Goal: Information Seeking & Learning: Learn about a topic

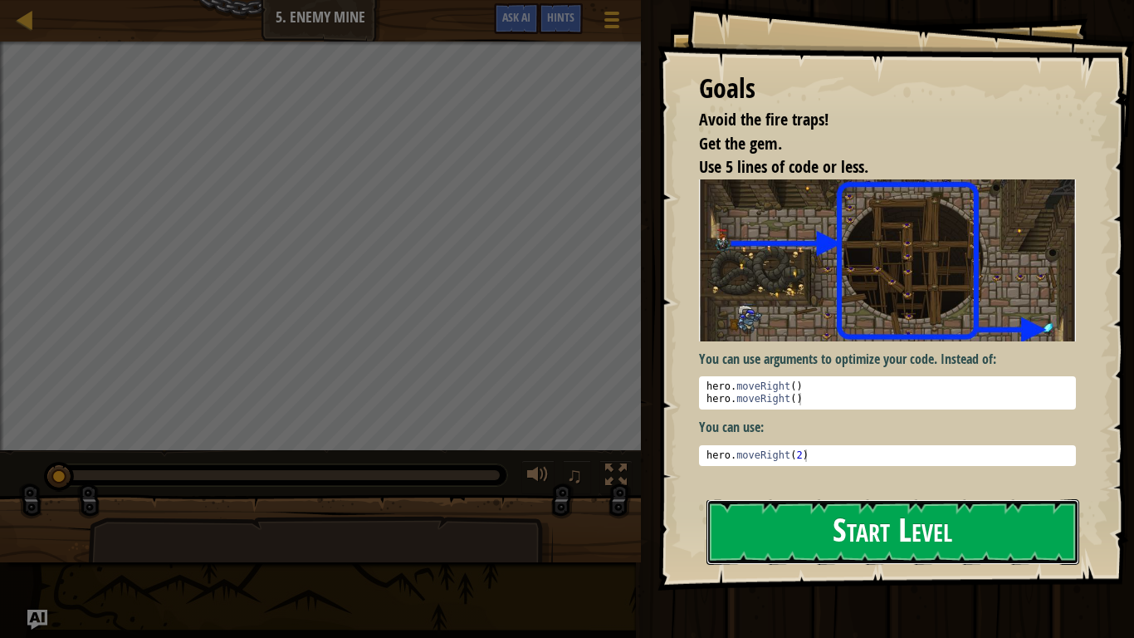
click at [803, 521] on button "Start Level" at bounding box center [893, 532] width 373 height 66
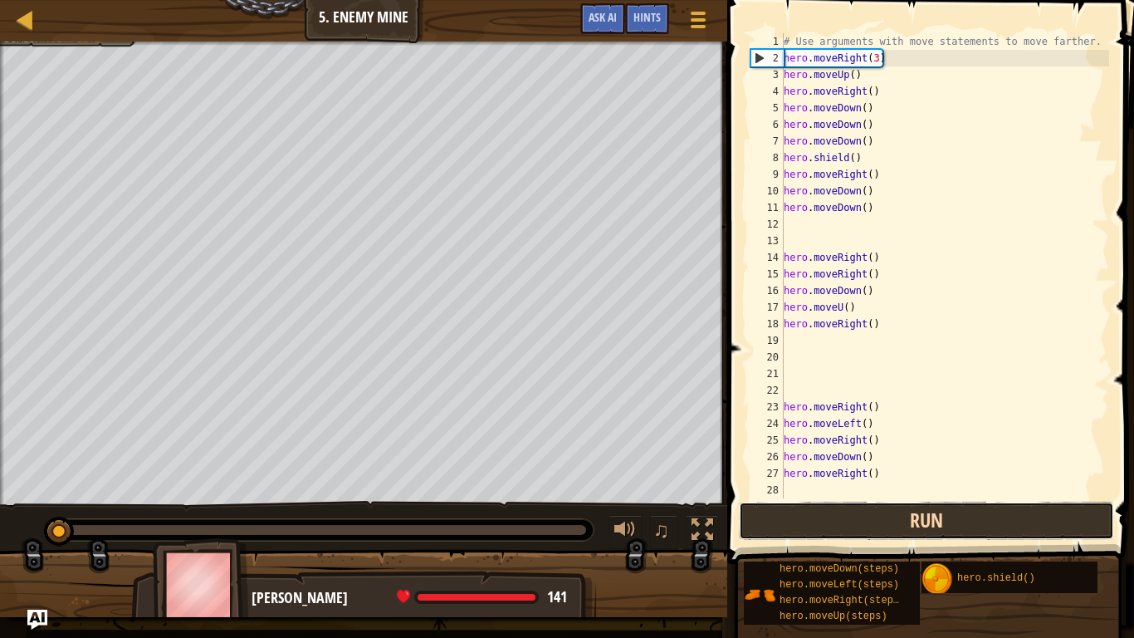
click at [879, 507] on button "Run" at bounding box center [926, 521] width 375 height 38
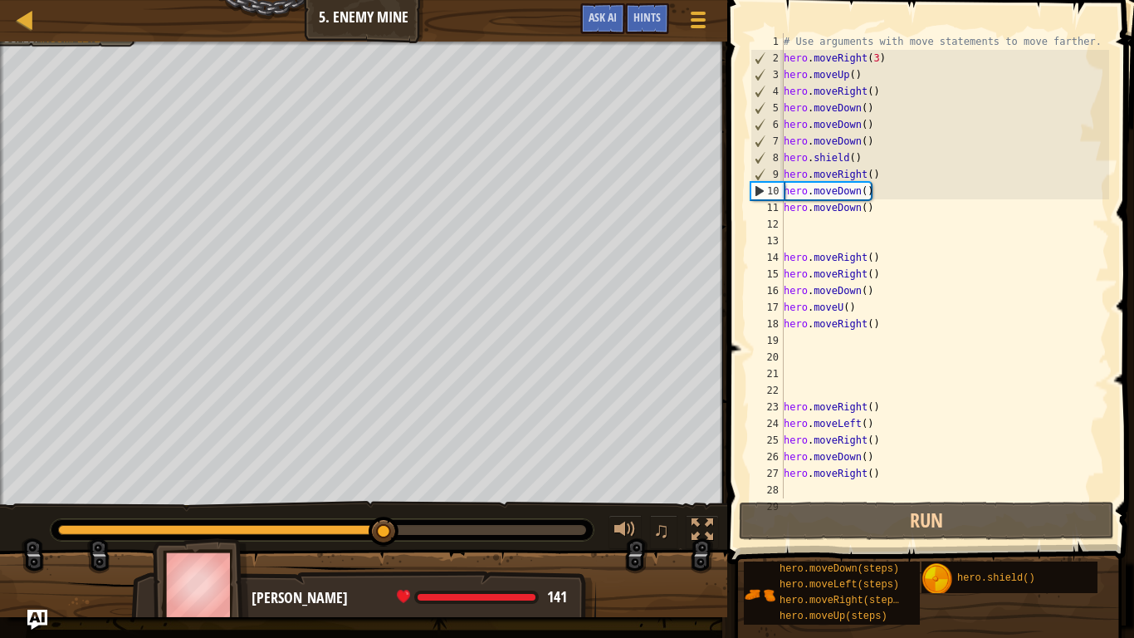
click at [913, 296] on div "# Use arguments with move statements to move farther. hero . moveRight ( 3 ) he…" at bounding box center [945, 282] width 329 height 498
type textarea "hero.moveDown()"
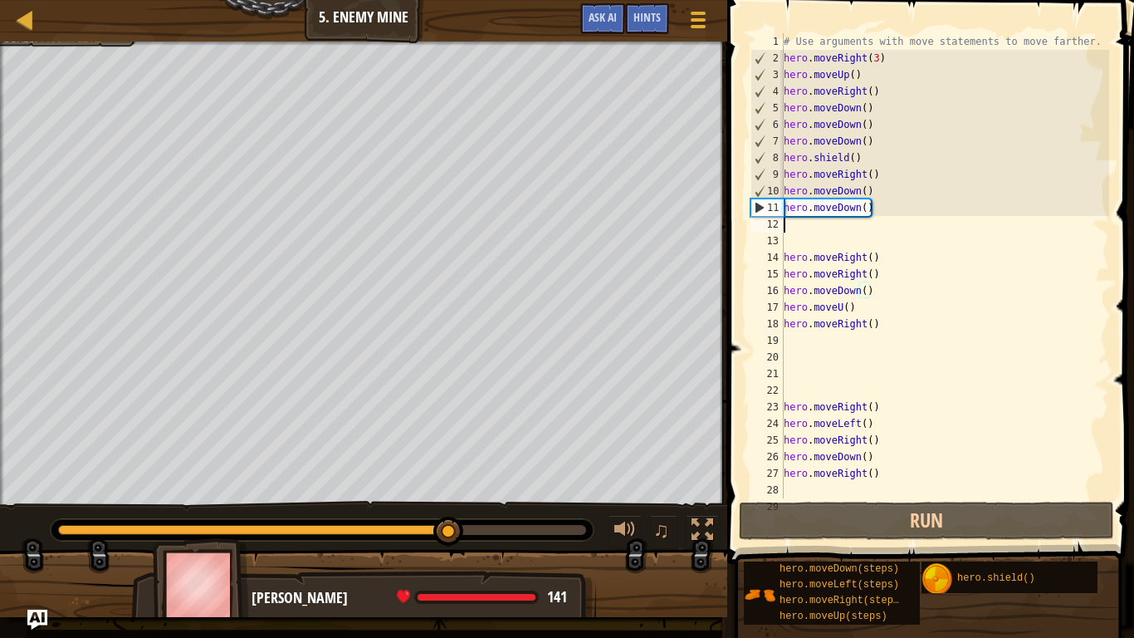
click at [871, 218] on div "# Use arguments with move statements to move farther. hero . moveRight ( 3 ) he…" at bounding box center [945, 282] width 329 height 498
click at [865, 212] on div "# Use arguments with move statements to move farther. hero . moveRight ( 3 ) he…" at bounding box center [945, 282] width 329 height 498
click at [761, 212] on div "11" at bounding box center [767, 207] width 32 height 17
type textarea "hero.moveDown()"
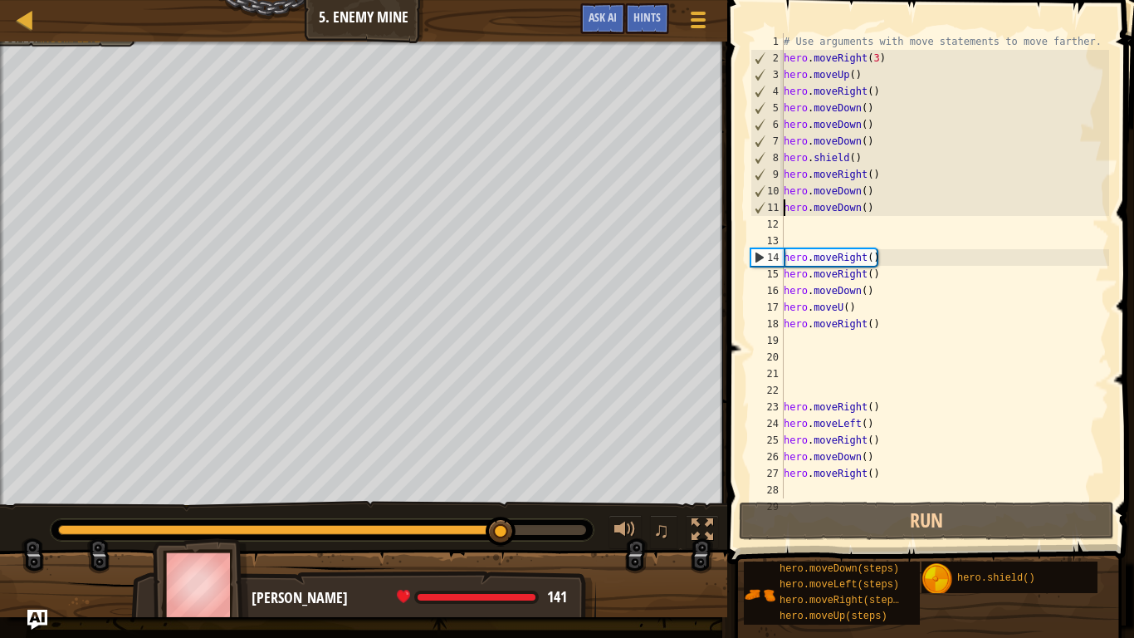
click at [864, 209] on div "# Use arguments with move statements to move farther. hero . moveRight ( 3 ) he…" at bounding box center [945, 282] width 329 height 498
click at [820, 228] on div "# Use arguments with move statements to move farther. hero . moveRight ( 3 ) he…" at bounding box center [945, 282] width 329 height 498
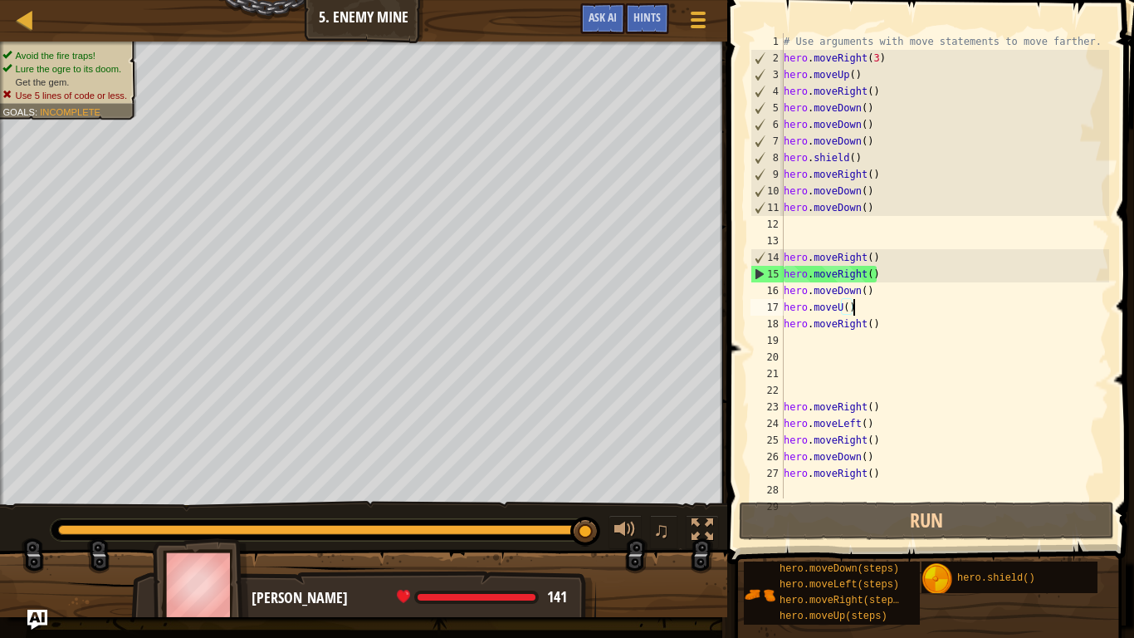
click at [854, 294] on div "# Use arguments with move statements to move farther. hero . moveRight ( 3 ) he…" at bounding box center [945, 282] width 329 height 498
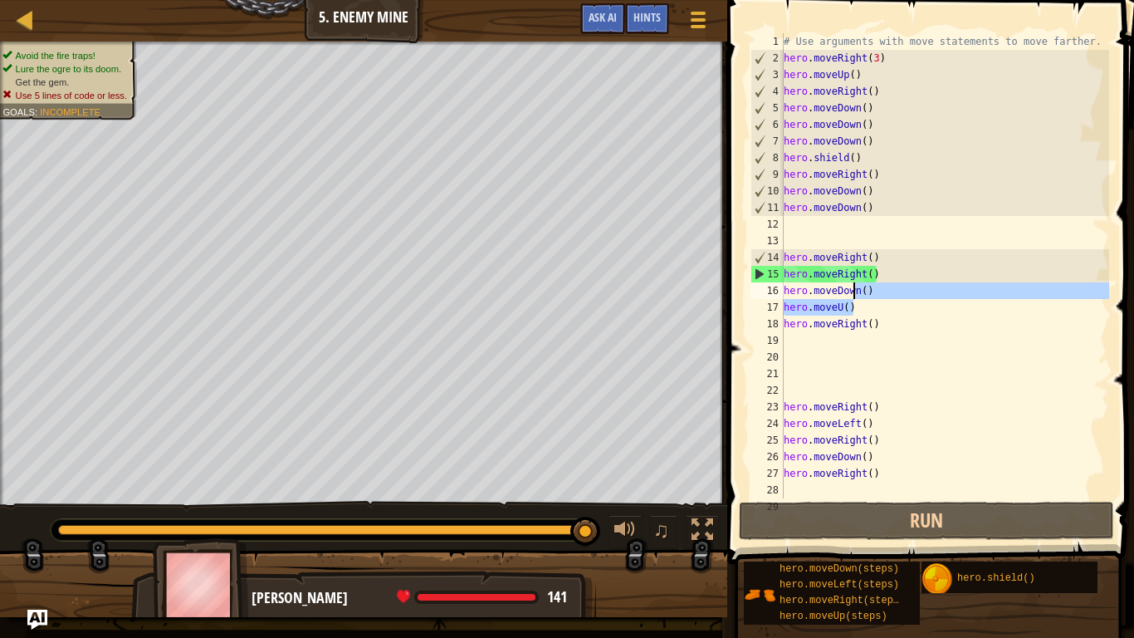
click at [853, 294] on div "# Use arguments with move statements to move farther. hero . moveRight ( 3 ) he…" at bounding box center [945, 265] width 329 height 465
type textarea "hero.moveDown()"
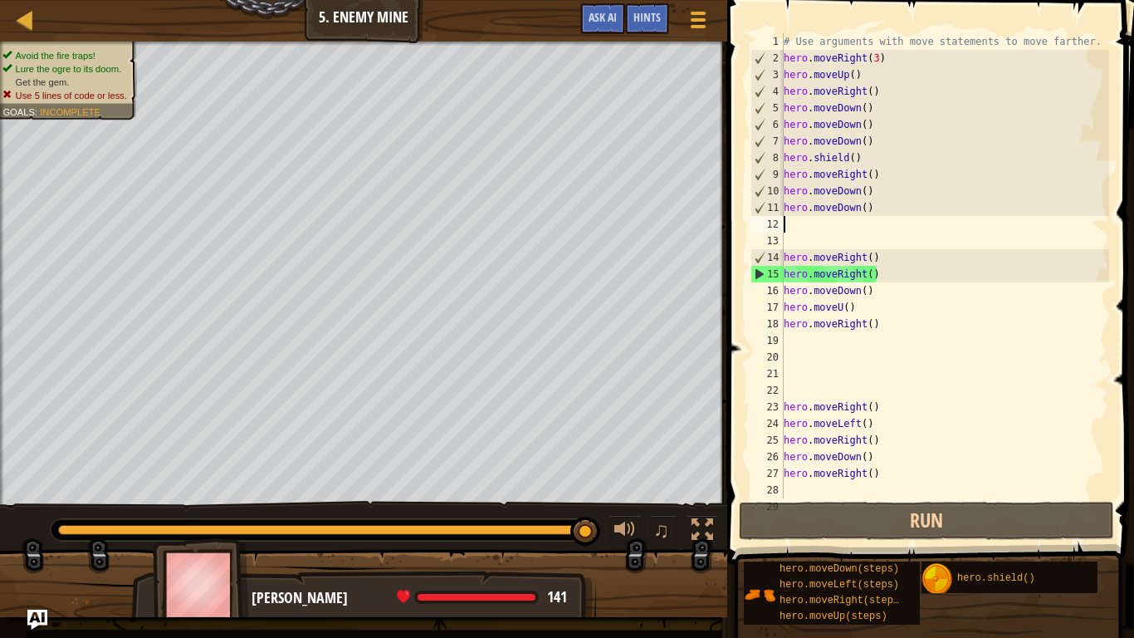
click at [817, 228] on div "# Use arguments with move statements to move farther. hero . moveRight ( 3 ) he…" at bounding box center [945, 282] width 329 height 498
type textarea "h"
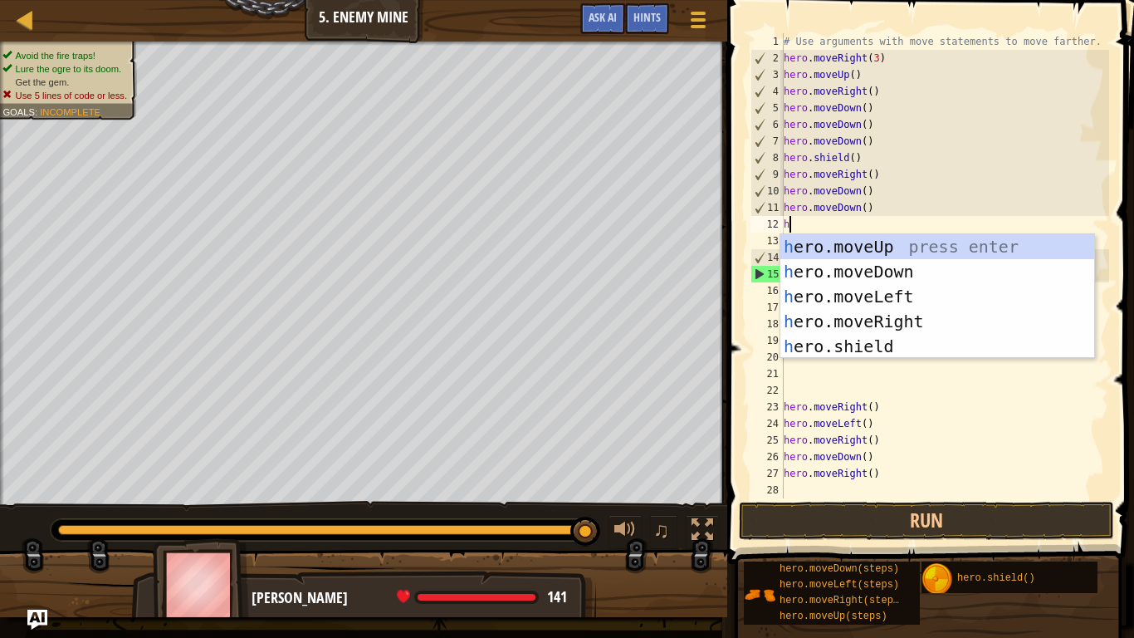
scroll to position [7, 0]
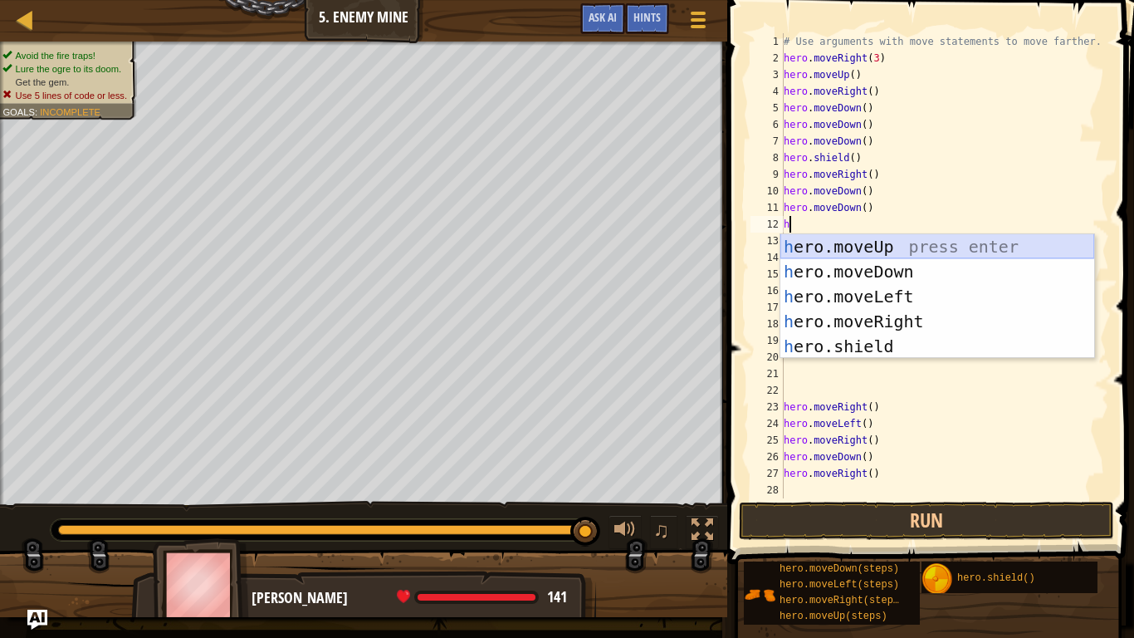
click at [851, 244] on div "h ero.moveUp press enter h ero.moveDown press enter h ero.moveLeft press enter …" at bounding box center [938, 321] width 314 height 174
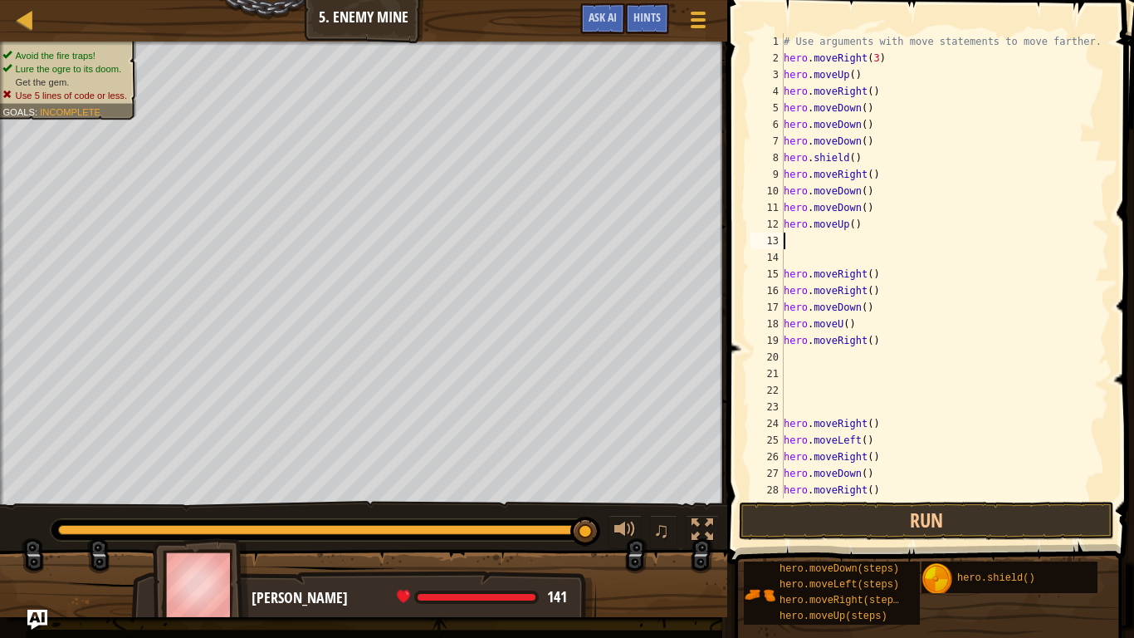
type textarea "h"
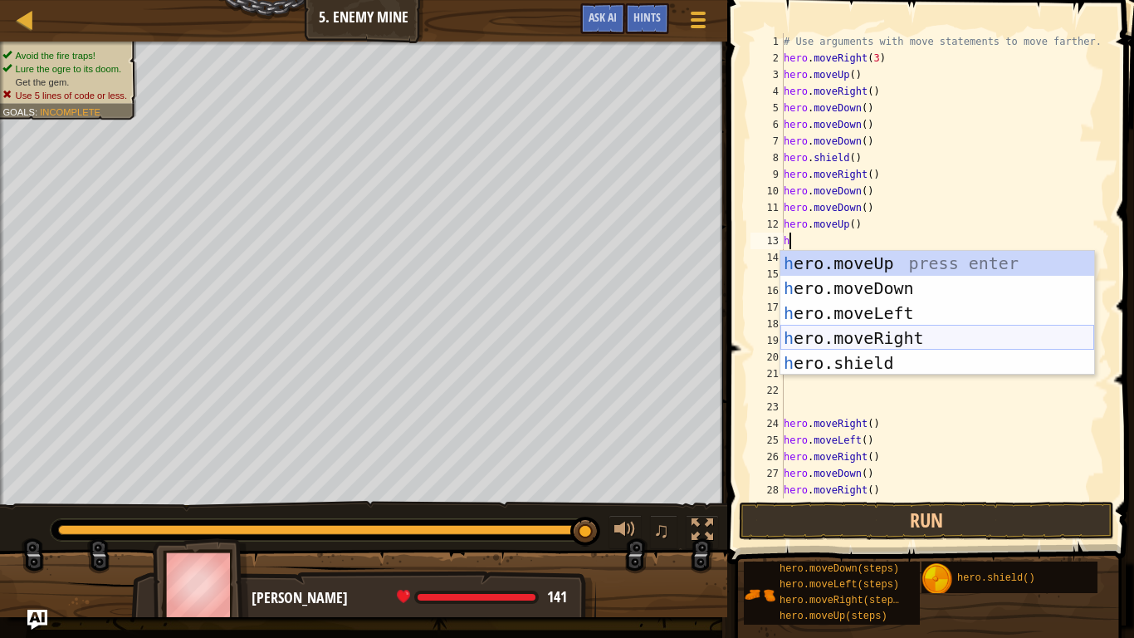
click at [875, 328] on div "h ero.moveUp press enter h ero.moveDown press enter h ero.moveLeft press enter …" at bounding box center [938, 338] width 314 height 174
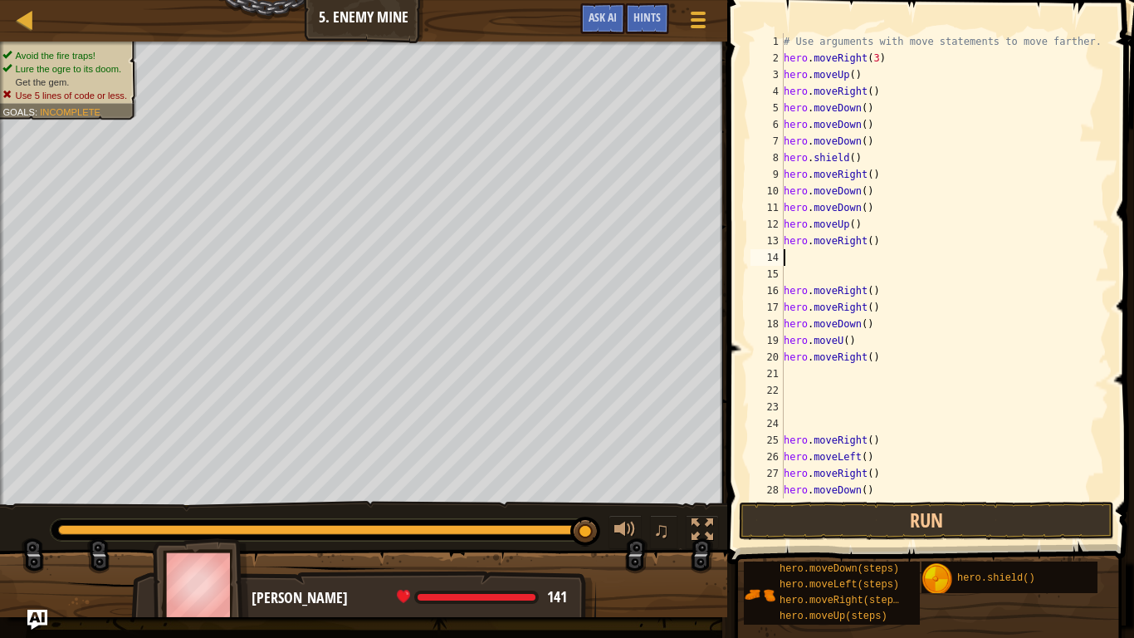
type textarea "h"
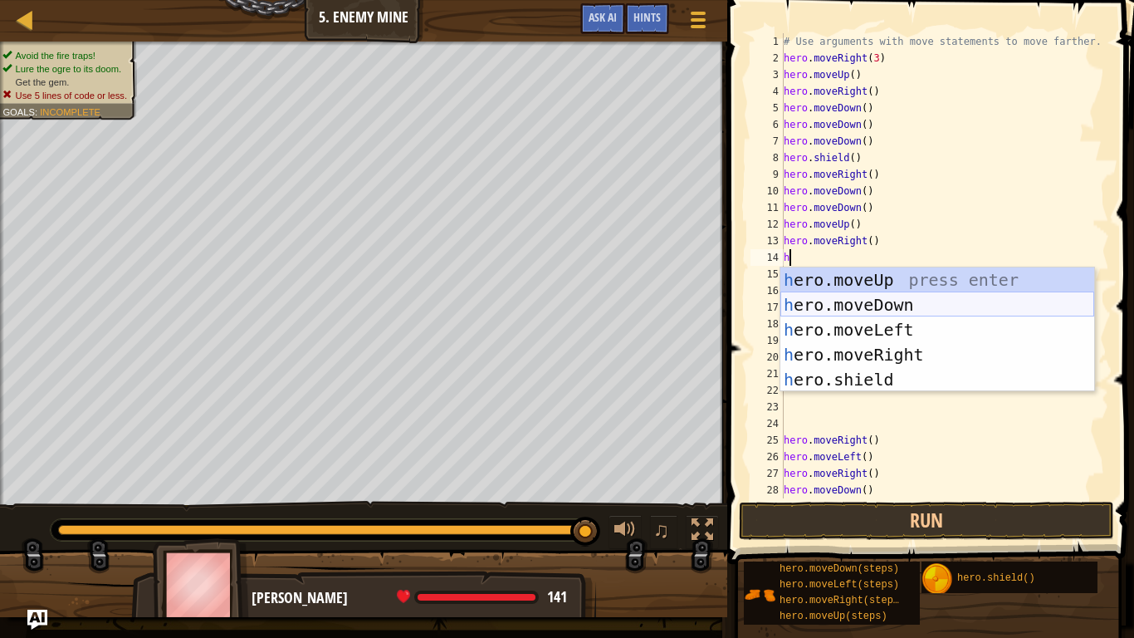
click at [851, 301] on div "h ero.moveUp press enter h ero.moveDown press enter h ero.moveLeft press enter …" at bounding box center [938, 354] width 314 height 174
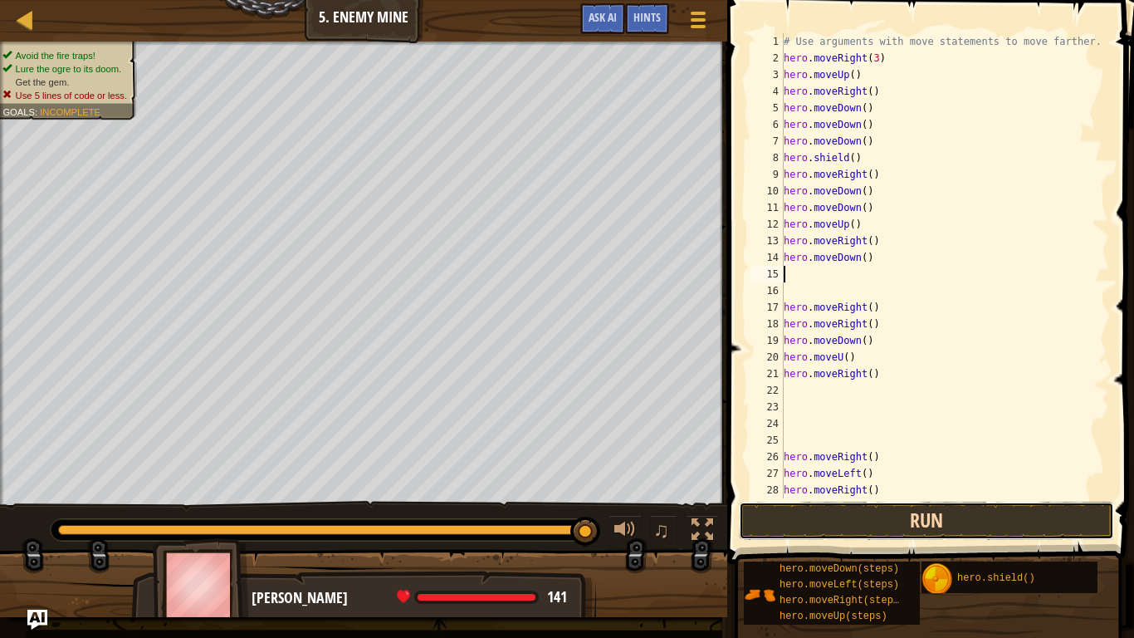
click at [839, 513] on button "Run" at bounding box center [926, 521] width 375 height 38
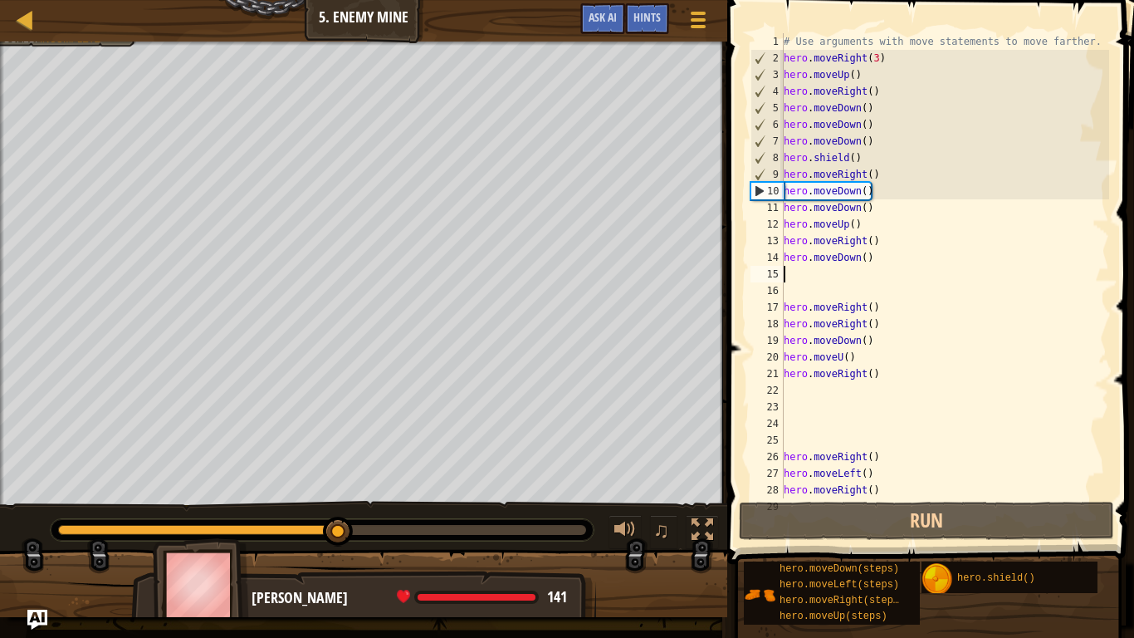
click at [794, 273] on div "# Use arguments with move statements to move farther. hero . moveRight ( 3 ) he…" at bounding box center [945, 282] width 329 height 498
type textarea "h"
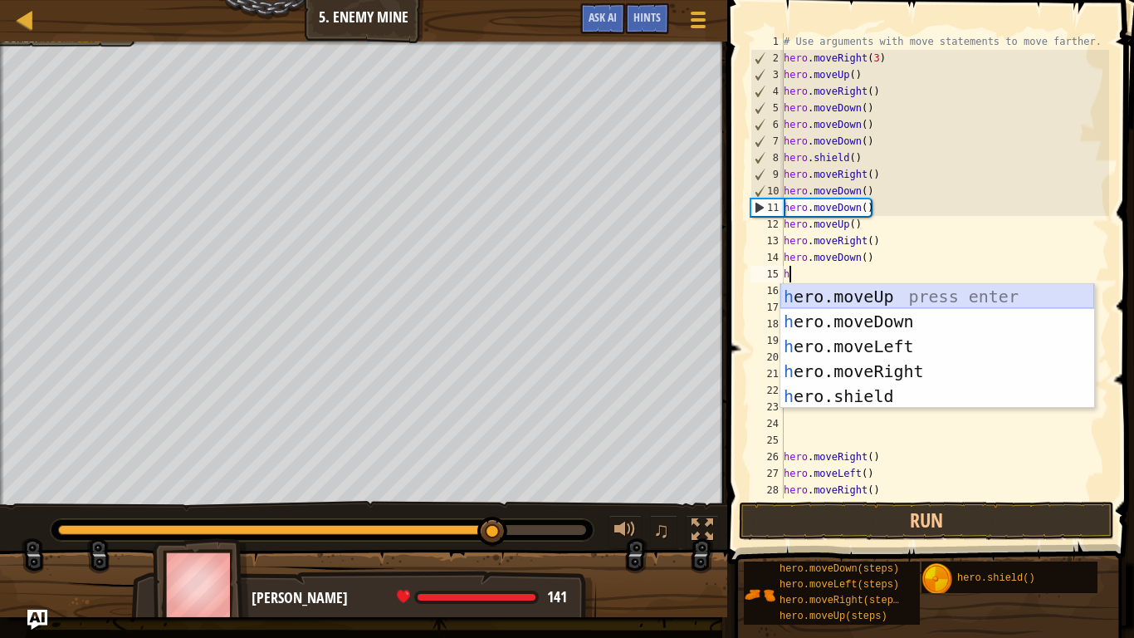
click at [812, 294] on div "h ero.moveUp press enter h ero.moveDown press enter h ero.moveLeft press enter …" at bounding box center [938, 371] width 314 height 174
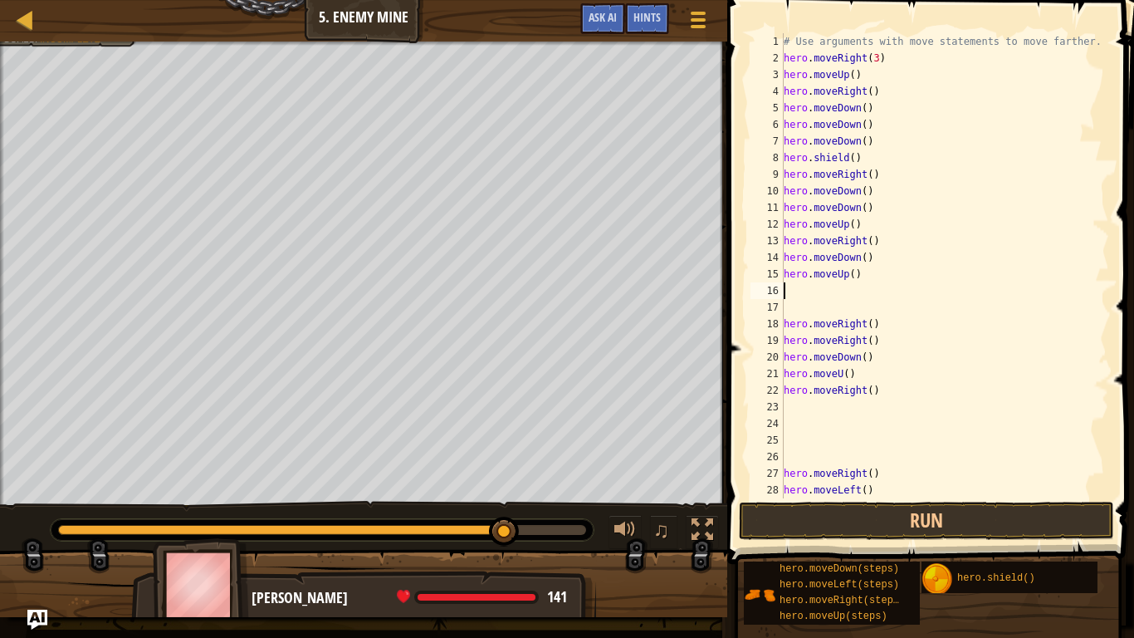
click at [812, 300] on div "# Use arguments with move statements to move farther. hero . moveRight ( 3 ) he…" at bounding box center [945, 282] width 329 height 498
click at [799, 291] on div "# Use arguments with move statements to move farther. hero . moveRight ( 3 ) he…" at bounding box center [945, 282] width 329 height 498
click at [777, 522] on button "Run" at bounding box center [926, 521] width 375 height 38
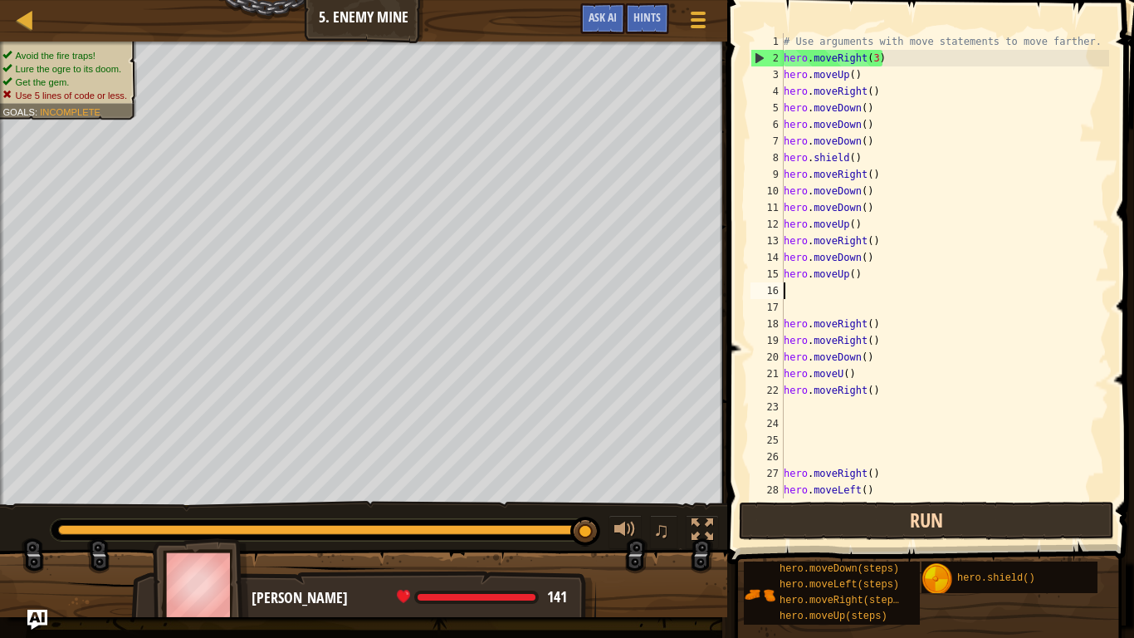
type textarea "h"
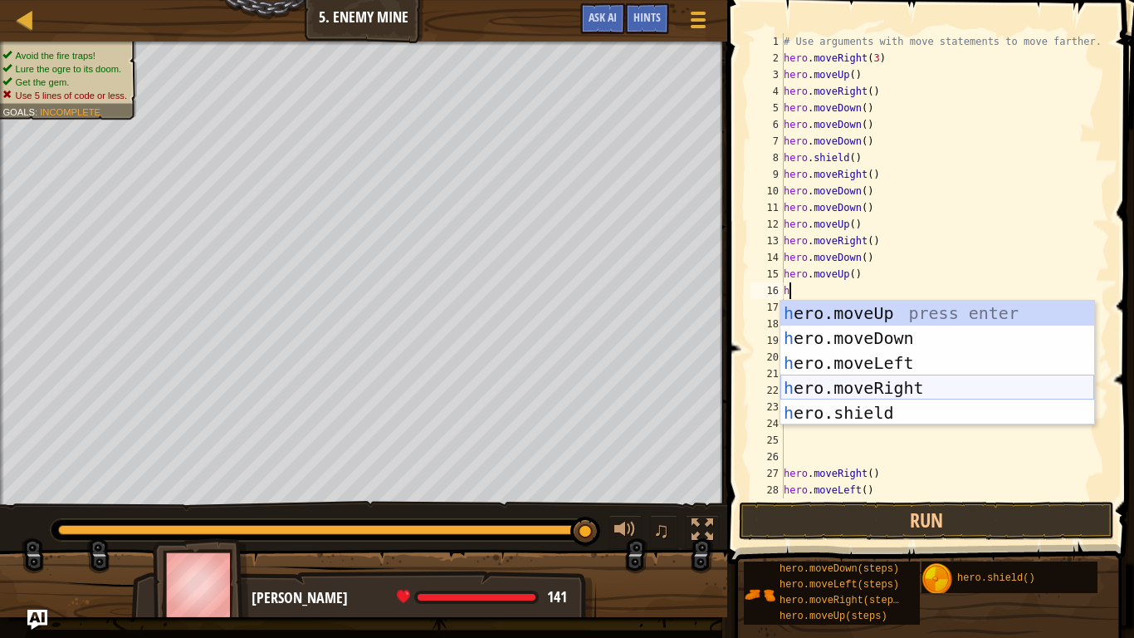
click at [848, 384] on div "h ero.moveUp press enter h ero.moveDown press enter h ero.moveLeft press enter …" at bounding box center [938, 388] width 314 height 174
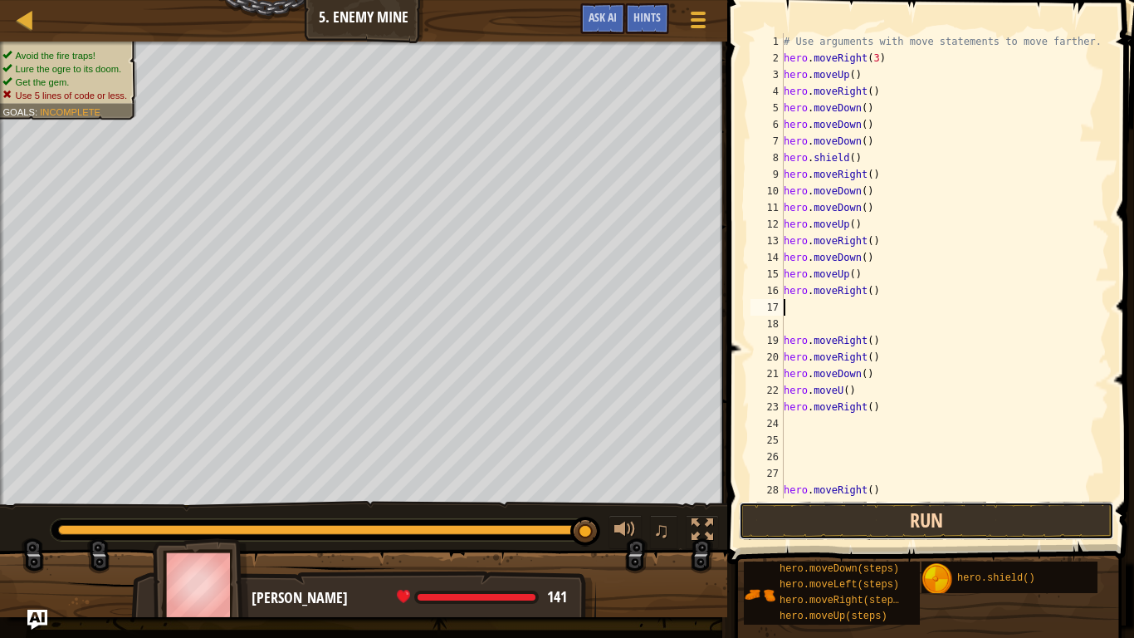
click at [785, 523] on button "Run" at bounding box center [926, 521] width 375 height 38
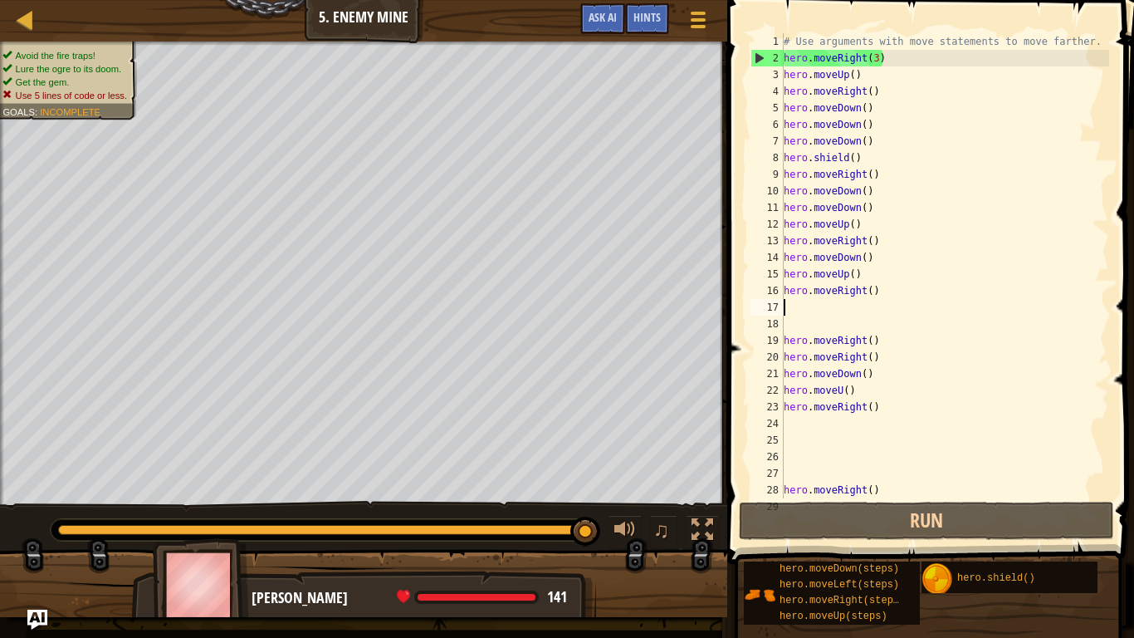
click at [879, 290] on div "# Use arguments with move statements to move farther. hero . moveRight ( 3 ) he…" at bounding box center [945, 282] width 329 height 498
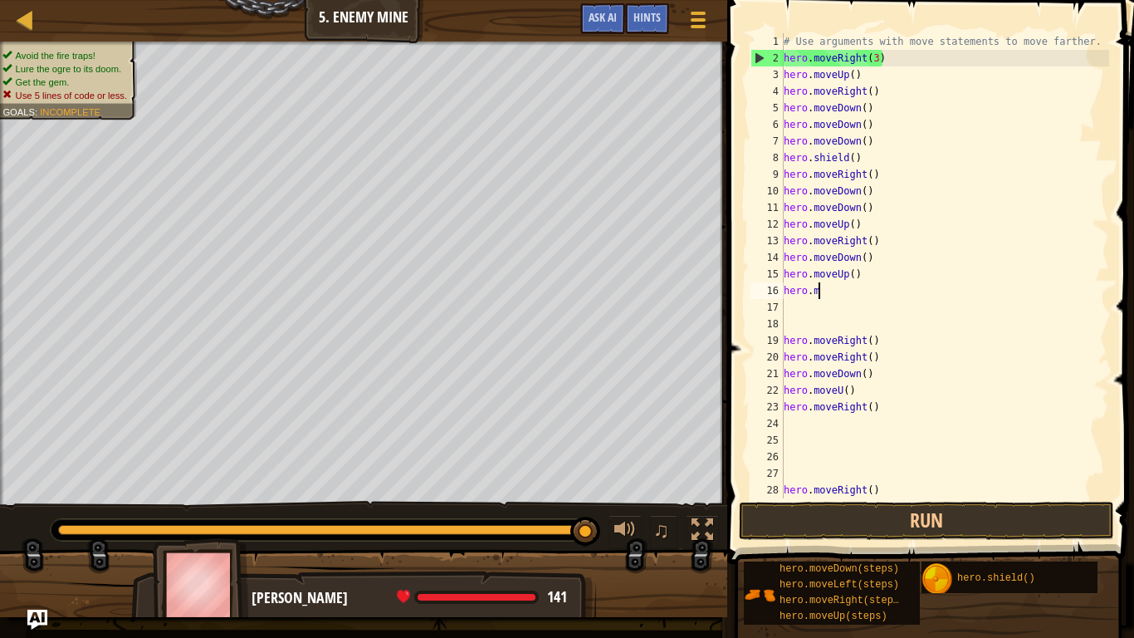
type textarea "h"
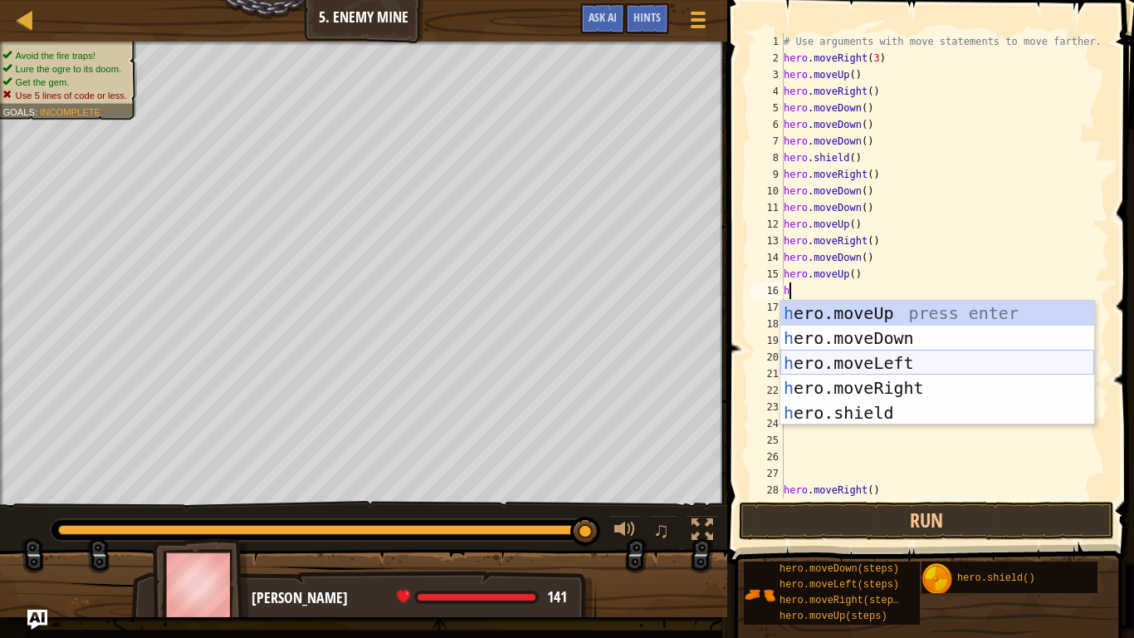
click at [886, 366] on div "h ero.moveUp press enter h ero.moveDown press enter h ero.moveLeft press enter …" at bounding box center [938, 388] width 314 height 174
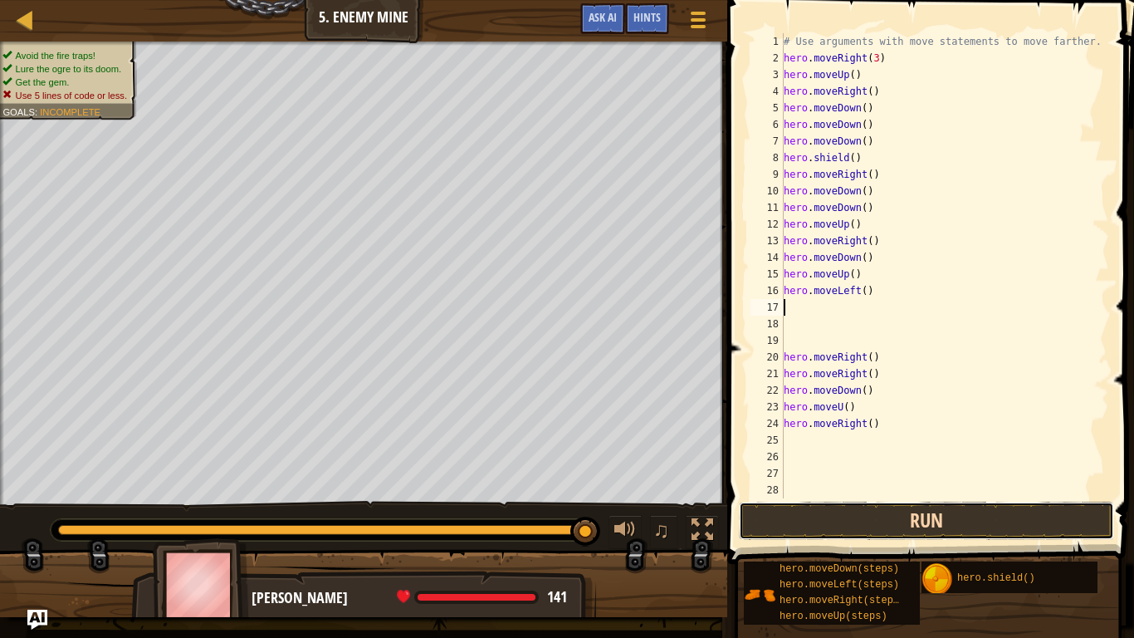
click at [803, 512] on button "Run" at bounding box center [926, 521] width 375 height 38
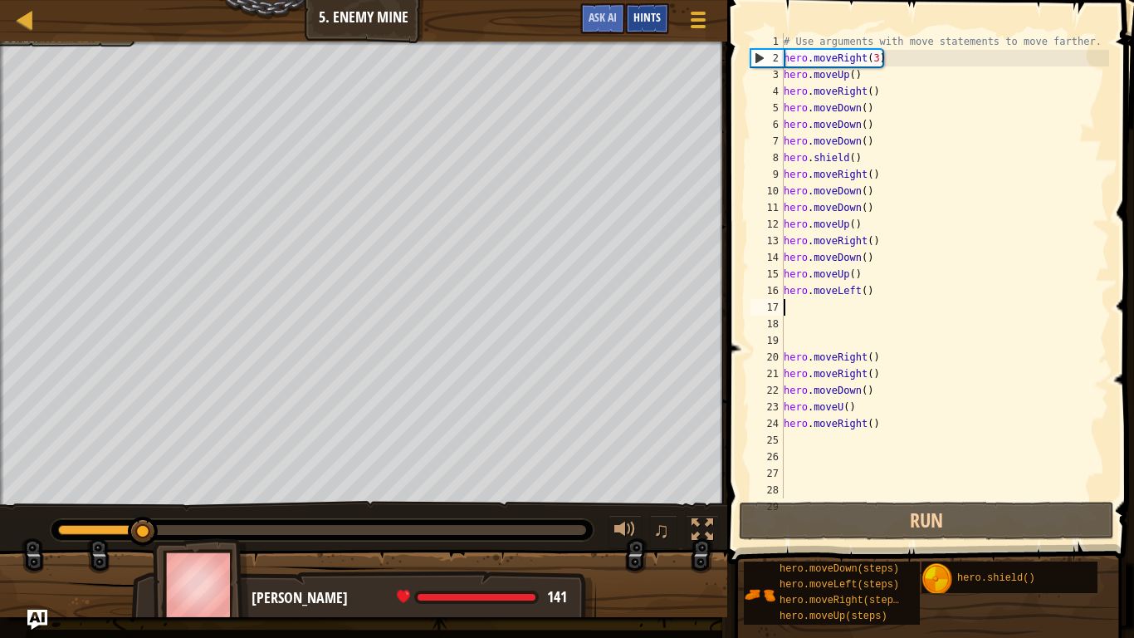
click at [645, 14] on span "Hints" at bounding box center [647, 17] width 27 height 16
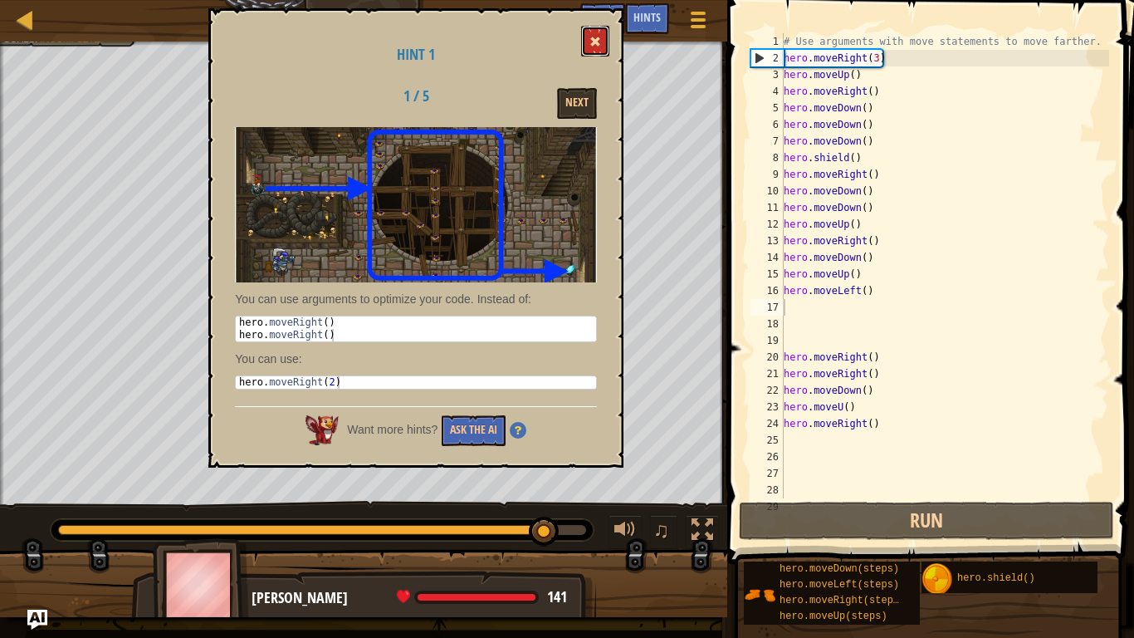
click at [594, 35] on button at bounding box center [595, 41] width 28 height 31
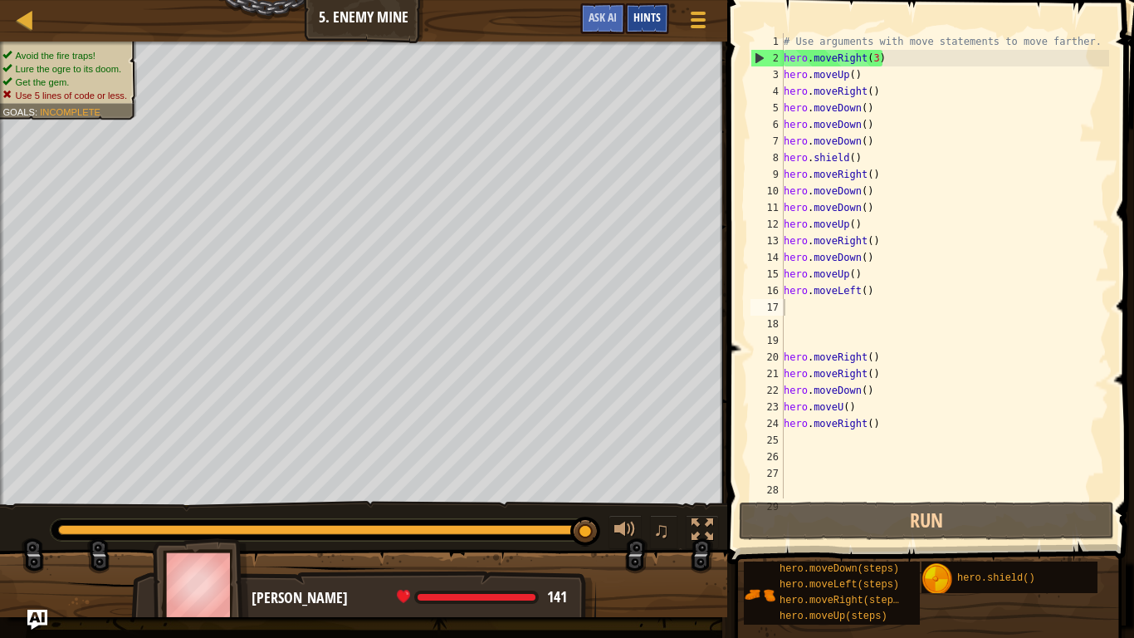
click at [653, 7] on div "Hints" at bounding box center [647, 18] width 44 height 31
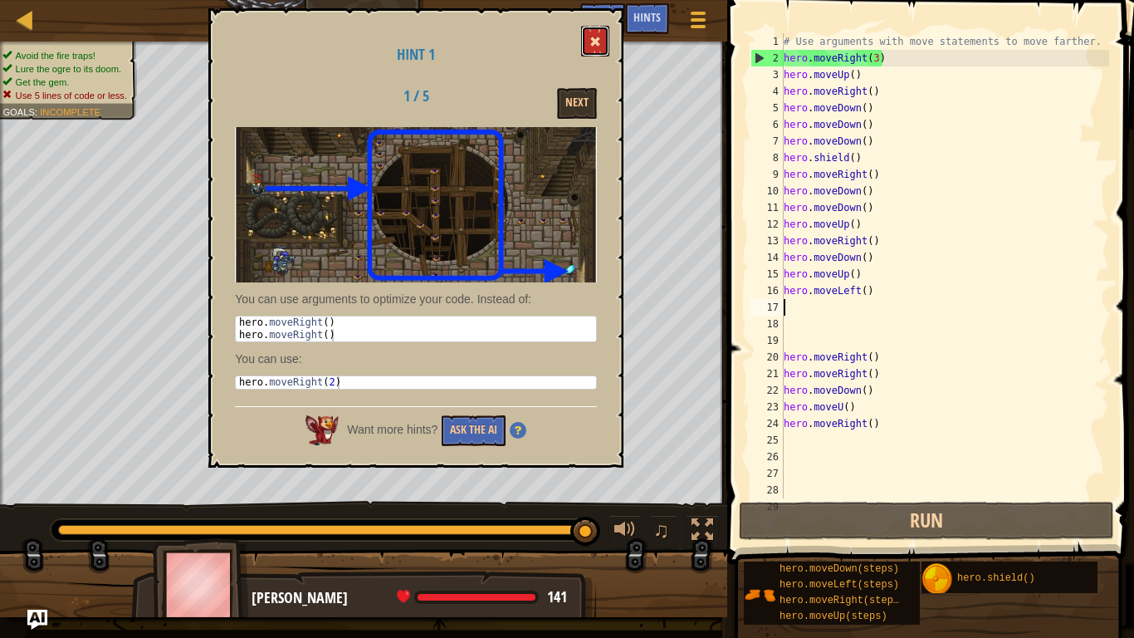
click at [590, 37] on button at bounding box center [595, 41] width 28 height 31
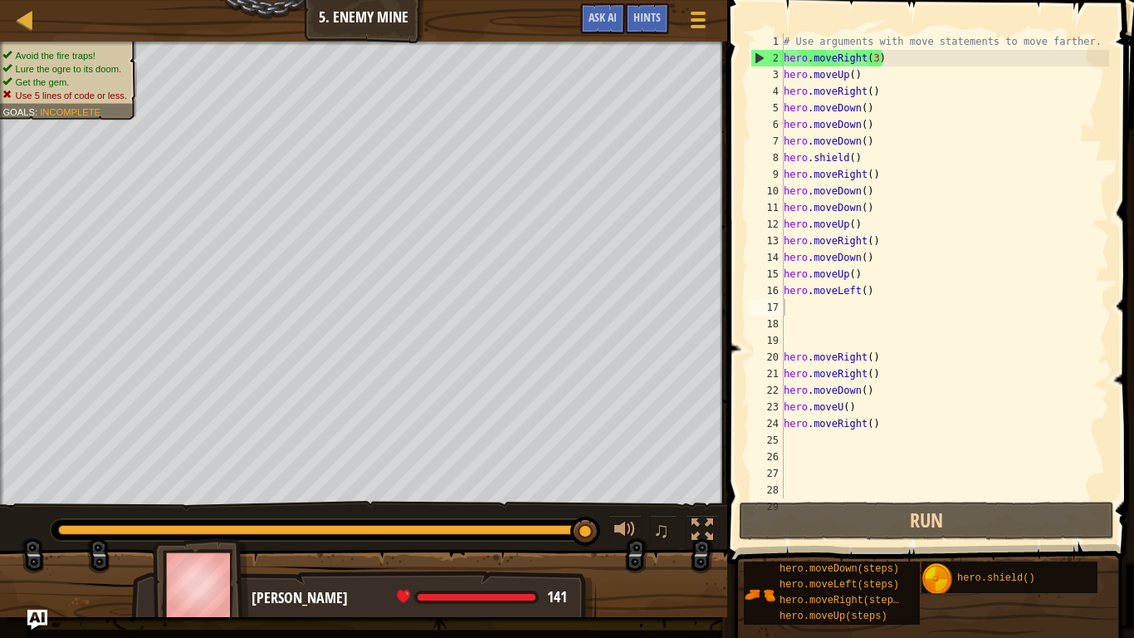
click at [891, 62] on div "# Use arguments with move statements to move farther. hero . moveRight ( 3 ) he…" at bounding box center [945, 282] width 329 height 498
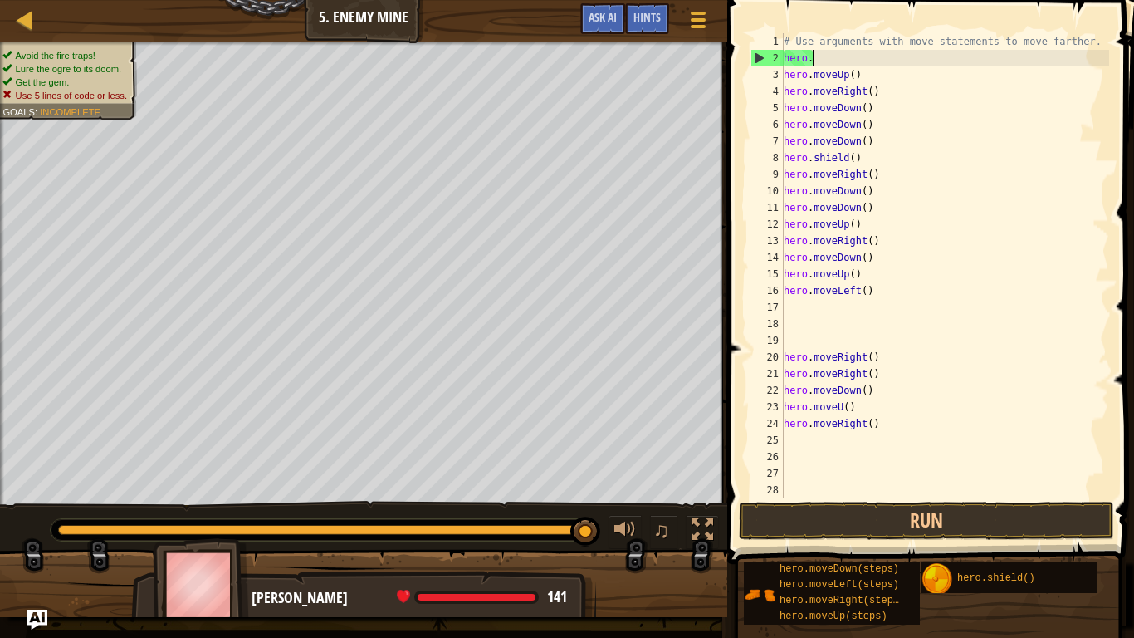
type textarea "h"
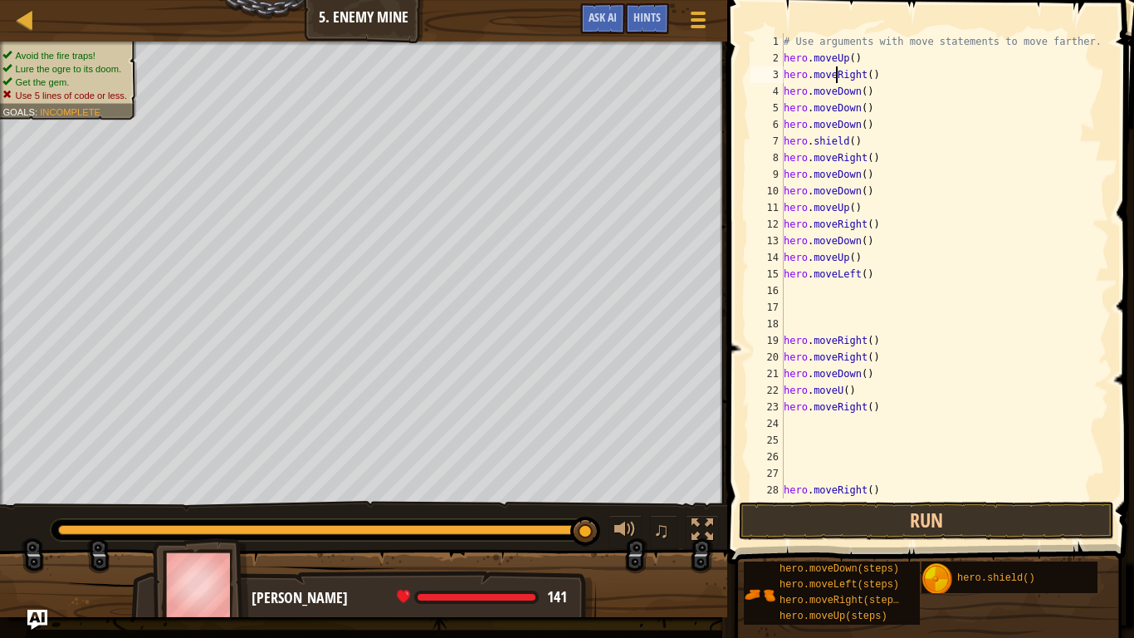
click at [836, 67] on div "# Use arguments with move statements to move farther. hero . moveUp ( ) hero . …" at bounding box center [945, 282] width 329 height 498
click at [853, 62] on div "# Use arguments with move statements to move farther. hero . moveUp ( ) hero . …" at bounding box center [945, 282] width 329 height 498
click at [860, 61] on div "# Use arguments with move statements to move farther. hero . moveUp ( ) hero . …" at bounding box center [945, 282] width 329 height 498
type textarea "h"
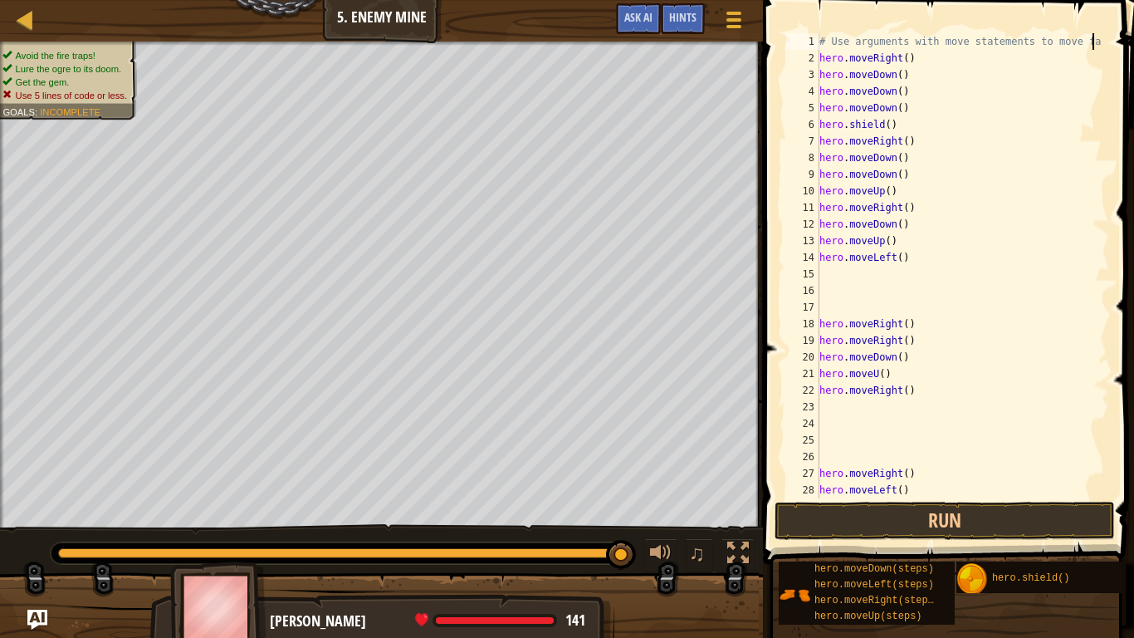
click at [913, 63] on div "# Use arguments with move statements to move fa hero . moveRight ( ) hero . mov…" at bounding box center [962, 282] width 293 height 498
type textarea "h"
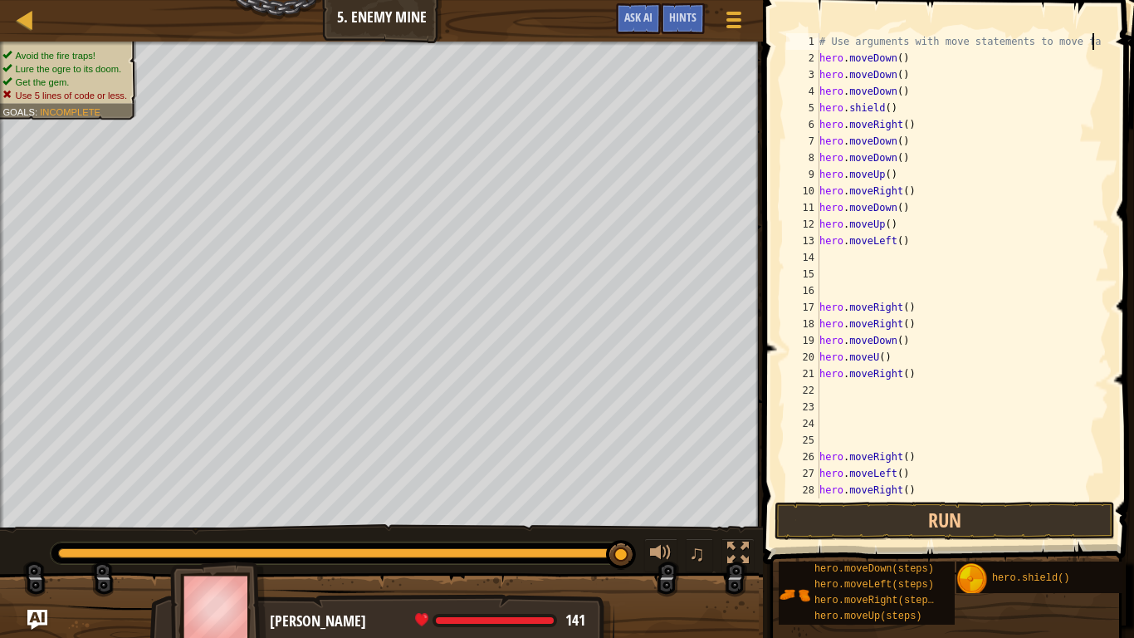
click at [907, 56] on div "# Use arguments with move statements to move fa hero . moveDown ( ) hero . move…" at bounding box center [962, 282] width 293 height 498
type textarea "h"
click at [913, 67] on div "# Use arguments with move statements to move fa hero . moveDown ( ) hero . move…" at bounding box center [962, 282] width 293 height 498
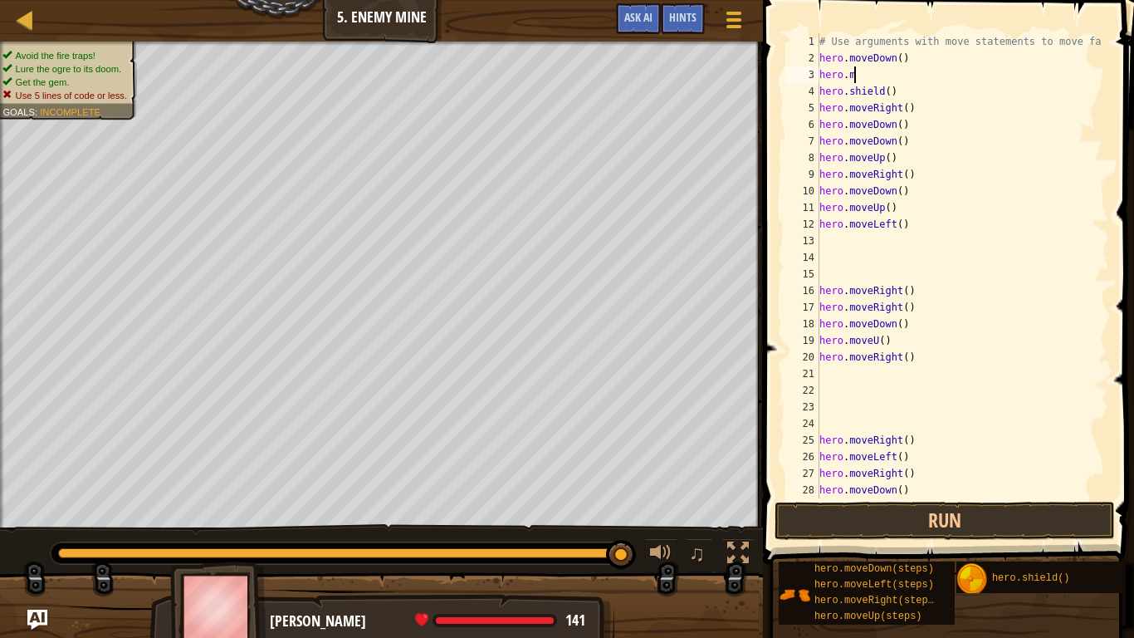
type textarea "h"
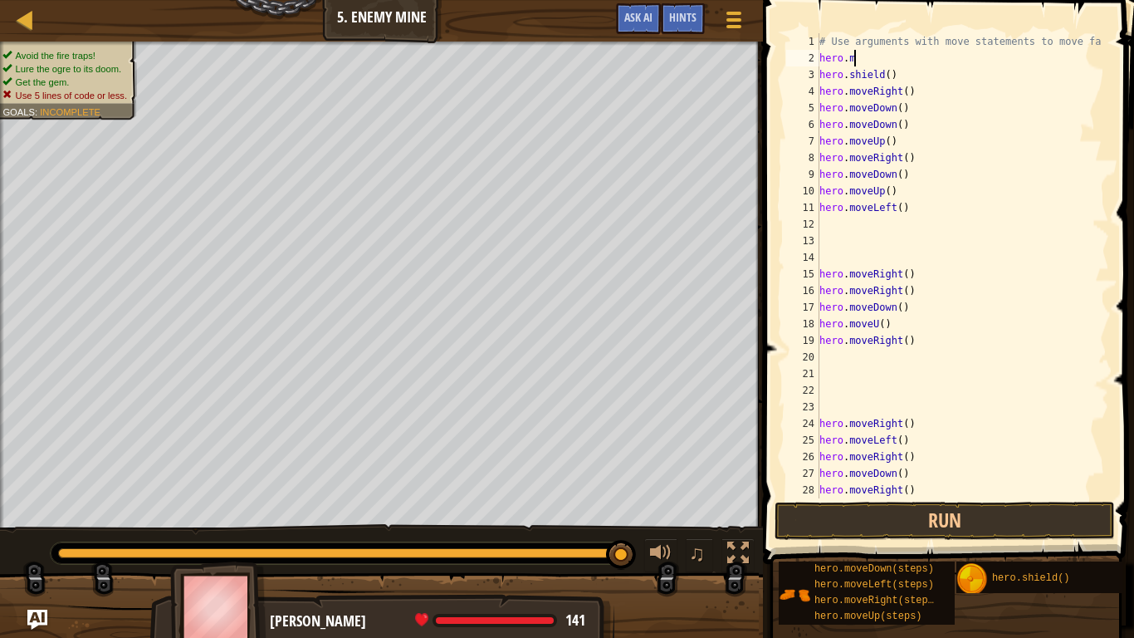
type textarea "h"
click at [913, 489] on div "# Use arguments with move statements to move fa hero . shield ( ) hero . moveRi…" at bounding box center [962, 282] width 293 height 498
type textarea "h"
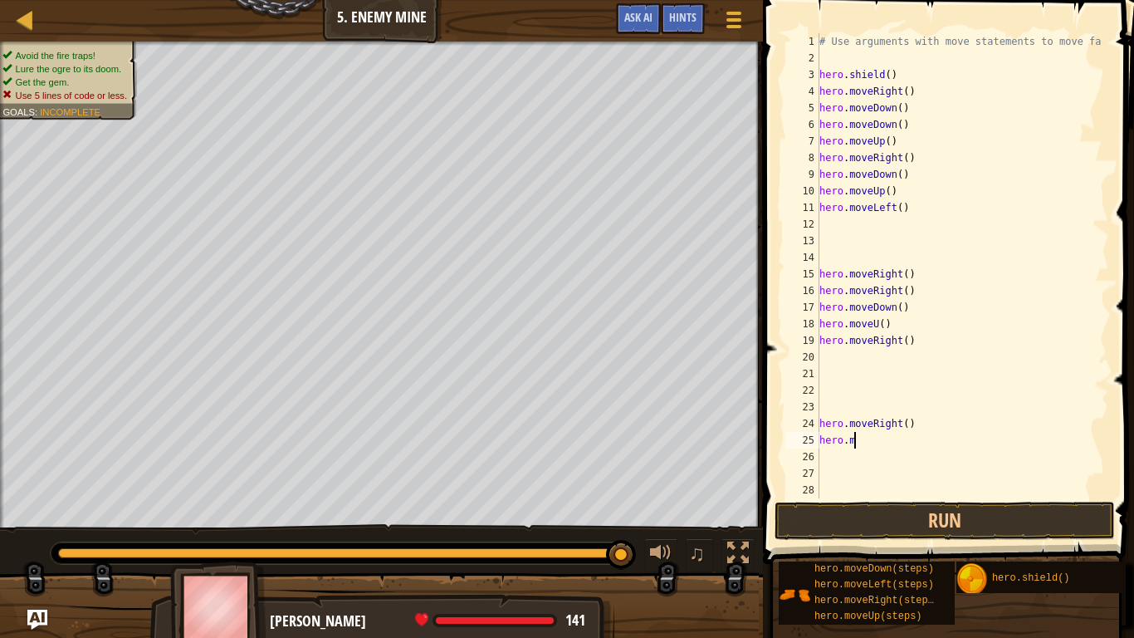
type textarea "h"
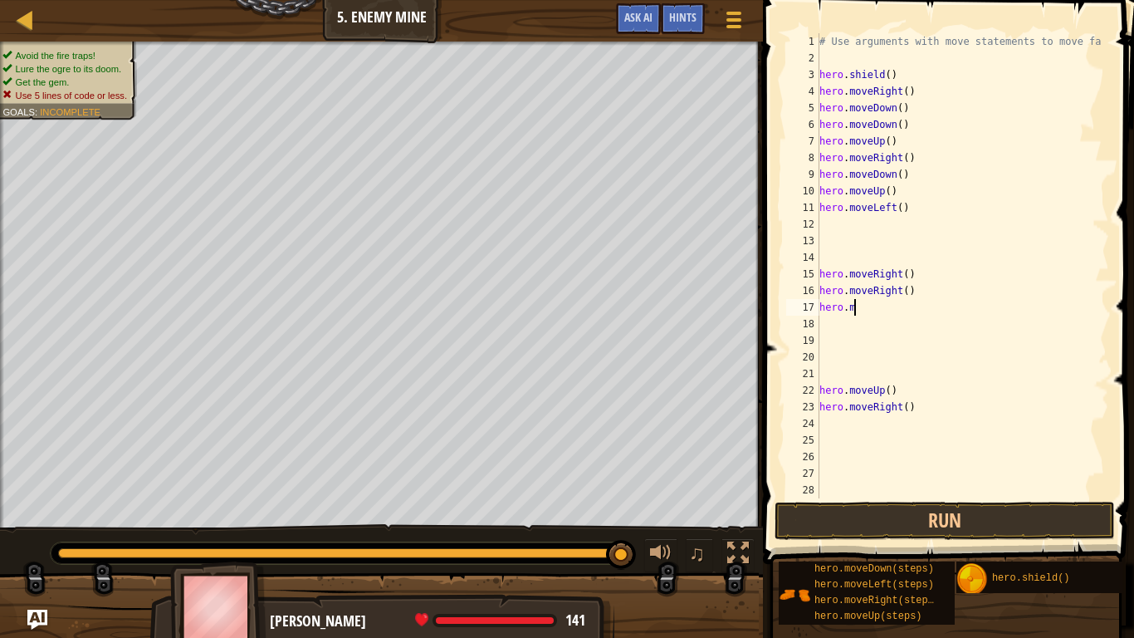
type textarea "h"
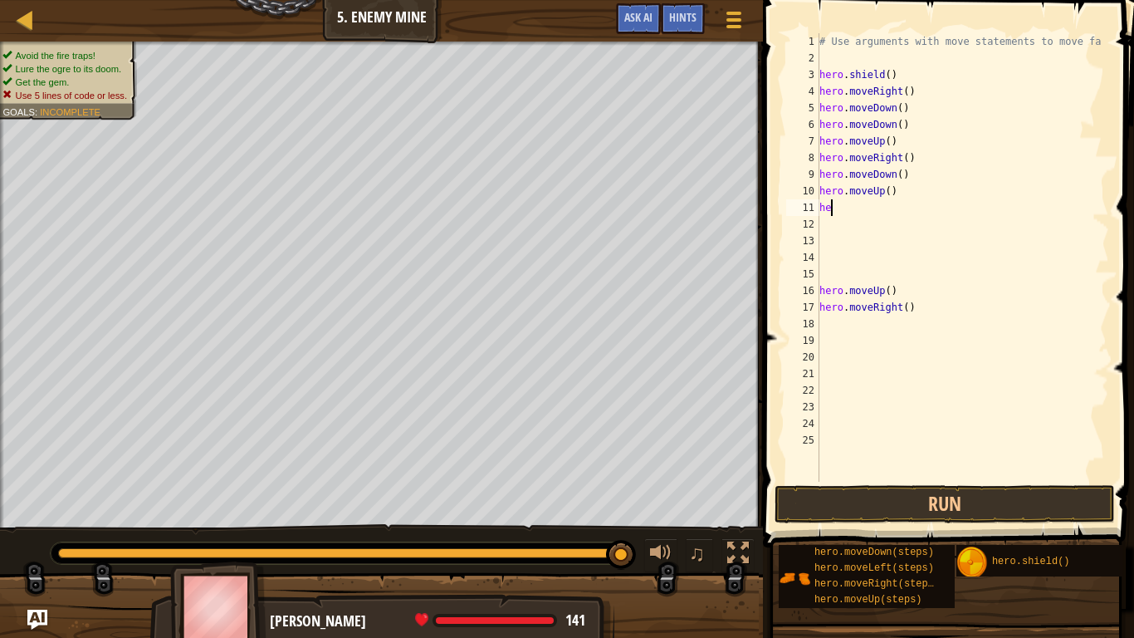
type textarea "h"
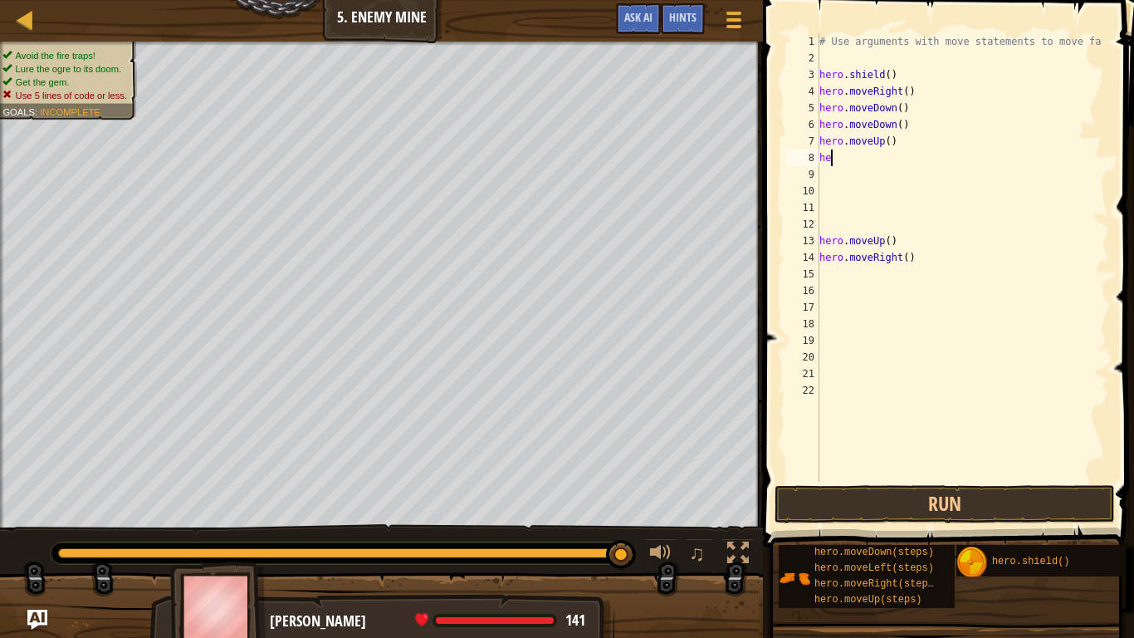
type textarea "h"
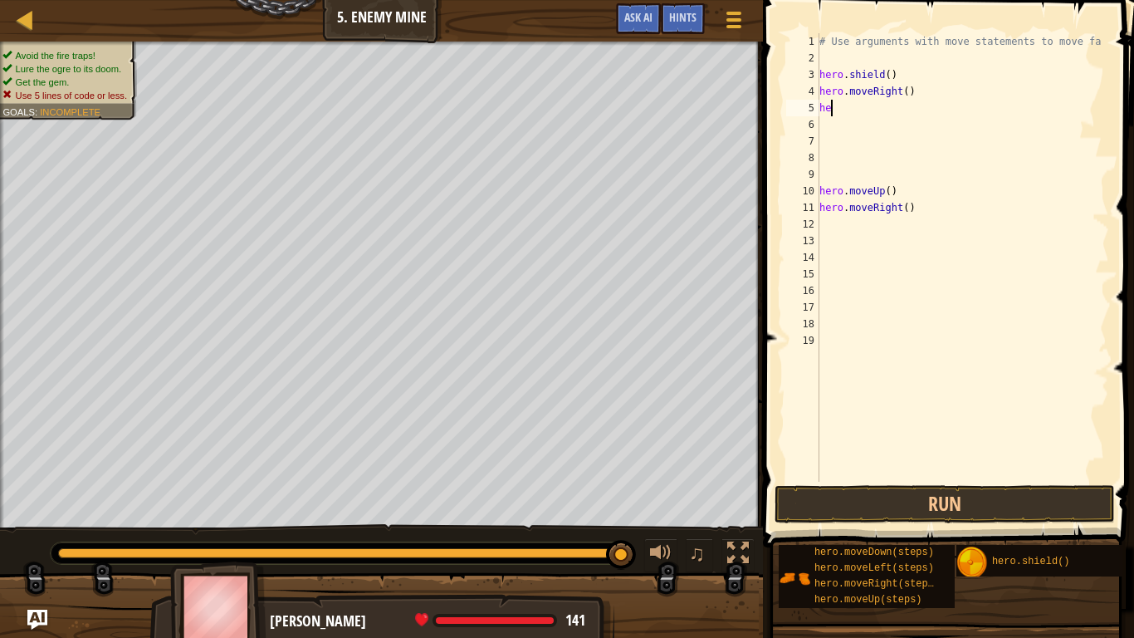
type textarea "h"
click at [909, 172] on div "# Use arguments with move statements to move fa hero . moveUp ( ) hero . moveRi…" at bounding box center [962, 274] width 293 height 482
click at [913, 174] on div "# Use arguments with move statements to move fa hero . moveUp ( ) hero . moveRi…" at bounding box center [962, 274] width 293 height 482
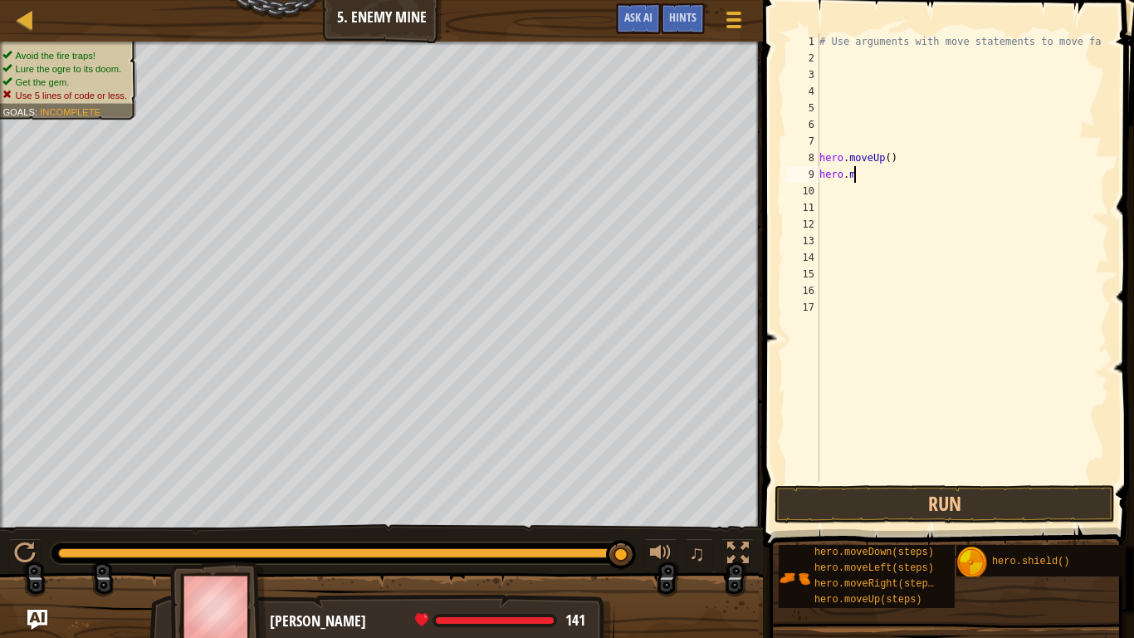
type textarea "h"
click at [825, 488] on button "Run" at bounding box center [945, 504] width 340 height 38
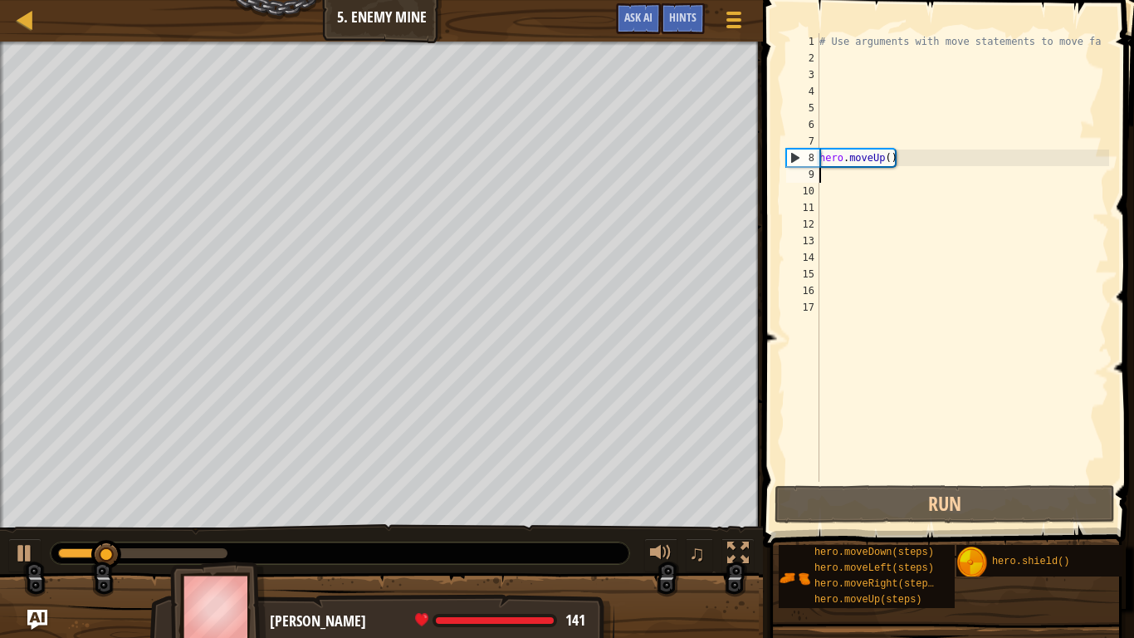
click at [908, 163] on div "# Use arguments with move statements to move fa hero . moveUp ( )" at bounding box center [962, 274] width 293 height 482
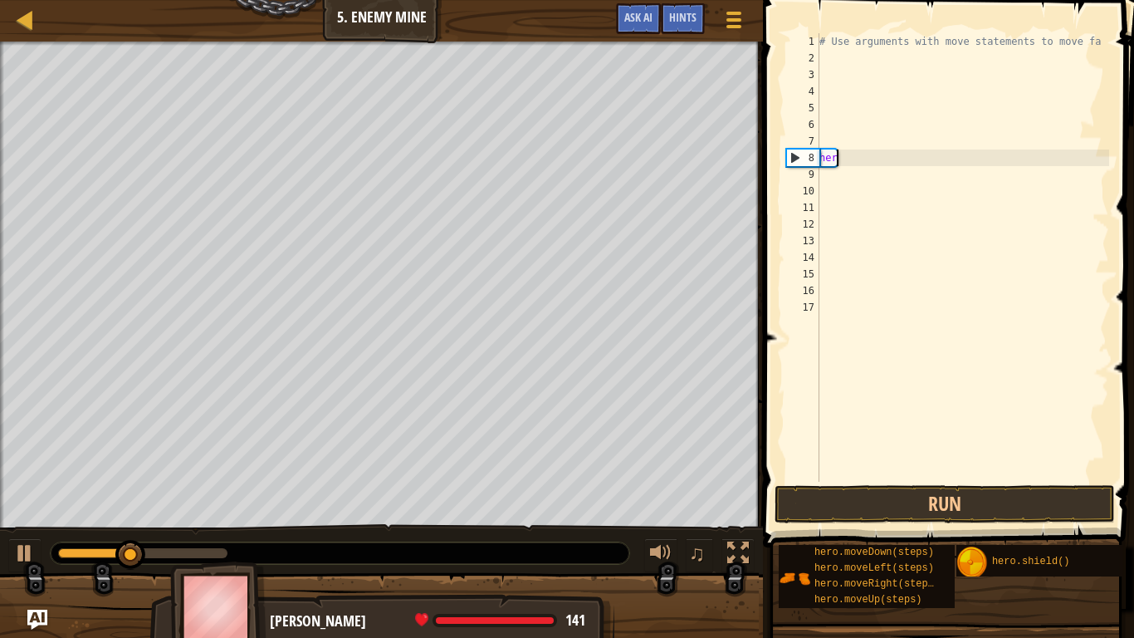
type textarea "h"
click at [683, 13] on span "Hints" at bounding box center [682, 17] width 27 height 16
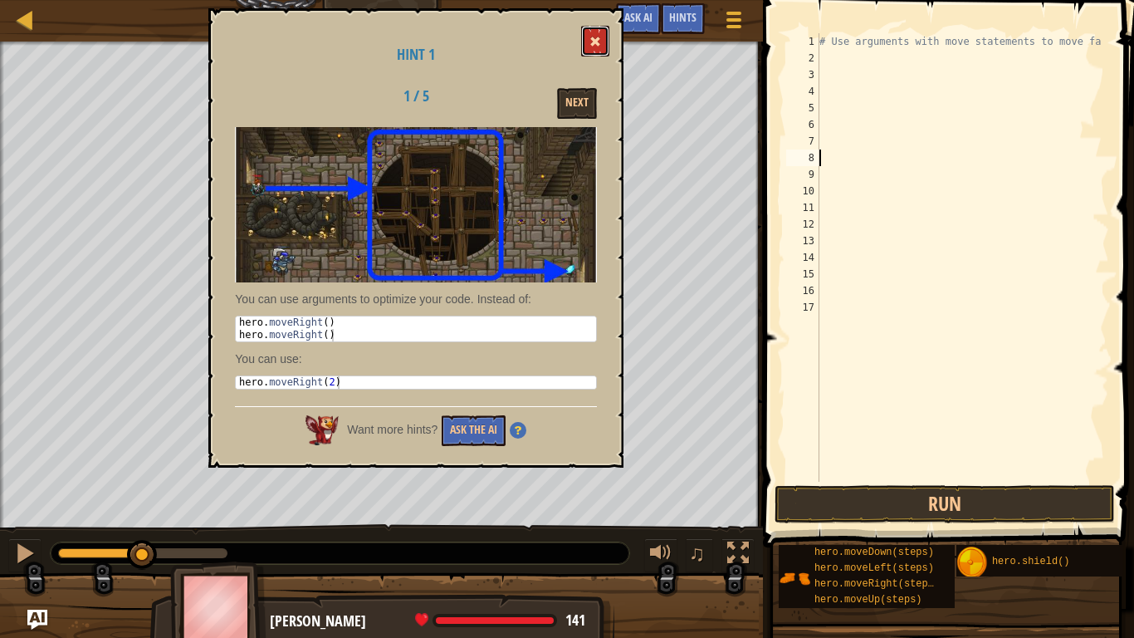
click at [590, 48] on button at bounding box center [595, 41] width 28 height 31
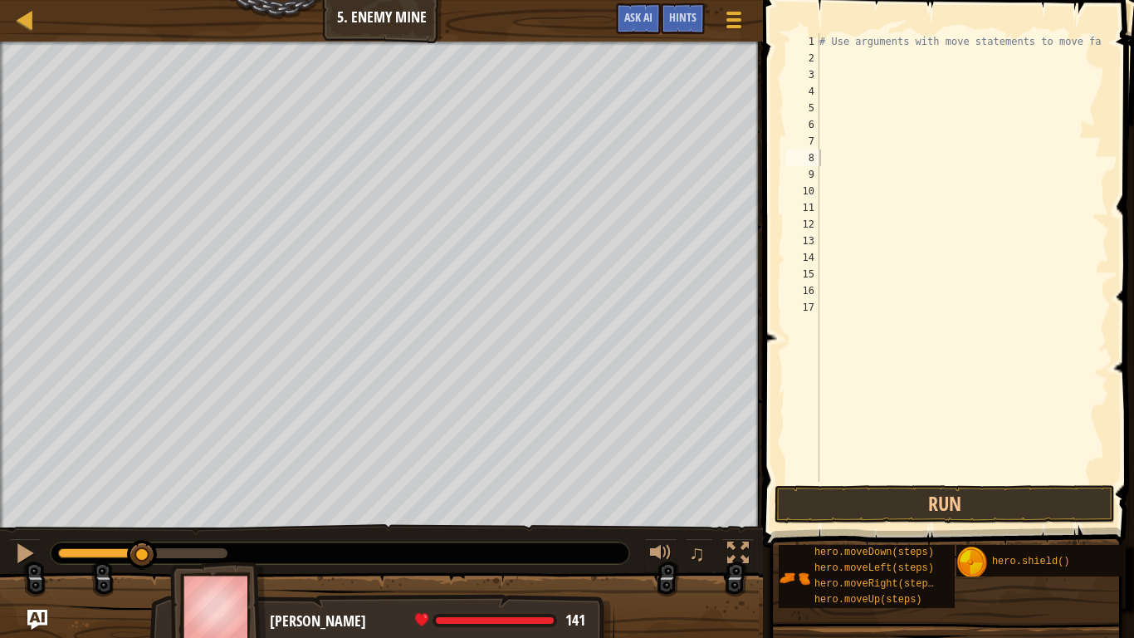
click at [826, 63] on div "# Use arguments with move statements to move fa" at bounding box center [962, 274] width 293 height 482
type textarea "h"
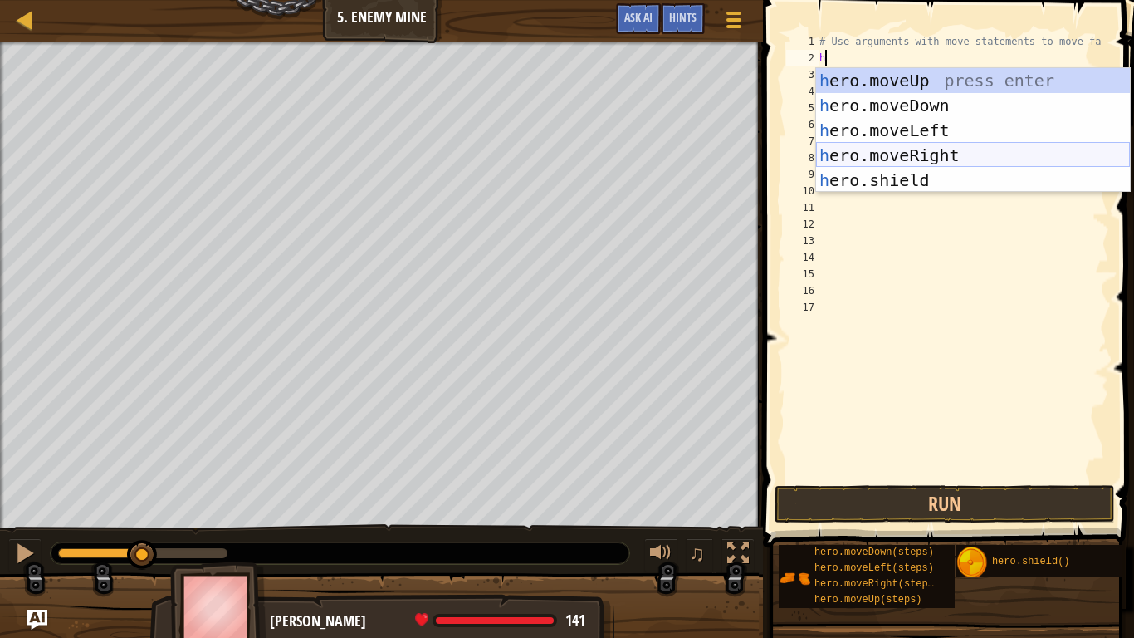
click at [854, 151] on div "h ero.moveUp press enter h ero.moveDown press enter h ero.moveLeft press enter …" at bounding box center [973, 155] width 314 height 174
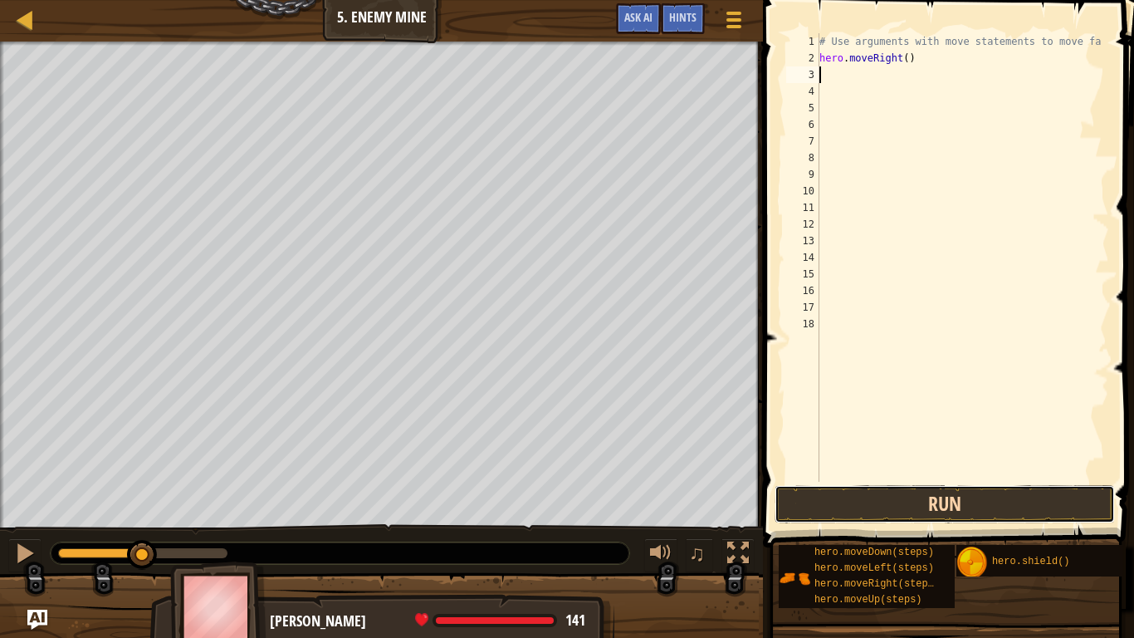
click at [825, 501] on button "Run" at bounding box center [945, 504] width 340 height 38
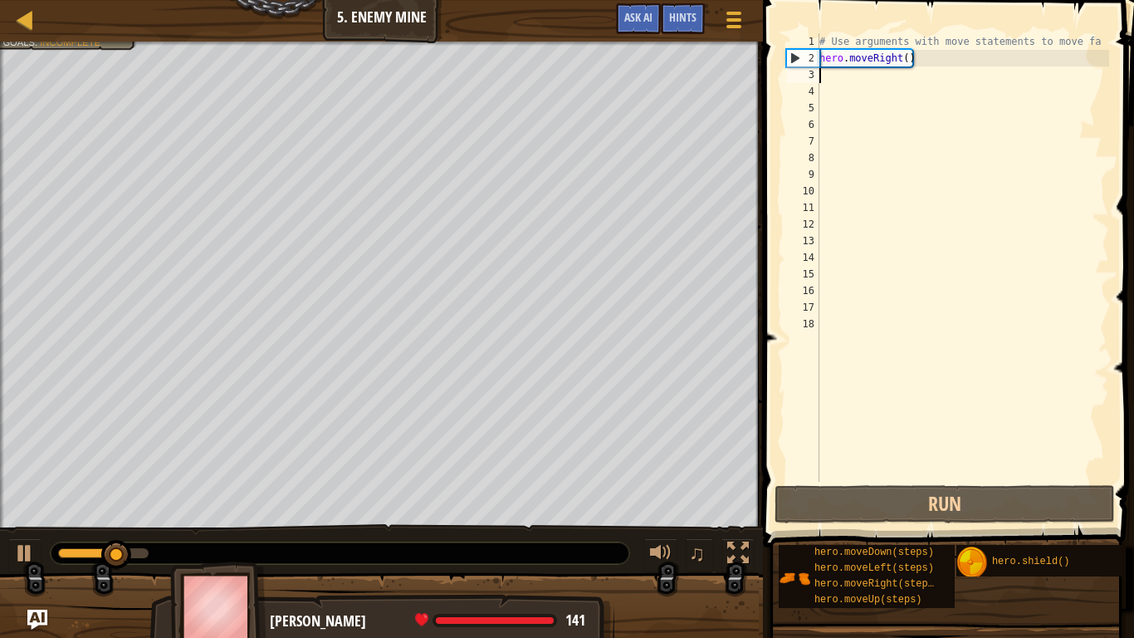
type textarea "h"
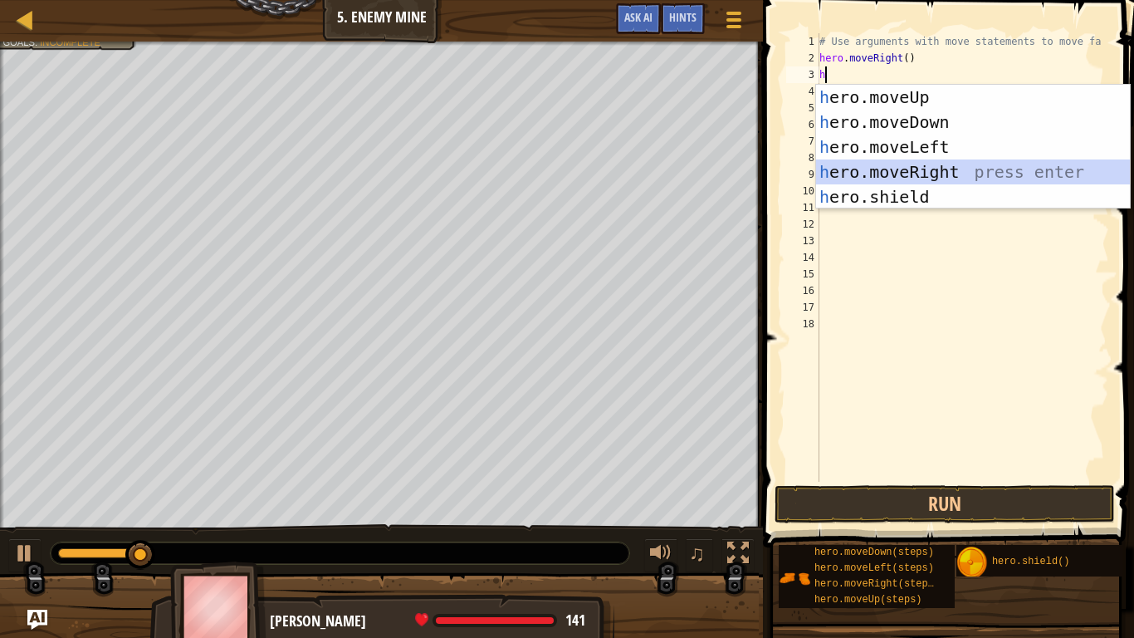
click at [904, 164] on div "h ero.moveUp press enter h ero.moveDown press enter h ero.moveLeft press enter …" at bounding box center [973, 172] width 314 height 174
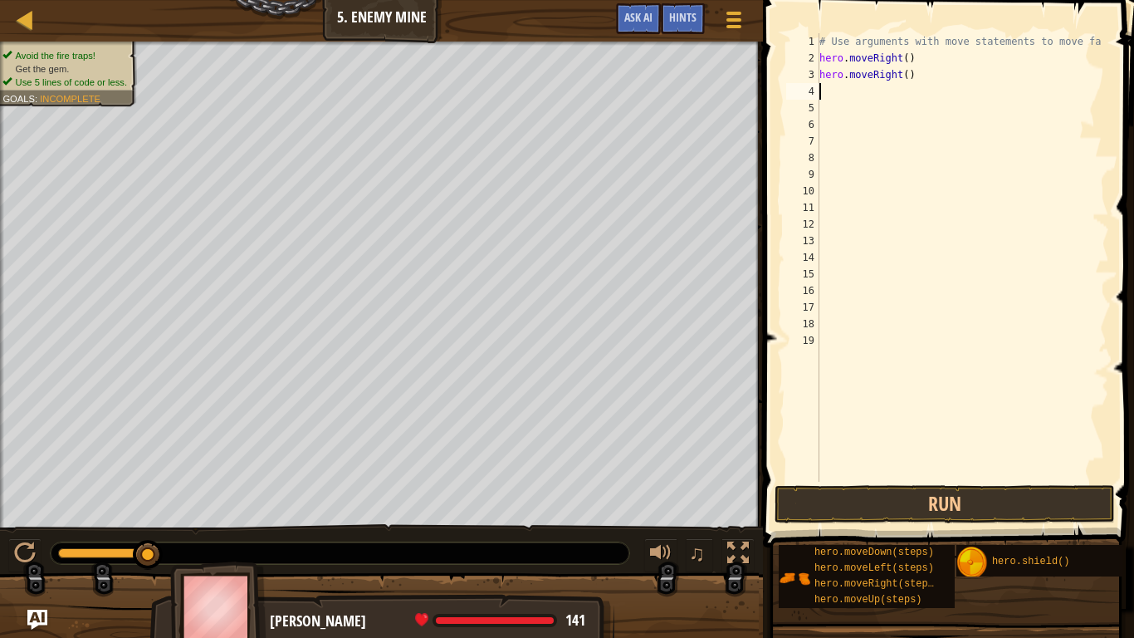
click at [857, 95] on div "# Use arguments with move statements to move fa hero . moveRight ( ) hero . mov…" at bounding box center [962, 274] width 293 height 482
type textarea "h"
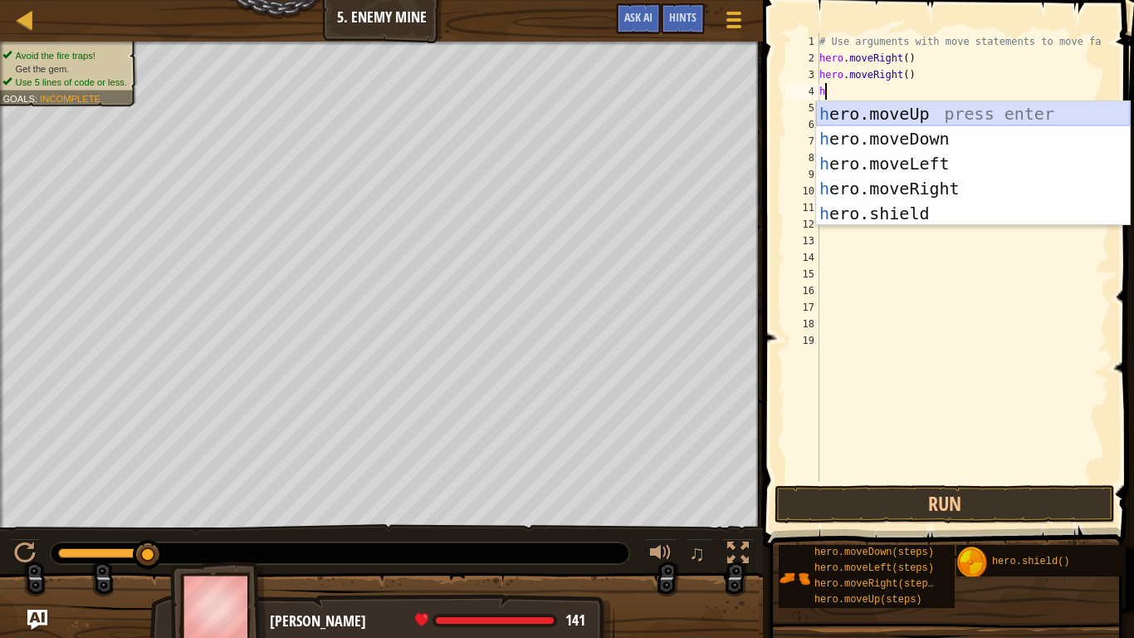
click at [913, 115] on div "h ero.moveUp press enter h ero.moveDown press enter h ero.moveLeft press enter …" at bounding box center [973, 188] width 314 height 174
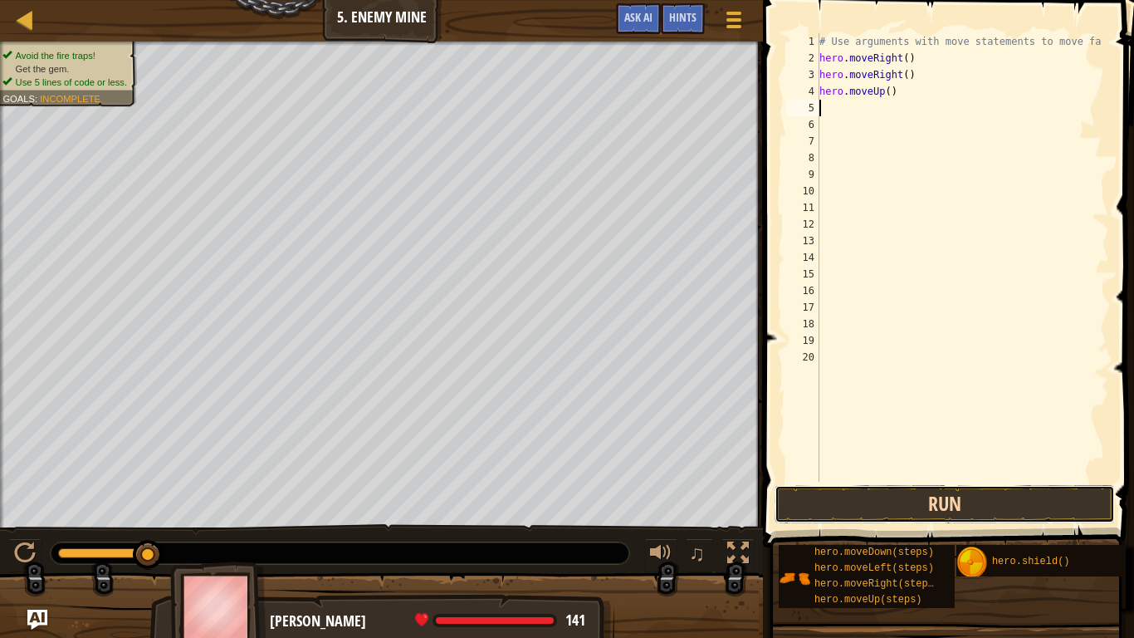
click at [815, 516] on button "Run" at bounding box center [945, 504] width 340 height 38
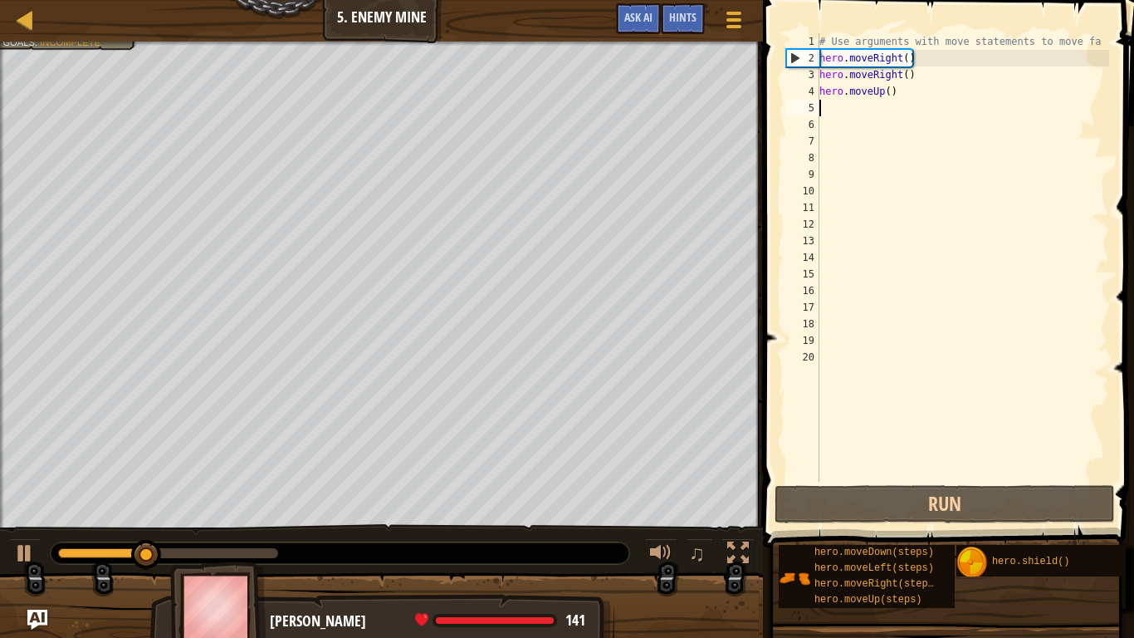
type textarea "h"
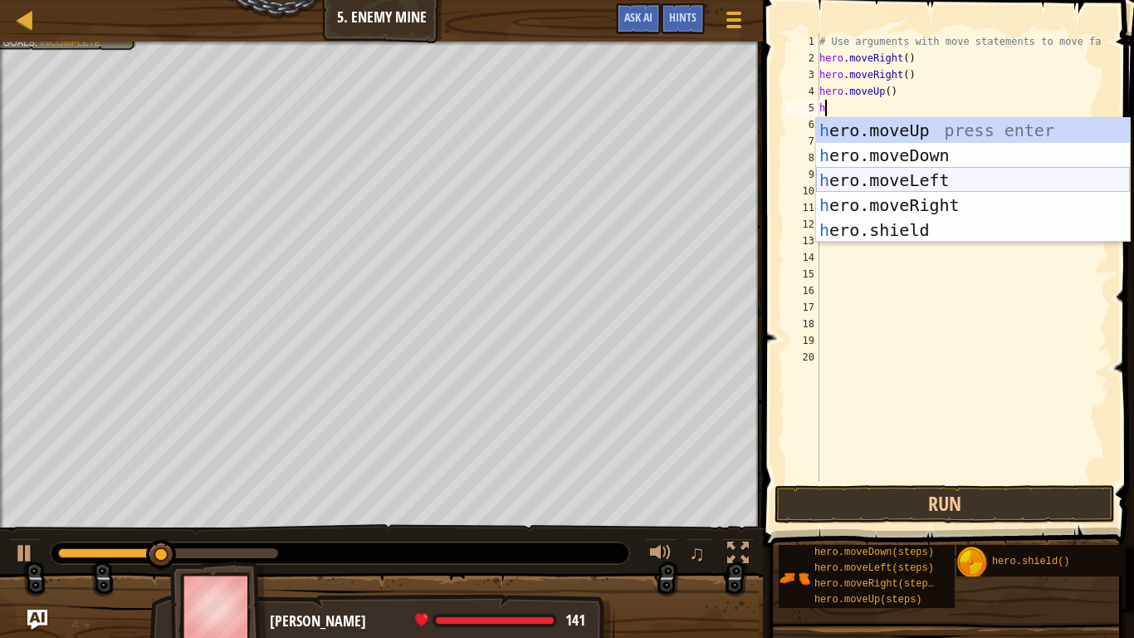
click at [891, 182] on div "h ero.moveUp press enter h ero.moveDown press enter h ero.moveLeft press enter …" at bounding box center [973, 205] width 314 height 174
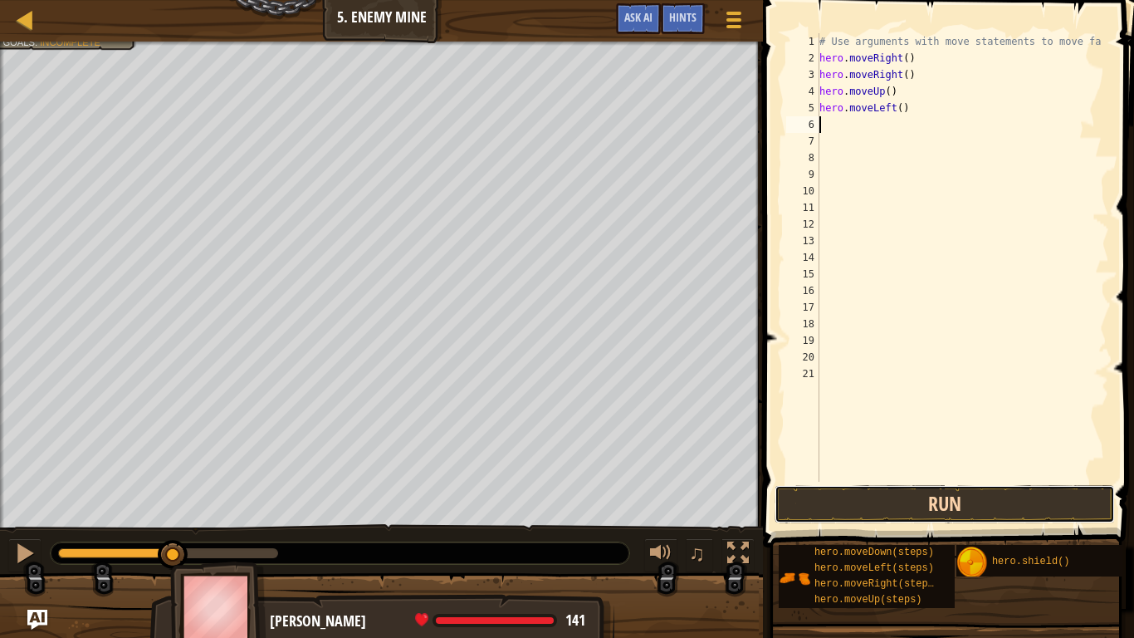
click at [791, 492] on button "Run" at bounding box center [945, 504] width 340 height 38
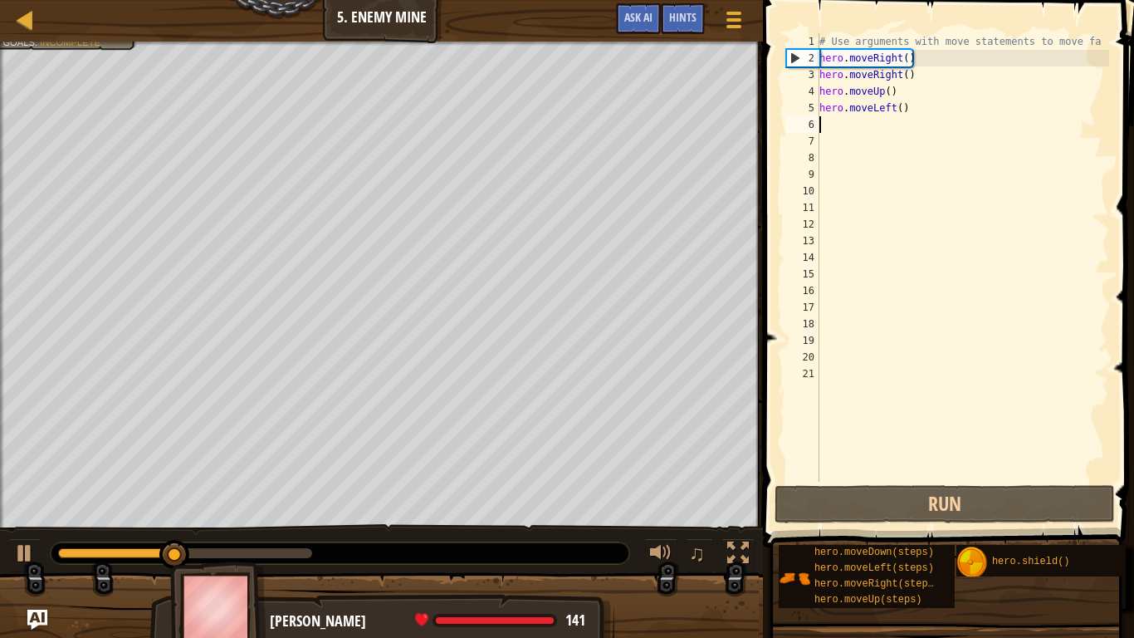
click at [913, 105] on div "# Use arguments with move statements to move fa hero . moveRight ( ) hero . mov…" at bounding box center [962, 274] width 293 height 482
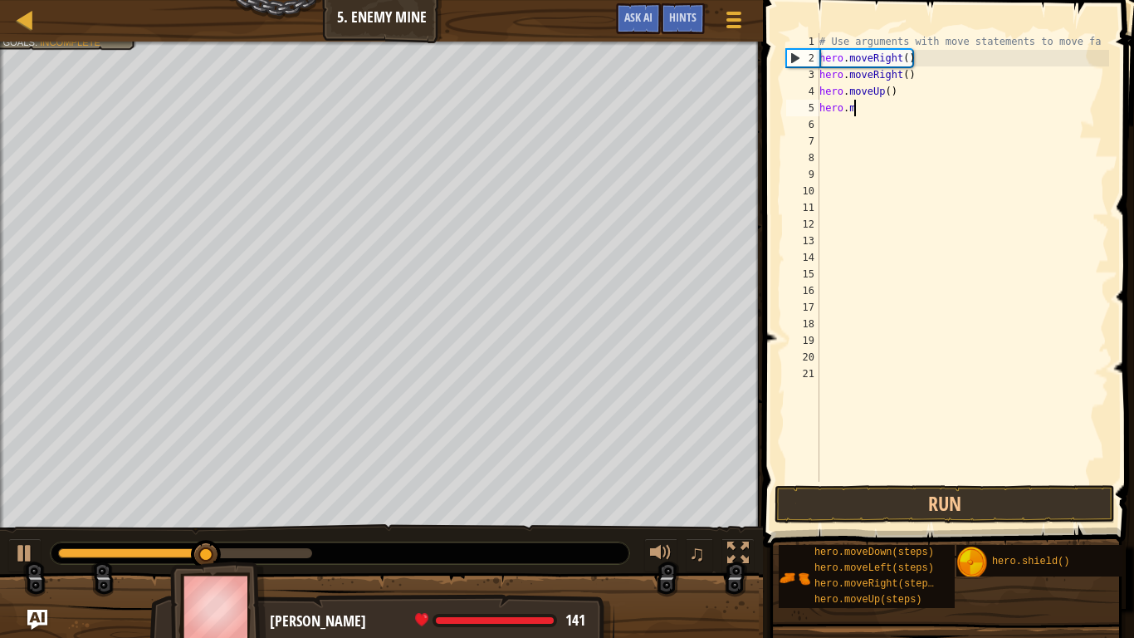
type textarea "h"
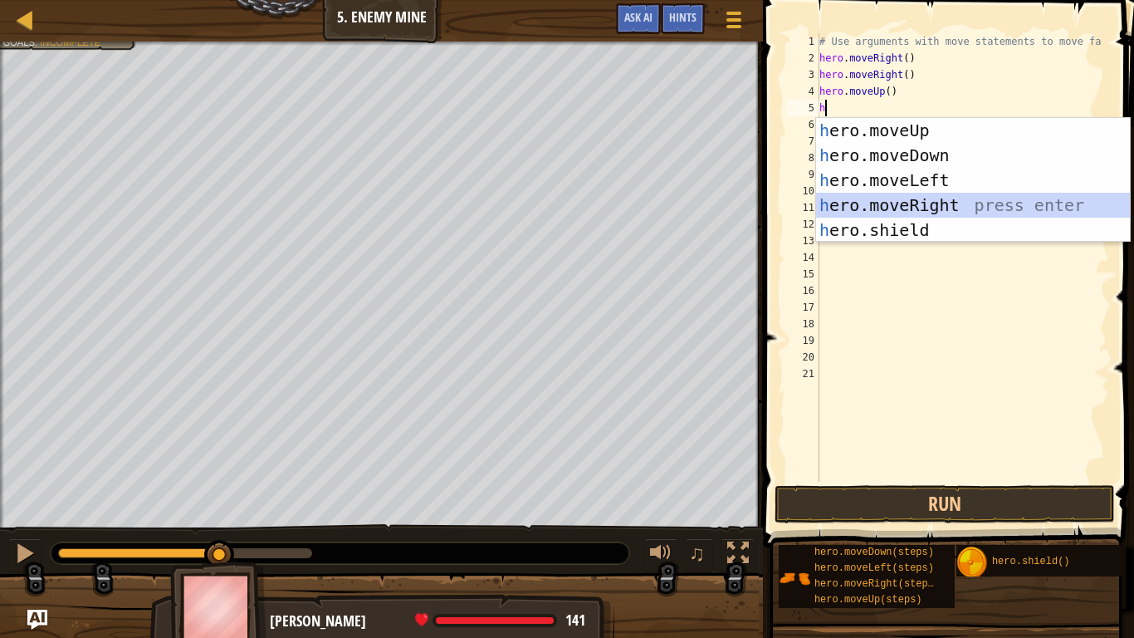
click at [913, 207] on div "h ero.moveUp press enter h ero.moveDown press enter h ero.moveLeft press enter …" at bounding box center [973, 205] width 314 height 174
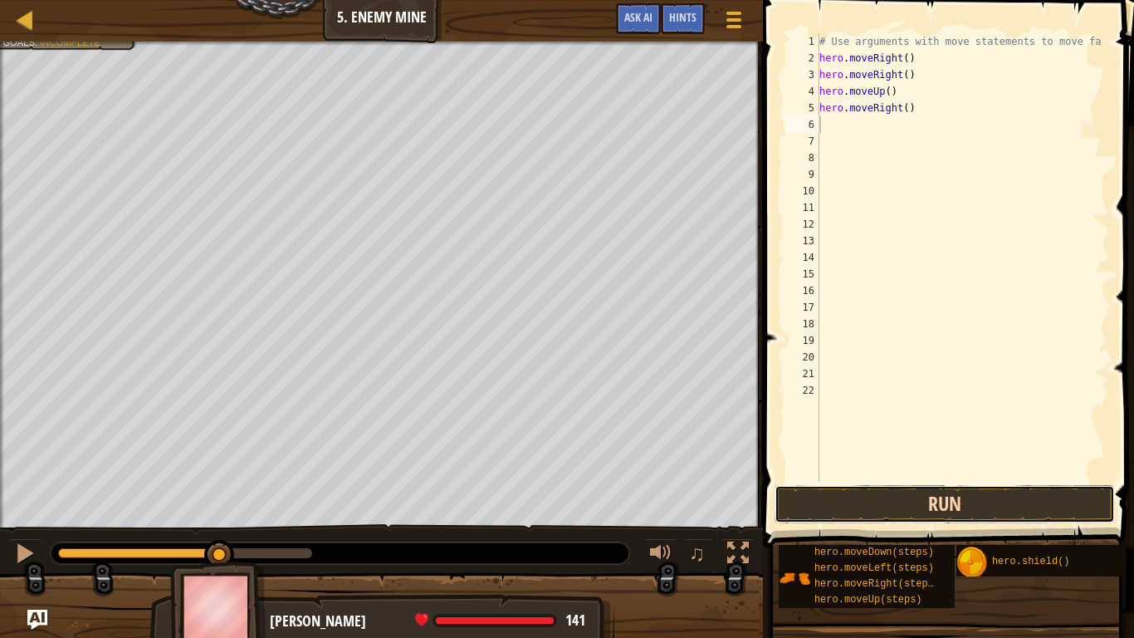
click at [913, 506] on button "Run" at bounding box center [945, 504] width 340 height 38
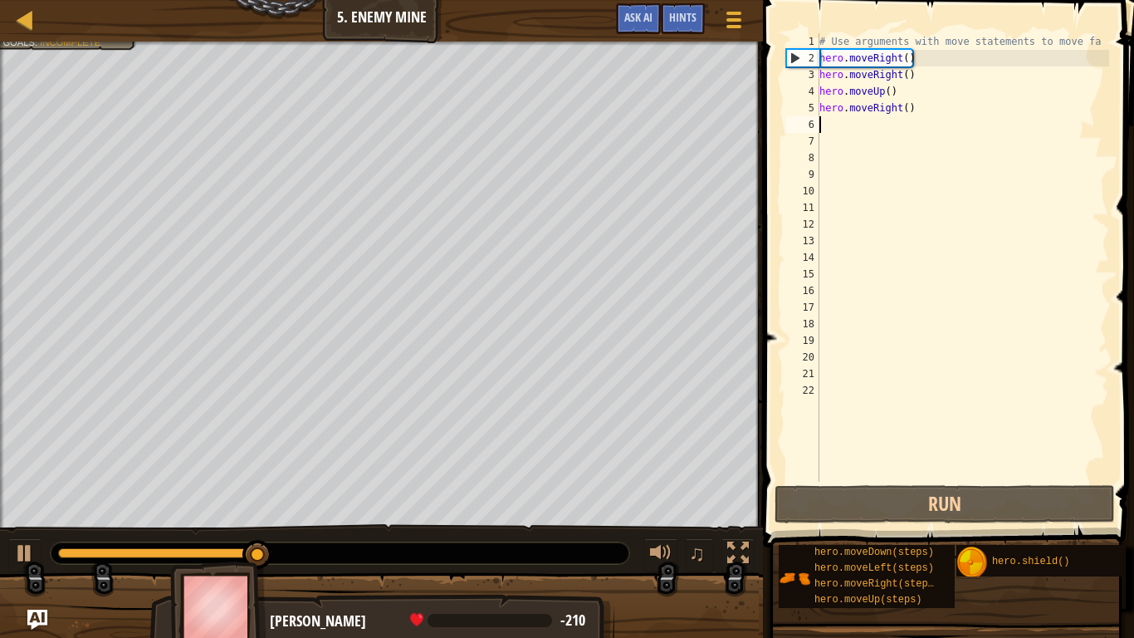
type textarea "h"
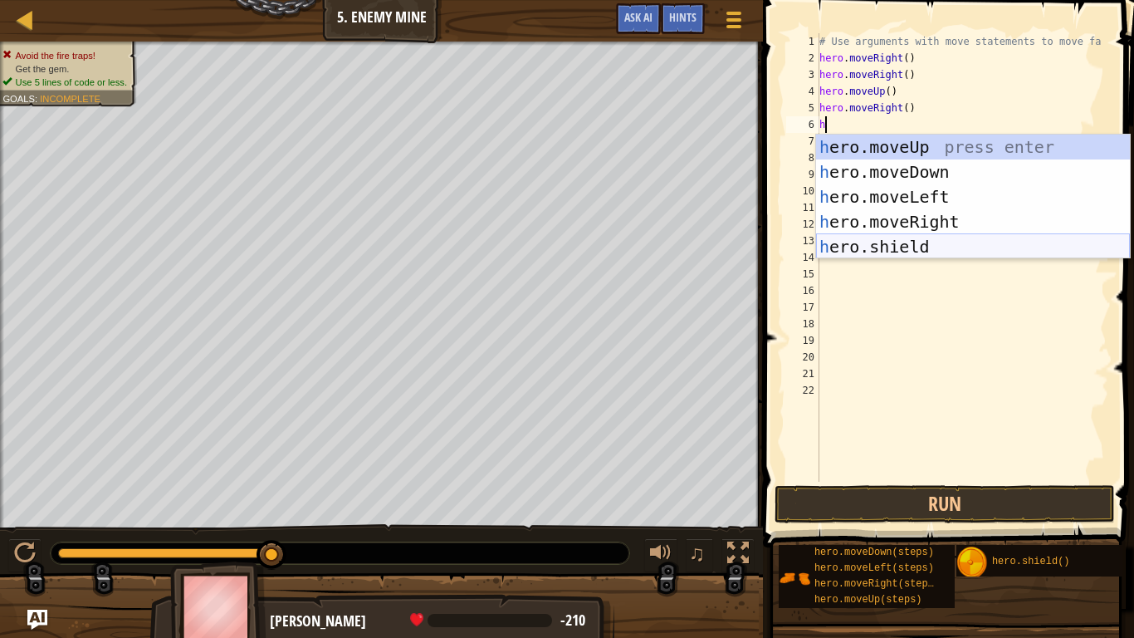
click at [873, 247] on div "h ero.moveUp press enter h ero.moveDown press enter h ero.moveLeft press enter …" at bounding box center [973, 222] width 314 height 174
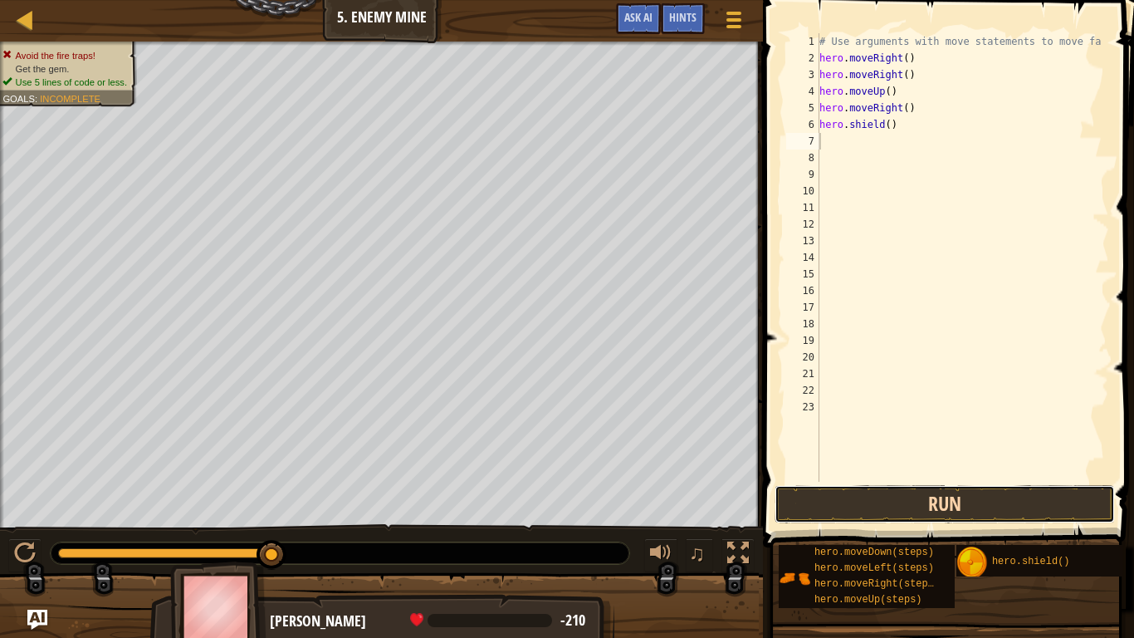
click at [800, 492] on button "Run" at bounding box center [945, 504] width 340 height 38
click at [840, 507] on button "Run" at bounding box center [945, 504] width 340 height 38
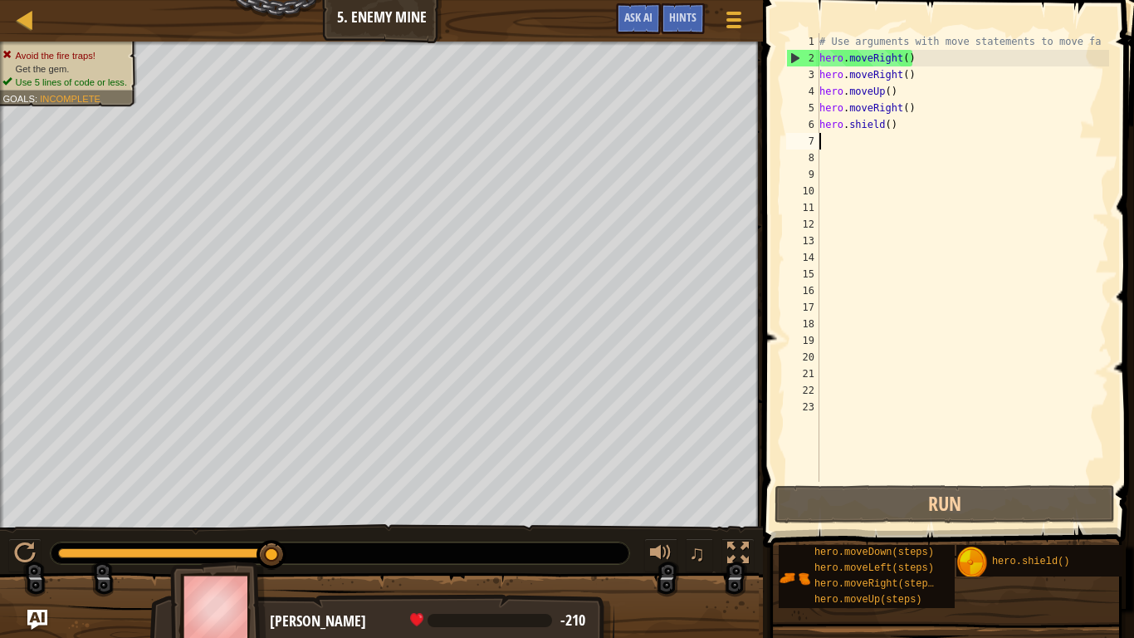
type textarea "h"
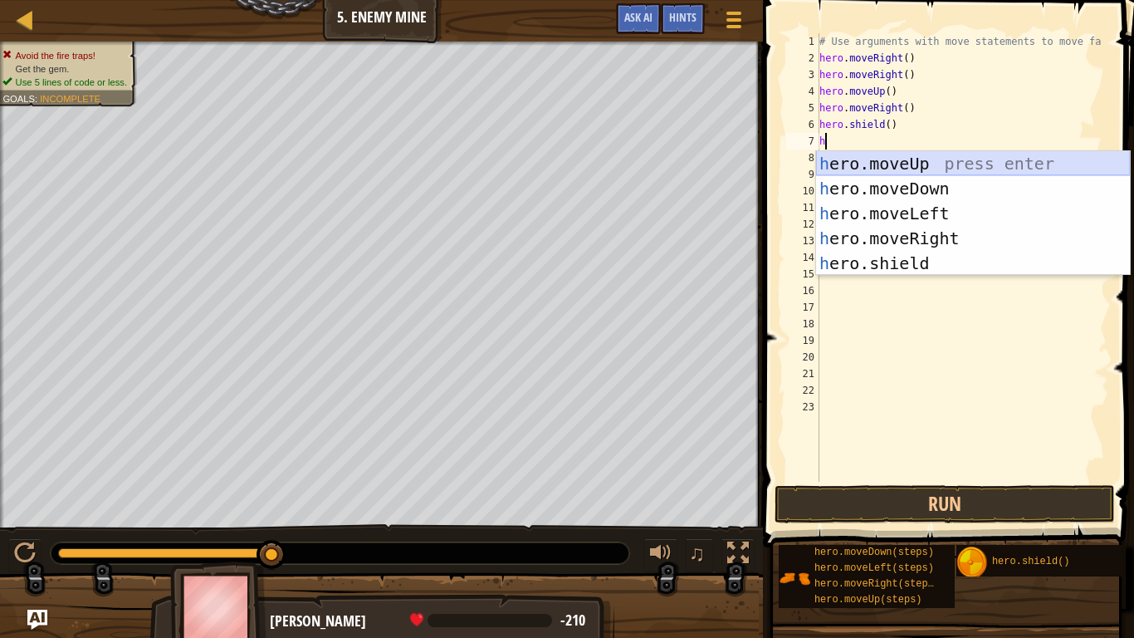
click at [890, 169] on div "h ero.moveUp press enter h ero.moveDown press enter h ero.moveLeft press enter …" at bounding box center [973, 238] width 314 height 174
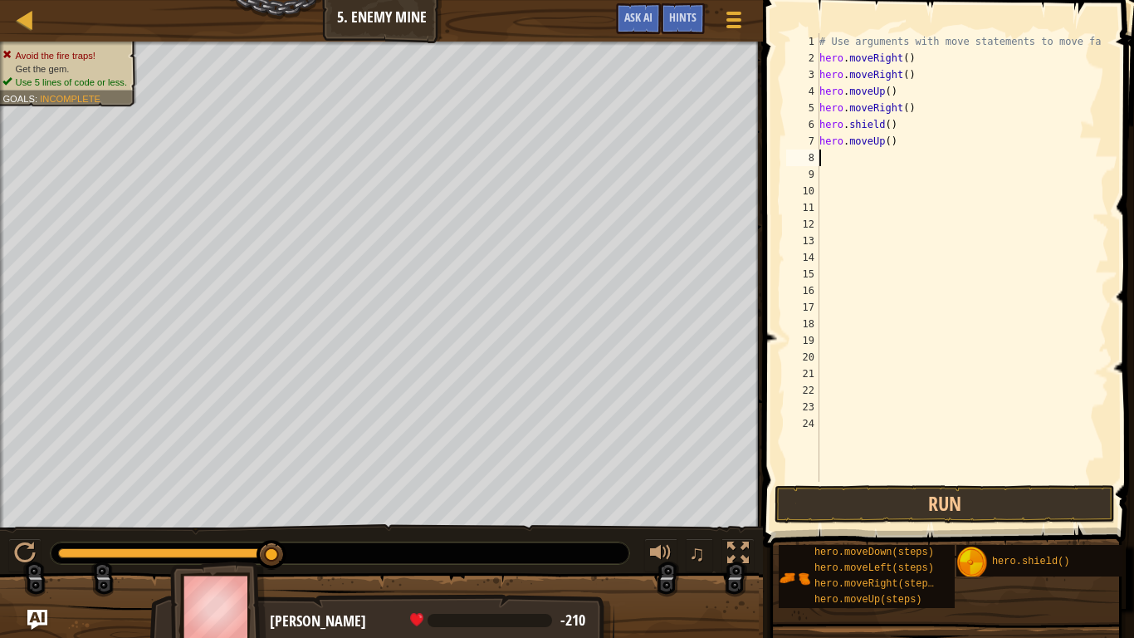
type textarea "h"
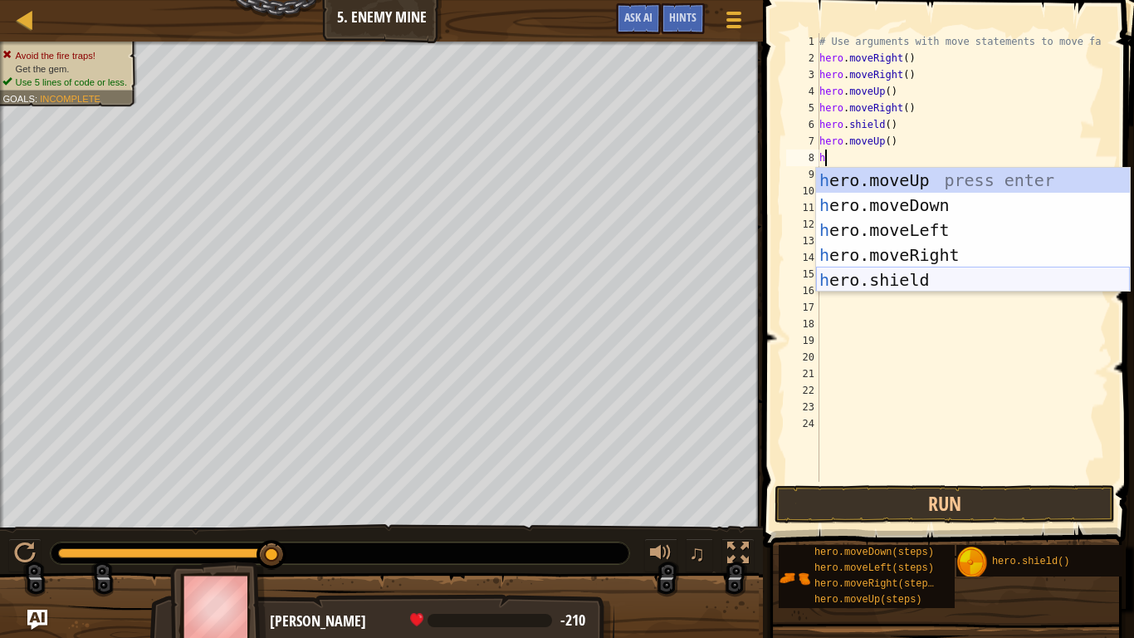
click at [913, 273] on div "h ero.moveUp press enter h ero.moveDown press enter h ero.moveLeft press enter …" at bounding box center [973, 255] width 314 height 174
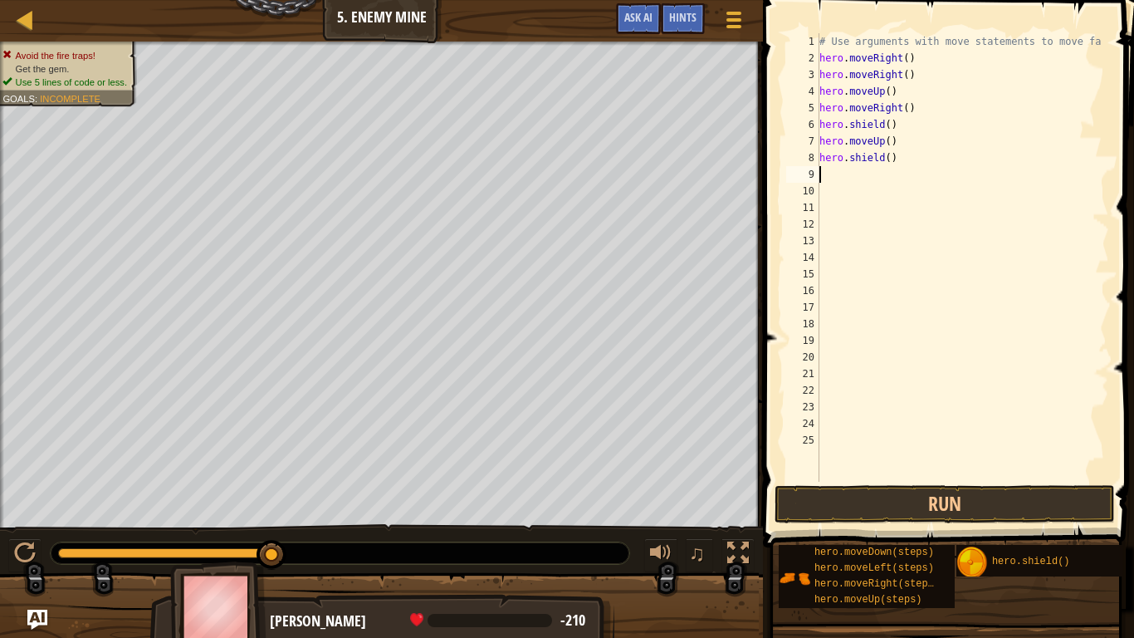
type textarea "h"
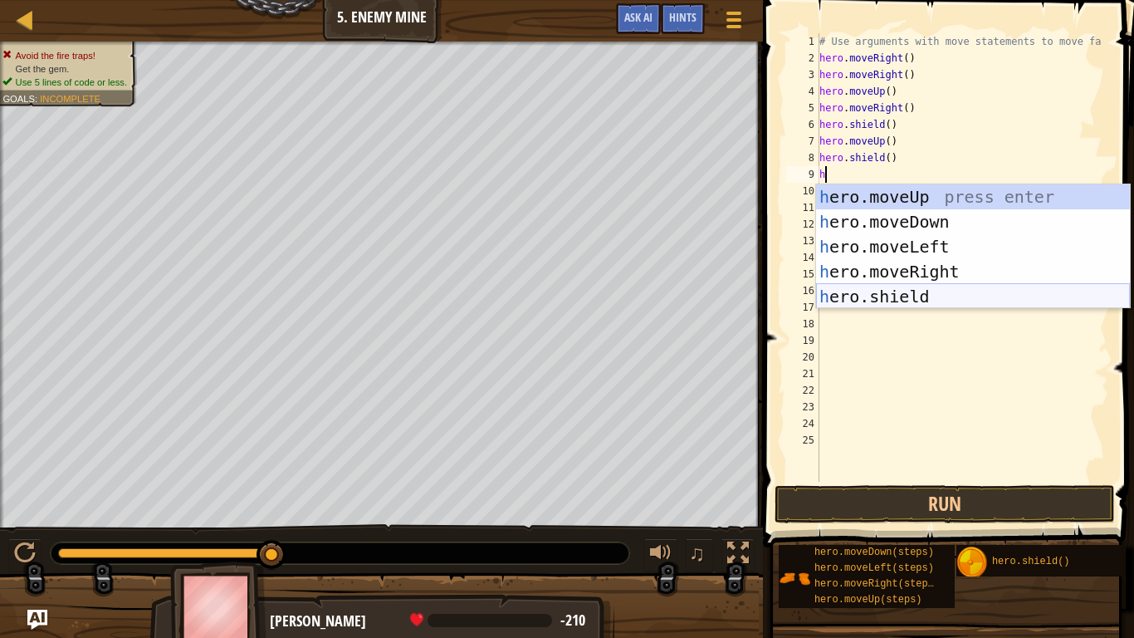
click at [913, 290] on div "h ero.moveUp press enter h ero.moveDown press enter h ero.moveLeft press enter …" at bounding box center [973, 271] width 314 height 174
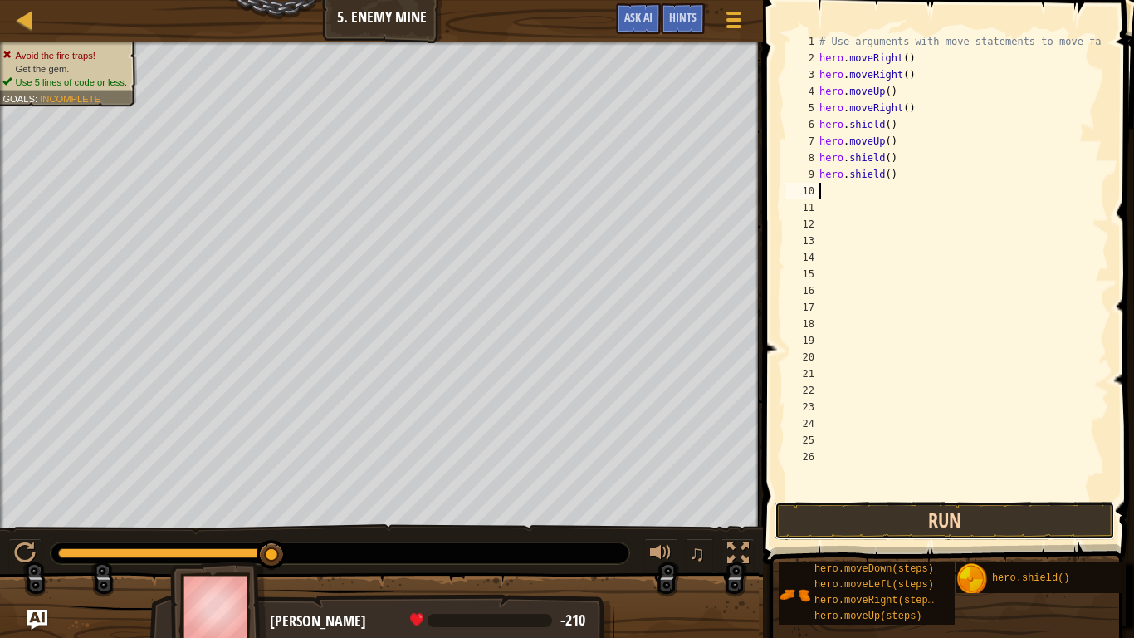
click at [798, 523] on button "Run" at bounding box center [945, 521] width 340 height 38
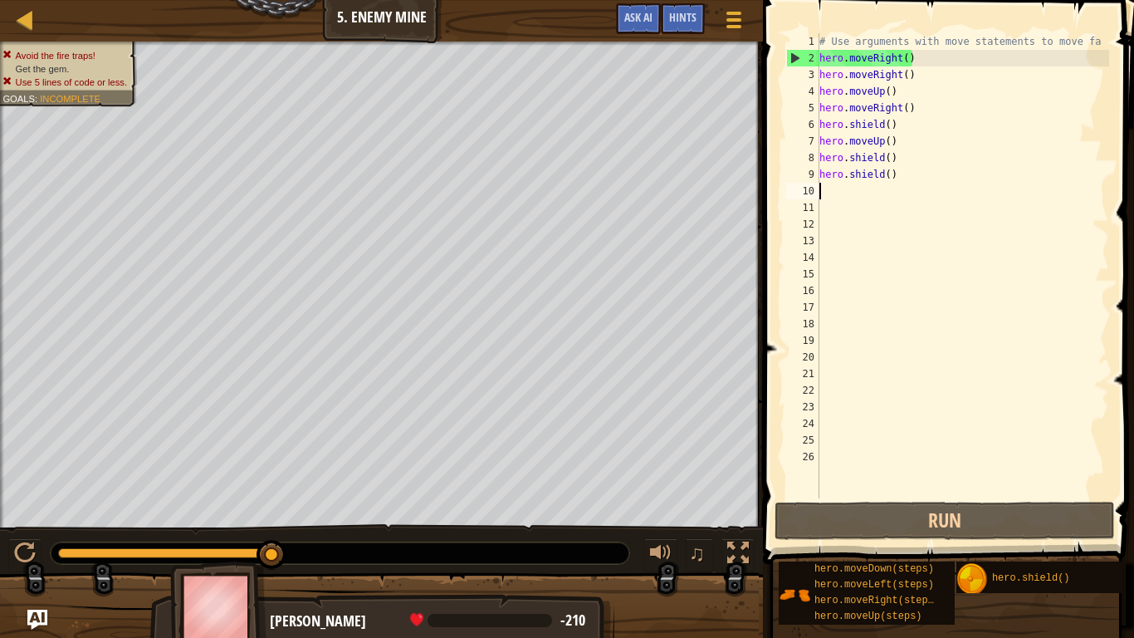
click at [913, 95] on div "# Use arguments with move statements to move fa hero . moveRight ( ) hero . mov…" at bounding box center [962, 282] width 293 height 498
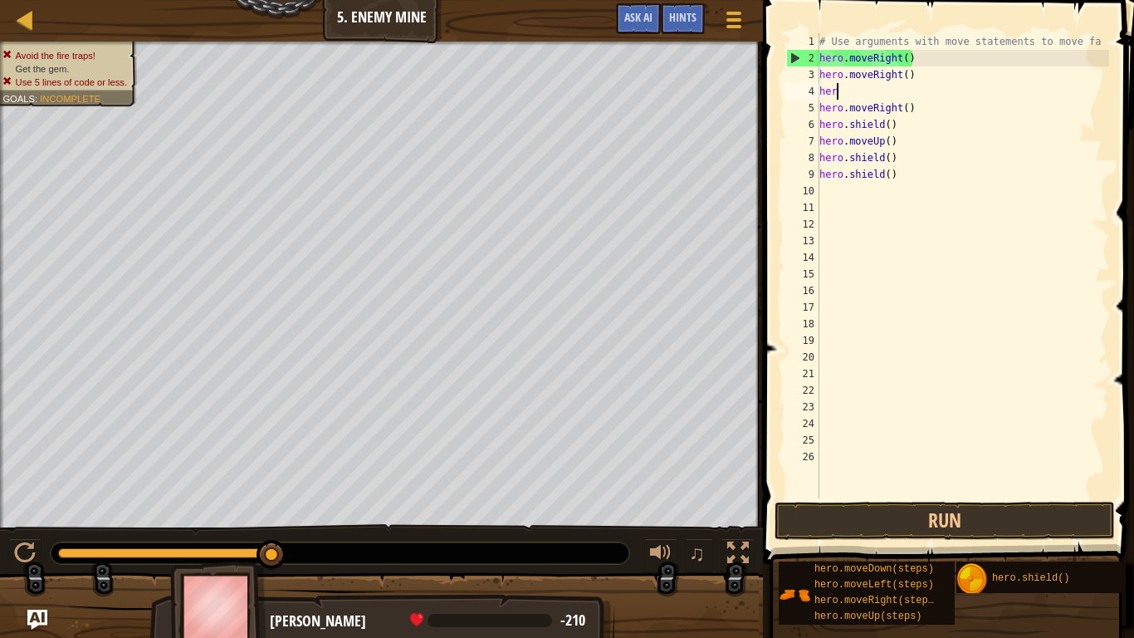
type textarea "h"
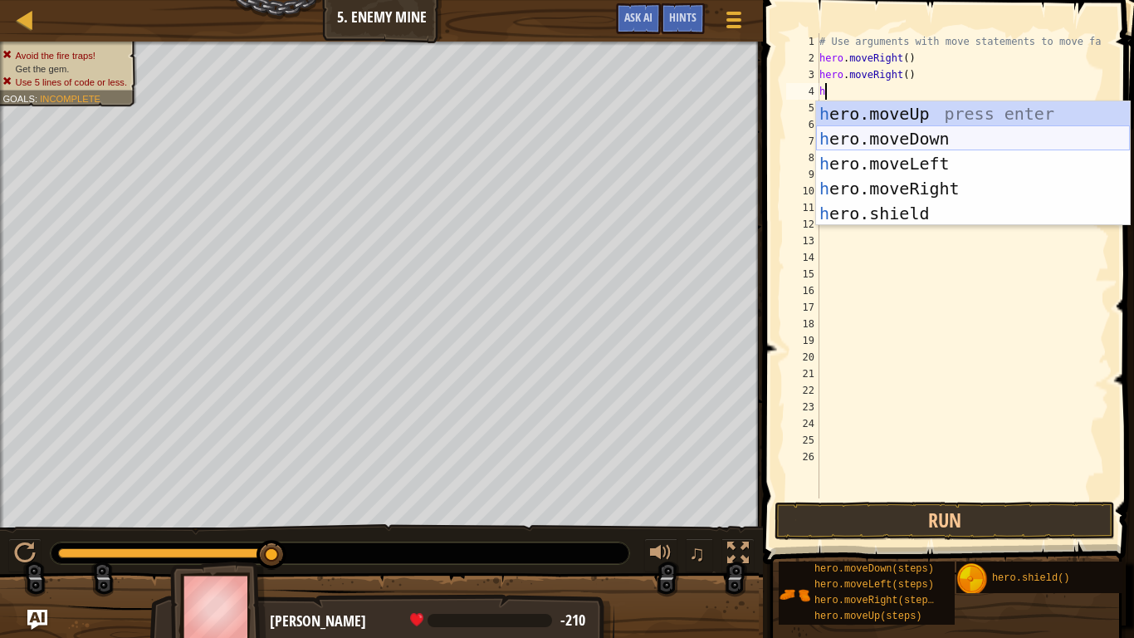
click at [887, 143] on div "h ero.moveUp press enter h ero.moveDown press enter h ero.moveLeft press enter …" at bounding box center [973, 188] width 314 height 174
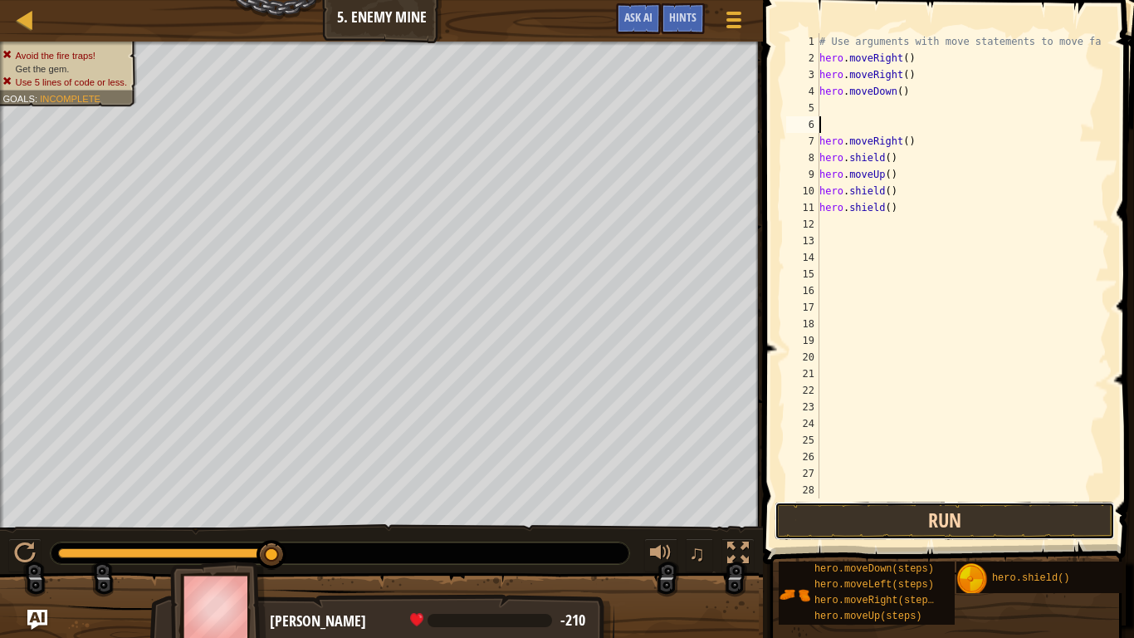
click at [819, 521] on button "Run" at bounding box center [945, 521] width 340 height 38
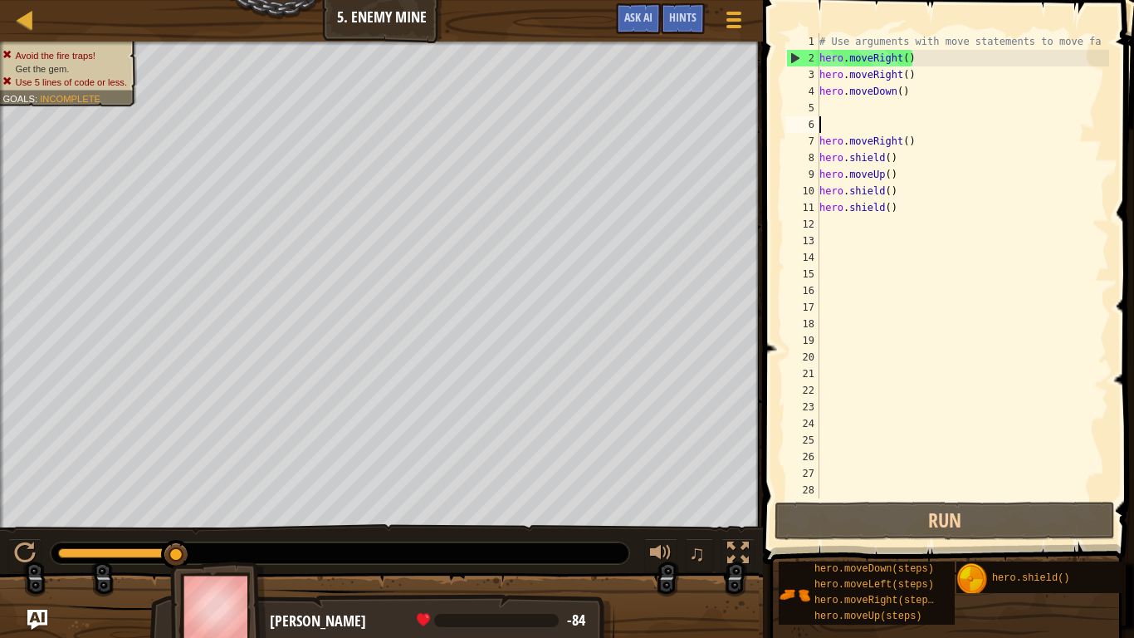
type textarea "h"
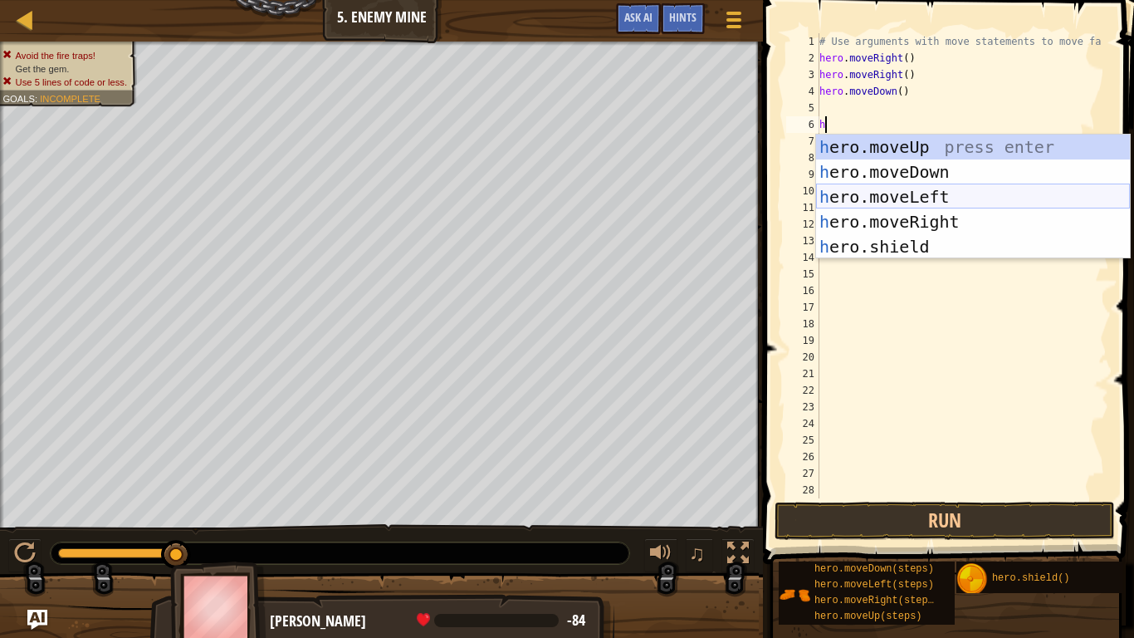
click at [898, 194] on div "h ero.moveUp press enter h ero.moveDown press enter h ero.moveLeft press enter …" at bounding box center [973, 222] width 314 height 174
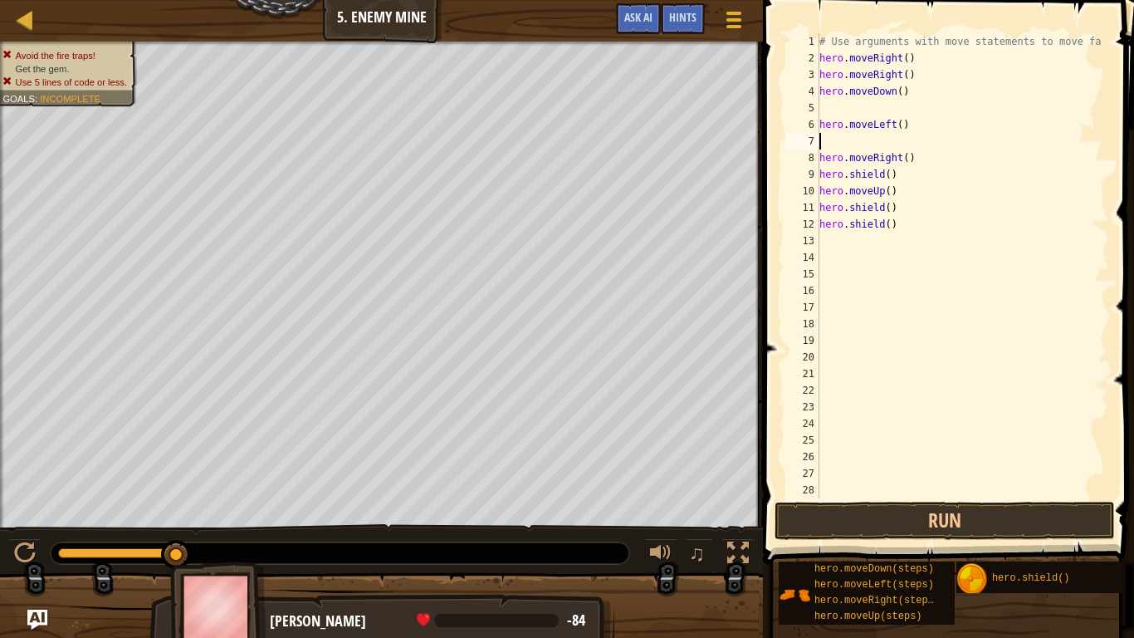
type textarea "h"
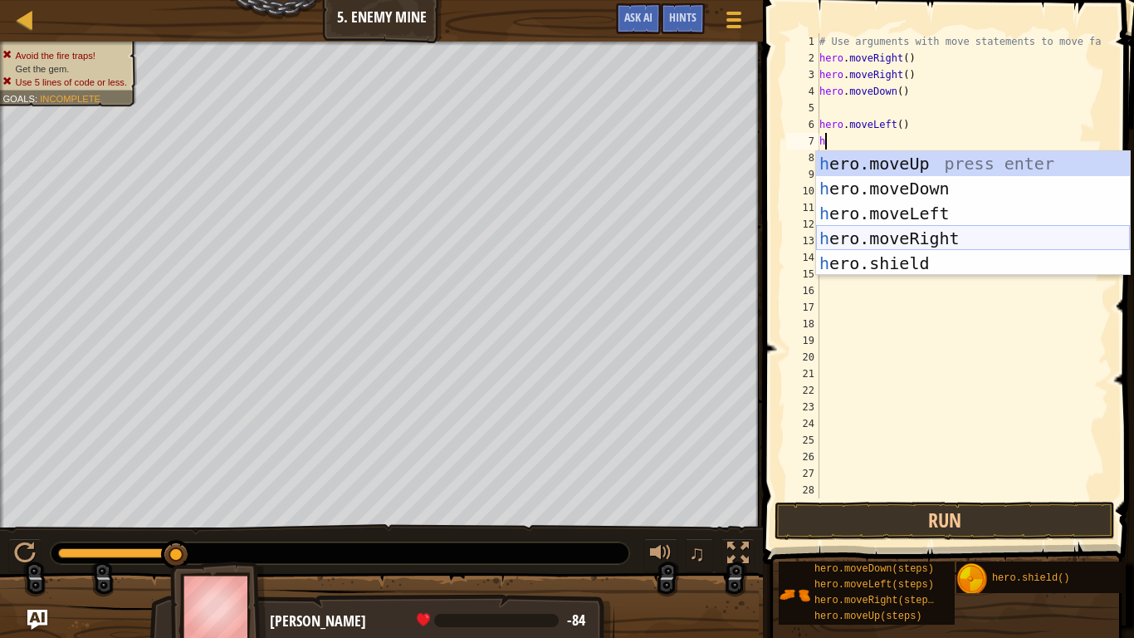
click at [909, 237] on div "h ero.moveUp press enter h ero.moveDown press enter h ero.moveLeft press enter …" at bounding box center [973, 238] width 314 height 174
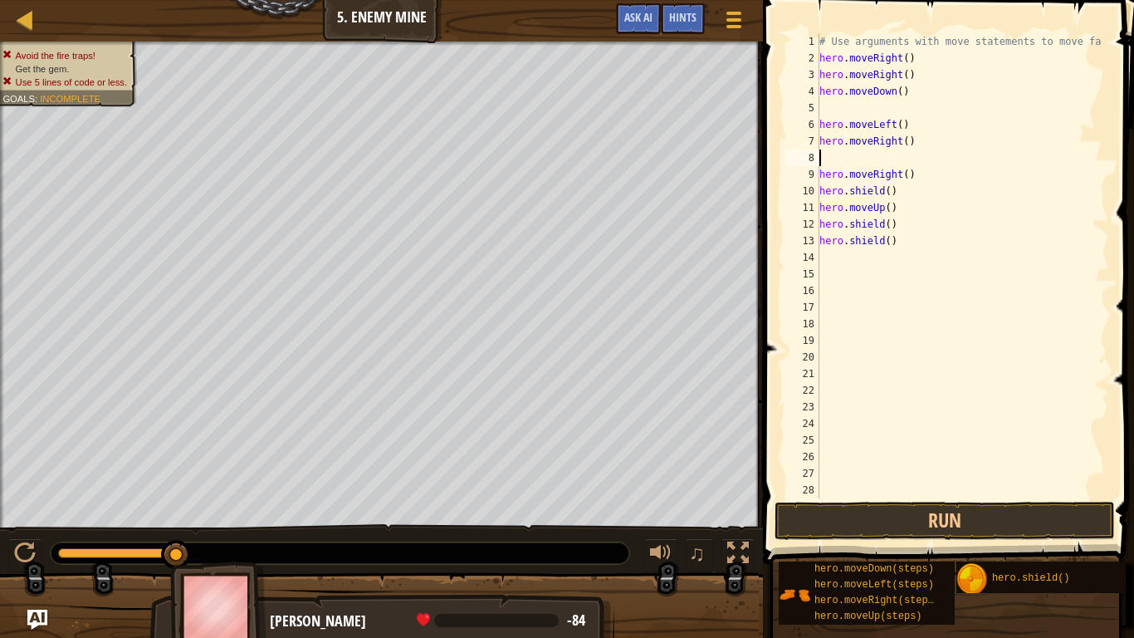
type textarea "h"
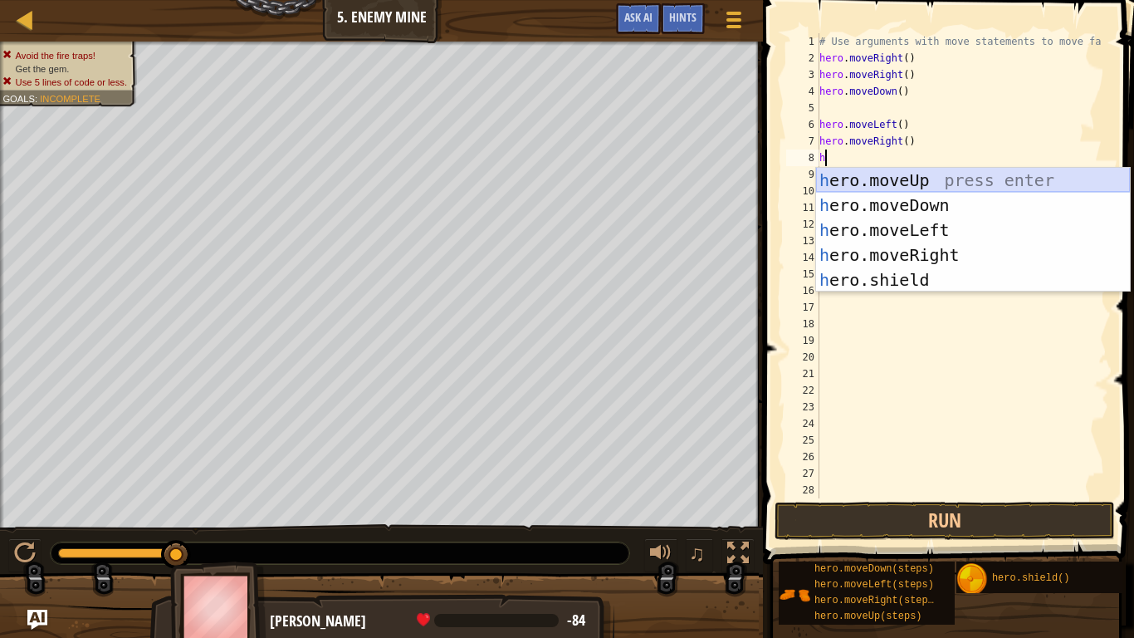
click at [865, 181] on div "h ero.moveUp press enter h ero.moveDown press enter h ero.moveLeft press enter …" at bounding box center [973, 255] width 314 height 174
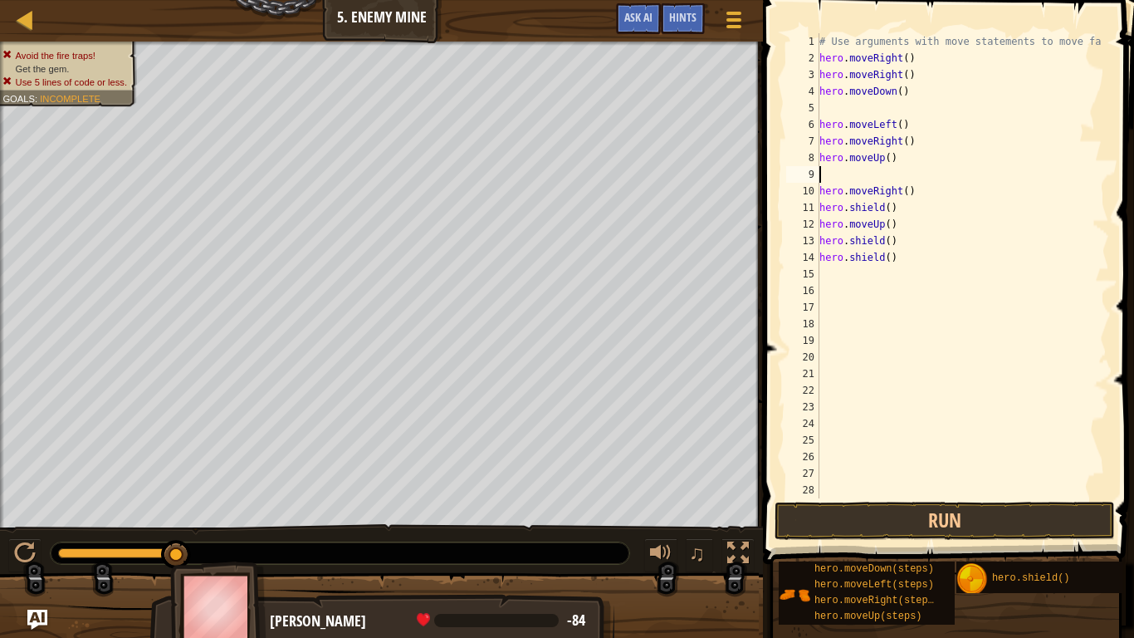
type textarea "h"
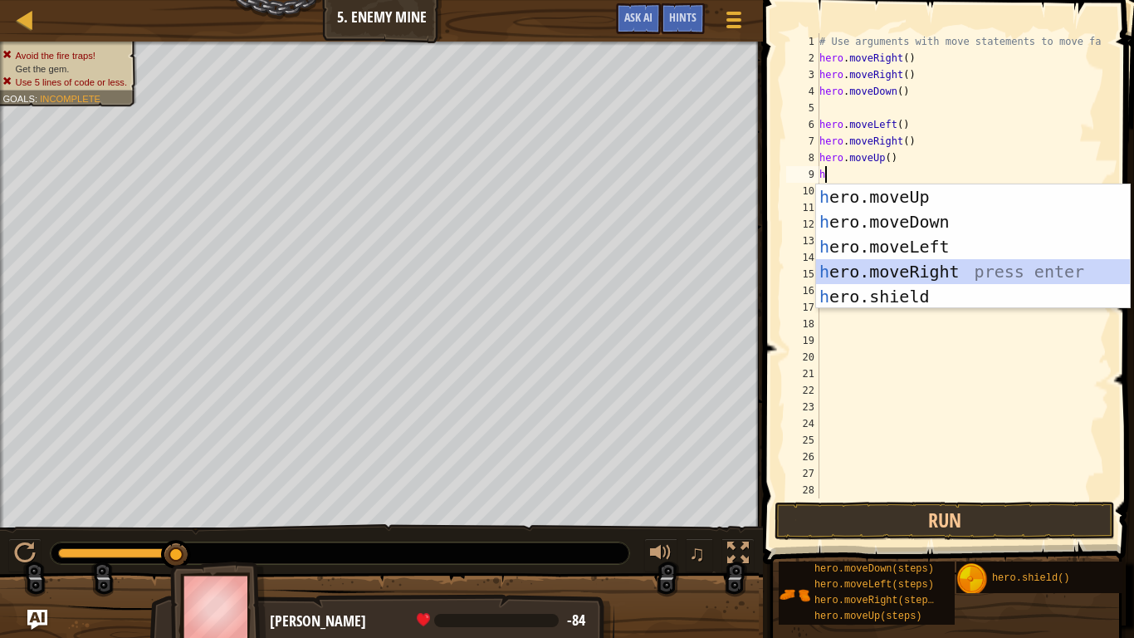
click at [913, 271] on div "h ero.moveUp press enter h ero.moveDown press enter h ero.moveLeft press enter …" at bounding box center [973, 271] width 314 height 174
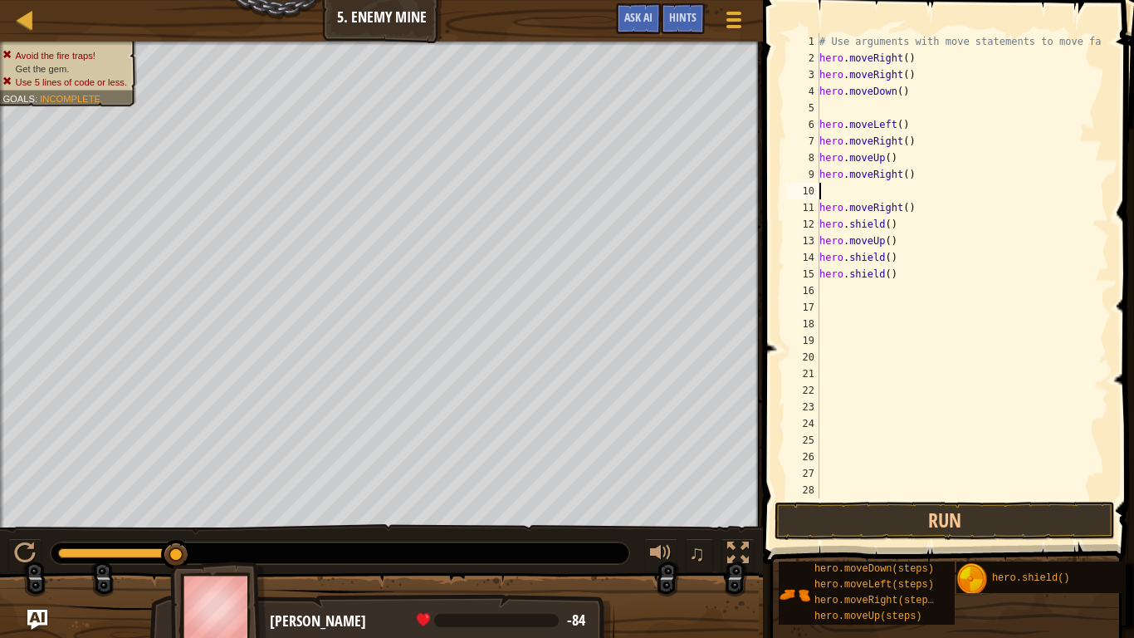
type textarea "h"
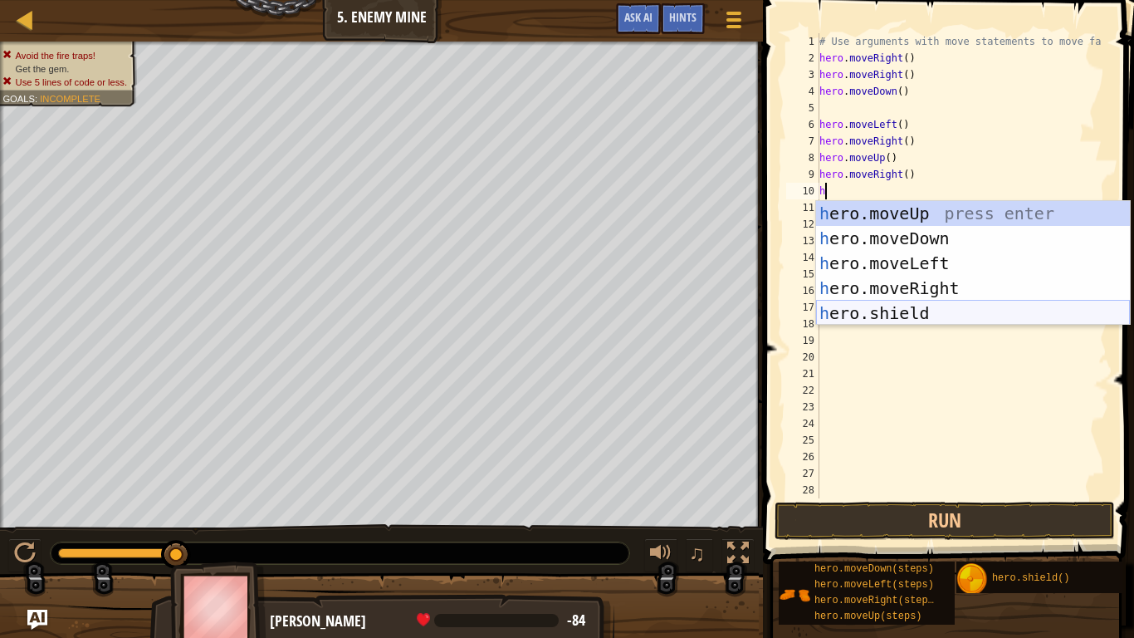
click at [913, 311] on div "h ero.moveUp press enter h ero.moveDown press enter h ero.moveLeft press enter …" at bounding box center [973, 288] width 314 height 174
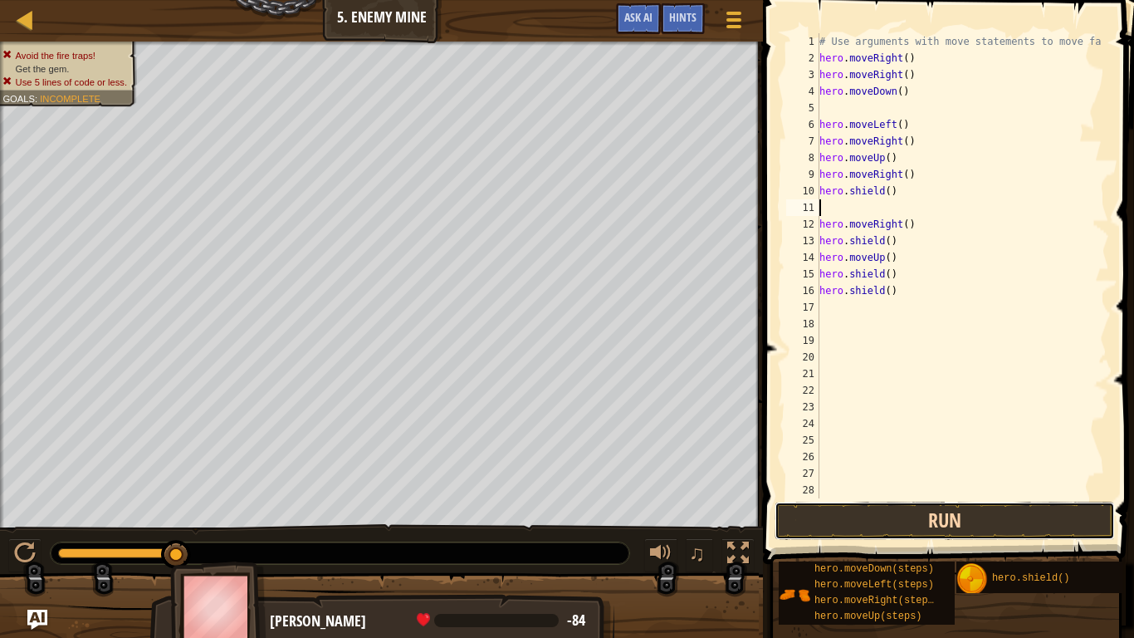
click at [888, 512] on button "Run" at bounding box center [945, 521] width 340 height 38
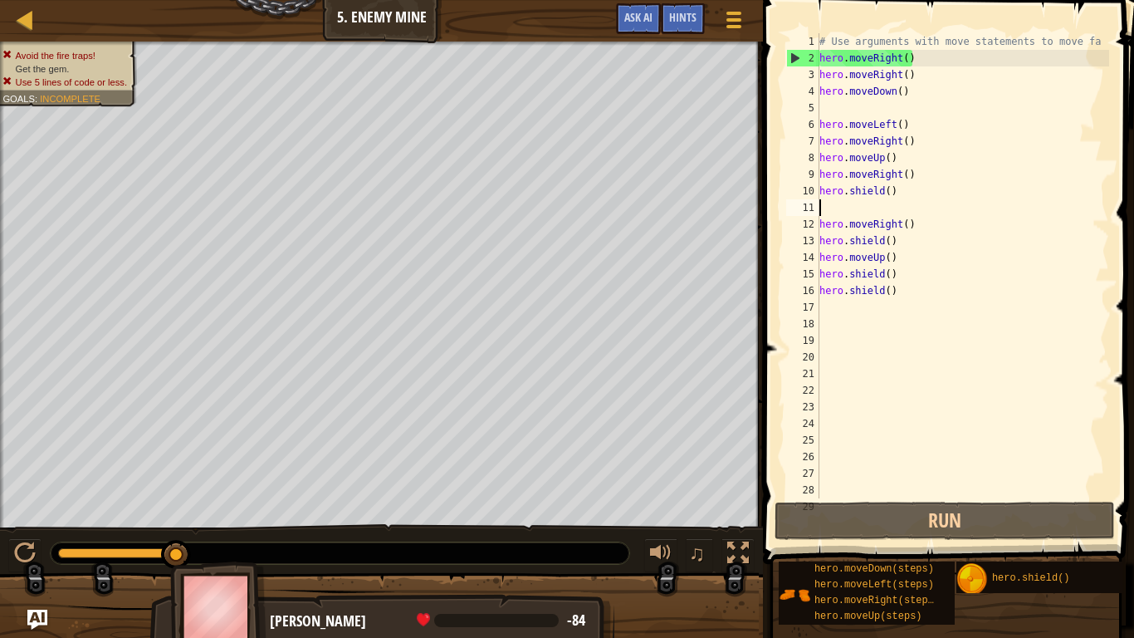
click at [910, 95] on div "# Use arguments with move statements to move fa hero . moveRight ( ) hero . mov…" at bounding box center [962, 282] width 293 height 498
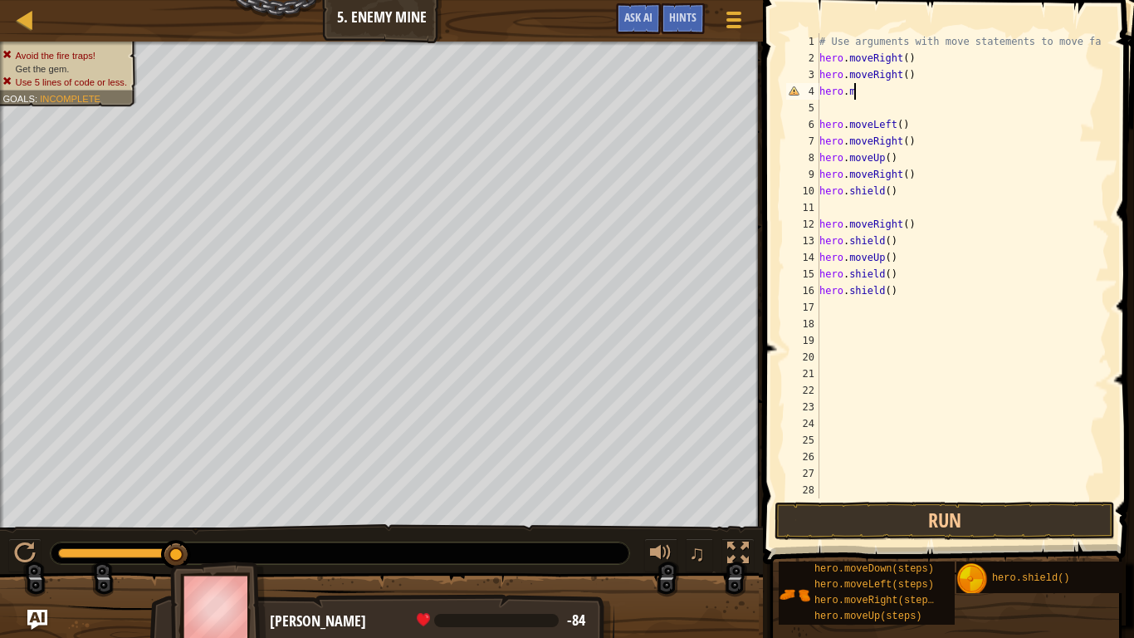
type textarea "h"
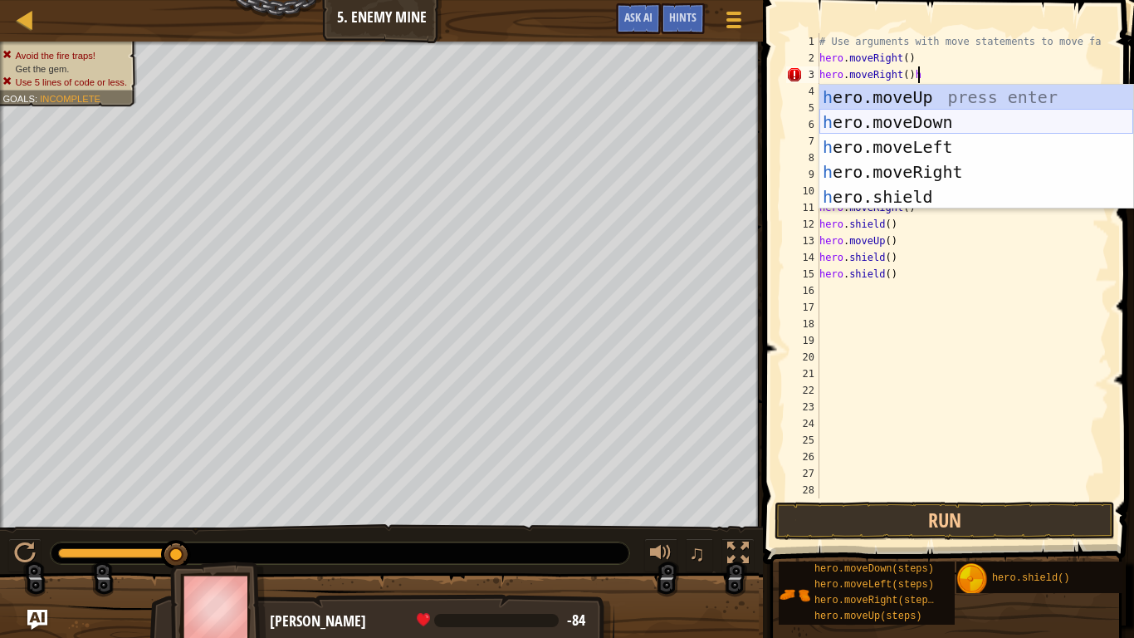
click at [910, 110] on div "h ero.moveUp press enter h ero.moveDown press enter h ero.moveLeft press enter …" at bounding box center [977, 172] width 314 height 174
type textarea "hero.moveRight()hero.moveDown()"
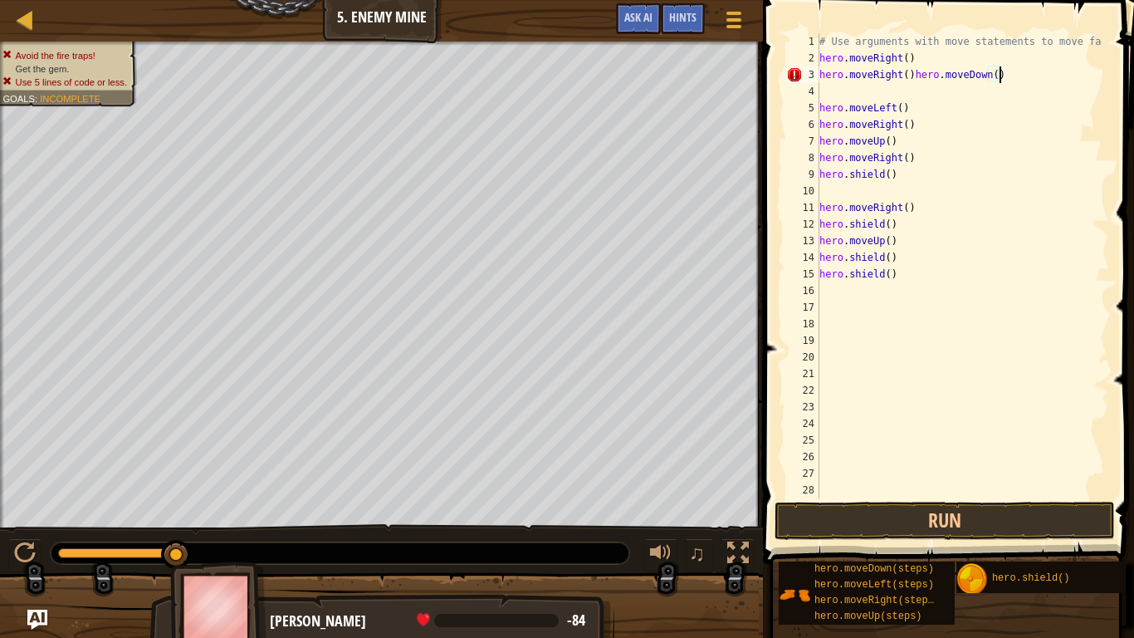
click at [834, 92] on div "# Use arguments with move statements to move fa hero . moveRight ( ) hero . mov…" at bounding box center [962, 282] width 293 height 498
type textarea "h"
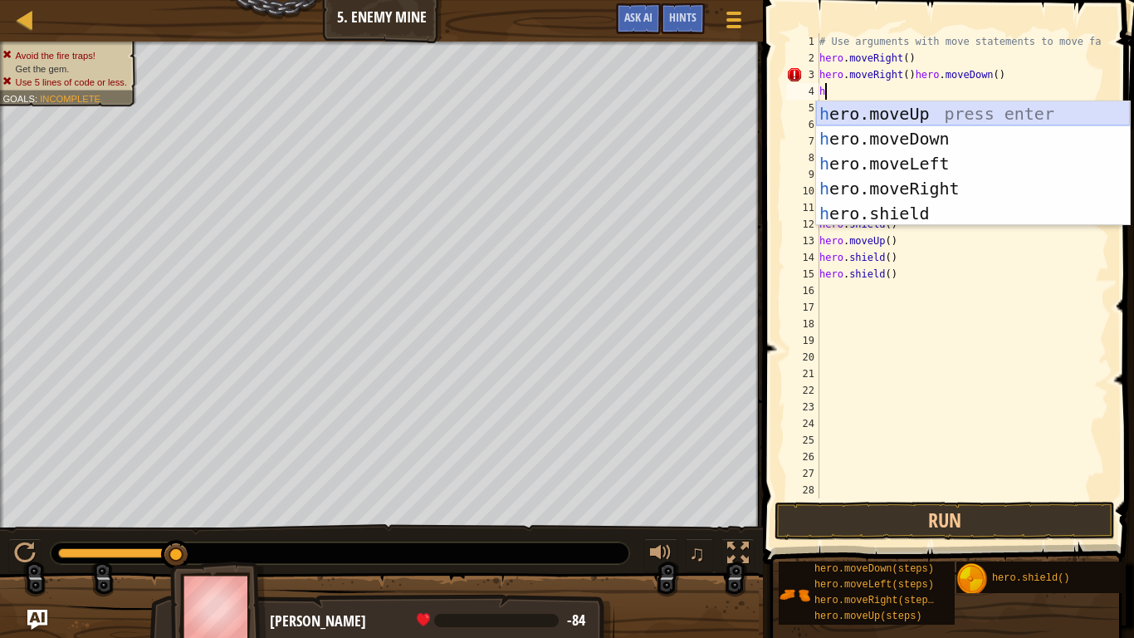
click at [887, 118] on div "h ero.moveUp press enter h ero.moveDown press enter h ero.moveLeft press enter …" at bounding box center [973, 188] width 314 height 174
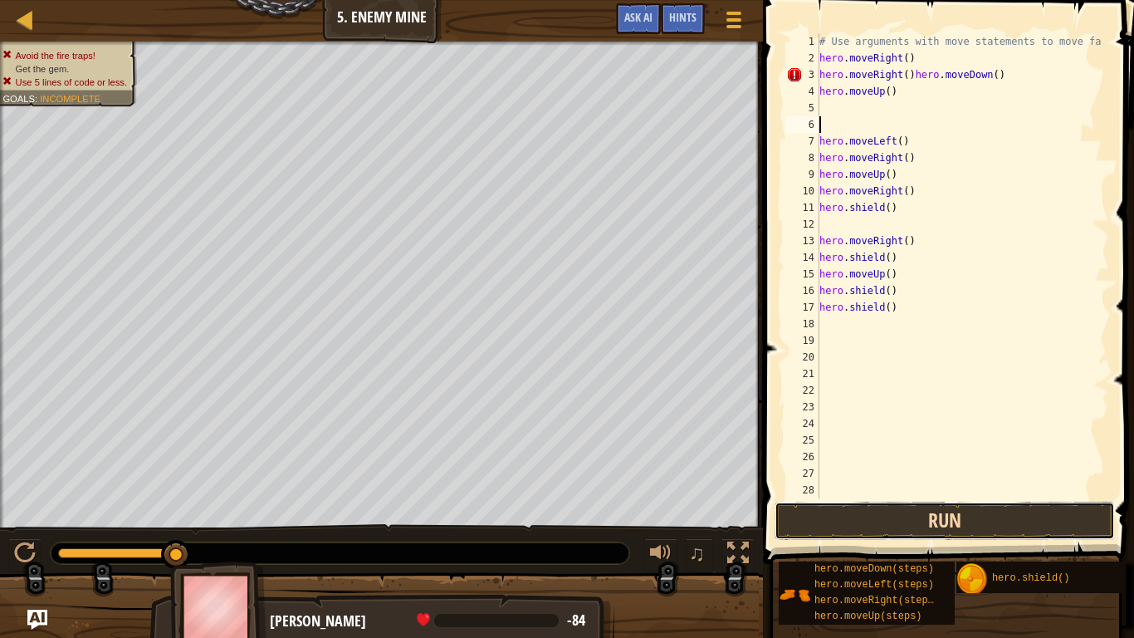
click at [857, 520] on button "Run" at bounding box center [945, 521] width 340 height 38
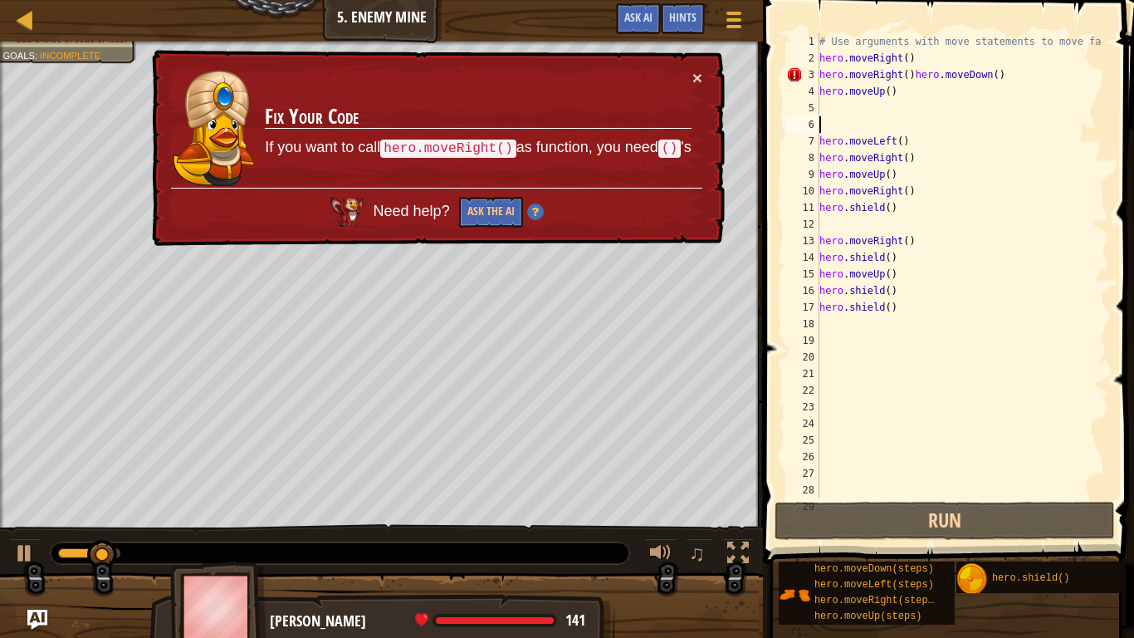
click at [695, 61] on div "× Fix Your Code If you want to call hero.moveRight() as function, you need () '…" at bounding box center [437, 148] width 576 height 197
click at [696, 84] on button "×" at bounding box center [698, 77] width 10 height 17
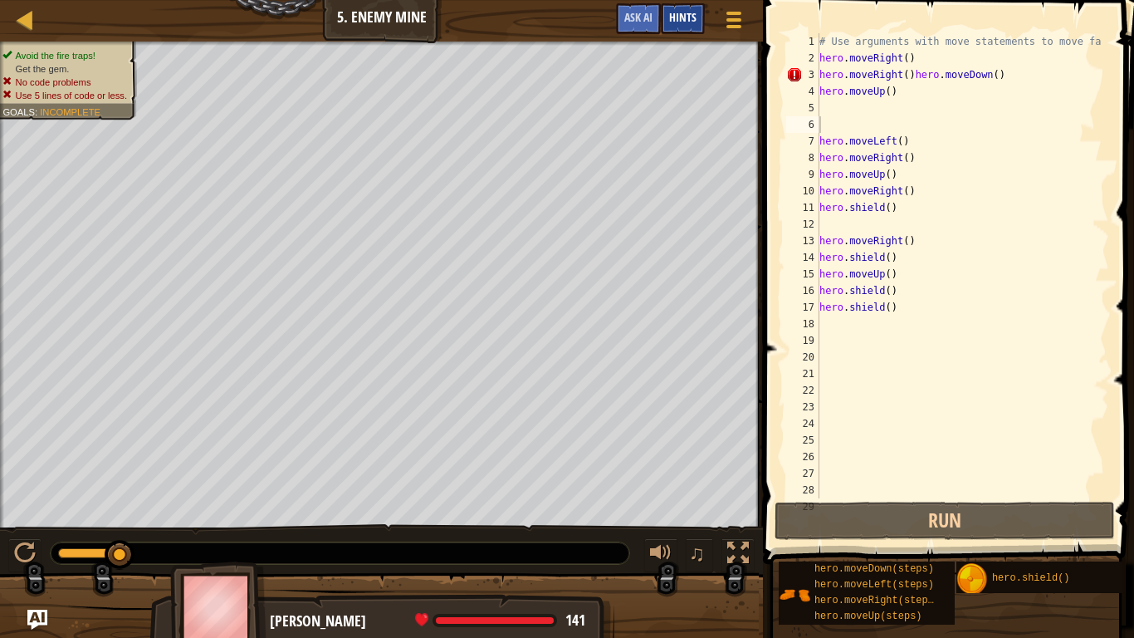
click at [683, 22] on span "Hints" at bounding box center [682, 17] width 27 height 16
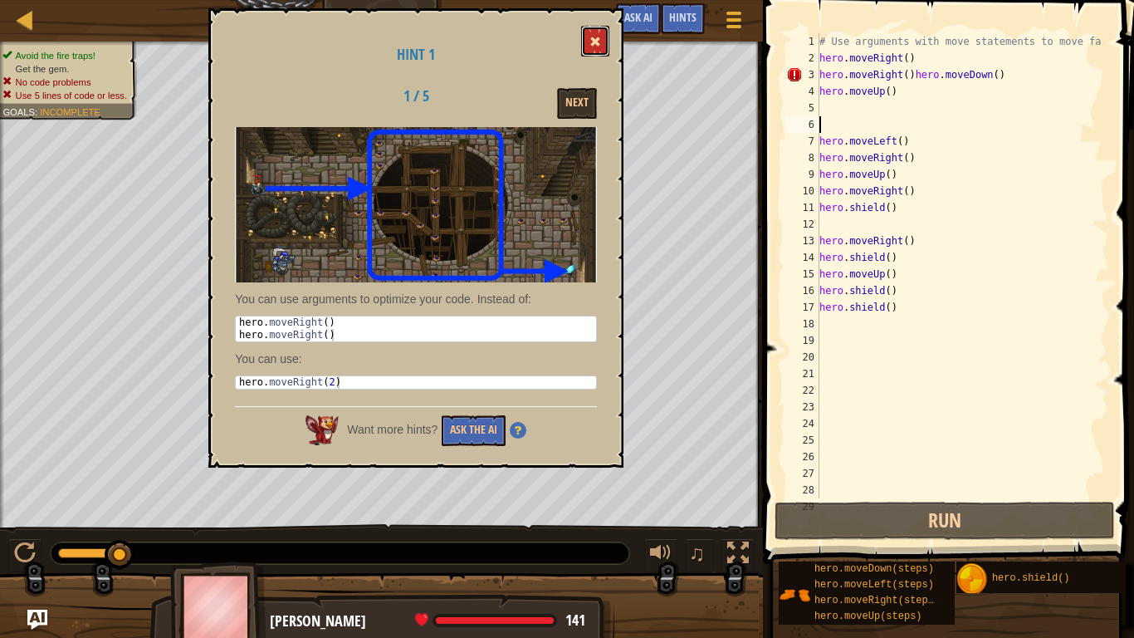
click at [605, 27] on button at bounding box center [595, 41] width 28 height 31
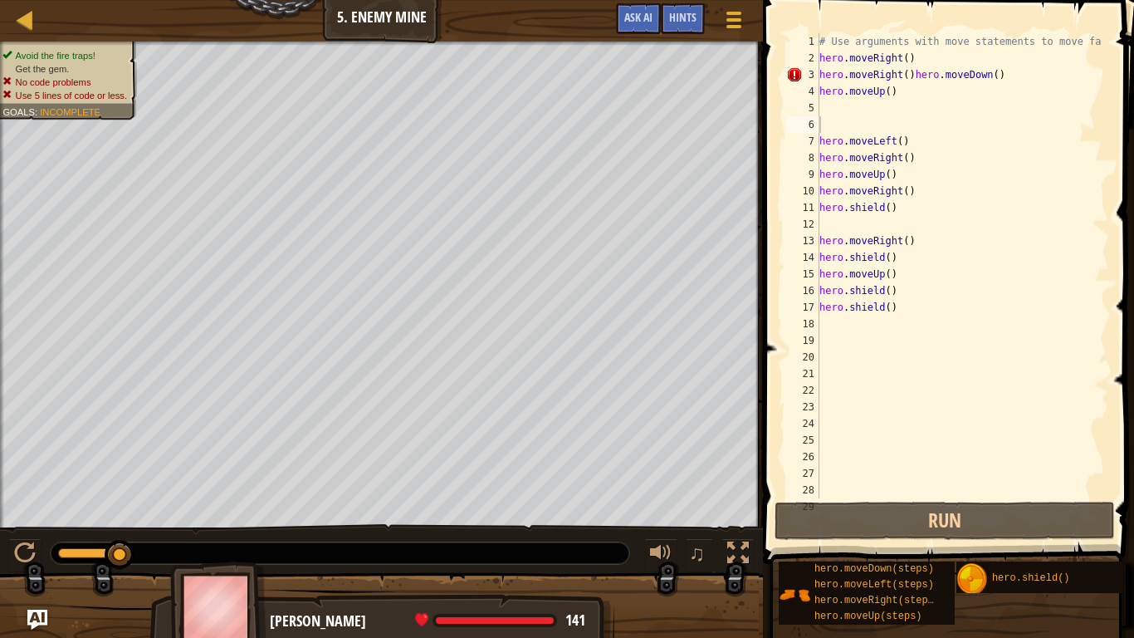
click at [913, 74] on span at bounding box center [950, 258] width 384 height 613
click at [913, 75] on div at bounding box center [1101, 315] width 17 height 565
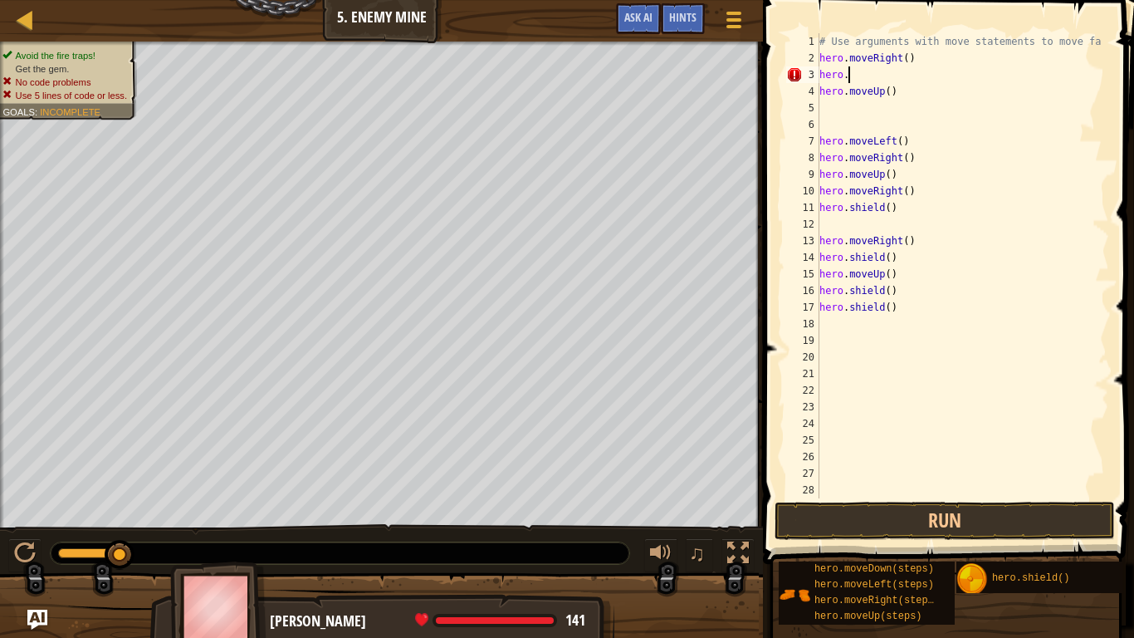
type textarea "h"
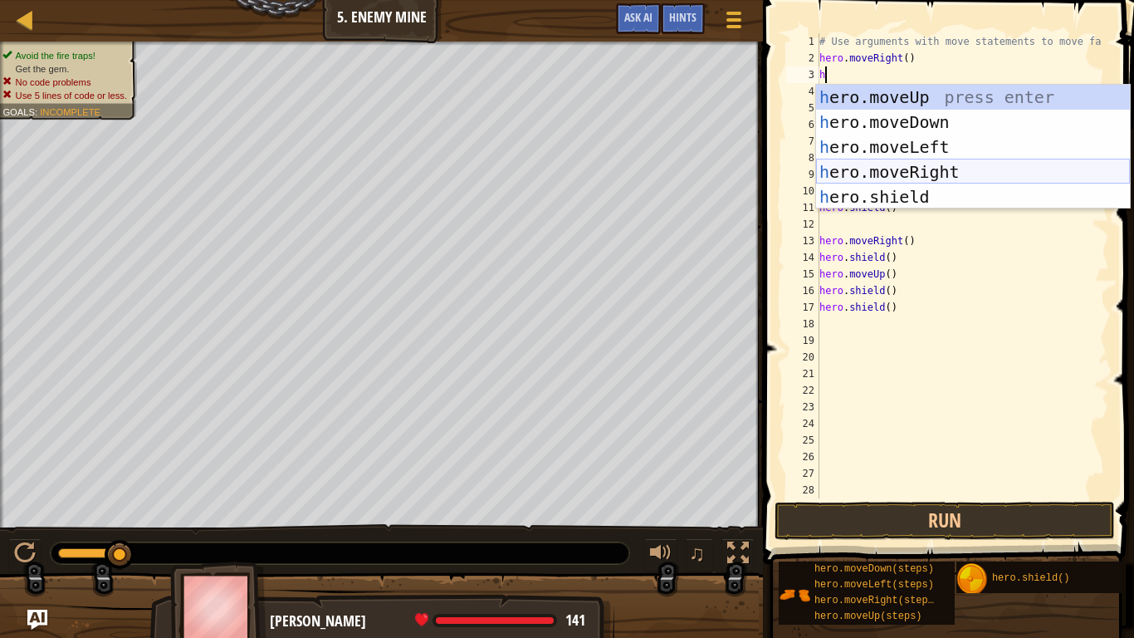
click at [903, 166] on div "h ero.moveUp press enter h ero.moveDown press enter h ero.moveLeft press enter …" at bounding box center [973, 172] width 314 height 174
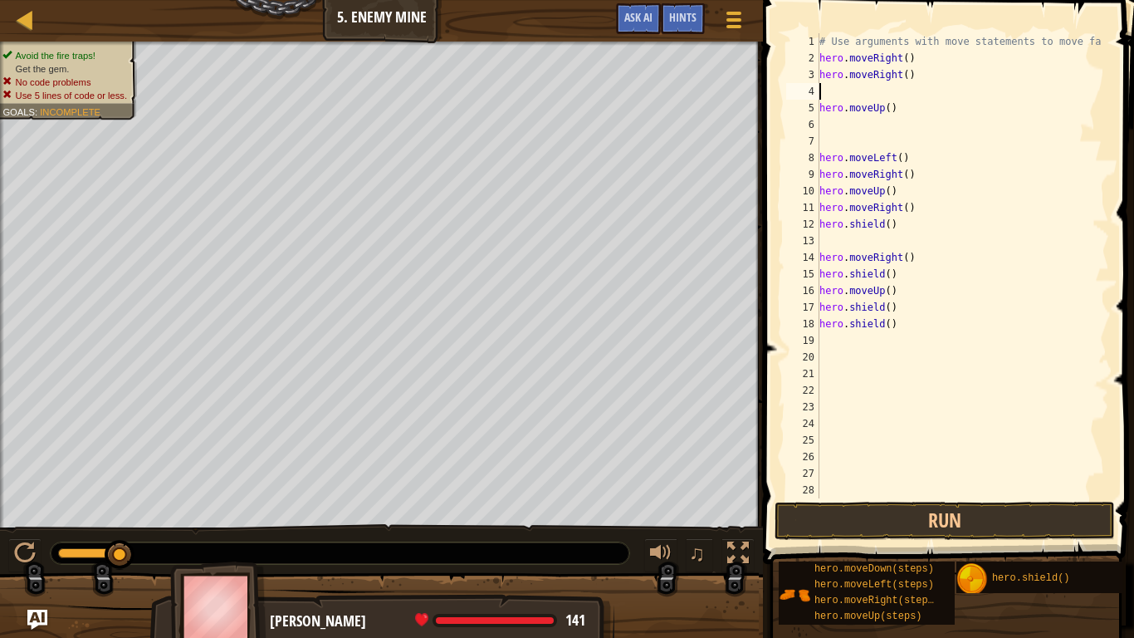
click at [905, 97] on div "# Use arguments with move statements to move fa hero . moveRight ( ) hero . mov…" at bounding box center [962, 282] width 293 height 498
click at [899, 104] on div "# Use arguments with move statements to move fa hero . moveRight ( ) hero . mov…" at bounding box center [962, 282] width 293 height 498
type textarea "h"
click at [839, 91] on div "# Use arguments with move statements to move fa hero . moveRight ( ) hero . mov…" at bounding box center [962, 282] width 293 height 498
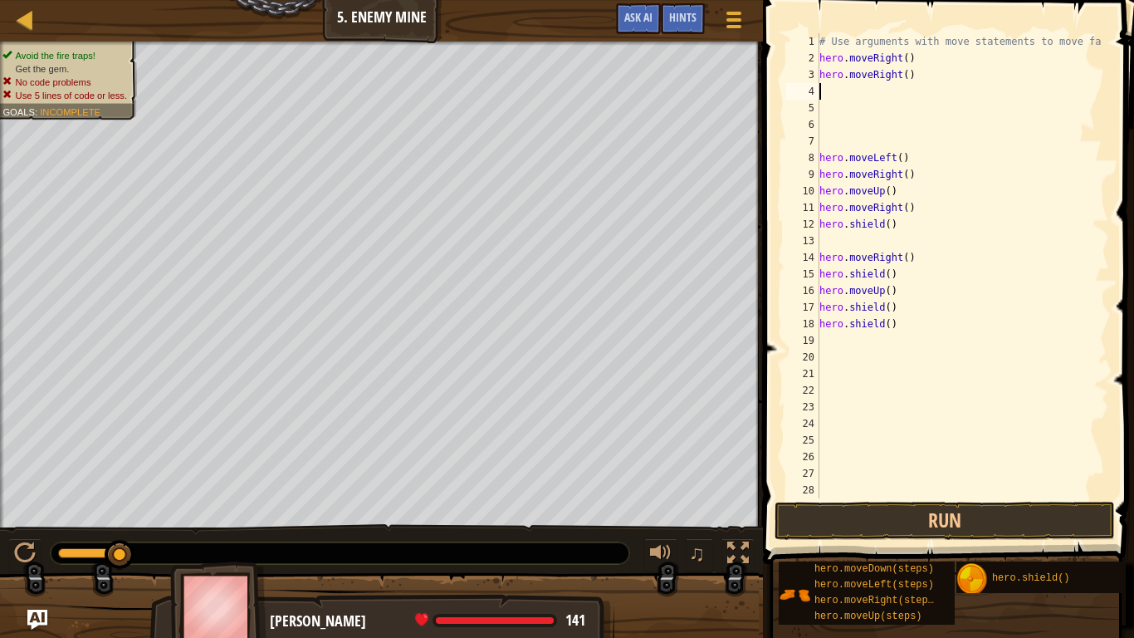
type textarea "h"
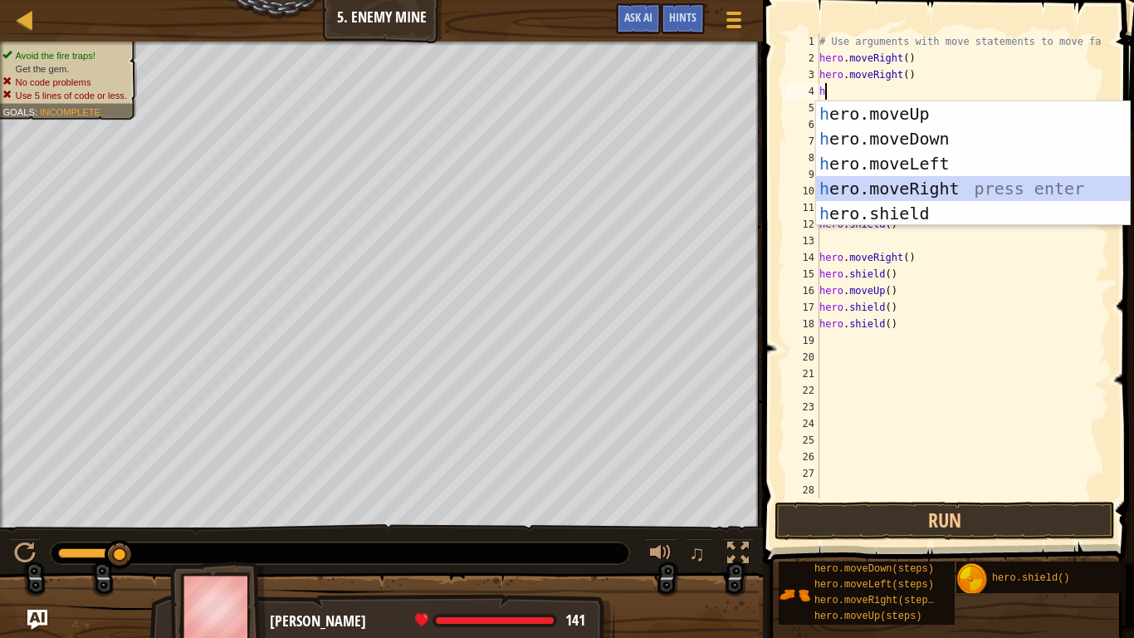
click at [870, 180] on div "h ero.moveUp press enter h ero.moveDown press enter h ero.moveLeft press enter …" at bounding box center [973, 188] width 314 height 174
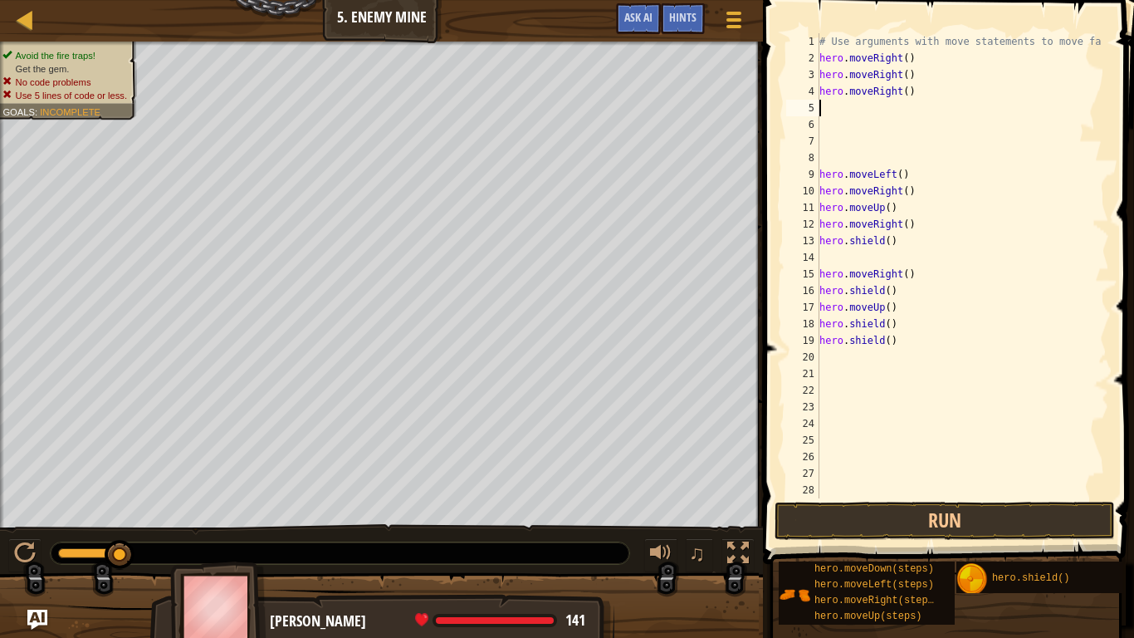
type textarea "h"
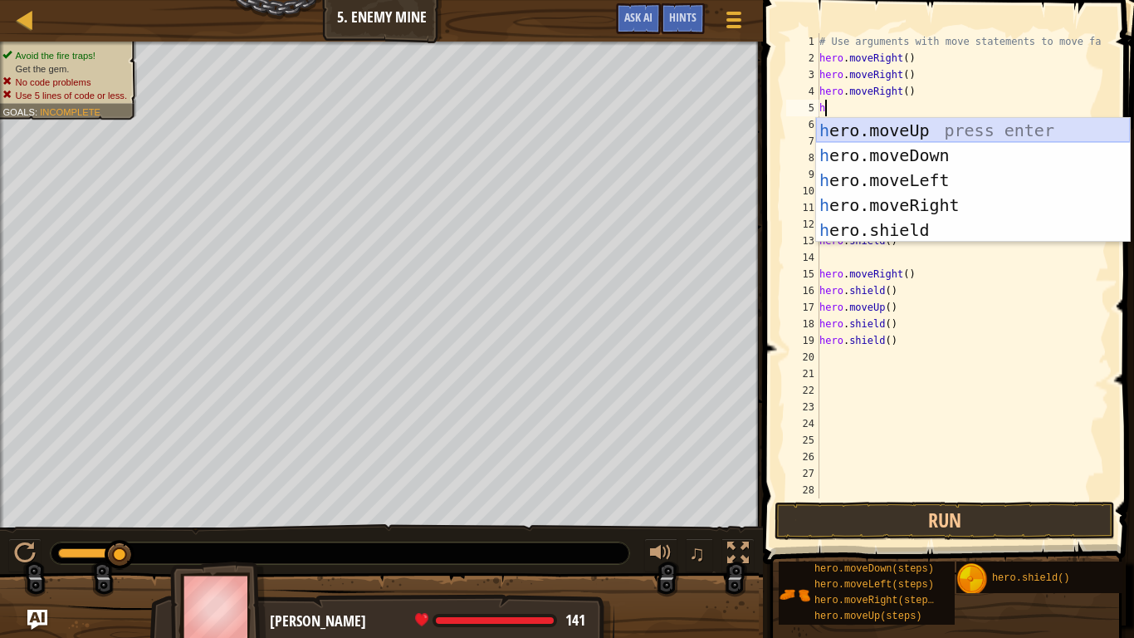
click at [913, 126] on div "h ero.moveUp press enter h ero.moveDown press enter h ero.moveLeft press enter …" at bounding box center [973, 205] width 314 height 174
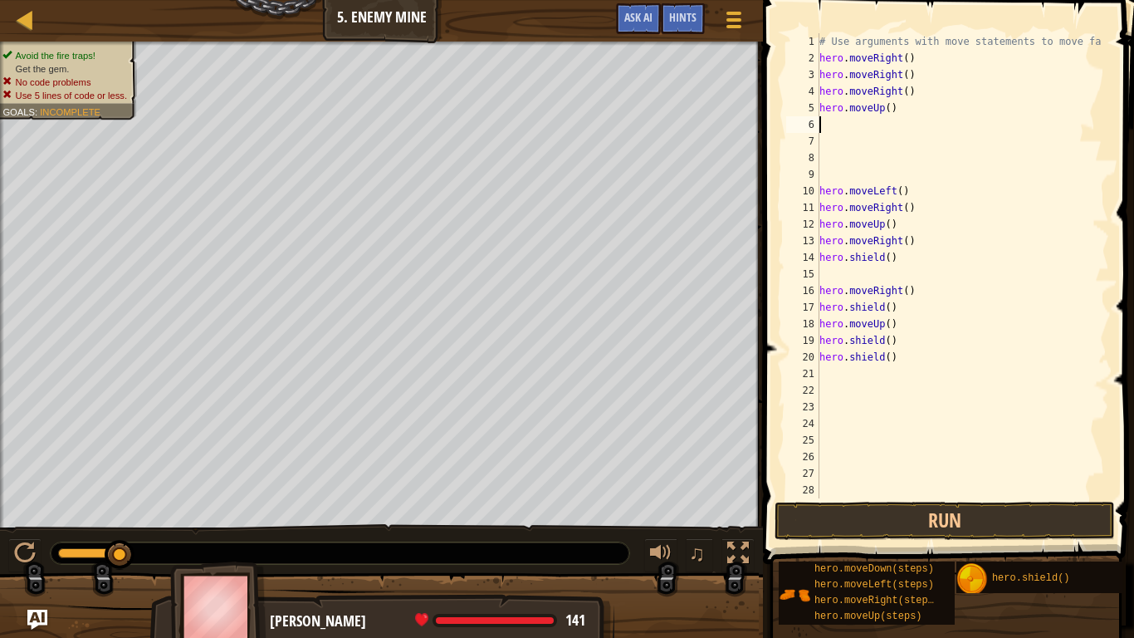
type textarea "h"
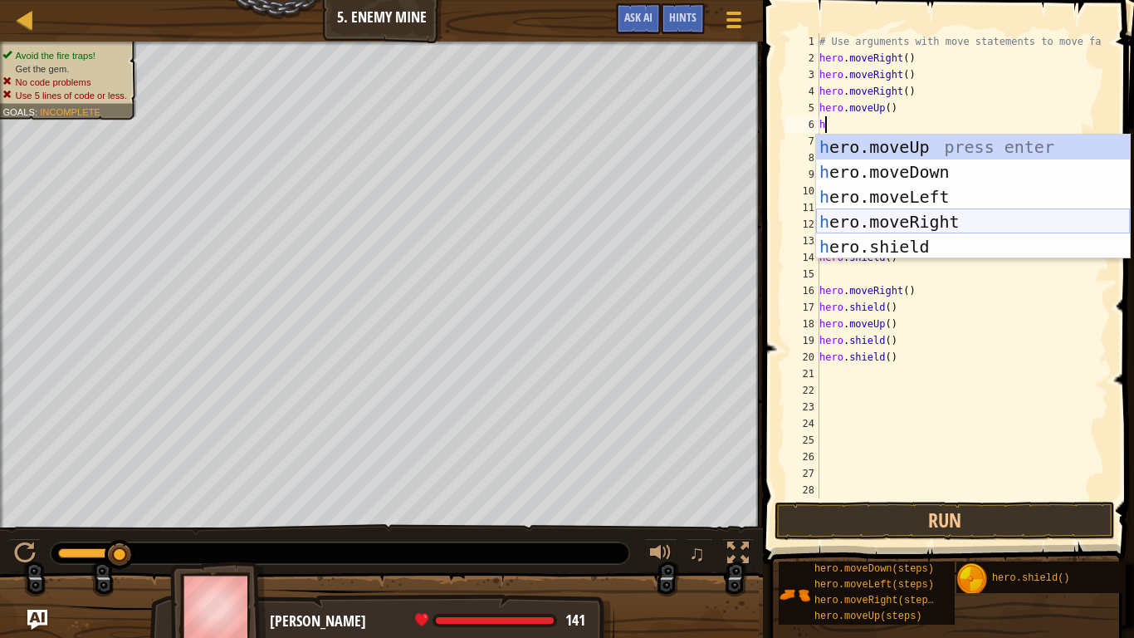
click at [864, 217] on div "h ero.moveUp press enter h ero.moveDown press enter h ero.moveLeft press enter …" at bounding box center [973, 222] width 314 height 174
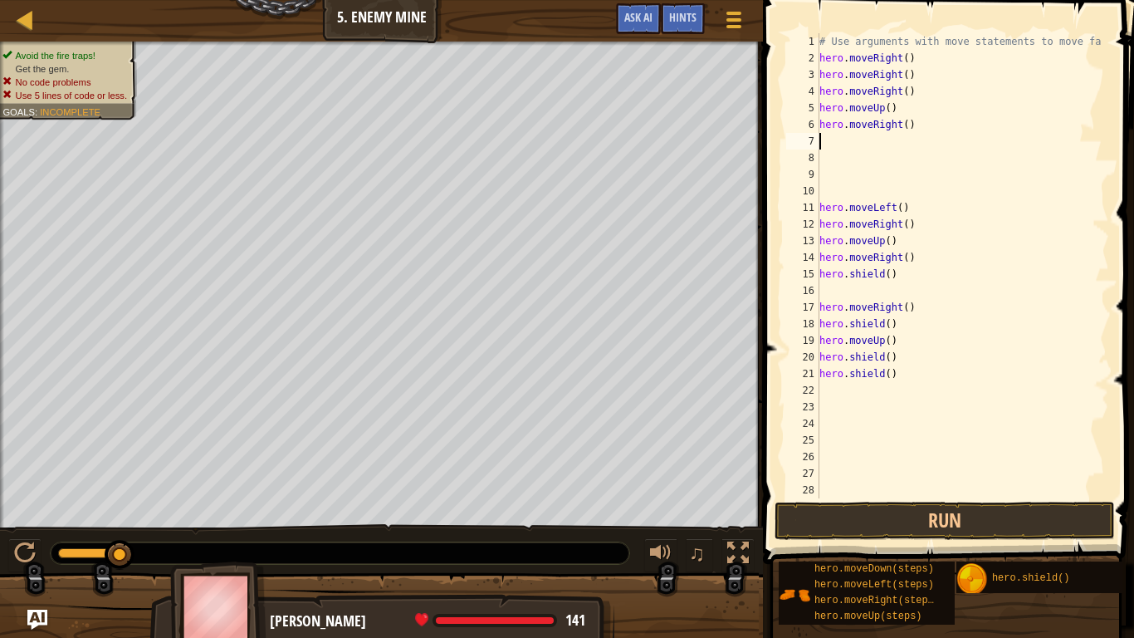
type textarea "h"
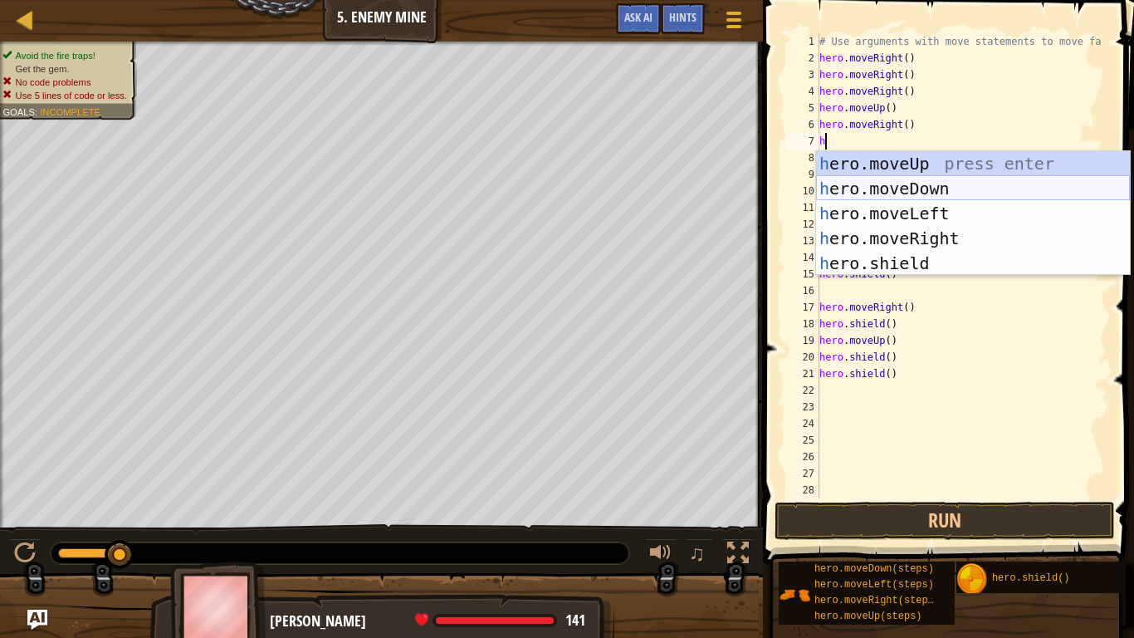
click at [913, 182] on div "h ero.moveUp press enter h ero.moveDown press enter h ero.moveLeft press enter …" at bounding box center [973, 238] width 314 height 174
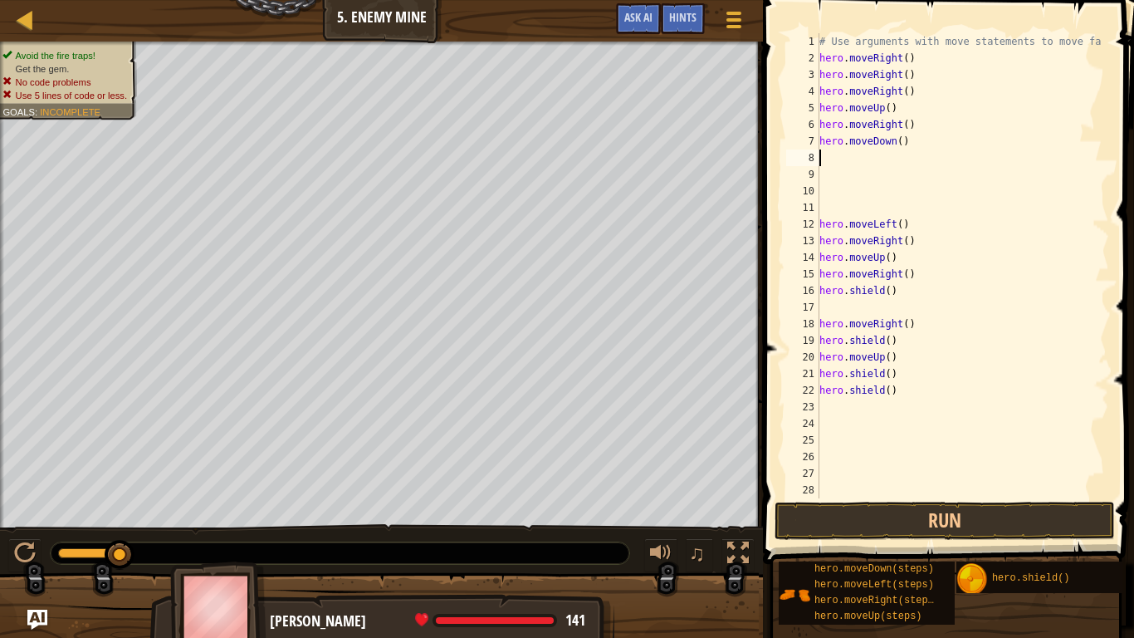
type textarea "h"
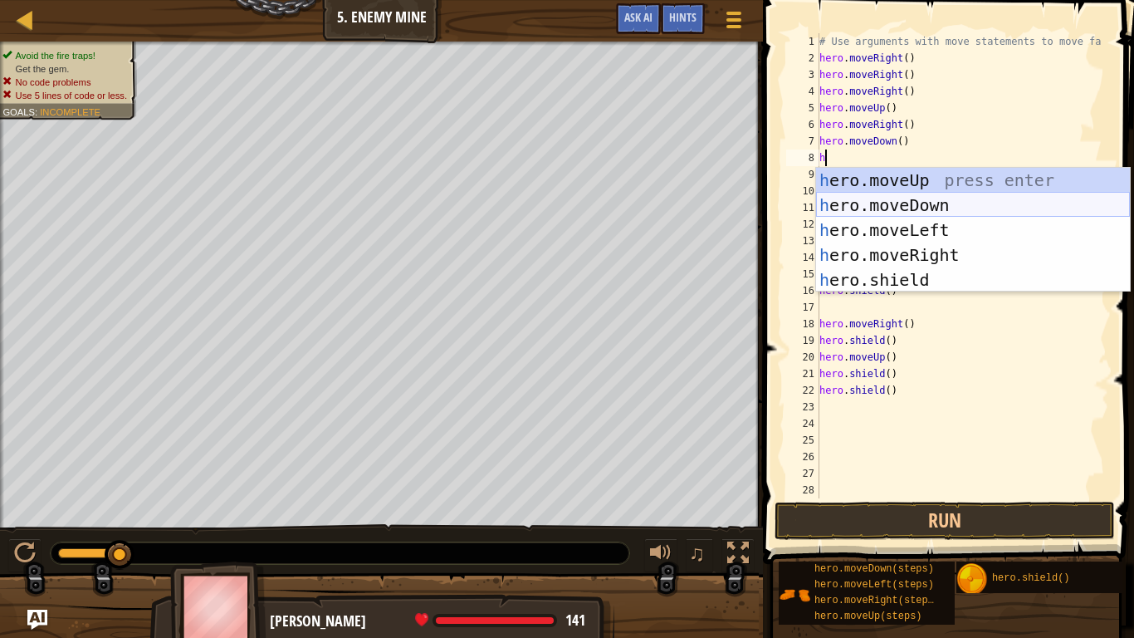
click at [859, 202] on div "h ero.moveUp press enter h ero.moveDown press enter h ero.moveLeft press enter …" at bounding box center [973, 255] width 314 height 174
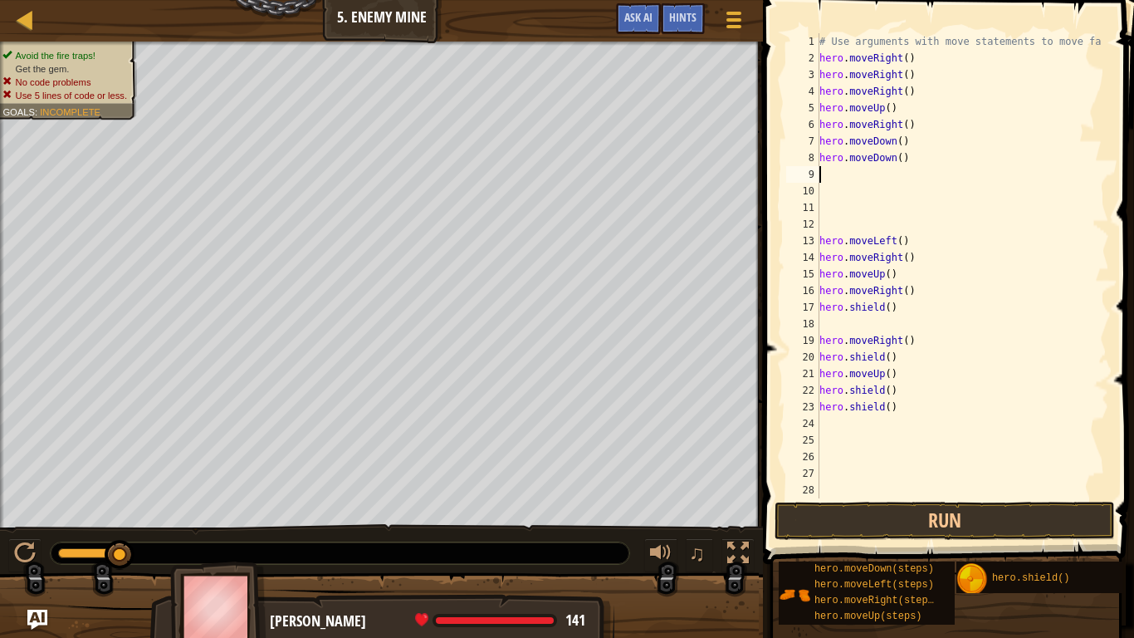
type textarea "h"
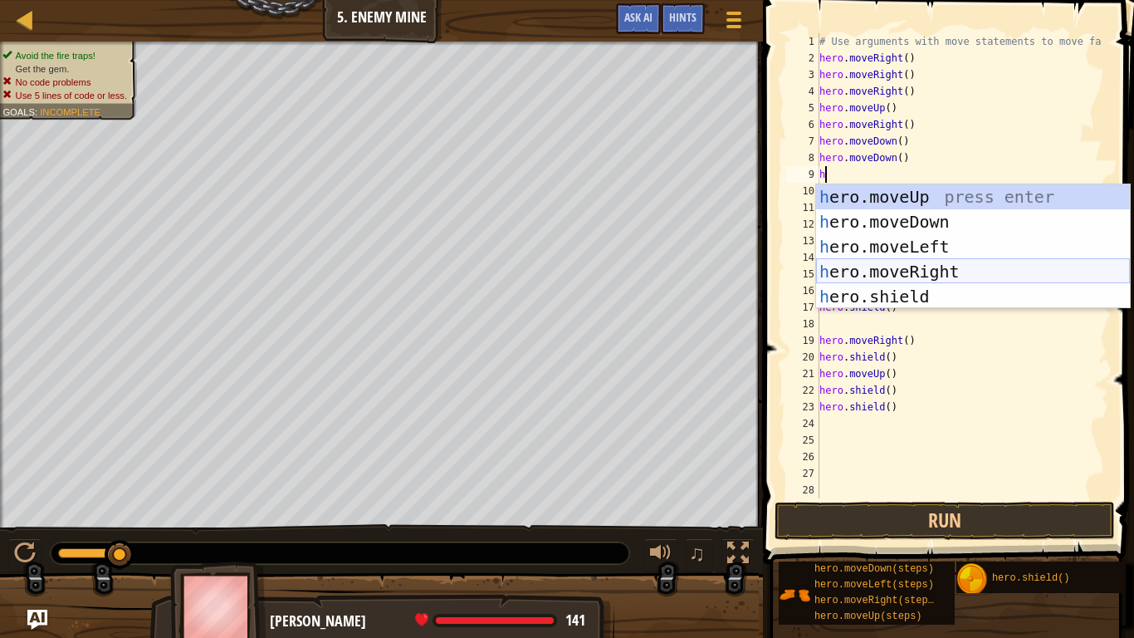
click at [893, 277] on div "h ero.moveUp press enter h ero.moveDown press enter h ero.moveLeft press enter …" at bounding box center [973, 271] width 314 height 174
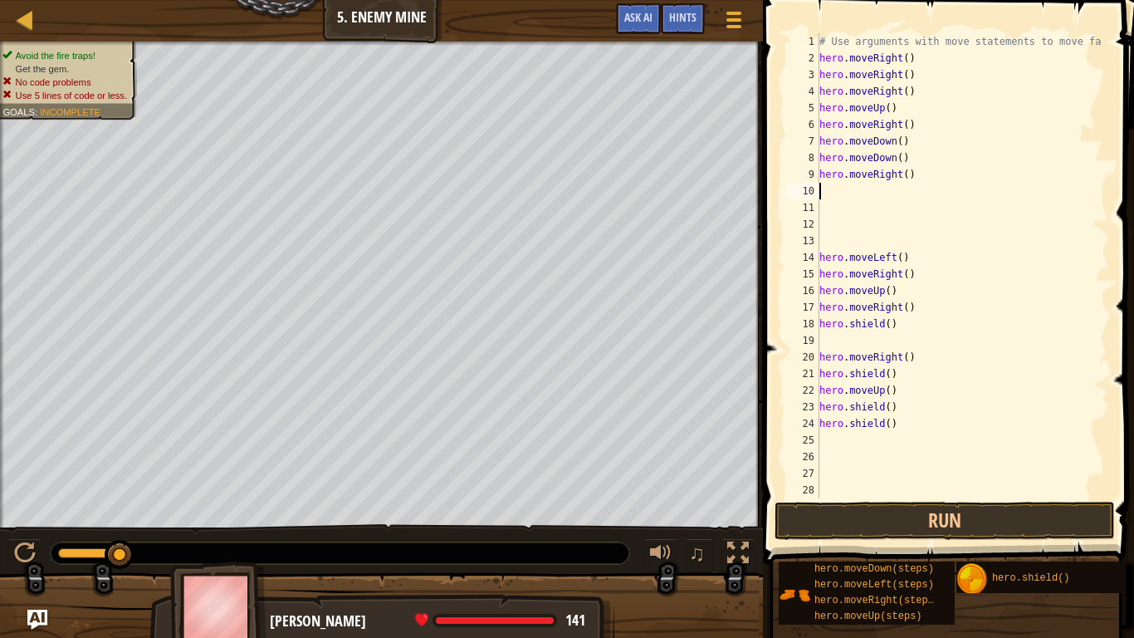
type textarea "h"
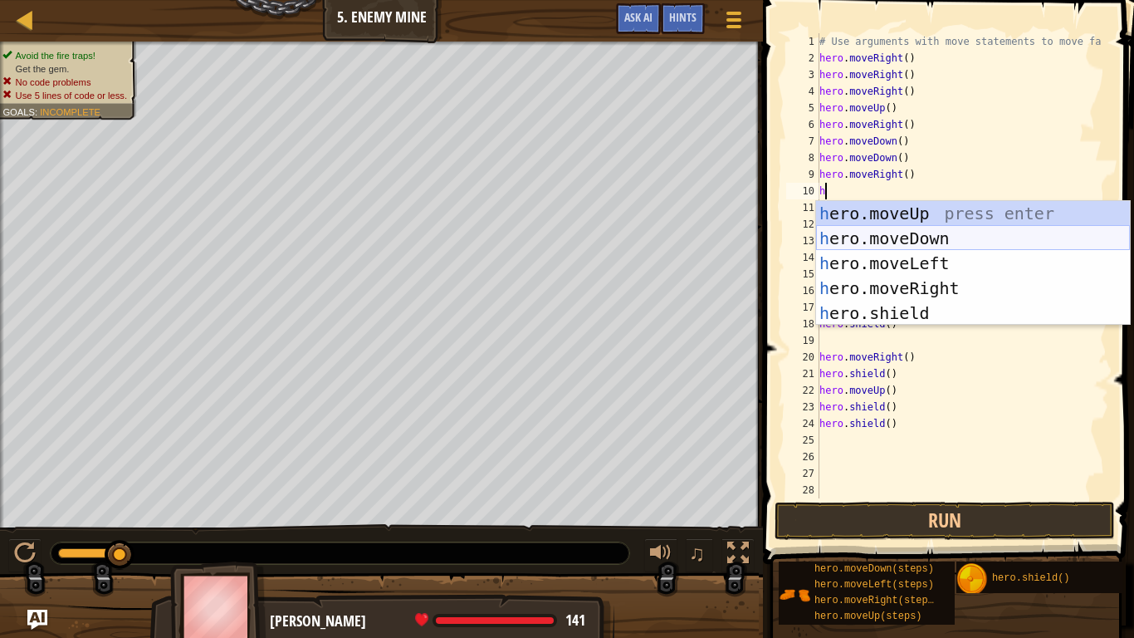
click at [893, 237] on div "h ero.moveUp press enter h ero.moveDown press enter h ero.moveLeft press enter …" at bounding box center [973, 288] width 314 height 174
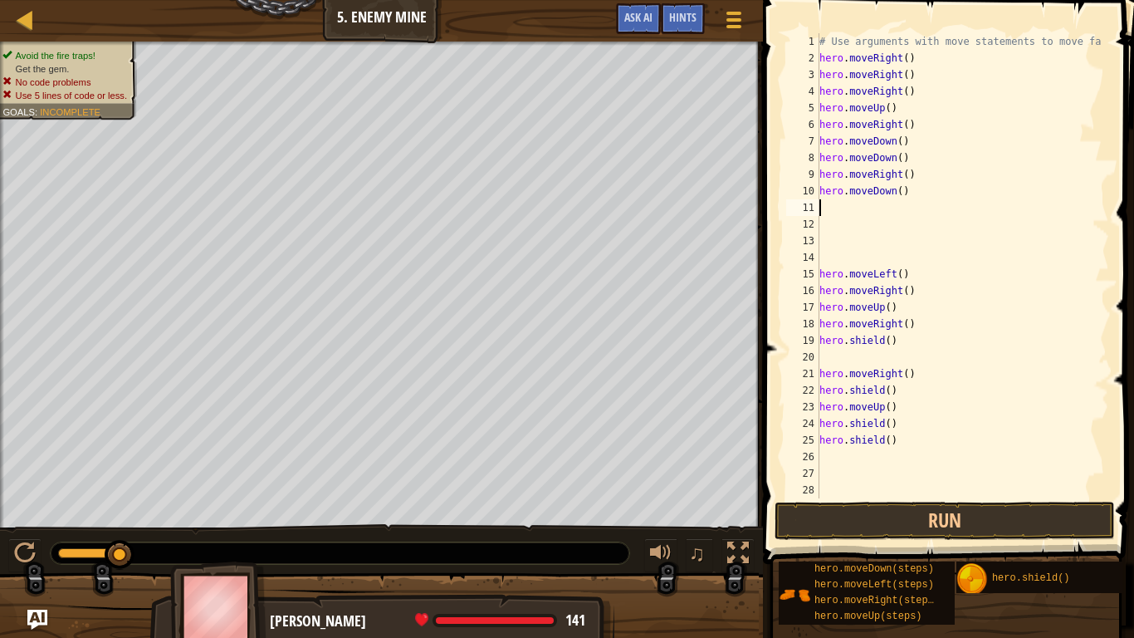
type textarea "h"
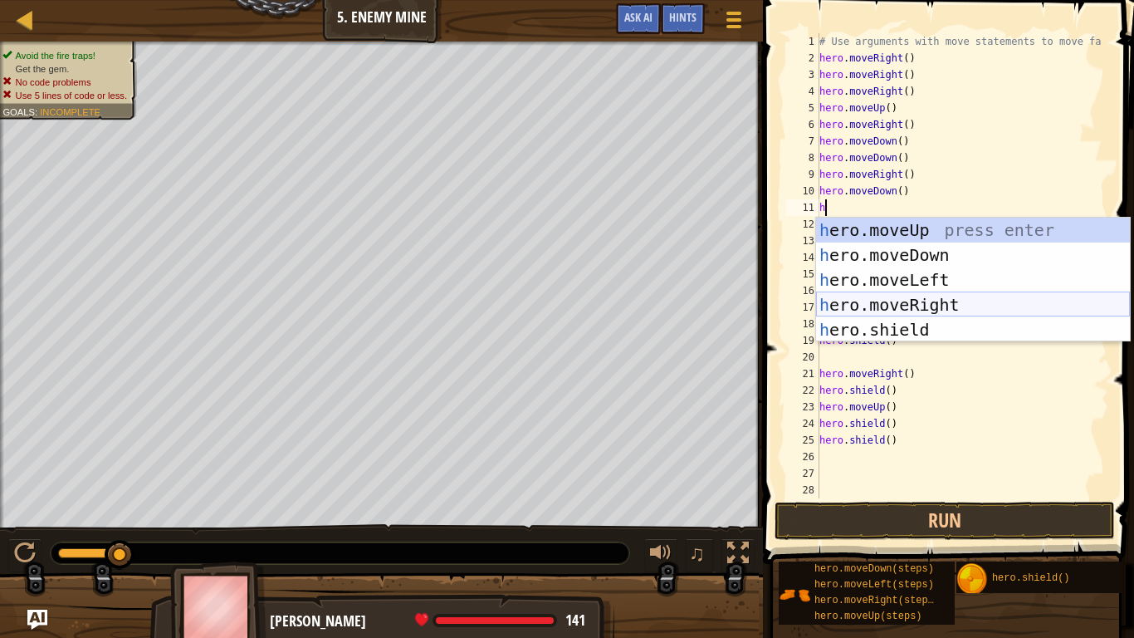
click at [884, 309] on div "h ero.moveUp press enter h ero.moveDown press enter h ero.moveLeft press enter …" at bounding box center [973, 305] width 314 height 174
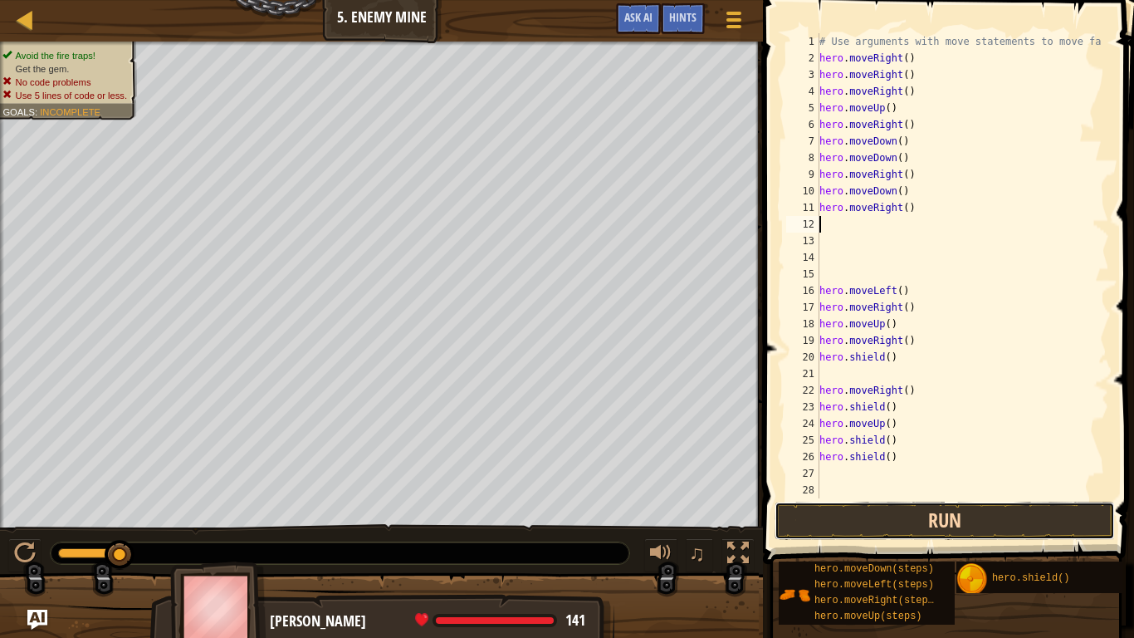
click at [891, 519] on button "Run" at bounding box center [945, 521] width 340 height 38
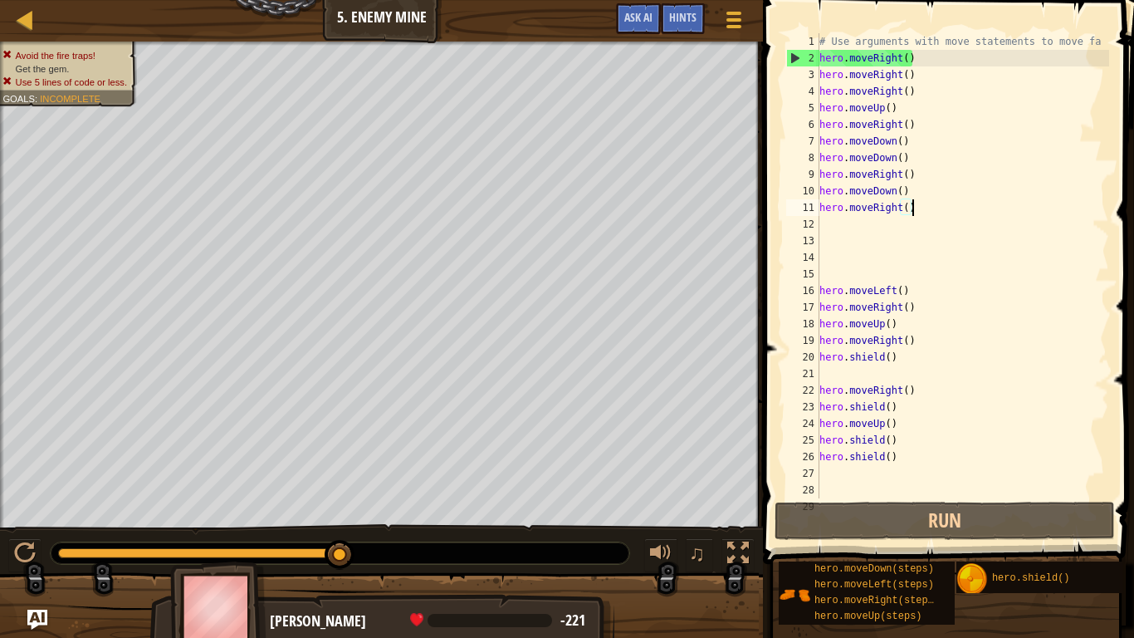
click at [913, 209] on div "# Use arguments with move statements to move fa hero . moveRight ( ) hero . mov…" at bounding box center [962, 282] width 293 height 498
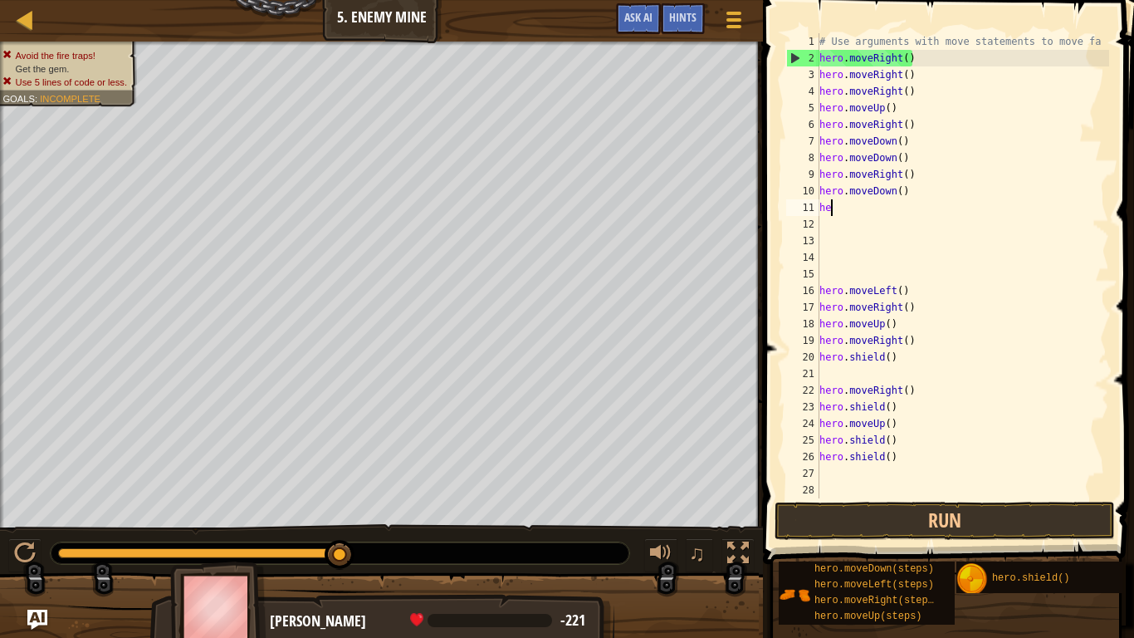
type textarea "h"
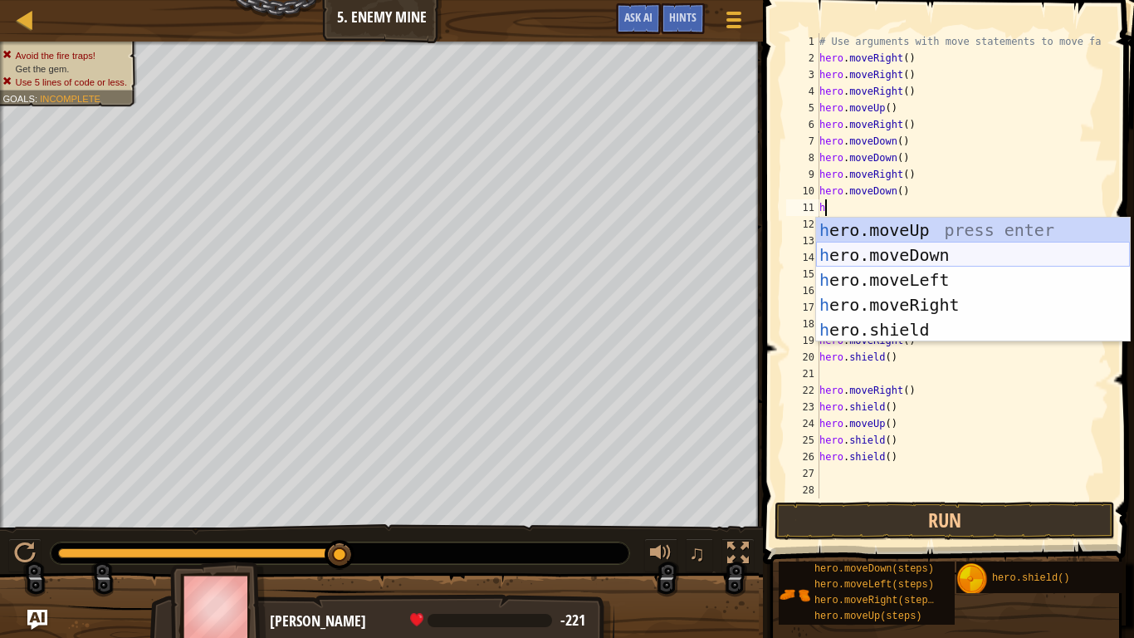
click at [873, 257] on div "h ero.moveUp press enter h ero.moveDown press enter h ero.moveLeft press enter …" at bounding box center [973, 305] width 314 height 174
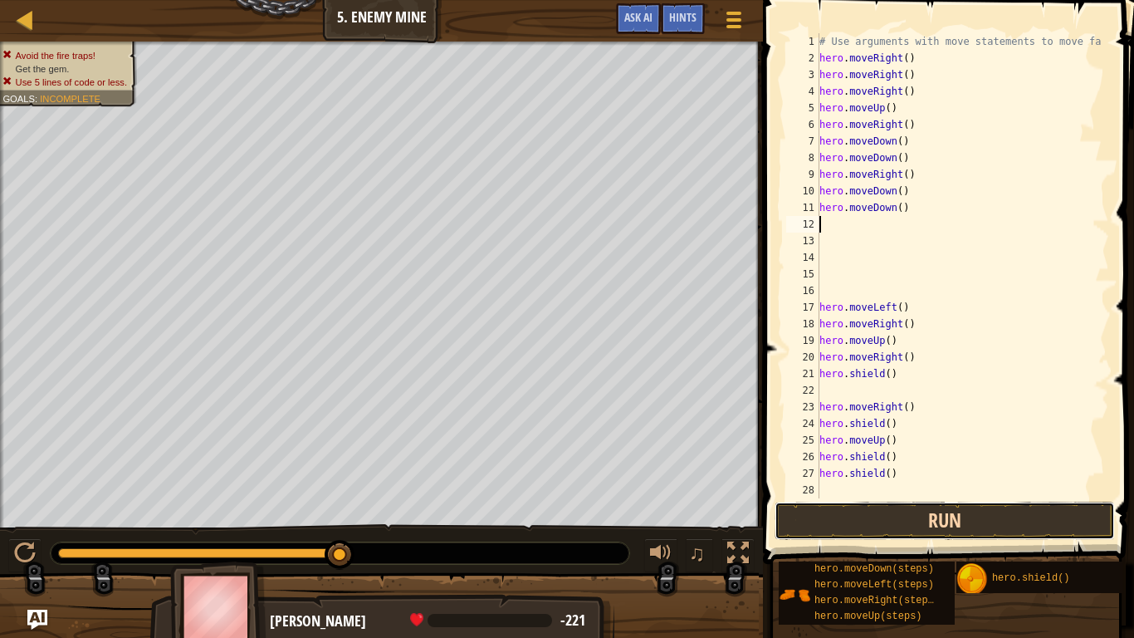
click at [897, 522] on button "Run" at bounding box center [945, 521] width 340 height 38
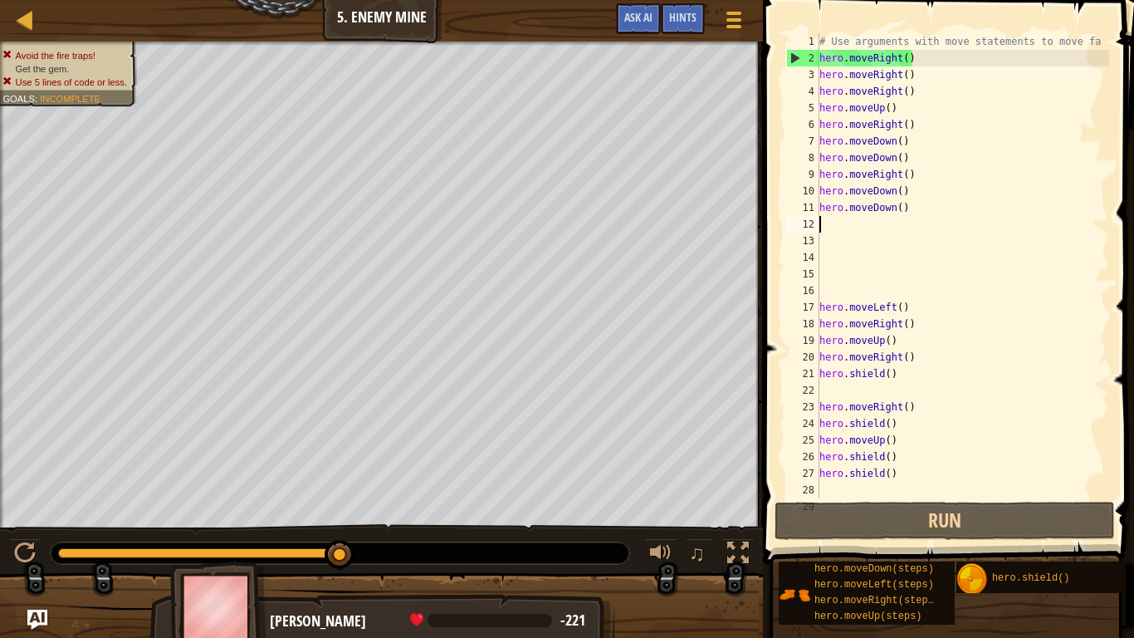
click at [913, 176] on div "# Use arguments with move statements to move fa hero . moveRight ( ) hero . mov…" at bounding box center [962, 282] width 293 height 498
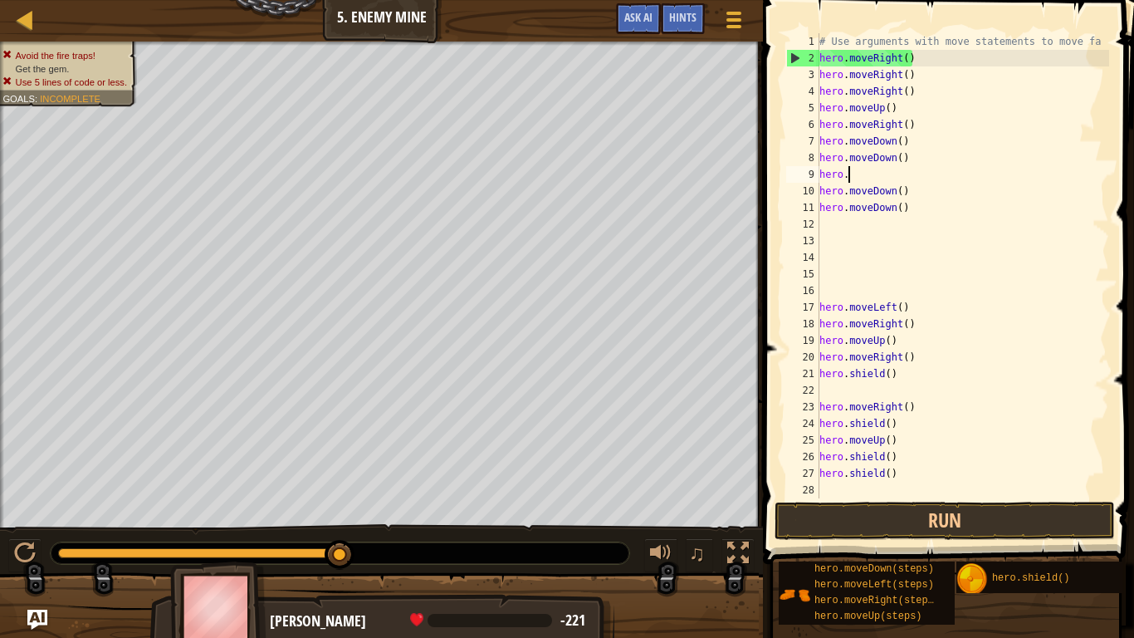
type textarea "h"
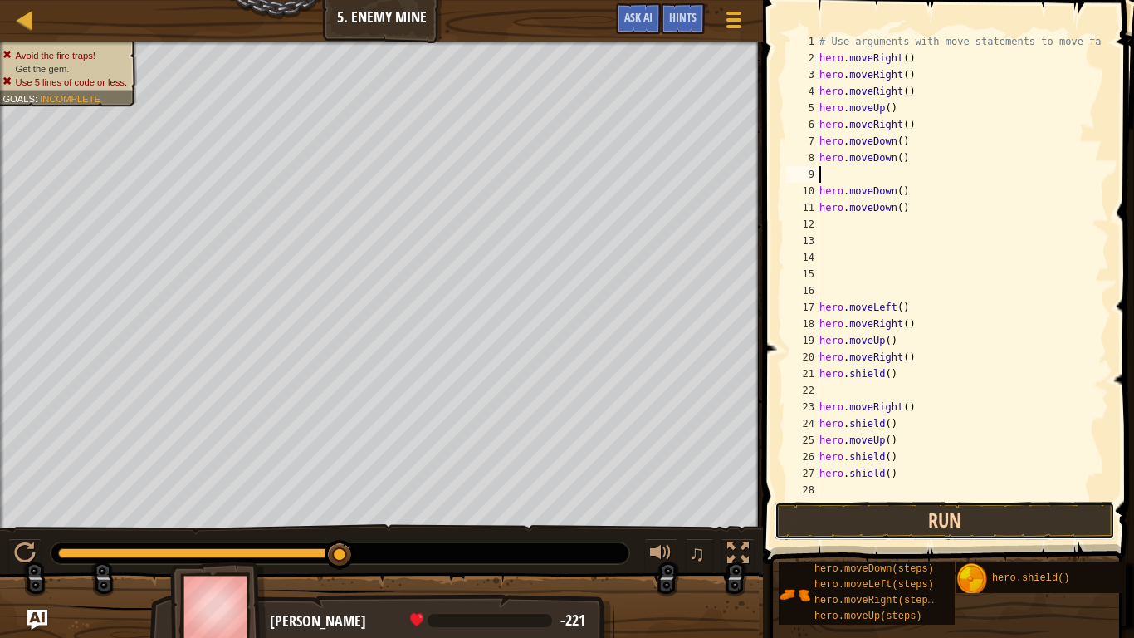
click at [803, 523] on button "Run" at bounding box center [945, 521] width 340 height 38
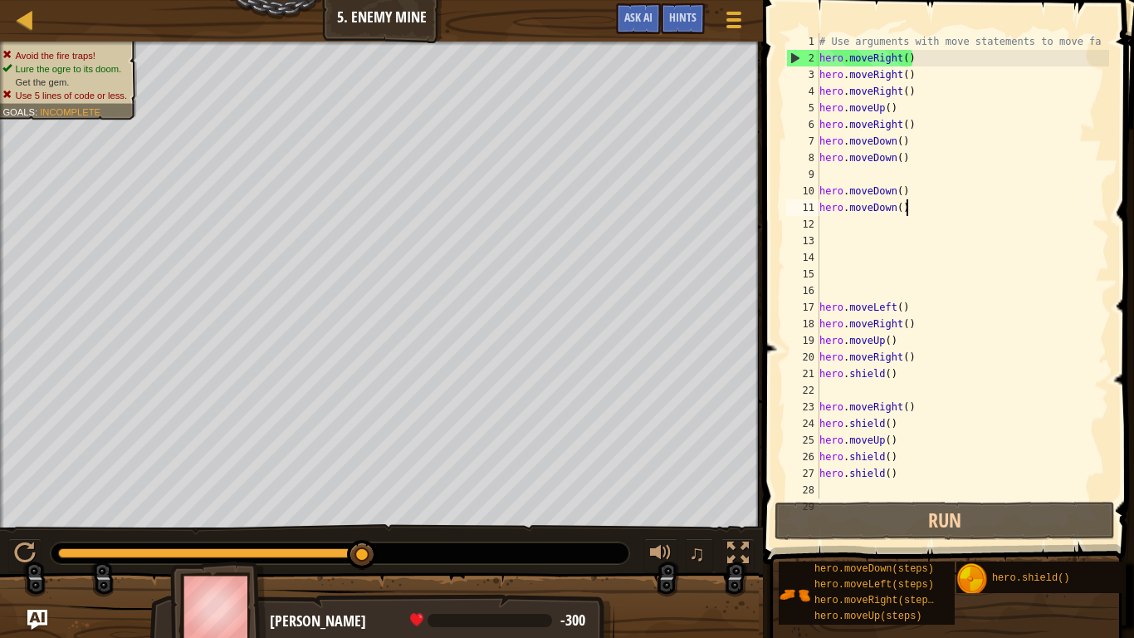
click at [913, 208] on div "# Use arguments with move statements to move fa hero . moveRight ( ) hero . mov…" at bounding box center [962, 282] width 293 height 498
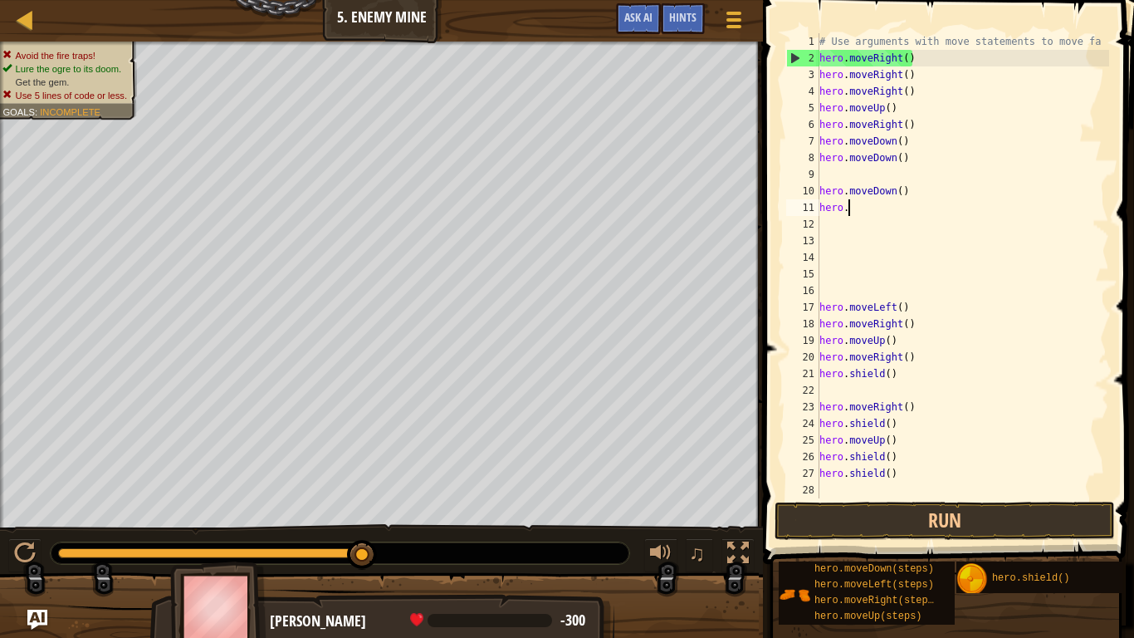
type textarea "h"
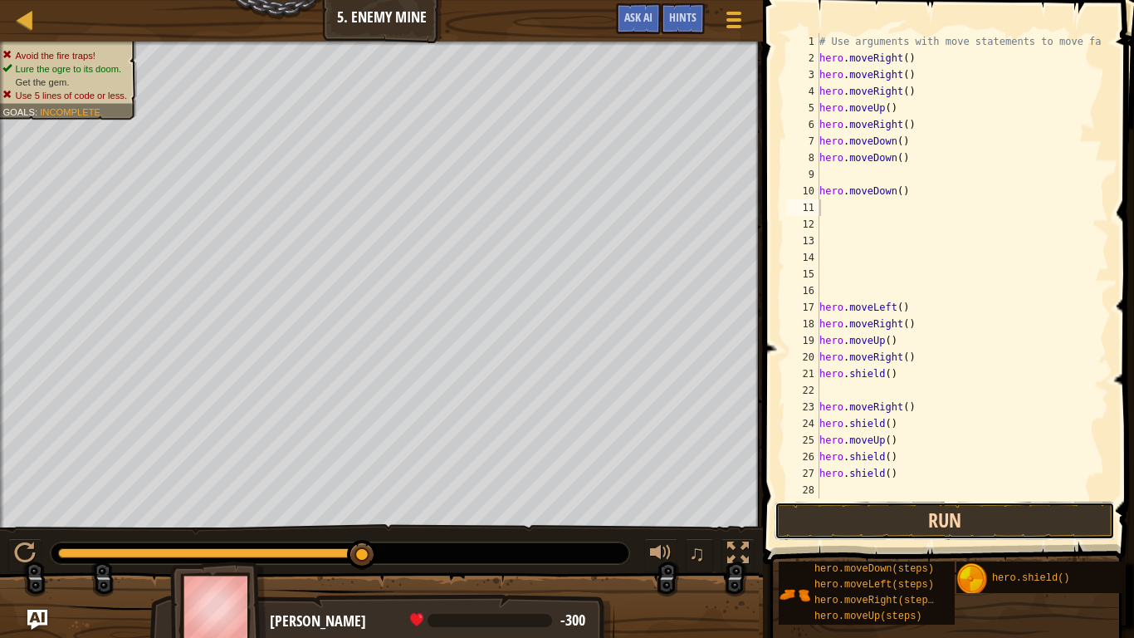
click at [841, 523] on button "Run" at bounding box center [945, 521] width 340 height 38
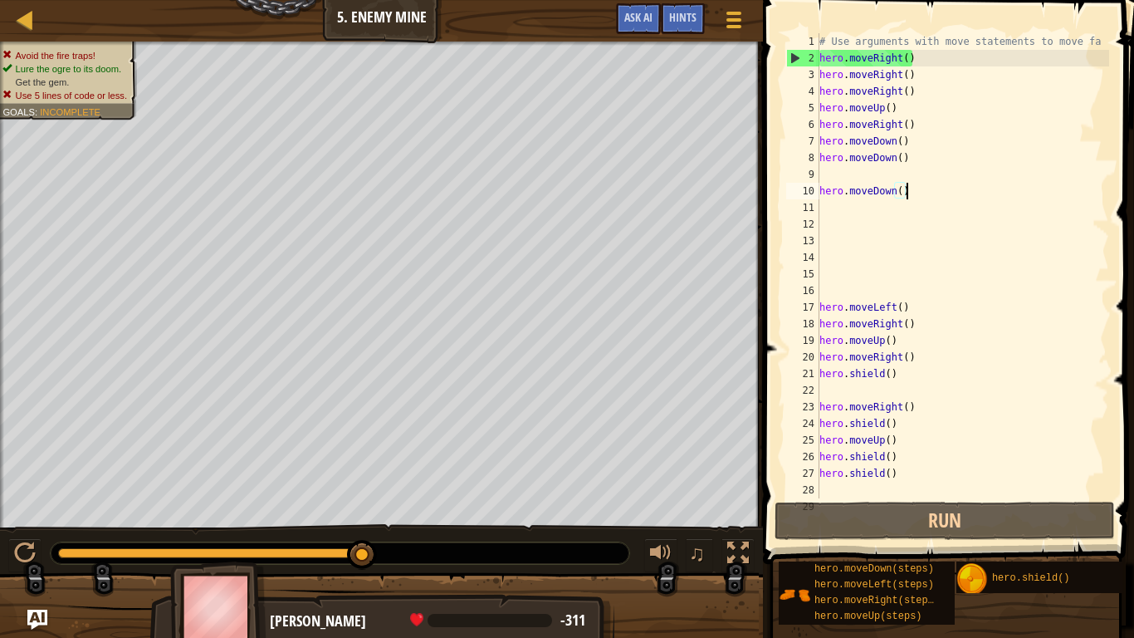
click at [908, 189] on div "# Use arguments with move statements to move fa hero . moveRight ( ) hero . mov…" at bounding box center [962, 282] width 293 height 498
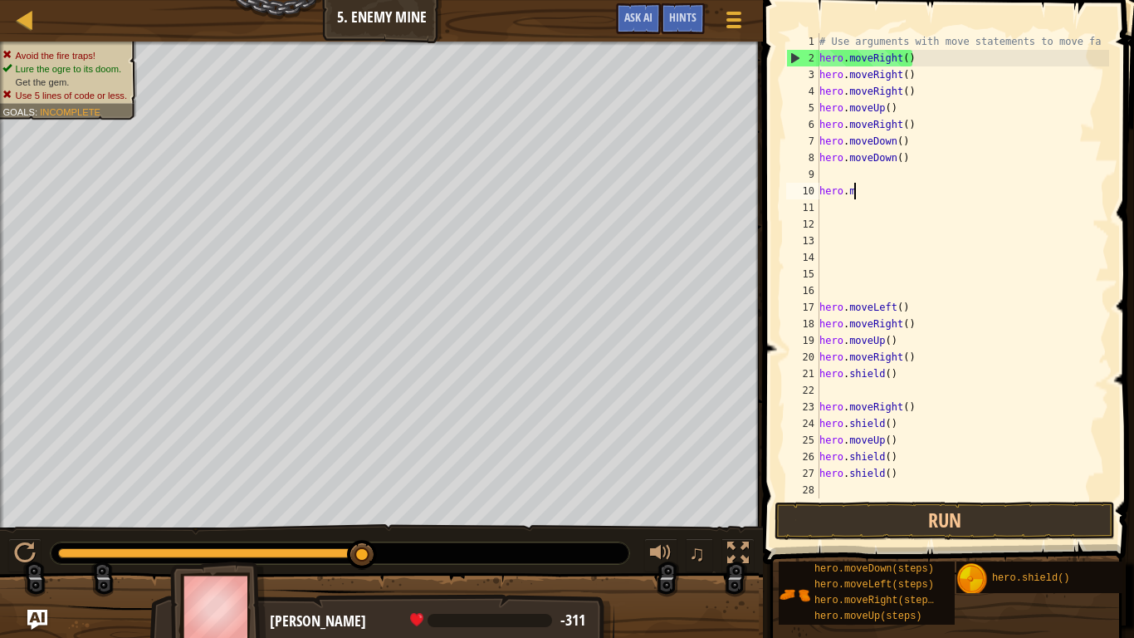
type textarea "h"
click at [913, 311] on div "# Use arguments with move statements to move fa hero . moveRight ( ) hero . mov…" at bounding box center [962, 282] width 293 height 498
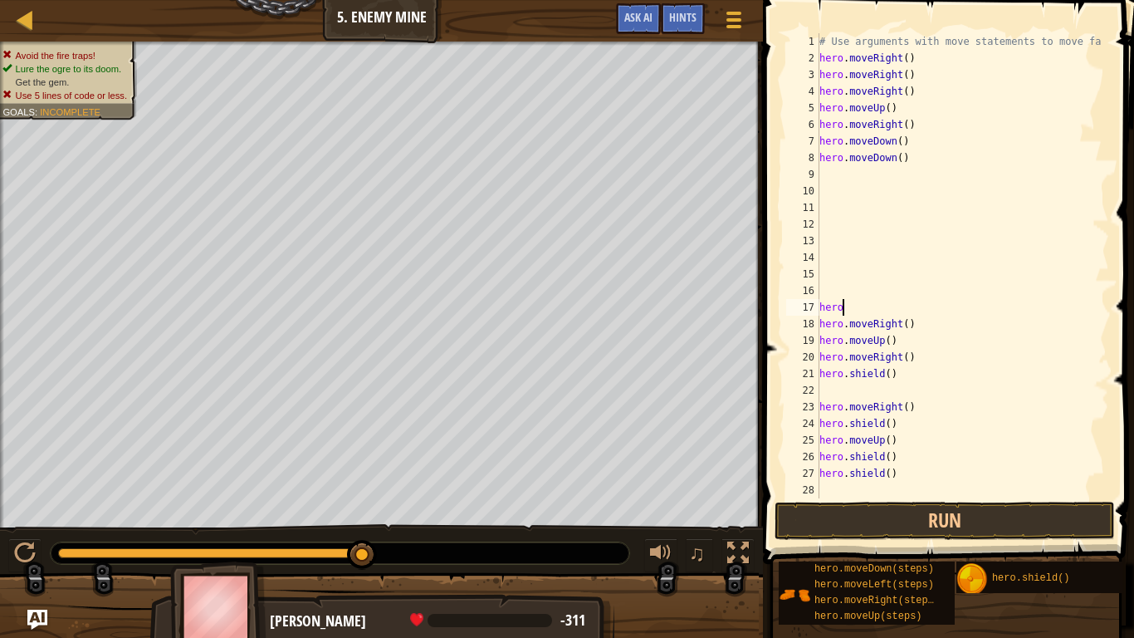
type textarea "h"
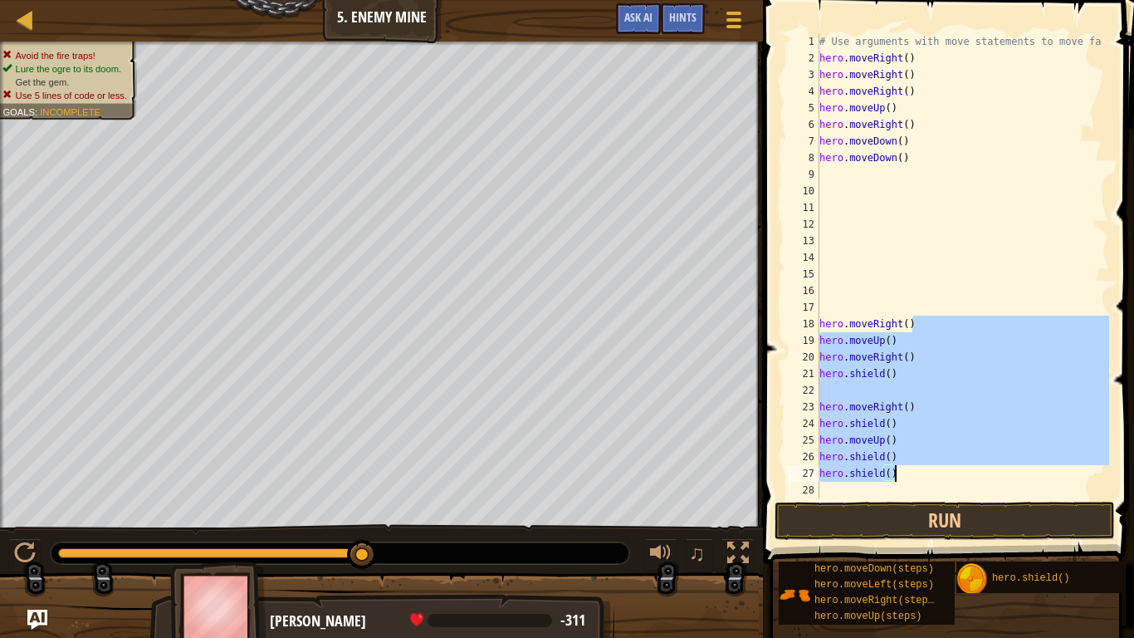
drag, startPoint x: 932, startPoint y: 316, endPoint x: 898, endPoint y: 467, distance: 155.7
click at [898, 467] on div "# Use arguments with move statements to move fa hero . moveRight ( ) hero . mov…" at bounding box center [962, 282] width 293 height 498
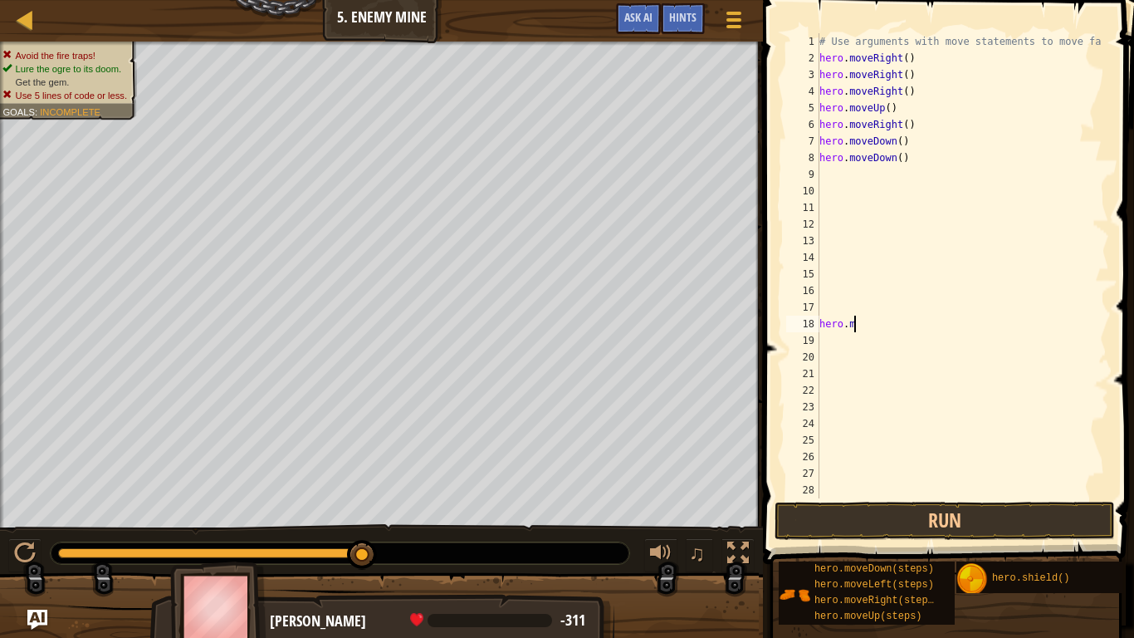
type textarea "h"
click at [838, 508] on button "Run" at bounding box center [945, 521] width 340 height 38
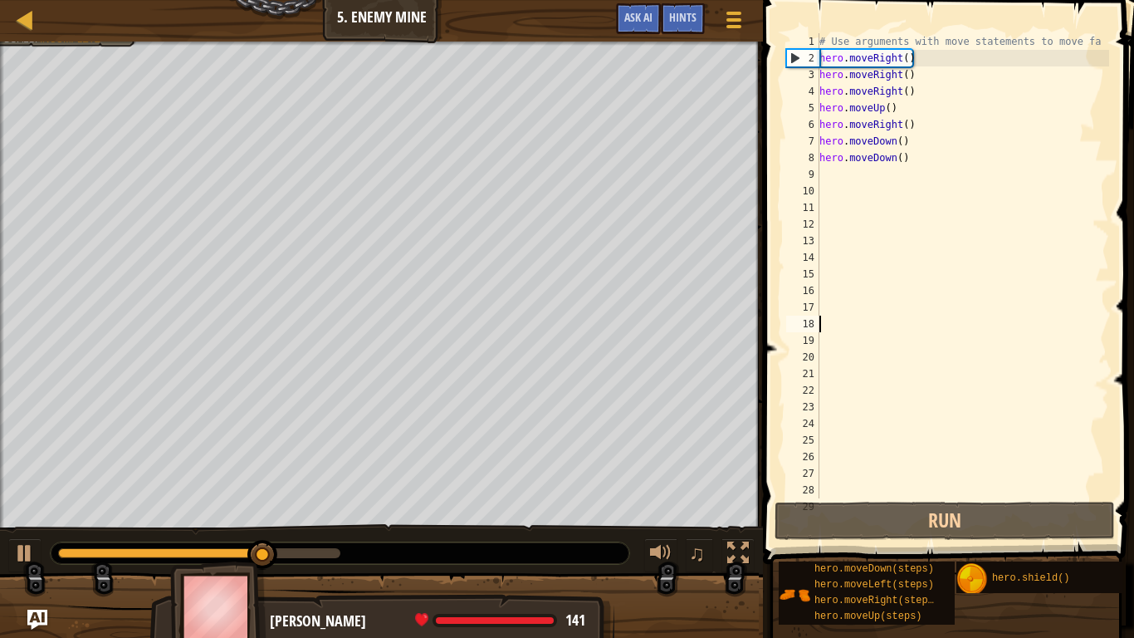
click at [836, 181] on div "# Use arguments with move statements to move fa hero . moveRight ( ) hero . mov…" at bounding box center [962, 282] width 293 height 498
type textarea "h"
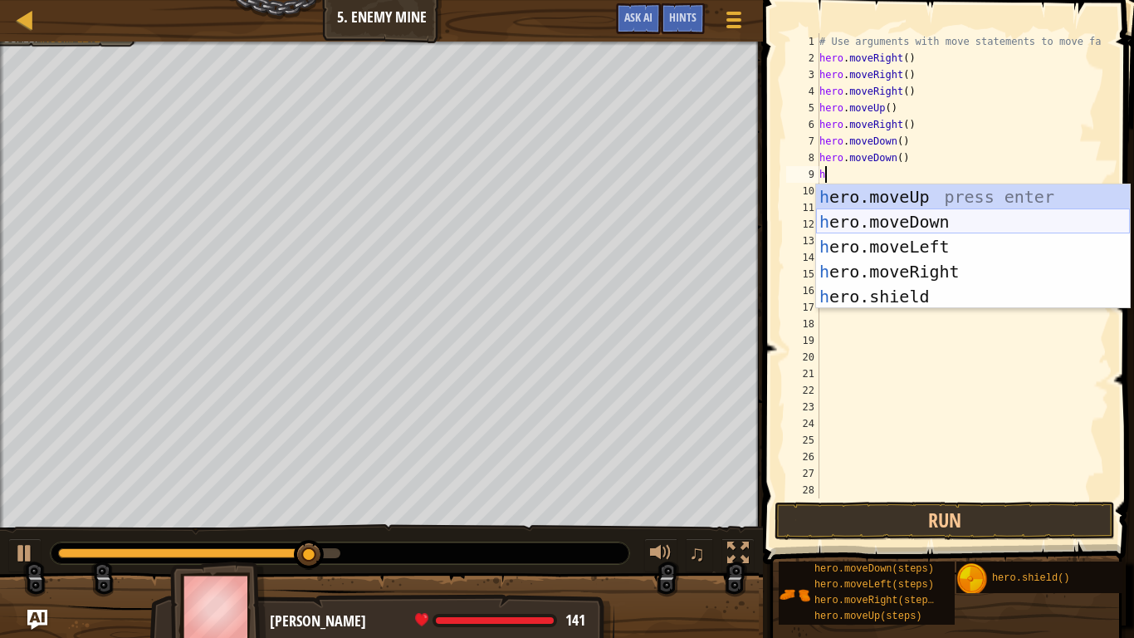
click at [876, 224] on div "h ero.moveUp press enter h ero.moveDown press enter h ero.moveLeft press enter …" at bounding box center [973, 271] width 314 height 174
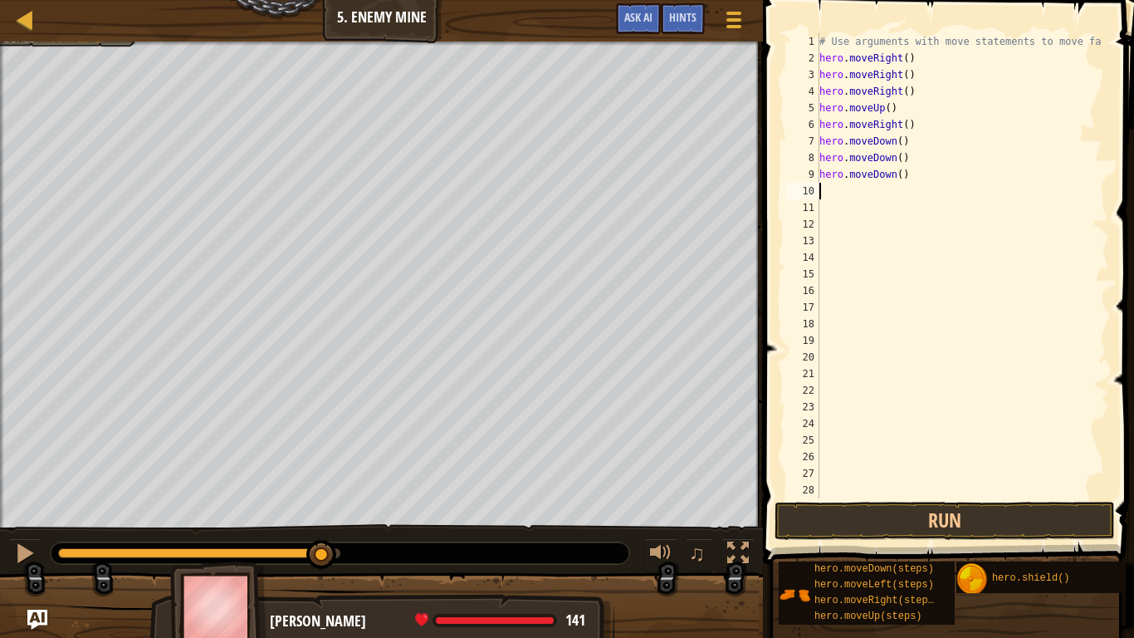
type textarea "h"
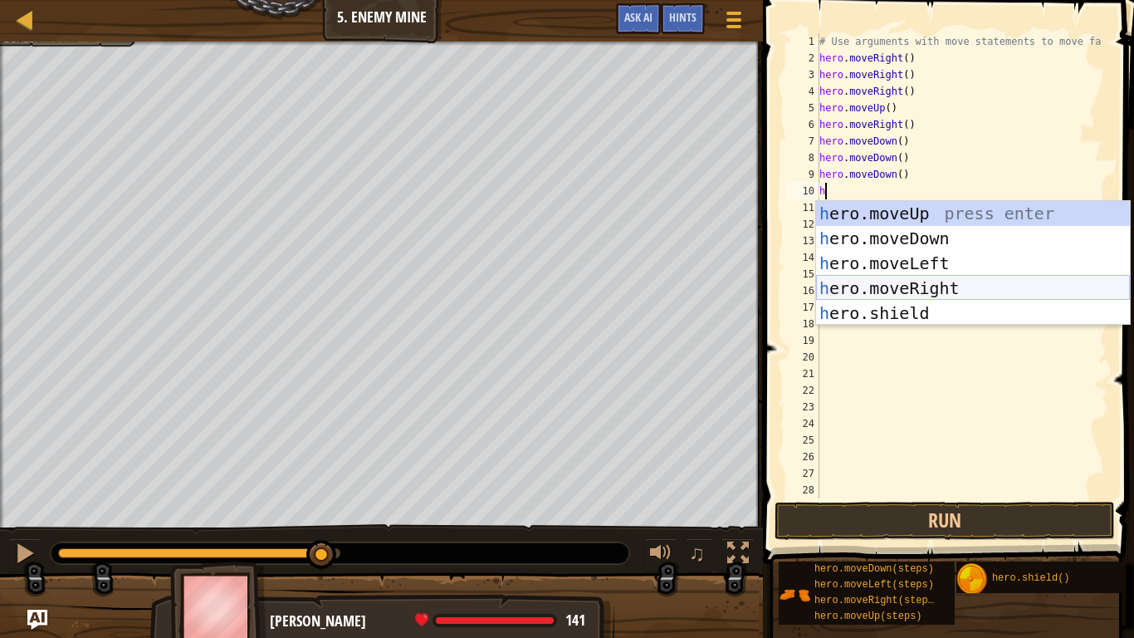
click at [913, 289] on div "h ero.moveUp press enter h ero.moveDown press enter h ero.moveLeft press enter …" at bounding box center [973, 288] width 314 height 174
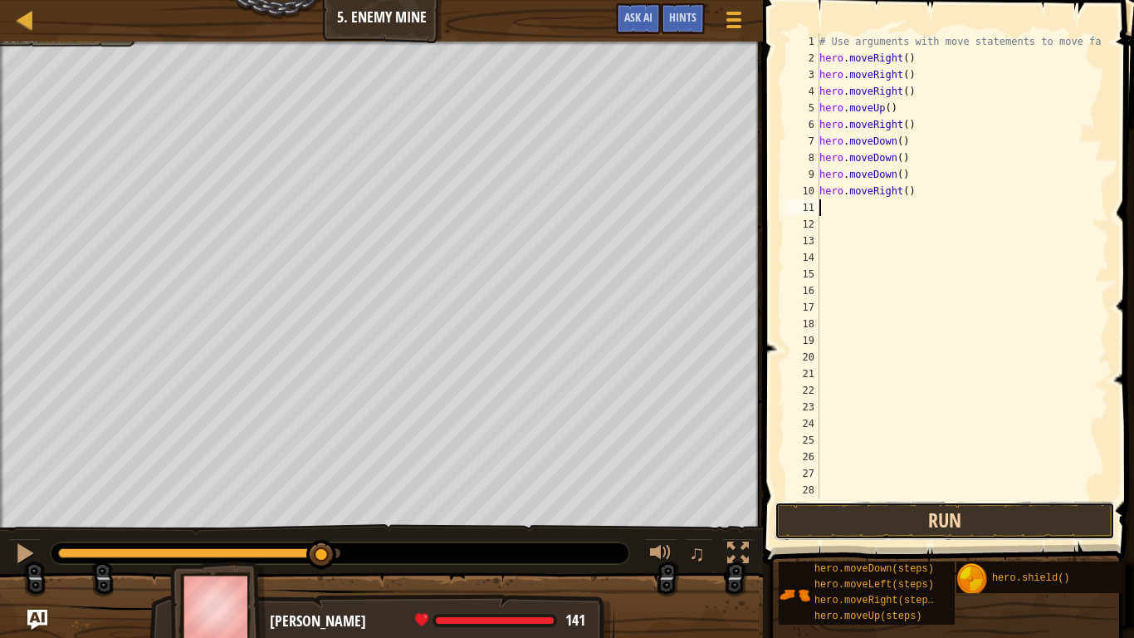
click at [844, 521] on button "Run" at bounding box center [945, 521] width 340 height 38
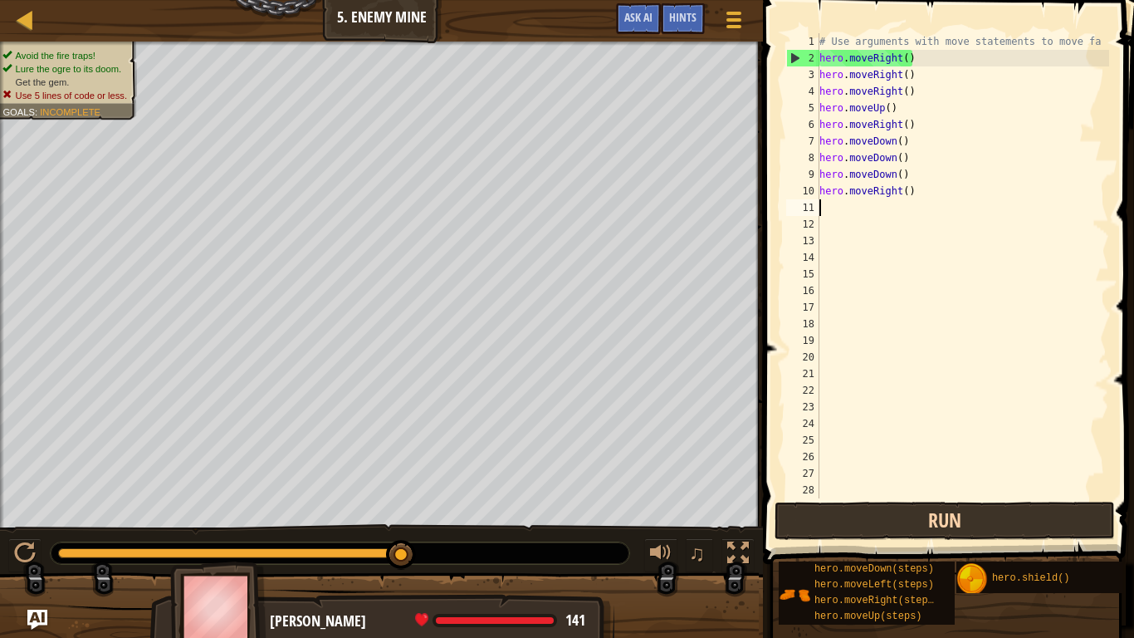
type textarea "h"
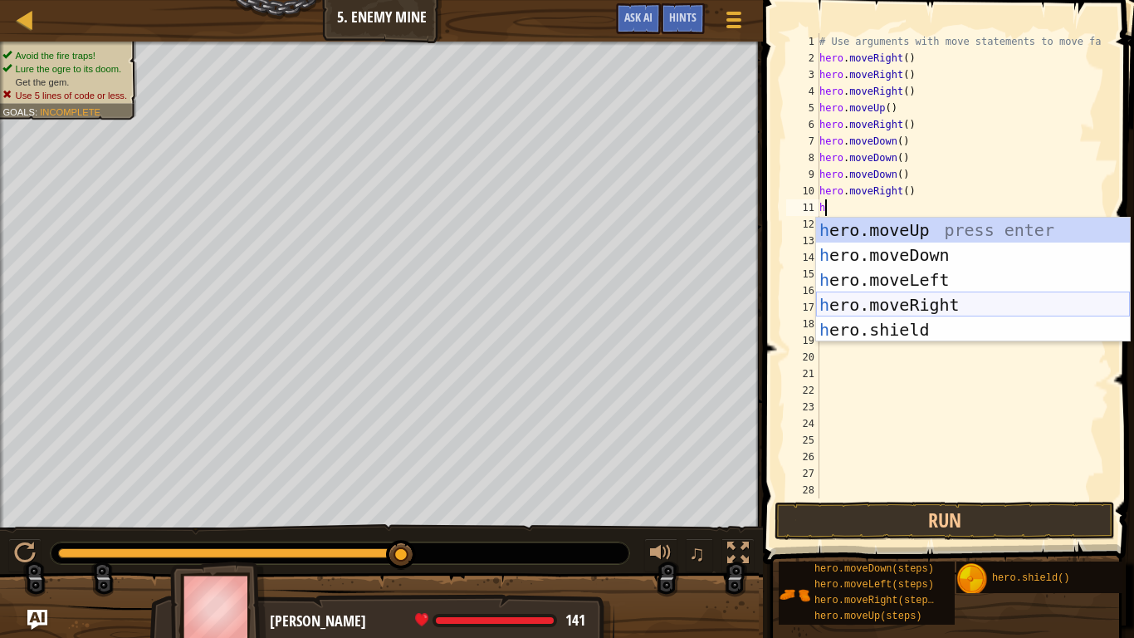
click at [856, 310] on div "h ero.moveUp press enter h ero.moveDown press enter h ero.moveLeft press enter …" at bounding box center [973, 305] width 314 height 174
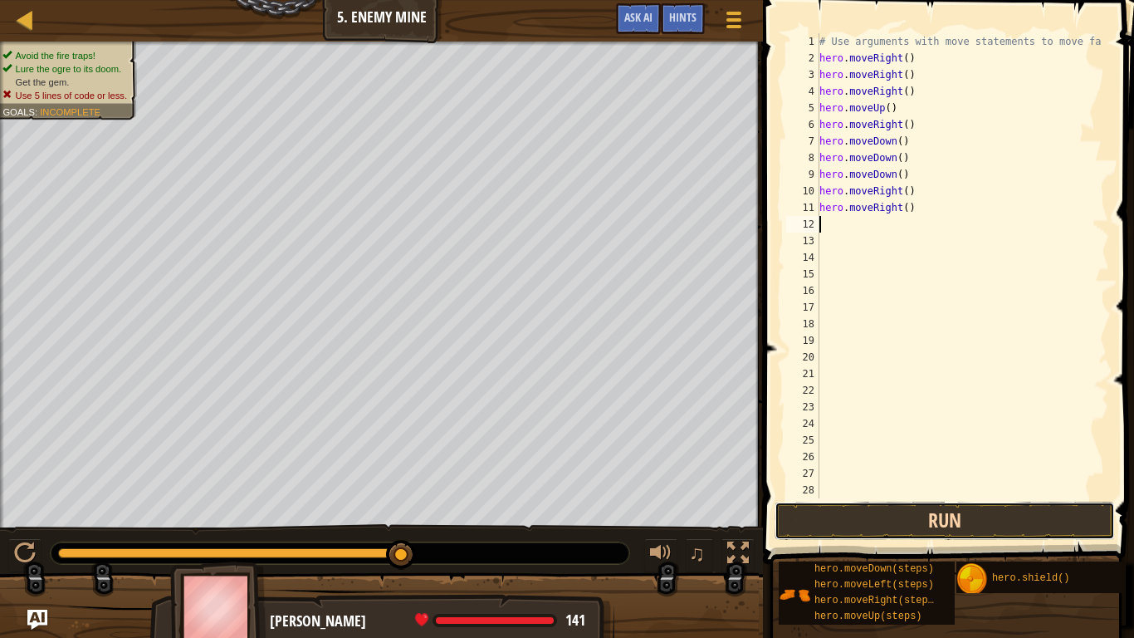
click at [874, 521] on button "Run" at bounding box center [945, 521] width 340 height 38
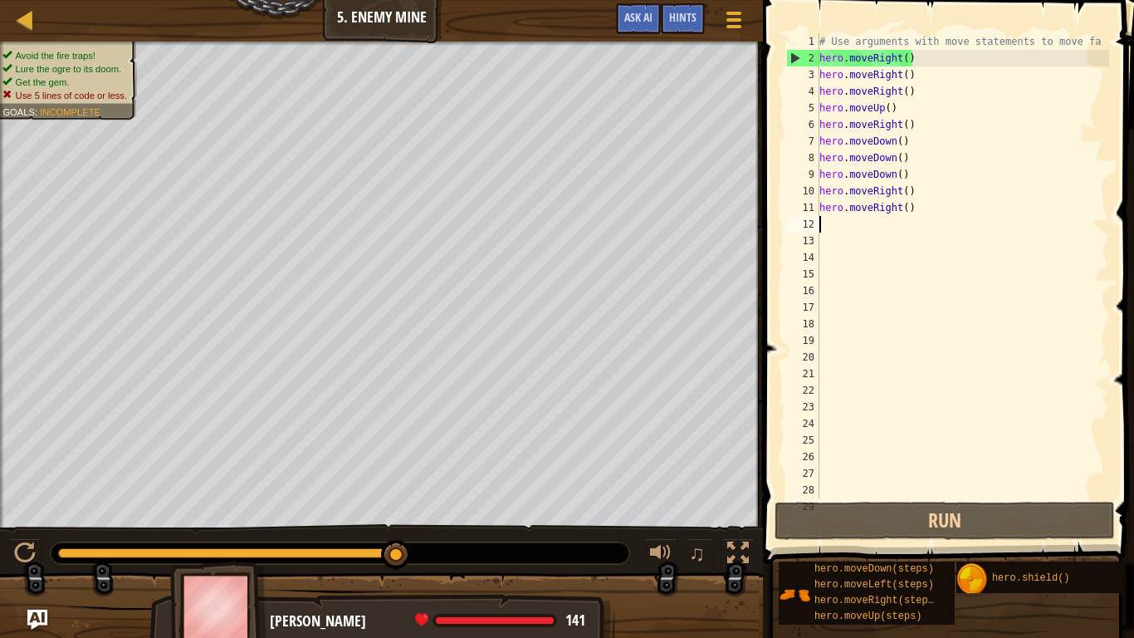
type textarea "h"
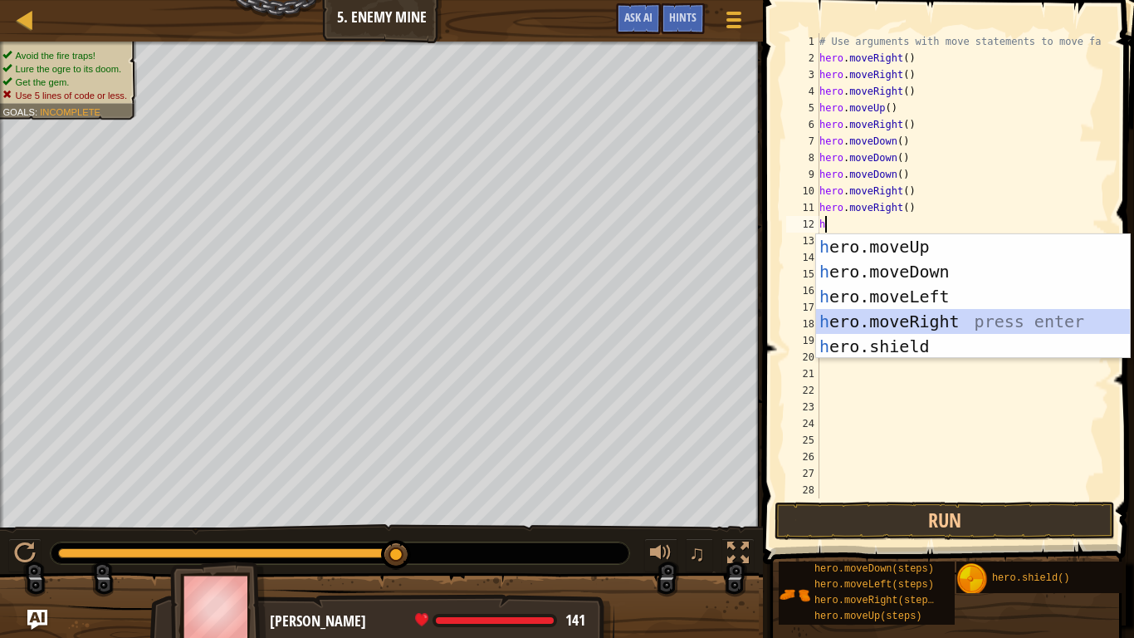
click at [899, 316] on div "h ero.moveUp press enter h ero.moveDown press enter h ero.moveLeft press enter …" at bounding box center [973, 321] width 314 height 174
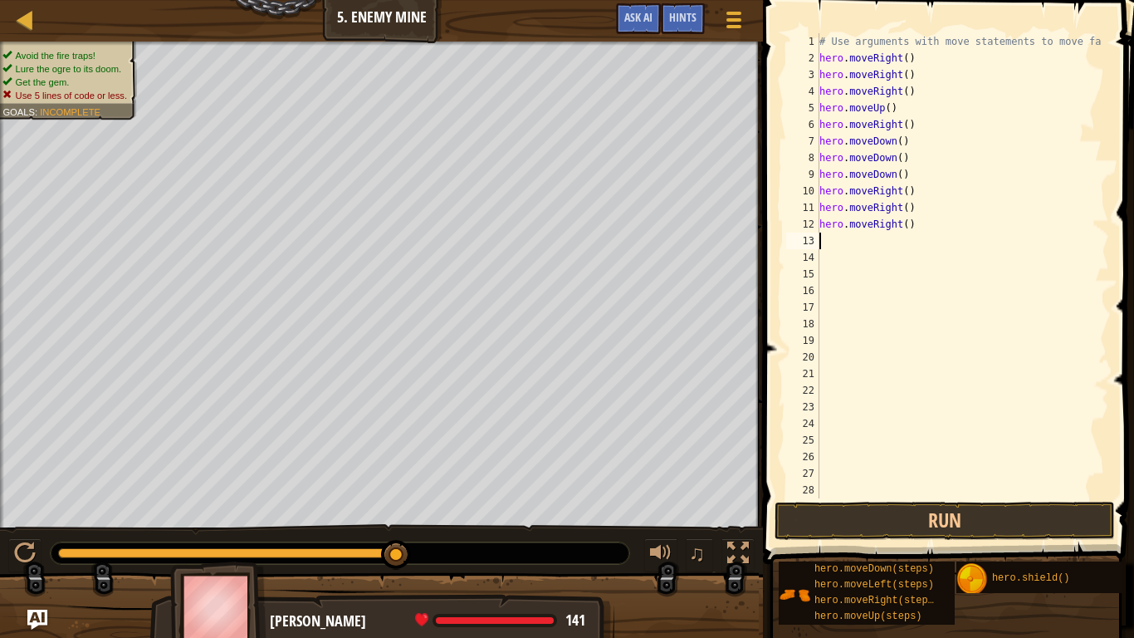
type textarea "h"
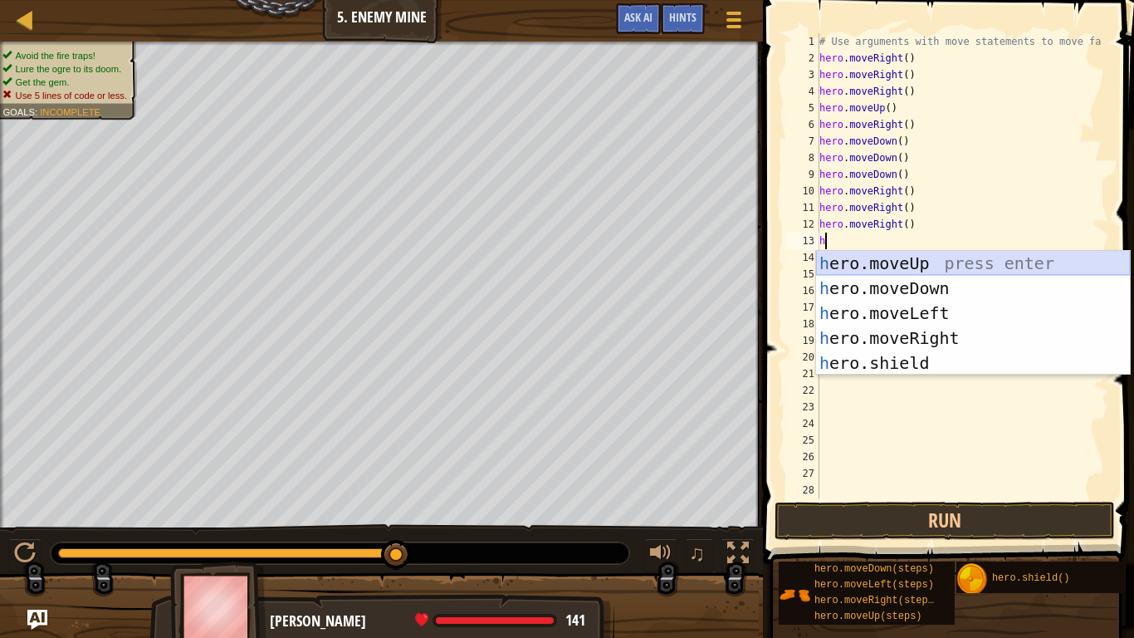
click at [874, 263] on div "h ero.moveUp press enter h ero.moveDown press enter h ero.moveLeft press enter …" at bounding box center [973, 338] width 314 height 174
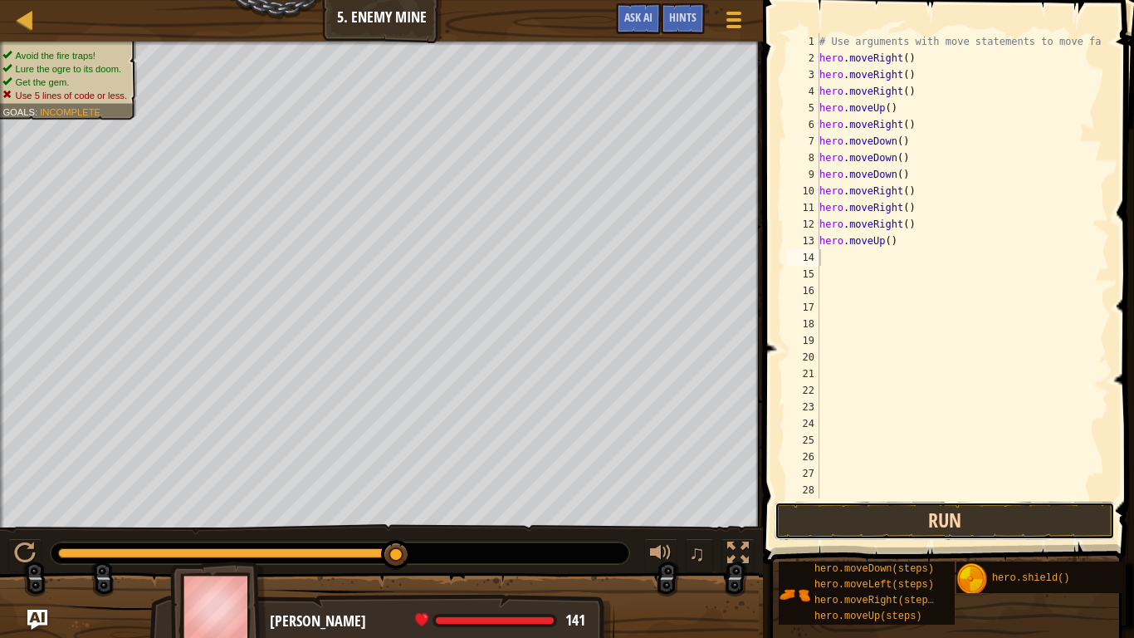
click at [886, 519] on button "Run" at bounding box center [945, 521] width 340 height 38
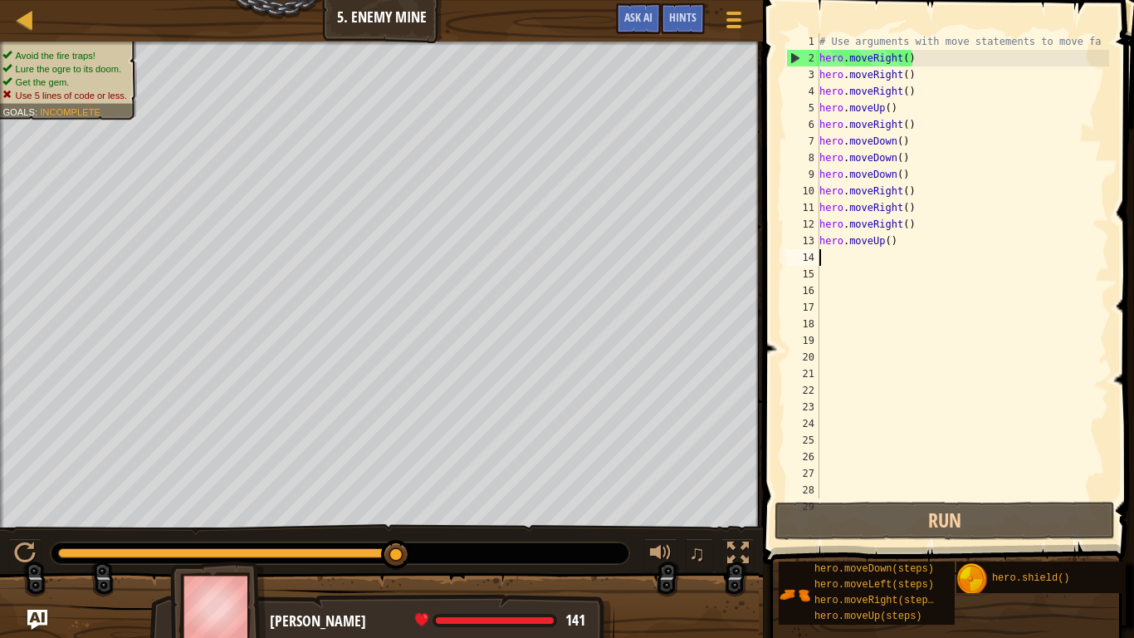
click at [913, 194] on div "# Use arguments with move statements to move fa hero . moveRight ( ) hero . mov…" at bounding box center [962, 282] width 293 height 498
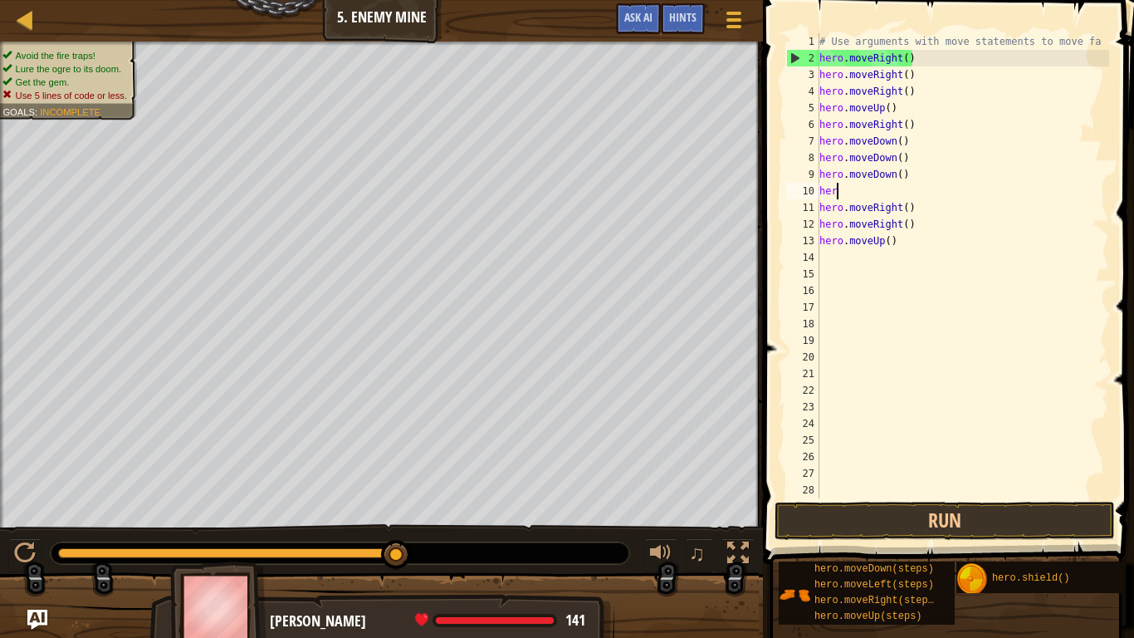
type textarea "h"
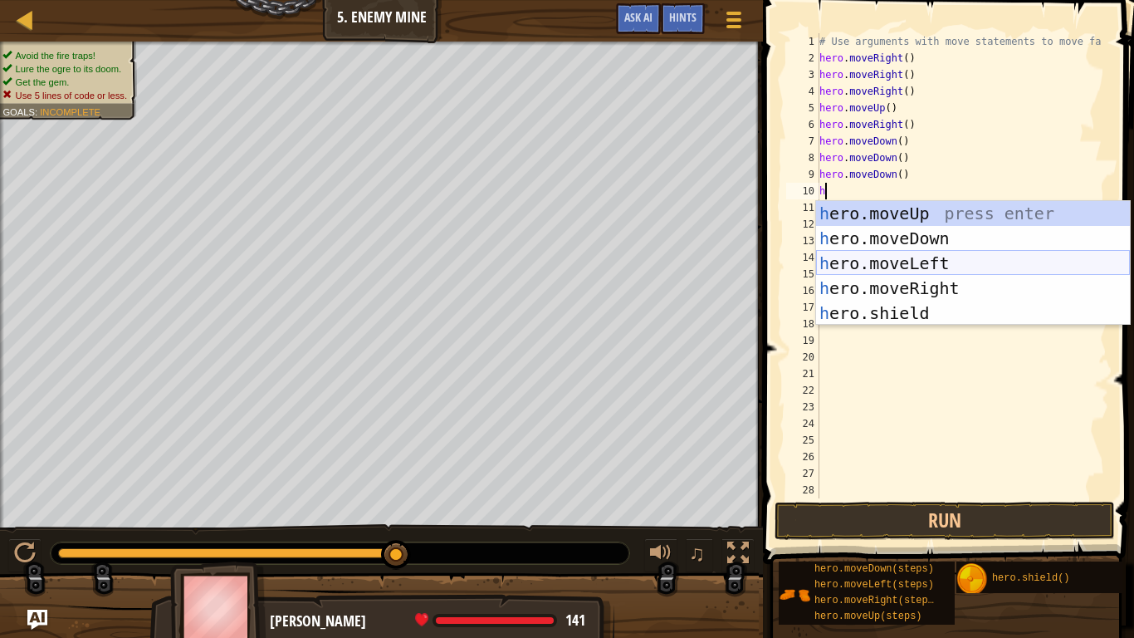
click at [913, 260] on div "h ero.moveUp press enter h ero.moveDown press enter h ero.moveLeft press enter …" at bounding box center [973, 288] width 314 height 174
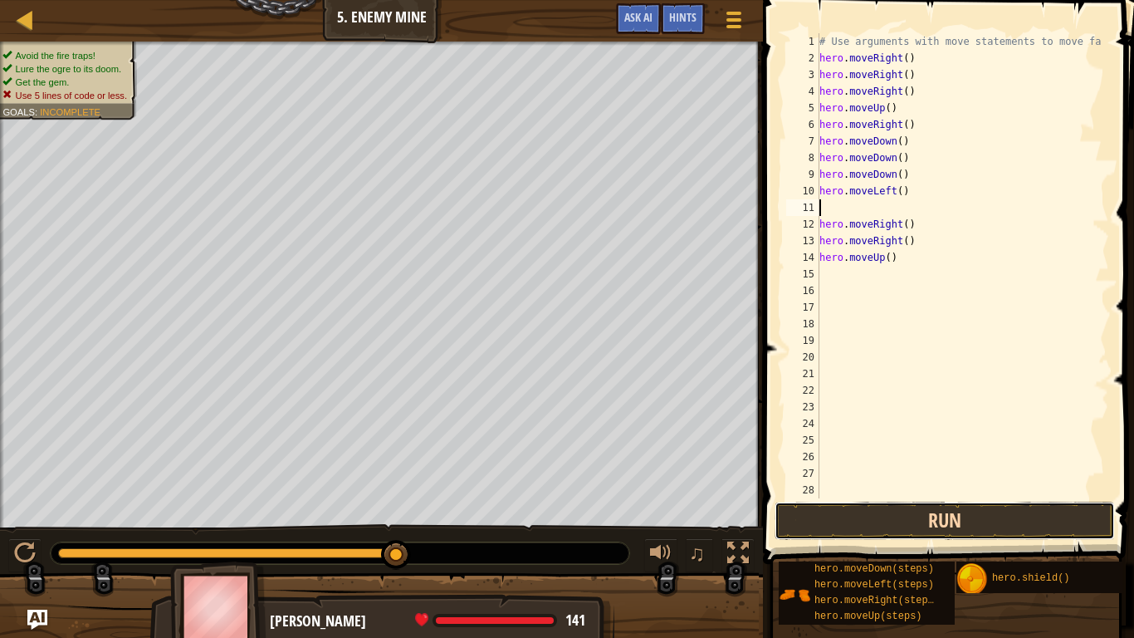
click at [806, 523] on button "Run" at bounding box center [945, 521] width 340 height 38
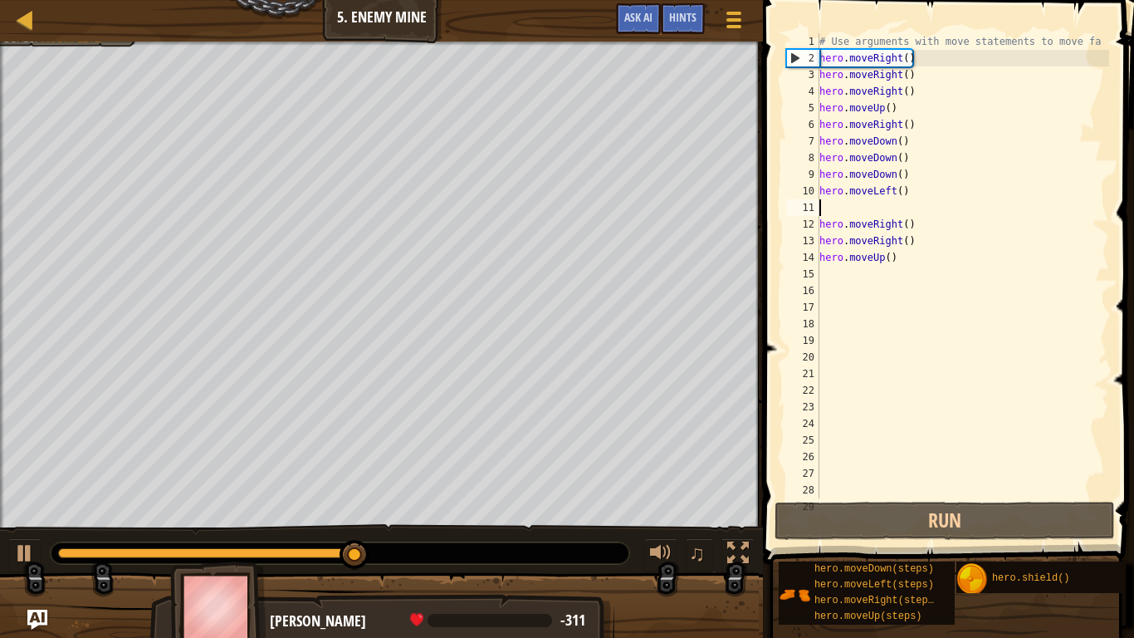
type textarea "h"
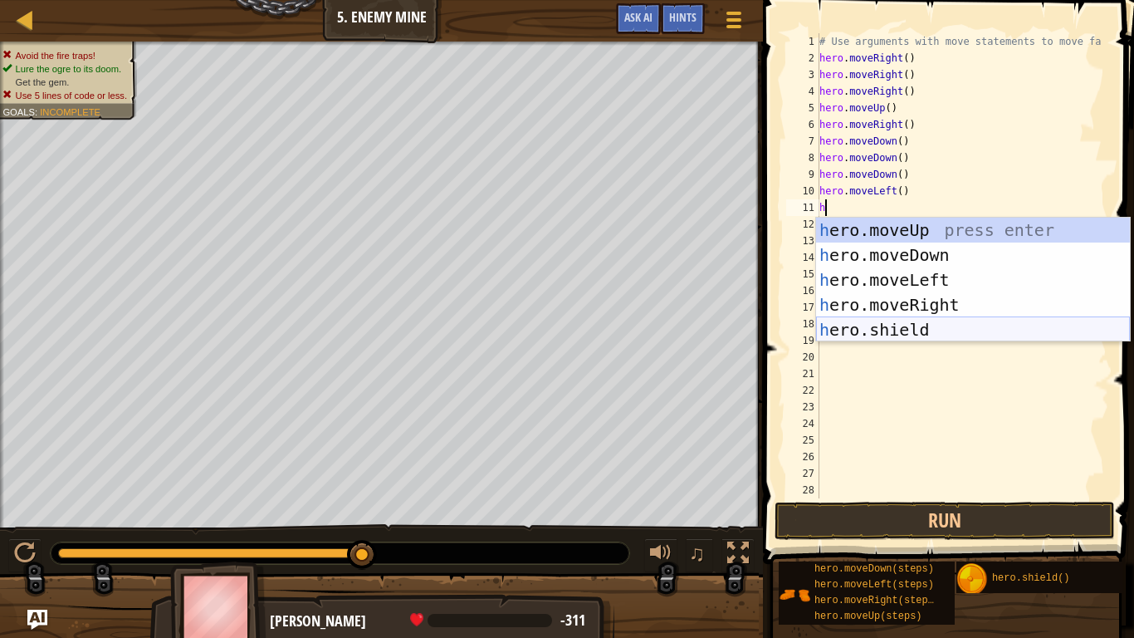
click at [894, 335] on div "h ero.moveUp press enter h ero.moveDown press enter h ero.moveLeft press enter …" at bounding box center [973, 305] width 314 height 174
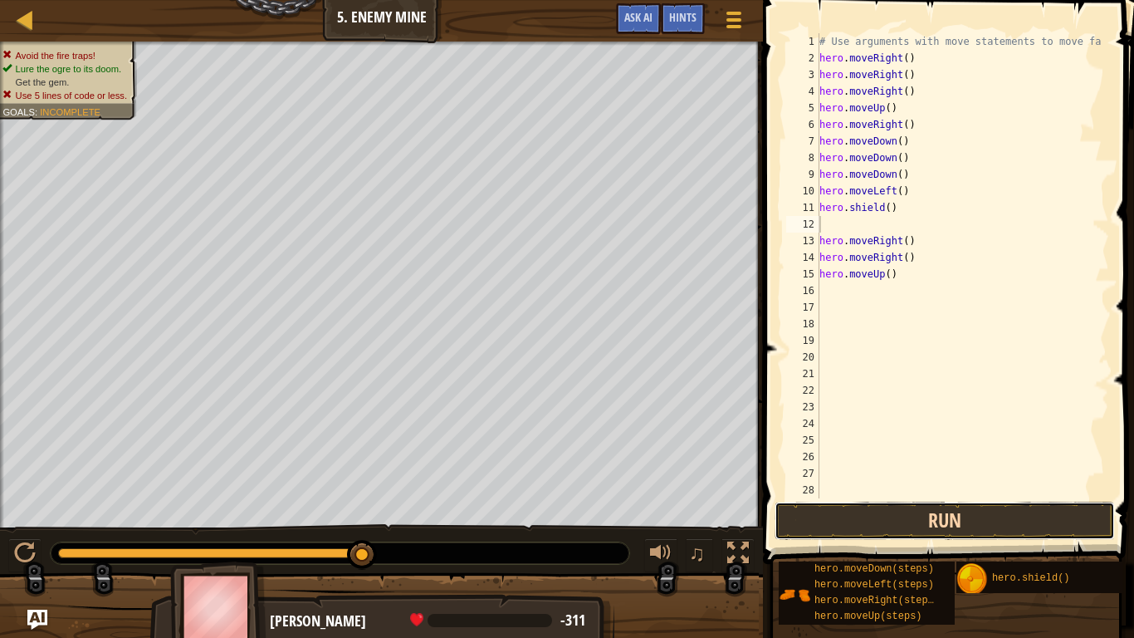
click at [867, 523] on button "Run" at bounding box center [945, 521] width 340 height 38
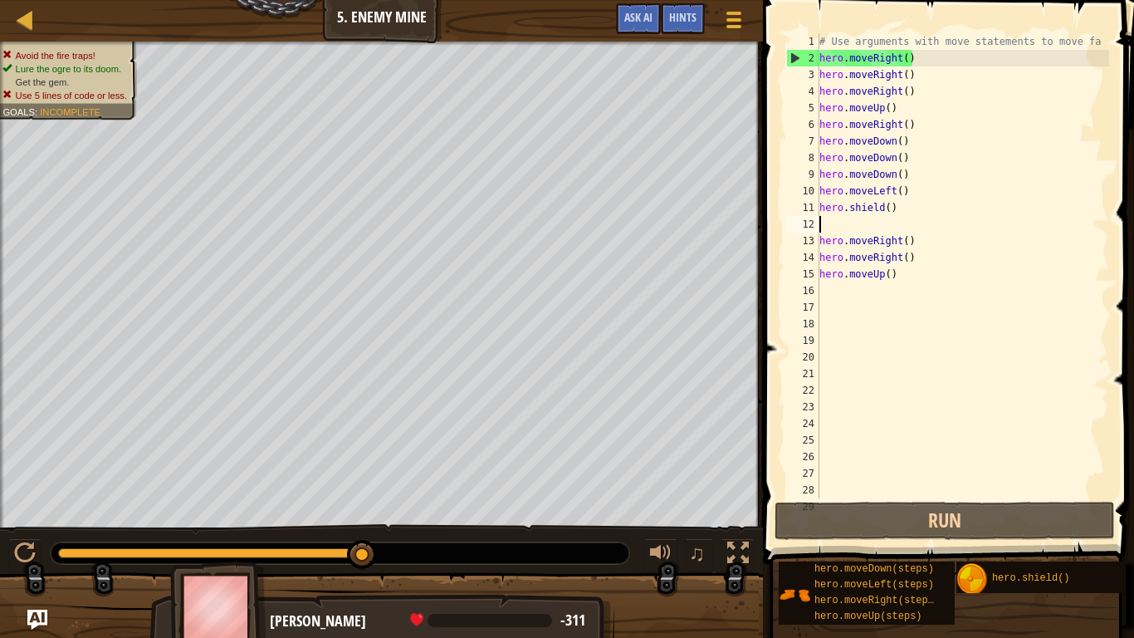
click at [913, 179] on div "# Use arguments with move statements to move fa hero . moveRight ( ) hero . mov…" at bounding box center [962, 282] width 293 height 498
click at [913, 193] on div "# Use arguments with move statements to move fa hero . moveRight ( ) hero . mov…" at bounding box center [962, 282] width 293 height 498
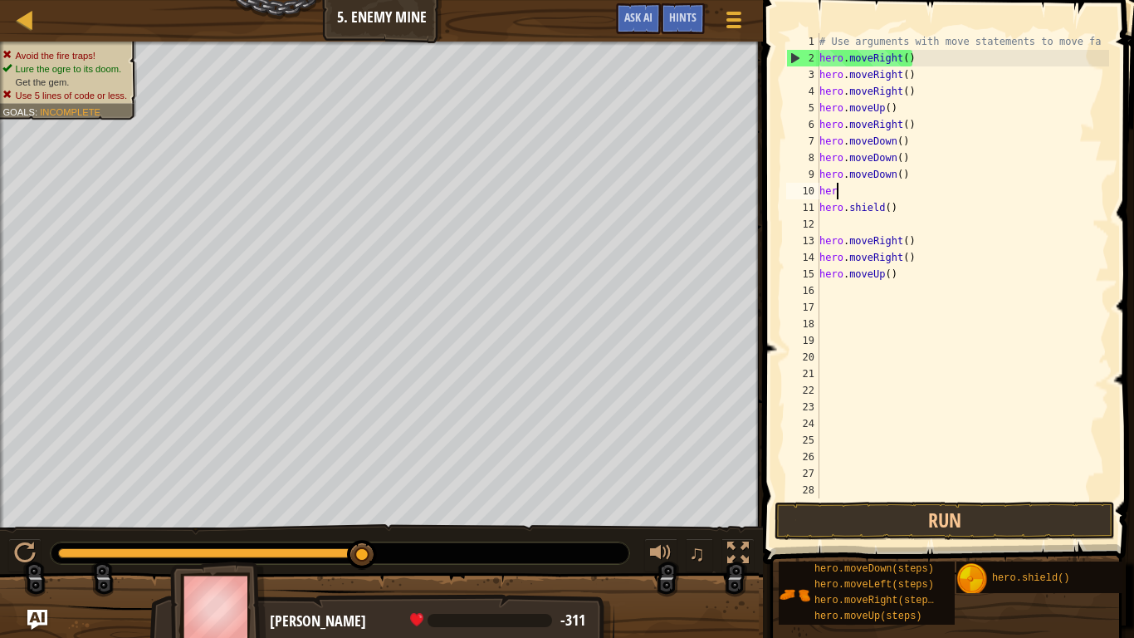
type textarea "h"
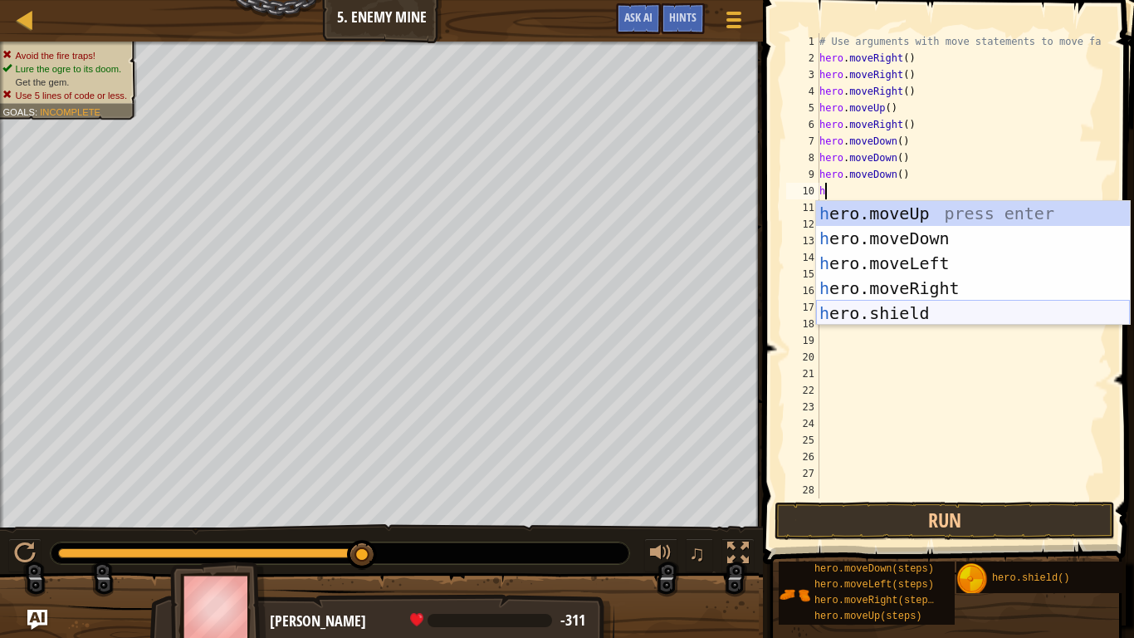
click at [913, 311] on div "h ero.moveUp press enter h ero.moveDown press enter h ero.moveLeft press enter …" at bounding box center [973, 288] width 314 height 174
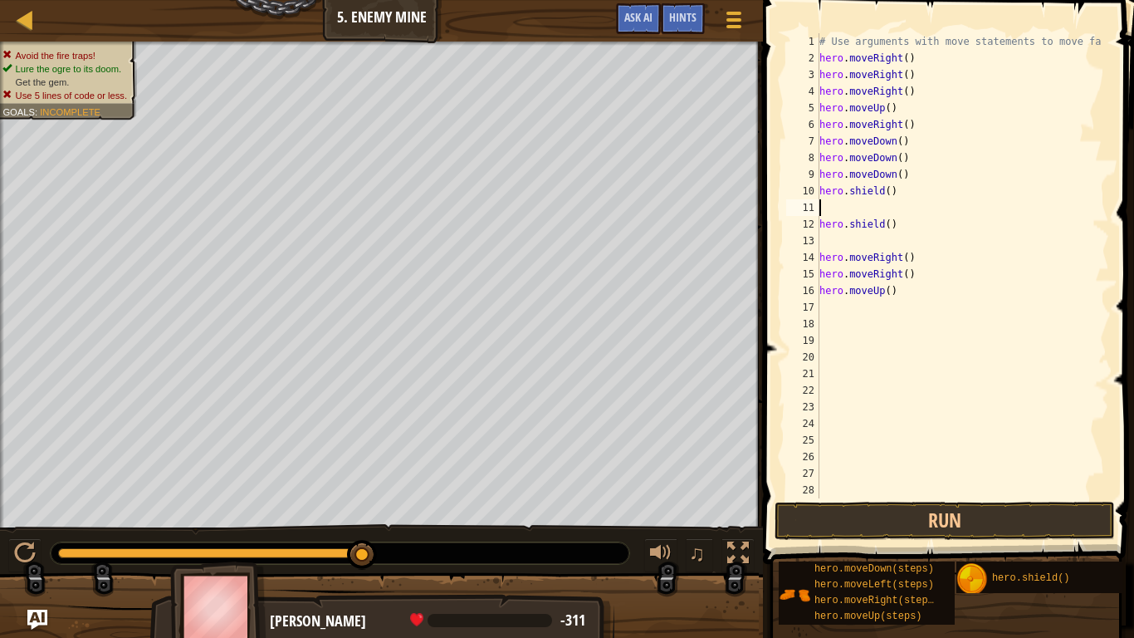
click at [903, 231] on div "# Use arguments with move statements to move fa hero . moveRight ( ) hero . mov…" at bounding box center [962, 282] width 293 height 498
type textarea "h"
click at [822, 208] on div "# Use arguments with move statements to move fa hero . moveRight ( ) hero . mov…" at bounding box center [962, 282] width 293 height 498
type textarea "y"
type textarea "h"
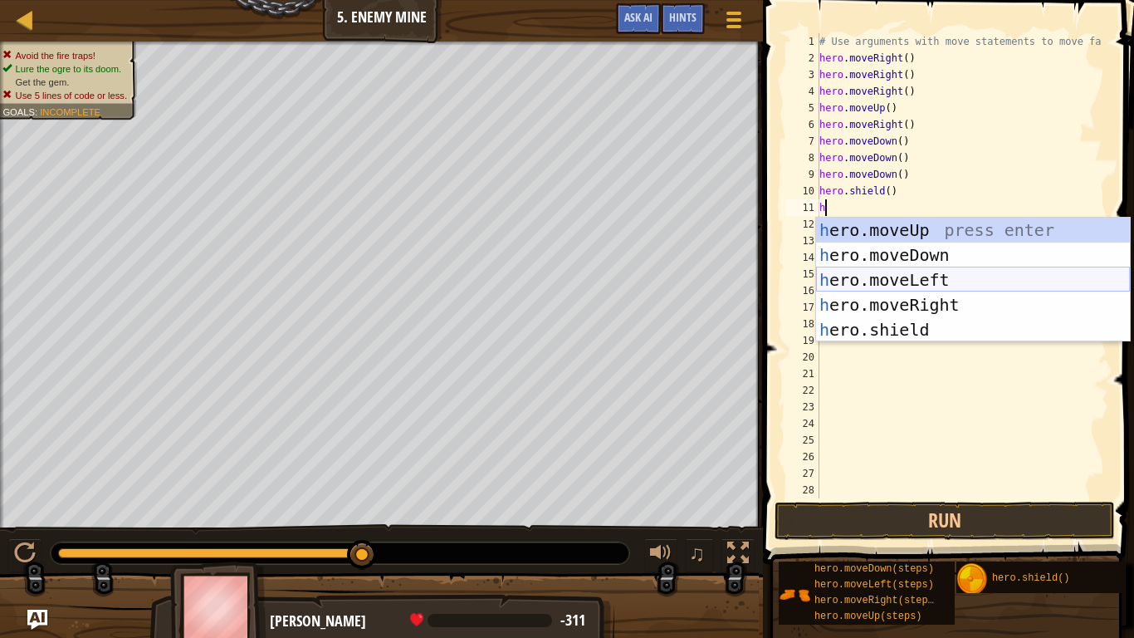
click at [913, 280] on div "h ero.moveUp press enter h ero.moveDown press enter h ero.moveLeft press enter …" at bounding box center [973, 305] width 314 height 174
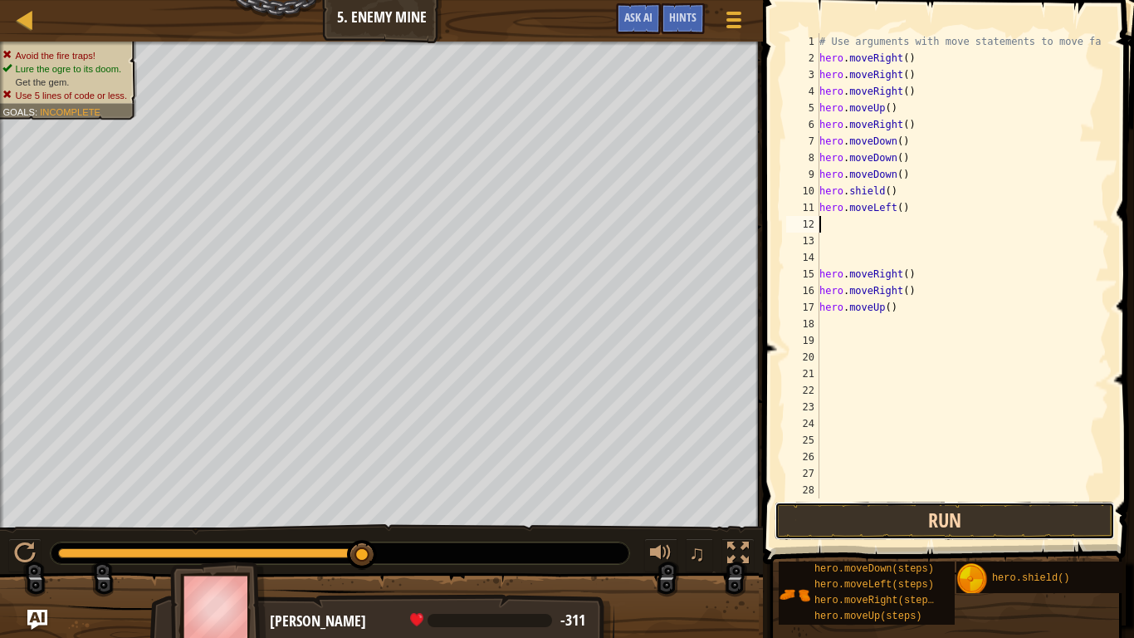
click at [876, 516] on button "Run" at bounding box center [945, 521] width 340 height 38
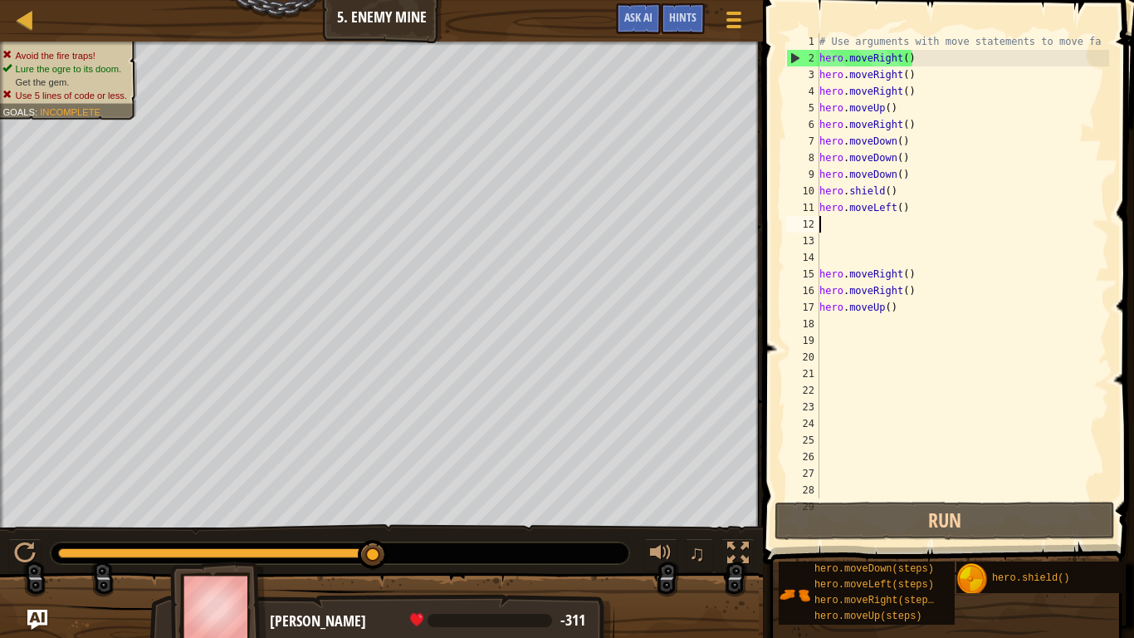
click at [913, 213] on div "# Use arguments with move statements to move fa hero . moveRight ( ) hero . mov…" at bounding box center [962, 282] width 293 height 498
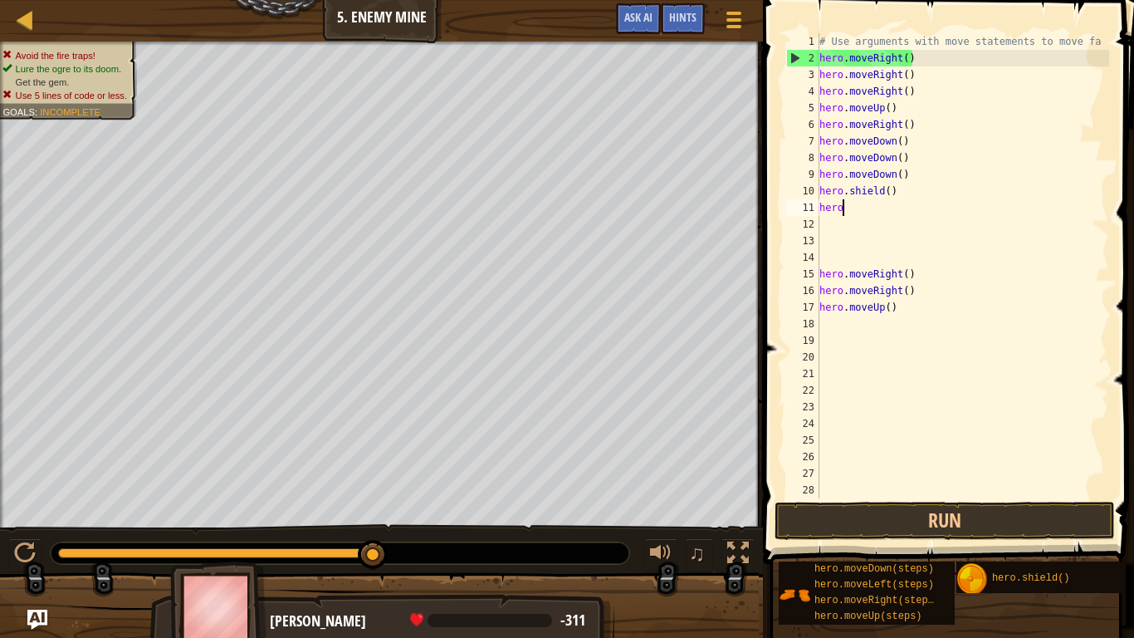
type textarea "h"
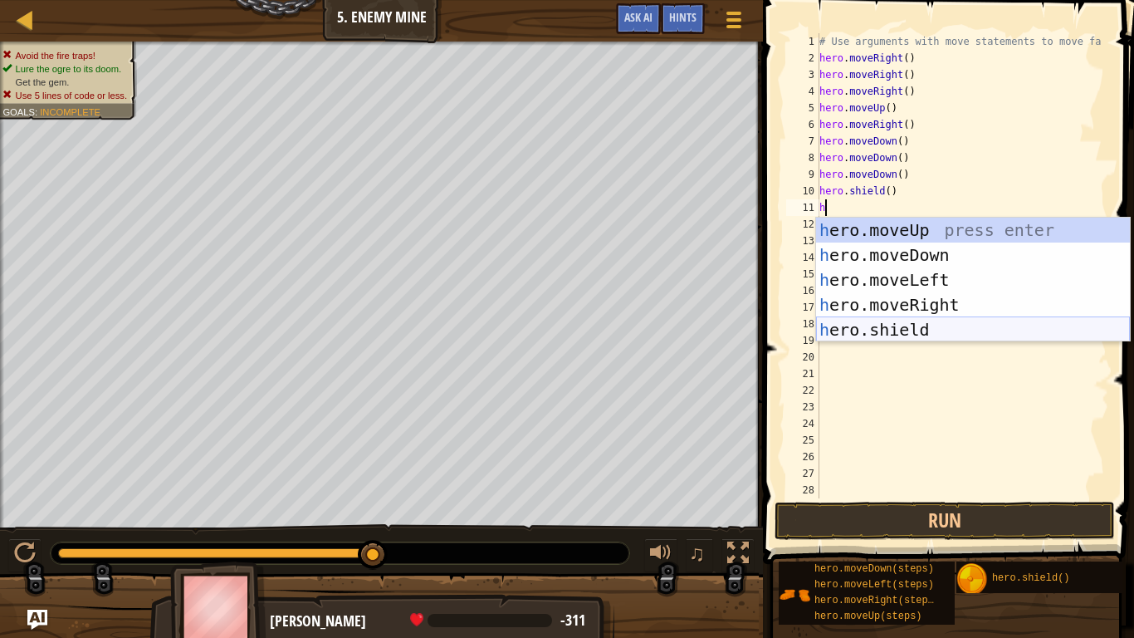
click at [913, 330] on div "h ero.moveUp press enter h ero.moveDown press enter h ero.moveLeft press enter …" at bounding box center [973, 305] width 314 height 174
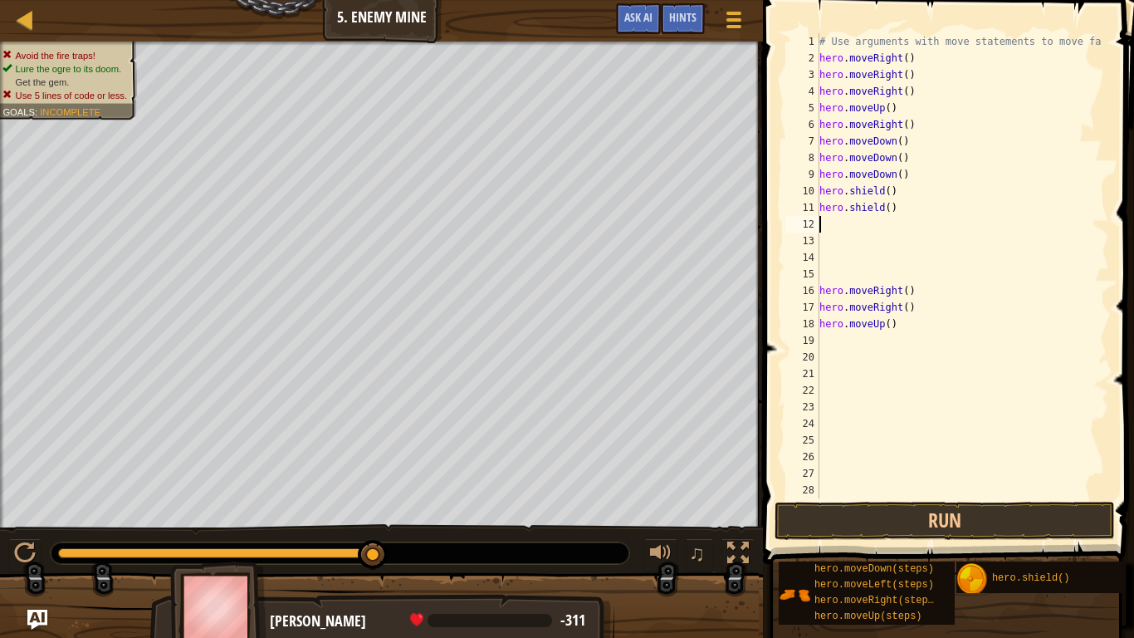
type textarea "h"
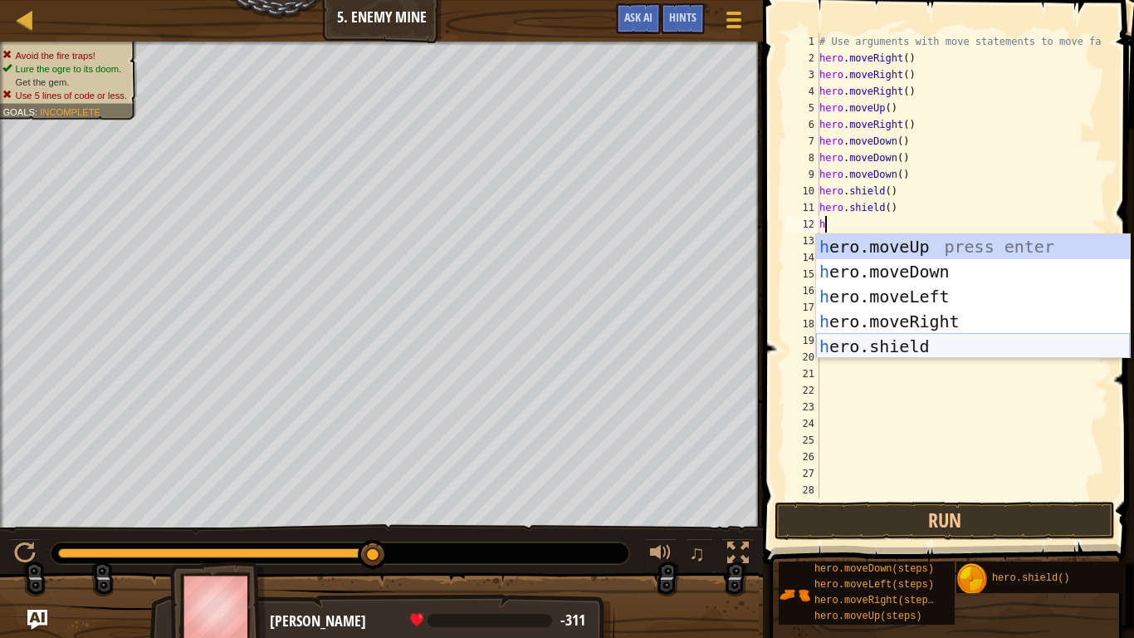
click at [892, 347] on div "h ero.moveUp press enter h ero.moveDown press enter h ero.moveLeft press enter …" at bounding box center [973, 321] width 314 height 174
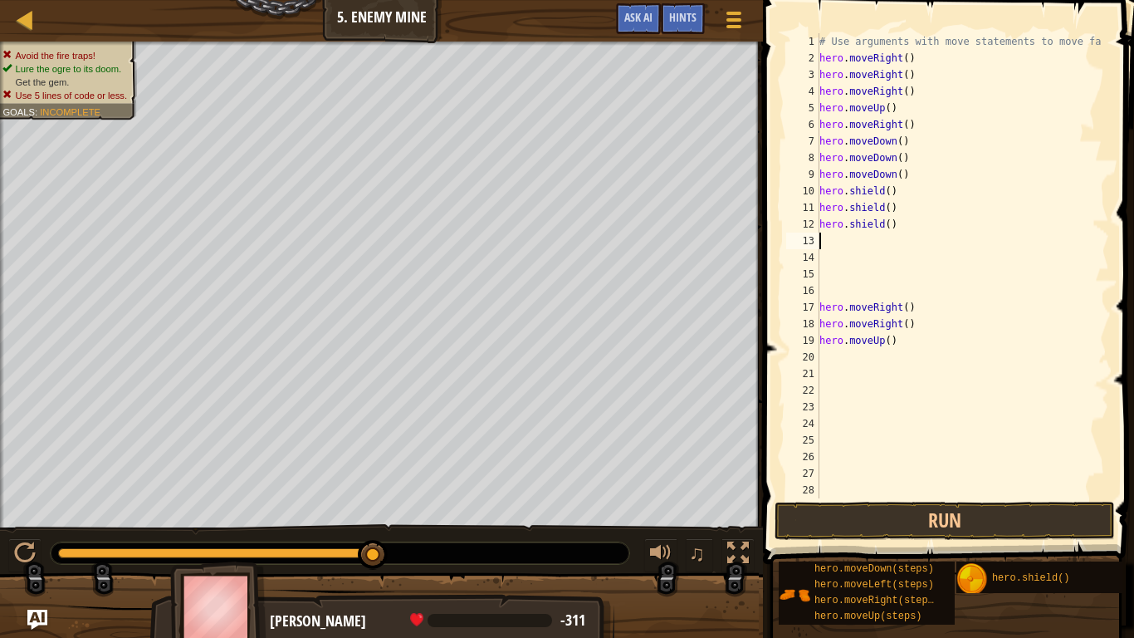
type textarea "h"
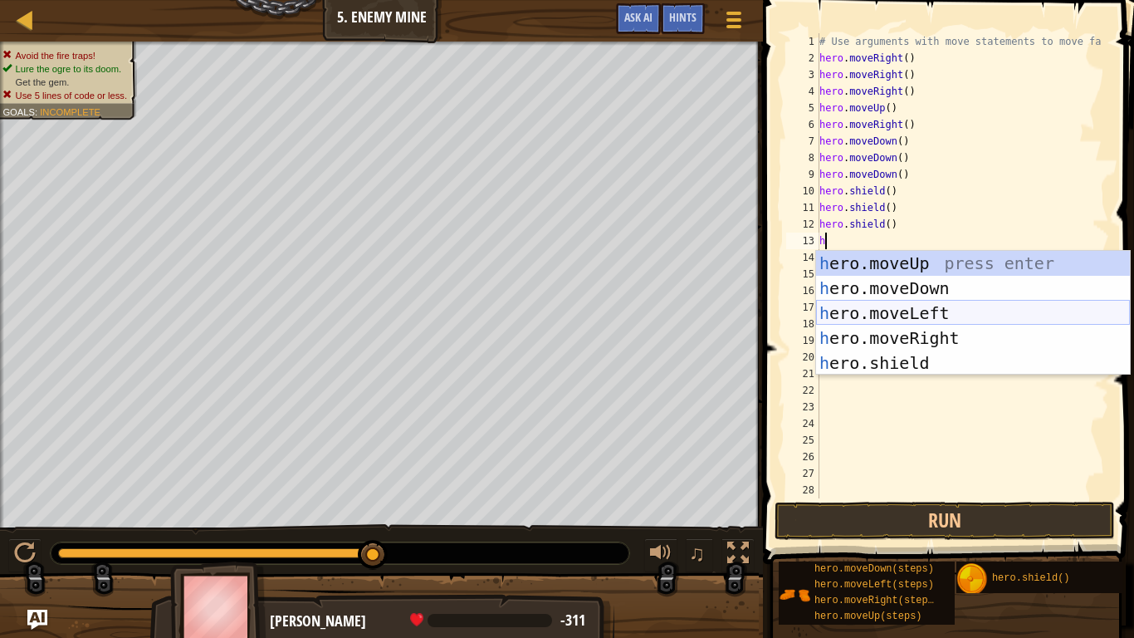
click at [913, 310] on div "h ero.moveUp press enter h ero.moveDown press enter h ero.moveLeft press enter …" at bounding box center [973, 338] width 314 height 174
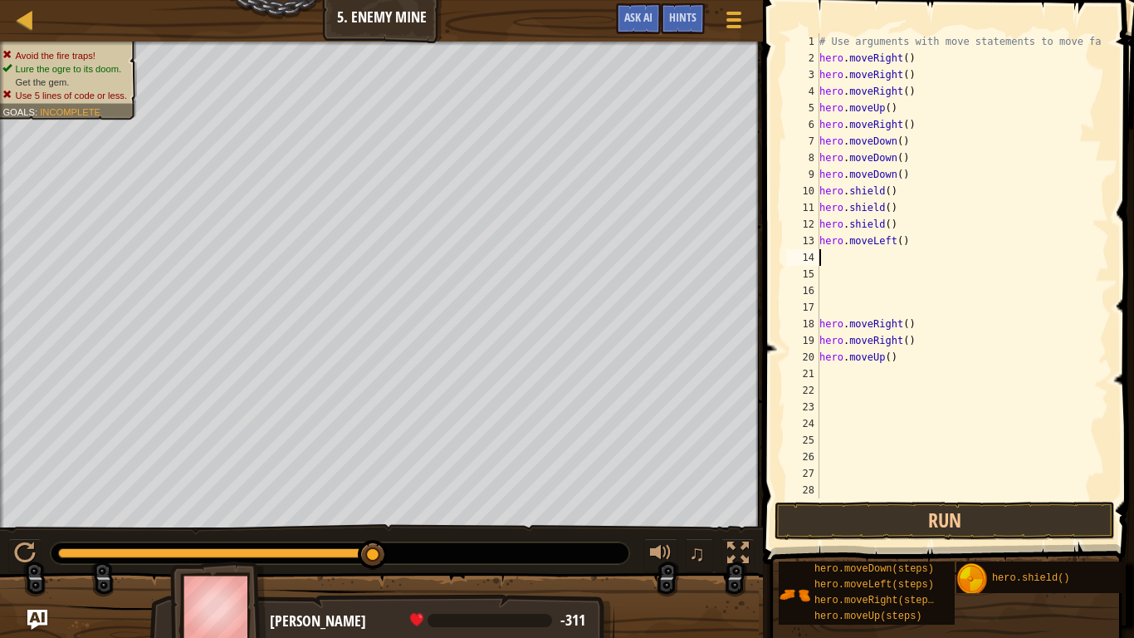
type textarea "h"
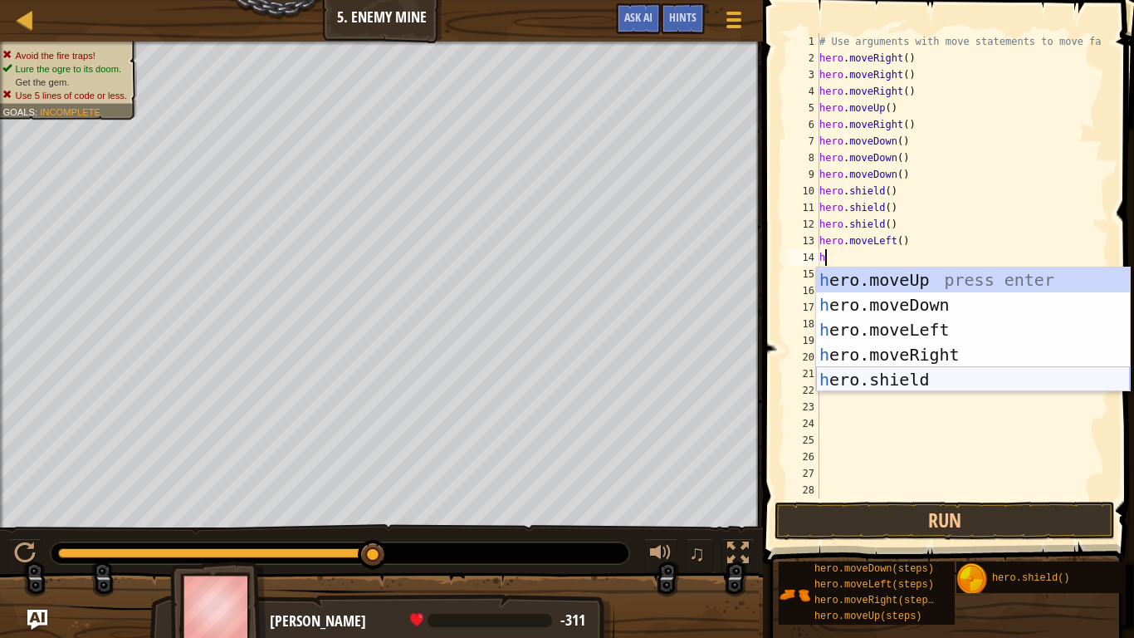
click at [903, 372] on div "h ero.moveUp press enter h ero.moveDown press enter h ero.moveLeft press enter …" at bounding box center [973, 354] width 314 height 174
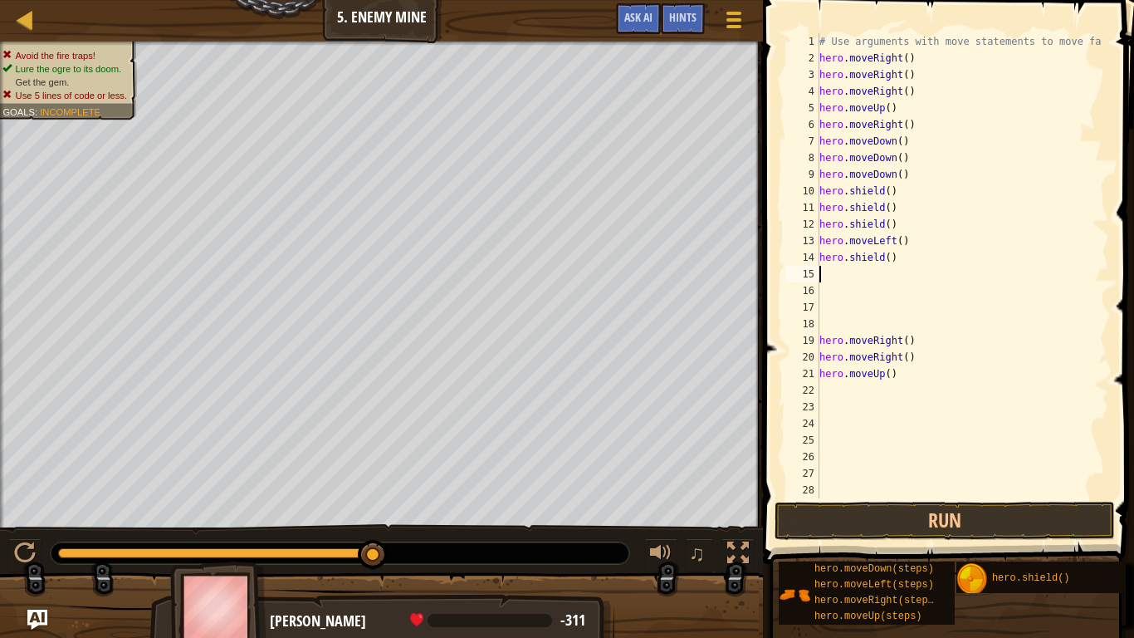
type textarea "h"
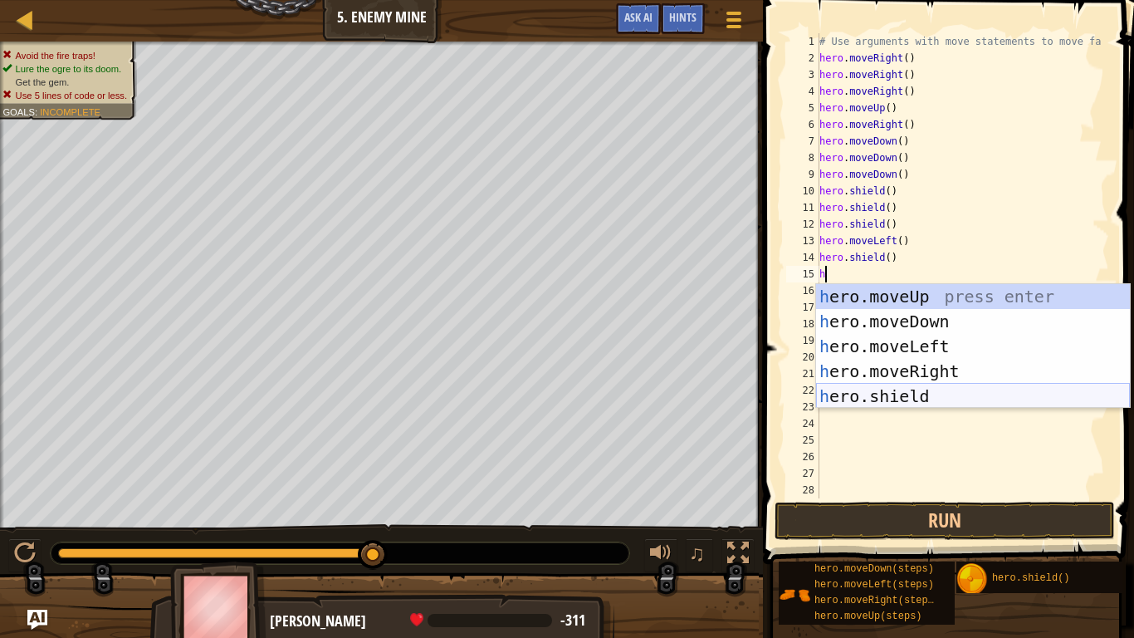
click at [908, 400] on div "h ero.moveUp press enter h ero.moveDown press enter h ero.moveLeft press enter …" at bounding box center [973, 371] width 314 height 174
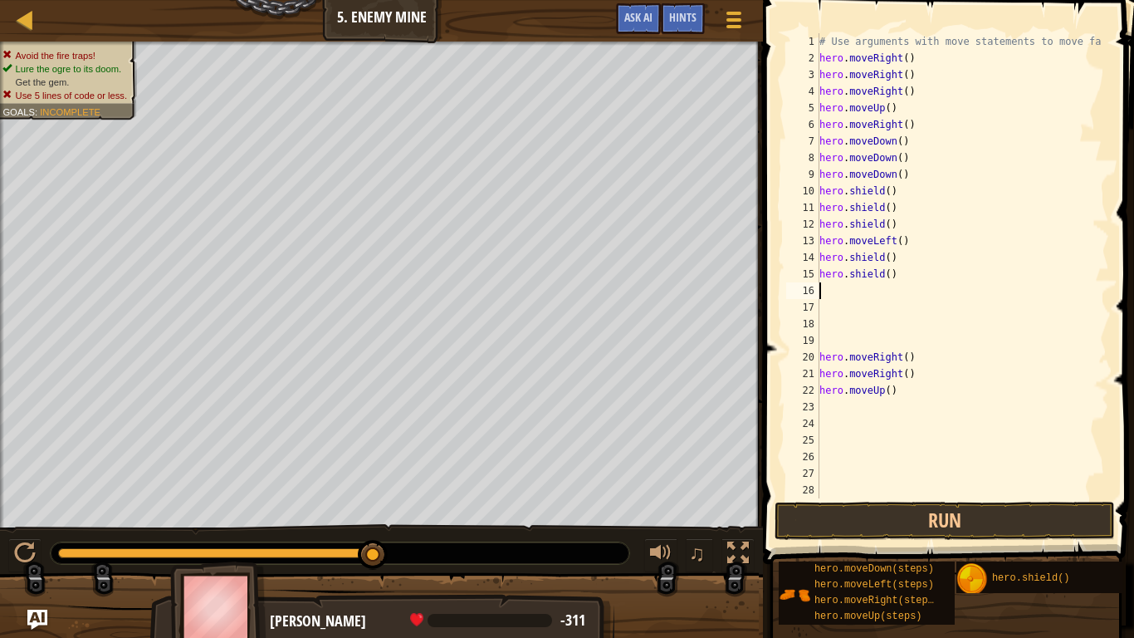
type textarea "h"
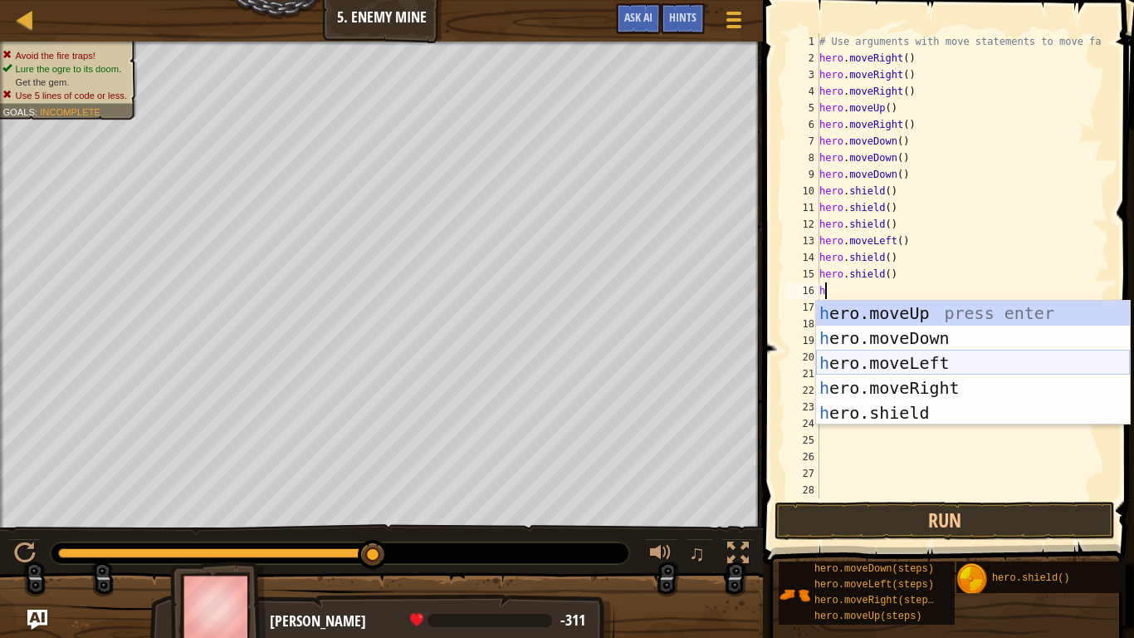
click at [893, 365] on div "h ero.moveUp press enter h ero.moveDown press enter h ero.moveLeft press enter …" at bounding box center [973, 388] width 314 height 174
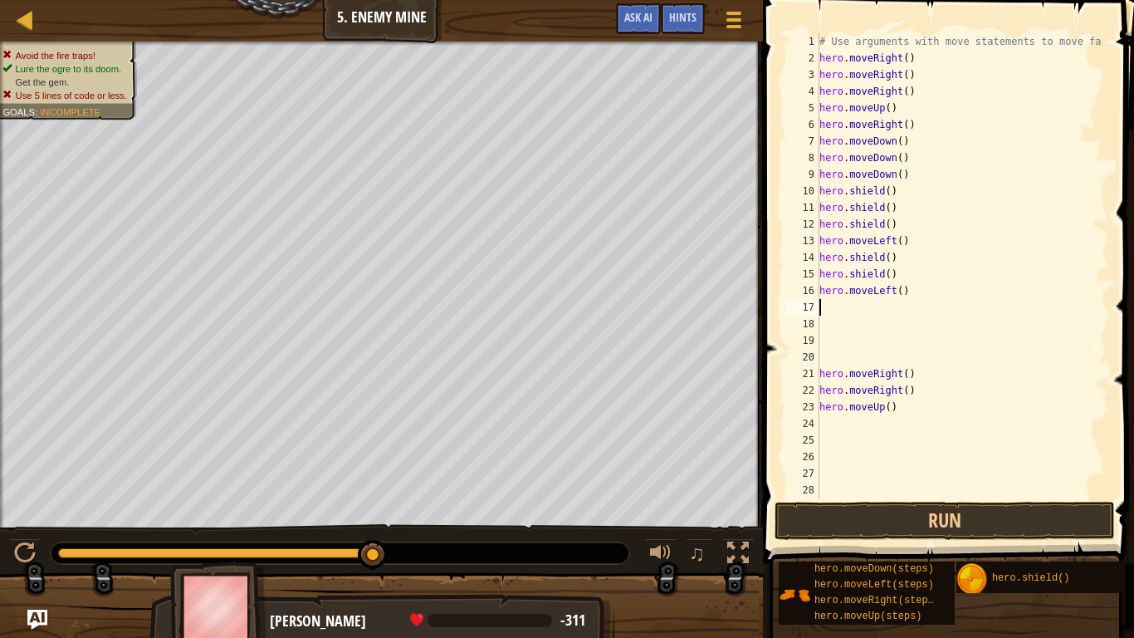
type textarea "h"
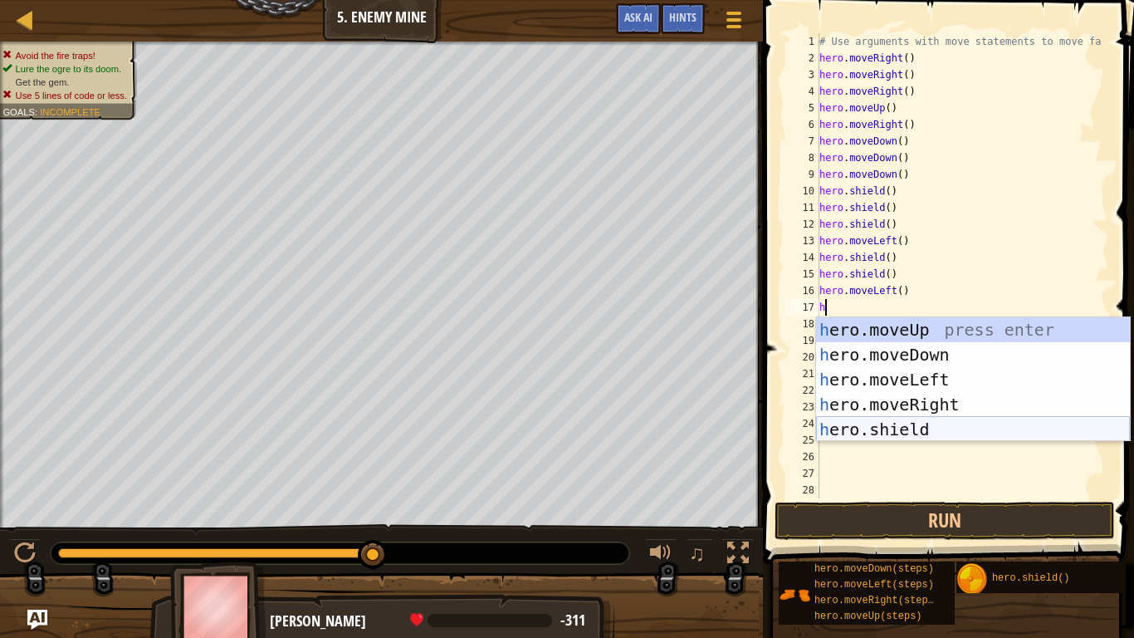
click at [910, 431] on div "h ero.moveUp press enter h ero.moveDown press enter h ero.moveLeft press enter …" at bounding box center [973, 404] width 314 height 174
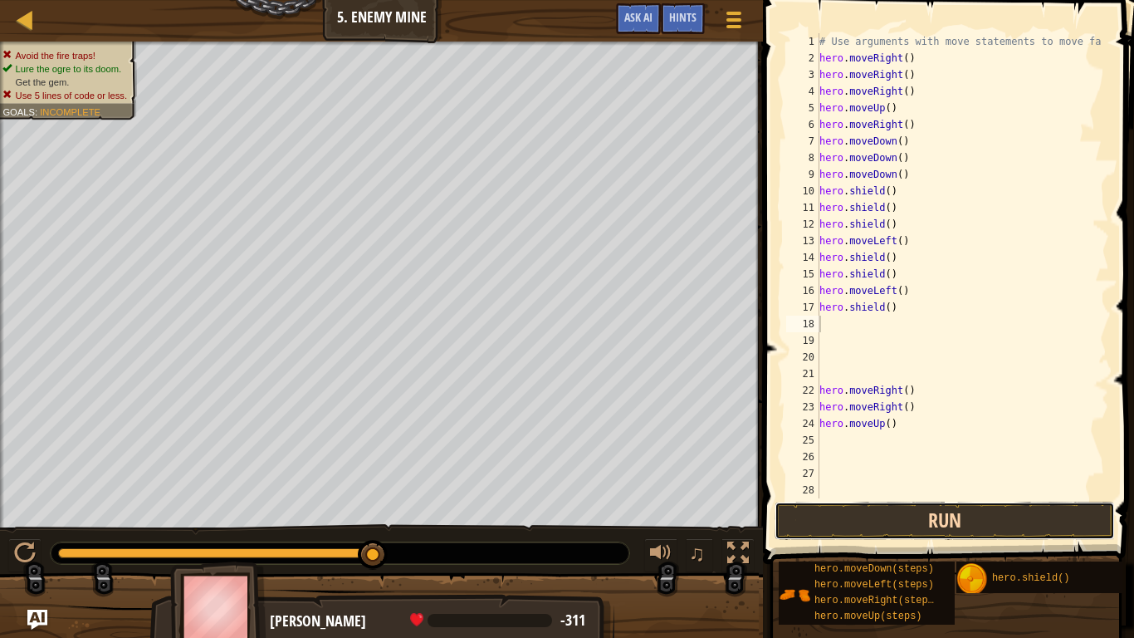
click at [851, 523] on button "Run" at bounding box center [945, 521] width 340 height 38
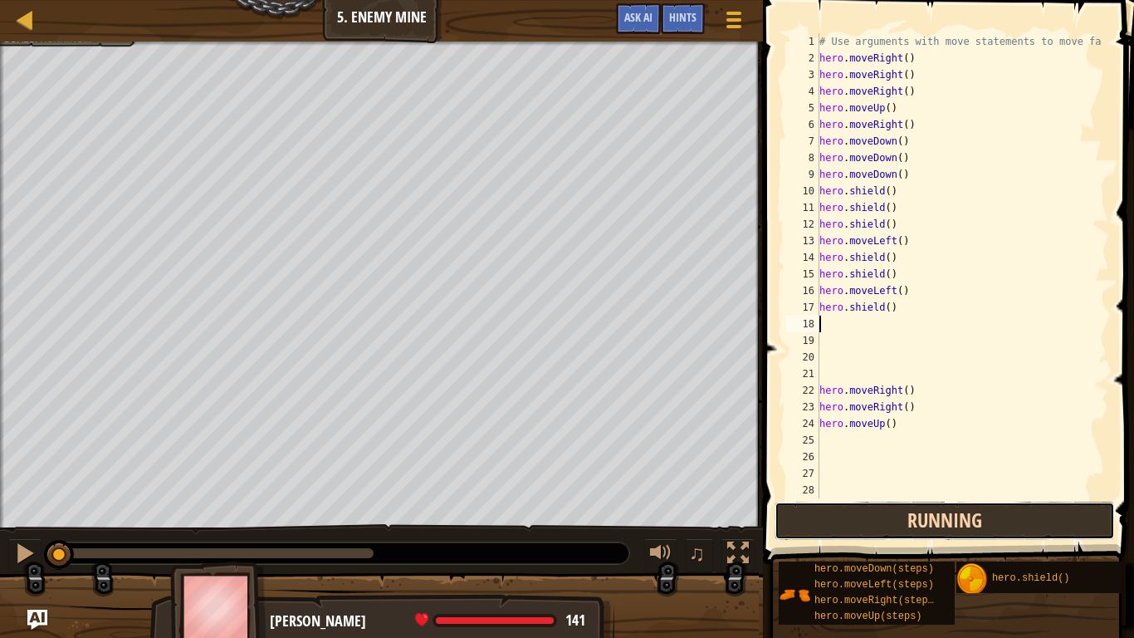
click at [831, 522] on button "Running" at bounding box center [945, 521] width 340 height 38
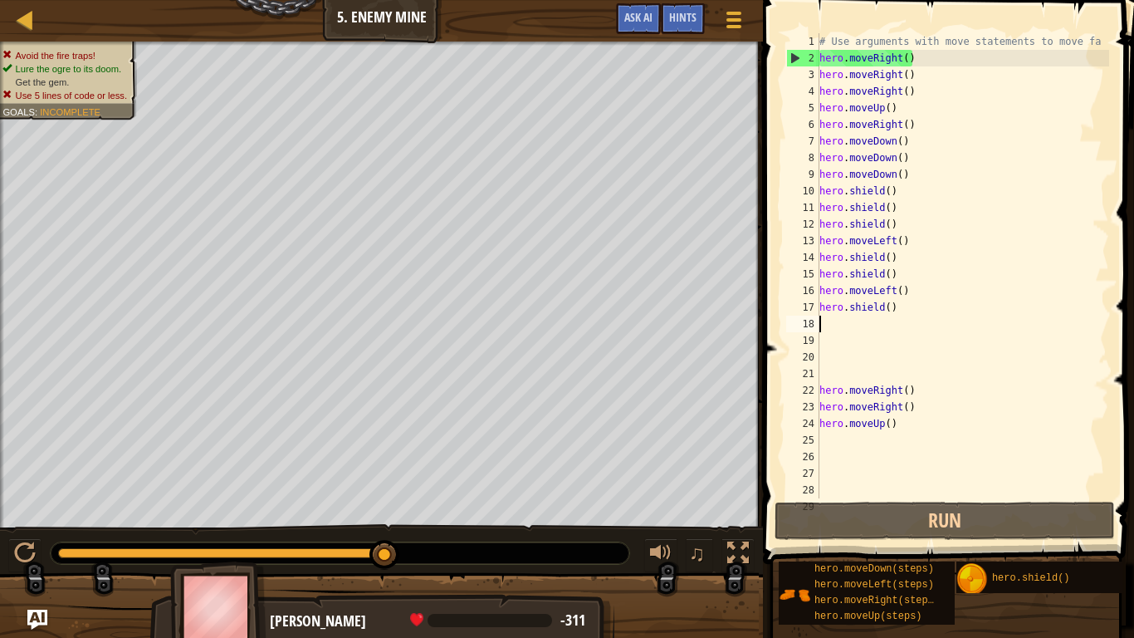
click at [896, 212] on div "# Use arguments with move statements to move fa hero . moveRight ( ) hero . mov…" at bounding box center [962, 282] width 293 height 498
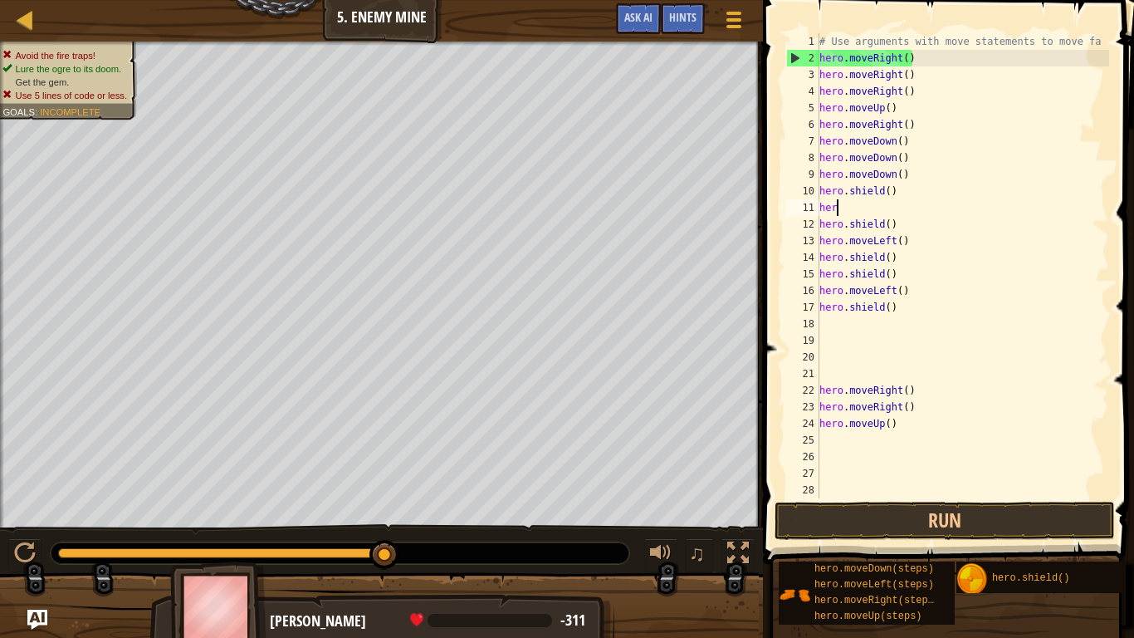
type textarea "h"
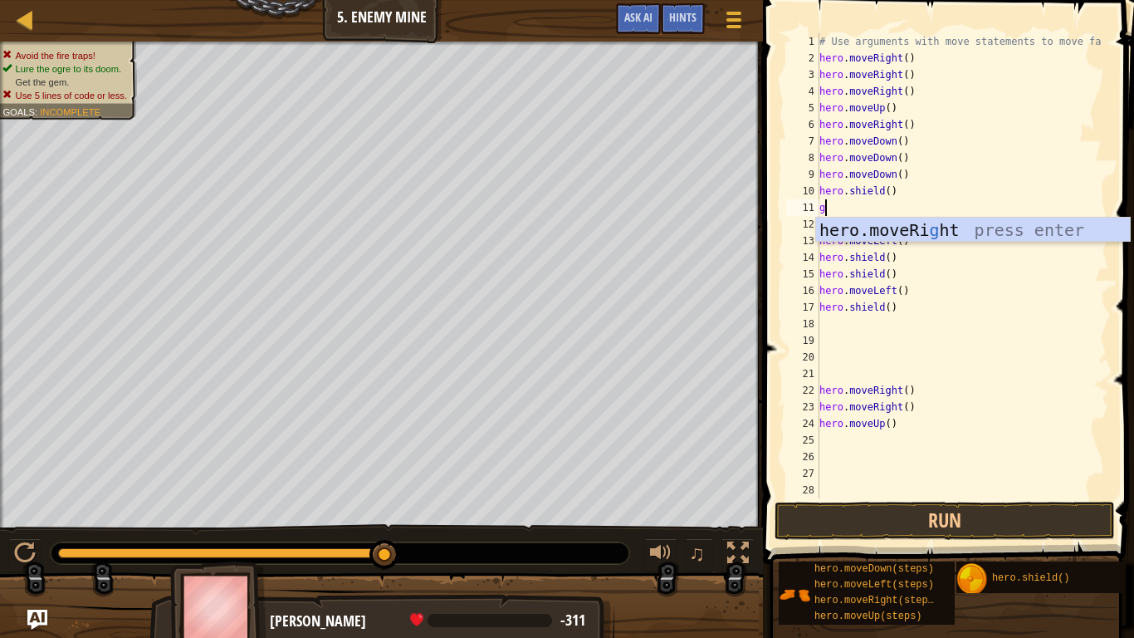
type textarea "g"
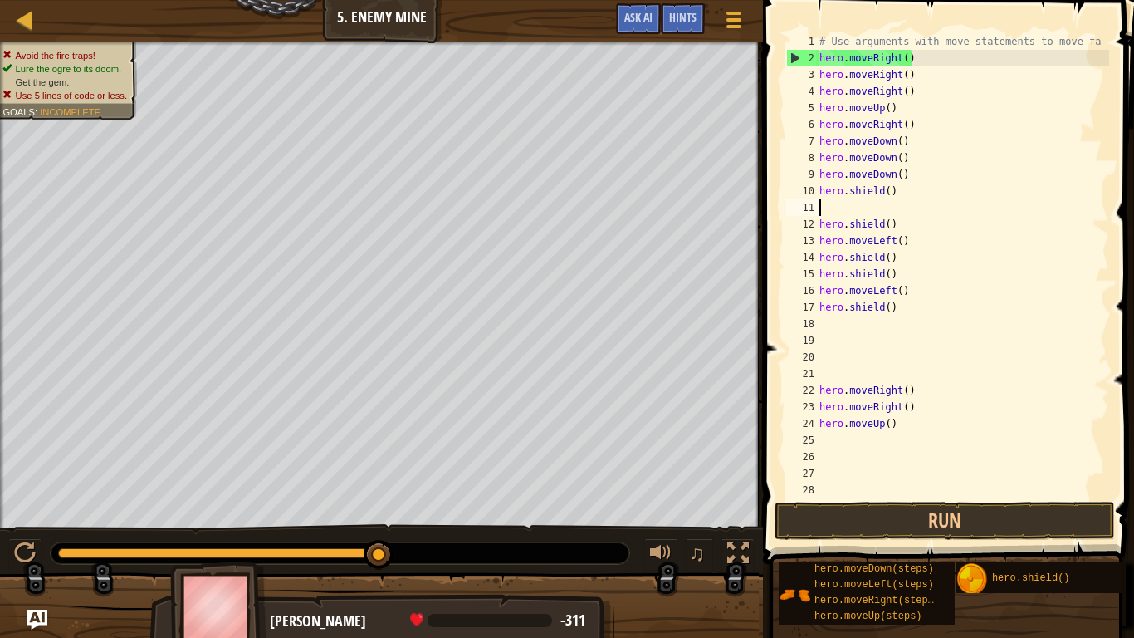
type textarea "h"
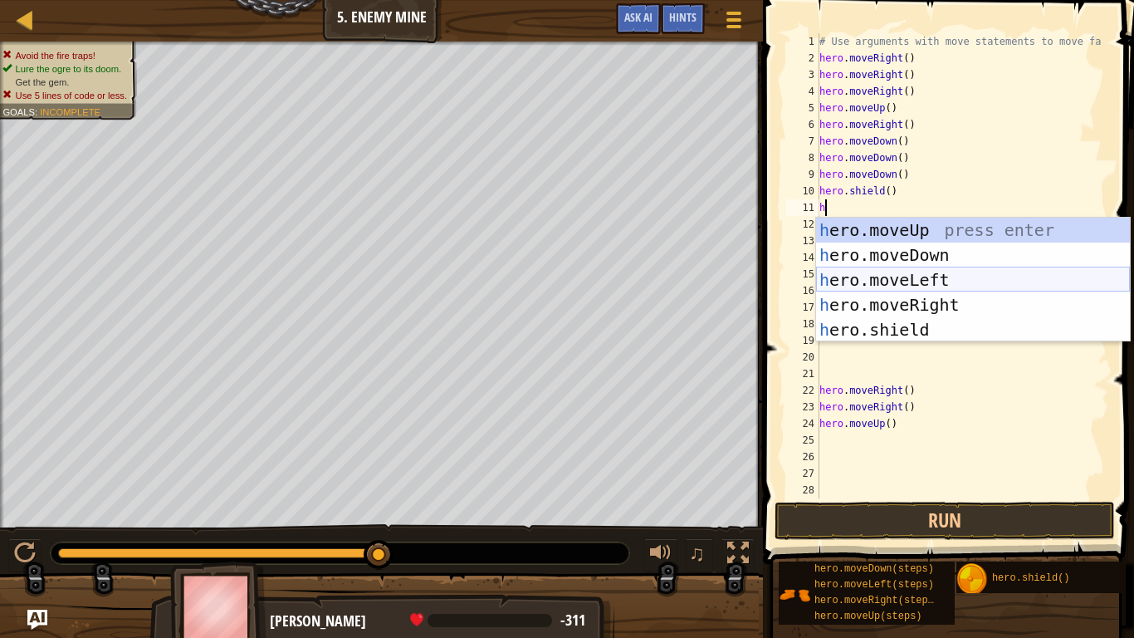
click at [892, 285] on div "h ero.moveUp press enter h ero.moveDown press enter h ero.moveLeft press enter …" at bounding box center [973, 305] width 314 height 174
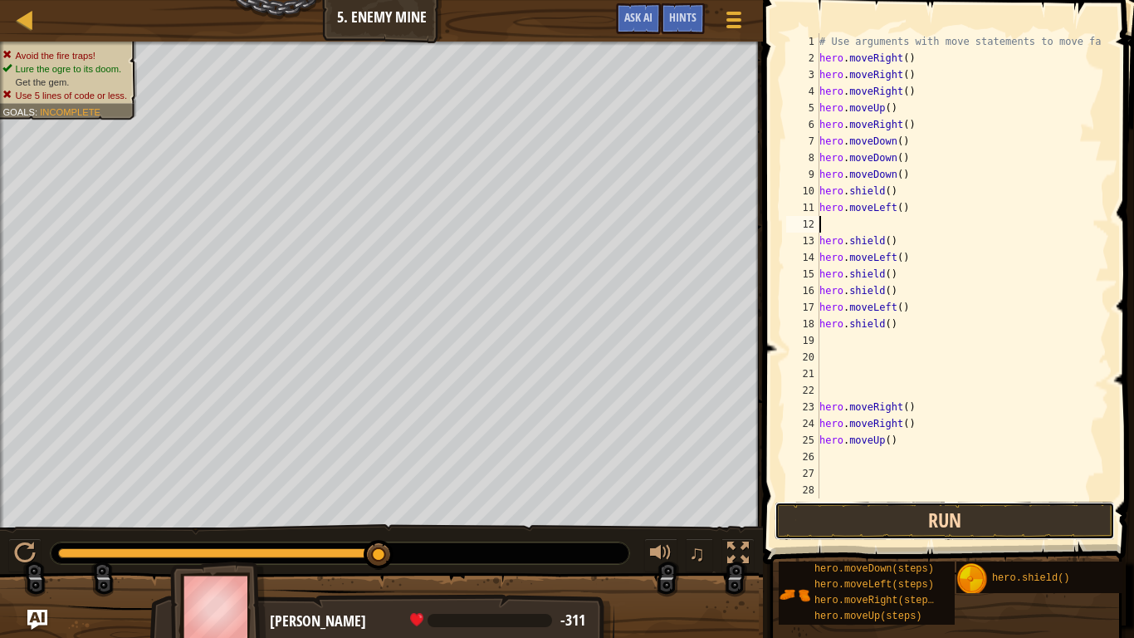
click at [822, 523] on button "Run" at bounding box center [945, 521] width 340 height 38
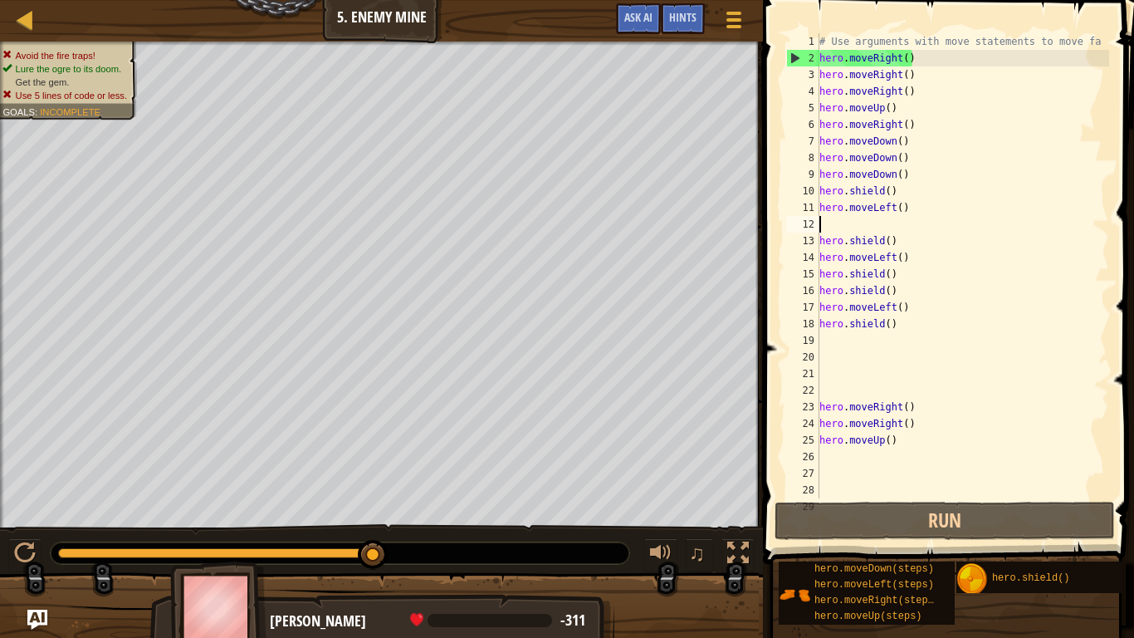
click at [913, 199] on div "# Use arguments with move statements to move fa hero . moveRight ( ) hero . mov…" at bounding box center [962, 282] width 293 height 498
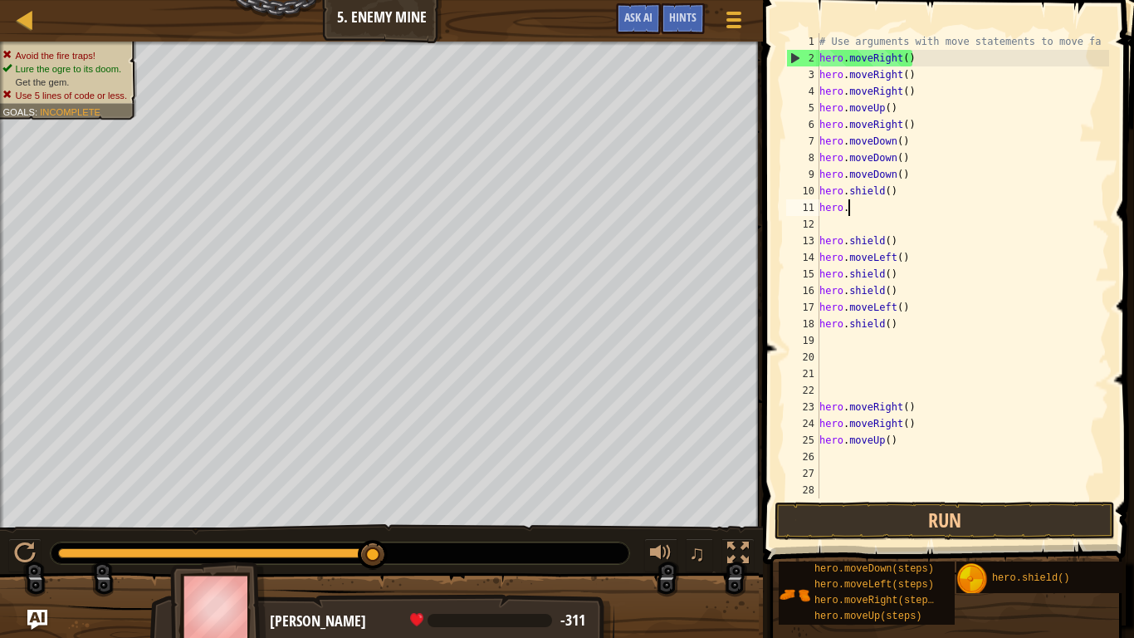
type textarea "h"
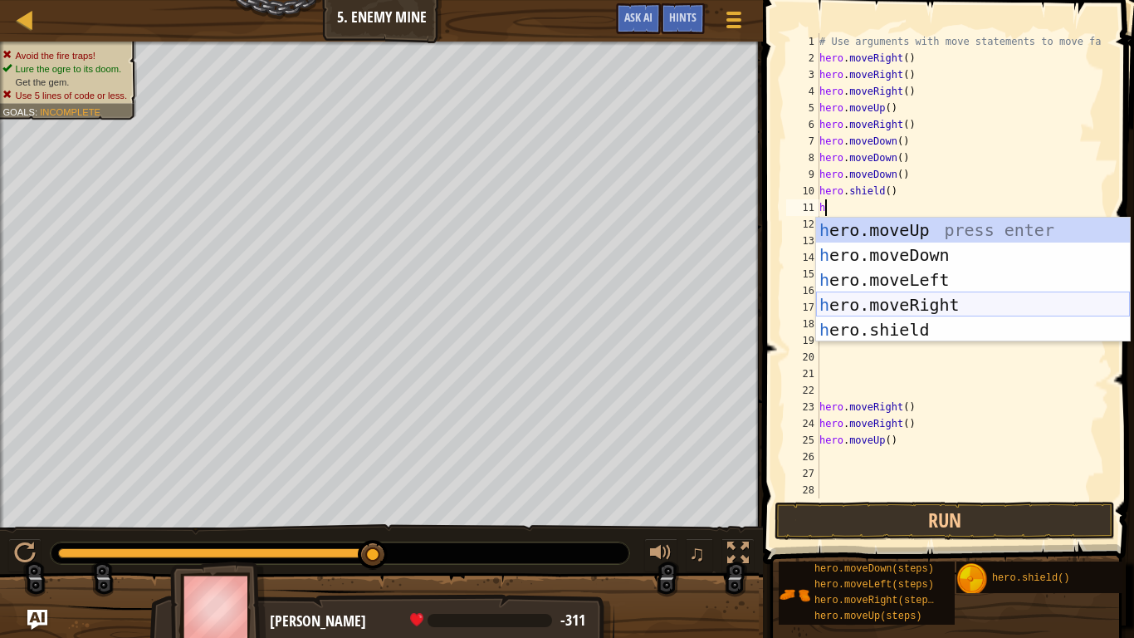
click at [913, 301] on div "h ero.moveUp press enter h ero.moveDown press enter h ero.moveLeft press enter …" at bounding box center [973, 305] width 314 height 174
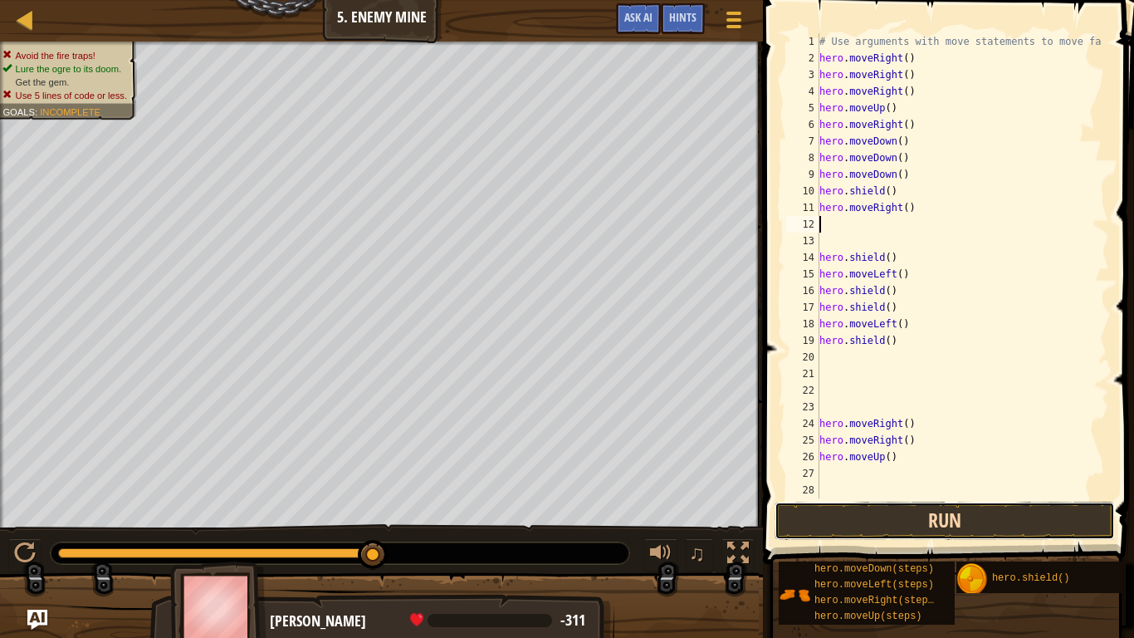
click at [912, 522] on button "Run" at bounding box center [945, 521] width 340 height 38
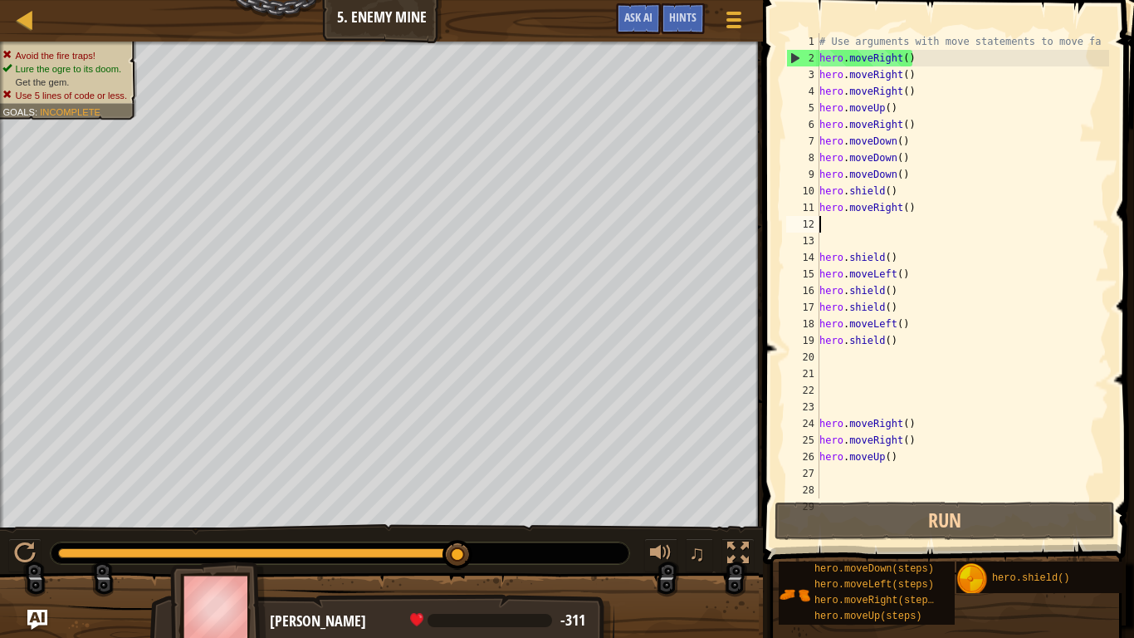
click at [913, 279] on div "# Use arguments with move statements to move fa hero . moveRight ( ) hero . mov…" at bounding box center [962, 282] width 293 height 498
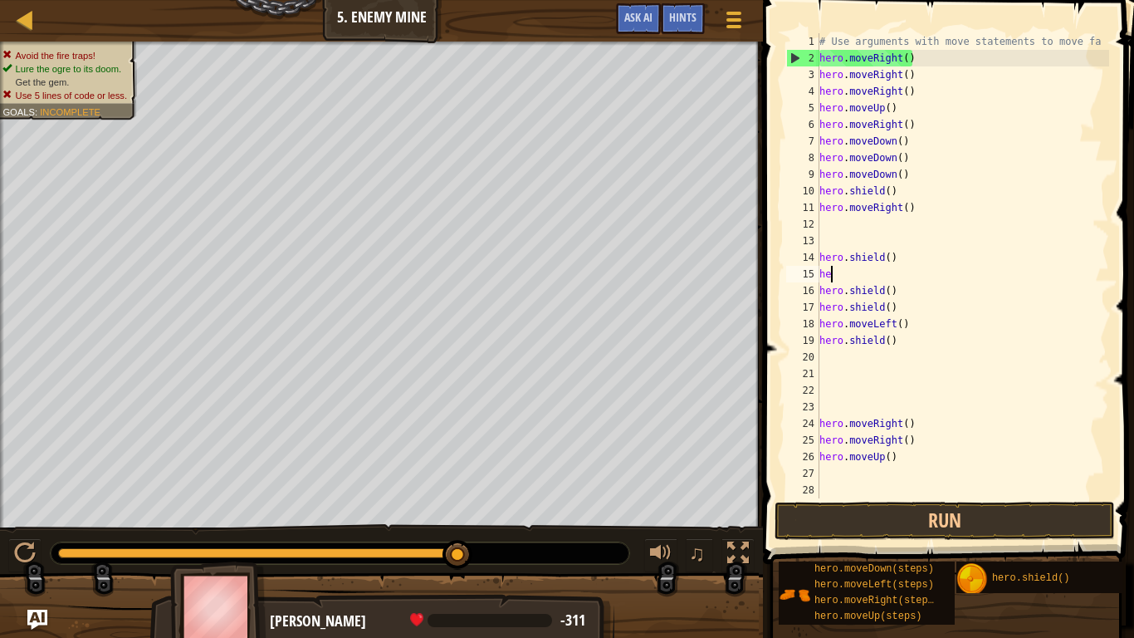
type textarea "h"
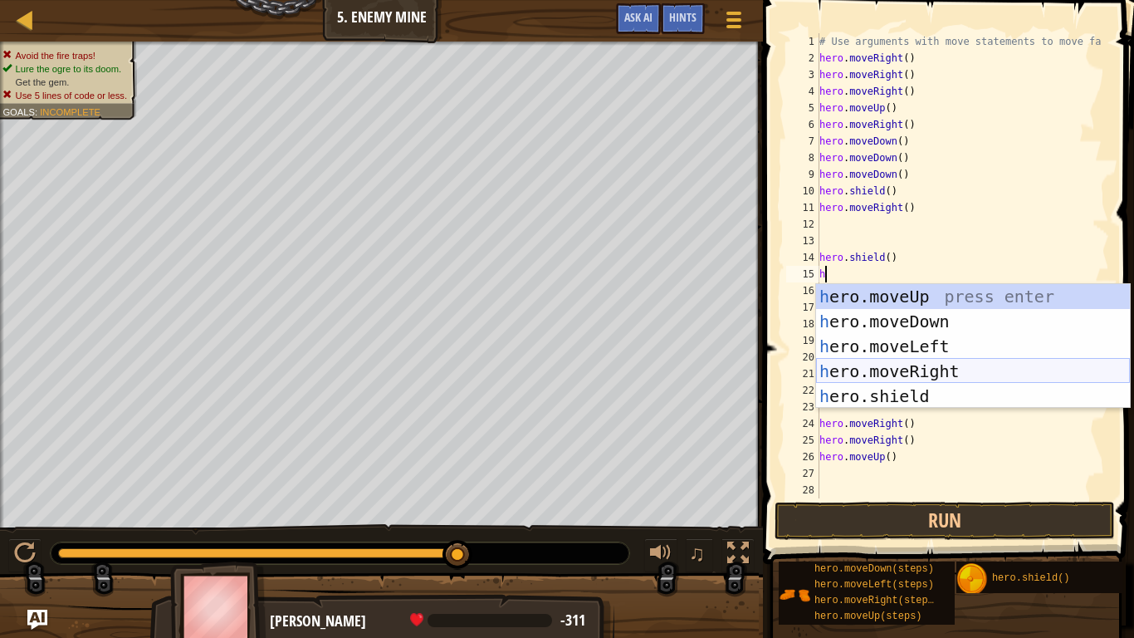
click at [913, 374] on div "h ero.moveUp press enter h ero.moveDown press enter h ero.moveLeft press enter …" at bounding box center [973, 371] width 314 height 174
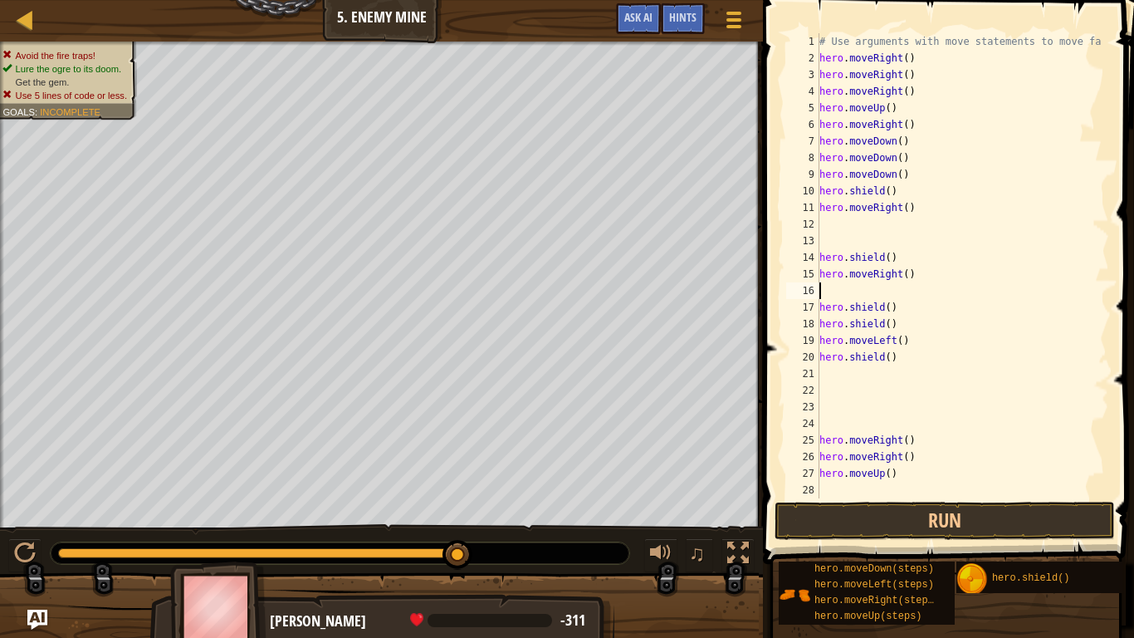
click at [913, 340] on div "# Use arguments with move statements to move fa hero . moveRight ( ) hero . mov…" at bounding box center [962, 282] width 293 height 498
type textarea "h"
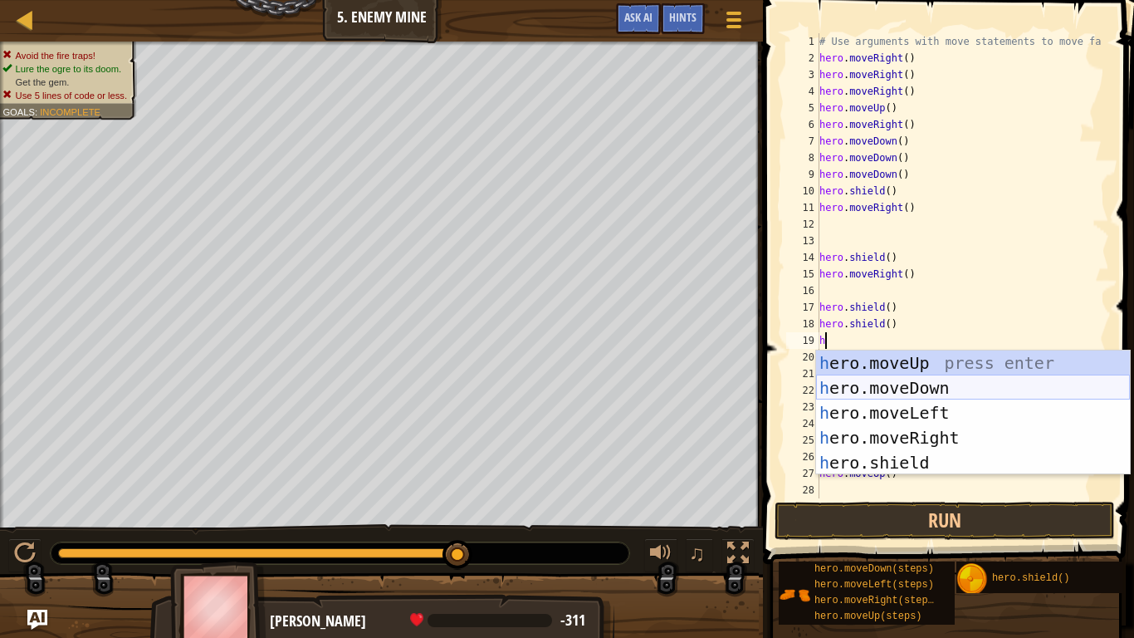
click at [911, 388] on div "h ero.moveUp press enter h ero.moveDown press enter h ero.moveLeft press enter …" at bounding box center [973, 437] width 314 height 174
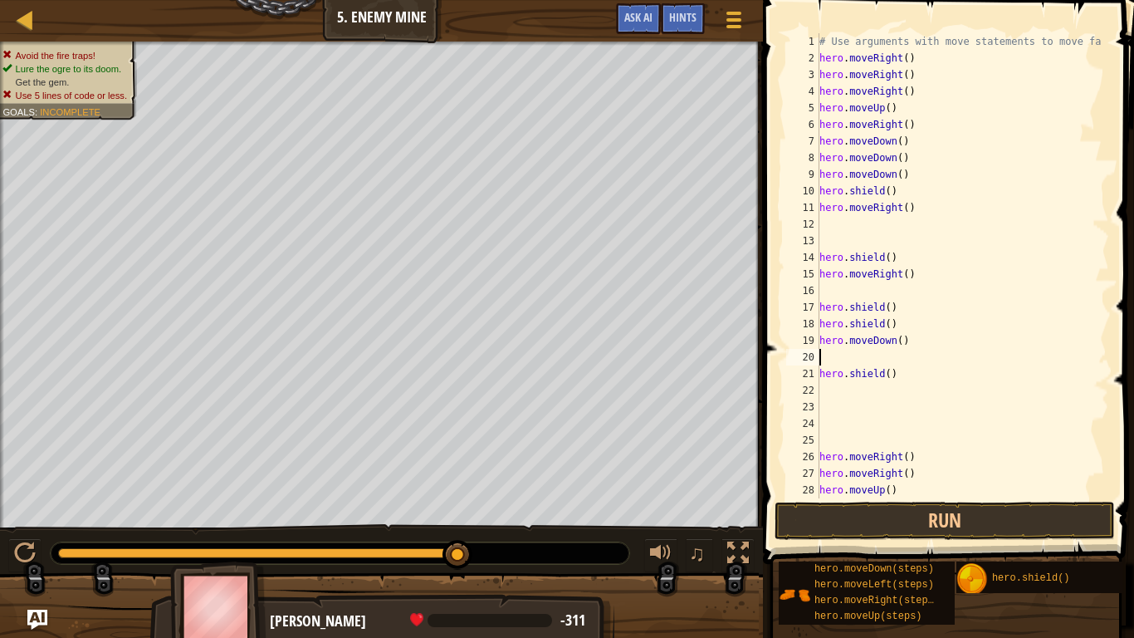
click at [844, 488] on div "# Use arguments with move statements to move fa hero . moveRight ( ) hero . mov…" at bounding box center [962, 282] width 293 height 498
type textarea "hero.moveUp()"
click at [860, 512] on button "Run" at bounding box center [945, 521] width 340 height 38
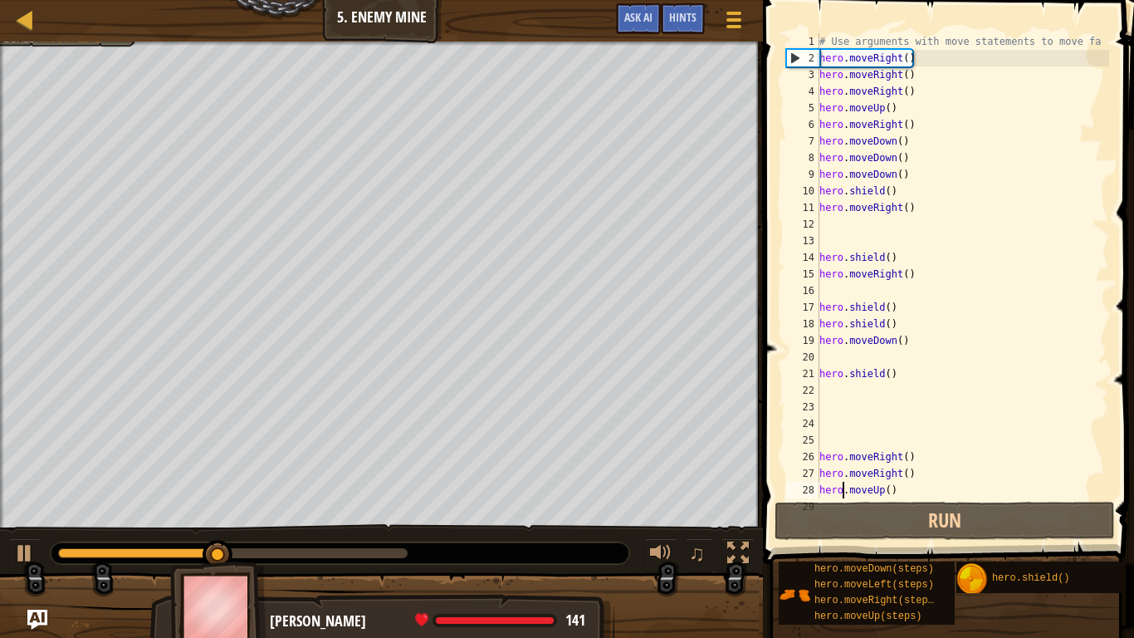
click at [837, 393] on div "# Use arguments with move statements to move fa hero . moveRight ( ) hero . mov…" at bounding box center [962, 282] width 293 height 498
type textarea "h"
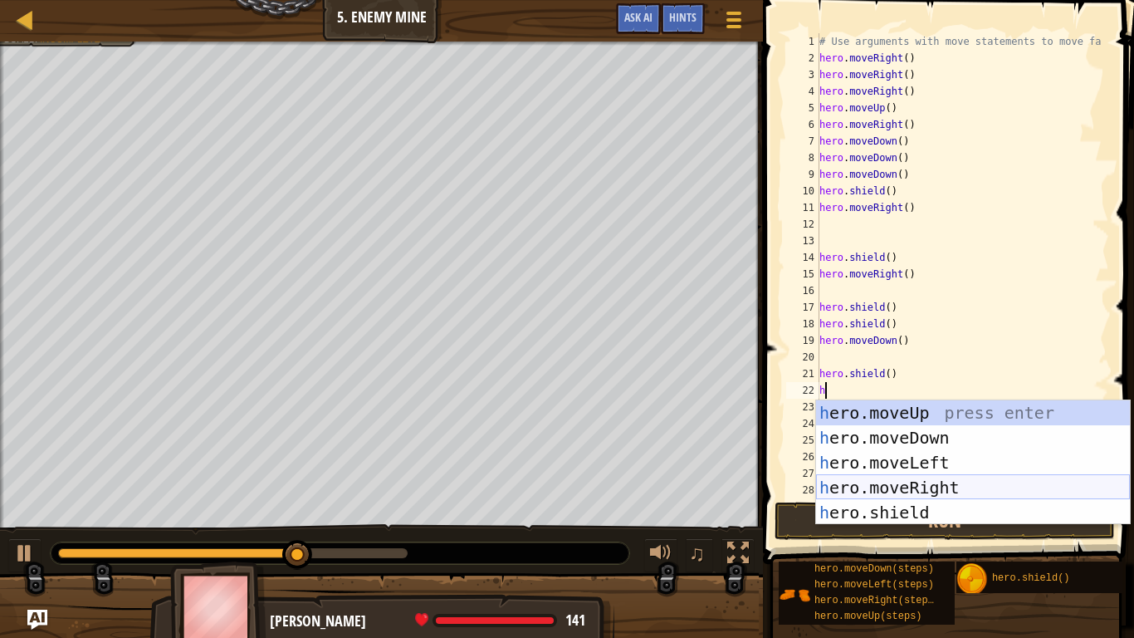
click at [874, 483] on div "h ero.moveUp press enter h ero.moveDown press enter h ero.moveLeft press enter …" at bounding box center [973, 487] width 314 height 174
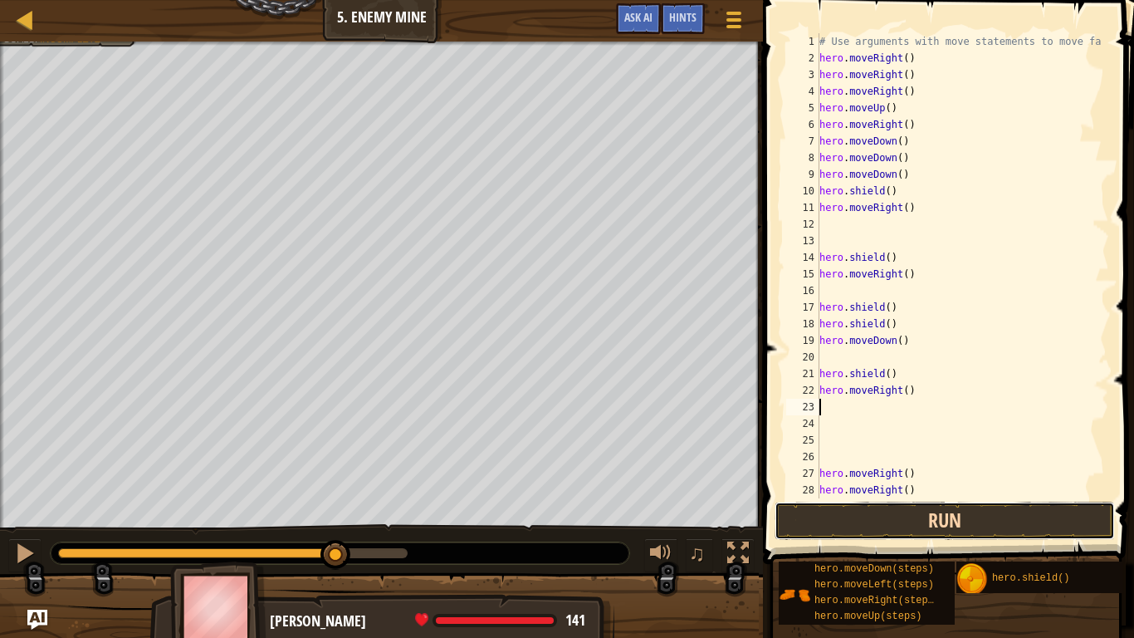
click at [861, 515] on button "Run" at bounding box center [945, 521] width 340 height 38
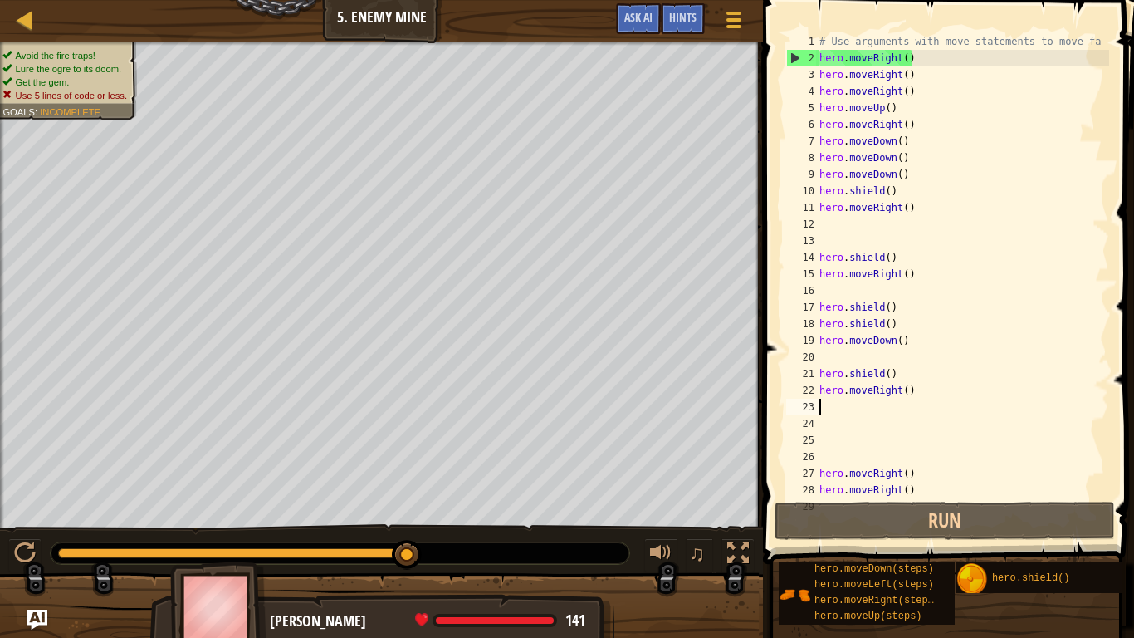
click at [895, 324] on div "# Use arguments with move statements to move fa hero . moveRight ( ) hero . mov…" at bounding box center [962, 282] width 293 height 498
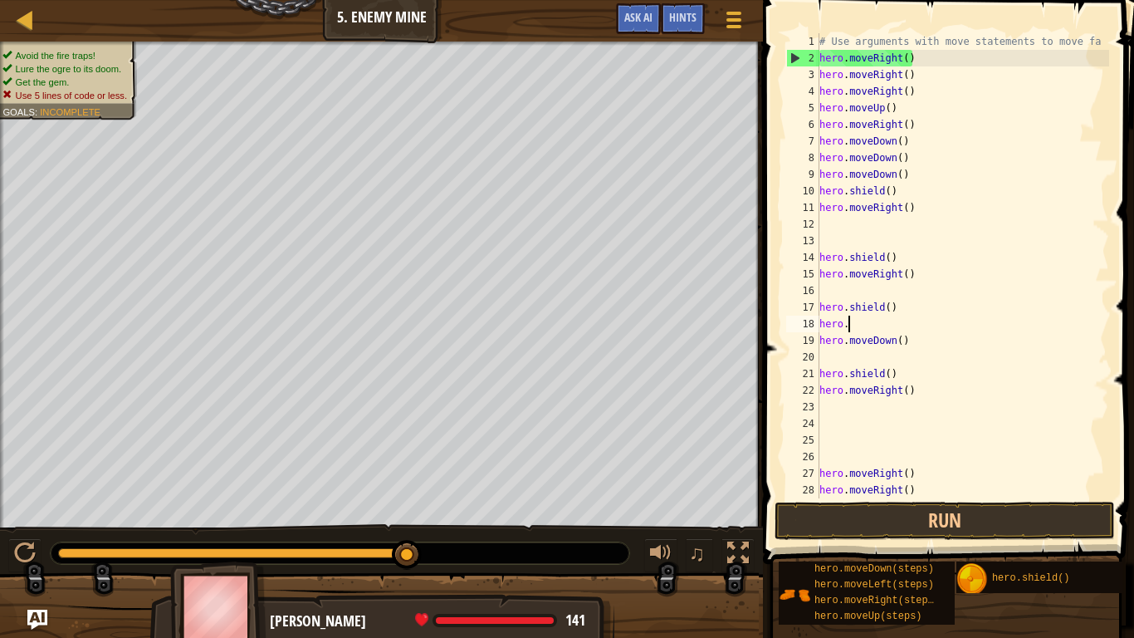
type textarea "h"
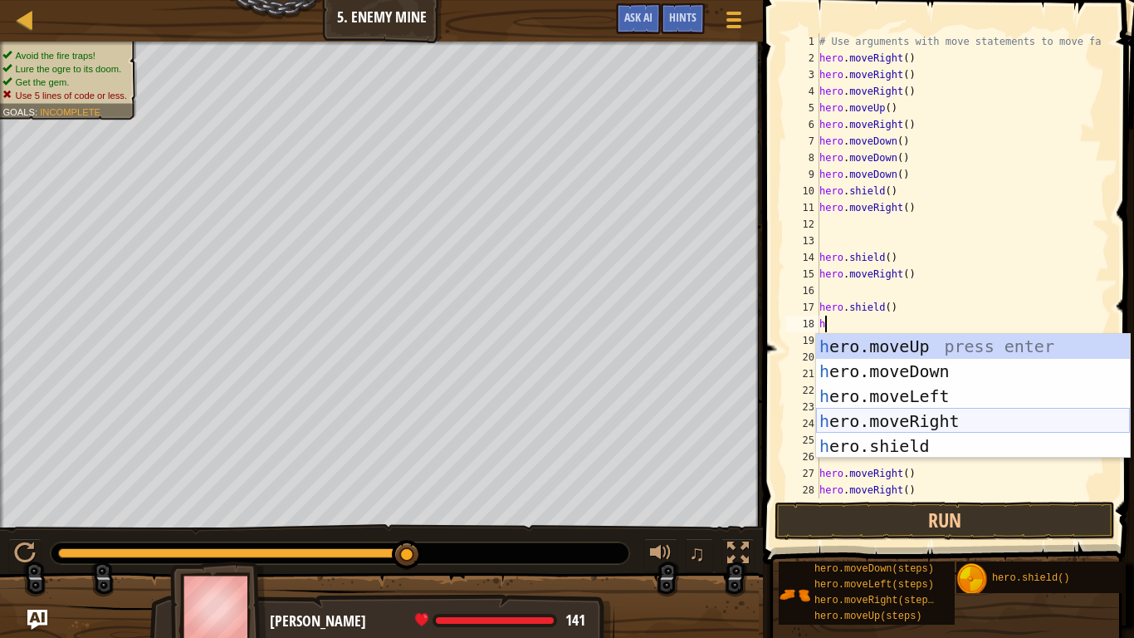
click at [913, 424] on div "h ero.moveUp press enter h ero.moveDown press enter h ero.moveLeft press enter …" at bounding box center [973, 421] width 314 height 174
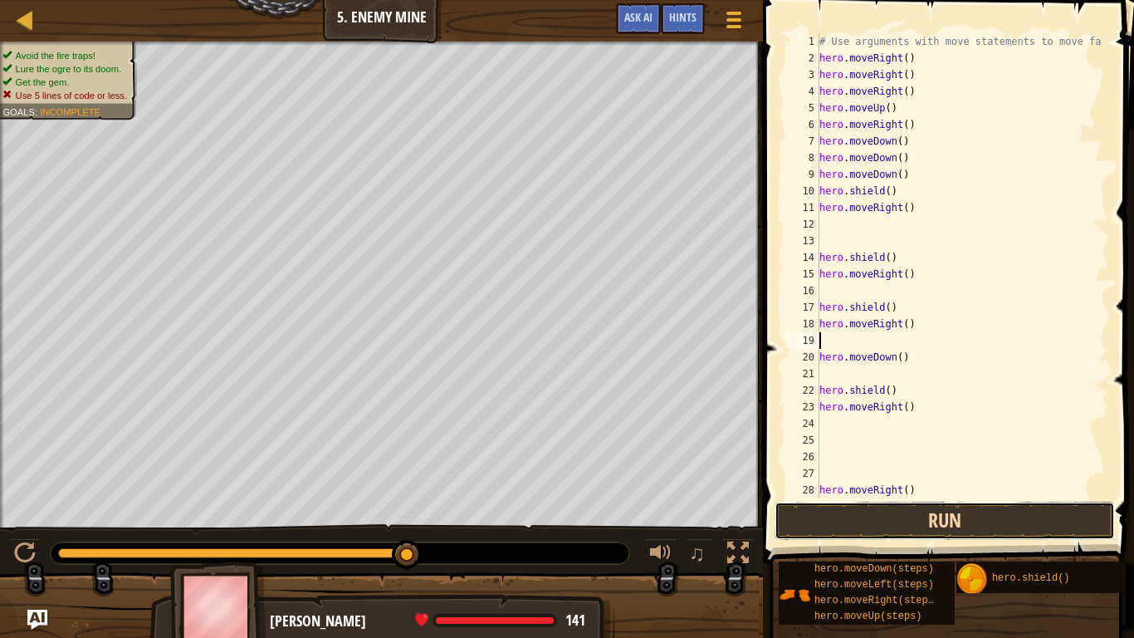
click at [913, 523] on button "Run" at bounding box center [945, 521] width 340 height 38
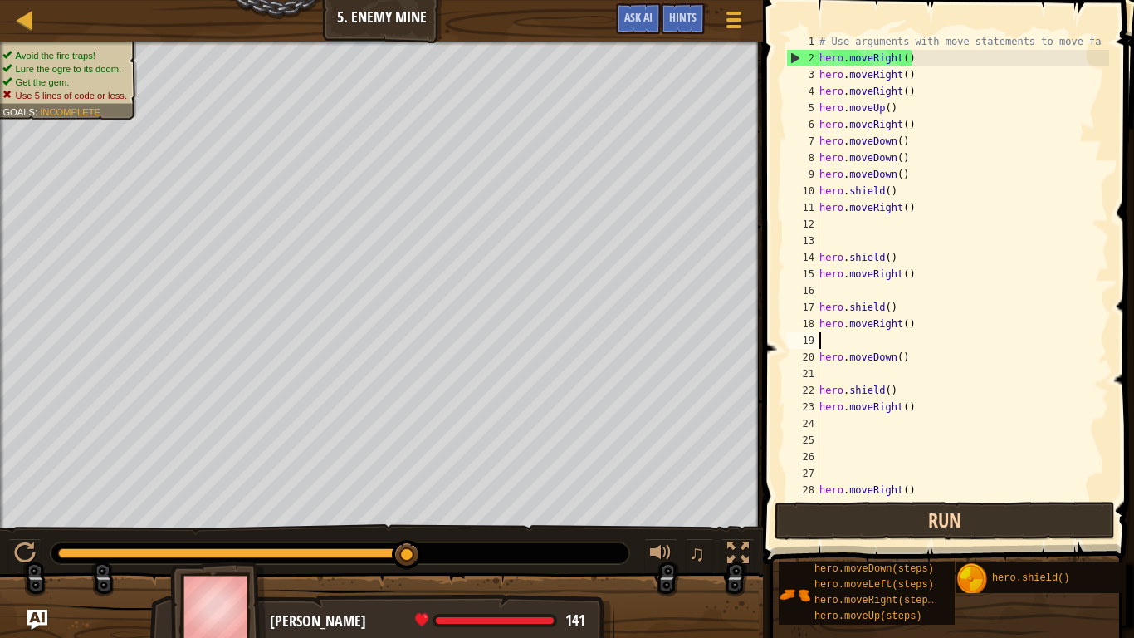
type textarea "h"
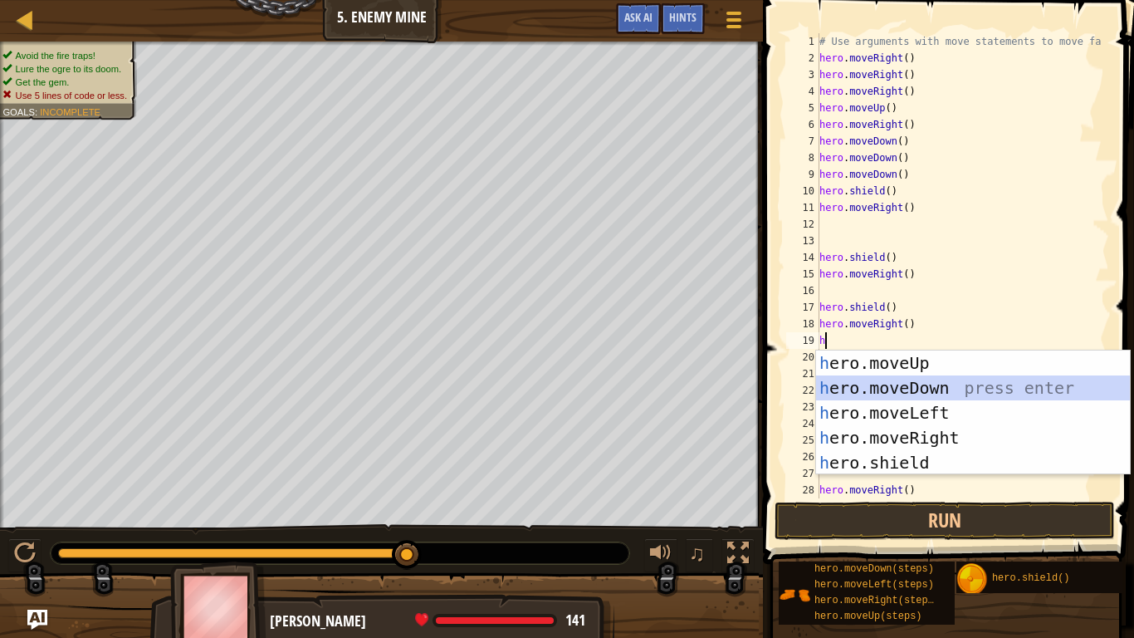
click at [881, 381] on div "h ero.moveUp press enter h ero.moveDown press enter h ero.moveLeft press enter …" at bounding box center [973, 437] width 314 height 174
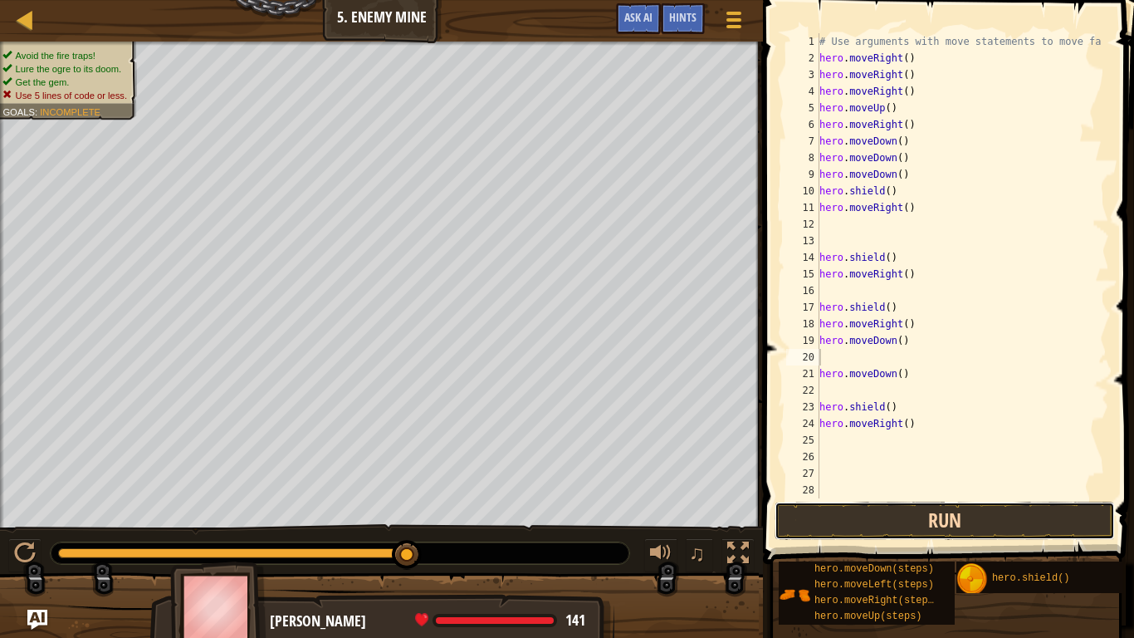
click at [913, 512] on button "Run" at bounding box center [945, 521] width 340 height 38
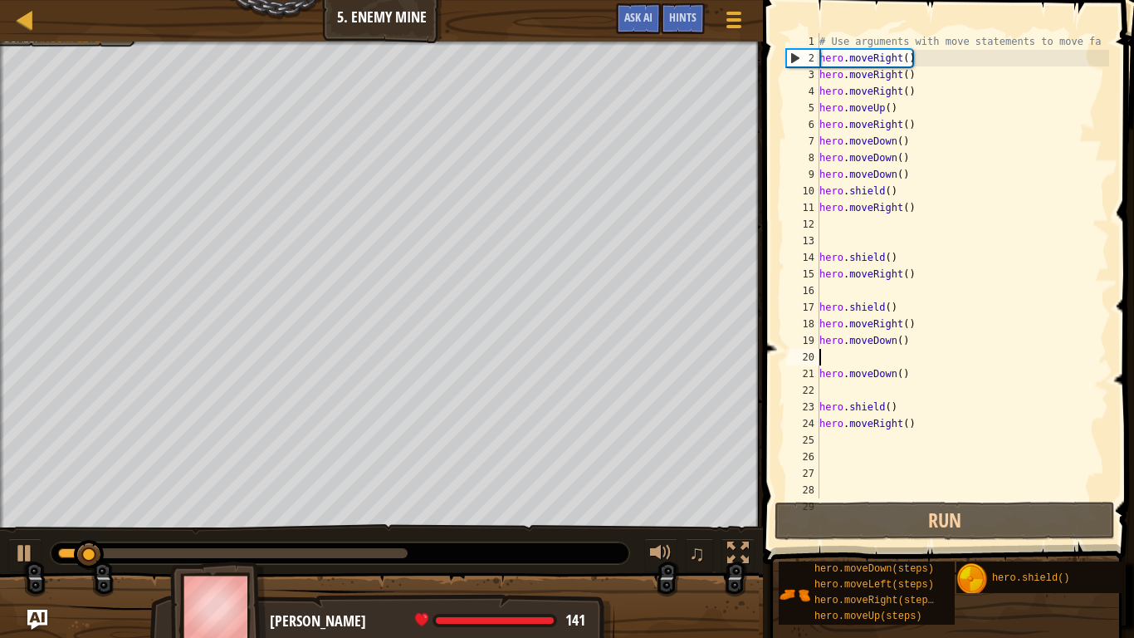
type textarea "h"
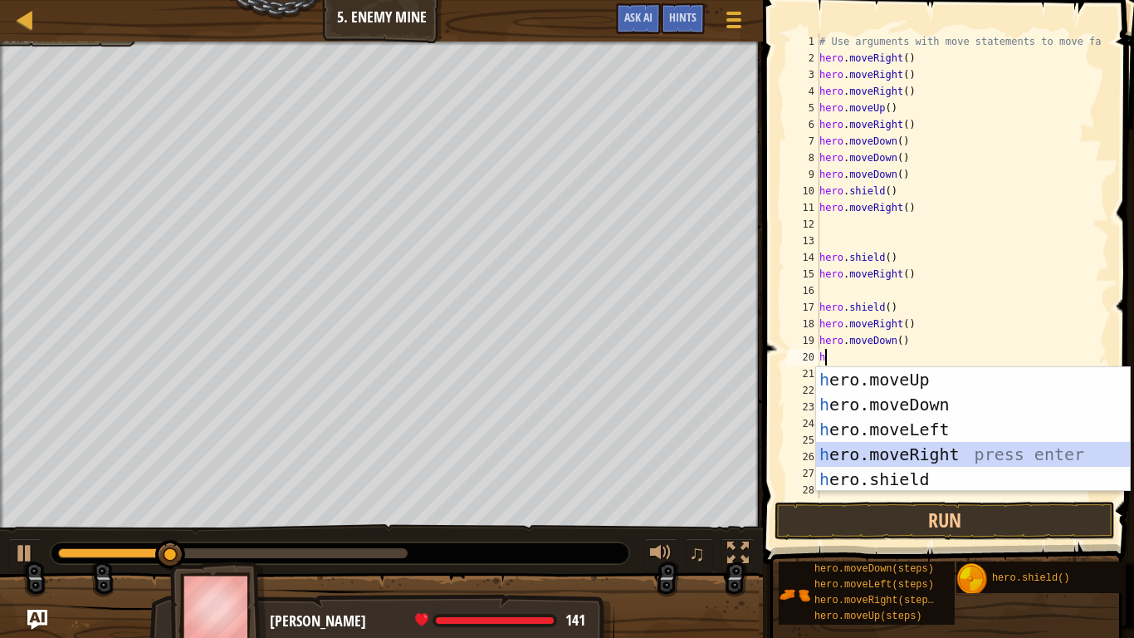
click at [908, 462] on div "h ero.moveUp press enter h ero.moveDown press enter h ero.moveLeft press enter …" at bounding box center [973, 454] width 314 height 174
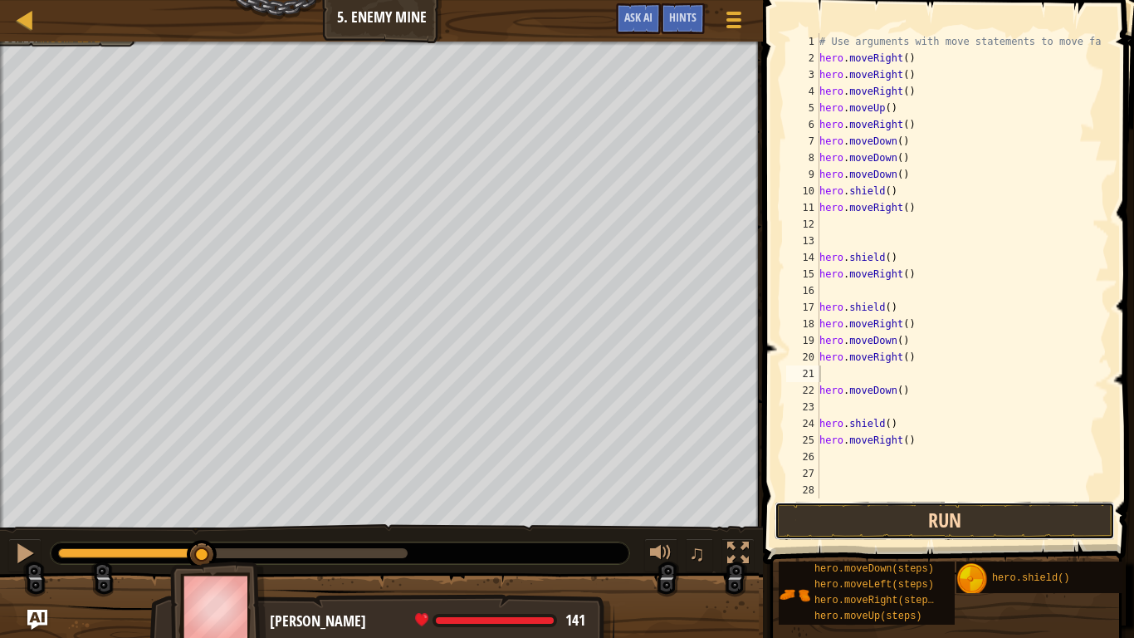
click at [898, 521] on button "Run" at bounding box center [945, 521] width 340 height 38
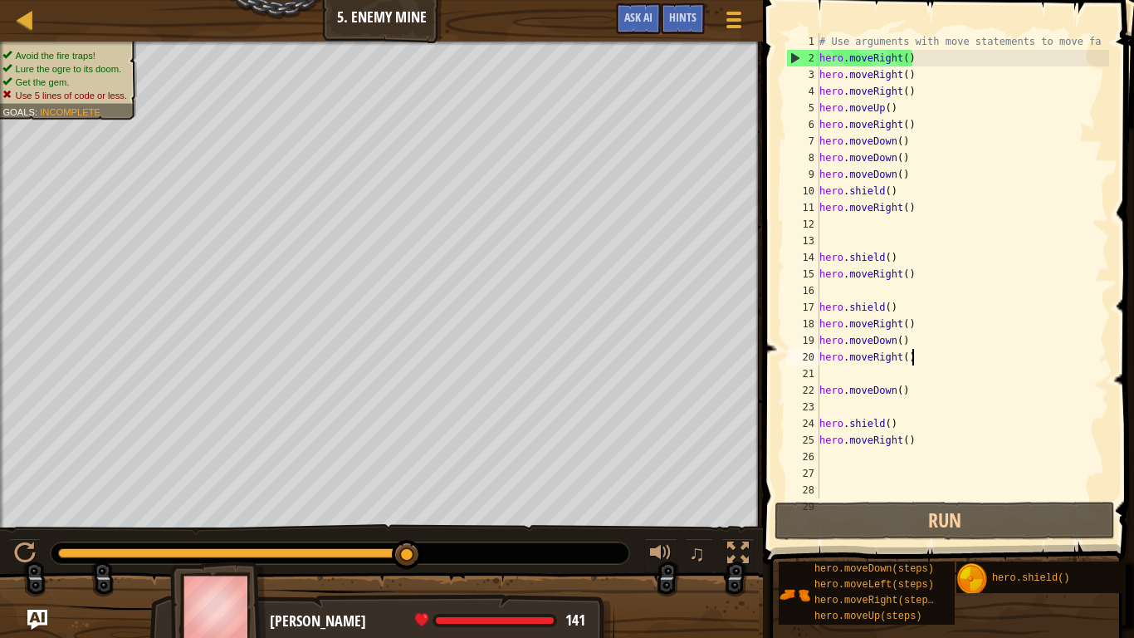
click at [913, 352] on div "# Use arguments with move statements to move fa hero . moveRight ( ) hero . mov…" at bounding box center [962, 282] width 293 height 498
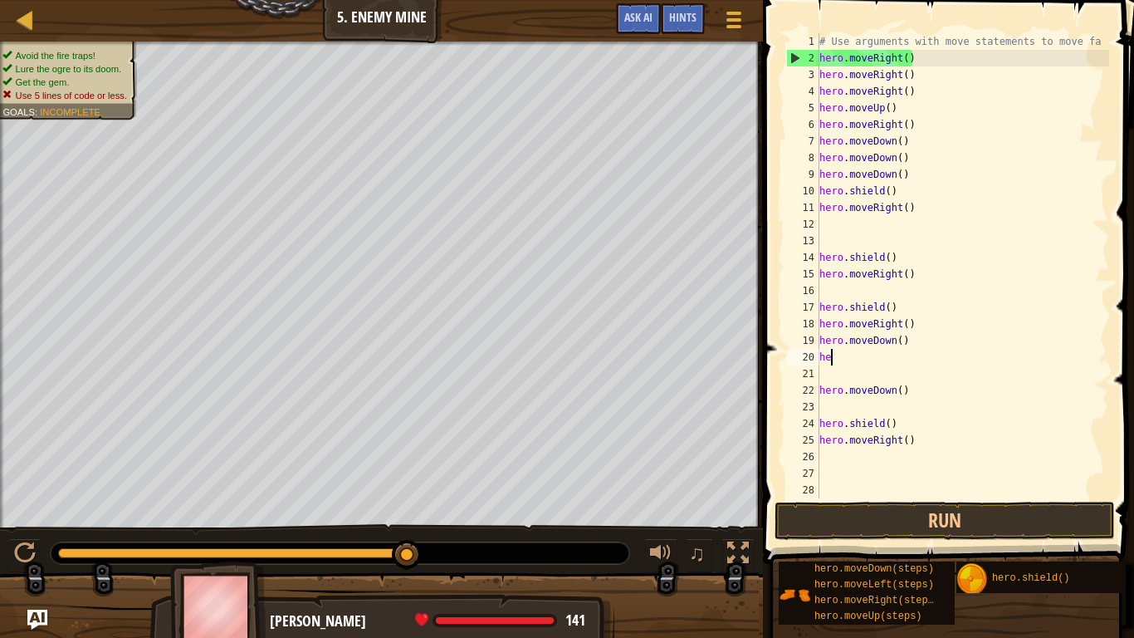
type textarea "h"
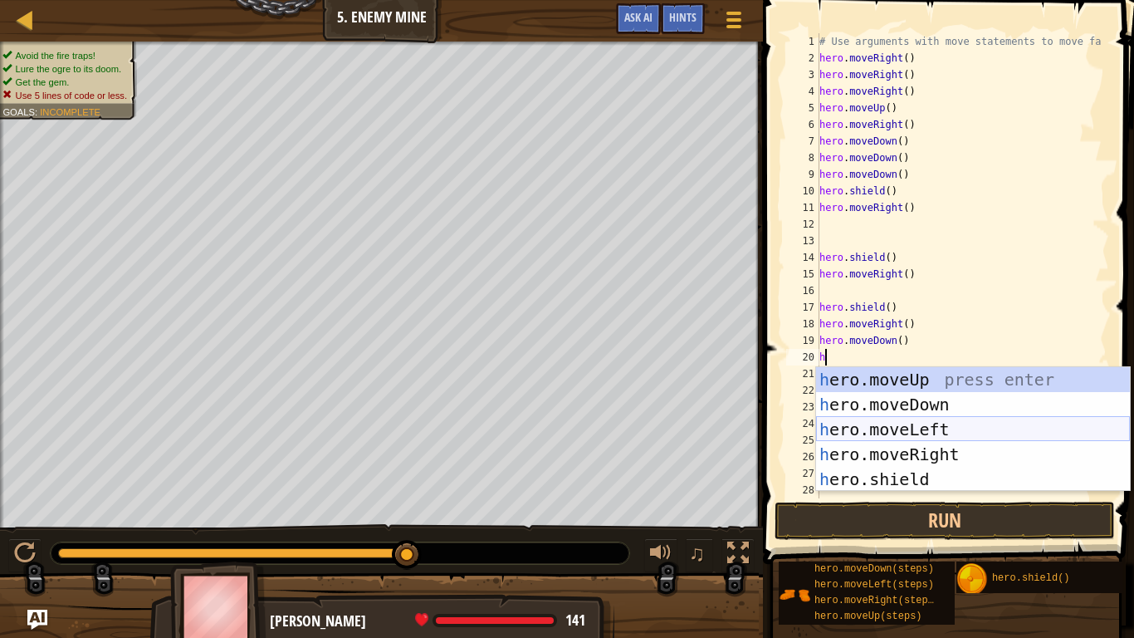
click at [913, 430] on div "h ero.moveUp press enter h ero.moveDown press enter h ero.moveLeft press enter …" at bounding box center [973, 454] width 314 height 174
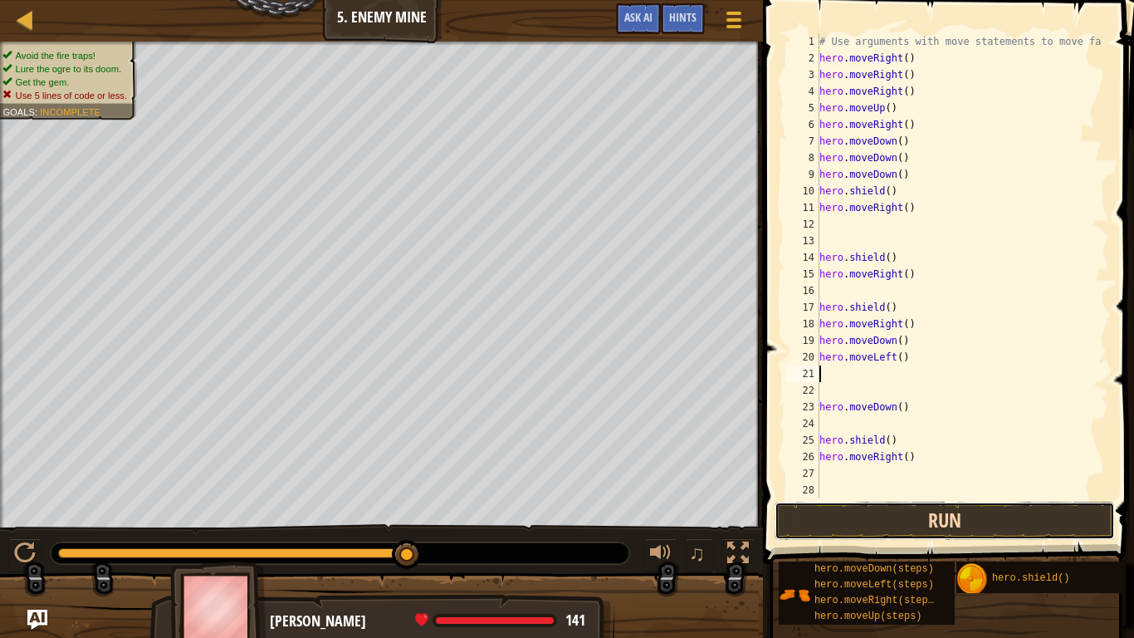
click at [896, 517] on button "Run" at bounding box center [945, 521] width 340 height 38
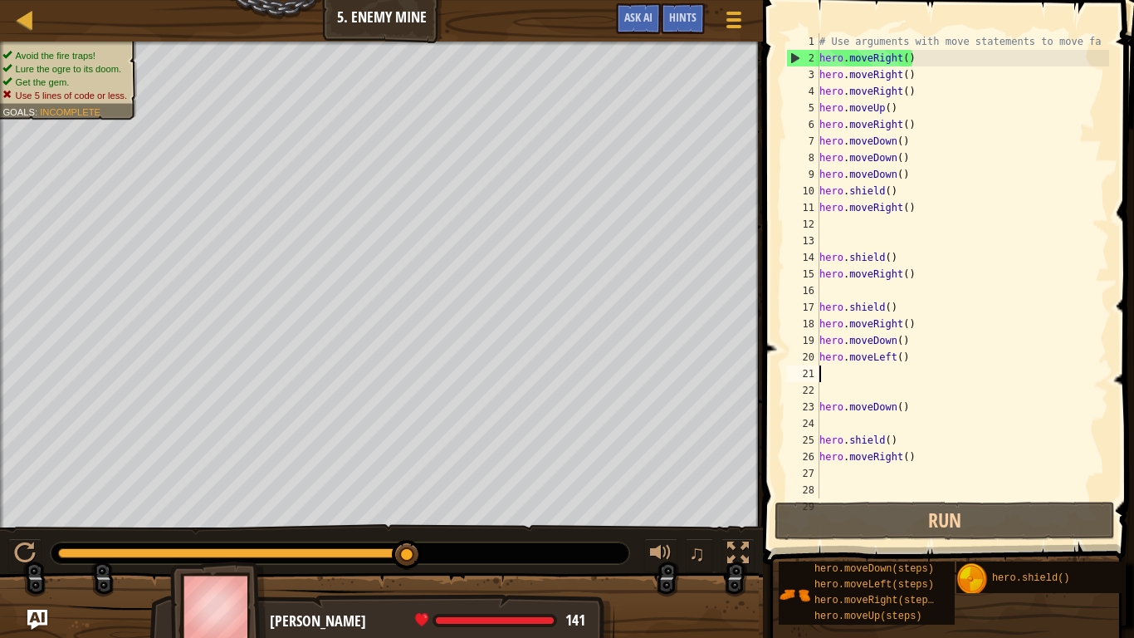
click at [892, 310] on div "# Use arguments with move statements to move fa hero . moveRight ( ) hero . mov…" at bounding box center [962, 282] width 293 height 498
click at [902, 257] on div "# Use arguments with move statements to move fa hero . moveRight ( ) hero . mov…" at bounding box center [962, 282] width 293 height 498
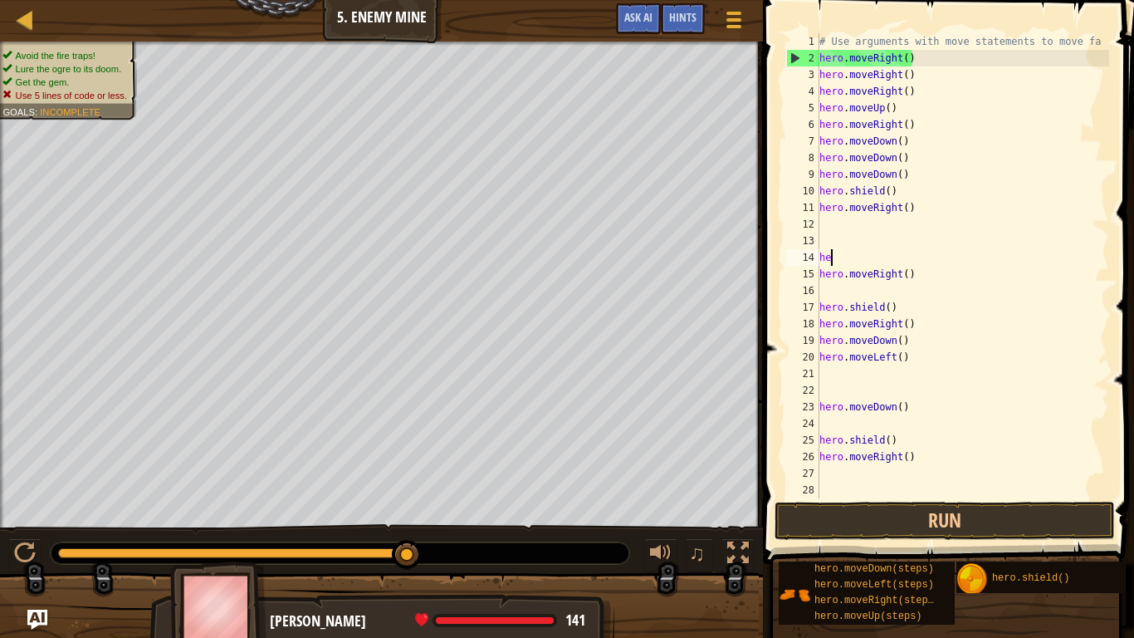
type textarea "h"
click at [860, 224] on div "# Use arguments with move statements to move fa hero . moveRight ( ) hero . mov…" at bounding box center [962, 282] width 293 height 498
type textarea "h"
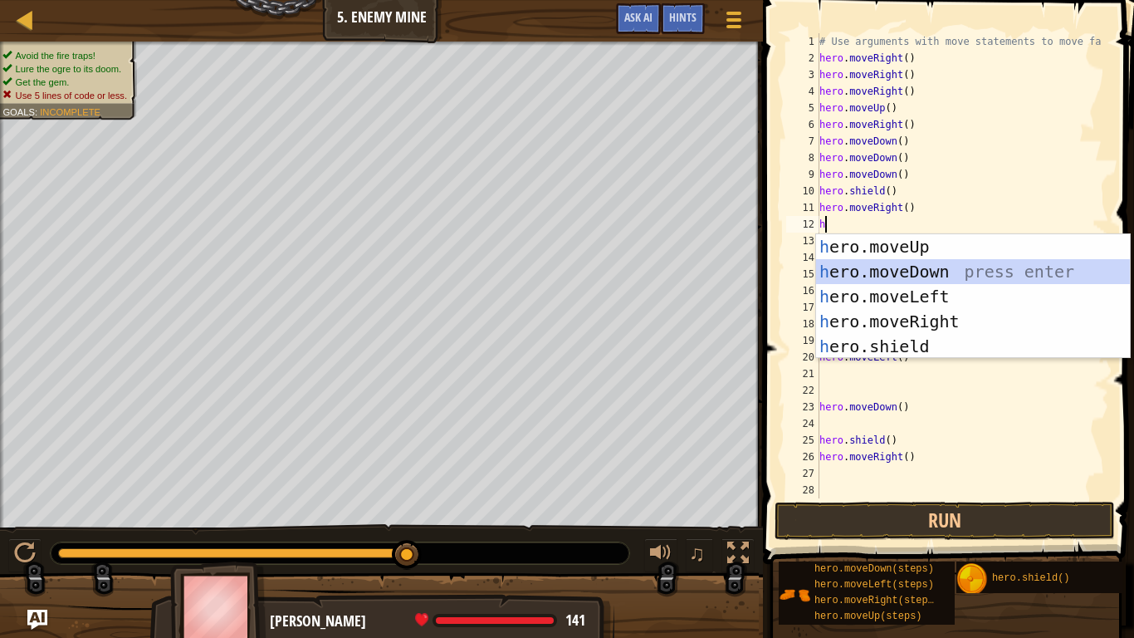
click at [875, 266] on div "h ero.moveUp press enter h ero.moveDown press enter h ero.moveLeft press enter …" at bounding box center [973, 321] width 314 height 174
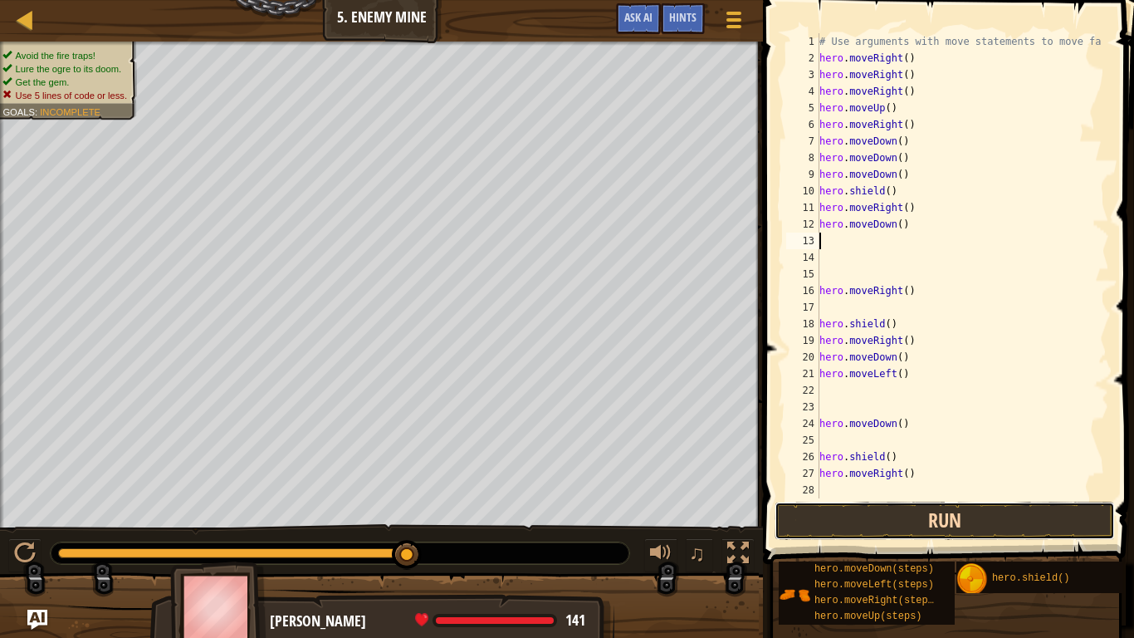
click at [891, 518] on button "Run" at bounding box center [945, 521] width 340 height 38
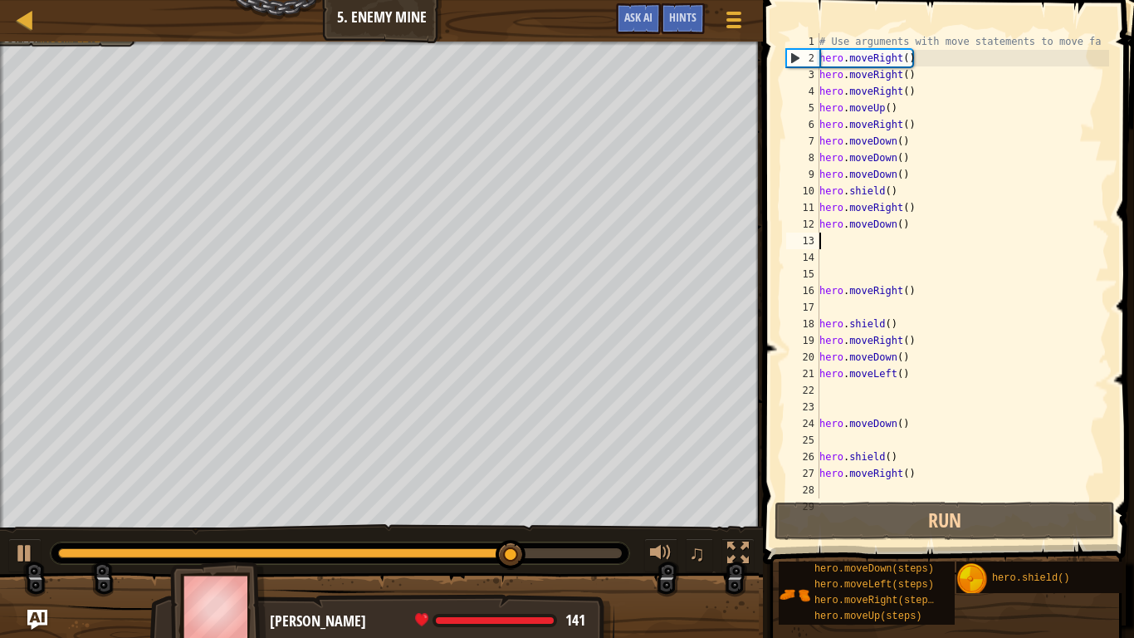
type textarea "h"
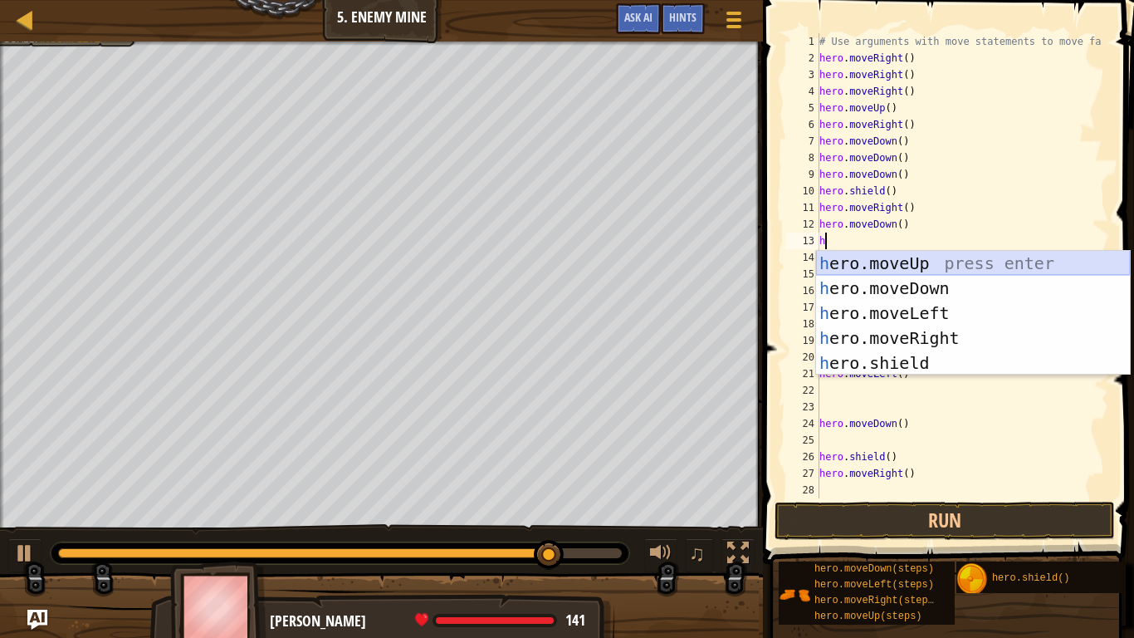
click at [833, 261] on div "h ero.moveUp press enter h ero.moveDown press enter h ero.moveLeft press enter …" at bounding box center [973, 338] width 314 height 174
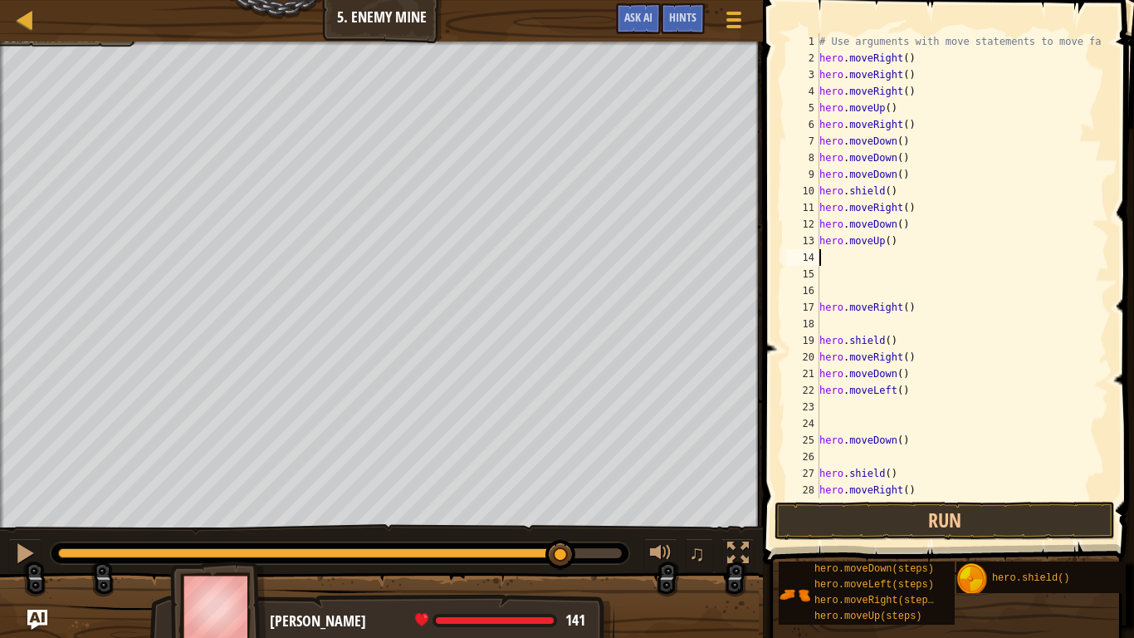
type textarea "h"
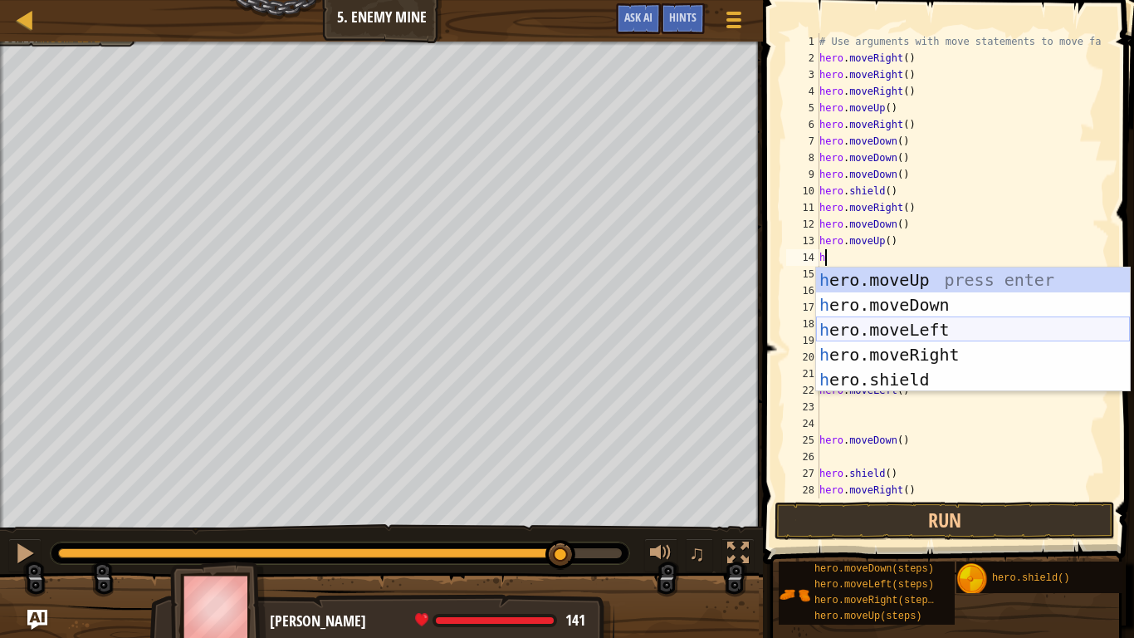
click at [892, 340] on div "h ero.moveUp press enter h ero.moveDown press enter h ero.moveLeft press enter …" at bounding box center [973, 354] width 314 height 174
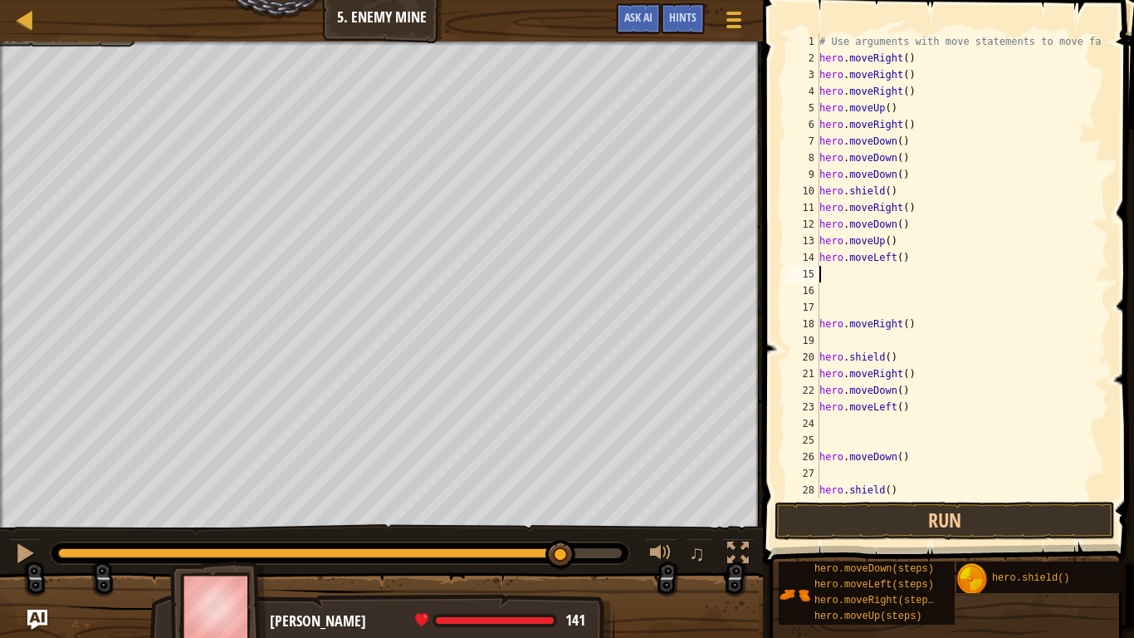
click at [913, 252] on div "# Use arguments with move statements to move fa hero . moveRight ( ) hero . mov…" at bounding box center [962, 282] width 293 height 498
type textarea "h"
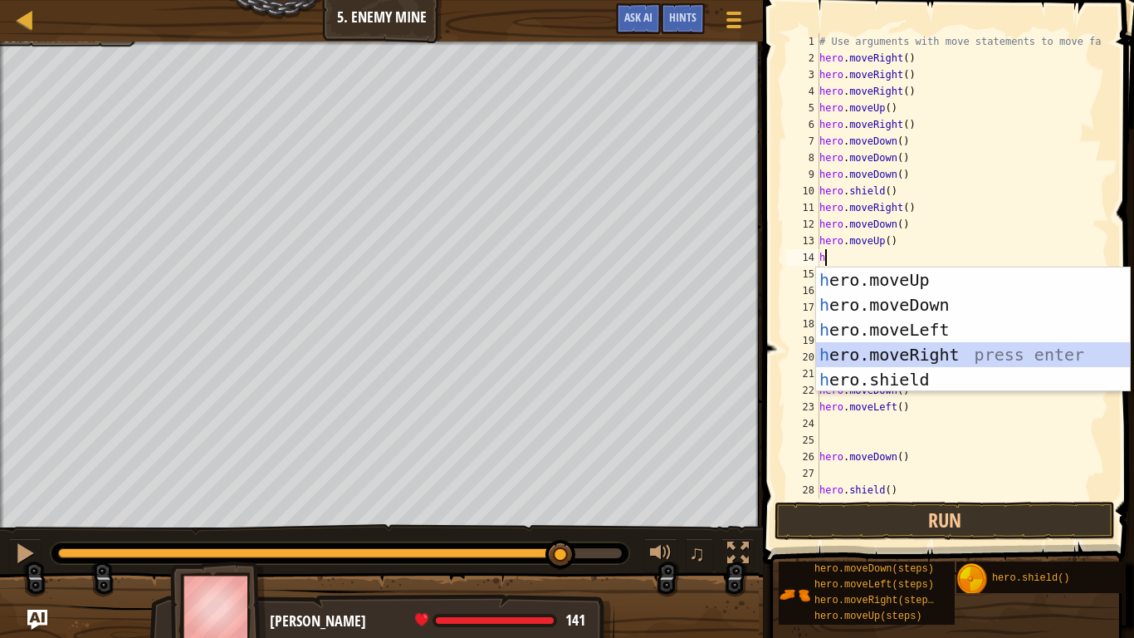
click at [913, 354] on div "h ero.moveUp press enter h ero.moveDown press enter h ero.moveLeft press enter …" at bounding box center [973, 354] width 314 height 174
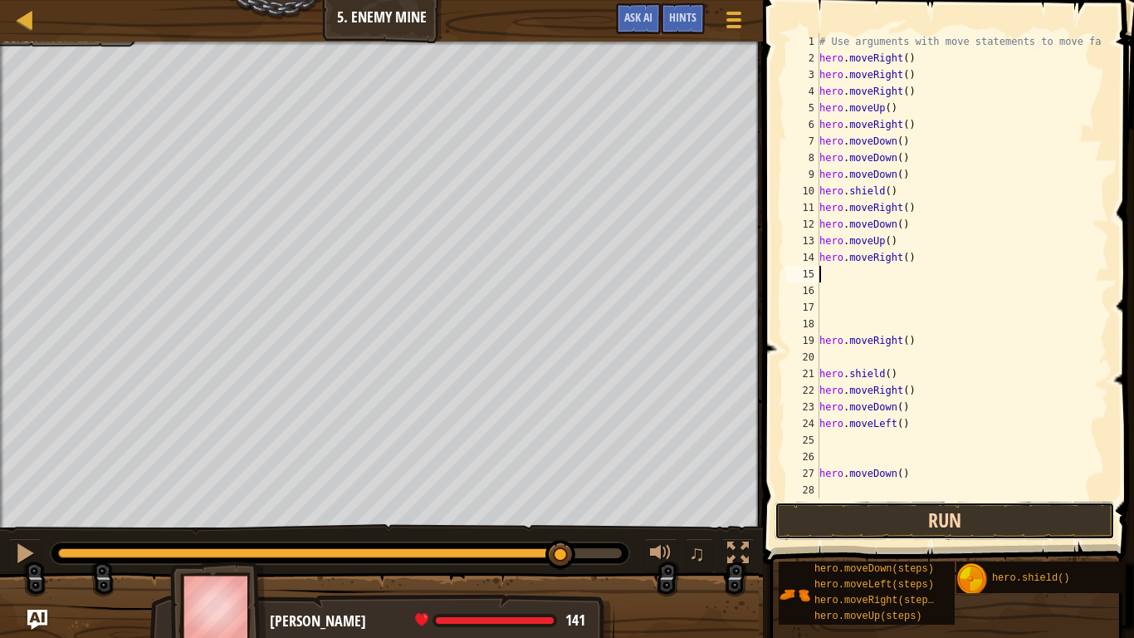
click at [871, 523] on button "Run" at bounding box center [945, 521] width 340 height 38
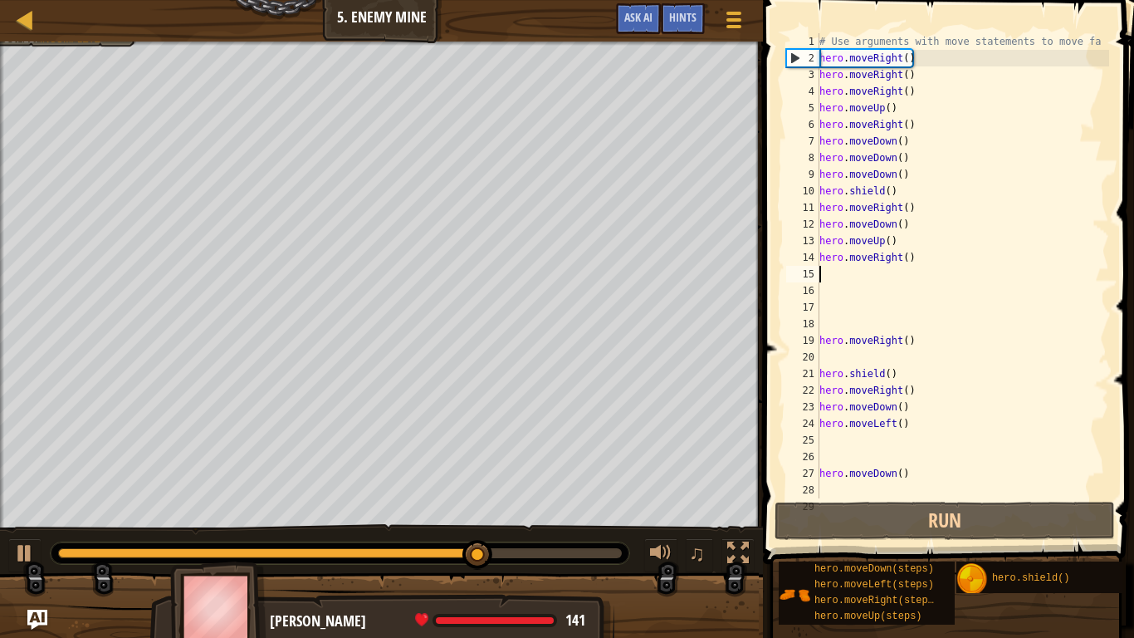
type textarea "h"
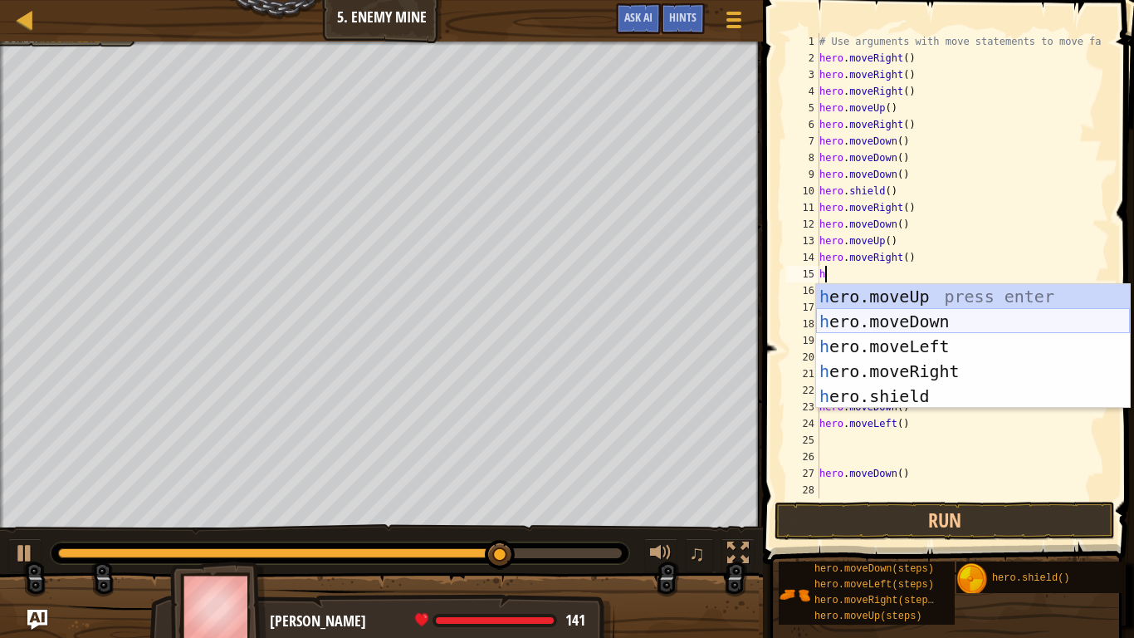
click at [893, 323] on div "h ero.moveUp press enter h ero.moveDown press enter h ero.moveLeft press enter …" at bounding box center [973, 371] width 314 height 174
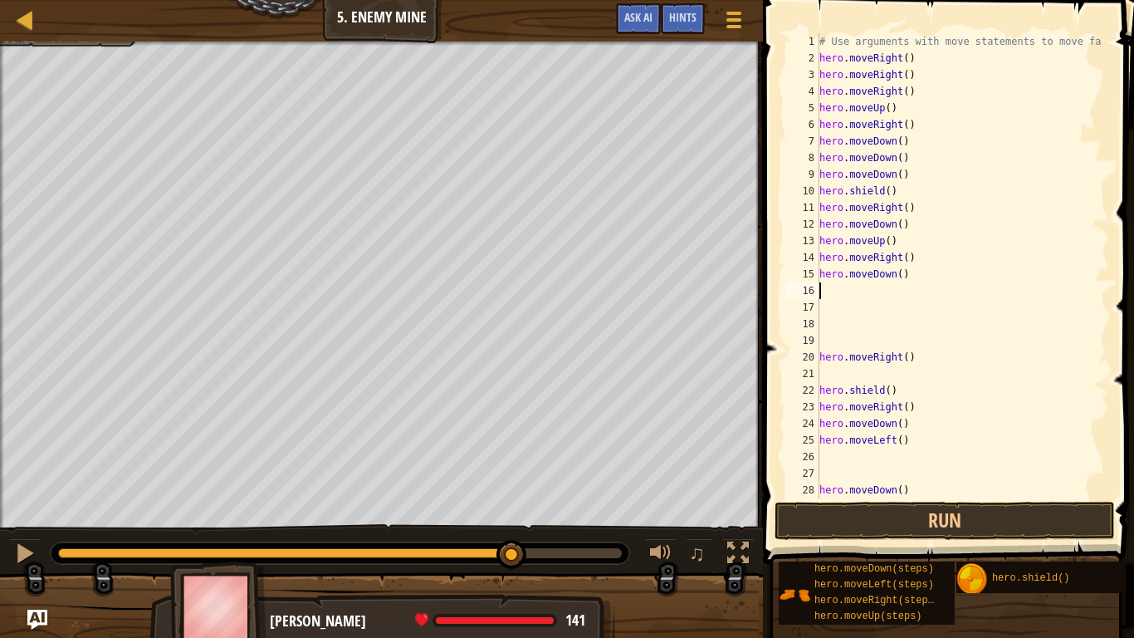
click at [893, 323] on div "# Use arguments with move statements to move fa hero . moveRight ( ) hero . mov…" at bounding box center [962, 282] width 293 height 498
type textarea "h"
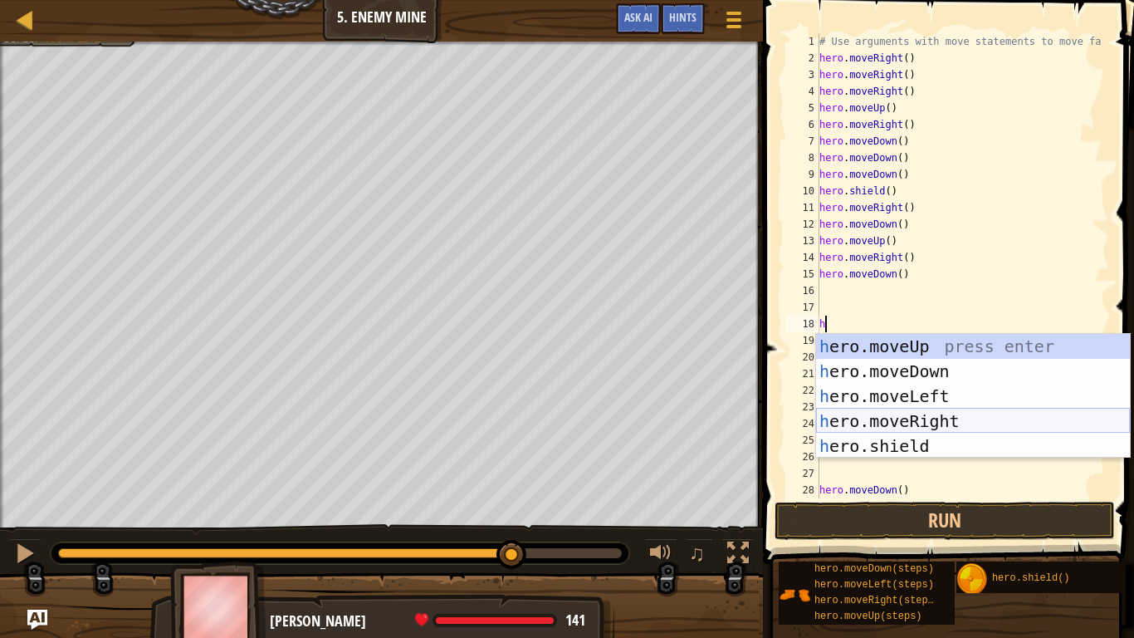
click at [904, 426] on div "h ero.moveUp press enter h ero.moveDown press enter h ero.moveLeft press enter …" at bounding box center [973, 421] width 314 height 174
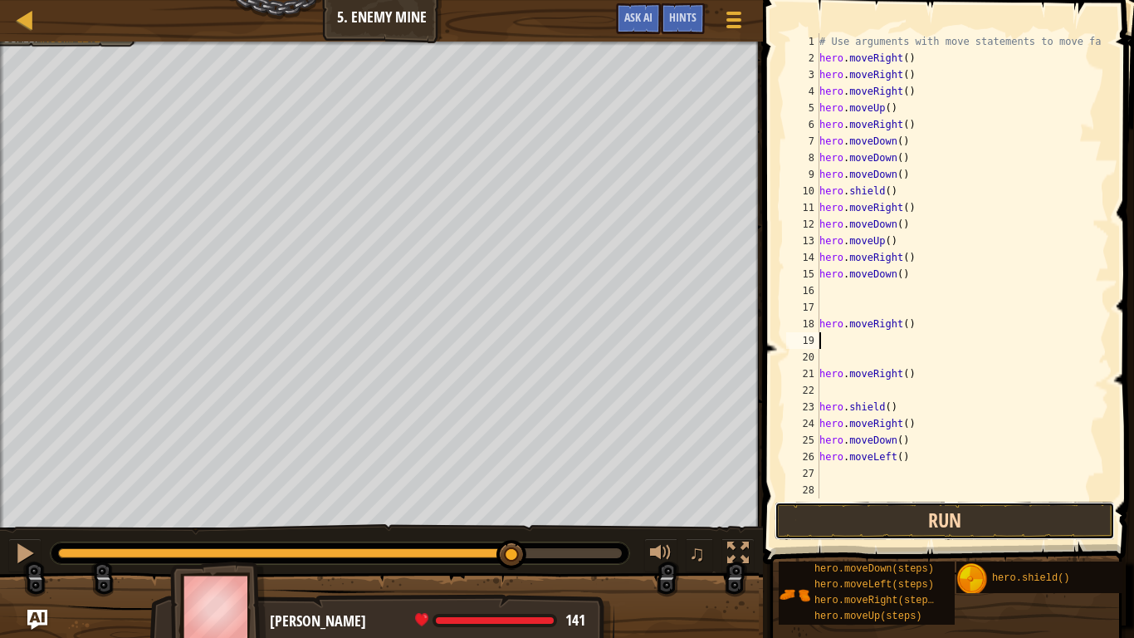
click at [852, 523] on button "Run" at bounding box center [945, 521] width 340 height 38
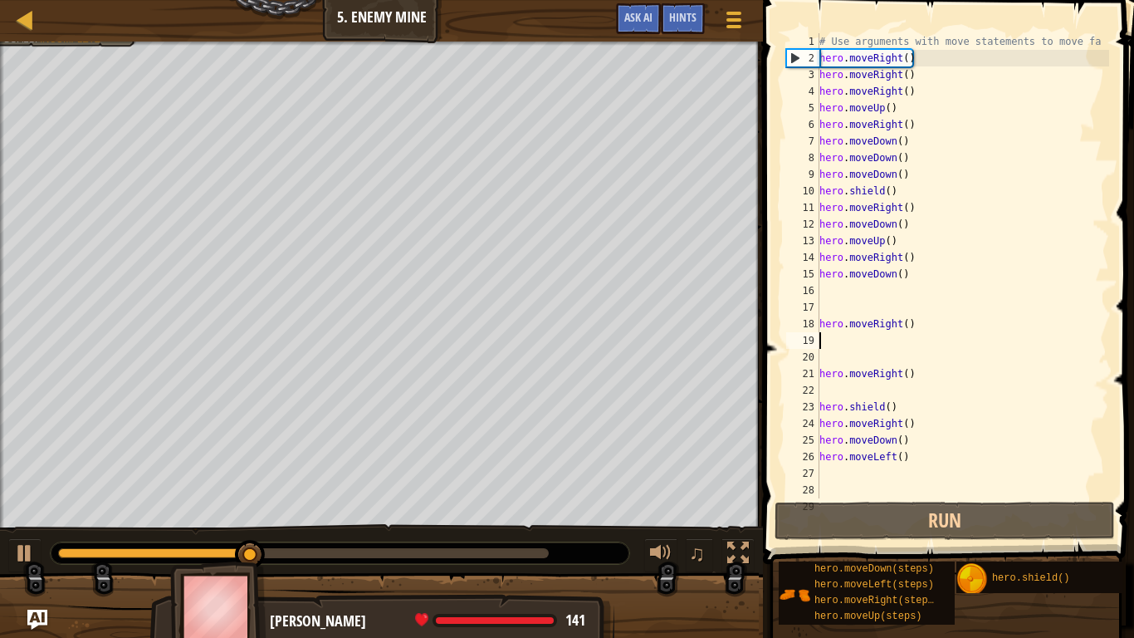
click at [876, 284] on div "# Use arguments with move statements to move fa hero . moveRight ( ) hero . mov…" at bounding box center [962, 282] width 293 height 498
type textarea "h"
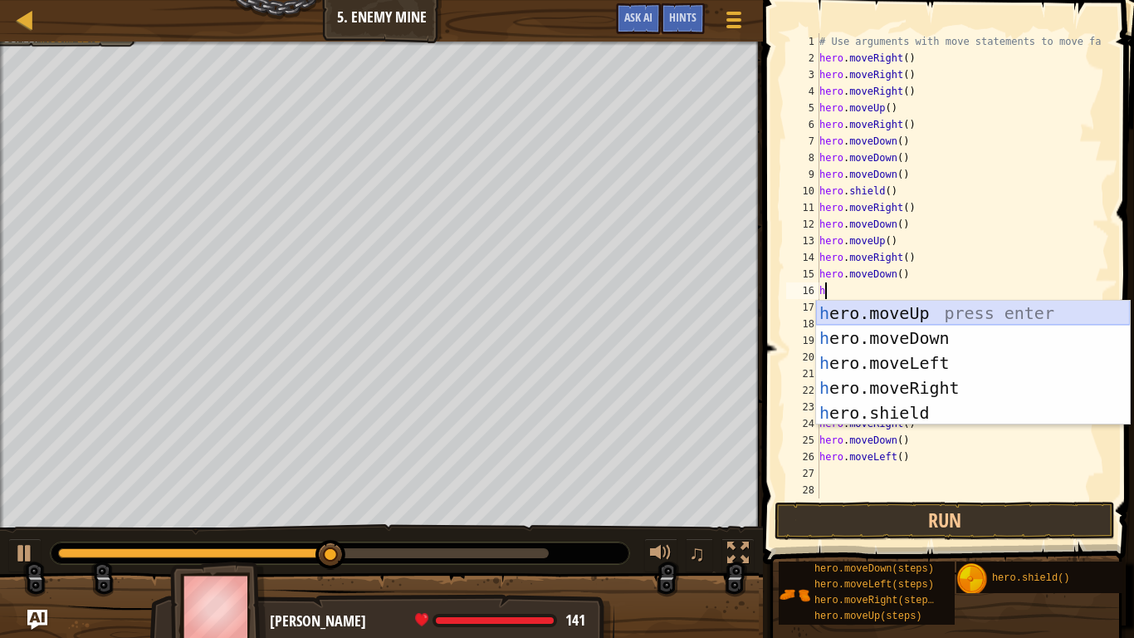
click at [865, 313] on div "h ero.moveUp press enter h ero.moveDown press enter h ero.moveLeft press enter …" at bounding box center [973, 388] width 314 height 174
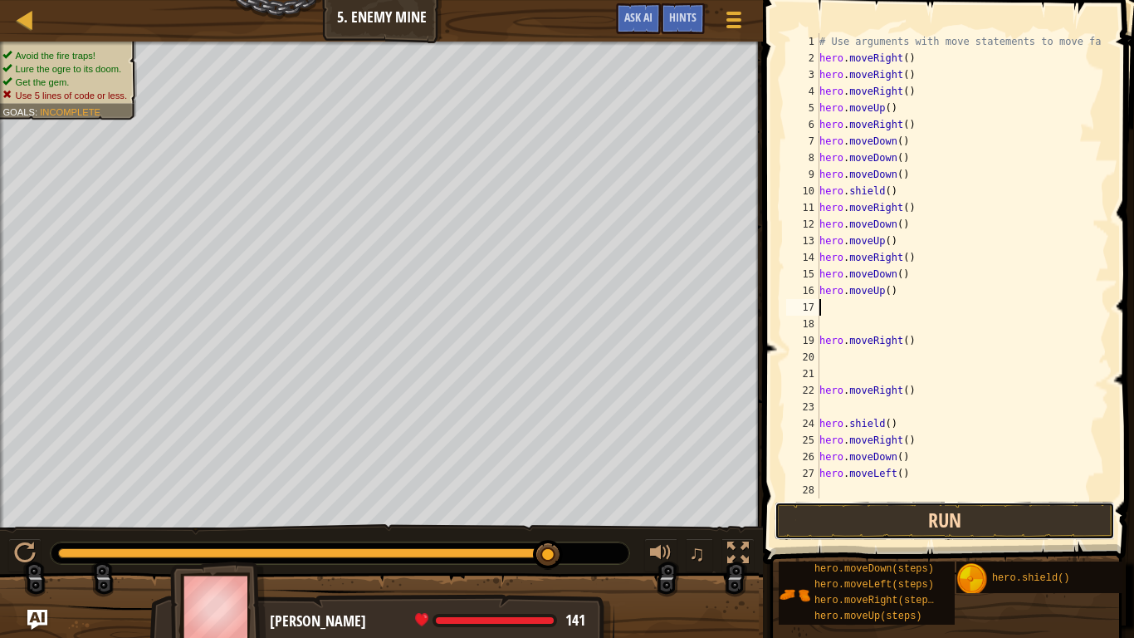
click at [835, 508] on button "Run" at bounding box center [945, 521] width 340 height 38
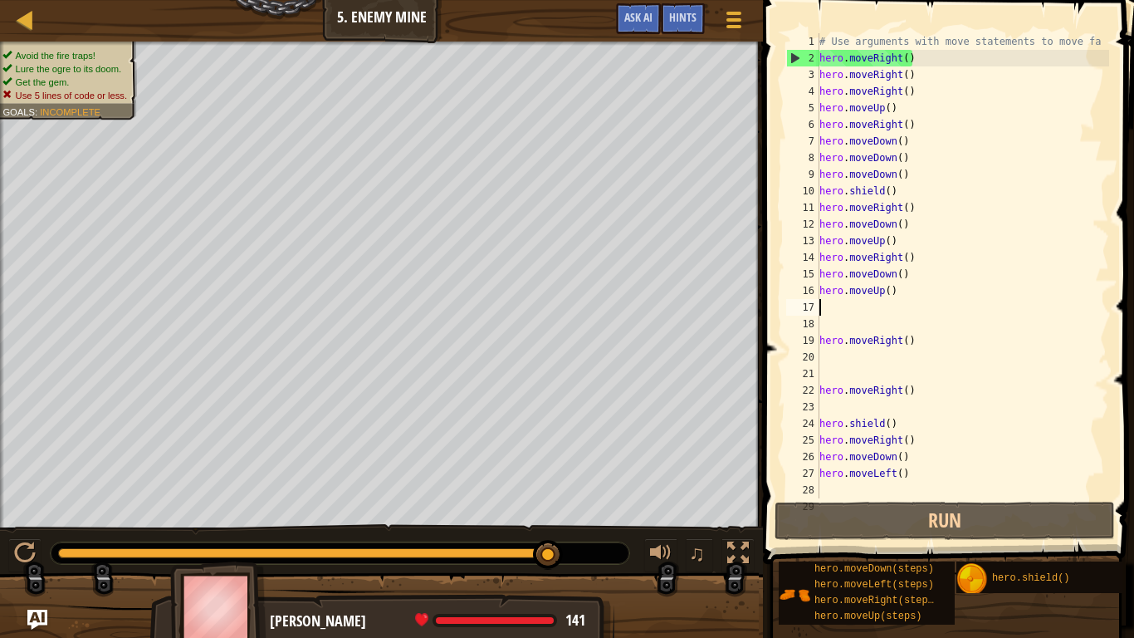
type textarea "h"
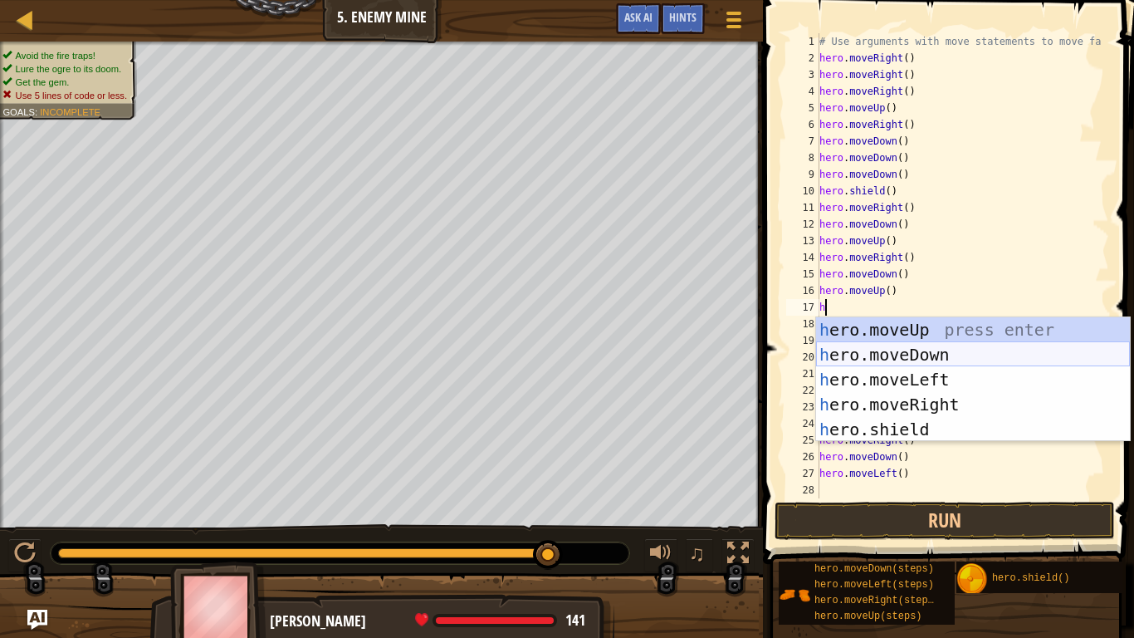
click at [852, 349] on div "h ero.moveUp press enter h ero.moveDown press enter h ero.moveLeft press enter …" at bounding box center [973, 404] width 314 height 174
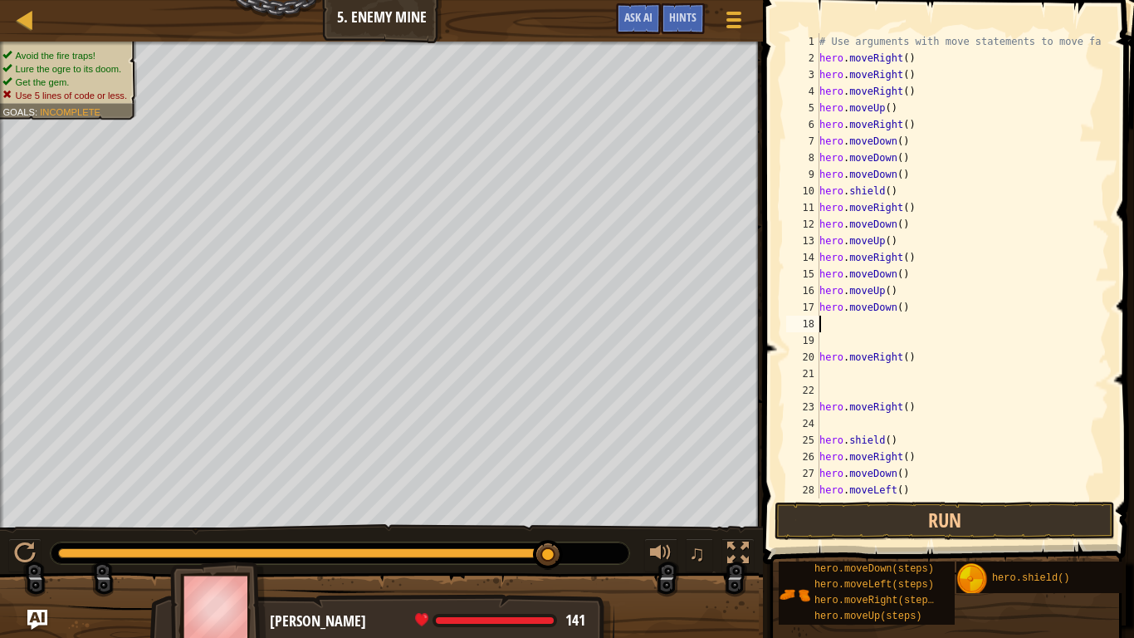
type textarea "h"
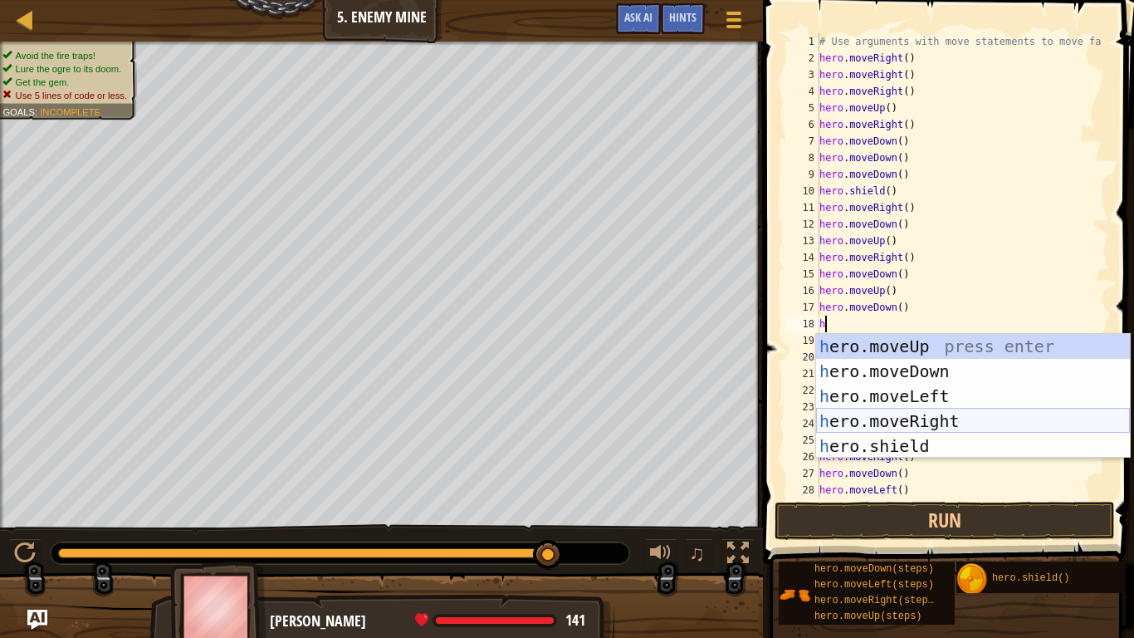
click at [894, 419] on div "h ero.moveUp press enter h ero.moveDown press enter h ero.moveLeft press enter …" at bounding box center [973, 421] width 314 height 174
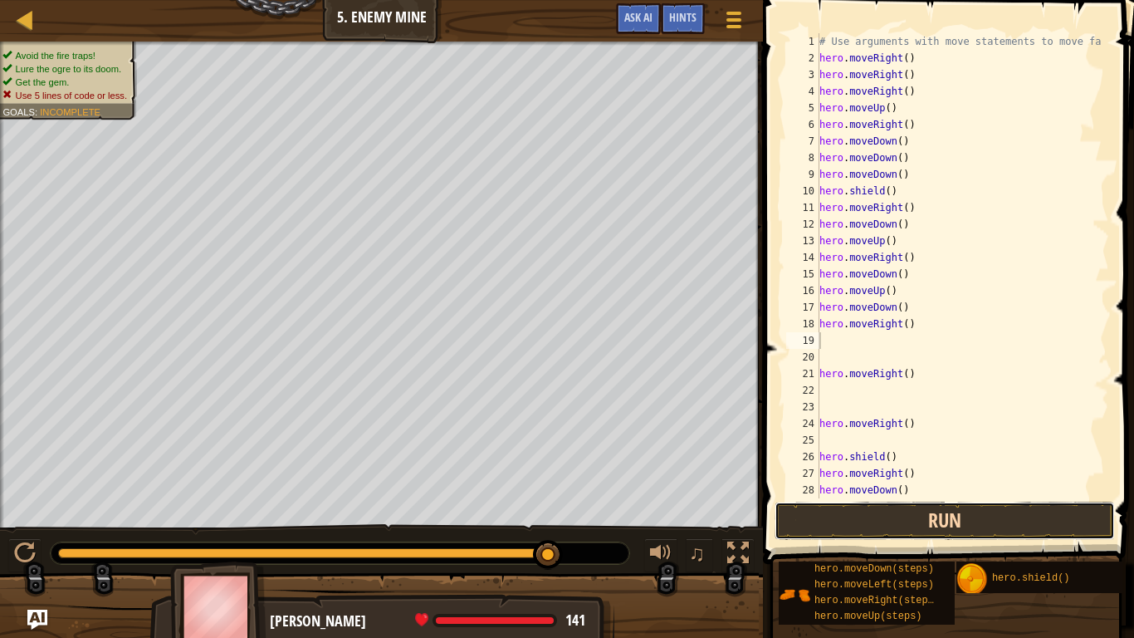
click at [888, 522] on button "Run" at bounding box center [945, 521] width 340 height 38
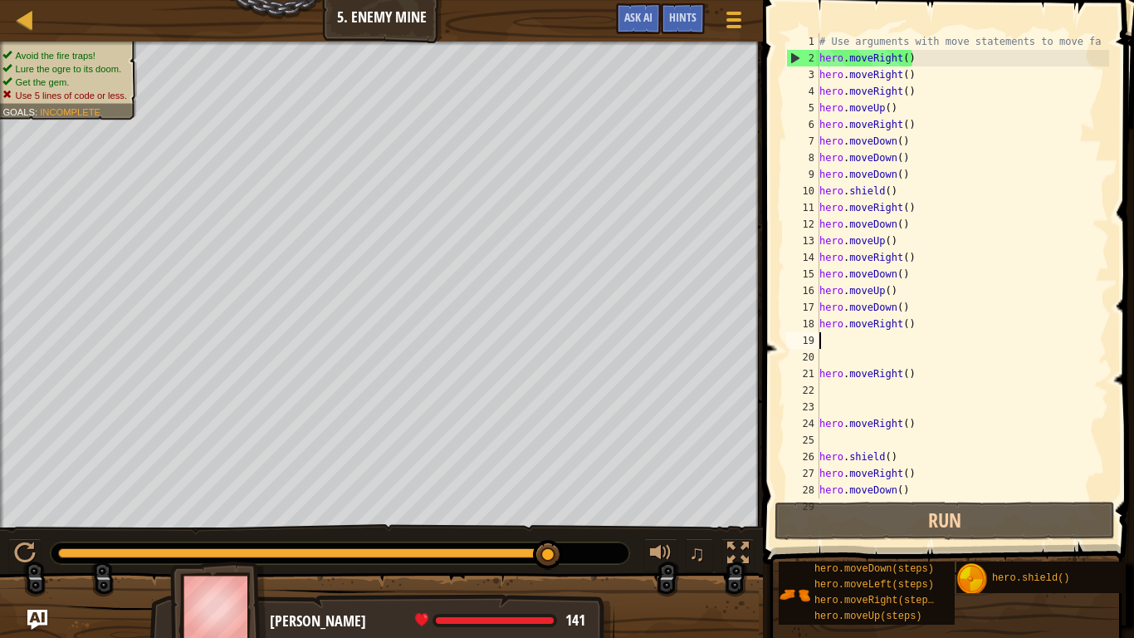
type textarea "h"
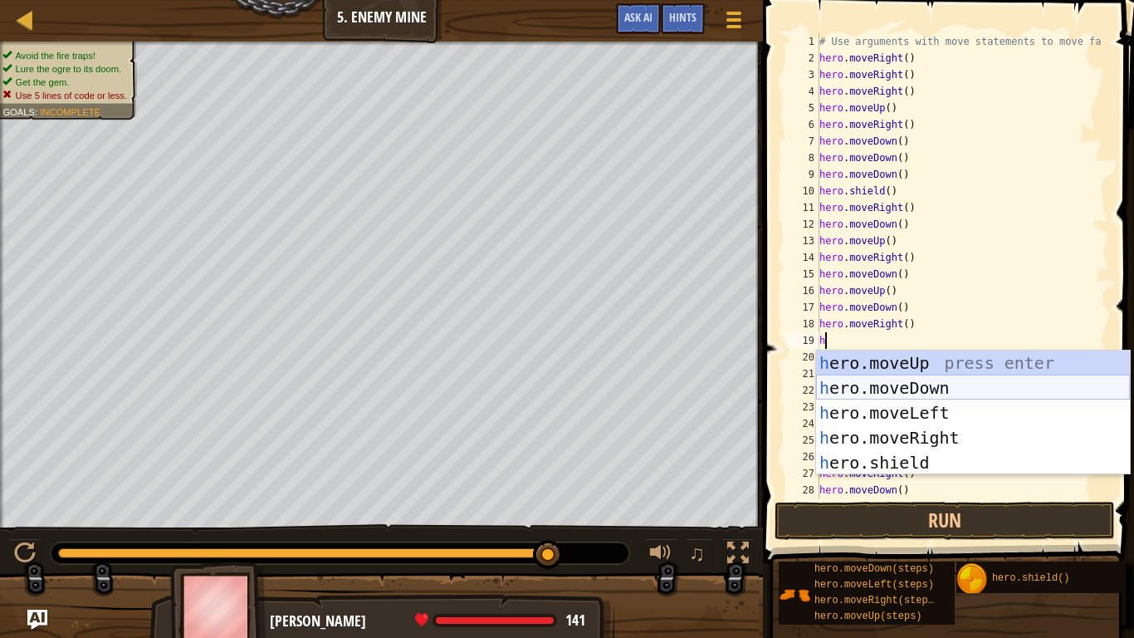
click at [868, 388] on div "h ero.moveUp press enter h ero.moveDown press enter h ero.moveLeft press enter …" at bounding box center [973, 437] width 314 height 174
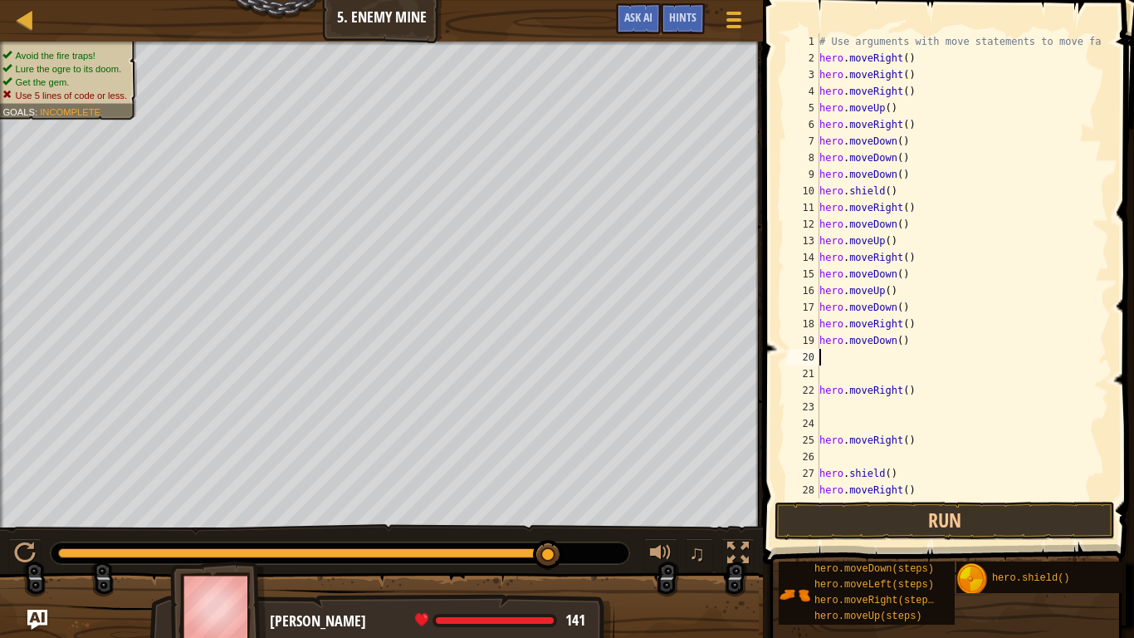
type textarea "h"
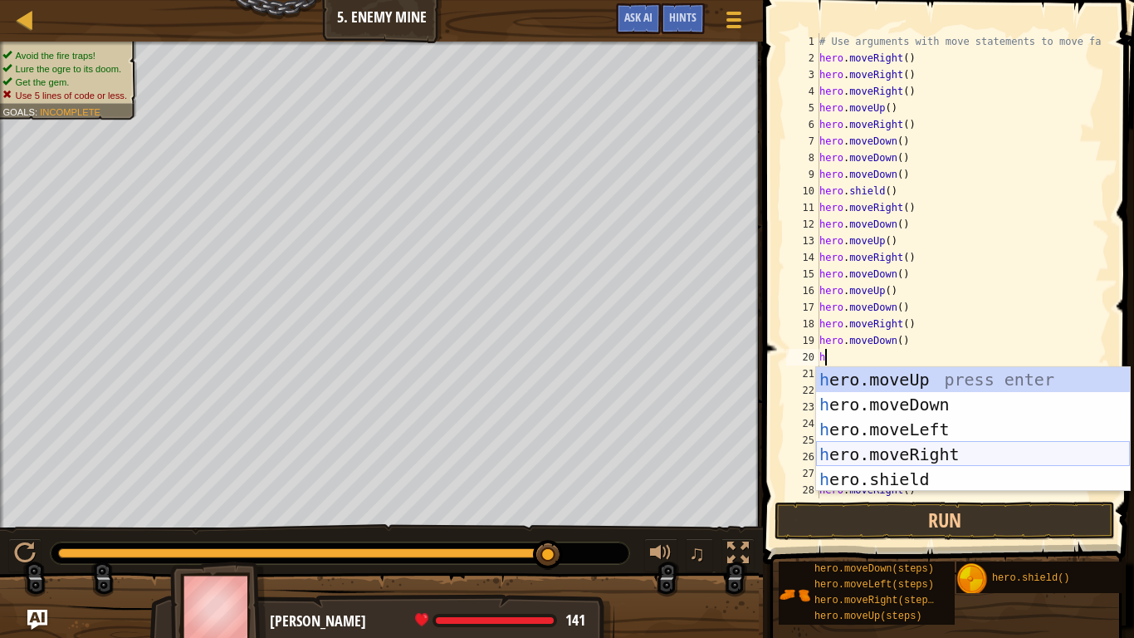
click at [884, 458] on div "h ero.moveUp press enter h ero.moveDown press enter h ero.moveLeft press enter …" at bounding box center [973, 454] width 314 height 174
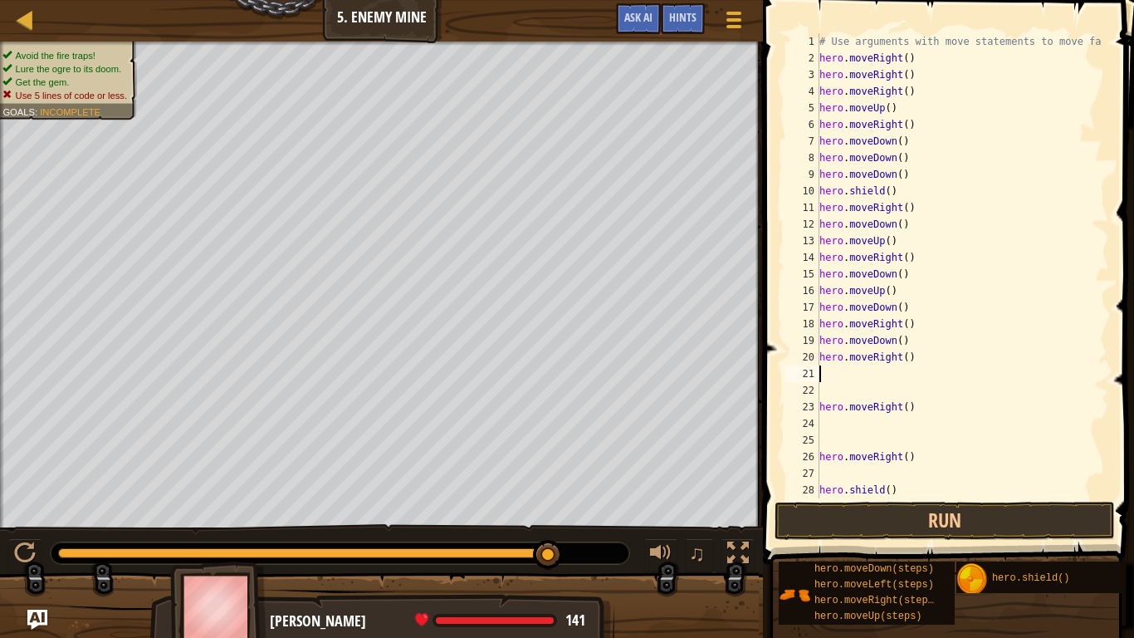
click at [837, 523] on button "Run" at bounding box center [945, 521] width 340 height 38
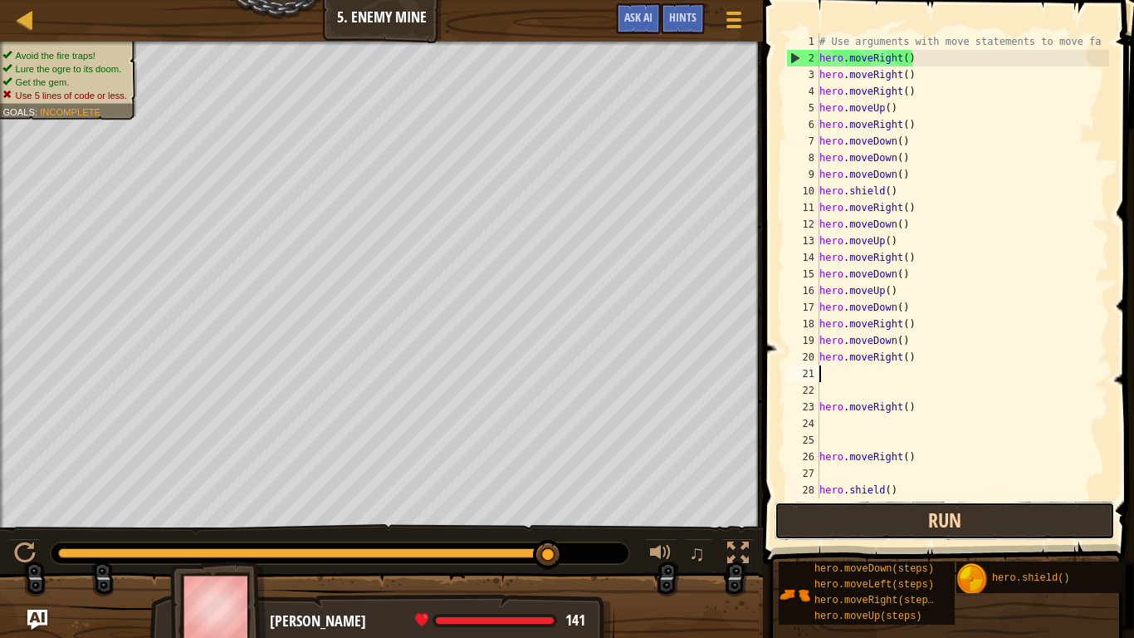
click at [869, 523] on button "Run" at bounding box center [945, 521] width 340 height 38
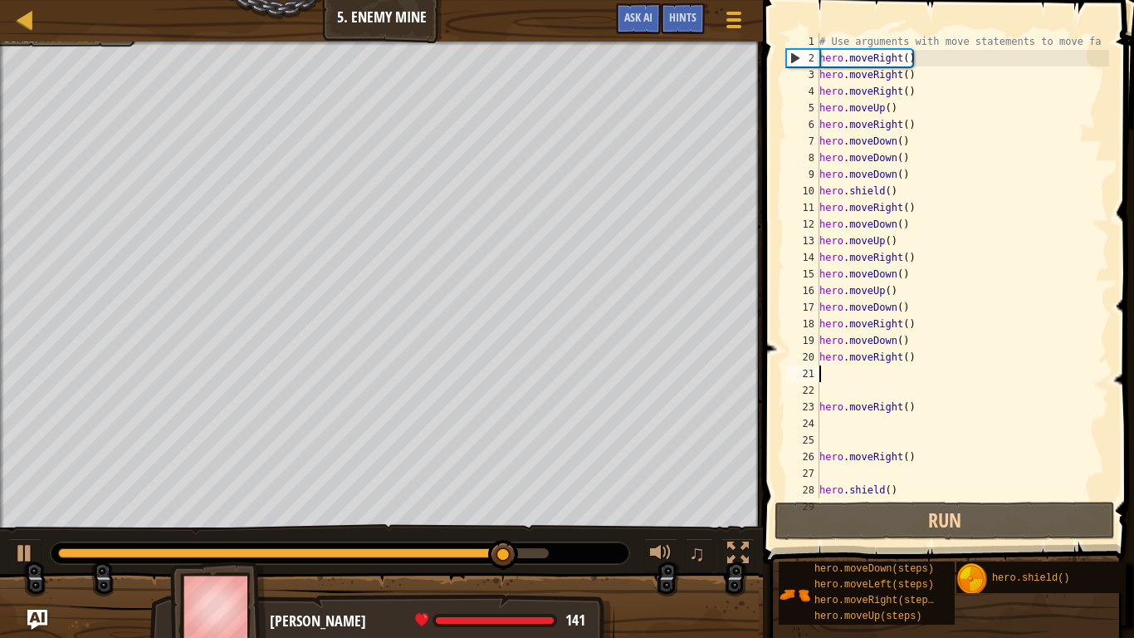
click at [911, 366] on div "# Use arguments with move statements to move fa hero . moveRight ( ) hero . mov…" at bounding box center [962, 282] width 293 height 498
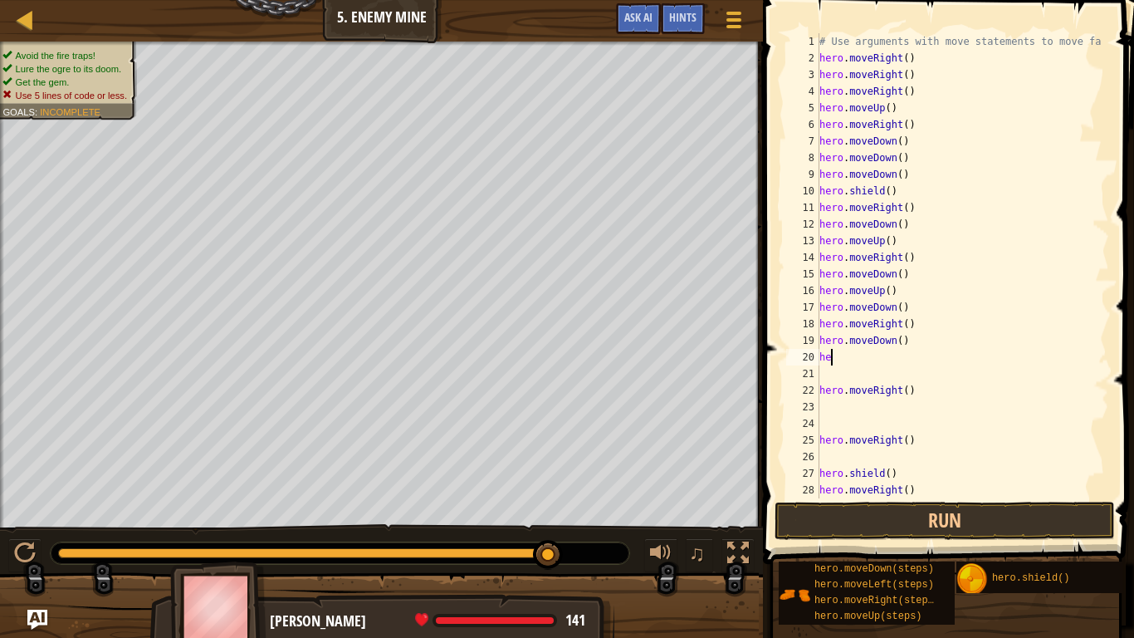
type textarea "h"
click at [913, 345] on div "# Use arguments with move statements to move fa hero . moveRight ( ) hero . mov…" at bounding box center [962, 282] width 293 height 498
type textarea "h"
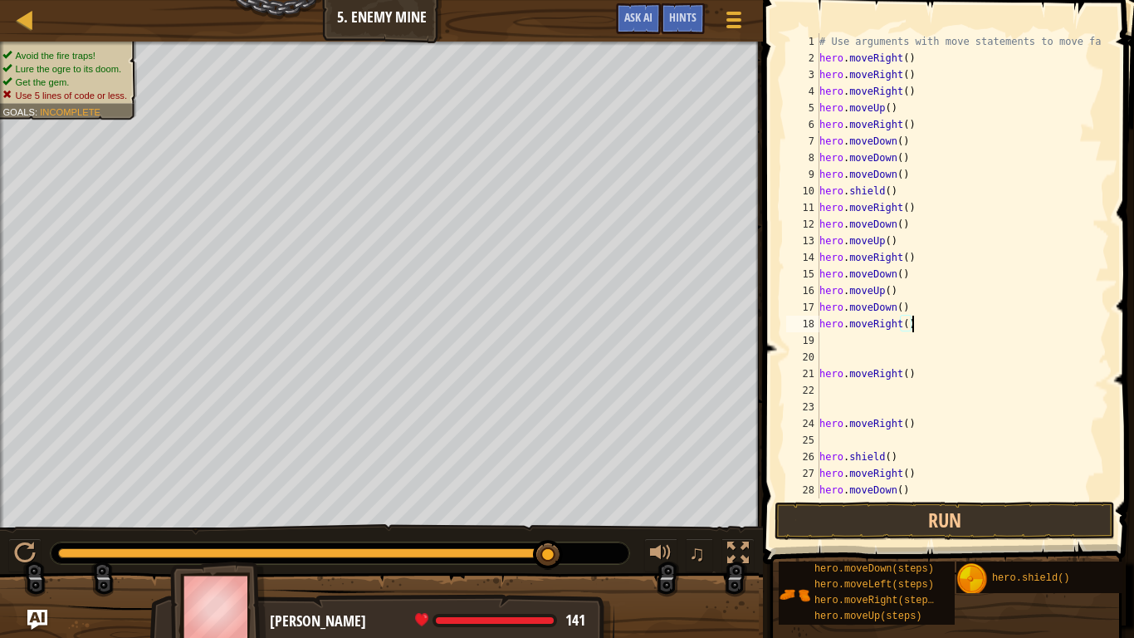
click at [913, 330] on div "# Use arguments with move statements to move fa hero . moveRight ( ) hero . mov…" at bounding box center [962, 282] width 293 height 498
type textarea "h"
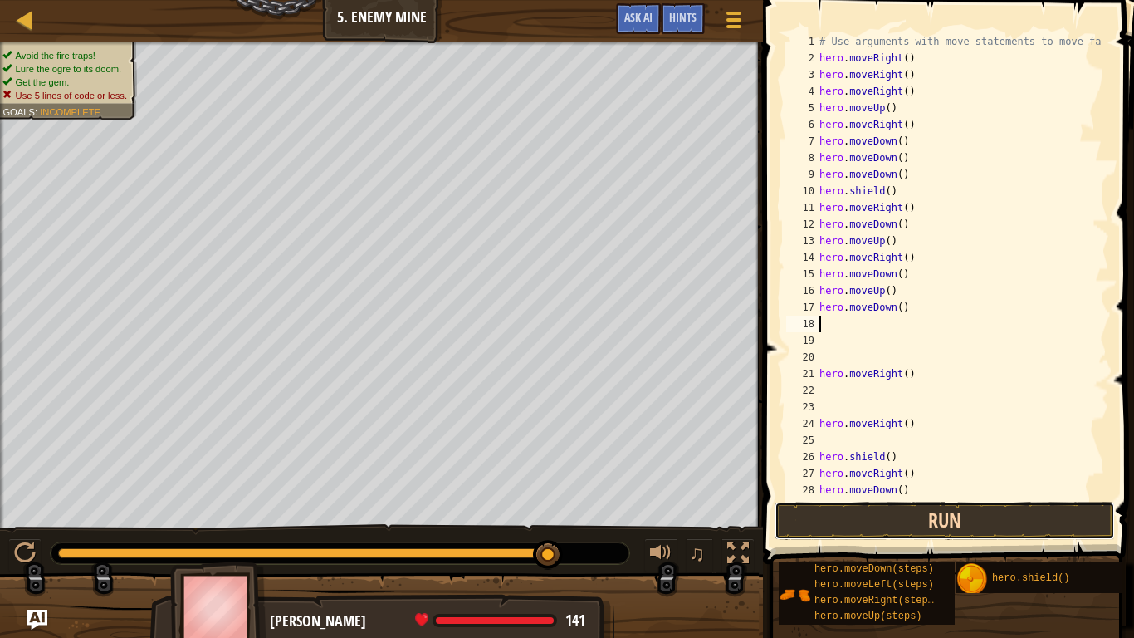
click at [893, 520] on button "Run" at bounding box center [945, 521] width 340 height 38
click at [897, 523] on button "Run" at bounding box center [945, 521] width 340 height 38
click at [894, 523] on button "Run" at bounding box center [945, 521] width 340 height 38
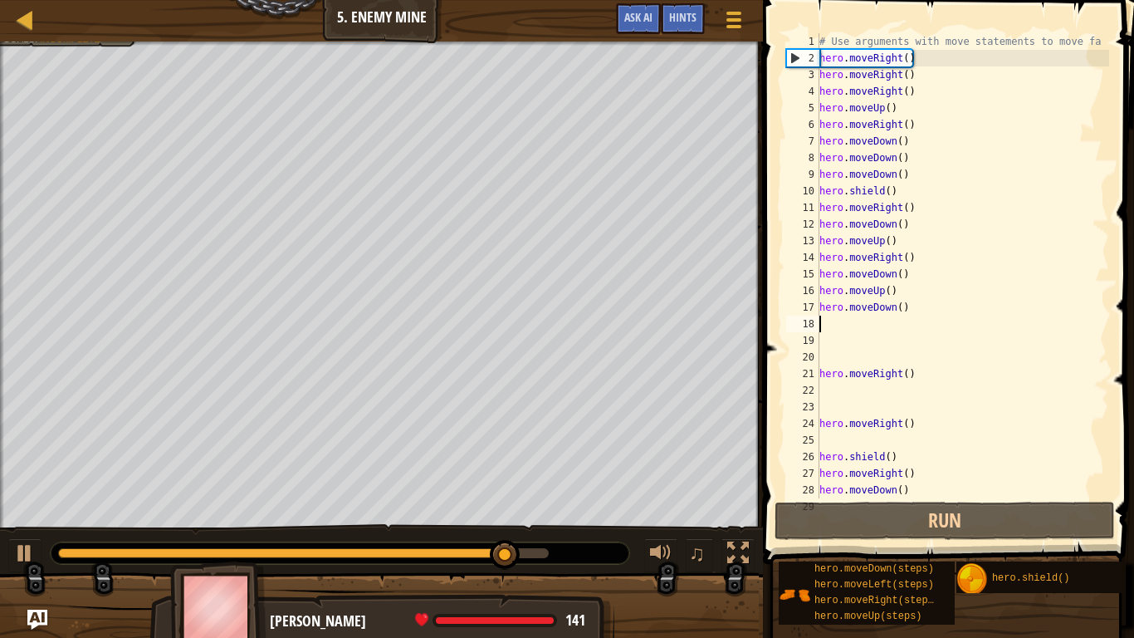
click at [833, 120] on div "# Use arguments with move statements to move fa hero . moveRight ( ) hero . mov…" at bounding box center [962, 282] width 293 height 498
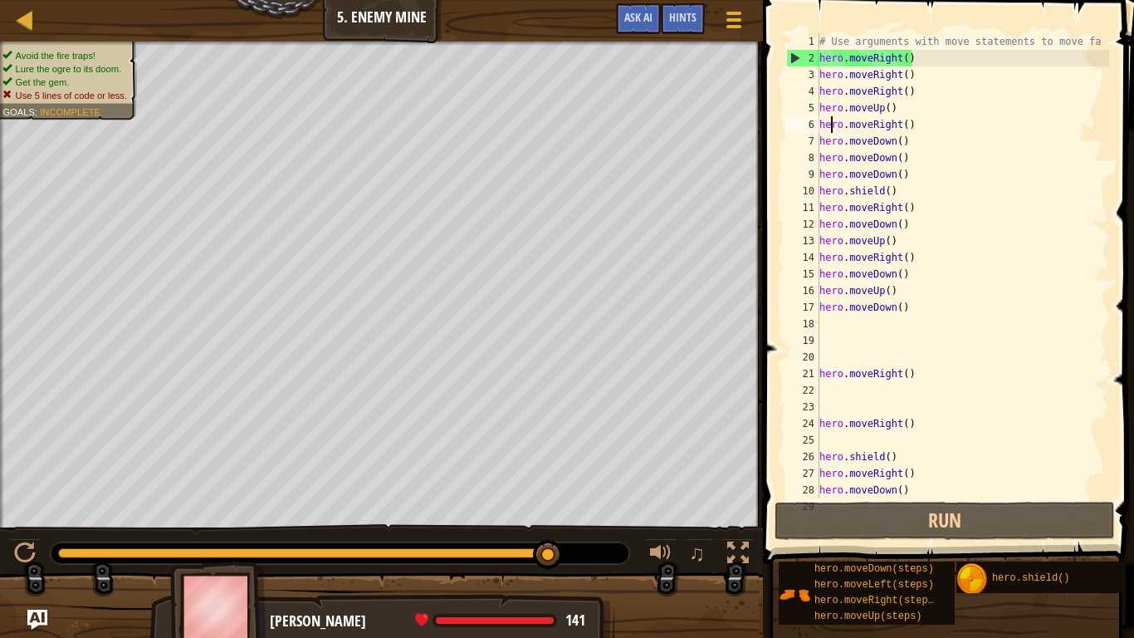
click at [913, 123] on div "# Use arguments with move statements to move fa hero . moveRight ( ) hero . mov…" at bounding box center [962, 282] width 293 height 498
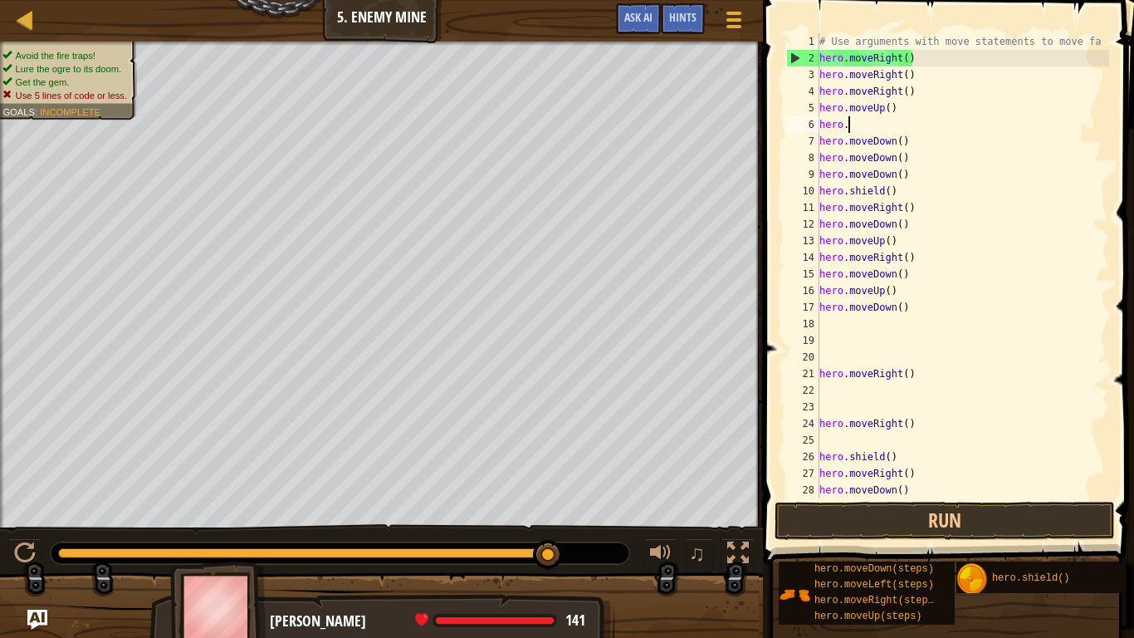
type textarea "h"
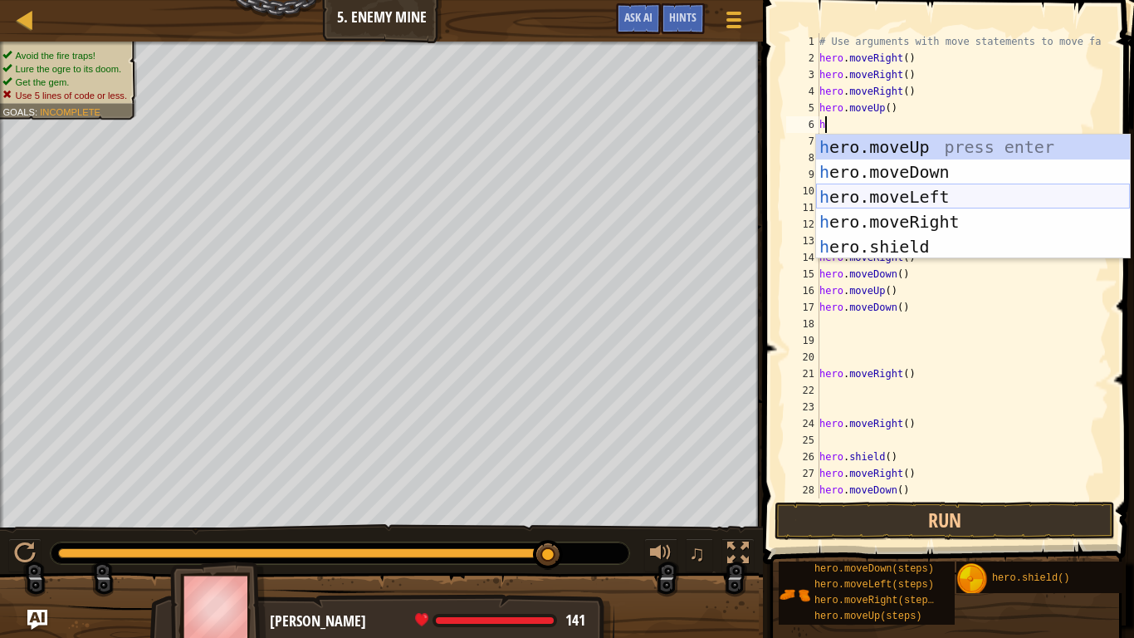
click at [913, 197] on div "h ero.moveUp press enter h ero.moveDown press enter h ero.moveLeft press enter …" at bounding box center [973, 222] width 314 height 174
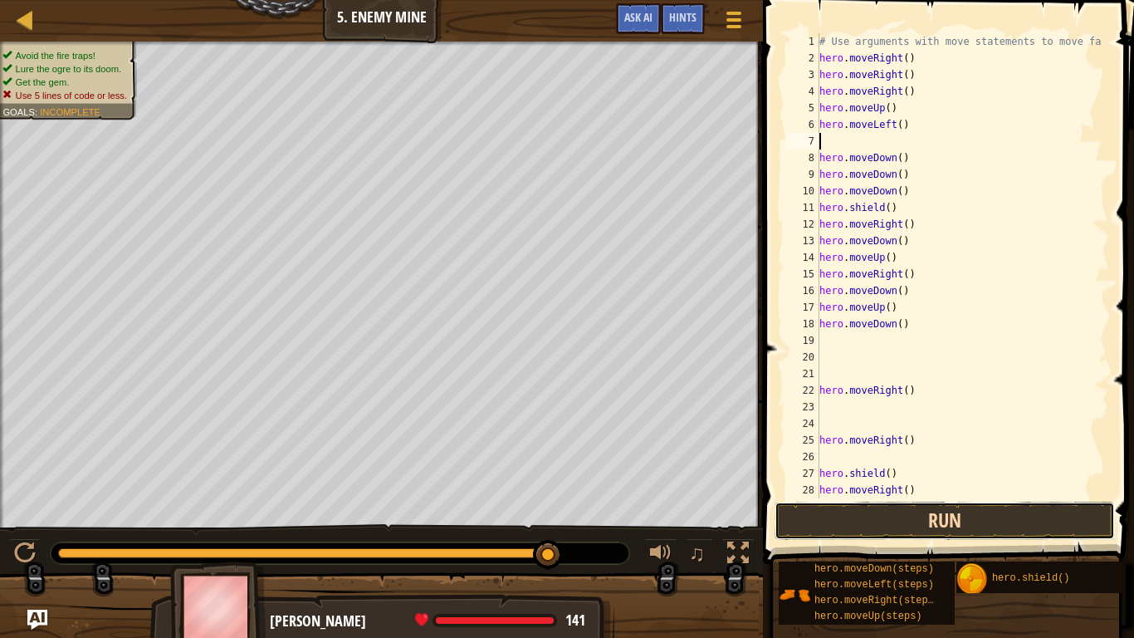
click at [816, 523] on button "Run" at bounding box center [945, 521] width 340 height 38
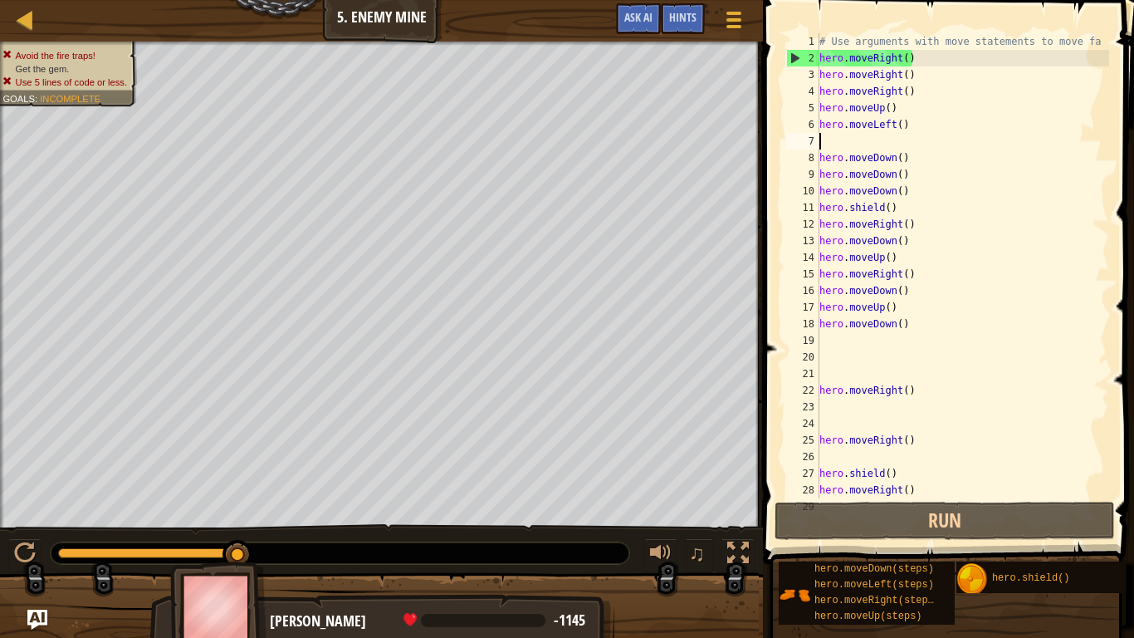
click at [913, 129] on div "# Use arguments with move statements to move fa hero . moveRight ( ) hero . mov…" at bounding box center [962, 282] width 293 height 498
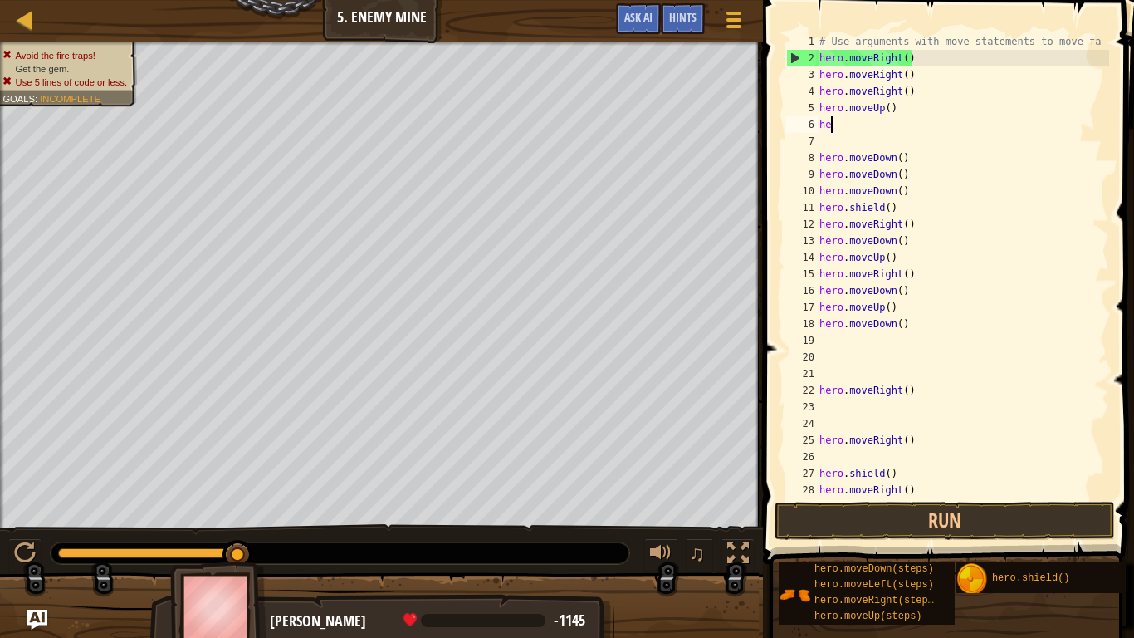
type textarea "h"
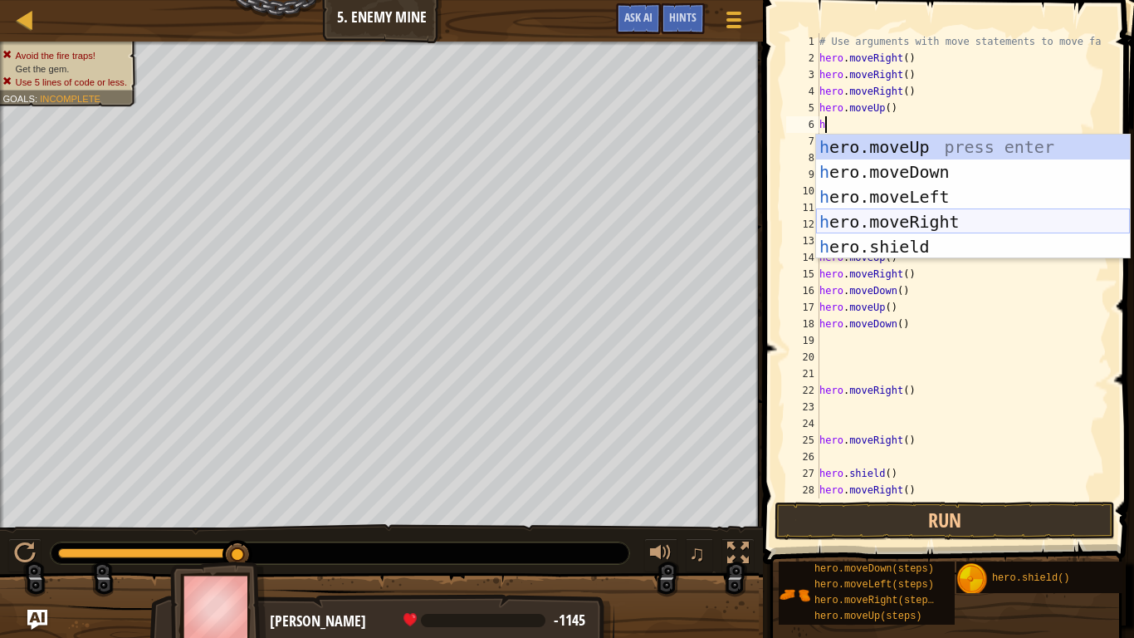
click at [913, 218] on div "h ero.moveUp press enter h ero.moveDown press enter h ero.moveLeft press enter …" at bounding box center [973, 222] width 314 height 174
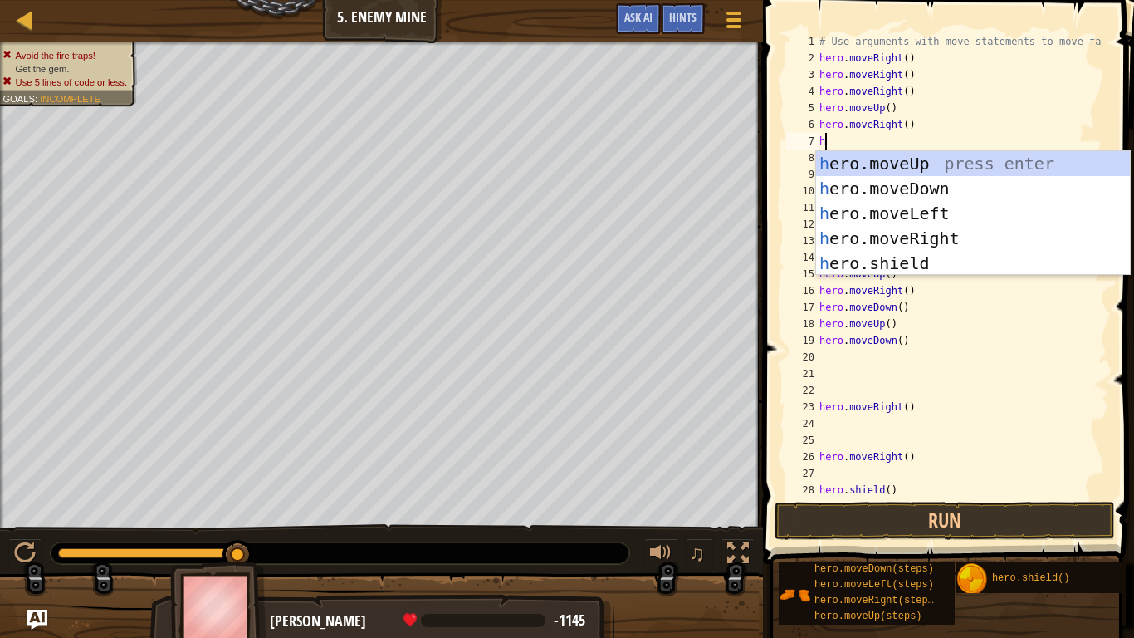
click at [815, 103] on div "5" at bounding box center [802, 108] width 33 height 17
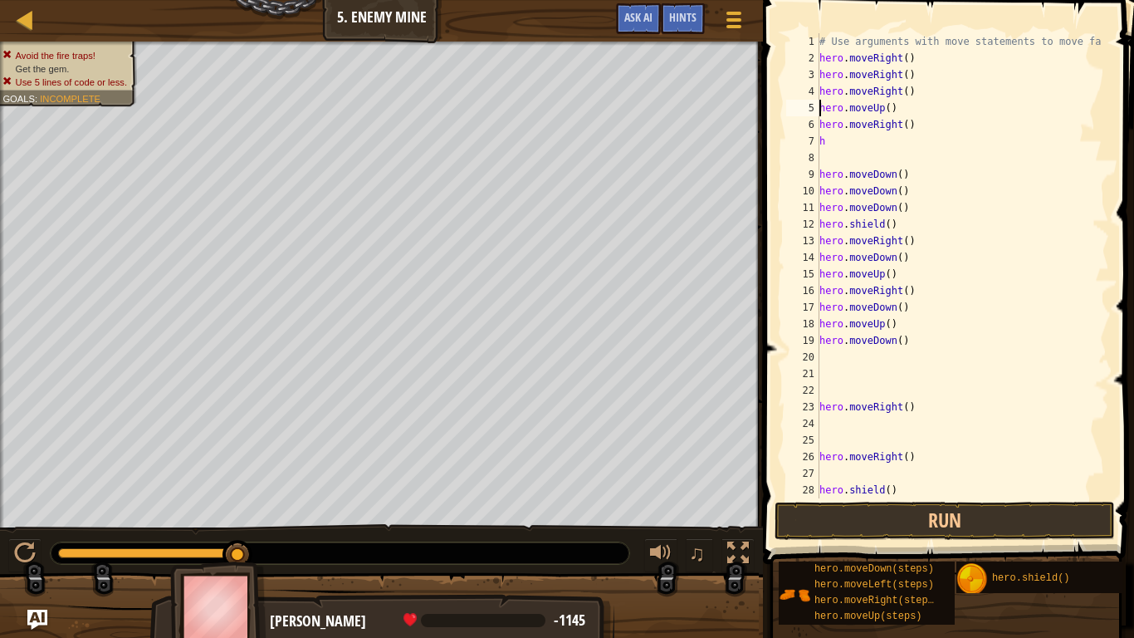
click at [846, 138] on div "# Use arguments with move statements to move fa hero . moveRight ( ) hero . mov…" at bounding box center [962, 282] width 293 height 498
type textarea "h"
click at [861, 519] on button "Run" at bounding box center [945, 521] width 340 height 38
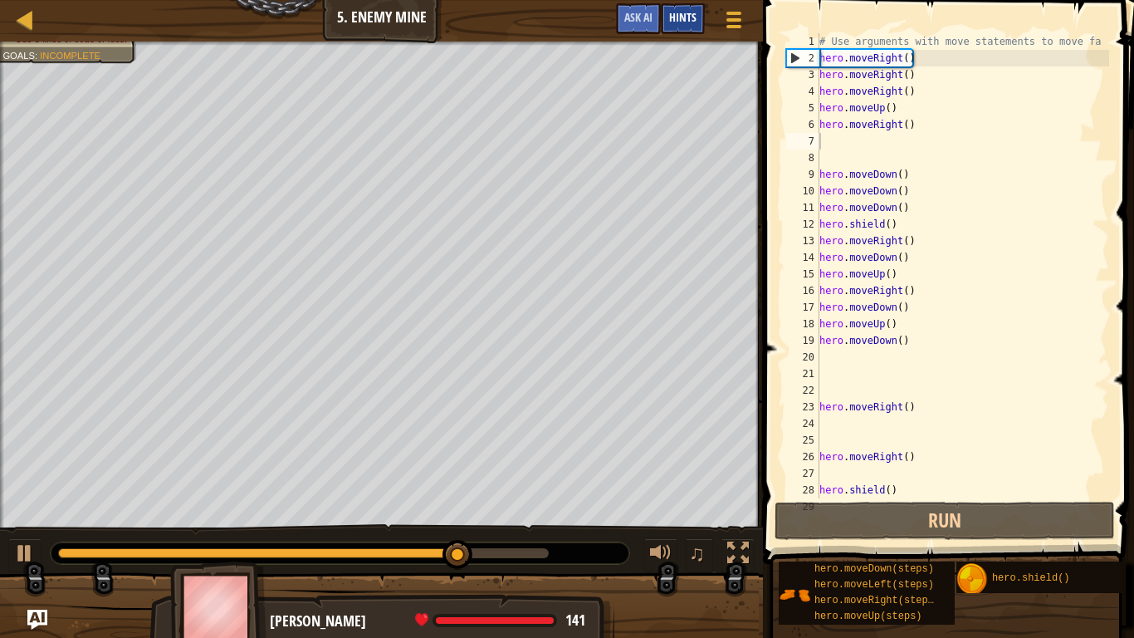
click at [693, 18] on span "Hints" at bounding box center [682, 17] width 27 height 16
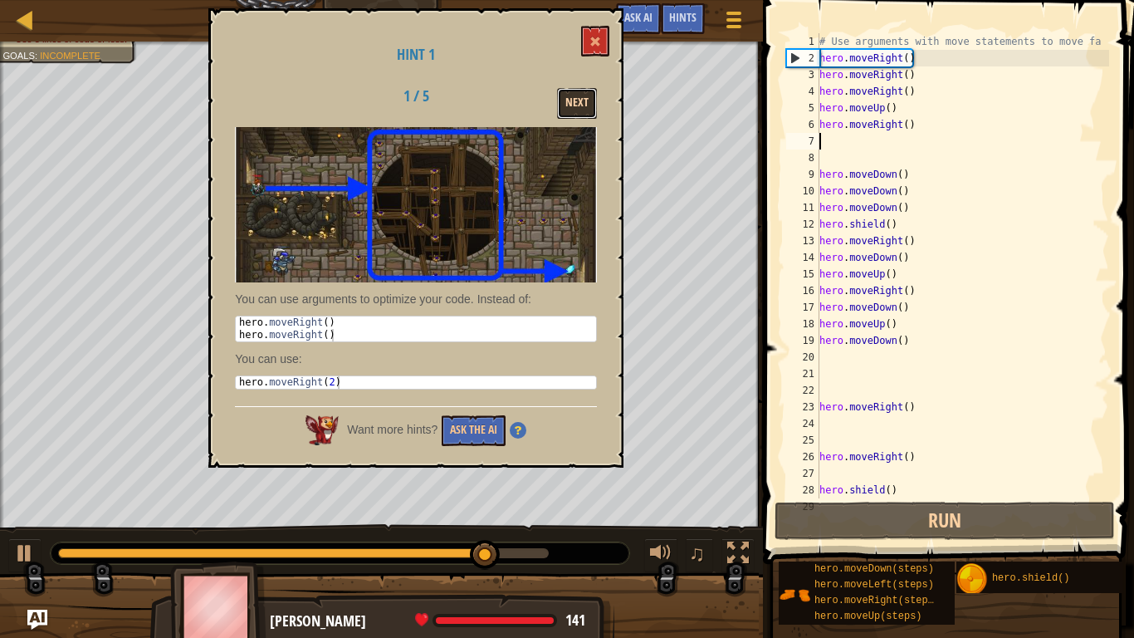
click at [568, 107] on button "Next" at bounding box center [577, 103] width 40 height 31
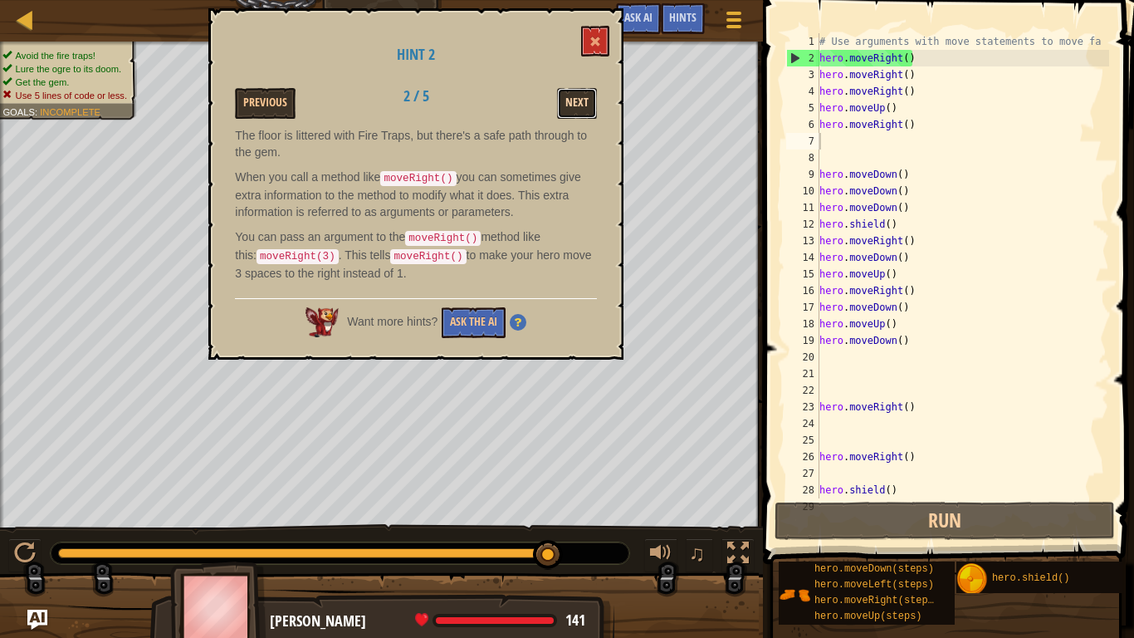
click at [572, 98] on button "Next" at bounding box center [577, 103] width 40 height 31
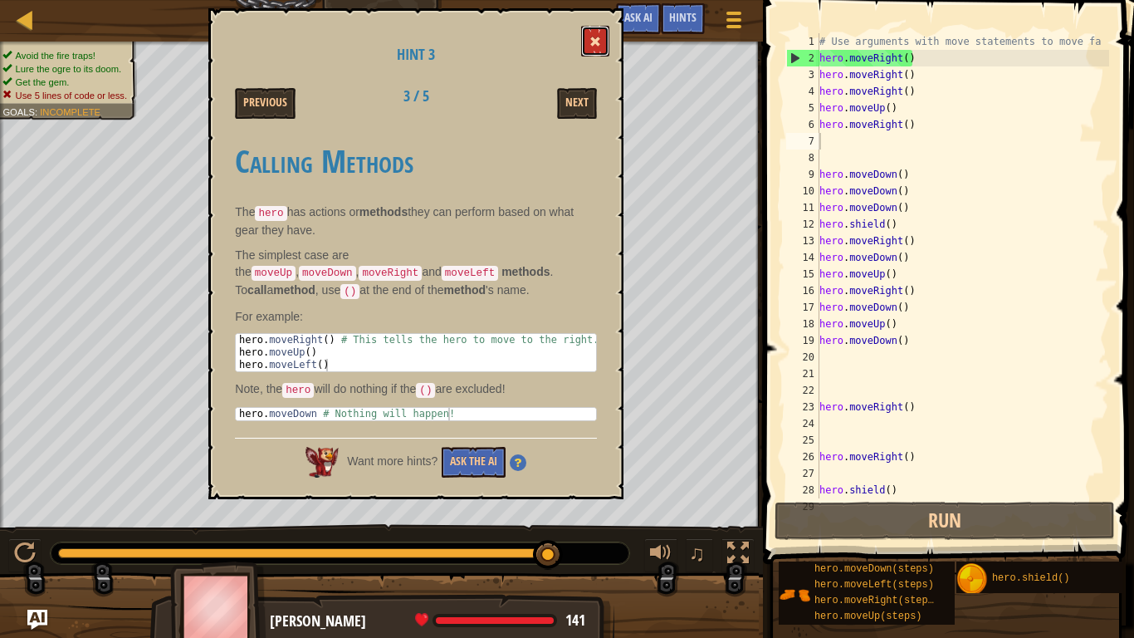
click at [605, 42] on button at bounding box center [595, 41] width 28 height 31
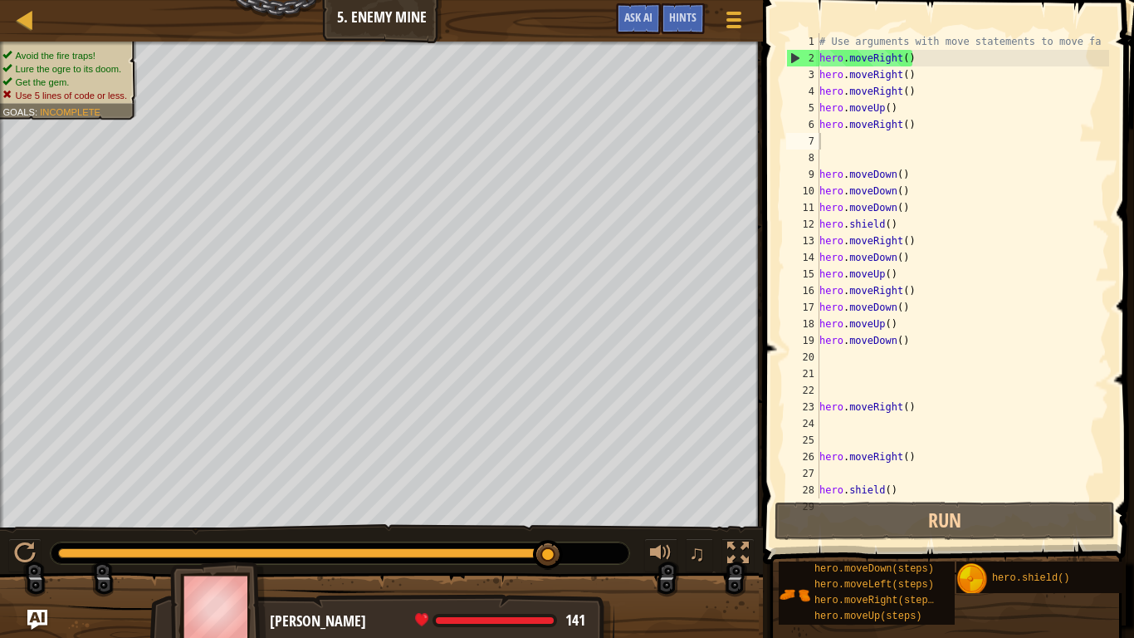
click at [913, 180] on div "# Use arguments with move statements to move fa hero . moveRight ( ) hero . mov…" at bounding box center [962, 282] width 293 height 498
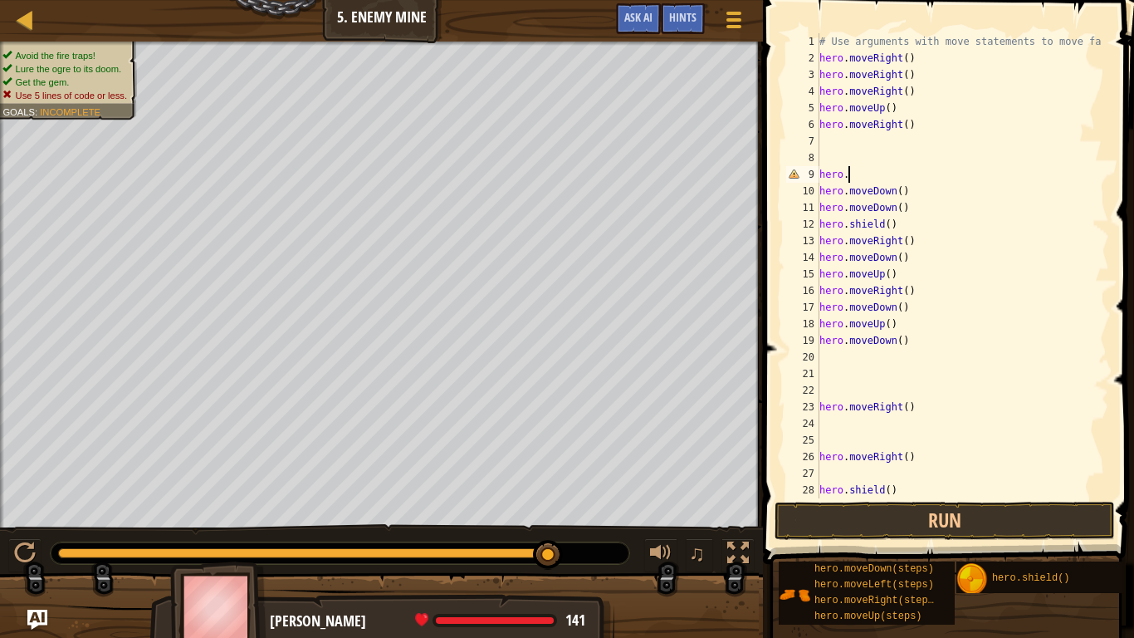
type textarea "h"
click at [913, 91] on div "# Use arguments with move statements to move fa hero . moveRight ( ) hero . mov…" at bounding box center [962, 282] width 293 height 498
type textarea "h"
click at [913, 51] on div "# Use arguments with move statements to move fa hero . moveRight ( ) hero . mov…" at bounding box center [962, 282] width 293 height 498
click at [913, 77] on div "# Use arguments with move statements to move fa hero . moveRight ( ) hero . mov…" at bounding box center [962, 282] width 293 height 498
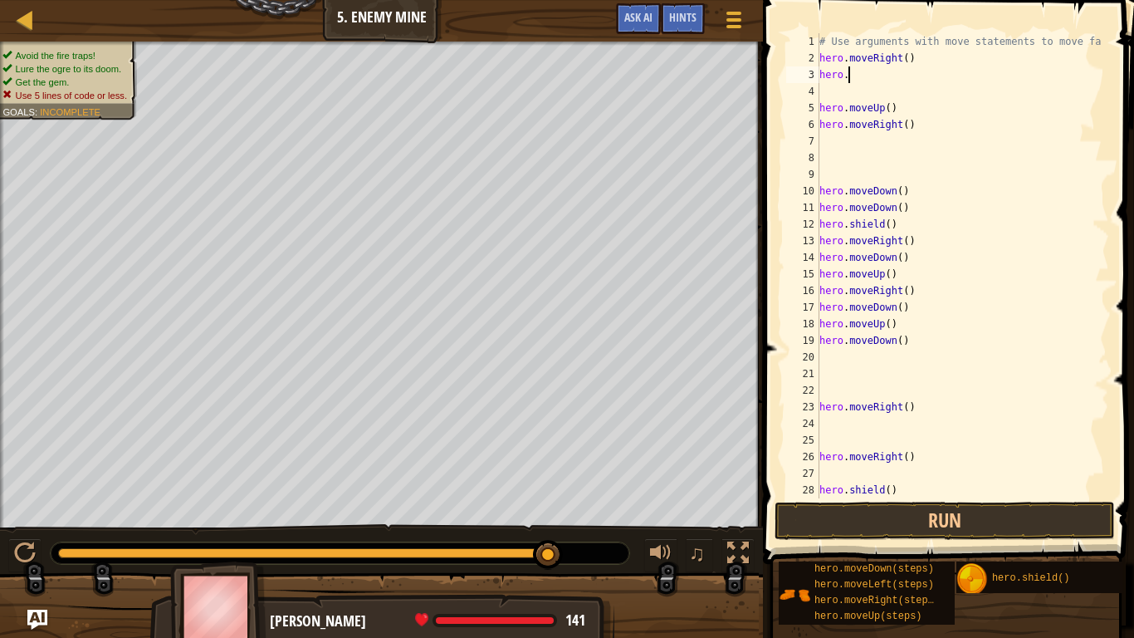
type textarea "h"
click at [903, 59] on div "# Use arguments with move statements to move fa hero . moveRight ( ) hero . mov…" at bounding box center [962, 282] width 293 height 498
click at [913, 126] on div "# Use arguments with move statements to move fa hero . moveRight3 ( ) hero . mo…" at bounding box center [962, 282] width 293 height 498
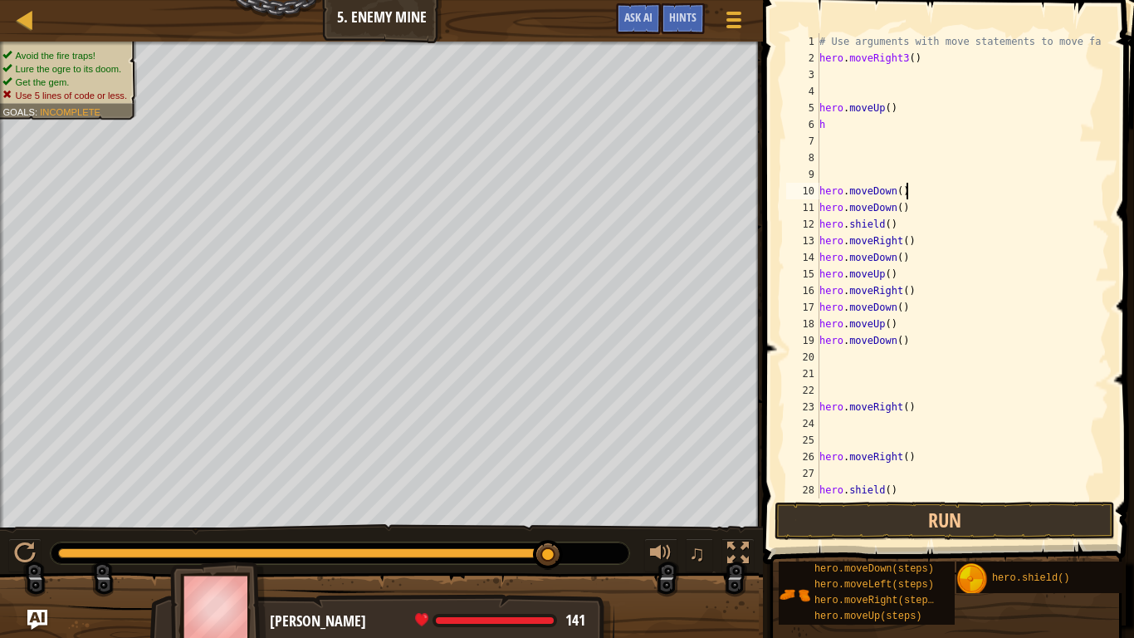
click at [910, 193] on div "# Use arguments with move statements to move fa hero . moveRight3 ( ) hero . mo…" at bounding box center [962, 282] width 293 height 498
type textarea "h"
click at [913, 211] on div "# Use arguments with move statements to move fa hero . moveRight3 ( ) hero . mo…" at bounding box center [962, 282] width 293 height 498
click at [907, 225] on div "# Use arguments with move statements to move fa hero . moveRight3 ( ) hero . mo…" at bounding box center [962, 282] width 293 height 498
type textarea "h"
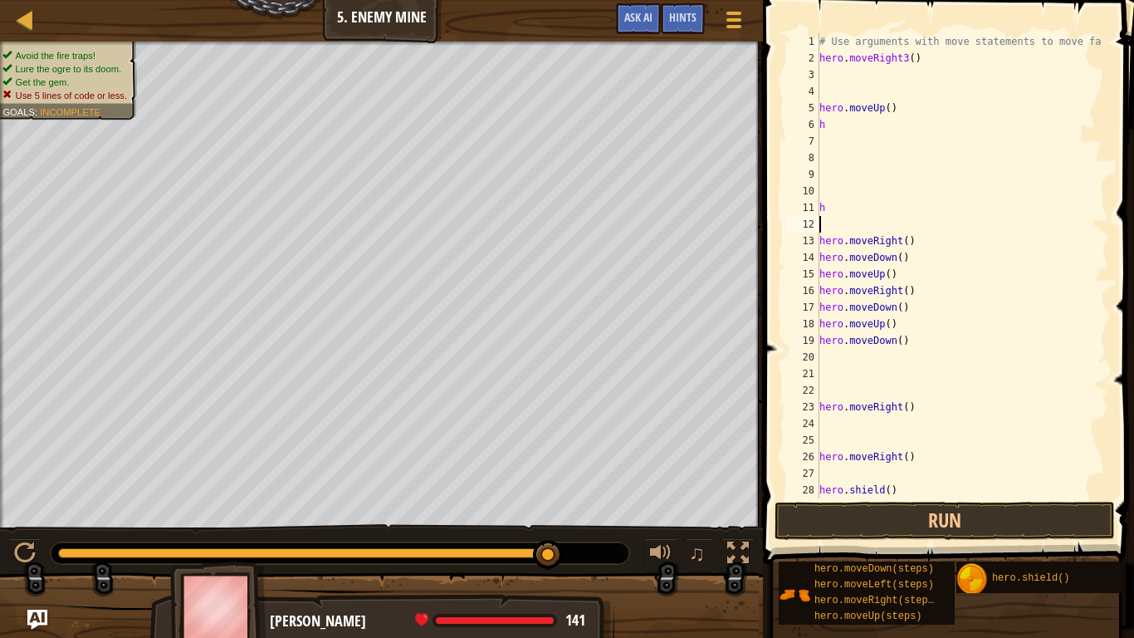
click at [913, 243] on div "# Use arguments with move statements to move fa hero . moveRight3 ( ) hero . mo…" at bounding box center [962, 282] width 293 height 498
type textarea "h"
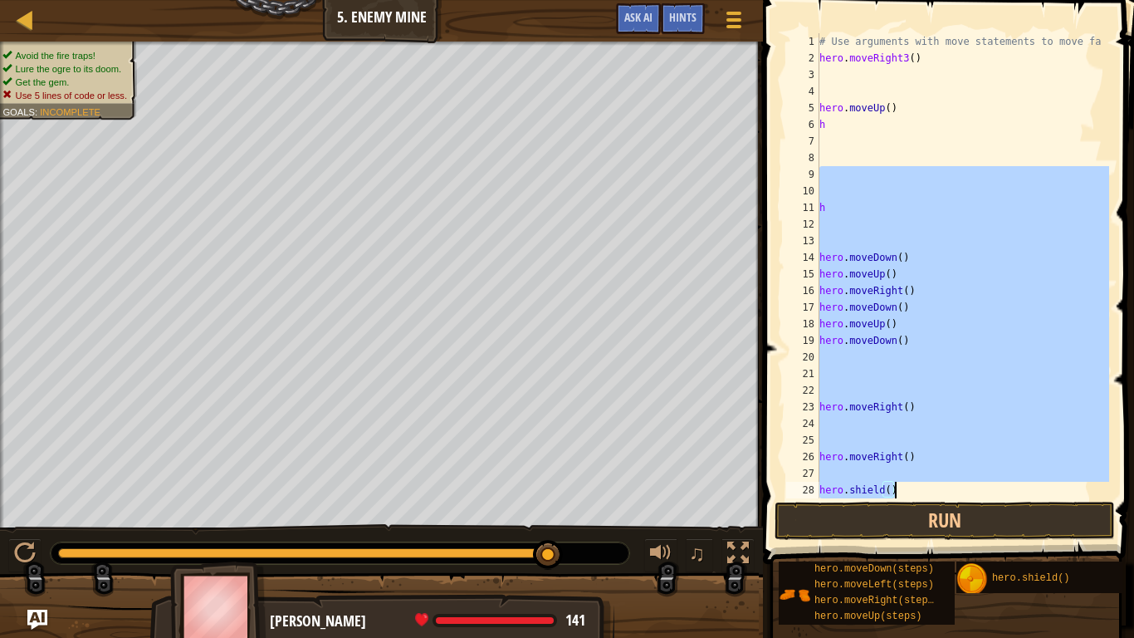
drag, startPoint x: 859, startPoint y: 182, endPoint x: 918, endPoint y: 494, distance: 317.9
click at [913, 494] on div "# Use arguments with move statements to move fa hero . moveRight3 ( ) hero . mo…" at bounding box center [962, 282] width 293 height 498
type textarea "hero.shield()"
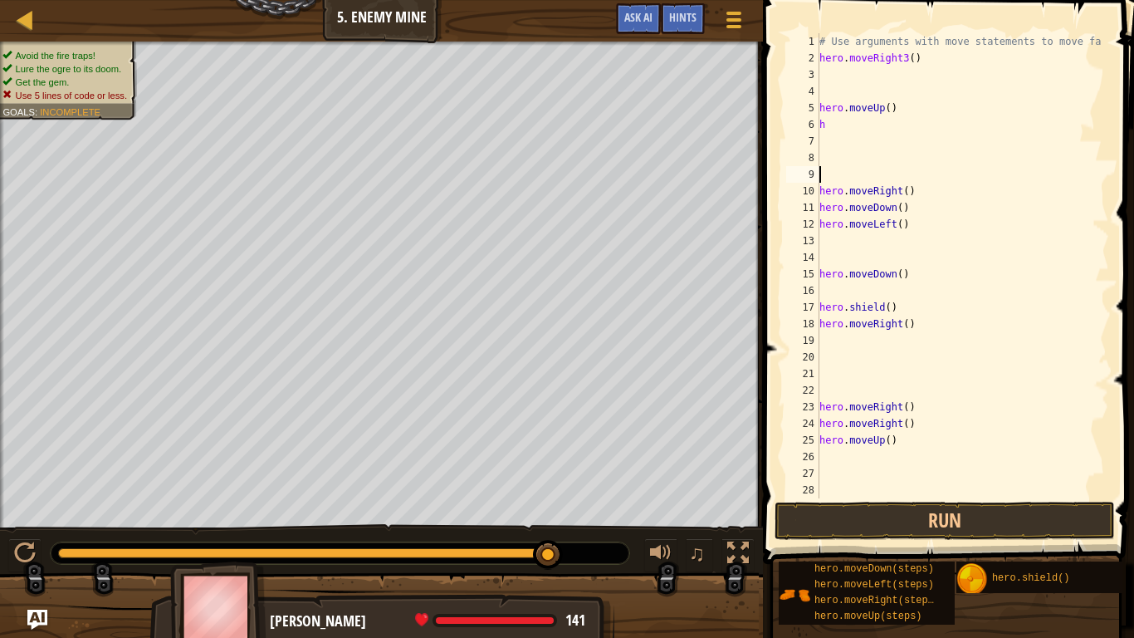
scroll to position [0, 0]
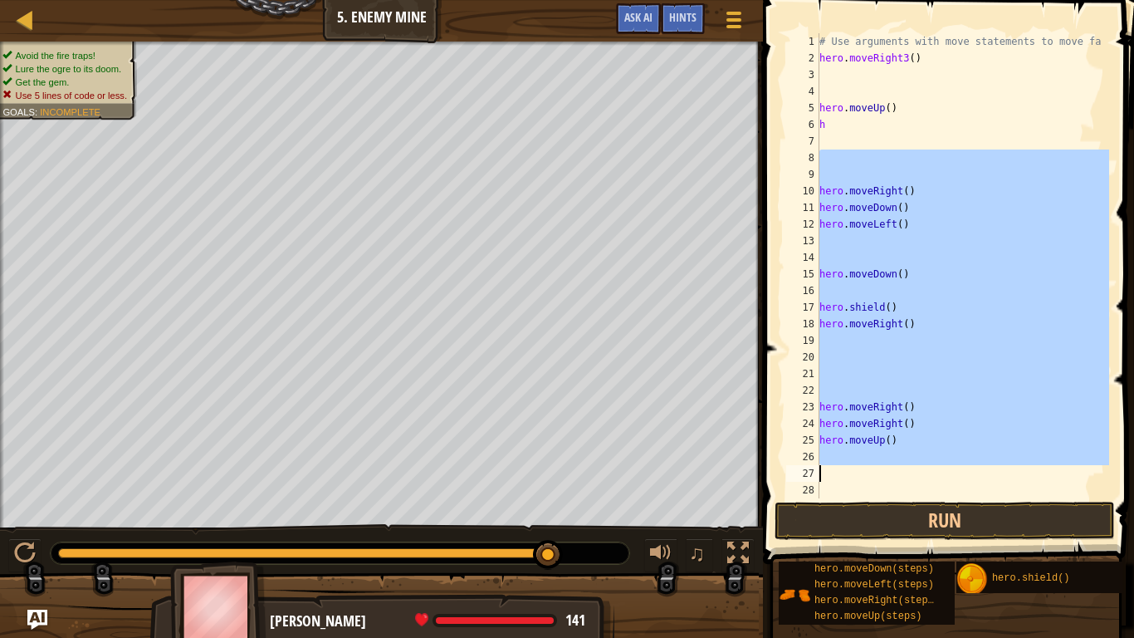
drag, startPoint x: 821, startPoint y: 164, endPoint x: 908, endPoint y: 465, distance: 313.5
click at [908, 465] on div "# Use arguments with move statements to move fa hero . moveRight3 ( ) hero . mo…" at bounding box center [962, 282] width 293 height 498
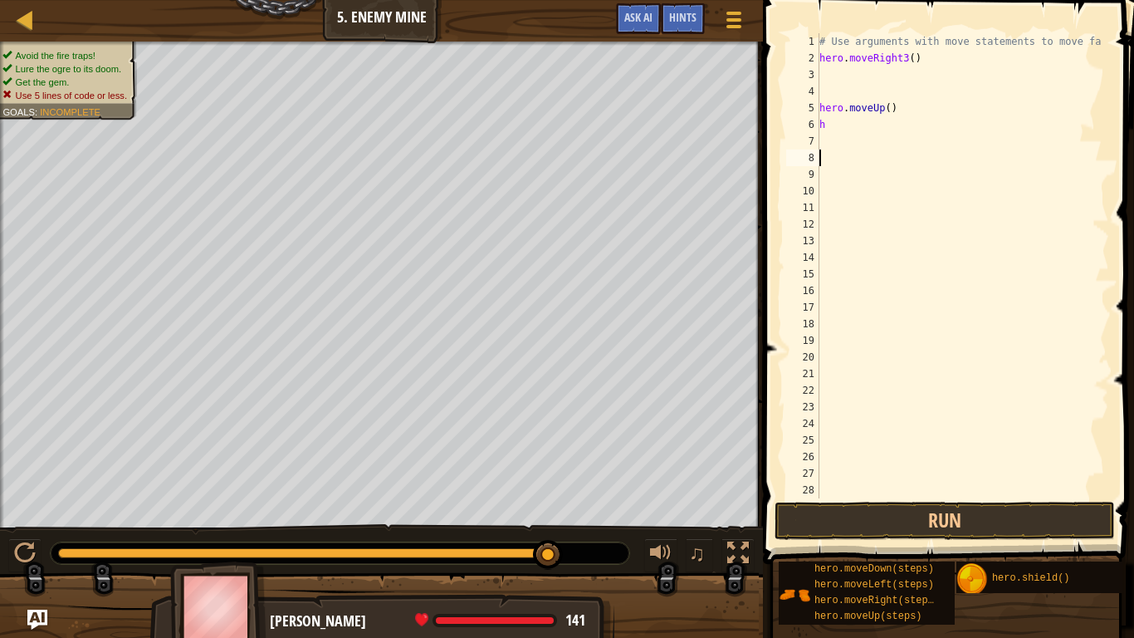
scroll to position [1, 0]
click at [900, 117] on div "# Use arguments with move statements to move fa hero . moveRight3 ( ) hero . mo…" at bounding box center [962, 282] width 293 height 498
click at [903, 108] on div "# Use arguments with move statements to move fa hero . moveRight3 ( ) hero . mo…" at bounding box center [962, 282] width 293 height 498
type textarea "h"
click at [858, 120] on div "# Use arguments with move statements to move fa hero . moveRight3 ( ) h" at bounding box center [962, 282] width 293 height 498
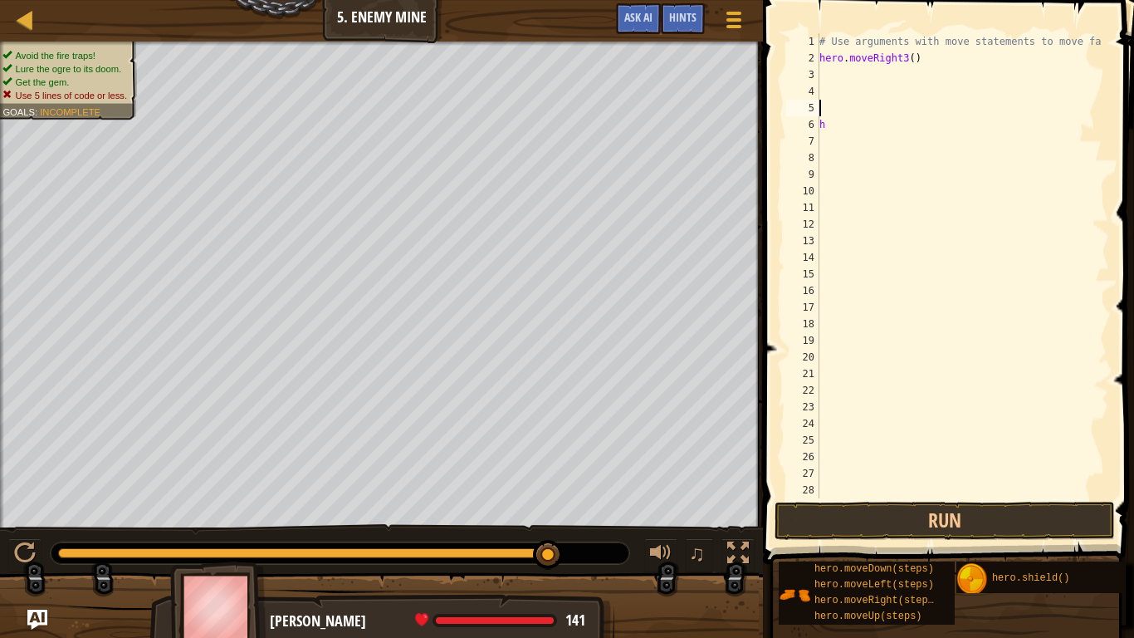
type textarea "h"
click at [829, 72] on div "# Use arguments with move statements to move fa hero . moveRight3 ( )" at bounding box center [962, 282] width 293 height 498
type textarea "h"
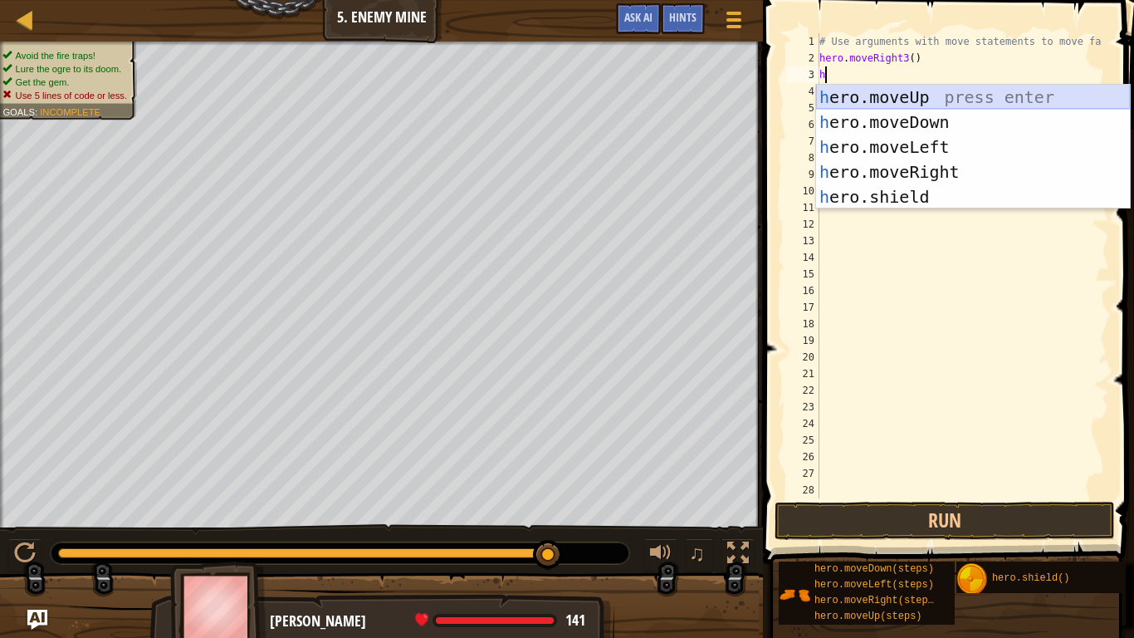
click at [893, 100] on div "h ero.moveUp press enter h ero.moveDown press enter h ero.moveLeft press enter …" at bounding box center [973, 172] width 314 height 174
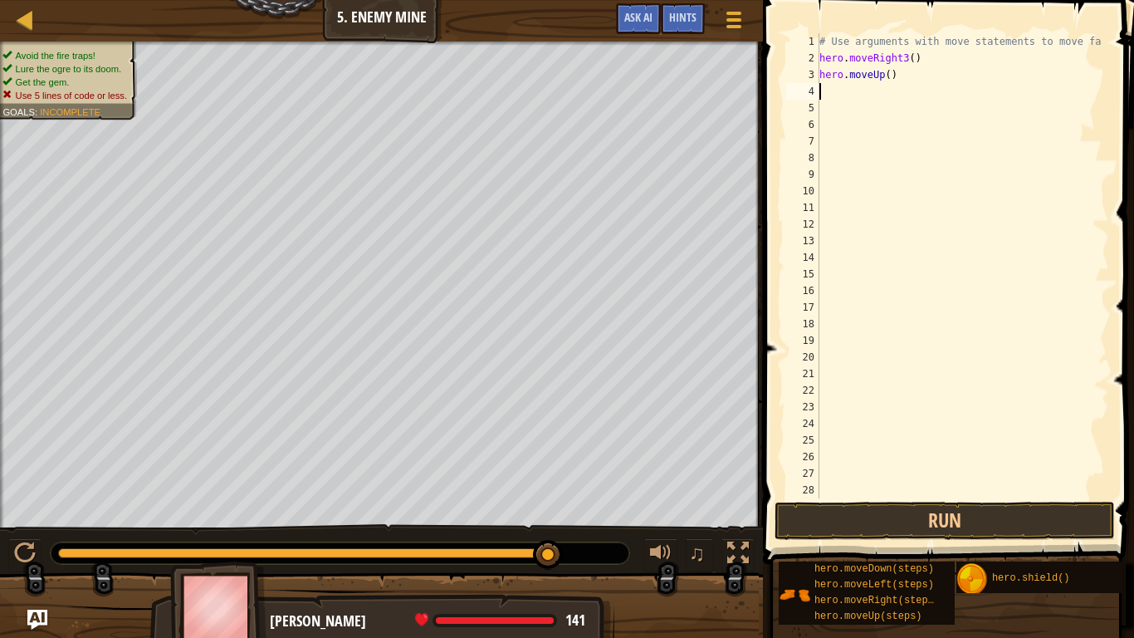
type textarea "d"
type textarea "h"
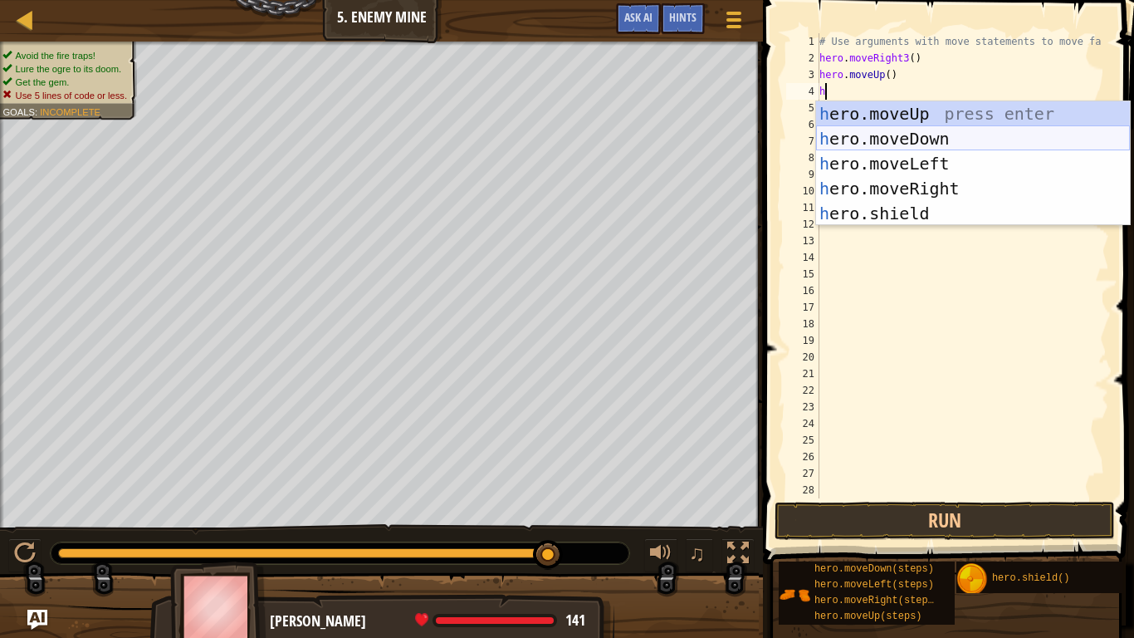
click at [889, 146] on div "h ero.moveUp press enter h ero.moveDown press enter h ero.moveLeft press enter …" at bounding box center [973, 188] width 314 height 174
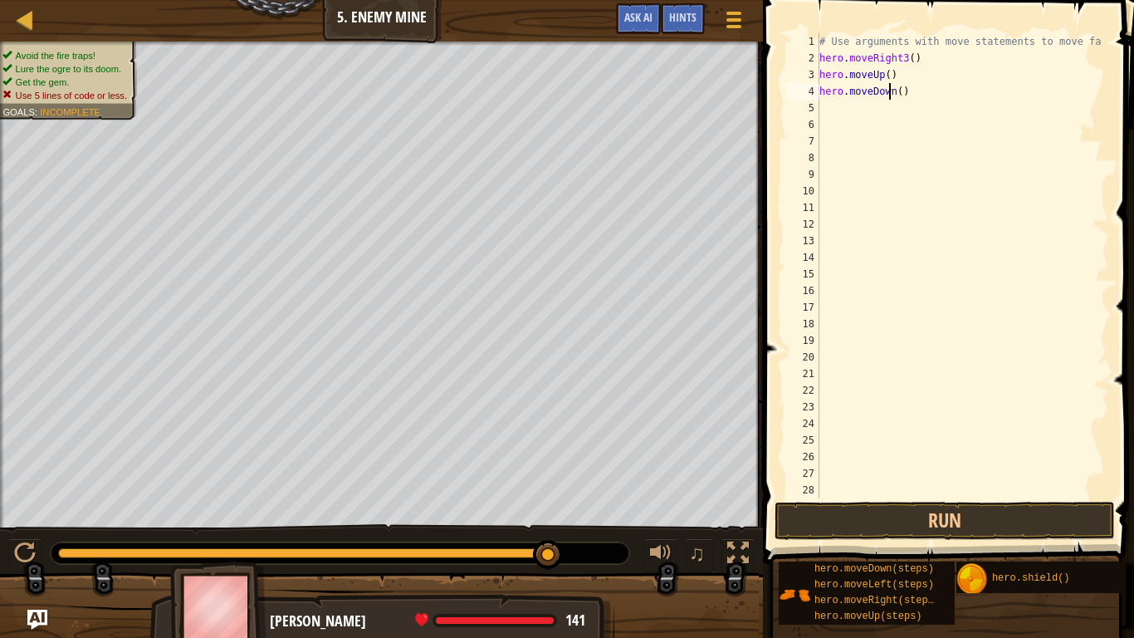
click at [892, 97] on div "# Use arguments with move statements to move fa hero . moveRight3 ( ) hero . mo…" at bounding box center [962, 282] width 293 height 498
click at [896, 95] on div "# Use arguments with move statements to move fa hero . moveRight3 ( ) hero . mo…" at bounding box center [962, 282] width 293 height 498
type textarea "hero.moveDown3()"
click at [842, 105] on div "# Use arguments with move statements to move fa hero . moveRight3 ( ) hero . mo…" at bounding box center [962, 282] width 293 height 498
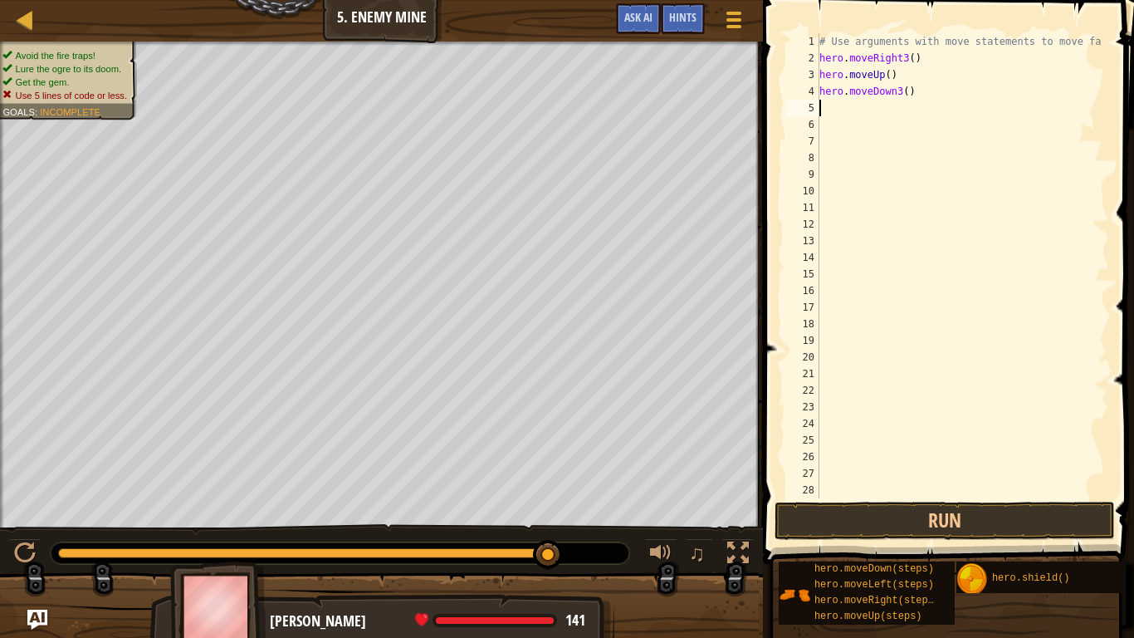
scroll to position [7, 0]
type textarea "h"
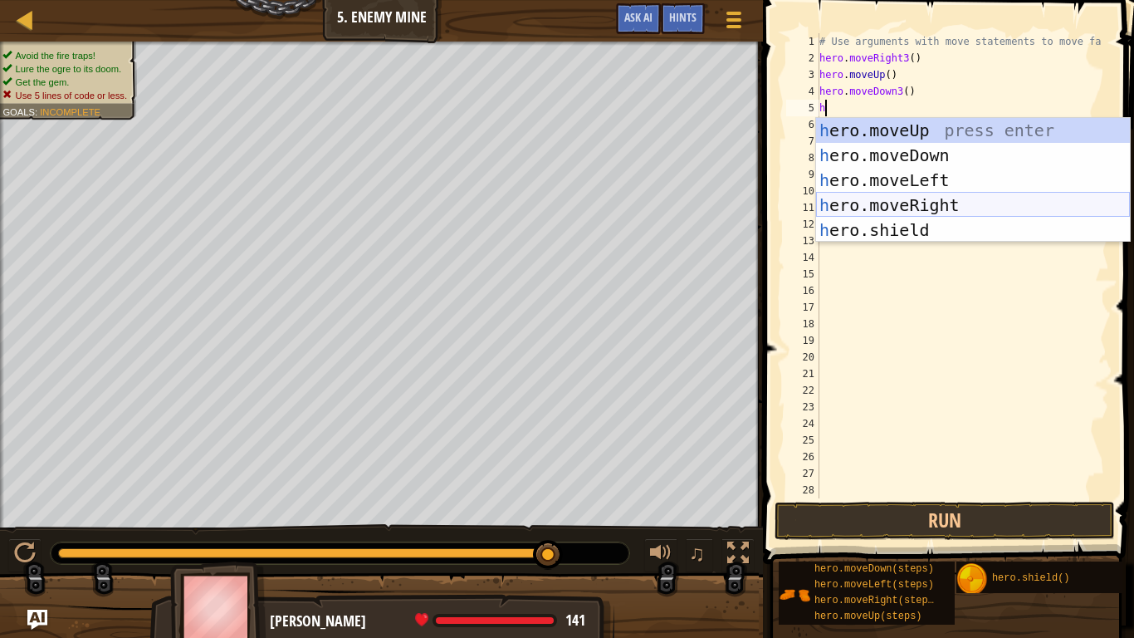
click at [861, 200] on div "h ero.moveUp press enter h ero.moveDown press enter h ero.moveLeft press enter …" at bounding box center [973, 205] width 314 height 174
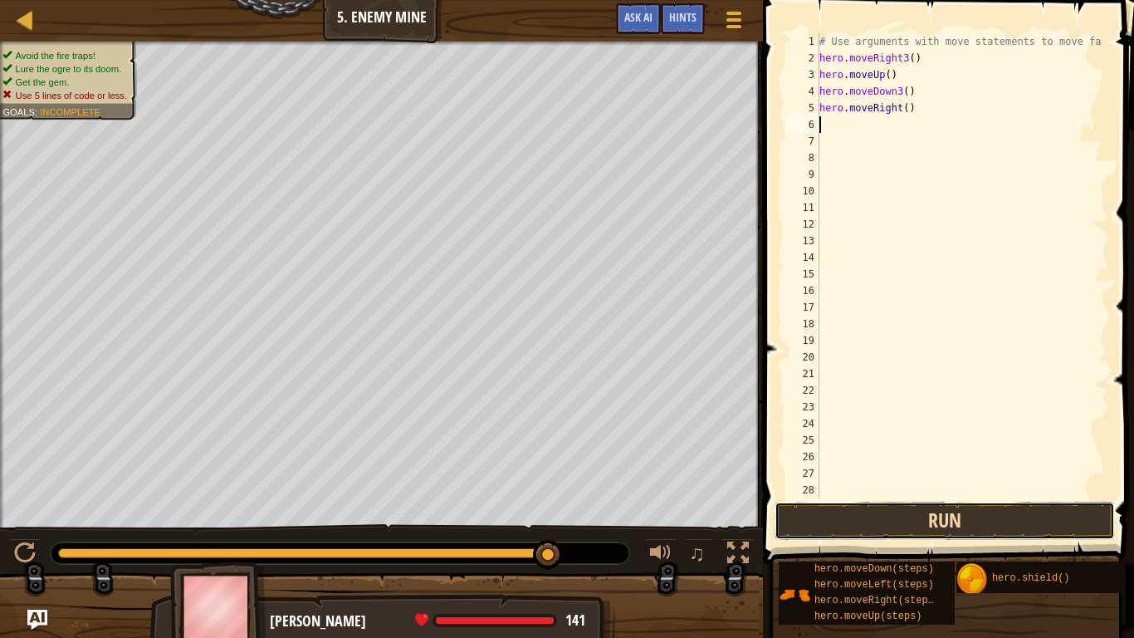
click at [834, 502] on button "Run" at bounding box center [945, 521] width 340 height 38
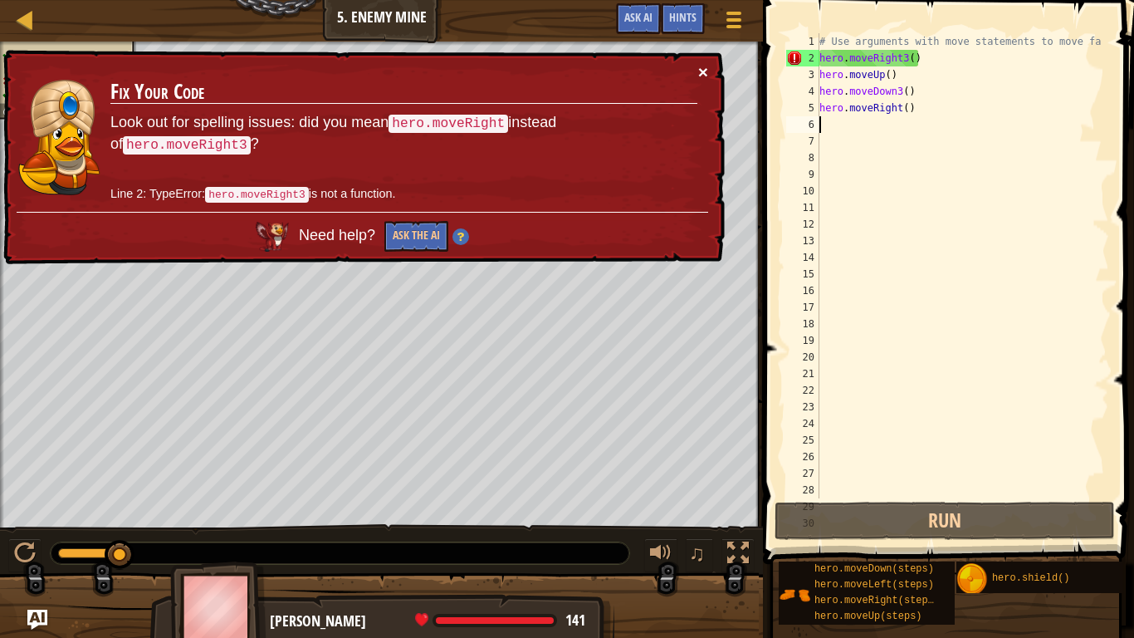
click at [705, 67] on button "×" at bounding box center [703, 71] width 10 height 17
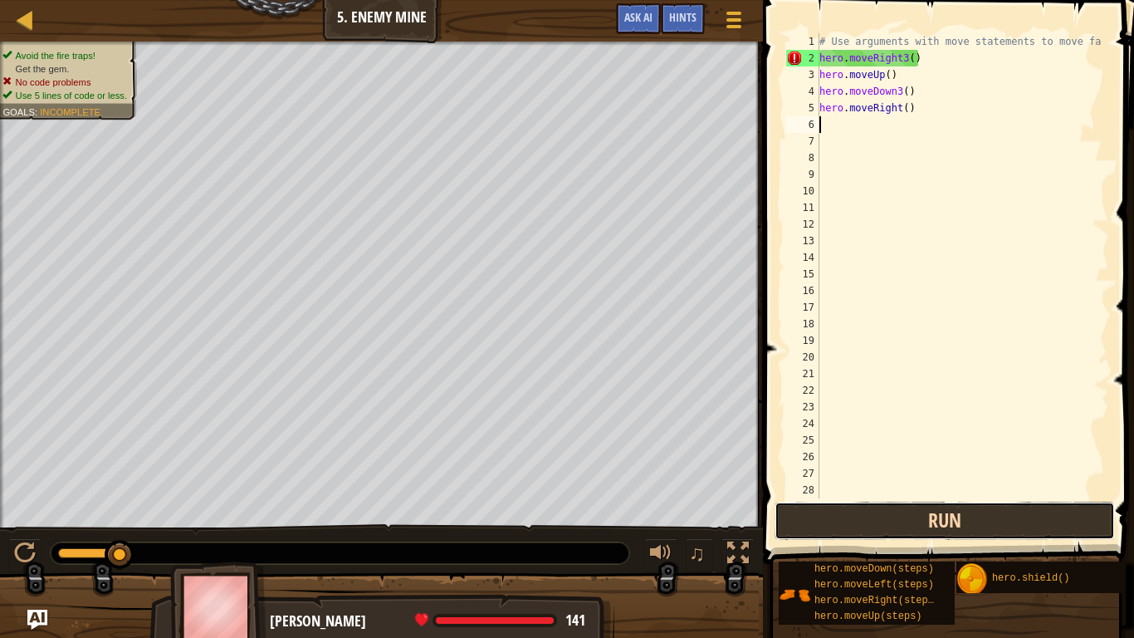
click at [828, 523] on button "Run" at bounding box center [945, 521] width 340 height 38
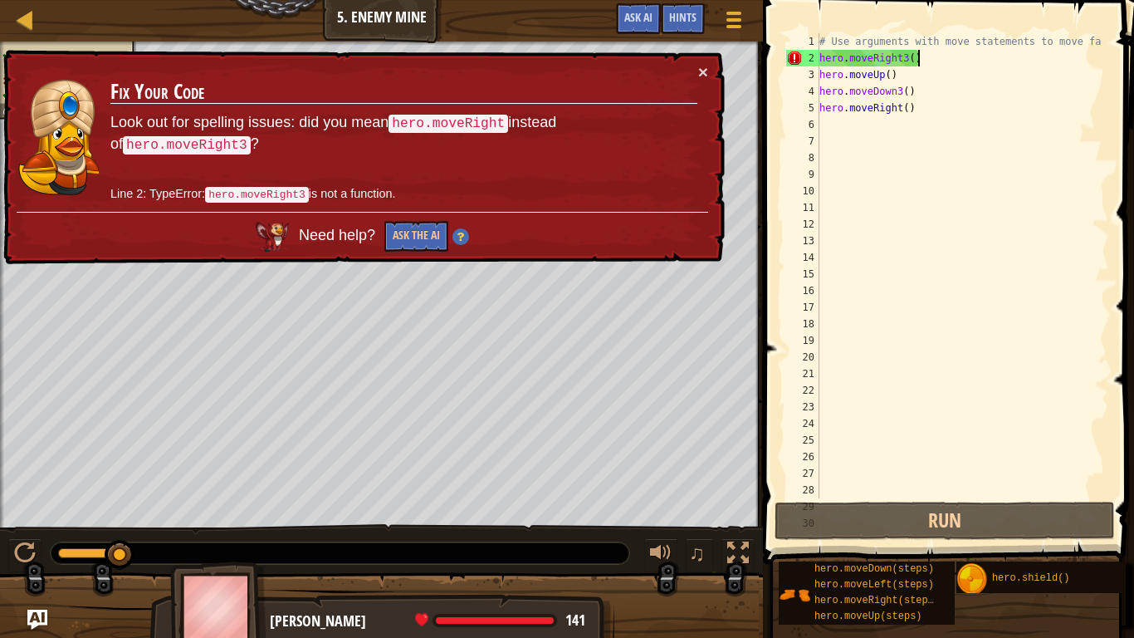
click at [913, 60] on div "# Use arguments with move statements to move fa hero . moveRight3 ( ) hero . mo…" at bounding box center [962, 282] width 293 height 498
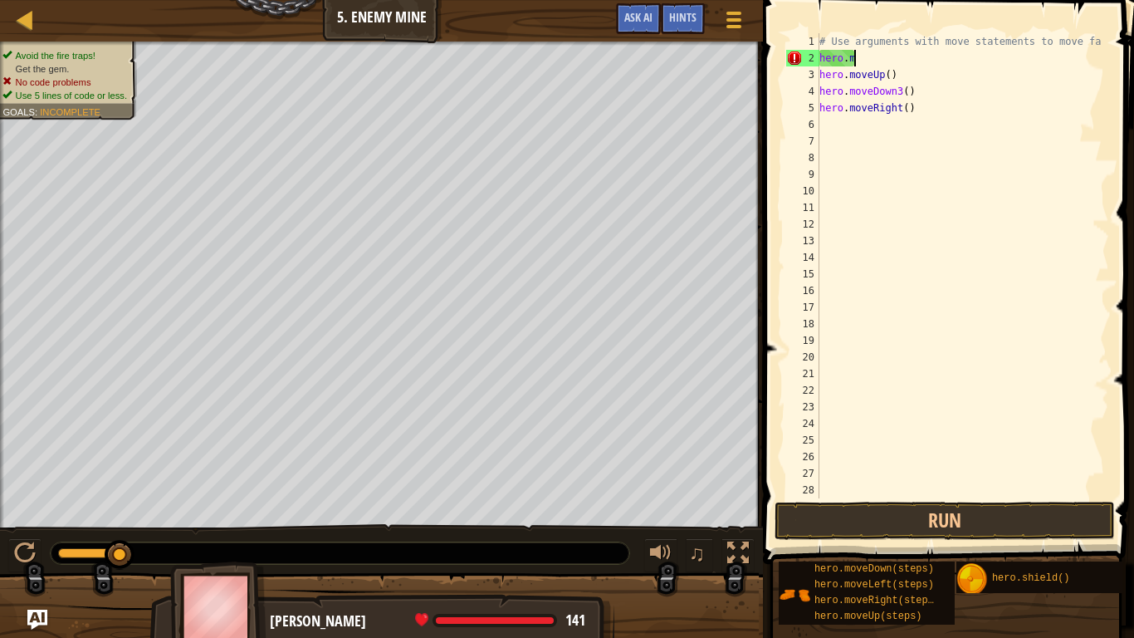
type textarea "h"
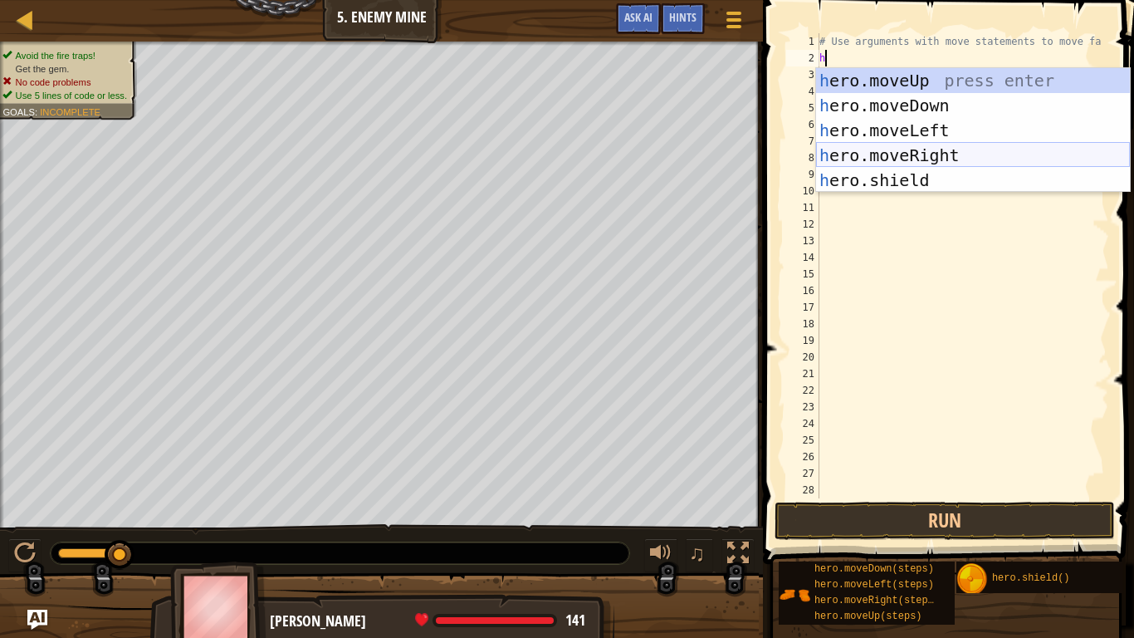
click at [913, 151] on div "h ero.moveUp press enter h ero.moveDown press enter h ero.moveLeft press enter …" at bounding box center [973, 155] width 314 height 174
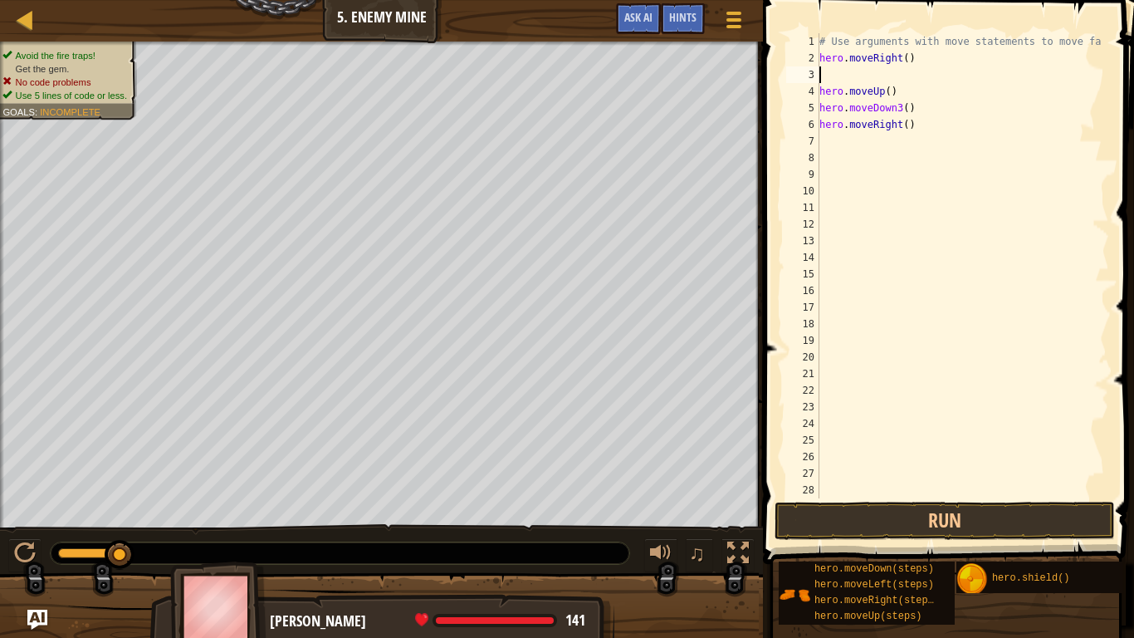
type textarea "h"
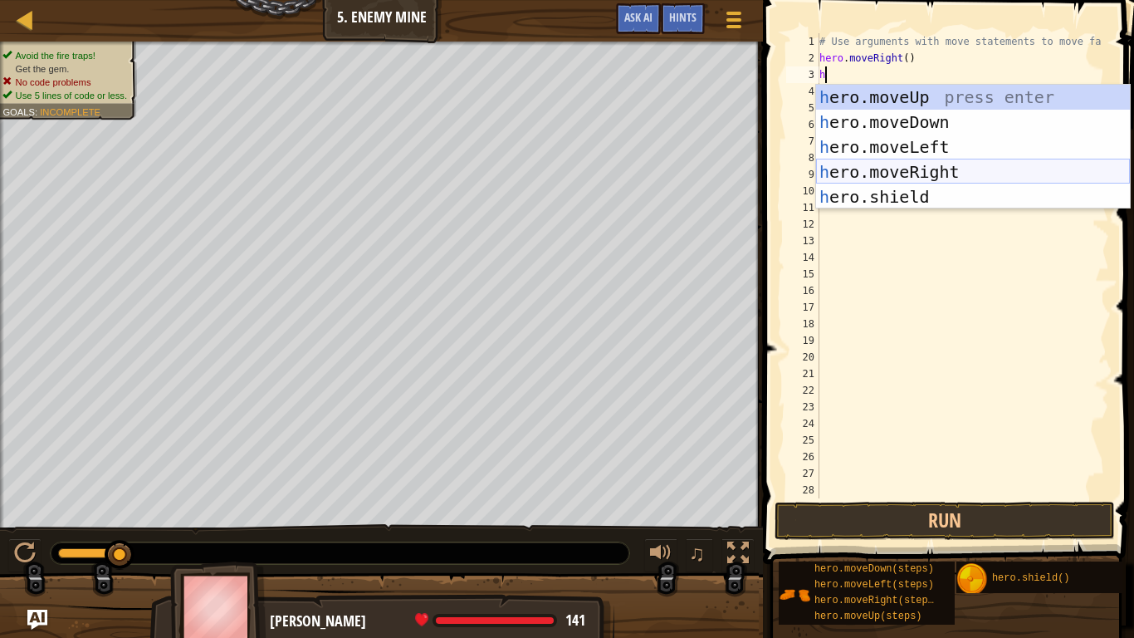
click at [913, 164] on div "h ero.moveUp press enter h ero.moveDown press enter h ero.moveLeft press enter …" at bounding box center [973, 172] width 314 height 174
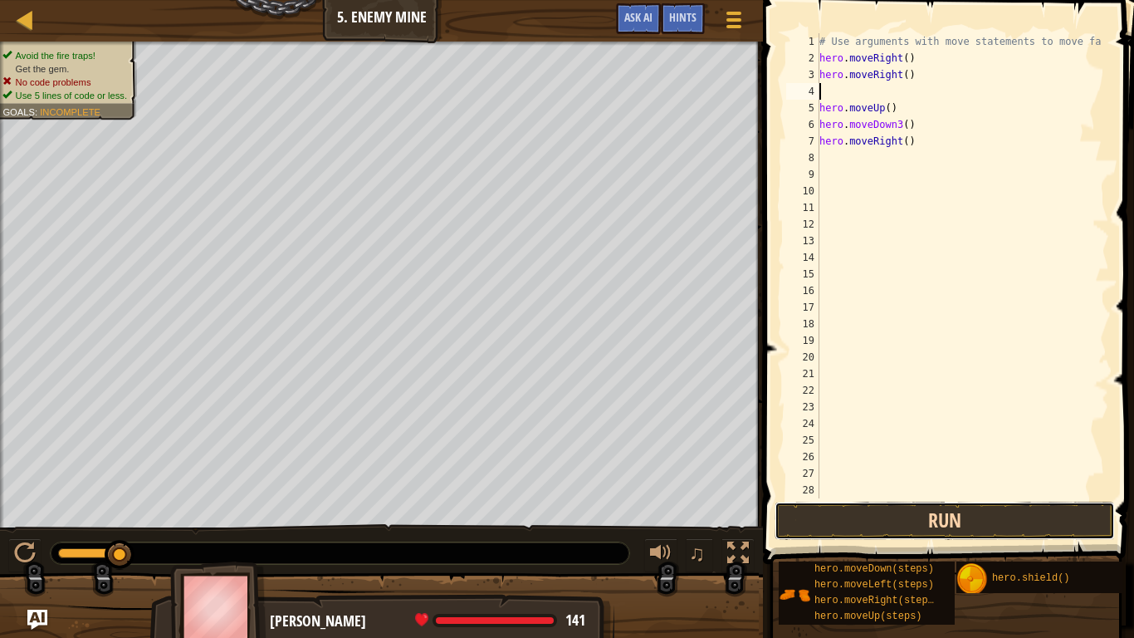
click at [890, 510] on button "Run" at bounding box center [945, 521] width 340 height 38
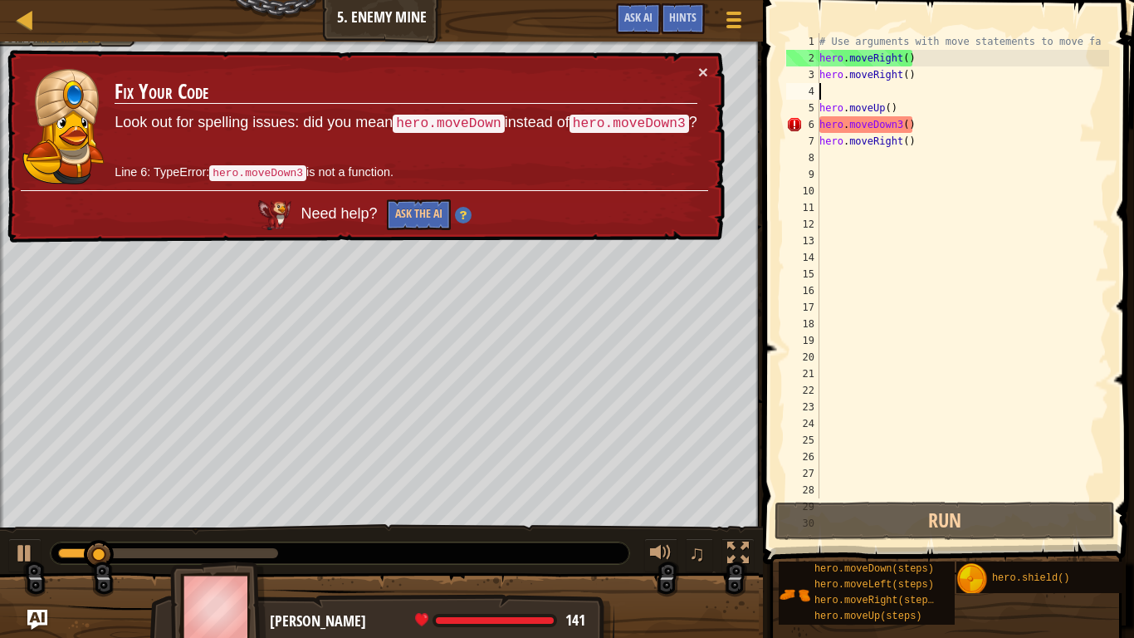
click at [428, 218] on div "Need help? Ask the AI" at bounding box center [365, 210] width 688 height 40
click at [704, 76] on button "×" at bounding box center [703, 71] width 10 height 17
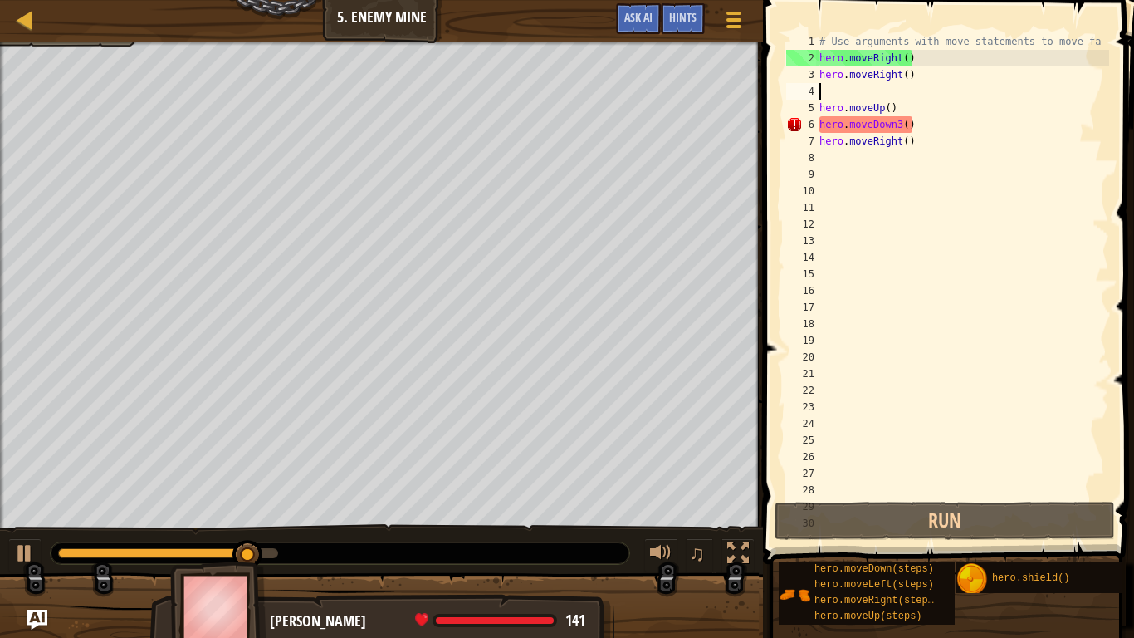
click at [913, 115] on div "# Use arguments with move statements to move fa hero . moveRight ( ) hero . mov…" at bounding box center [962, 282] width 293 height 498
type textarea "hero.moveUp()"
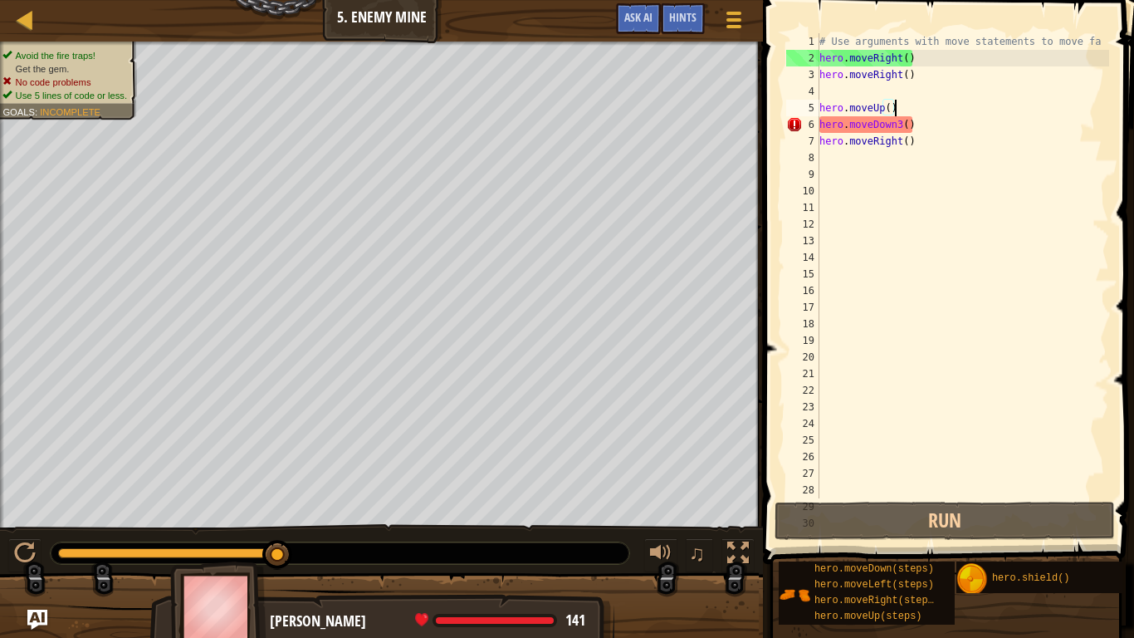
click at [823, 90] on div "# Use arguments with move statements to move fa hero . moveRight ( ) hero . mov…" at bounding box center [962, 282] width 293 height 498
type textarea "h"
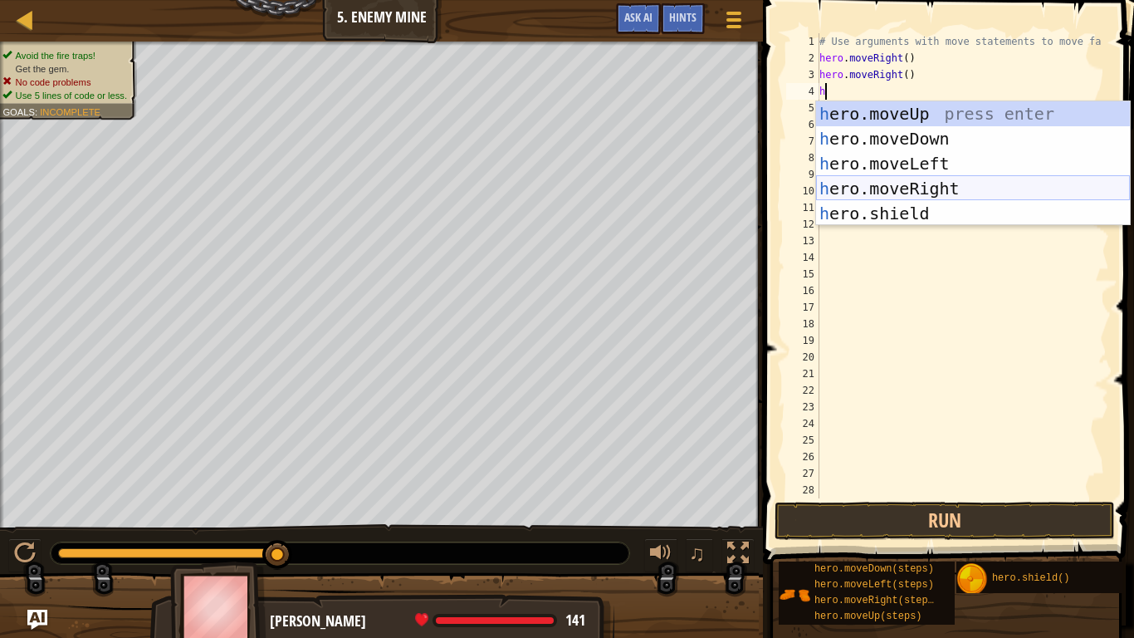
click at [894, 193] on div "h ero.moveUp press enter h ero.moveDown press enter h ero.moveLeft press enter …" at bounding box center [973, 188] width 314 height 174
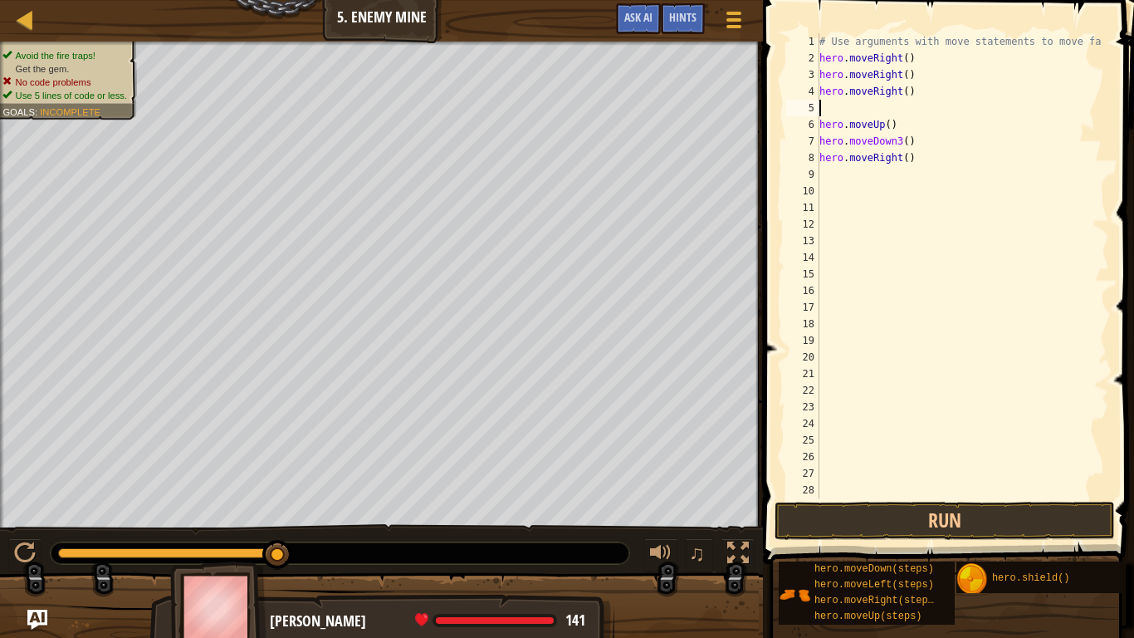
click at [895, 124] on div "# Use arguments with move statements to move fa hero . moveRight ( ) hero . mov…" at bounding box center [962, 282] width 293 height 498
click at [913, 153] on div "# Use arguments with move statements to move fa hero . moveRight ( ) hero . mov…" at bounding box center [962, 282] width 293 height 498
type textarea "h"
click at [913, 137] on div "# Use arguments with move statements to move fa hero . moveRight ( ) hero . mov…" at bounding box center [962, 282] width 293 height 498
type textarea "h"
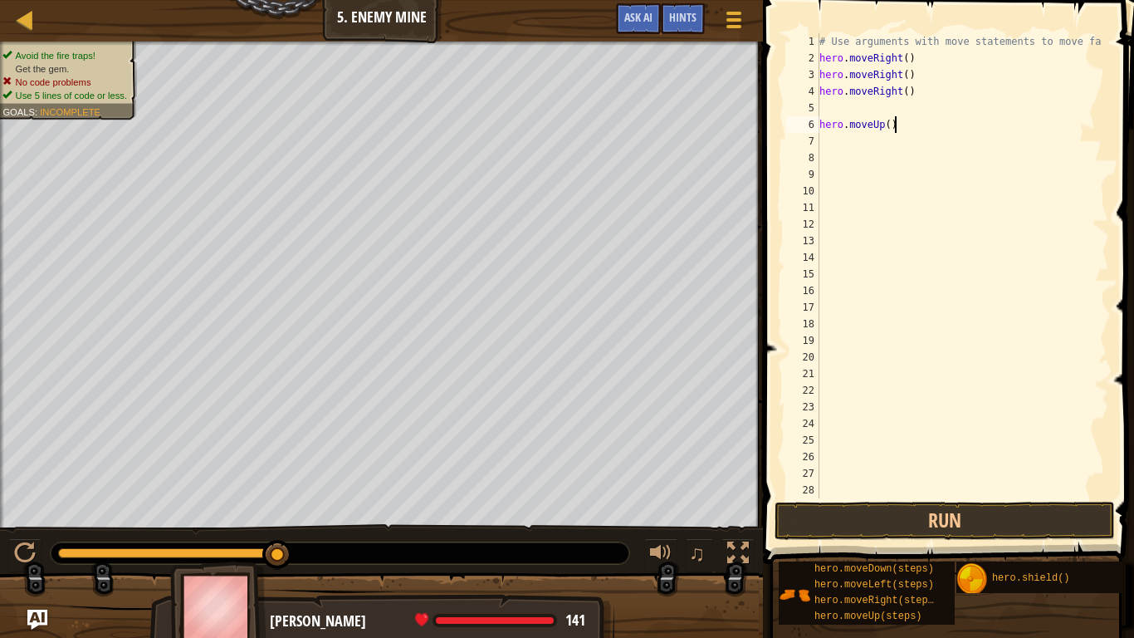
click at [913, 127] on div "# Use arguments with move statements to move fa hero . moveRight ( ) hero . mov…" at bounding box center [962, 282] width 293 height 498
type textarea "h"
click at [851, 108] on div "# Use arguments with move statements to move fa hero . moveRight ( ) hero . mov…" at bounding box center [962, 282] width 293 height 498
type textarea "h"
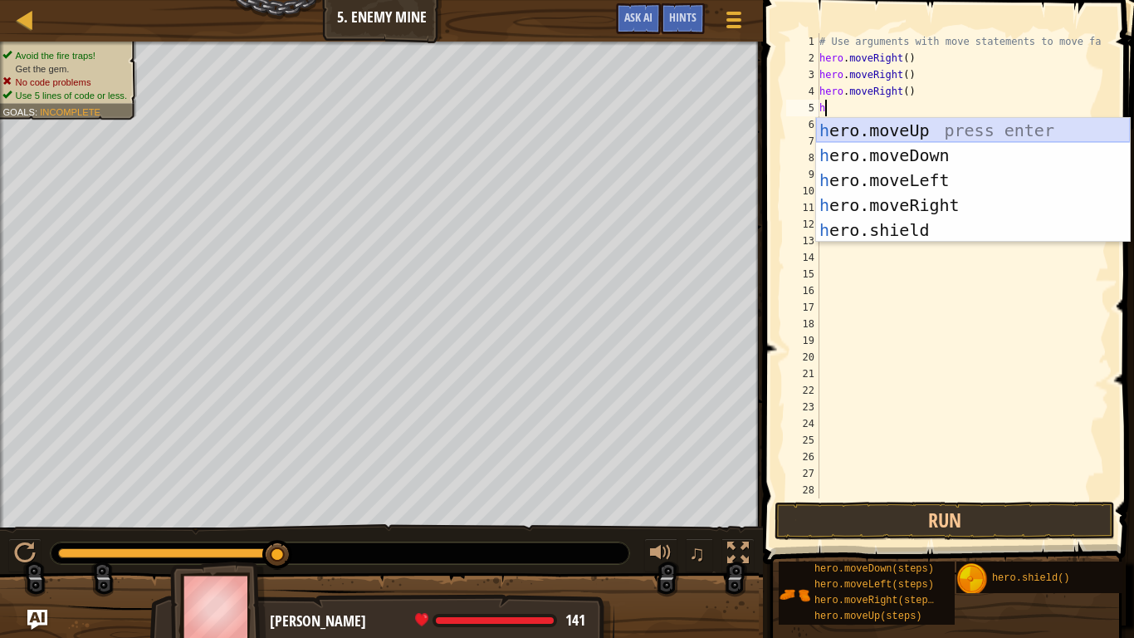
click at [913, 135] on div "h ero.moveUp press enter h ero.moveDown press enter h ero.moveLeft press enter …" at bounding box center [973, 205] width 314 height 174
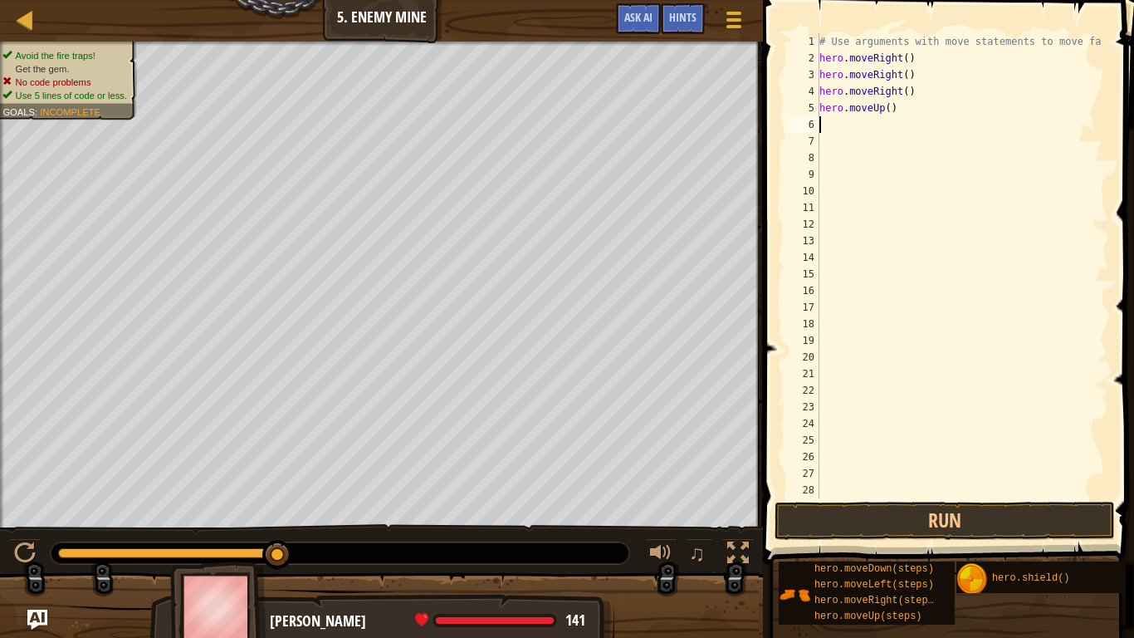
type textarea "h"
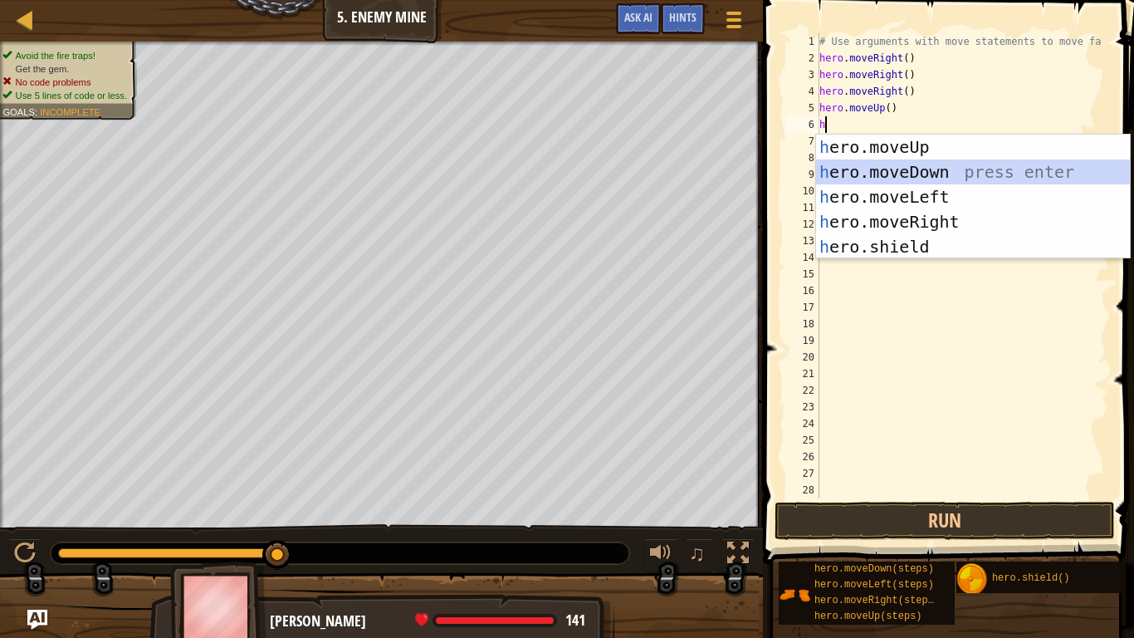
click at [913, 177] on div "h ero.moveUp press enter h ero.moveDown press enter h ero.moveLeft press enter …" at bounding box center [973, 222] width 314 height 174
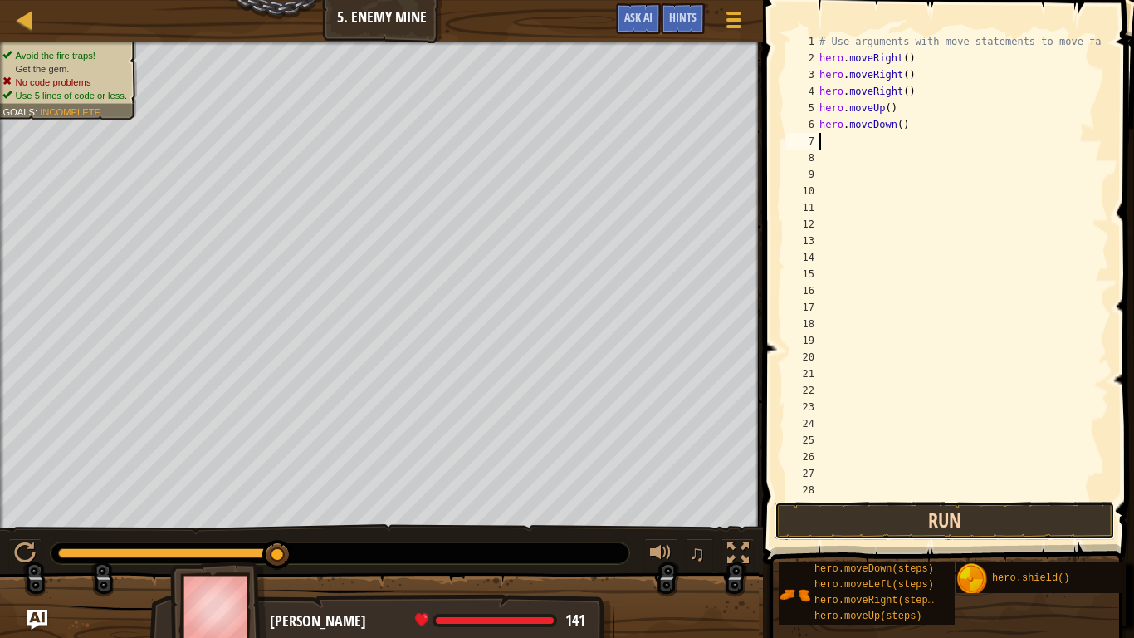
click at [866, 517] on button "Run" at bounding box center [945, 521] width 340 height 38
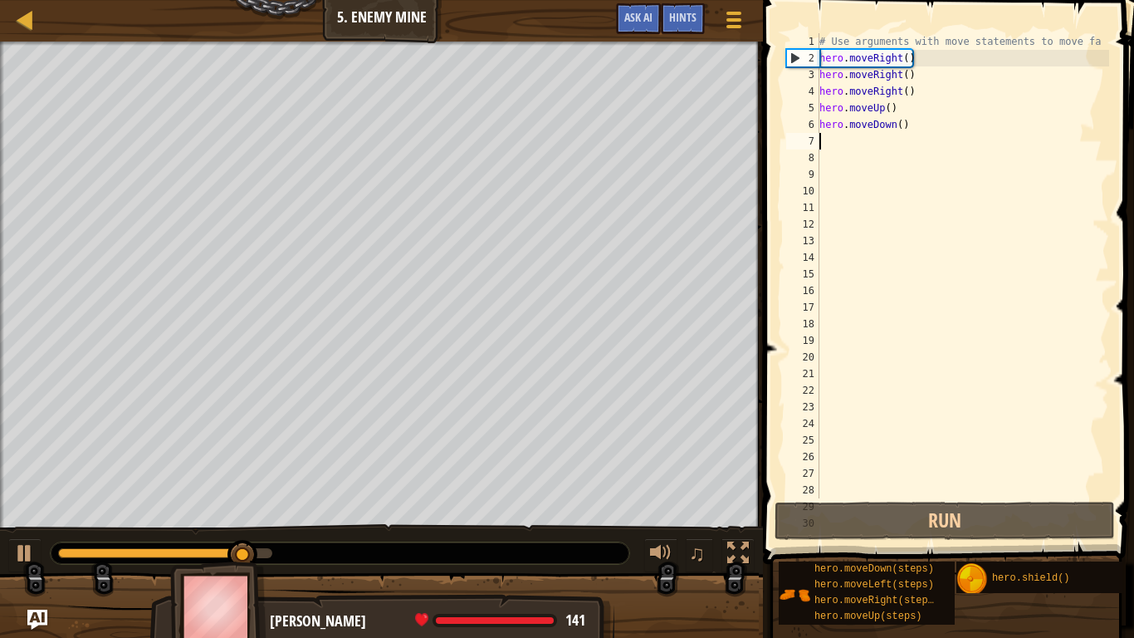
click at [913, 130] on div "# Use arguments with move statements to move fa hero . moveRight ( ) hero . mov…" at bounding box center [962, 282] width 293 height 498
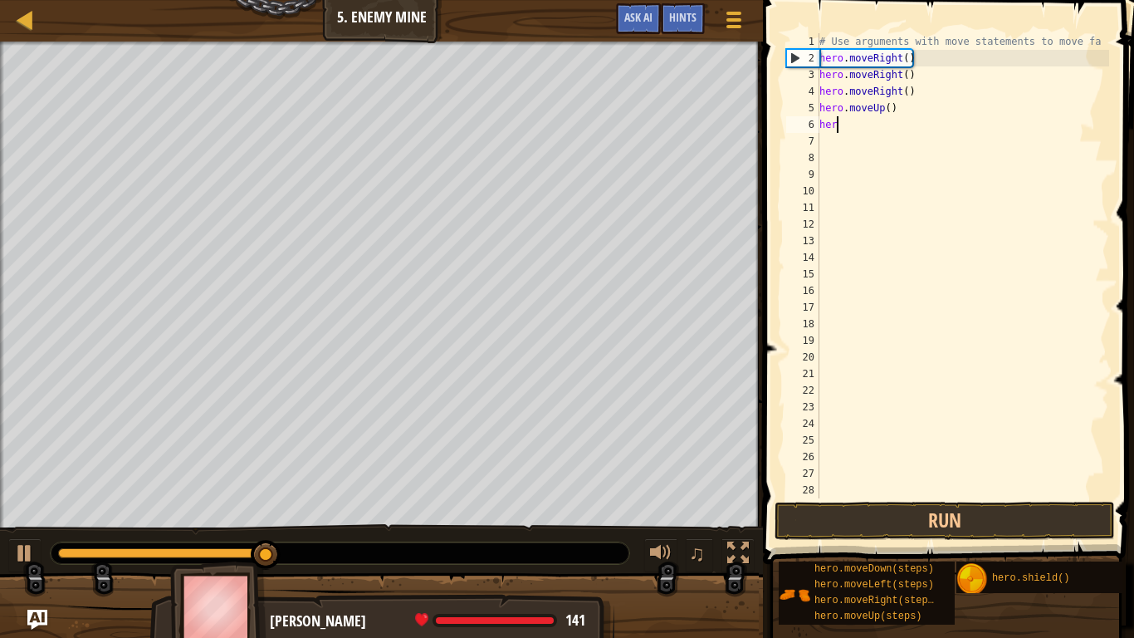
type textarea "h"
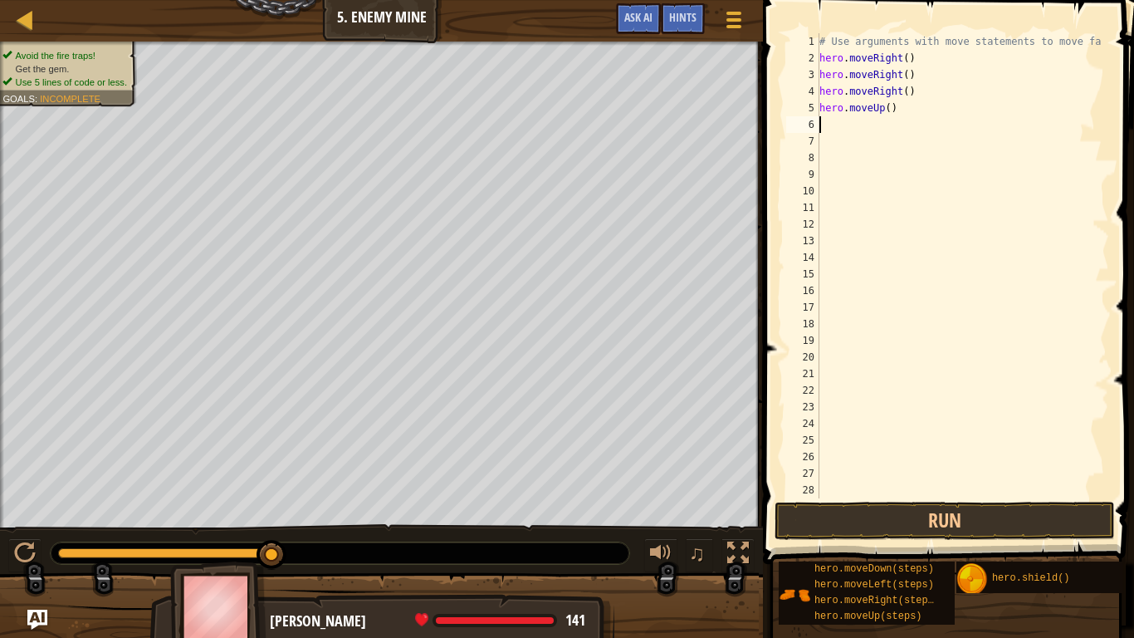
type textarea "h"
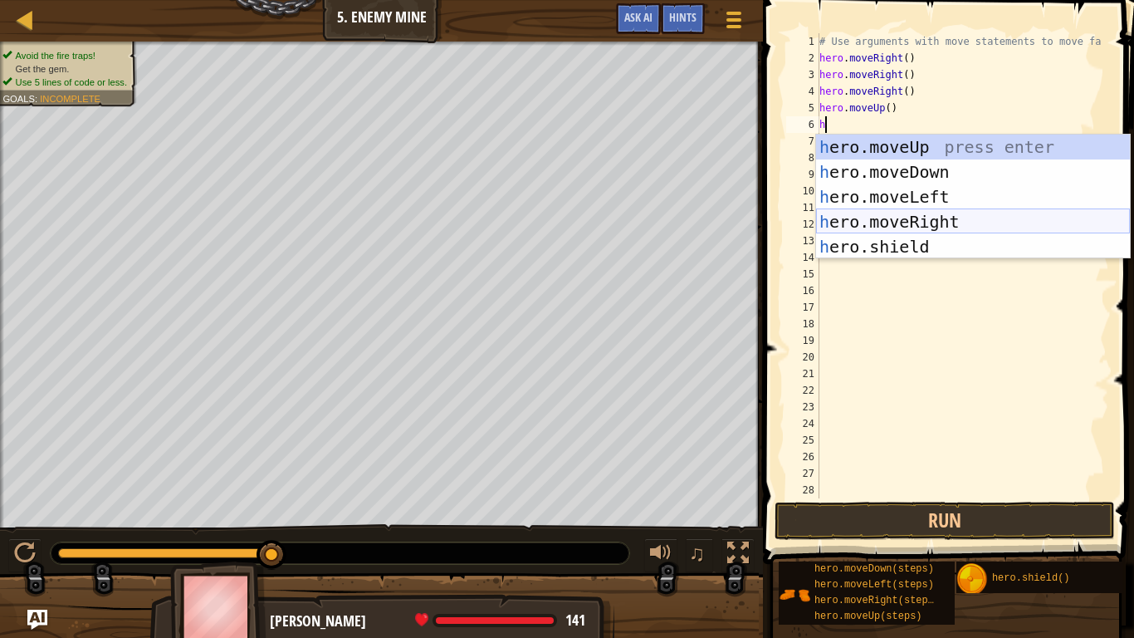
click at [913, 223] on div "h ero.moveUp press enter h ero.moveDown press enter h ero.moveLeft press enter …" at bounding box center [973, 222] width 314 height 174
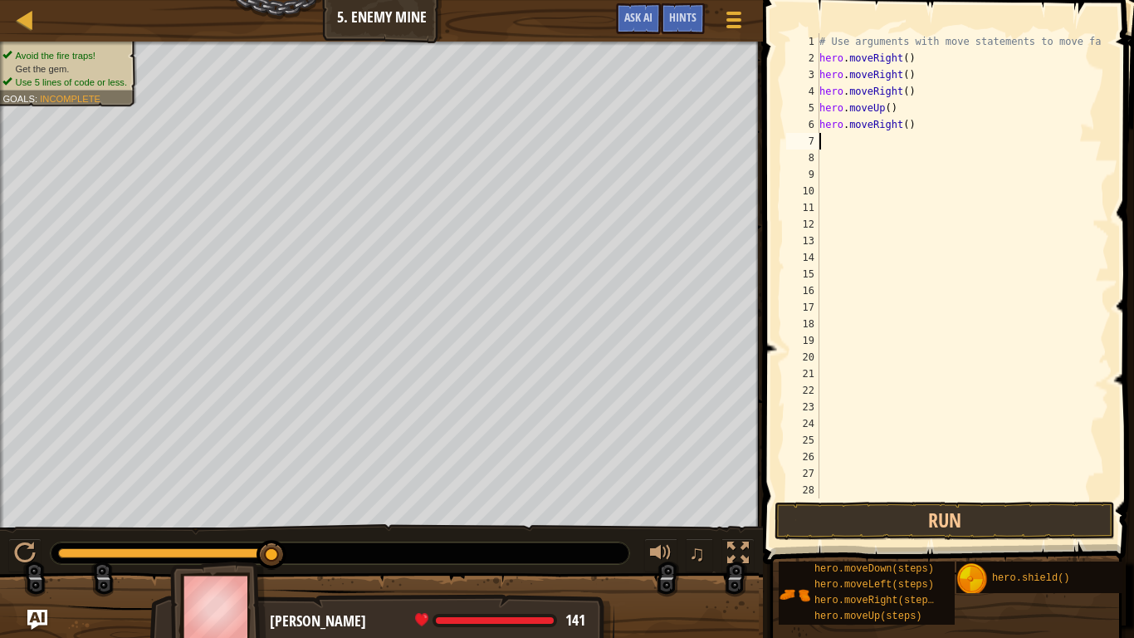
type textarea "h"
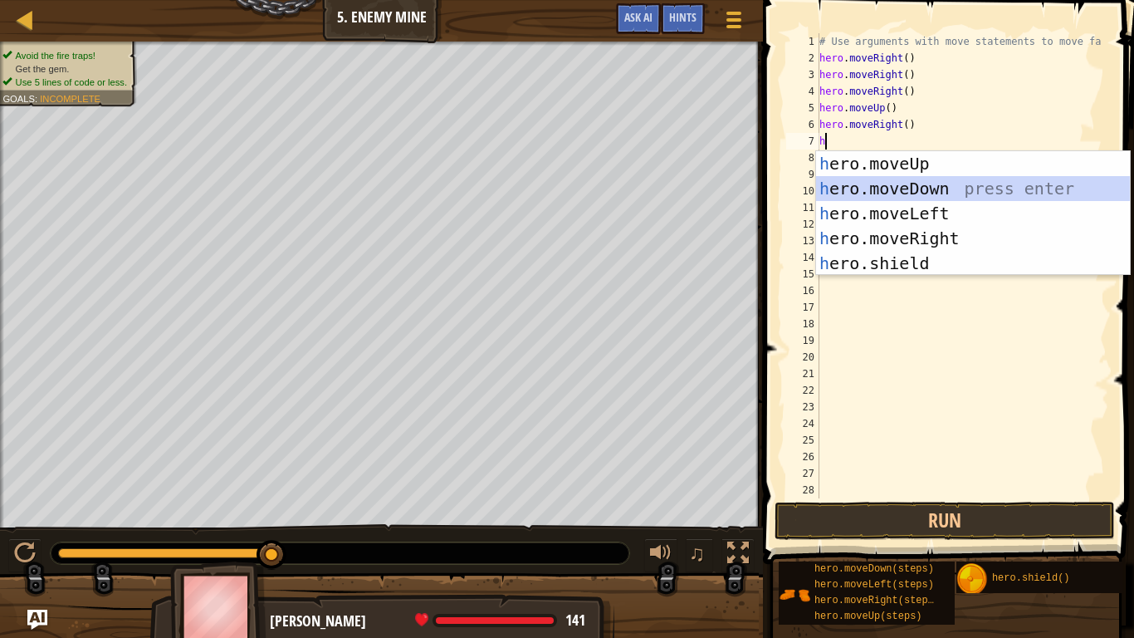
click at [906, 184] on div "h ero.moveUp press enter h ero.moveDown press enter h ero.moveLeft press enter …" at bounding box center [973, 238] width 314 height 174
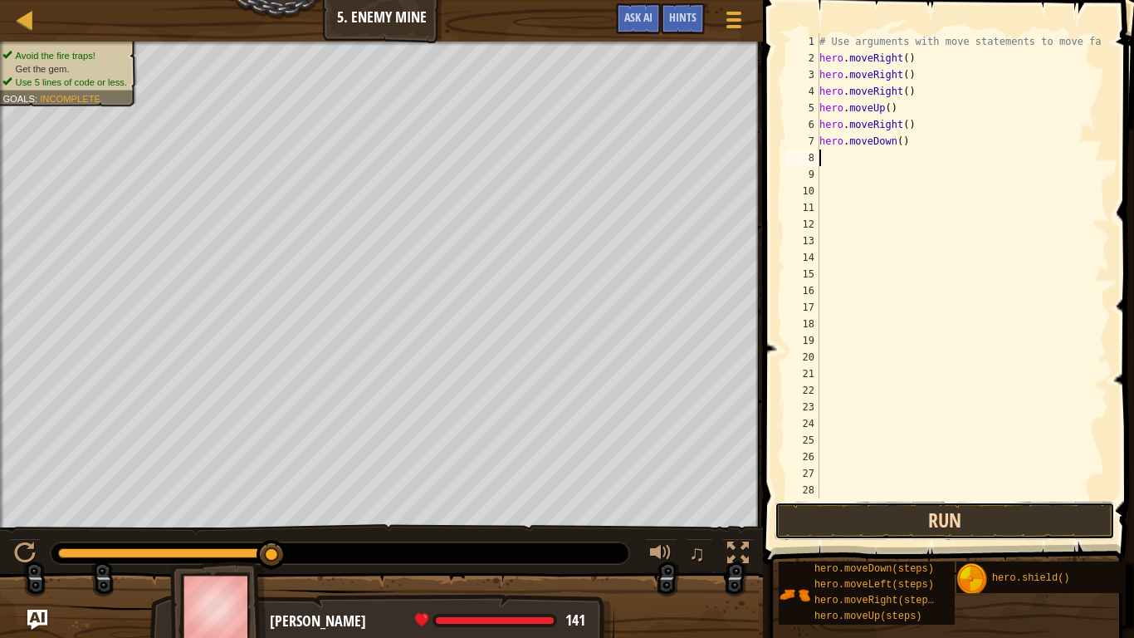
click at [839, 523] on button "Run" at bounding box center [945, 521] width 340 height 38
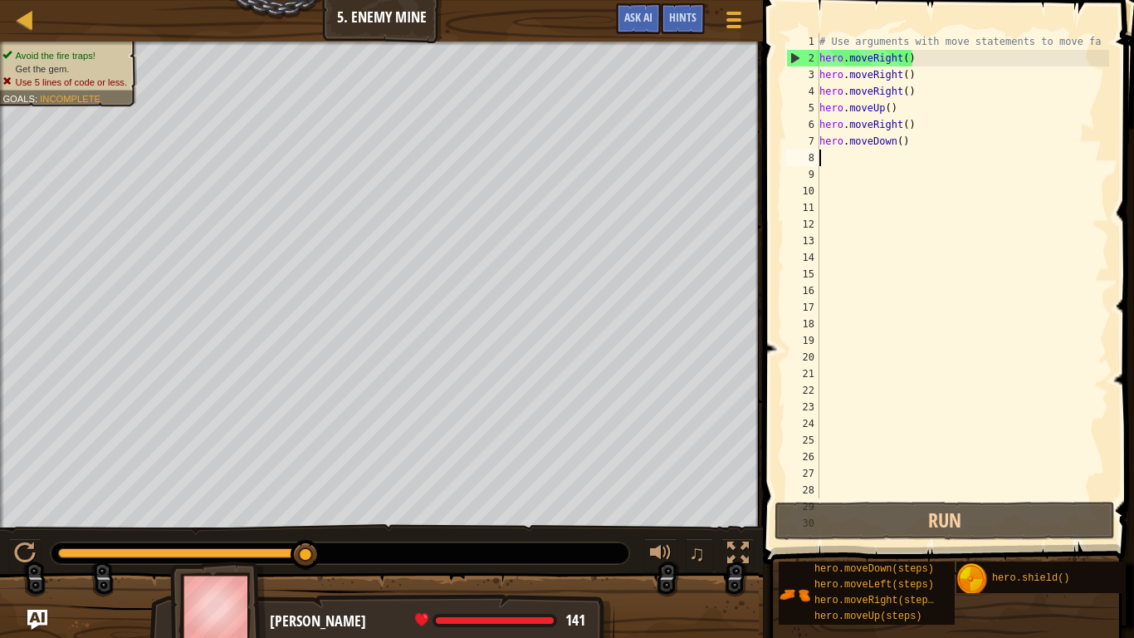
type textarea "h"
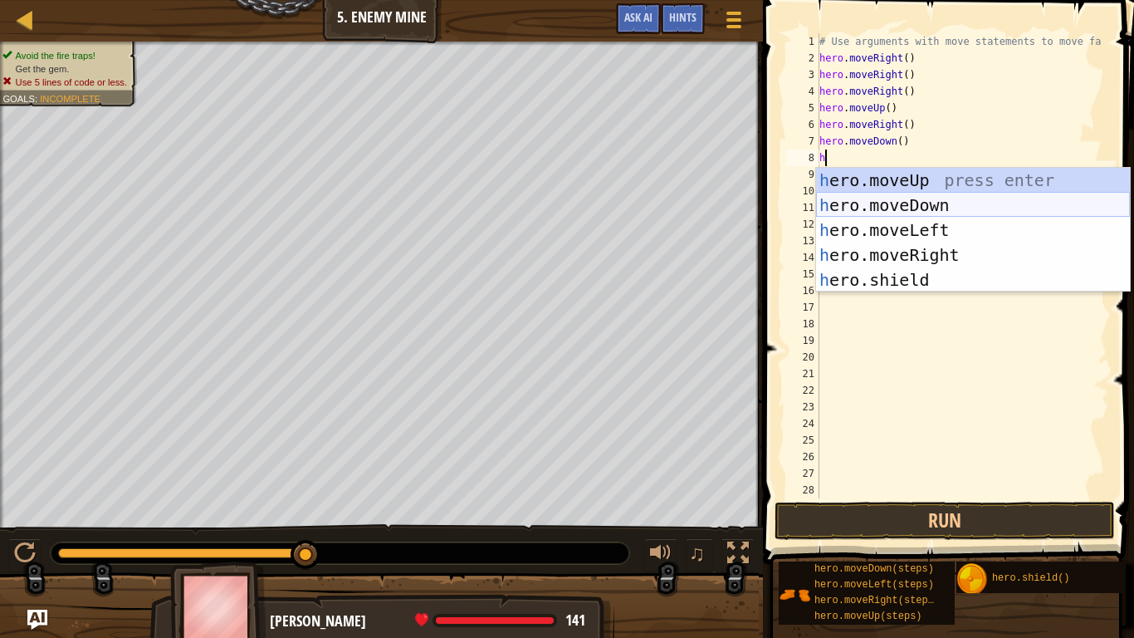
click at [905, 208] on div "h ero.moveUp press enter h ero.moveDown press enter h ero.moveLeft press enter …" at bounding box center [973, 255] width 314 height 174
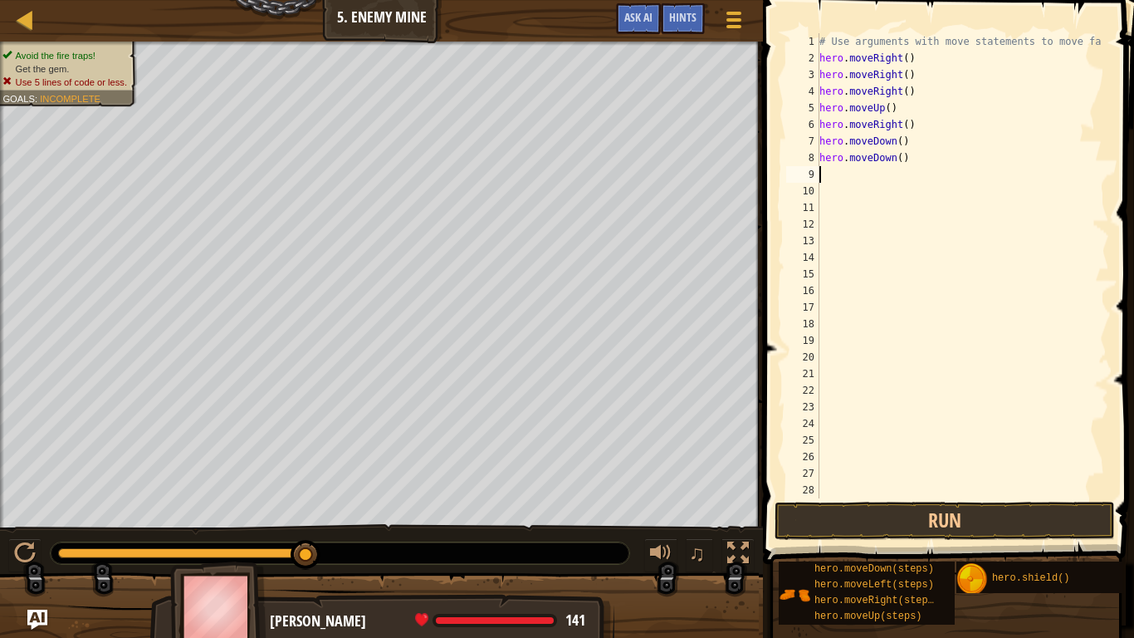
type textarea "h"
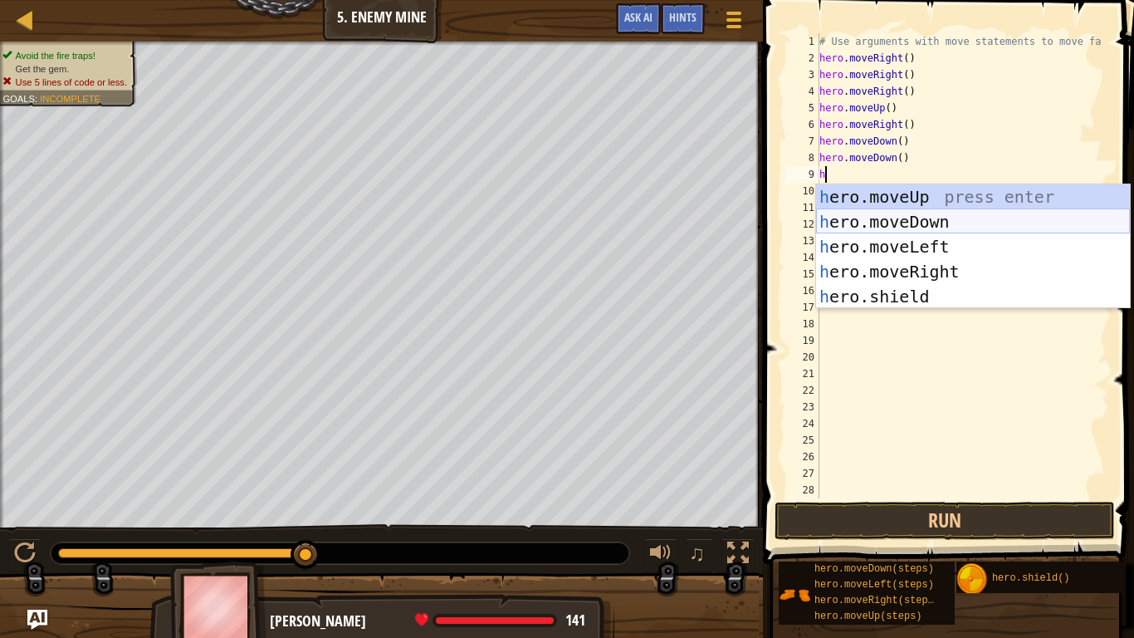
click at [898, 223] on div "h ero.moveUp press enter h ero.moveDown press enter h ero.moveLeft press enter …" at bounding box center [973, 271] width 314 height 174
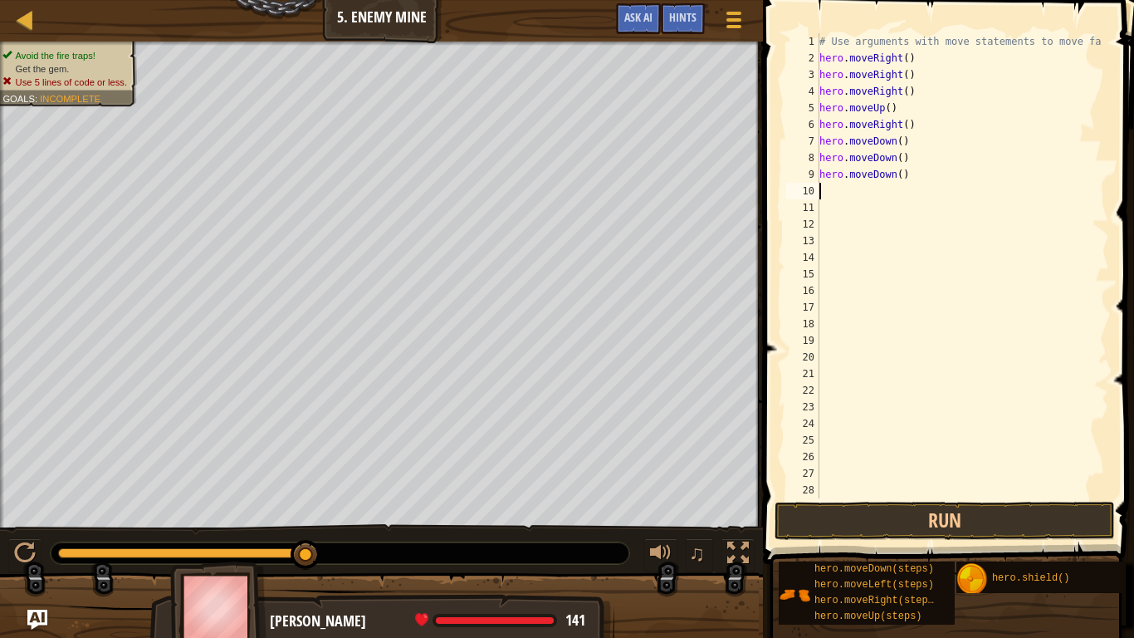
type textarea "h"
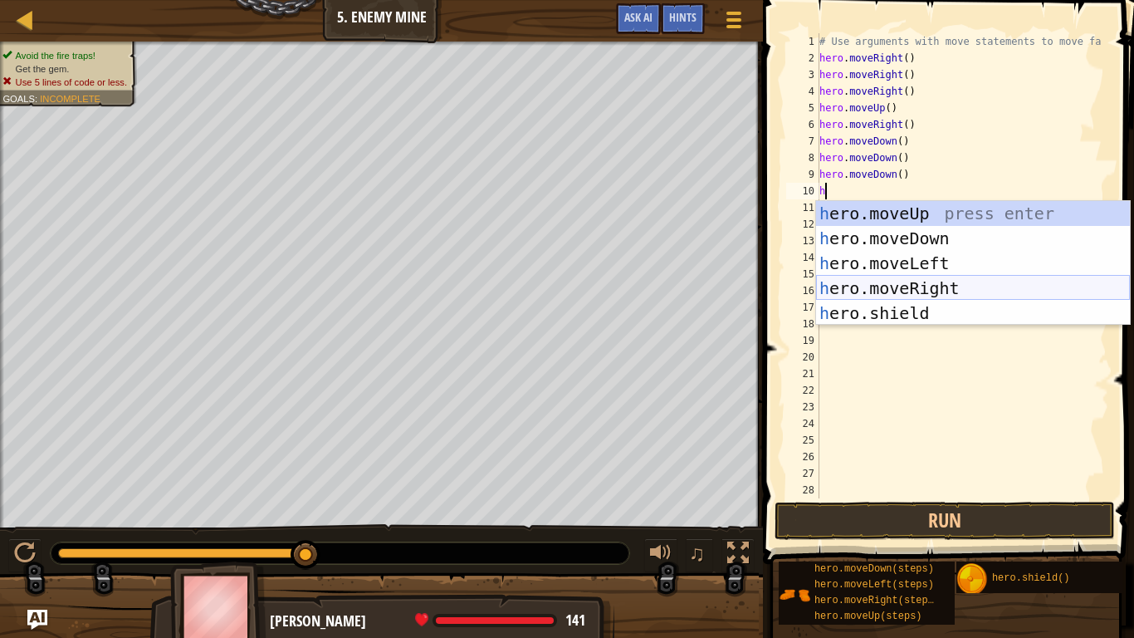
click at [913, 287] on div "h ero.moveUp press enter h ero.moveDown press enter h ero.moveLeft press enter …" at bounding box center [973, 288] width 314 height 174
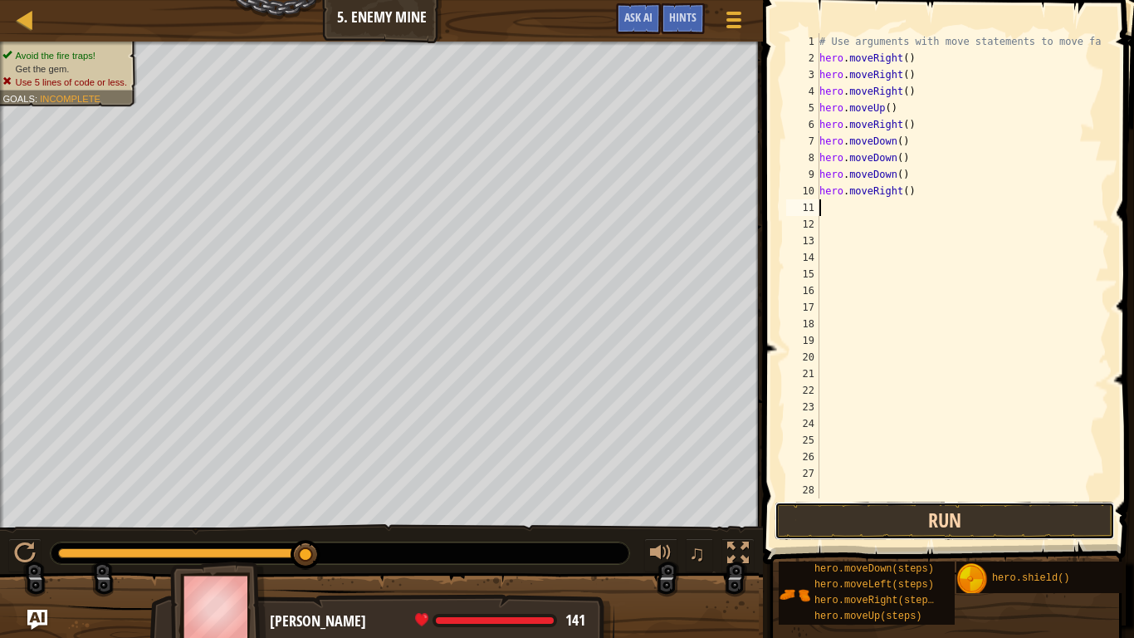
click at [866, 512] on button "Run" at bounding box center [945, 521] width 340 height 38
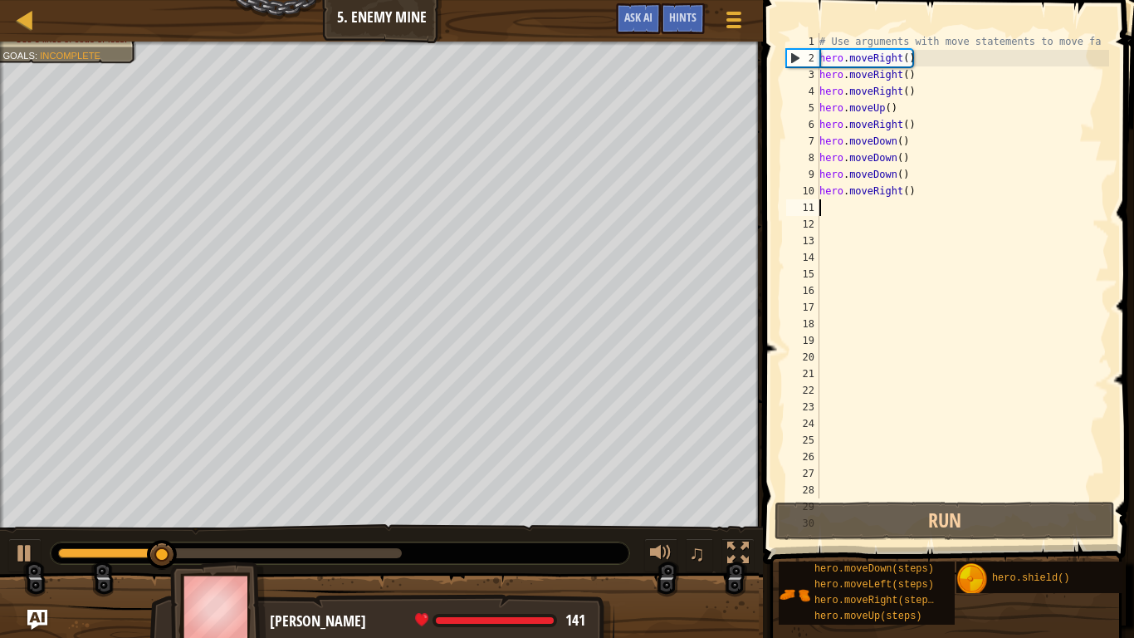
type textarea "h"
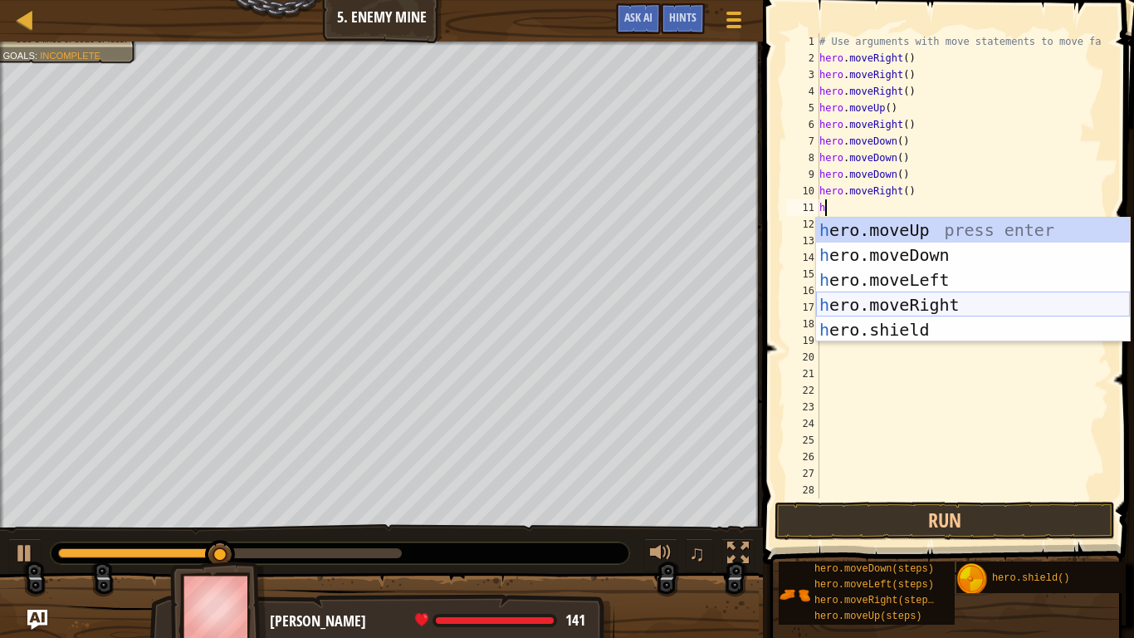
click at [862, 301] on div "h ero.moveUp press enter h ero.moveDown press enter h ero.moveLeft press enter …" at bounding box center [973, 305] width 314 height 174
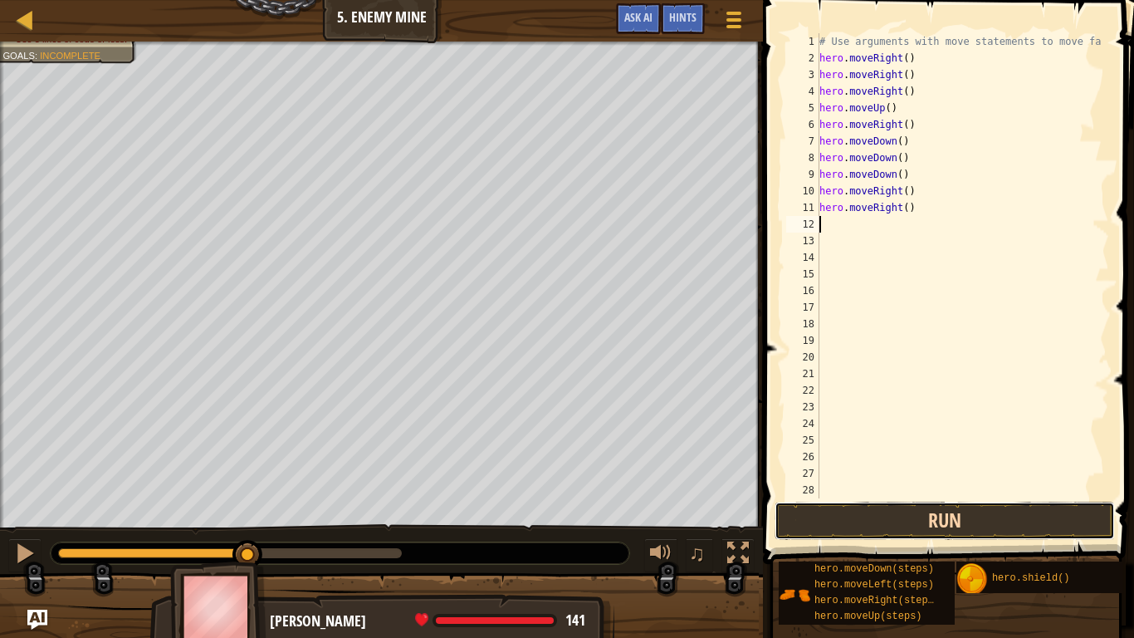
click at [858, 510] on button "Run" at bounding box center [945, 521] width 340 height 38
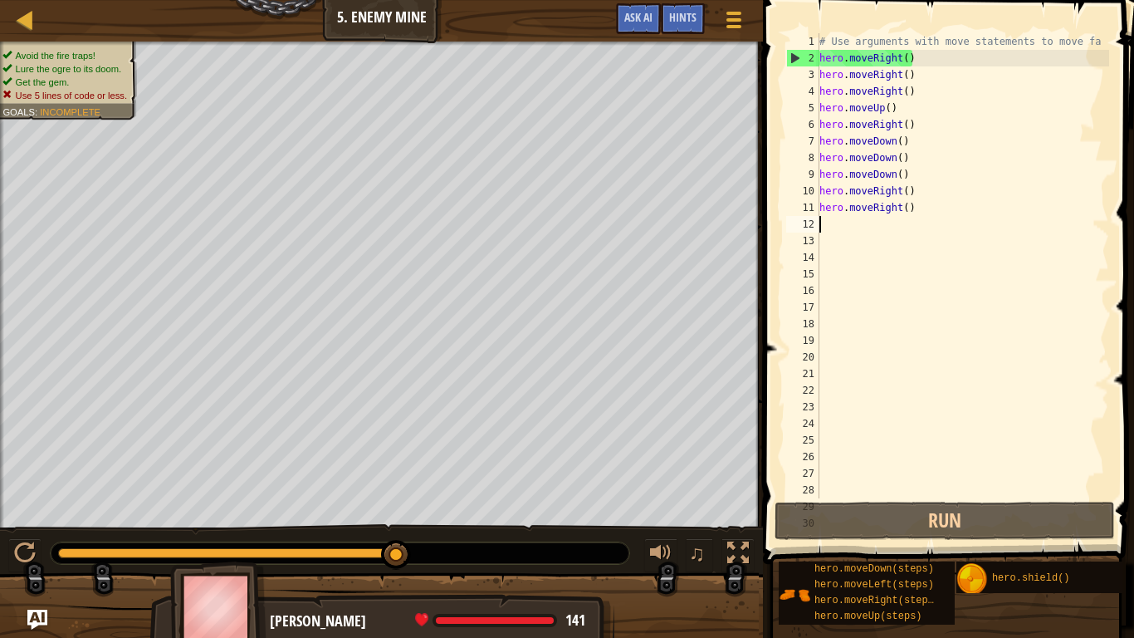
click at [913, 192] on div "# Use arguments with move statements to move fa hero . moveRight ( ) hero . mov…" at bounding box center [962, 282] width 293 height 498
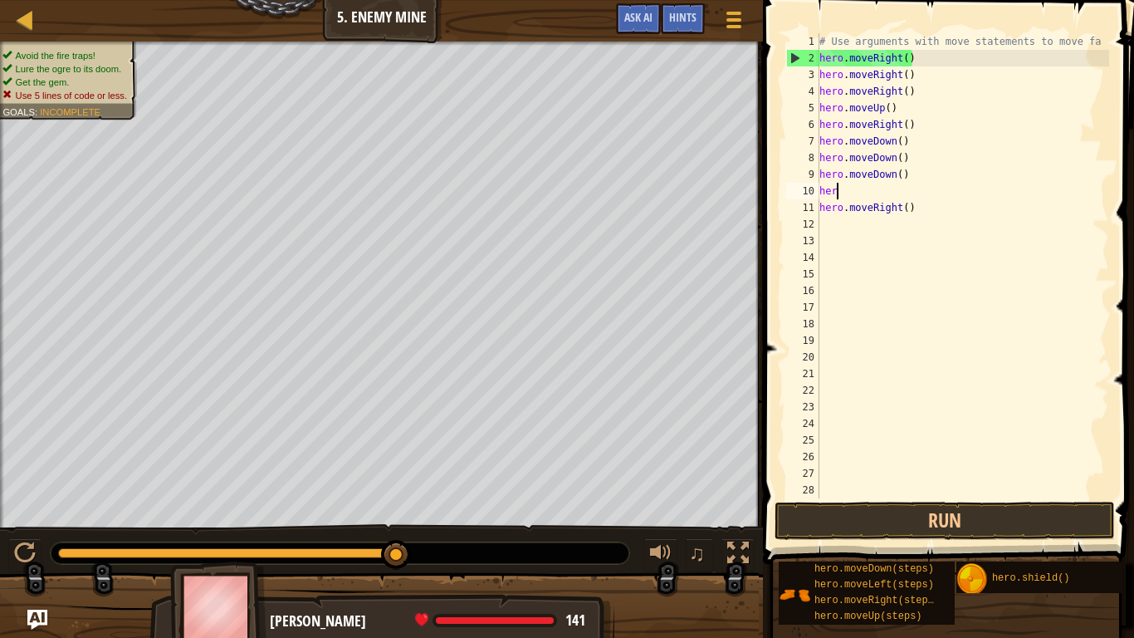
type textarea "h"
click at [913, 210] on div "# Use arguments with move statements to move fa hero . moveRight ( ) hero . mov…" at bounding box center [962, 282] width 293 height 498
type textarea "h"
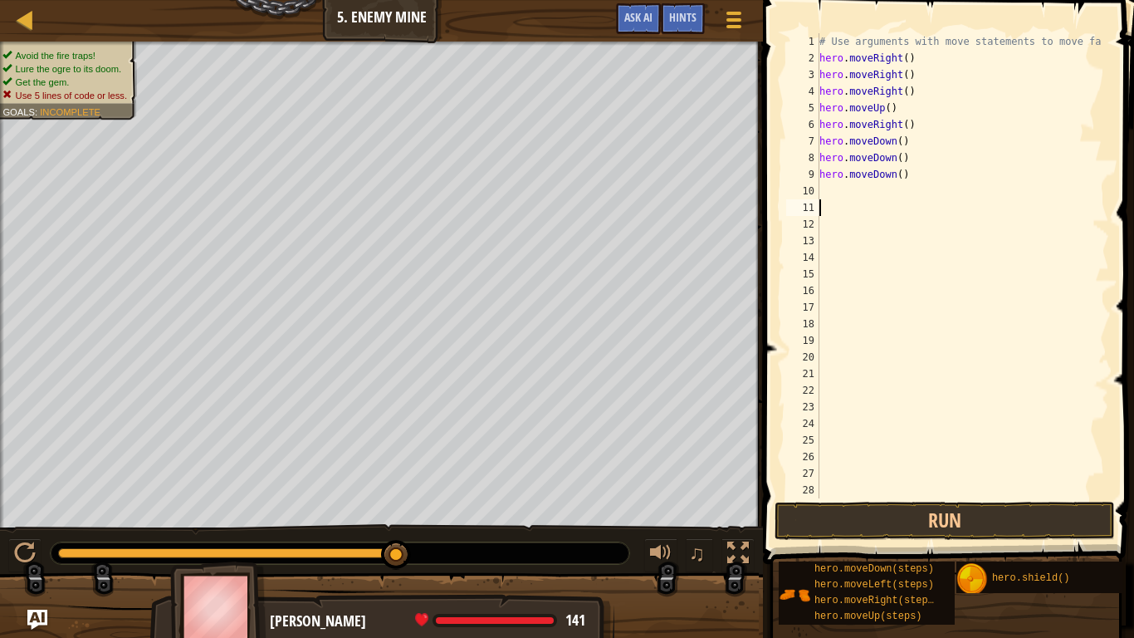
click at [905, 174] on div "# Use arguments with move statements to move fa hero . moveRight ( ) hero . mov…" at bounding box center [962, 282] width 293 height 498
type textarea "h"
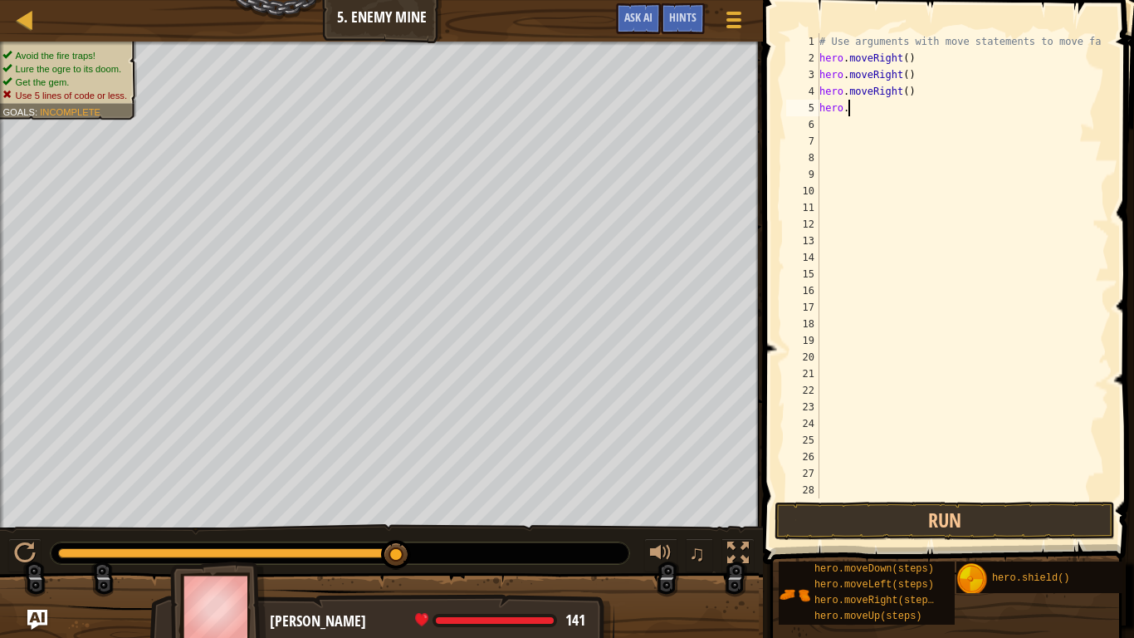
type textarea "h"
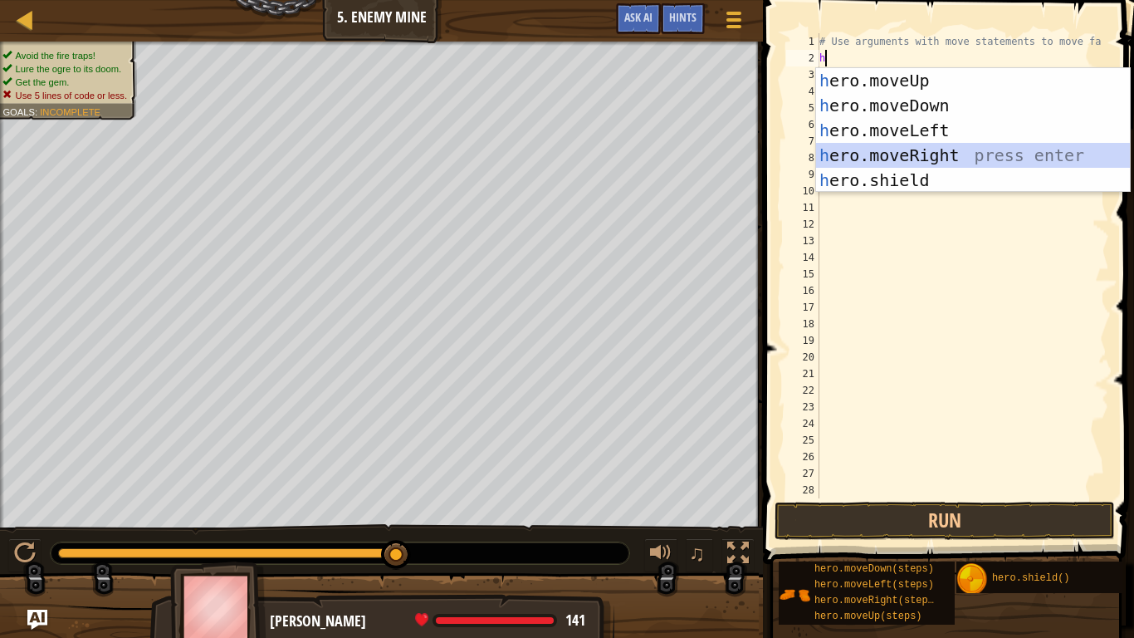
click at [908, 148] on div "h ero.moveUp press enter h ero.moveDown press enter h ero.moveLeft press enter …" at bounding box center [973, 155] width 314 height 174
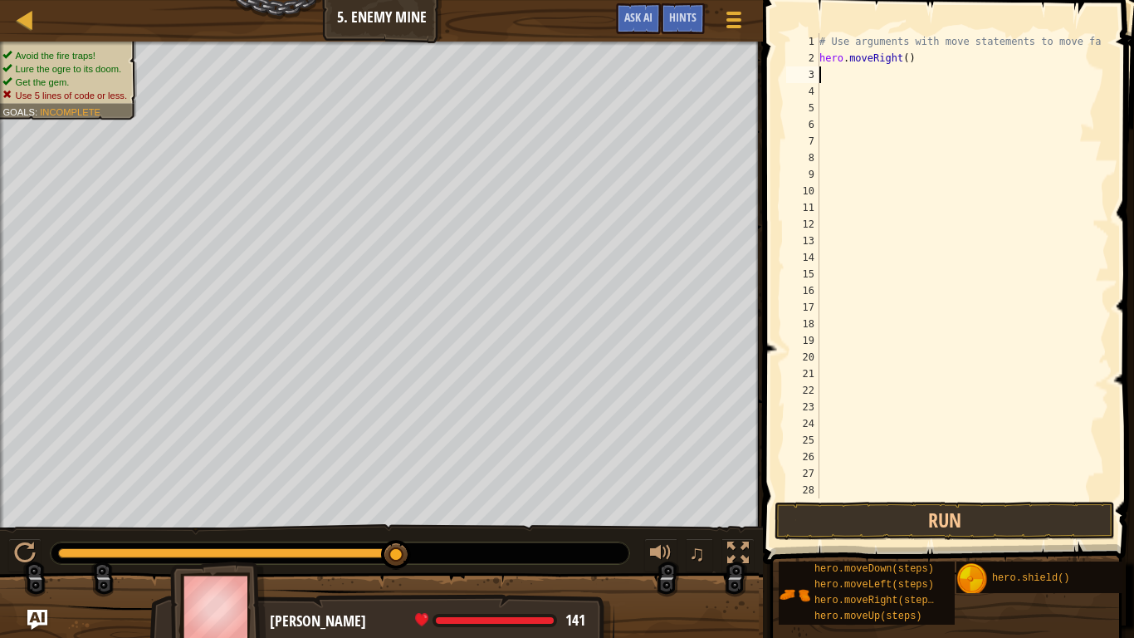
click at [913, 57] on div "# Use arguments with move statements to move fa hero . moveRight ( )" at bounding box center [962, 282] width 293 height 498
click at [845, 523] on button "Run" at bounding box center [945, 521] width 340 height 38
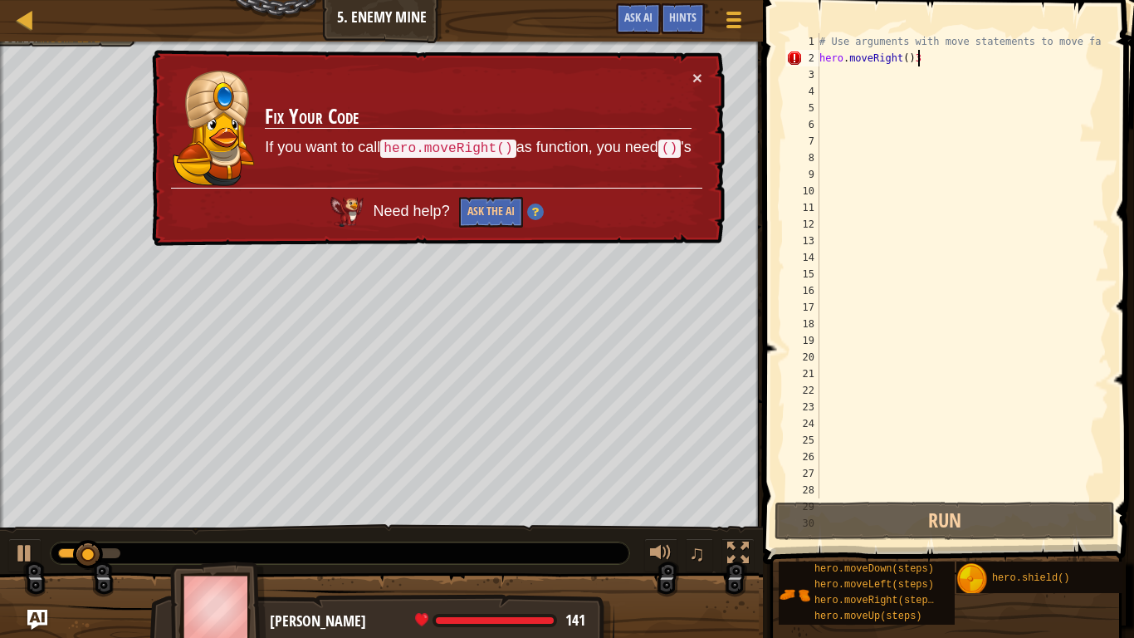
click at [688, 58] on div "× Fix Your Code If you want to call hero.moveRight() as function, you need () '…" at bounding box center [437, 148] width 576 height 197
click at [700, 73] on button "×" at bounding box center [698, 77] width 10 height 17
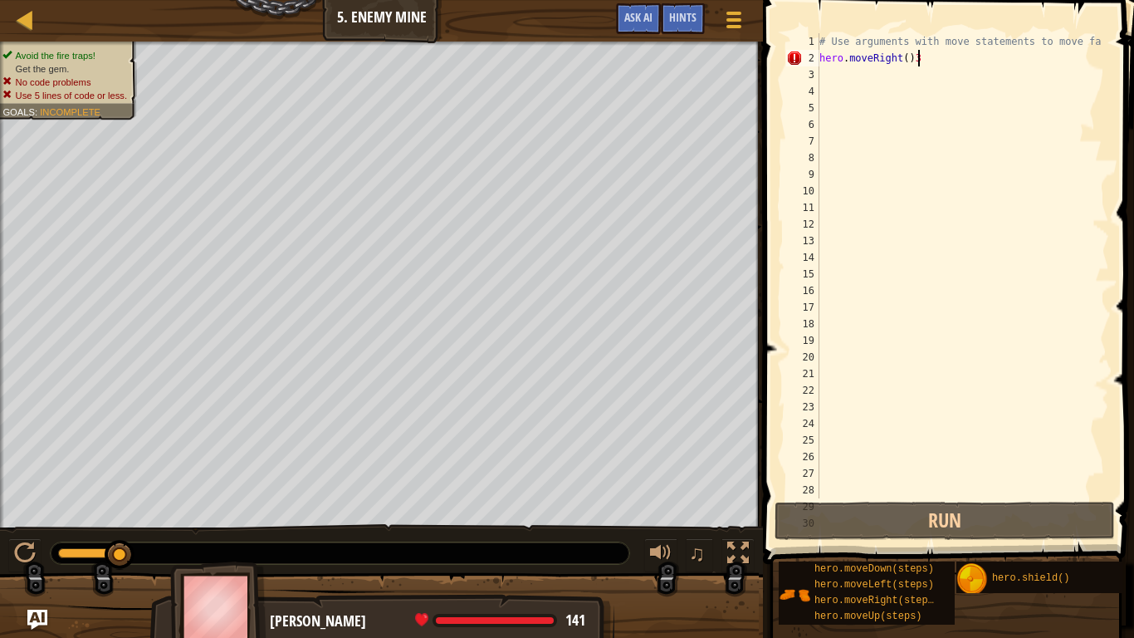
scroll to position [7, 12]
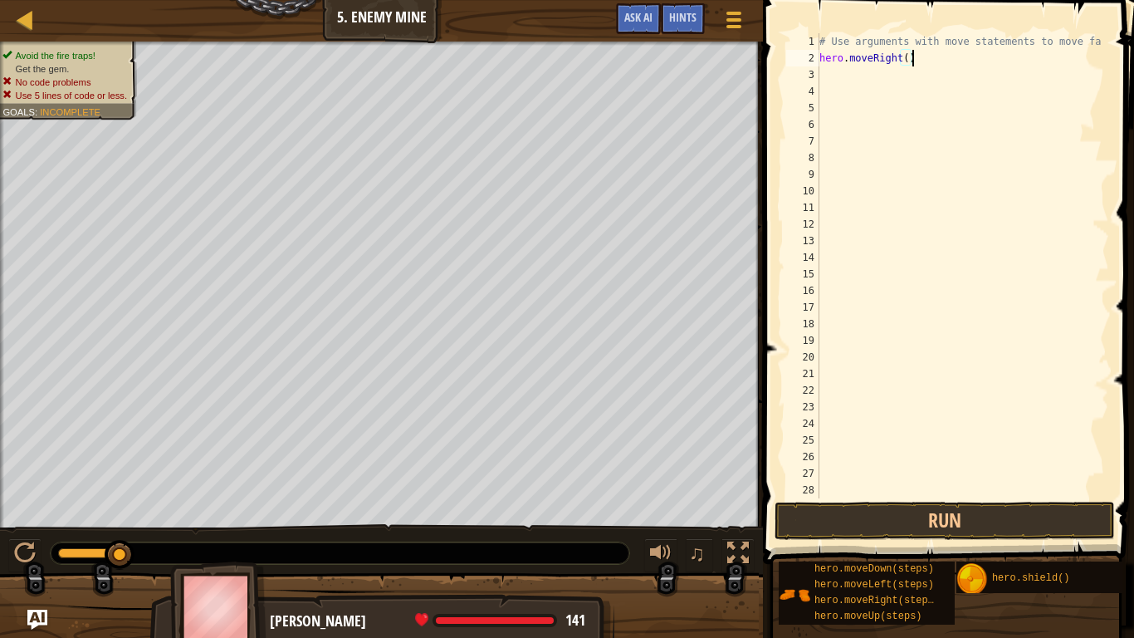
click at [848, 61] on div "# Use arguments with move statements to move fa hero . moveRight ( )" at bounding box center [962, 282] width 293 height 498
click at [899, 61] on div "# Use arguments with move statements to move fa hero . moveRight ( )" at bounding box center [962, 282] width 293 height 498
type textarea "()"
click at [845, 86] on div "# Use arguments with move statements to move fa hero . moveRight3 ( )" at bounding box center [962, 282] width 293 height 498
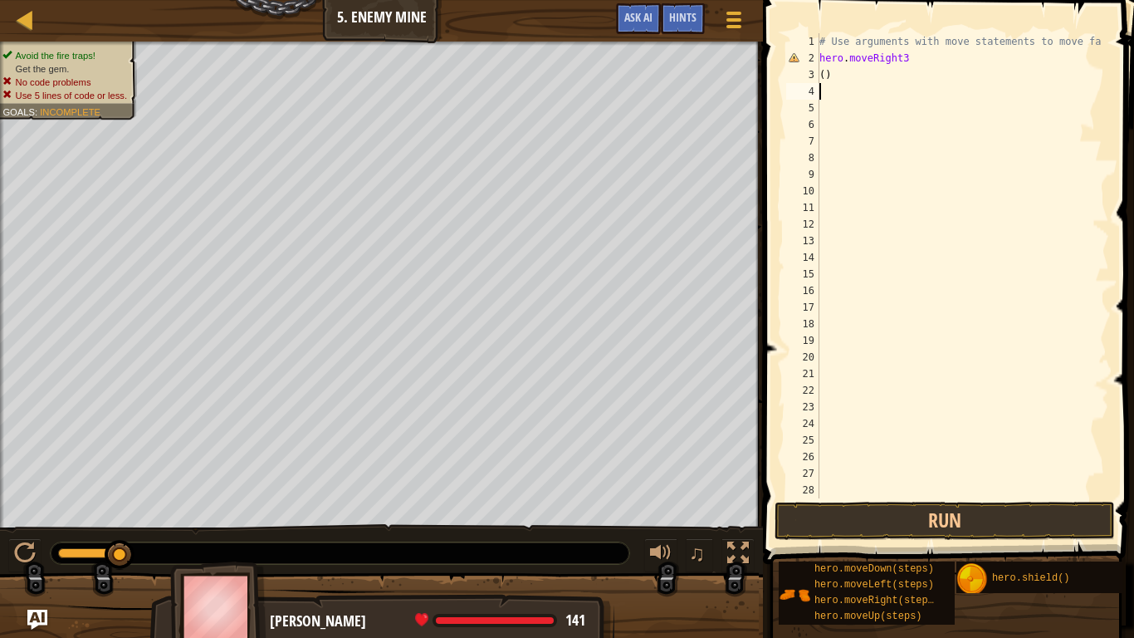
scroll to position [7, 0]
type textarea "("
click at [901, 62] on div "# Use arguments with move statements to move fa hero . moveRight3" at bounding box center [962, 282] width 293 height 498
type textarea "hero.moveRight)3"
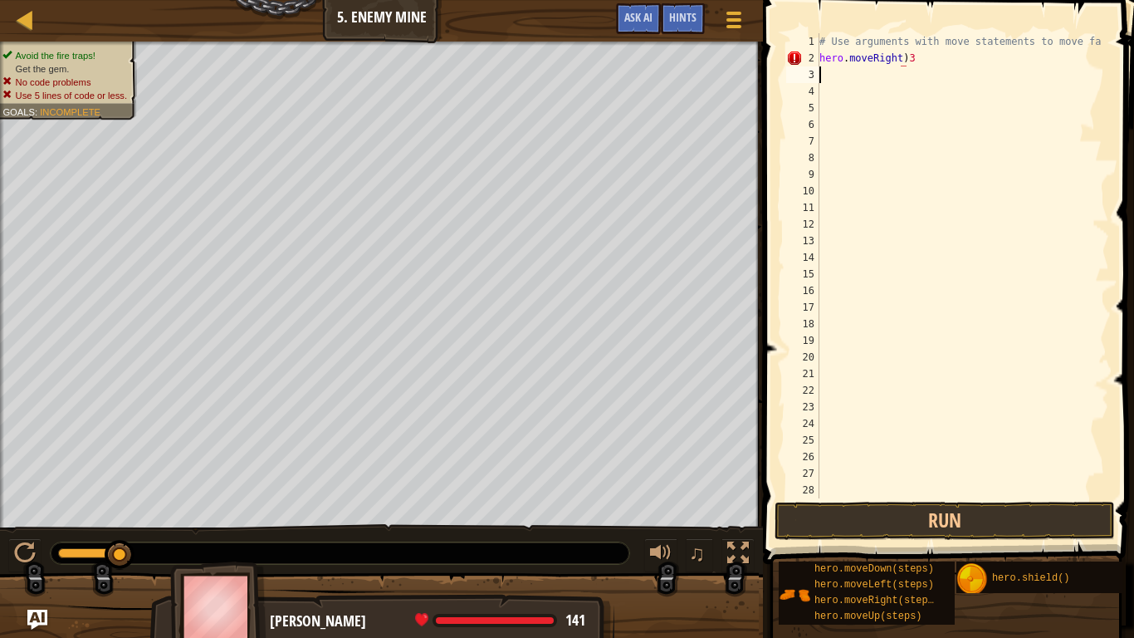
click at [913, 66] on div "# Use arguments with move statements to move fa hero . moveRight ) 3" at bounding box center [962, 282] width 293 height 498
type textarea "h"
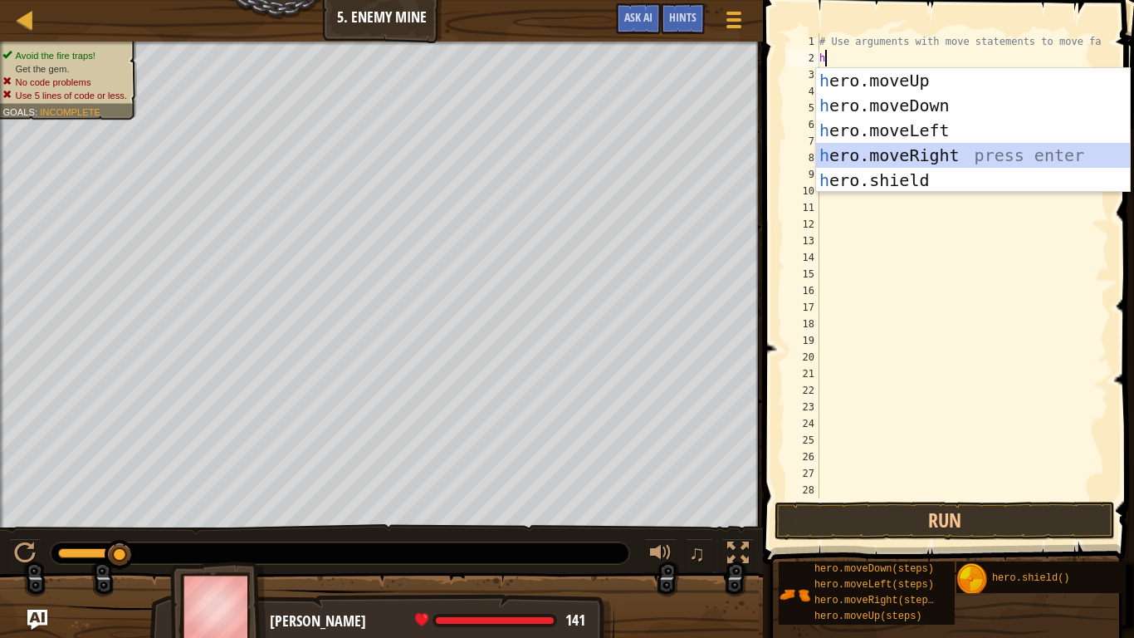
click at [913, 153] on div "h ero.moveUp press enter h ero.moveDown press enter h ero.moveLeft press enter …" at bounding box center [973, 155] width 314 height 174
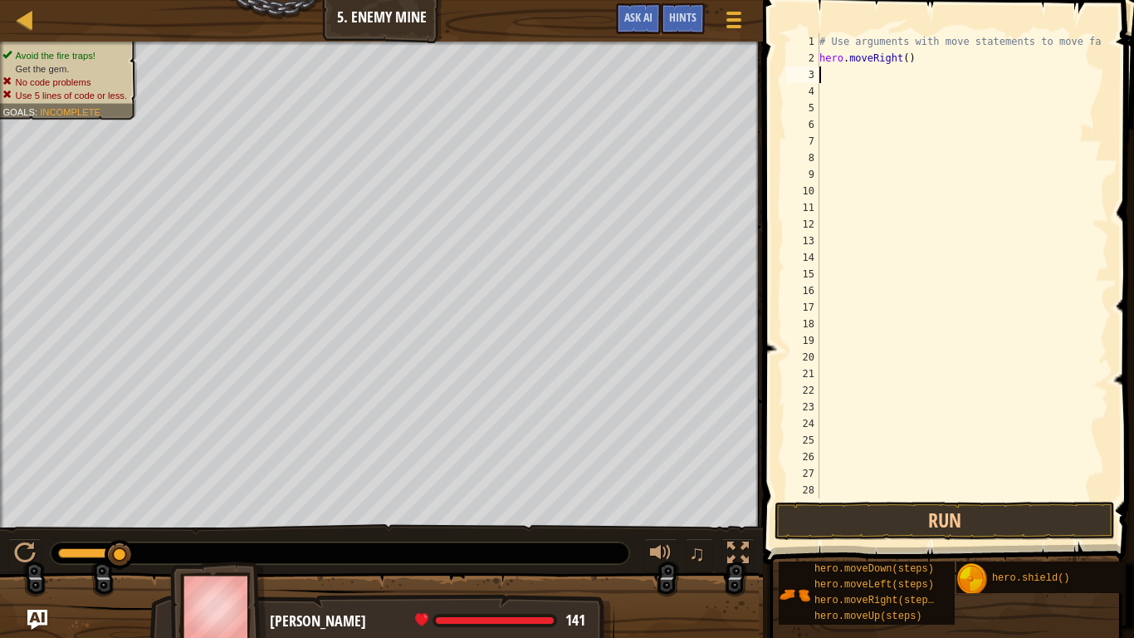
click at [908, 55] on div "# Use arguments with move statements to move fa hero . moveRight ( )" at bounding box center [962, 282] width 293 height 498
type textarea "hero.moveRight(3)"
click at [832, 520] on button "Run" at bounding box center [945, 521] width 340 height 38
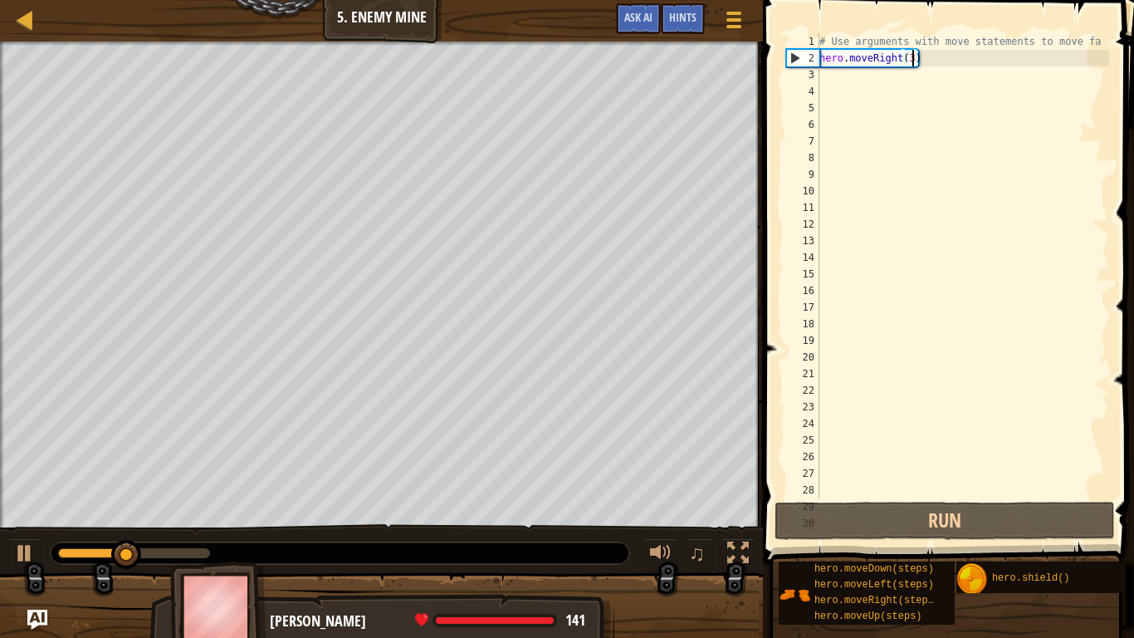
click at [863, 86] on div "# Use arguments with move statements to move fa hero . moveRight ( 3 )" at bounding box center [962, 282] width 293 height 498
click at [852, 76] on div "# Use arguments with move statements to move fa hero . moveRight ( 3 )" at bounding box center [962, 282] width 293 height 498
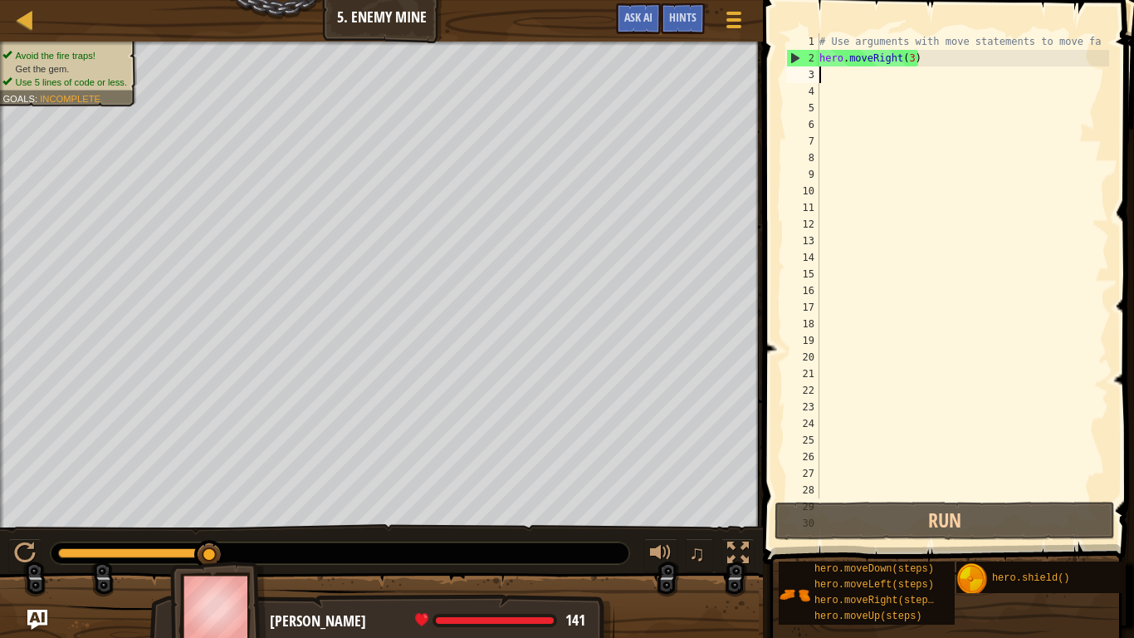
type textarea "h"
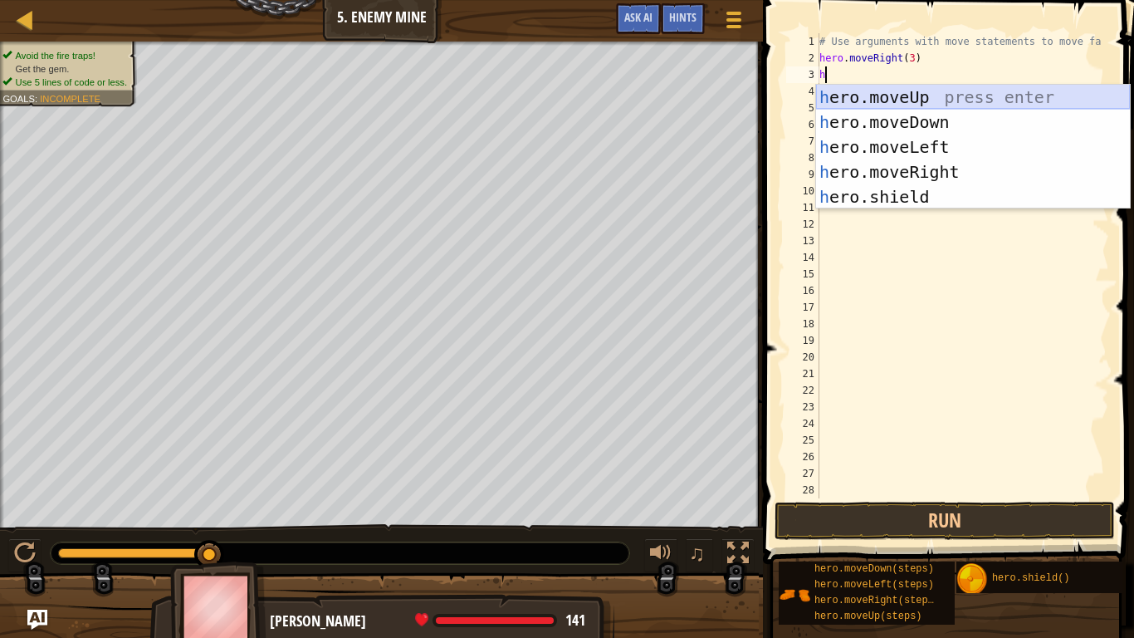
click at [889, 103] on div "h ero.moveUp press enter h ero.moveDown press enter h ero.moveLeft press enter …" at bounding box center [973, 172] width 314 height 174
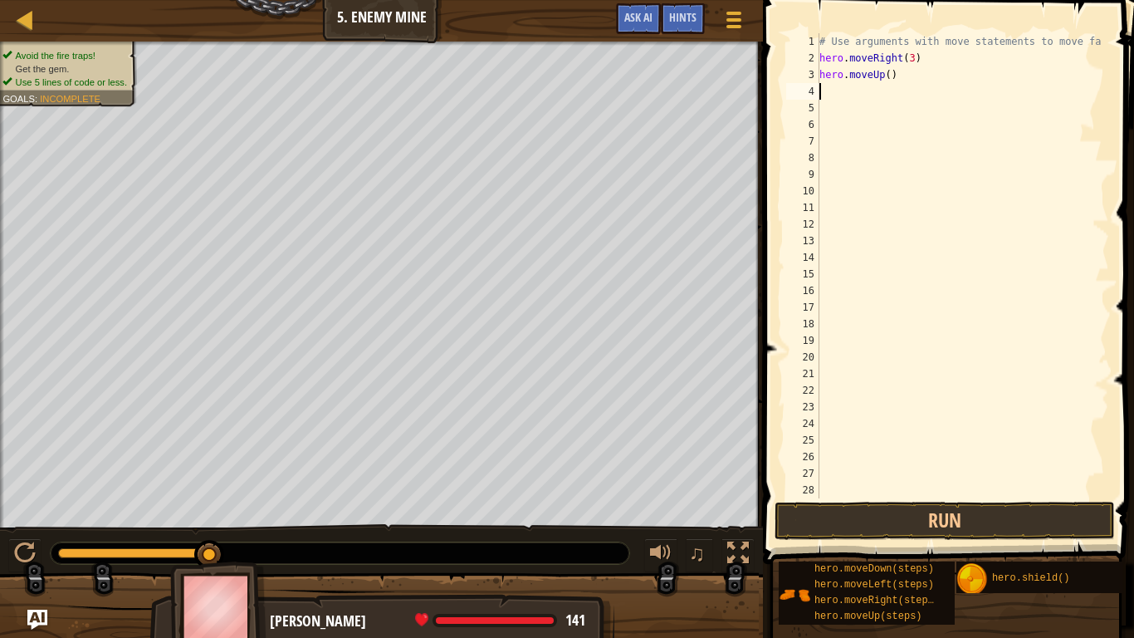
type textarea "h"
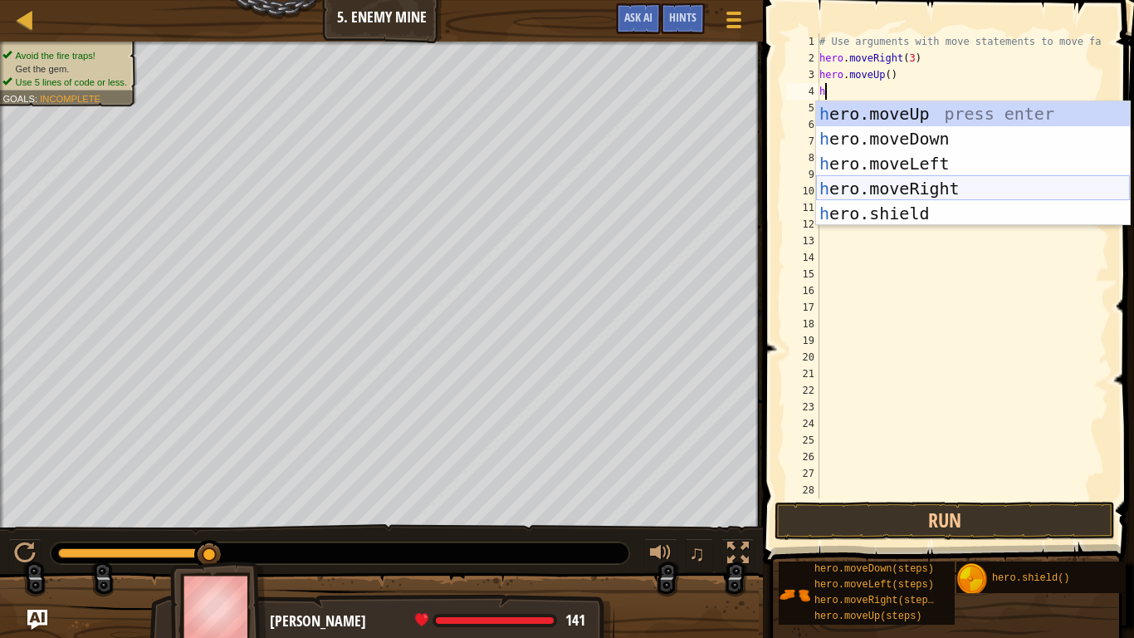
click at [907, 193] on div "h ero.moveUp press enter h ero.moveDown press enter h ero.moveLeft press enter …" at bounding box center [973, 188] width 314 height 174
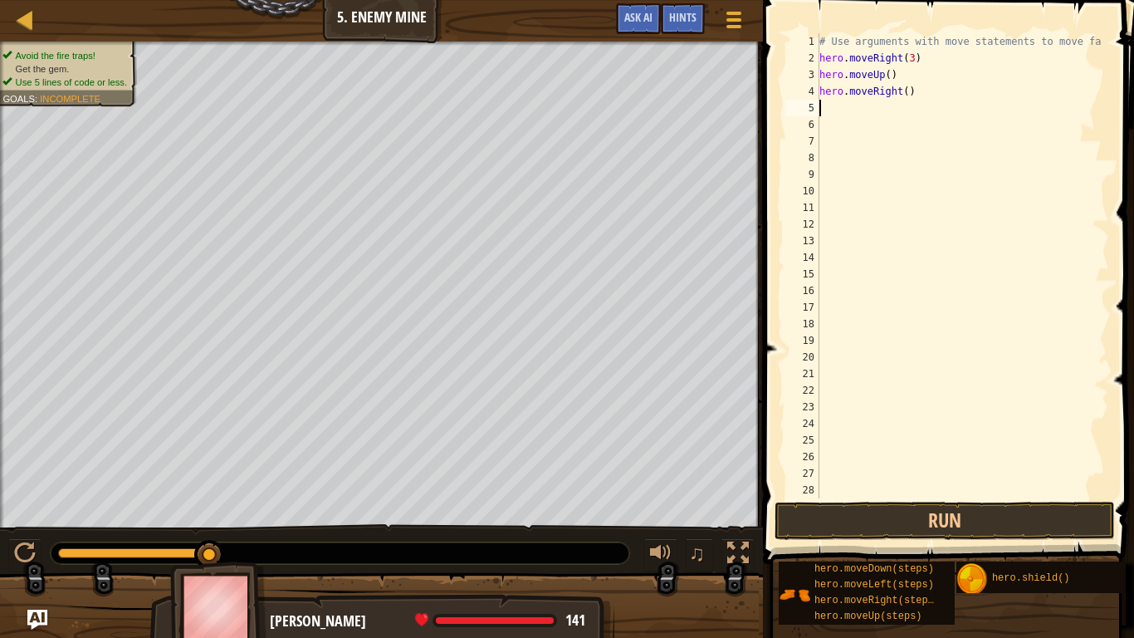
type textarea "h"
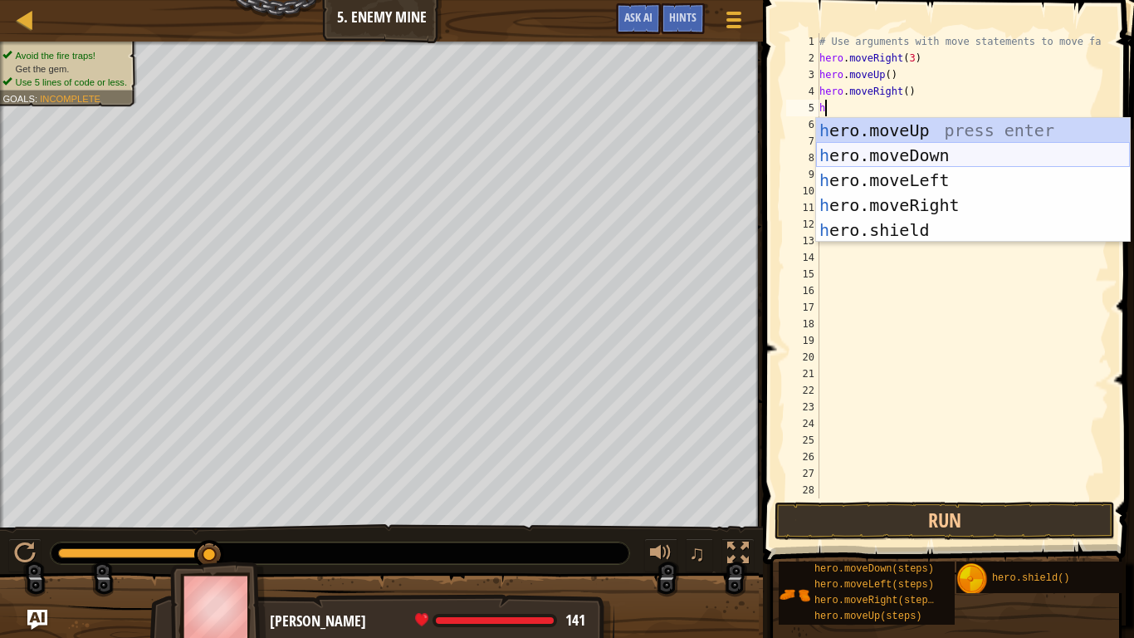
click at [874, 157] on div "h ero.moveUp press enter h ero.moveDown press enter h ero.moveLeft press enter …" at bounding box center [973, 205] width 314 height 174
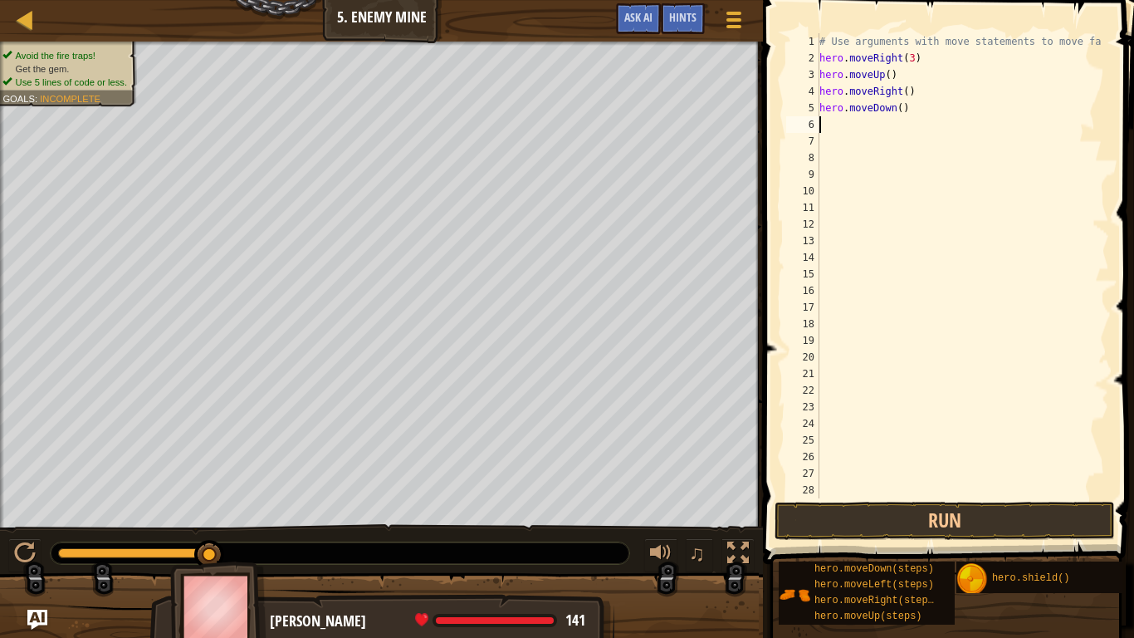
click at [904, 109] on div "# Use arguments with move statements to move fa hero . moveRight ( 3 ) hero . m…" at bounding box center [962, 282] width 293 height 498
click at [901, 109] on div "# Use arguments with move statements to move fa hero . moveRight ( 3 ) hero . m…" at bounding box center [962, 282] width 293 height 498
type textarea "hero.moveDown(3)"
click at [883, 523] on span at bounding box center [950, 258] width 384 height 613
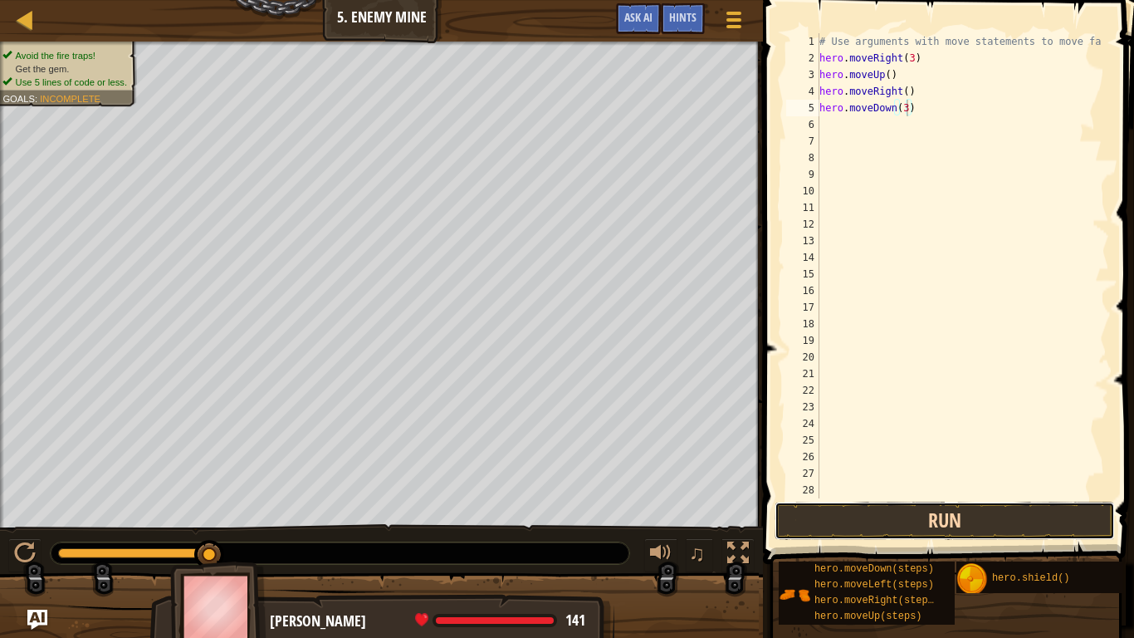
click at [891, 523] on button "Run" at bounding box center [945, 521] width 340 height 38
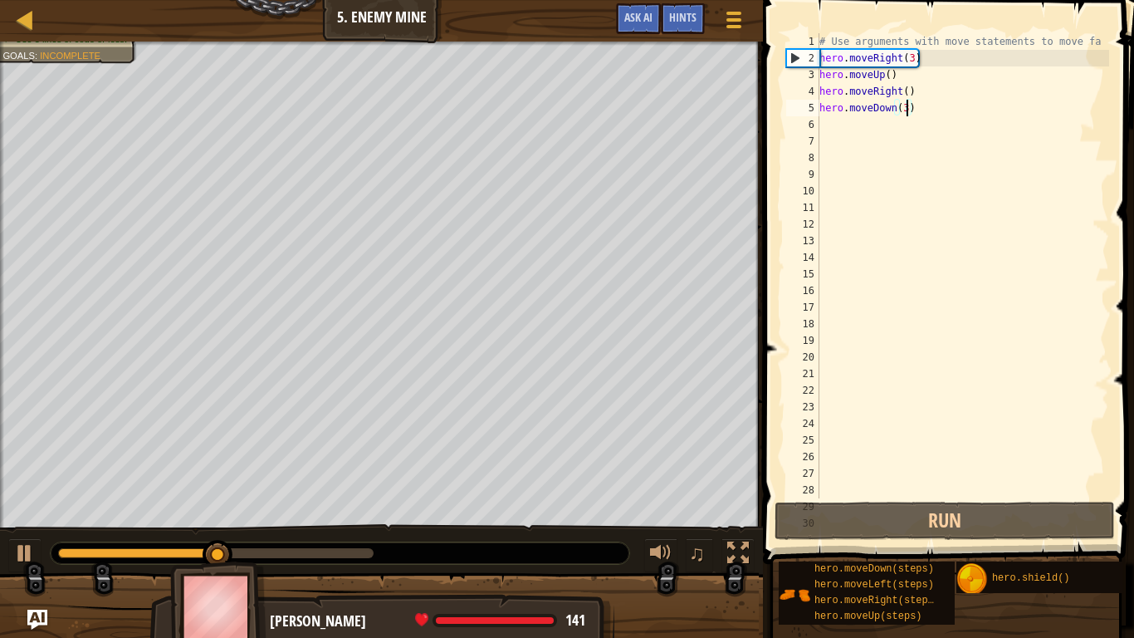
click at [830, 122] on div "# Use arguments with move statements to move fa hero . moveRight ( 3 ) hero . m…" at bounding box center [962, 282] width 293 height 498
type textarea "h"
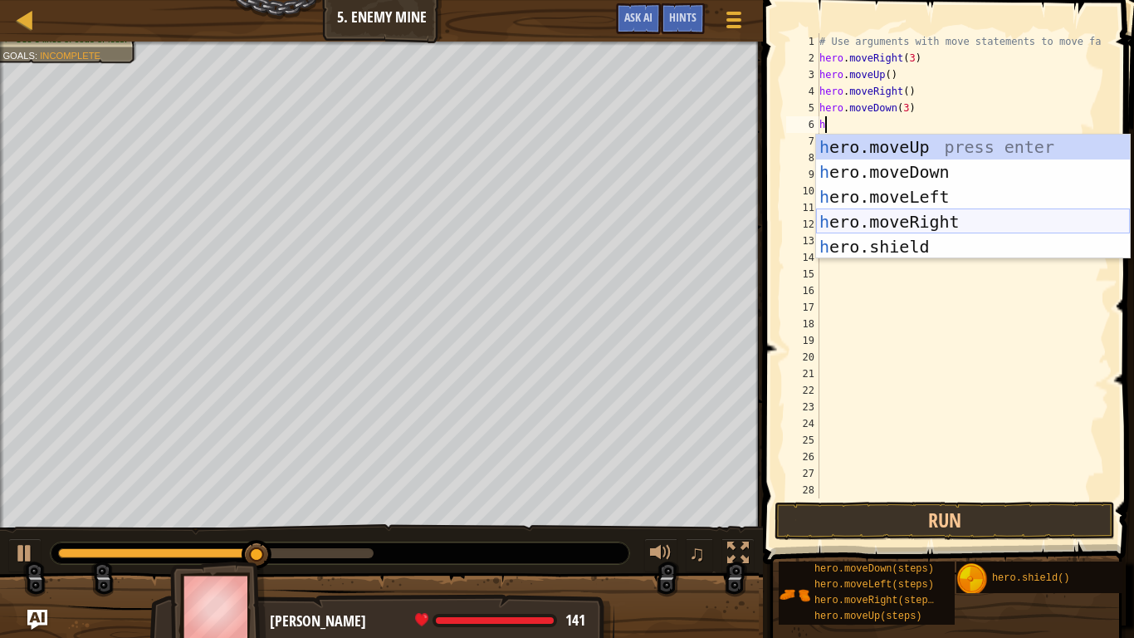
click at [869, 223] on div "h ero.moveUp press enter h ero.moveDown press enter h ero.moveLeft press enter …" at bounding box center [973, 222] width 314 height 174
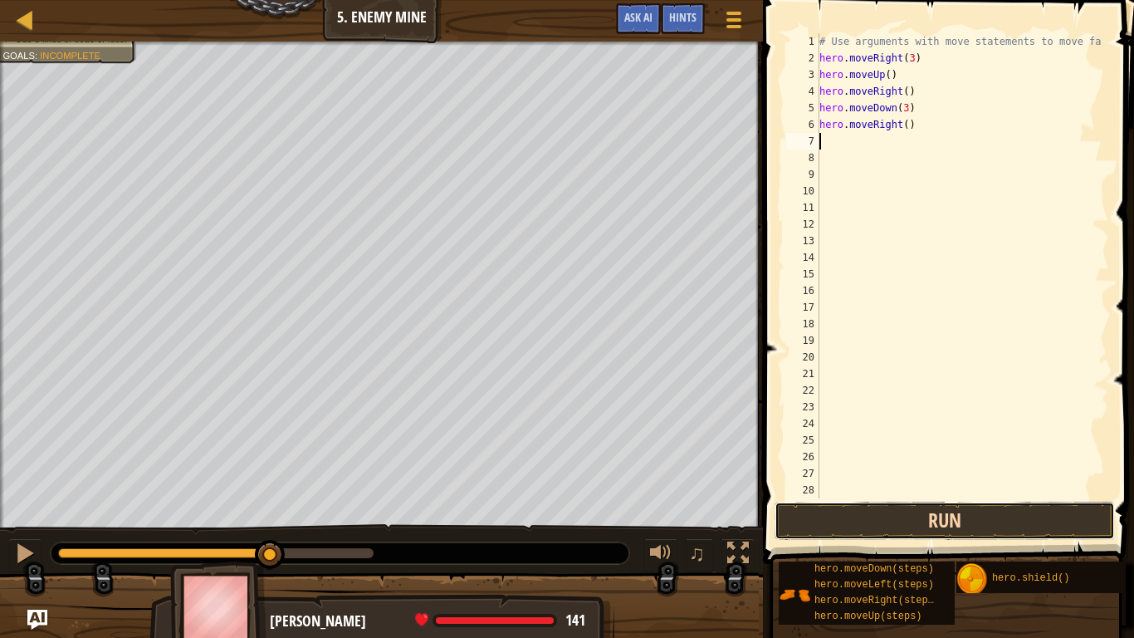
click at [862, 516] on button "Run" at bounding box center [945, 521] width 340 height 38
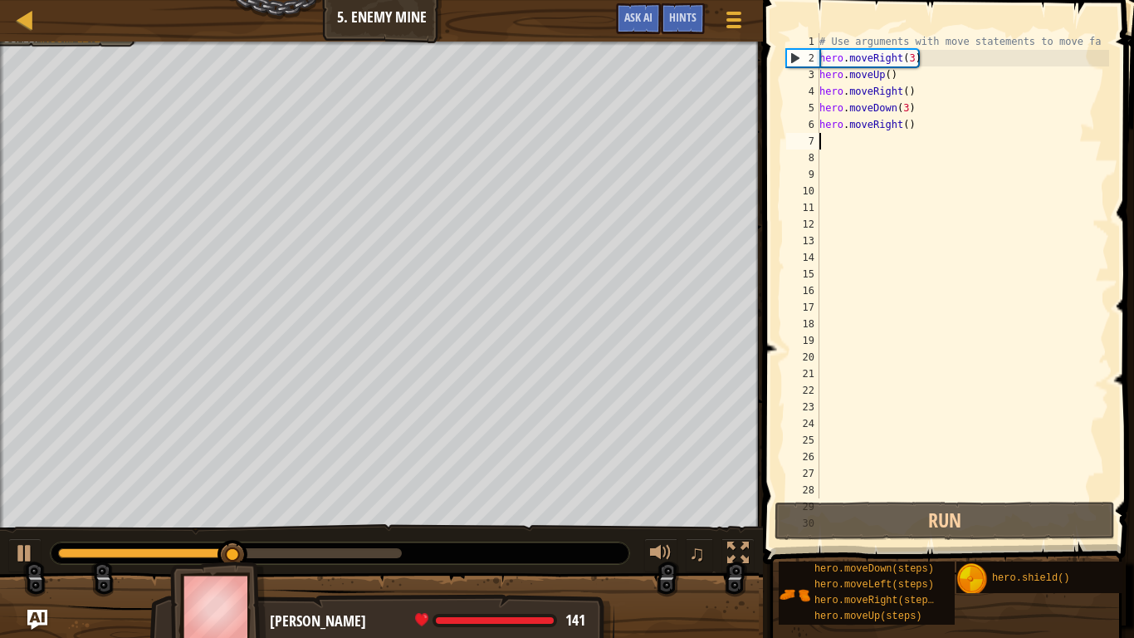
click at [908, 128] on div "# Use arguments with move statements to move fa hero . moveRight ( 3 ) hero . m…" at bounding box center [962, 282] width 293 height 498
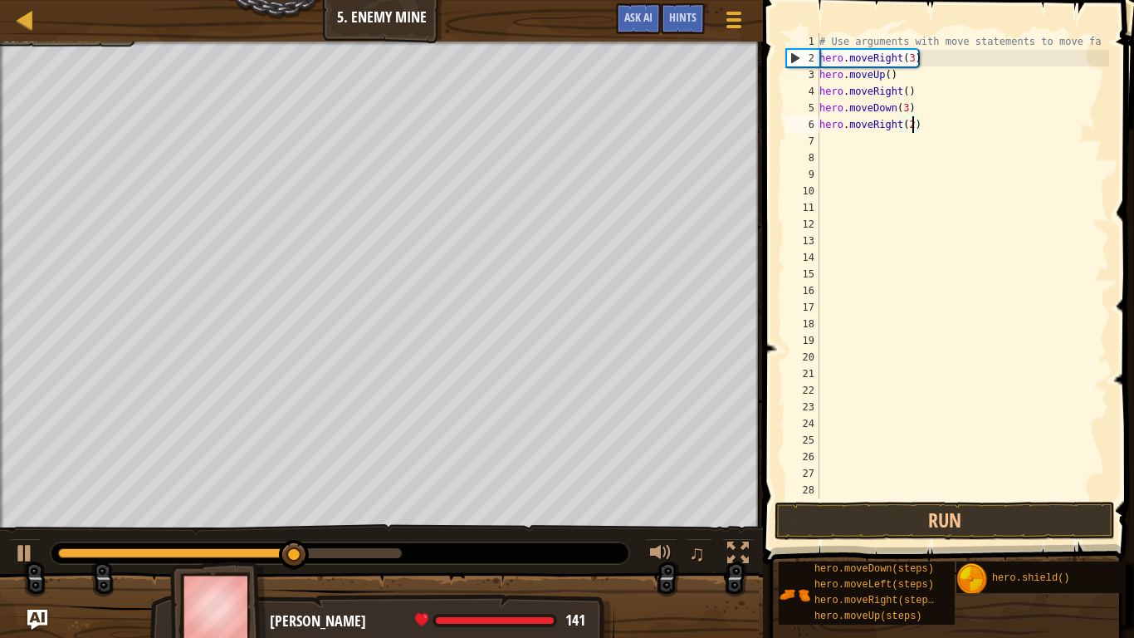
scroll to position [7, 13]
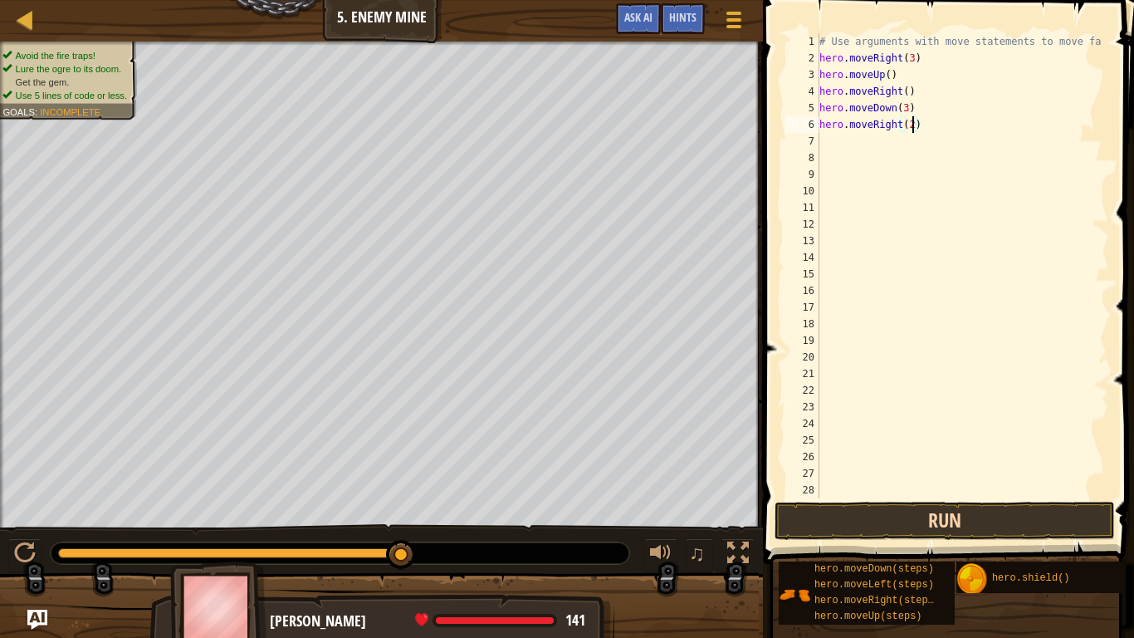
type textarea "hero.moveRight(2)"
click at [819, 523] on button "Run" at bounding box center [945, 521] width 340 height 38
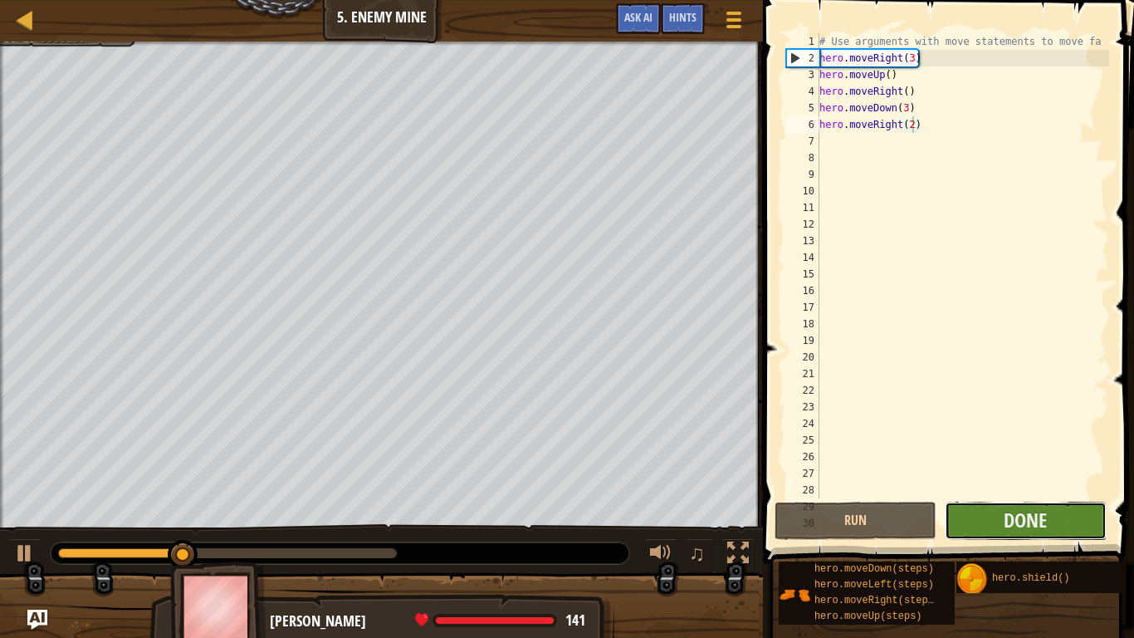
click at [913, 522] on button "Done" at bounding box center [1026, 521] width 162 height 38
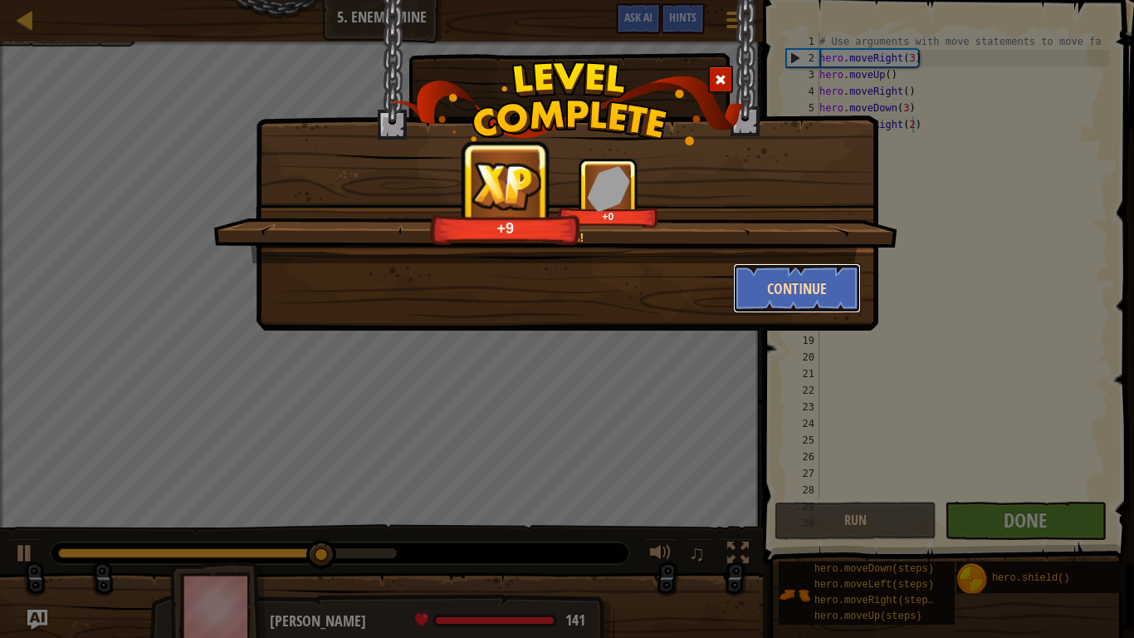
click at [776, 268] on button "Continue" at bounding box center [797, 288] width 129 height 50
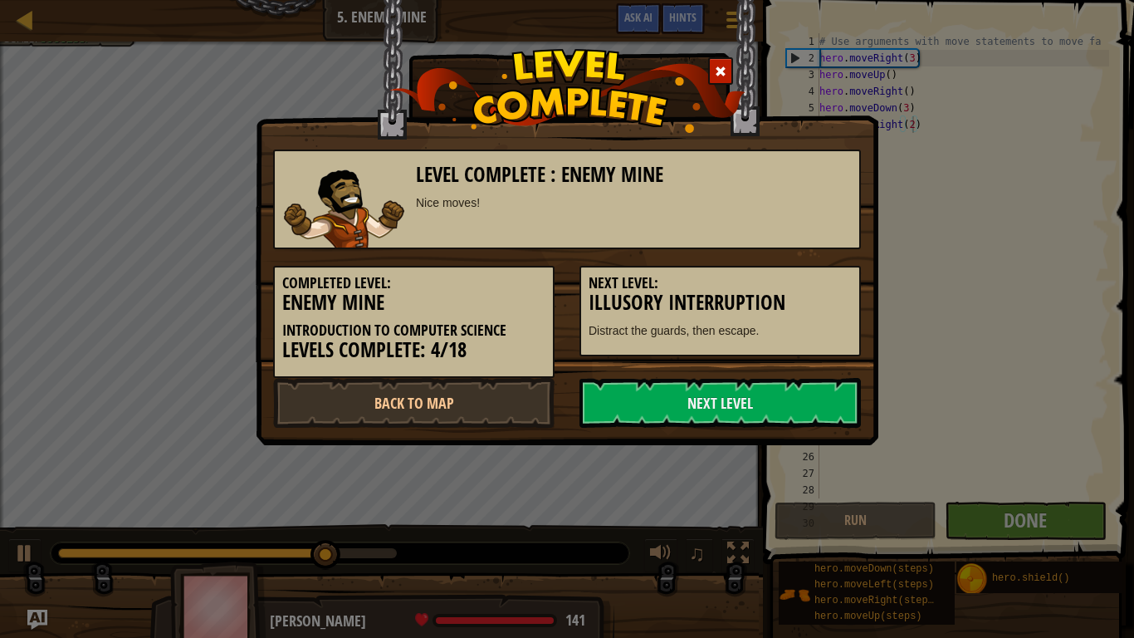
click at [771, 306] on h3 "Illusory Interruption" at bounding box center [720, 302] width 263 height 22
click at [620, 389] on link "Next Level" at bounding box center [720, 403] width 281 height 50
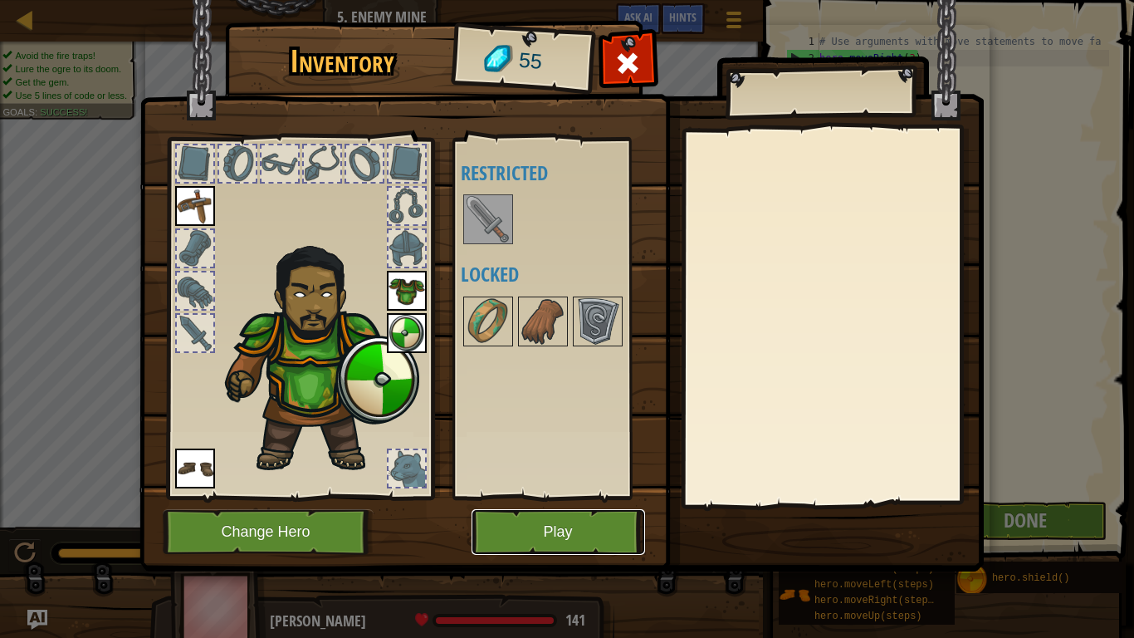
click at [543, 522] on button "Play" at bounding box center [559, 532] width 174 height 46
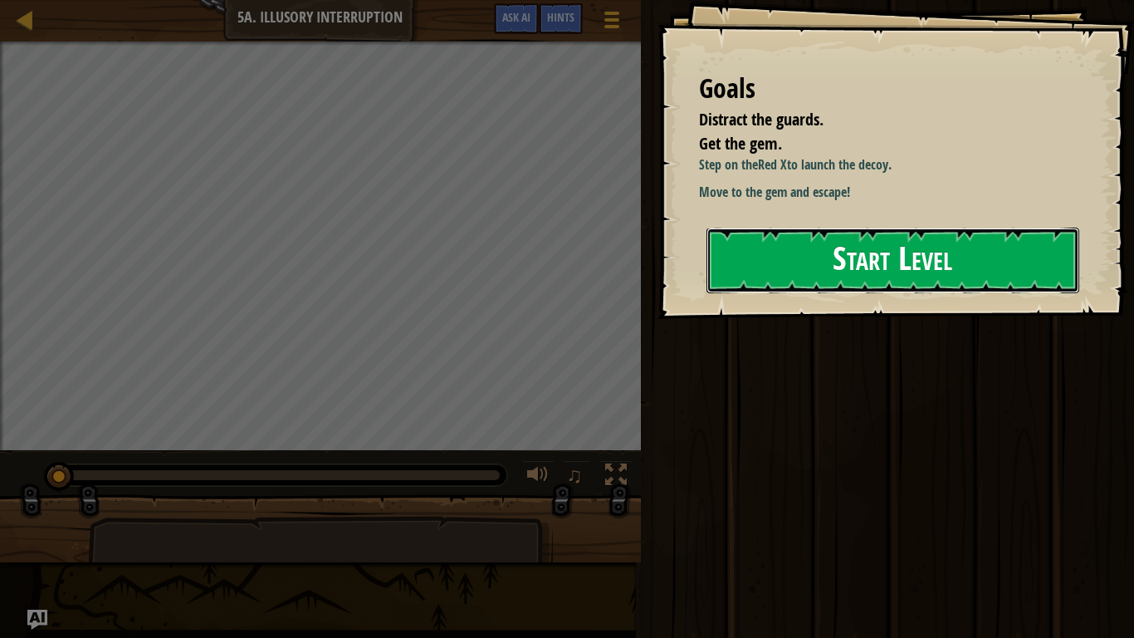
click at [913, 293] on button "Start Level" at bounding box center [893, 261] width 373 height 66
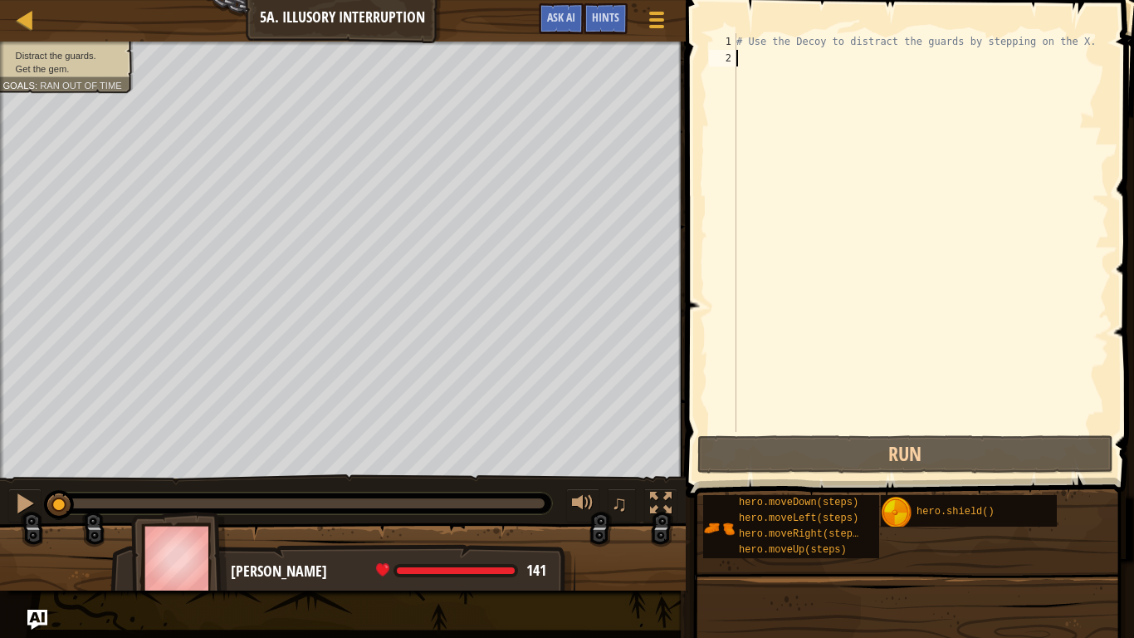
type textarea "h"
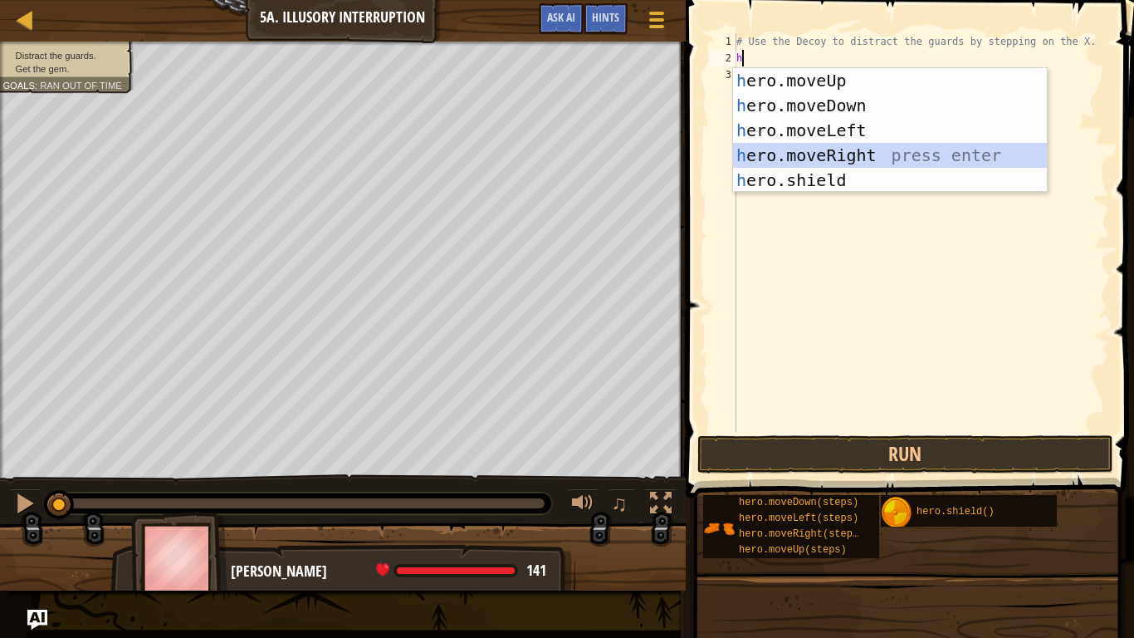
click at [806, 159] on div "h ero.moveUp press enter h ero.moveDown press enter h ero.moveLeft press enter …" at bounding box center [890, 155] width 314 height 174
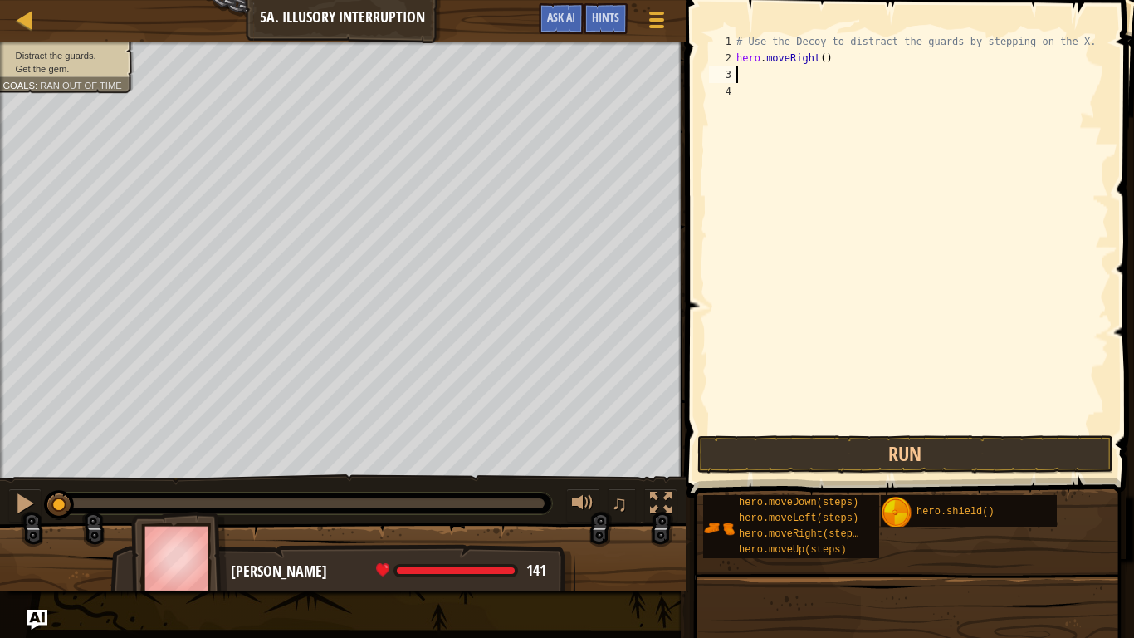
type textarea "h"
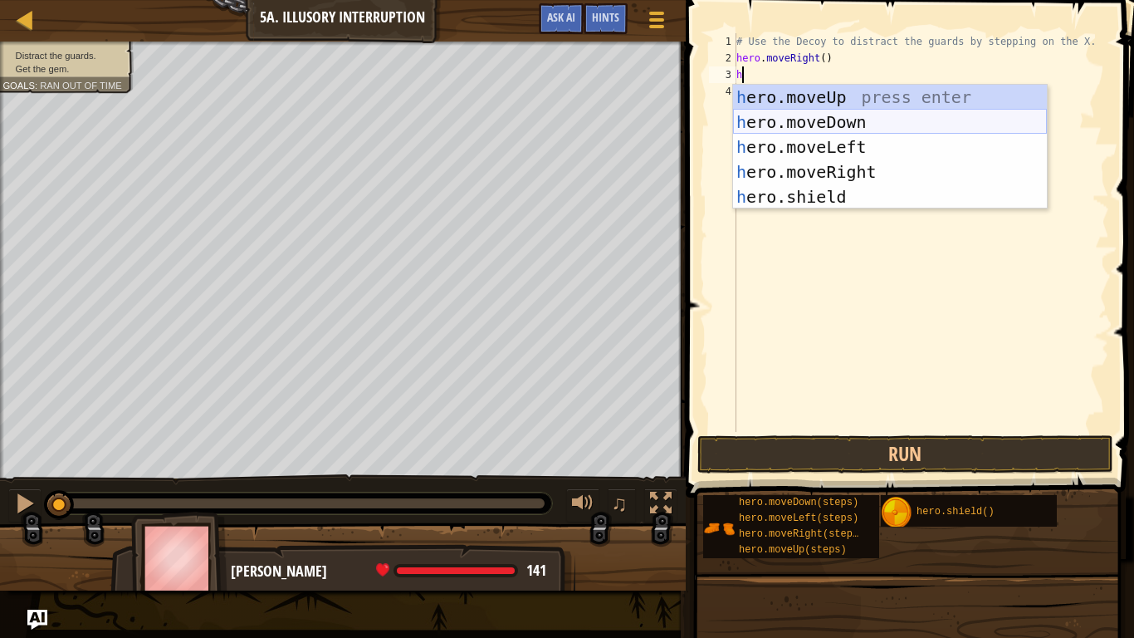
click at [808, 120] on div "h ero.moveUp press enter h ero.moveDown press enter h ero.moveLeft press enter …" at bounding box center [890, 172] width 314 height 174
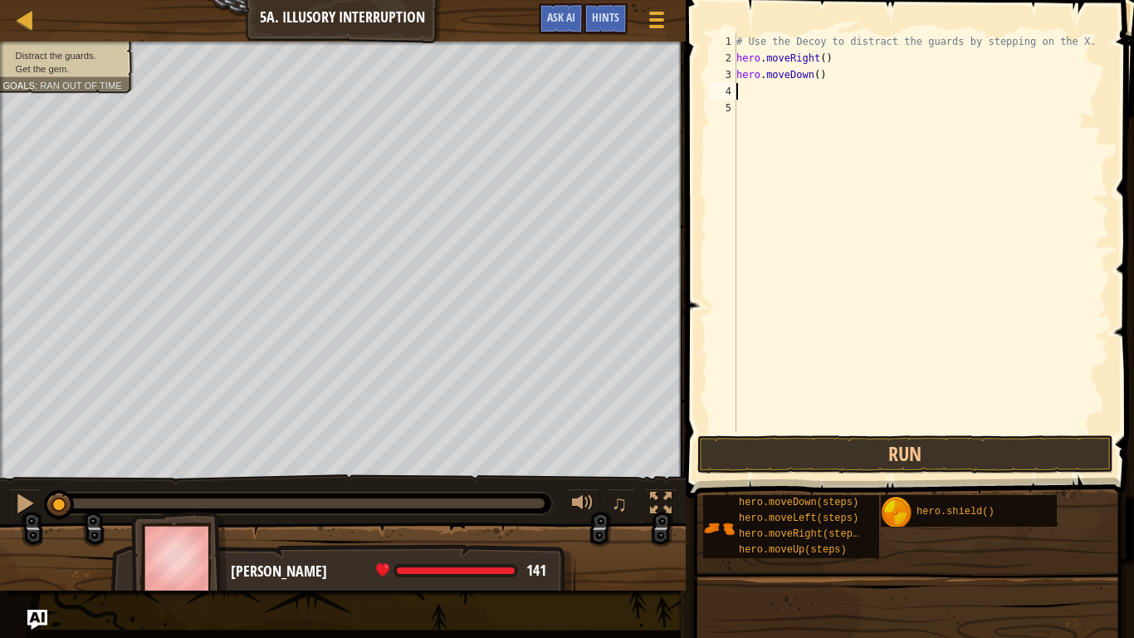
type textarea "h"
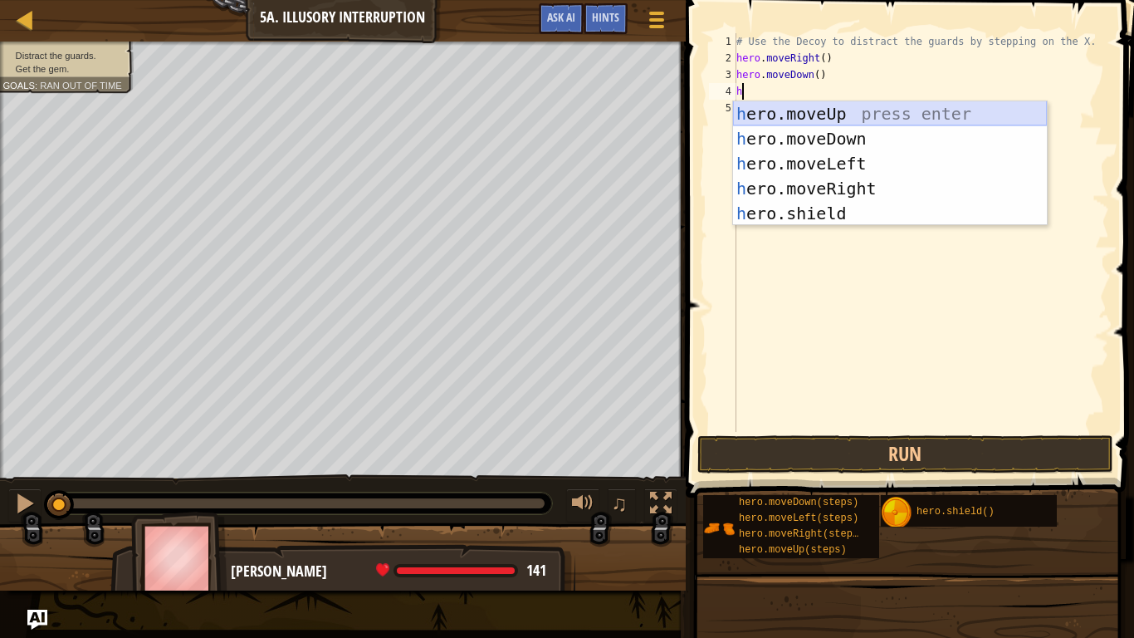
click at [821, 116] on div "h ero.moveUp press enter h ero.moveDown press enter h ero.moveLeft press enter …" at bounding box center [890, 188] width 314 height 174
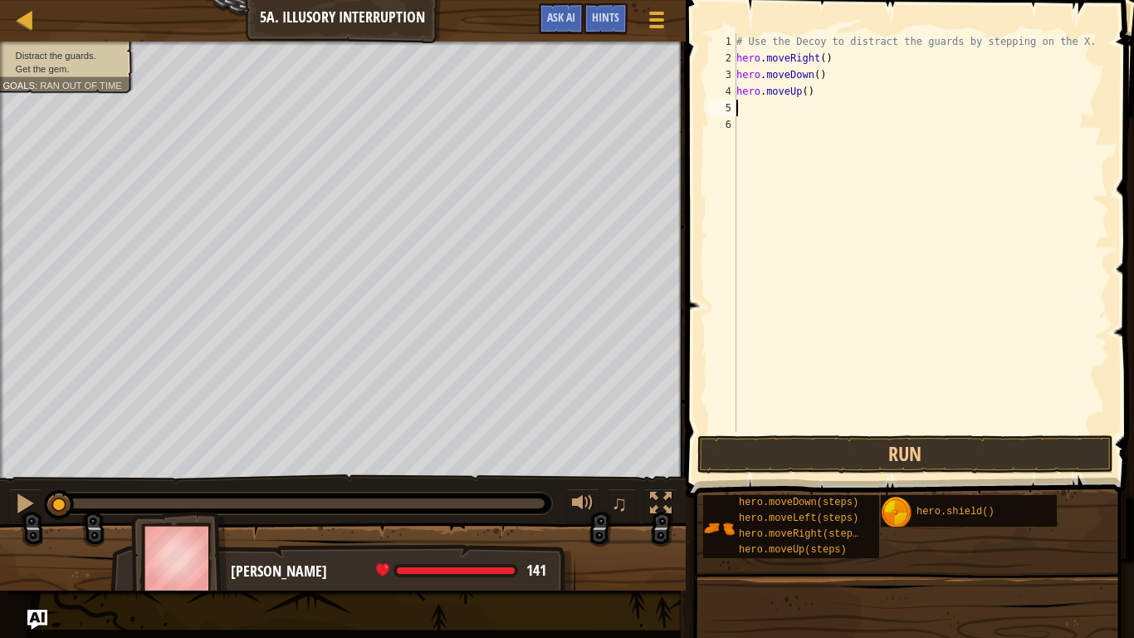
type textarea "h"
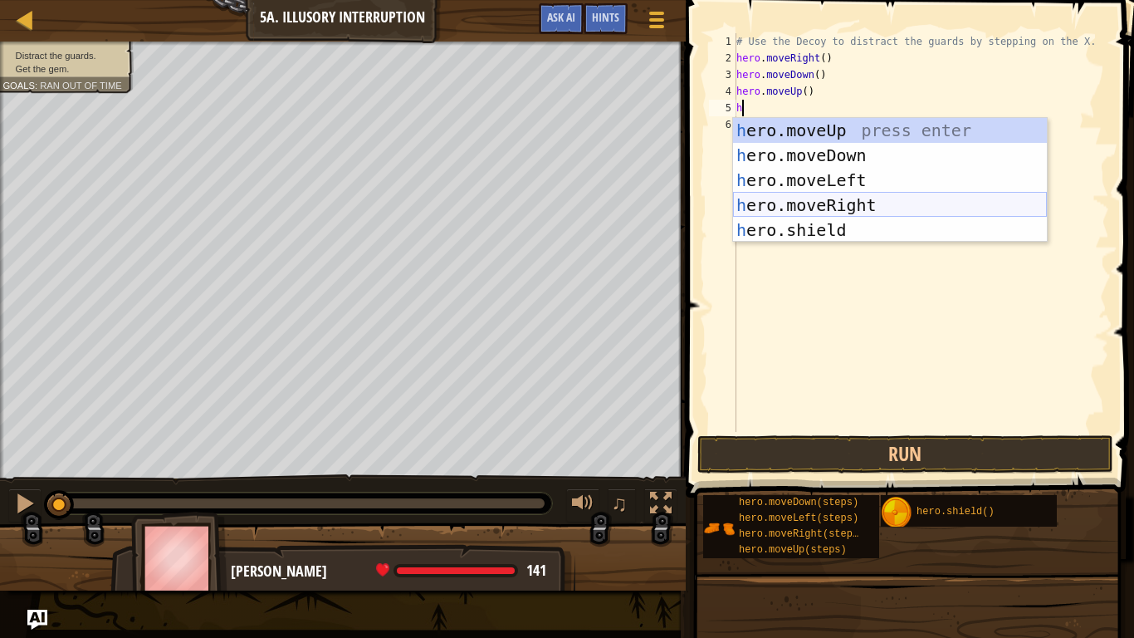
click at [840, 203] on div "h ero.moveUp press enter h ero.moveDown press enter h ero.moveLeft press enter …" at bounding box center [890, 205] width 314 height 174
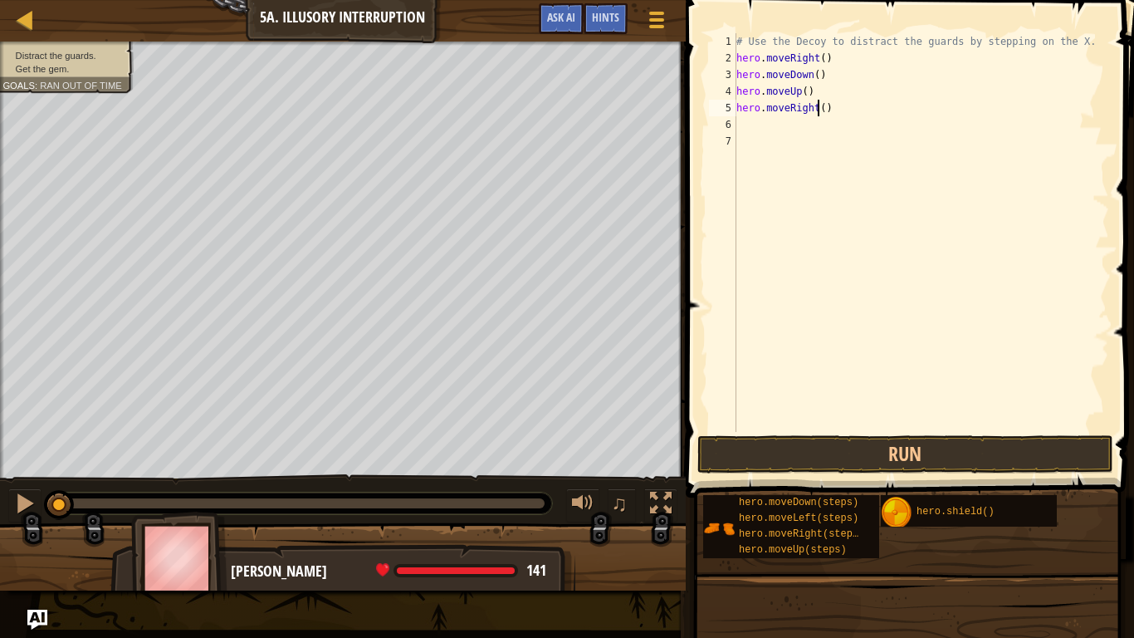
click at [820, 108] on div "# Use the Decoy to distract the guards by stepping on the X. hero . moveRight (…" at bounding box center [921, 249] width 376 height 432
click at [825, 108] on div "# Use the Decoy to distract the guards by stepping on the X. hero . moveRight (…" at bounding box center [921, 249] width 376 height 432
click at [834, 451] on button "Run" at bounding box center [906, 454] width 416 height 38
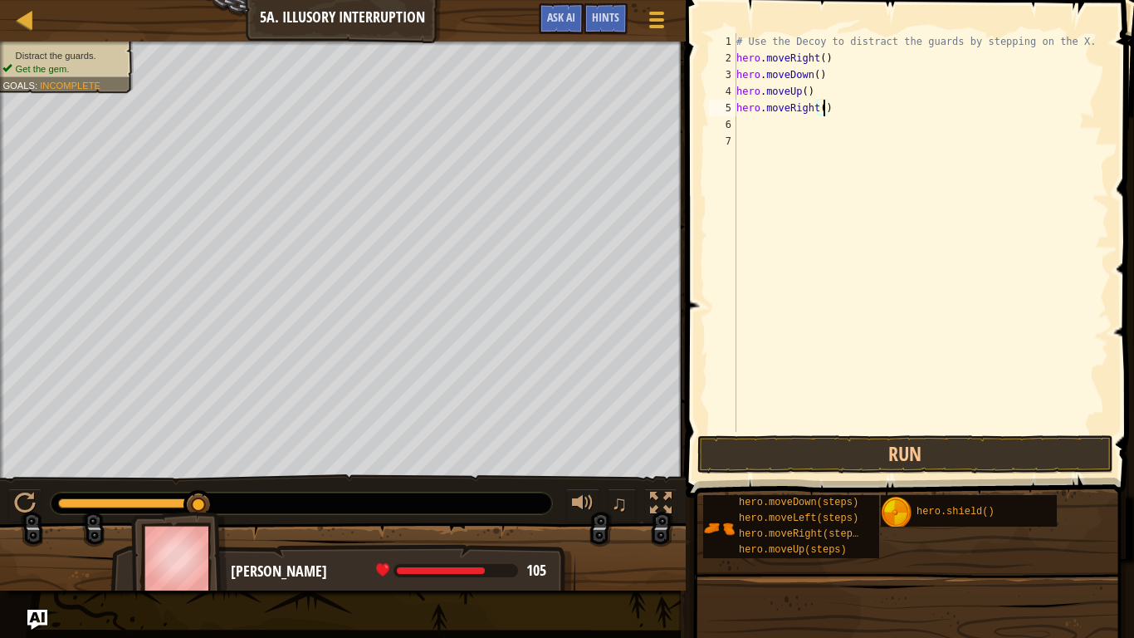
type textarea "hero.moveRight(4)"
click at [745, 461] on button "Run" at bounding box center [906, 454] width 416 height 38
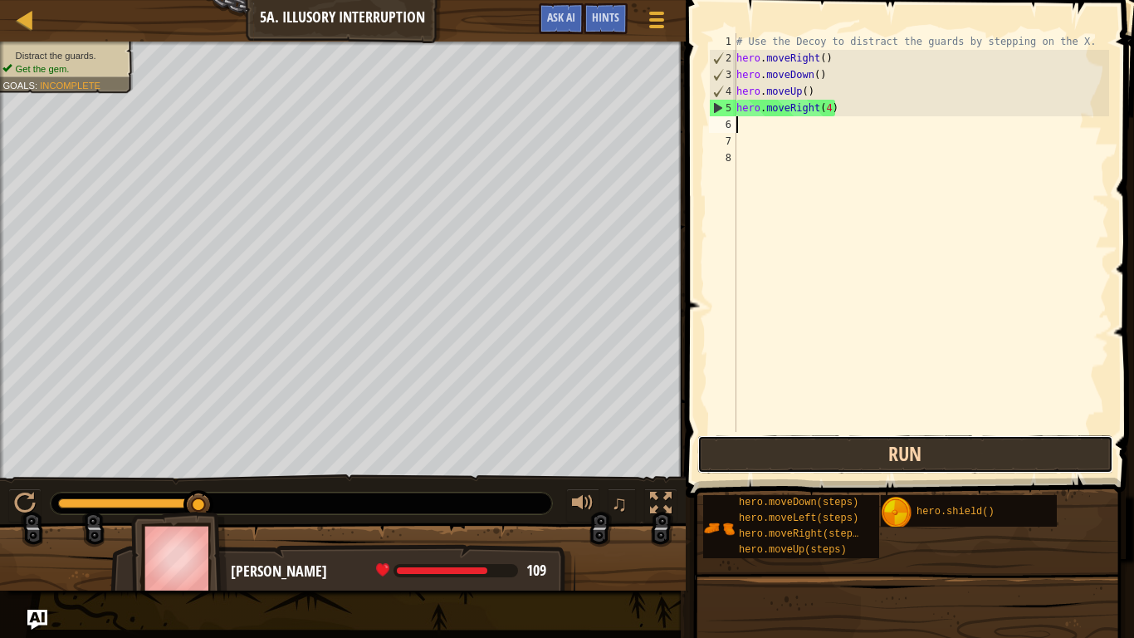
click at [737, 462] on button "Run" at bounding box center [906, 454] width 416 height 38
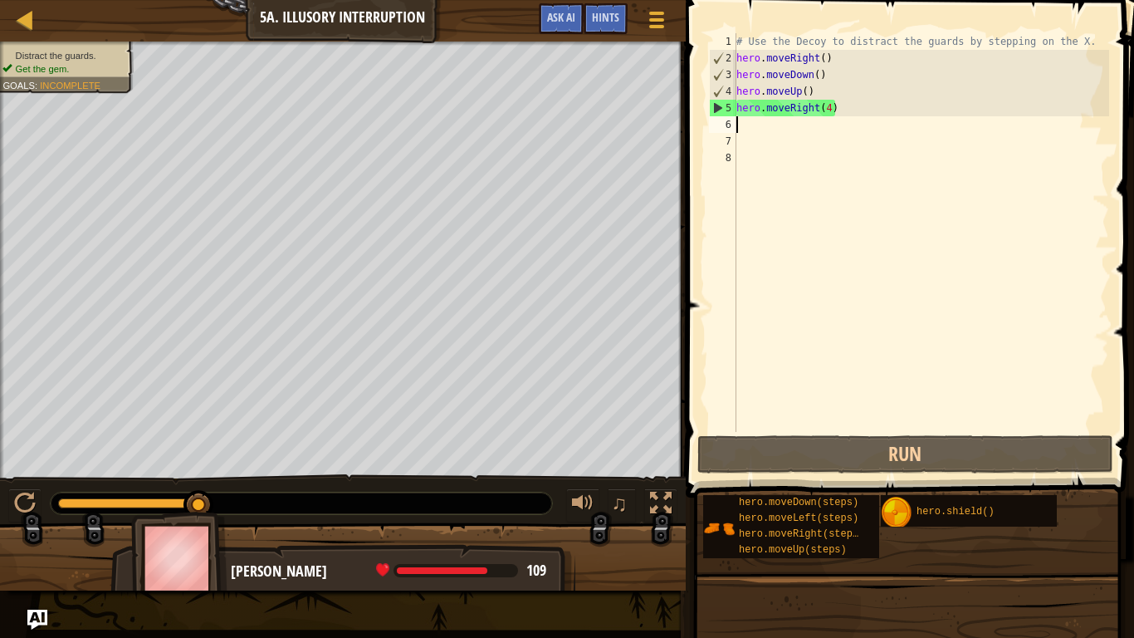
click at [777, 131] on div "# Use the Decoy to distract the guards by stepping on the X. hero . moveRight (…" at bounding box center [921, 249] width 376 height 432
type textarea "h"
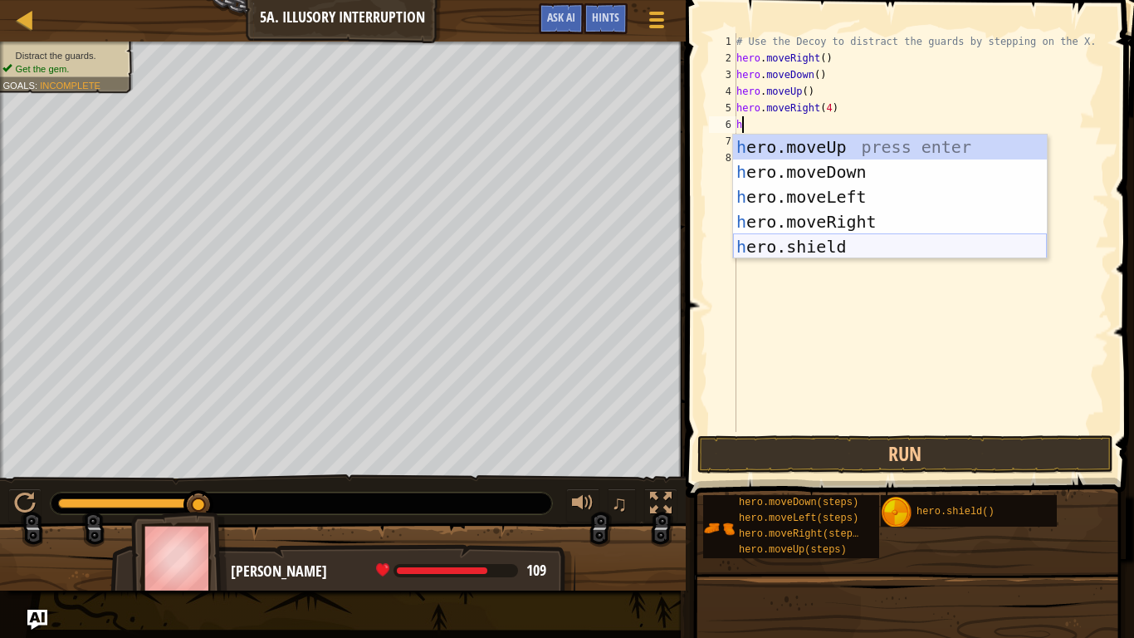
click at [798, 254] on div "h ero.moveUp press enter h ero.moveDown press enter h ero.moveLeft press enter …" at bounding box center [890, 222] width 314 height 174
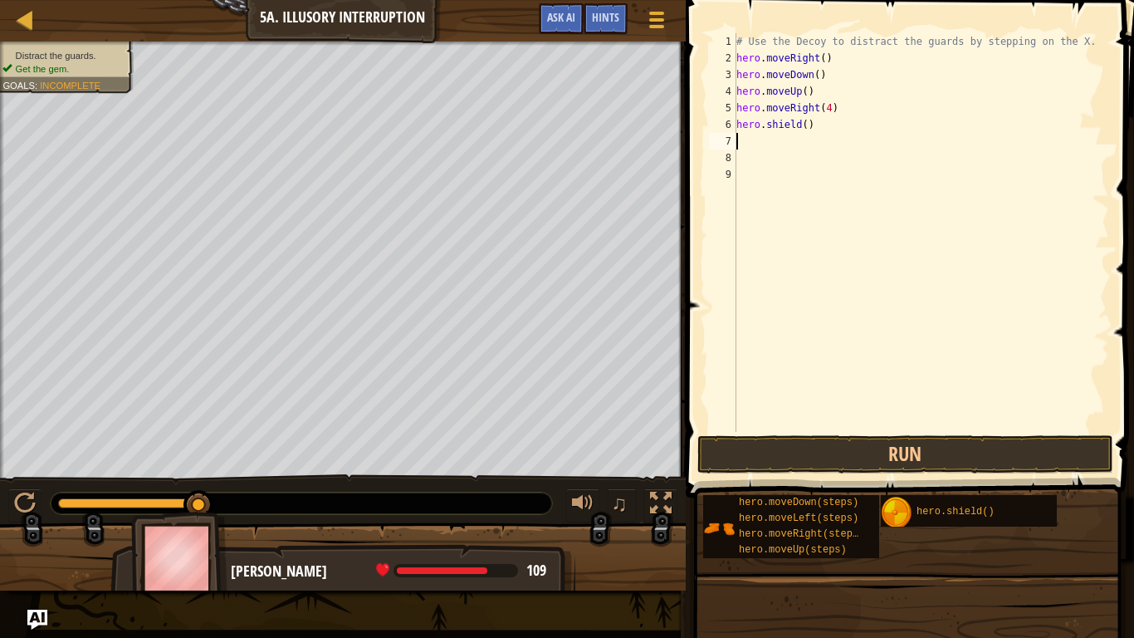
type textarea "h"
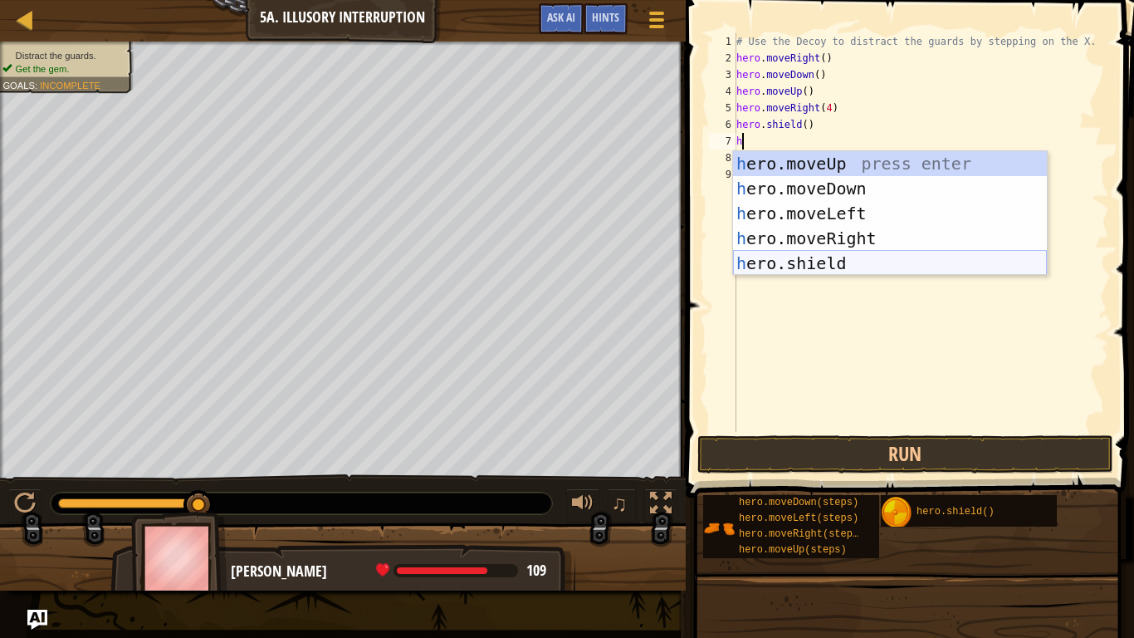
click at [816, 261] on div "h ero.moveUp press enter h ero.moveDown press enter h ero.moveLeft press enter …" at bounding box center [890, 238] width 314 height 174
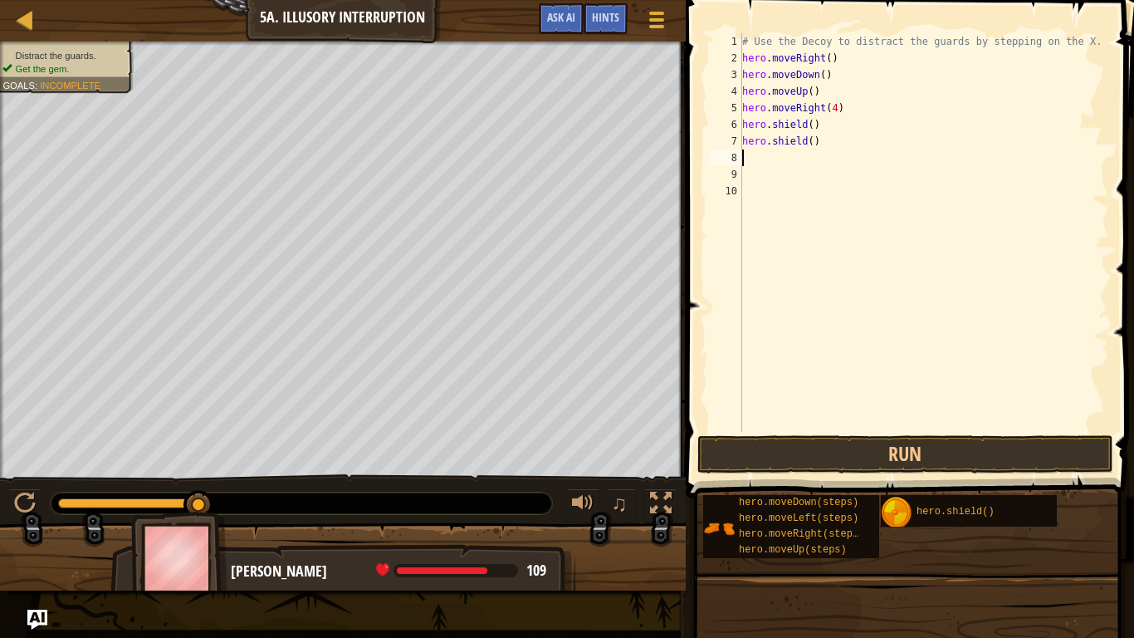
type textarea "h"
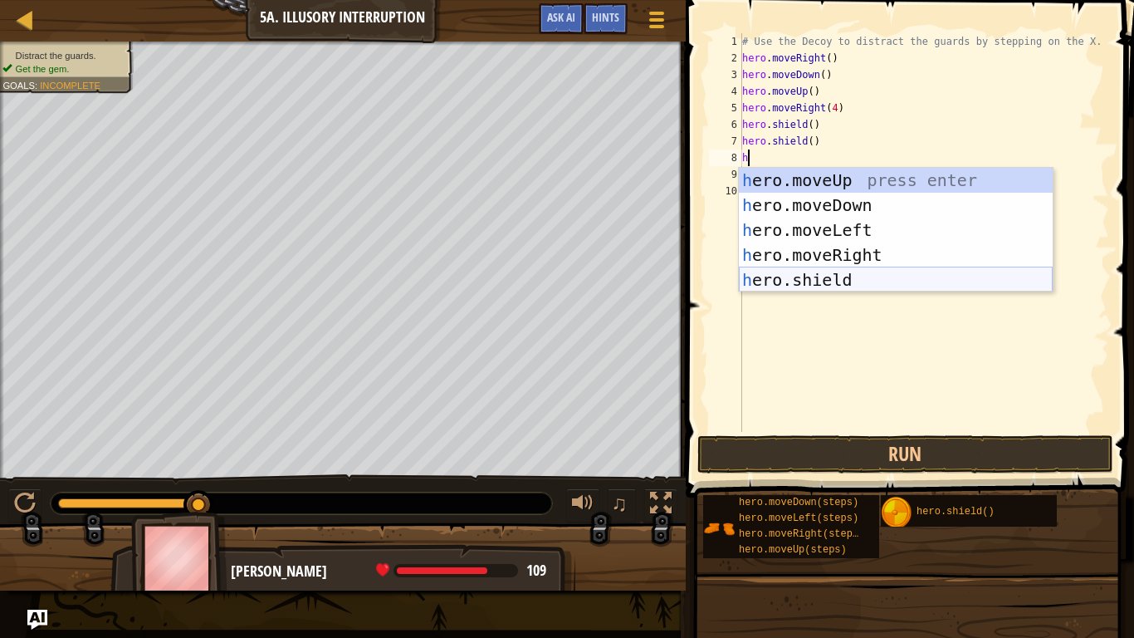
click at [809, 282] on div "h ero.moveUp press enter h ero.moveDown press enter h ero.moveLeft press enter …" at bounding box center [896, 255] width 314 height 174
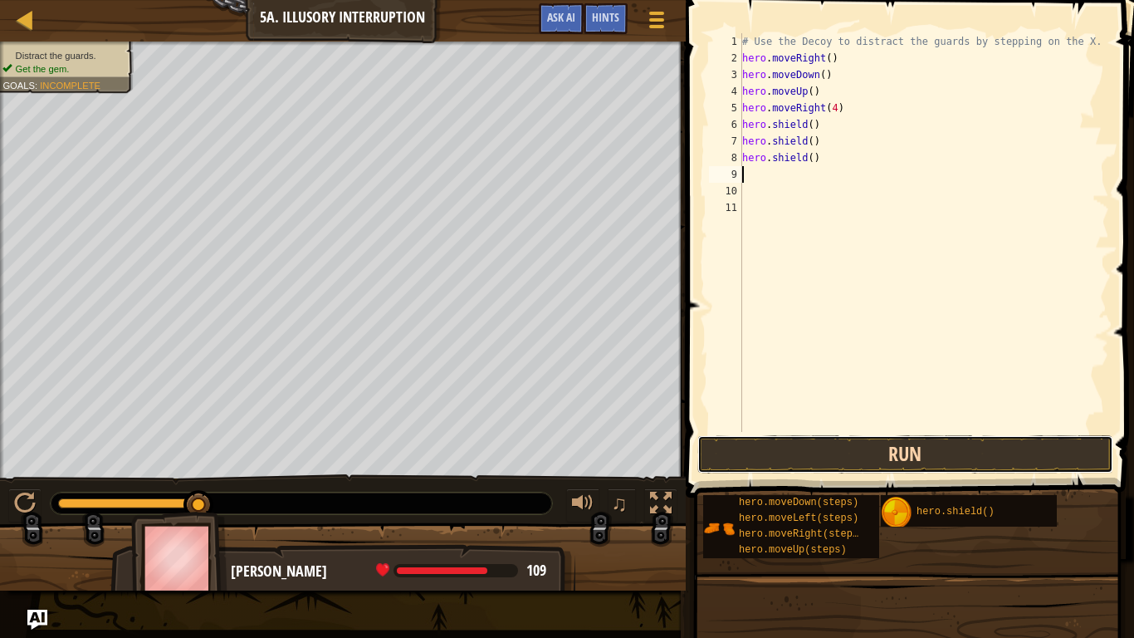
click at [800, 438] on button "Run" at bounding box center [906, 454] width 416 height 38
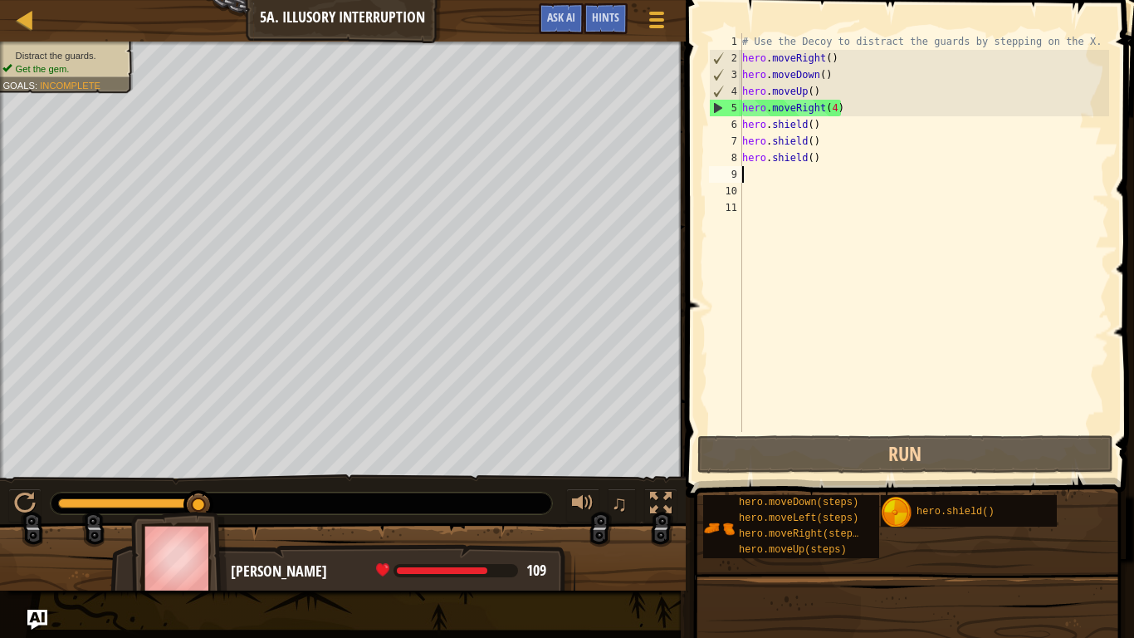
click at [850, 107] on div "# Use the Decoy to distract the guards by stepping on the X. hero . moveRight (…" at bounding box center [924, 249] width 370 height 432
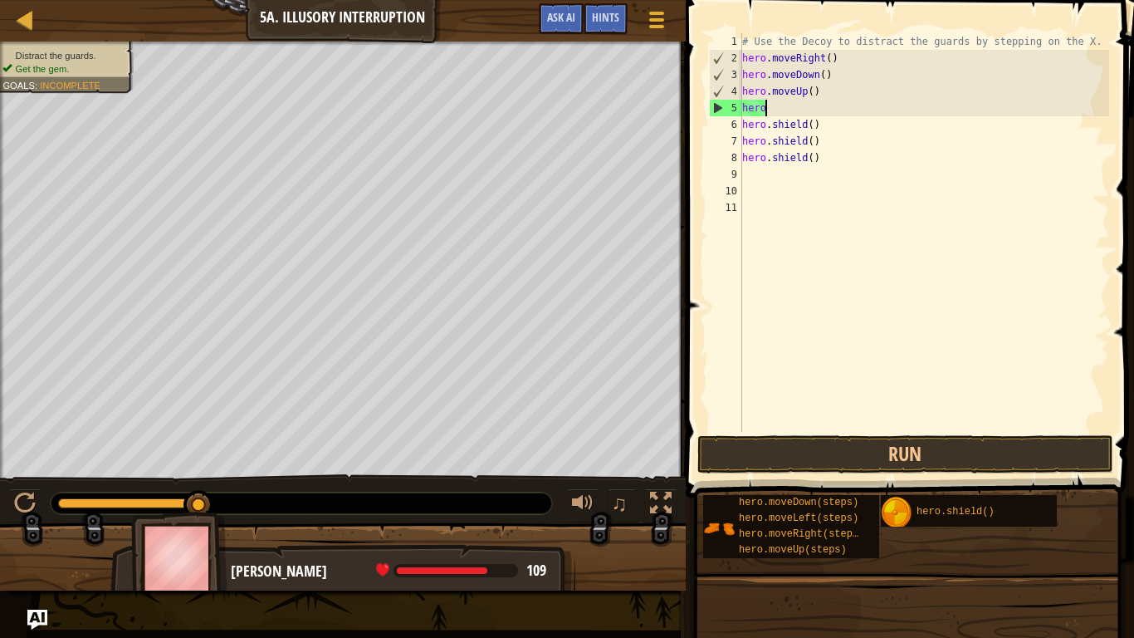
type textarea "h"
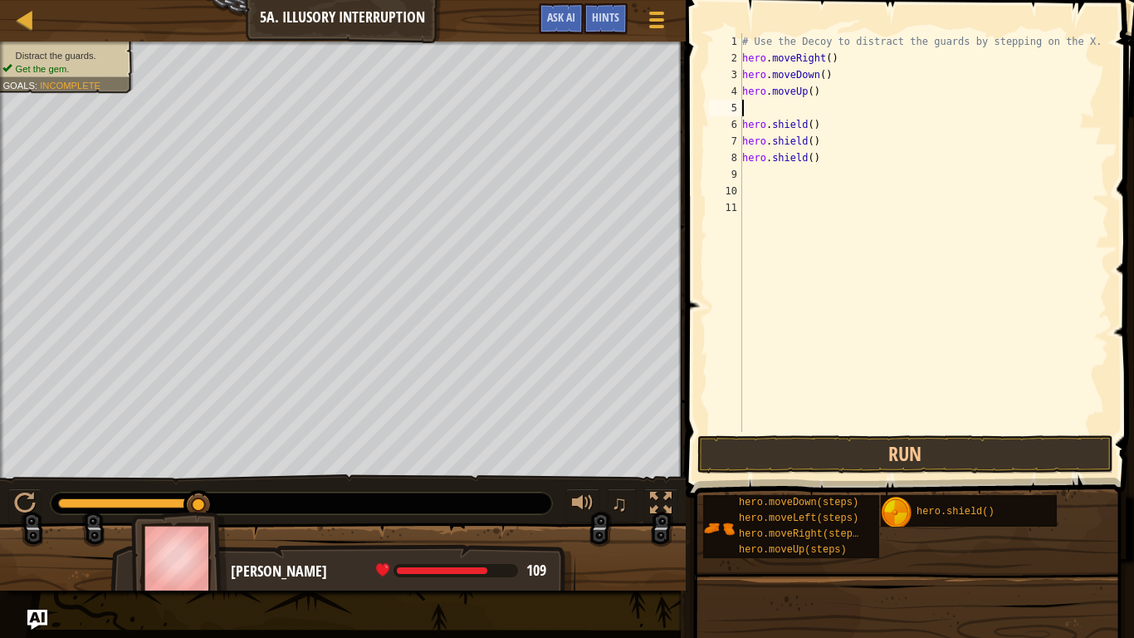
type textarea "h"
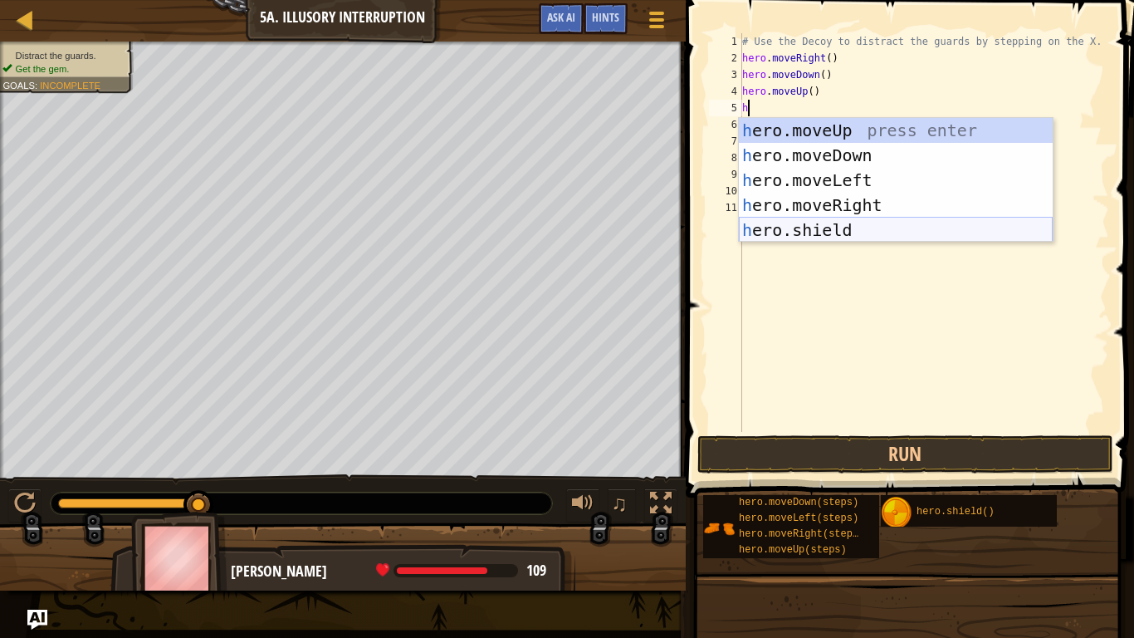
click at [858, 232] on div "h ero.moveUp press enter h ero.moveDown press enter h ero.moveLeft press enter …" at bounding box center [896, 205] width 314 height 174
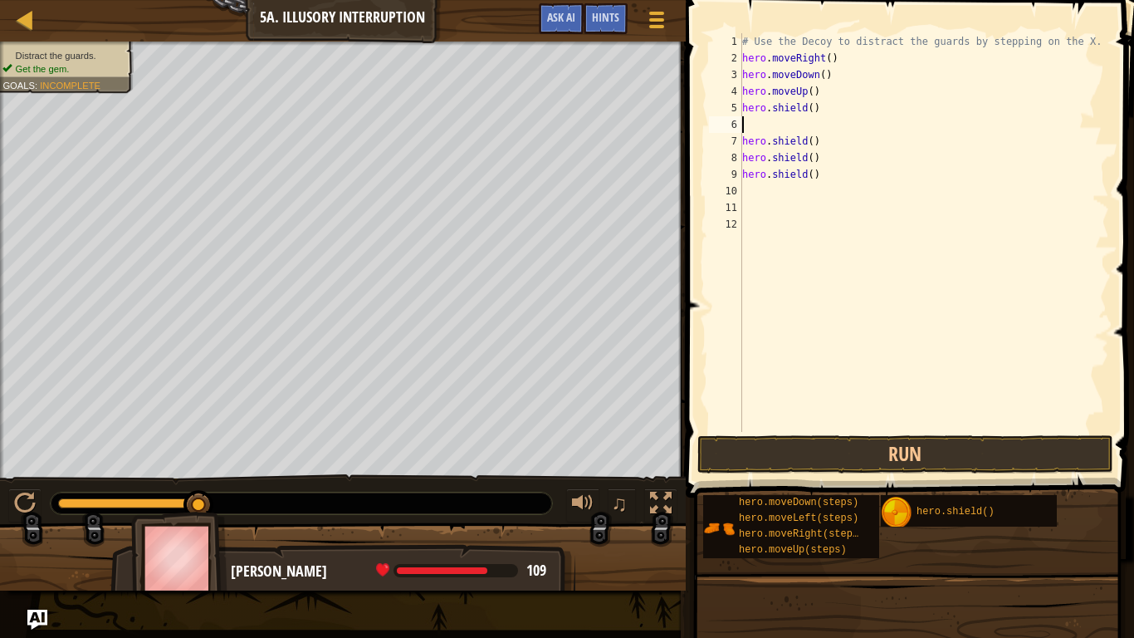
click at [811, 108] on div "# Use the Decoy to distract the guards by stepping on the X. hero . moveRight (…" at bounding box center [924, 249] width 370 height 432
click at [824, 146] on div "# Use the Decoy to distract the guards by stepping on the X. hero . moveRight (…" at bounding box center [924, 249] width 370 height 432
type textarea "h"
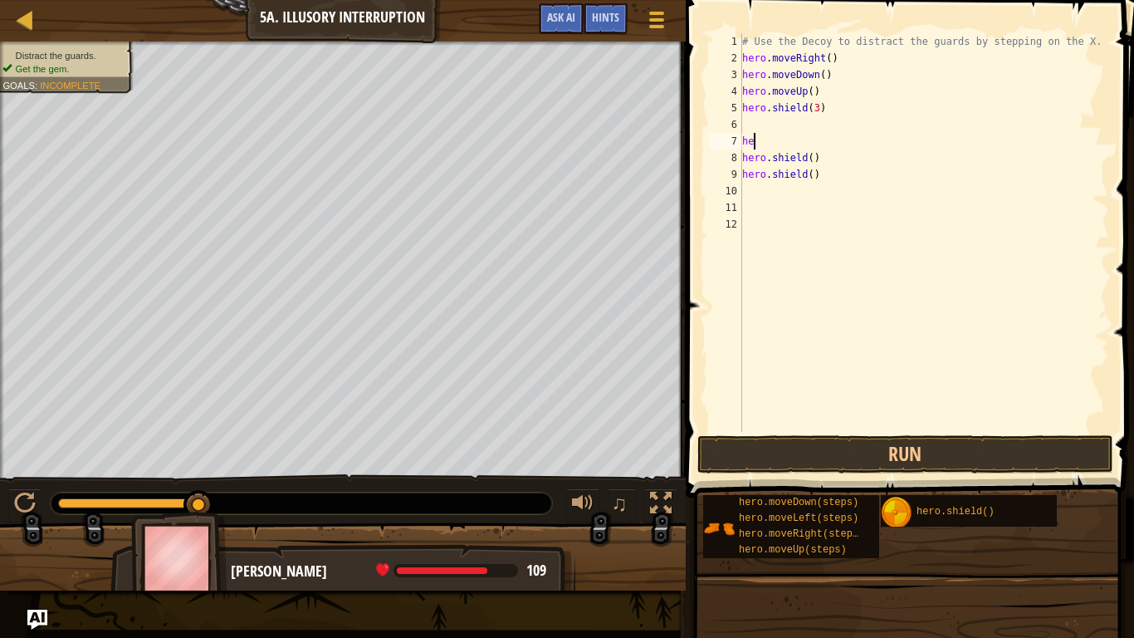
scroll to position [7, 0]
click at [822, 163] on div "# Use the Decoy to distract the guards by stepping on the X. hero . moveRight (…" at bounding box center [924, 249] width 370 height 432
type textarea "h"
click at [819, 188] on div "# Use the Decoy to distract the guards by stepping on the X. hero . moveRight (…" at bounding box center [924, 249] width 370 height 432
click at [826, 181] on div "# Use the Decoy to distract the guards by stepping on the X. hero . moveRight (…" at bounding box center [924, 249] width 370 height 432
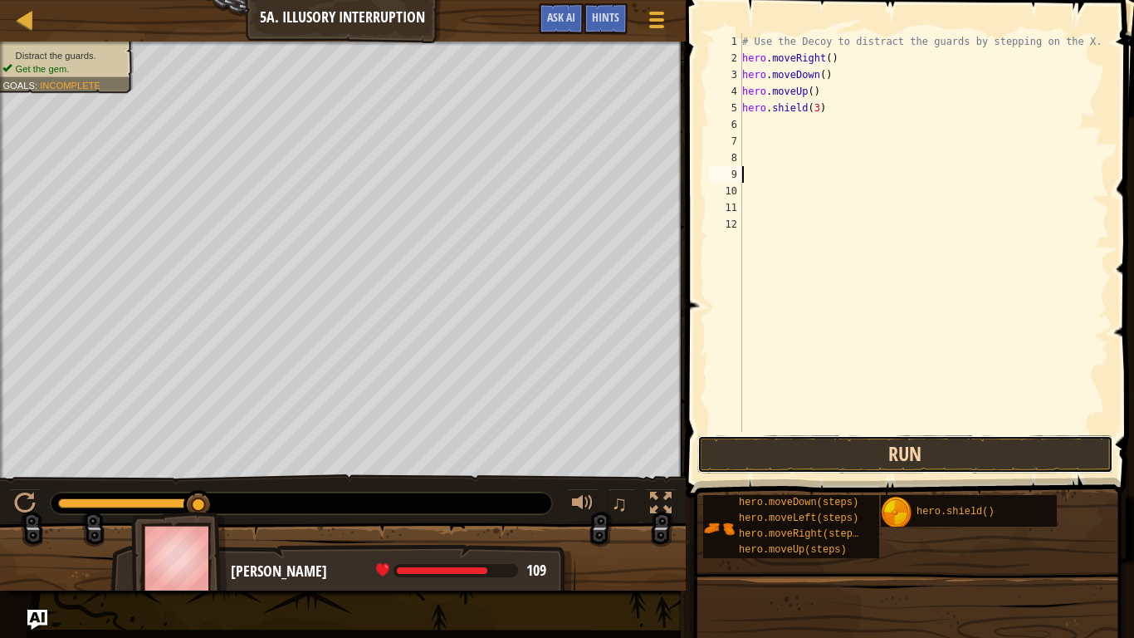
click at [746, 442] on button "Run" at bounding box center [906, 454] width 416 height 38
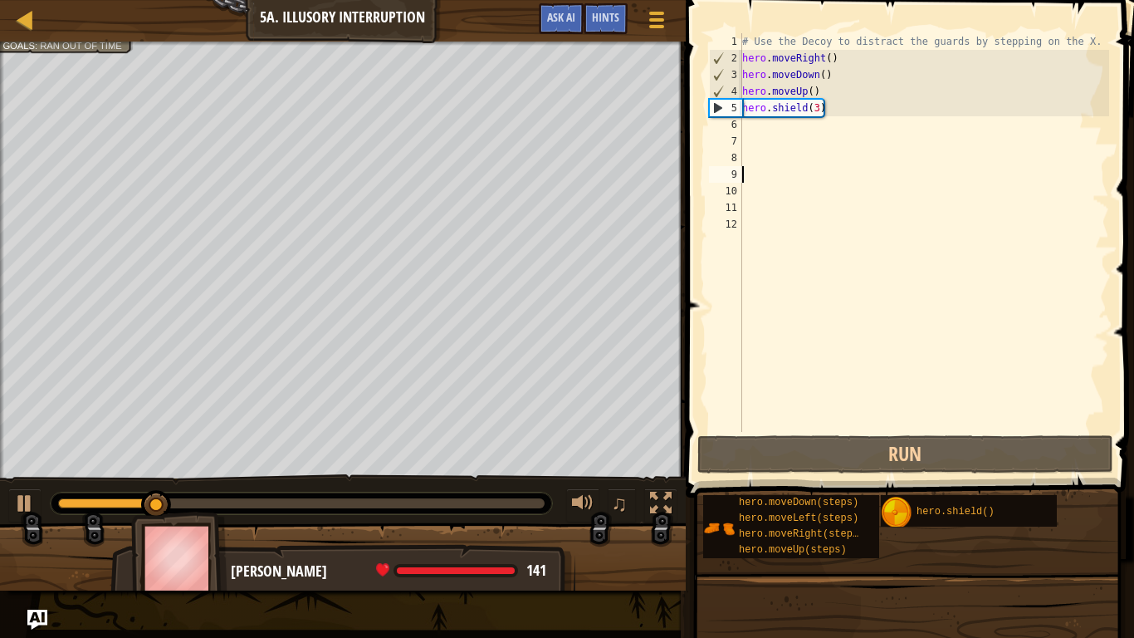
click at [751, 129] on div "# Use the Decoy to distract the guards by stepping on the X. hero . moveRight (…" at bounding box center [924, 249] width 370 height 432
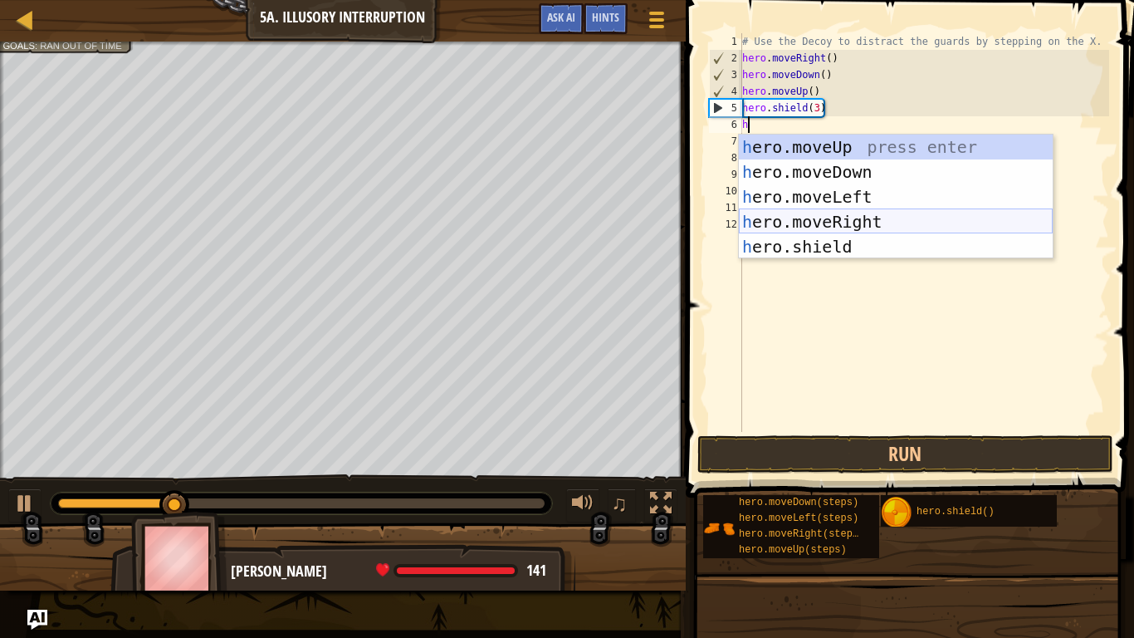
click at [806, 222] on div "h ero.moveUp press enter h ero.moveDown press enter h ero.moveLeft press enter …" at bounding box center [896, 222] width 314 height 174
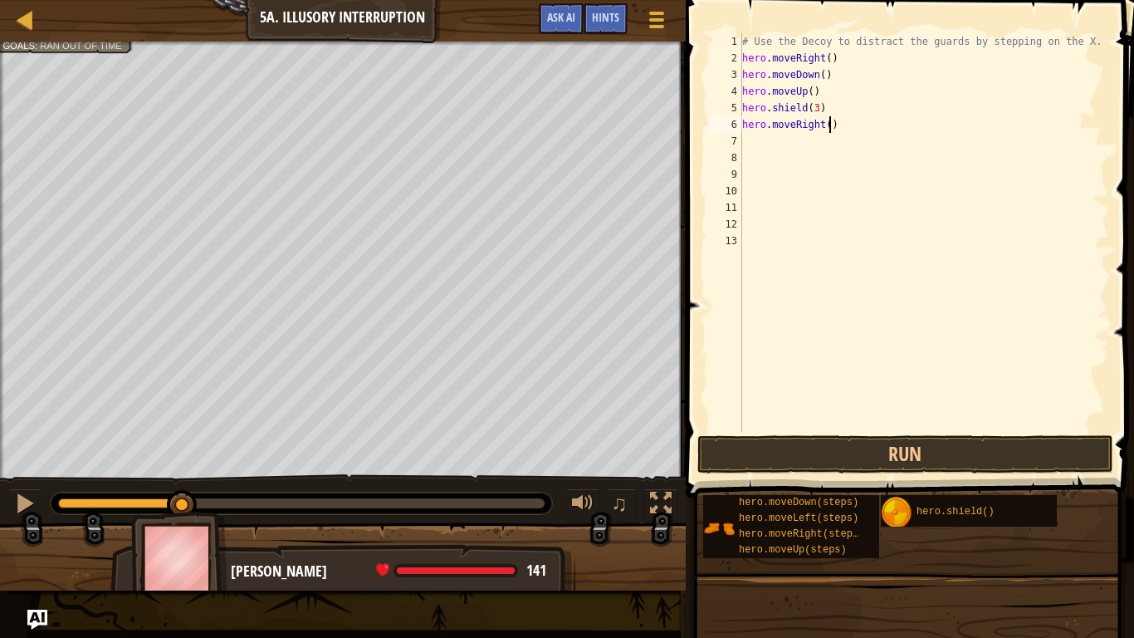
click at [830, 125] on div "# Use the Decoy to distract the guards by stepping on the X. hero . moveRight (…" at bounding box center [924, 249] width 370 height 432
click at [833, 458] on button "Run" at bounding box center [906, 454] width 416 height 38
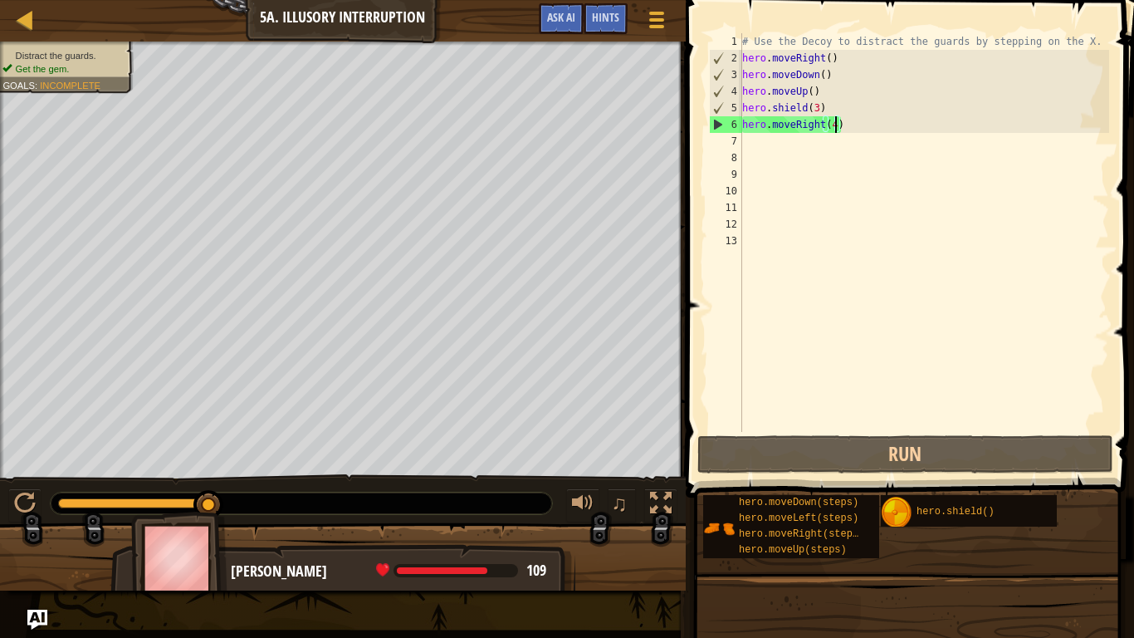
click at [898, 120] on div "# Use the Decoy to distract the guards by stepping on the X. hero . moveRight (…" at bounding box center [924, 249] width 370 height 432
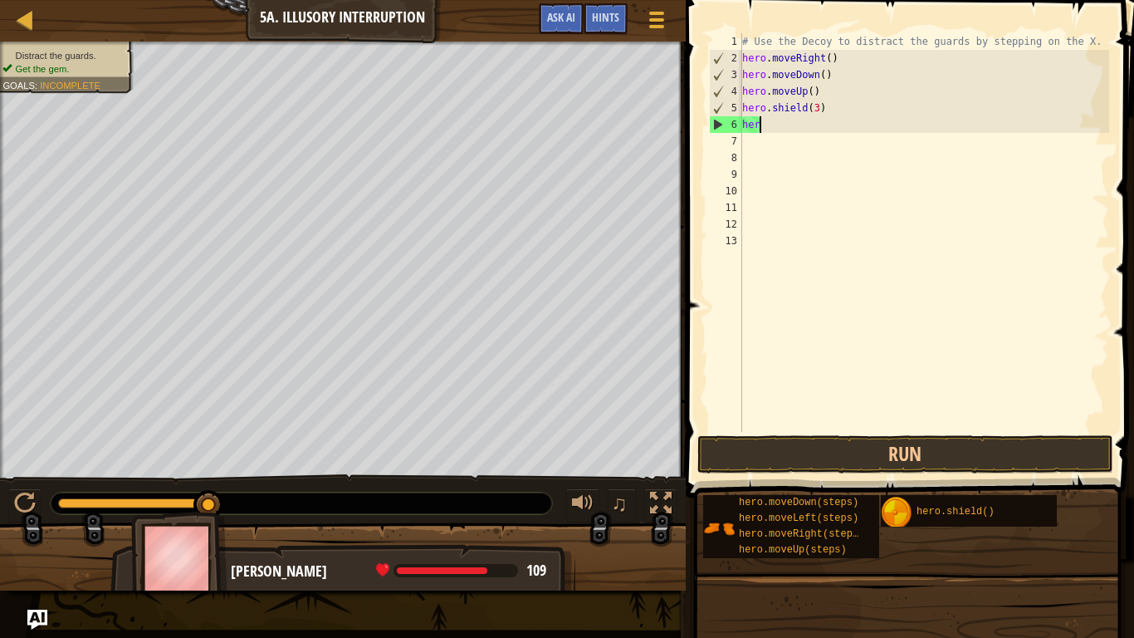
scroll to position [7, 0]
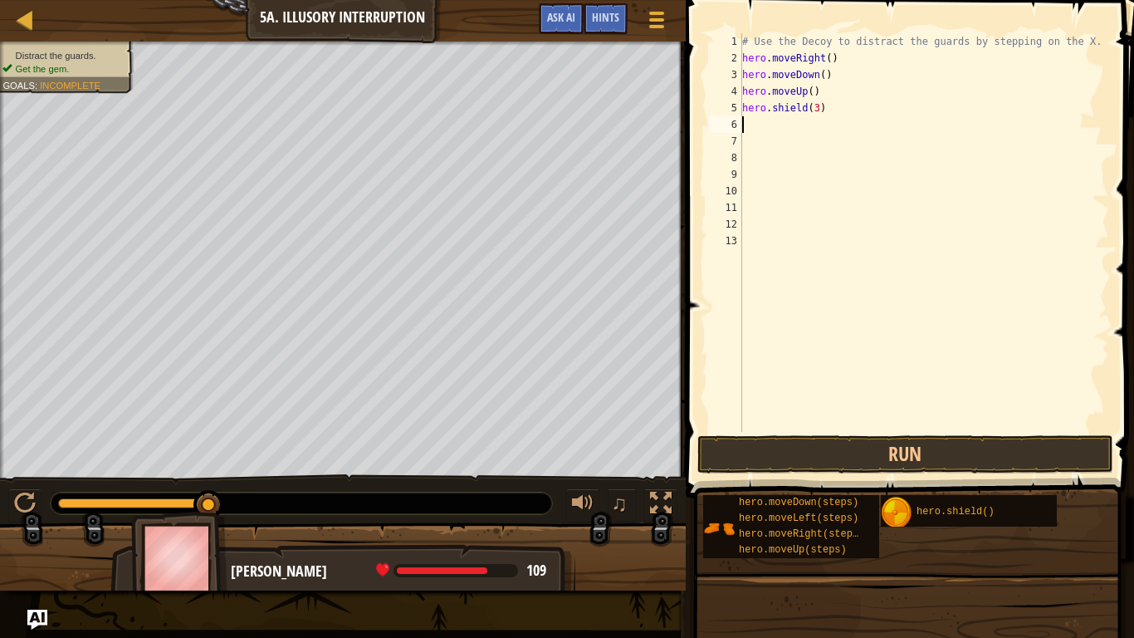
click at [836, 107] on div "# Use the Decoy to distract the guards by stepping on the X. hero . moveRight (…" at bounding box center [924, 249] width 370 height 432
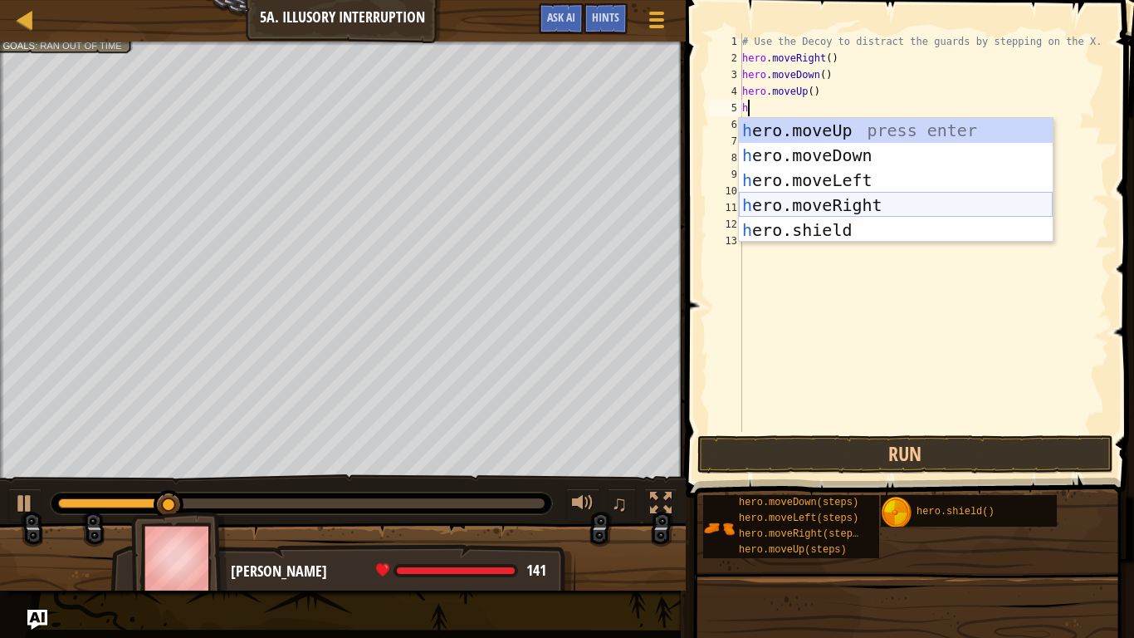
click at [749, 206] on div "h ero.moveUp press enter h ero.moveDown press enter h ero.moveLeft press enter …" at bounding box center [896, 205] width 314 height 174
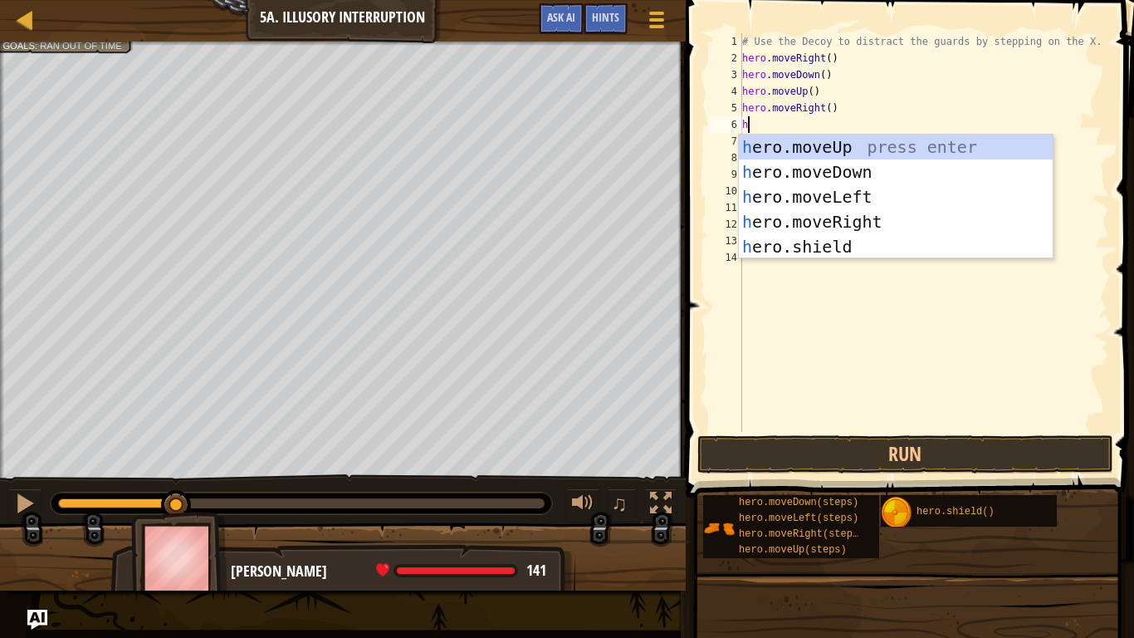
click at [830, 110] on div "# Use the Decoy to distract the guards by stepping on the X. hero . moveRight (…" at bounding box center [924, 249] width 370 height 432
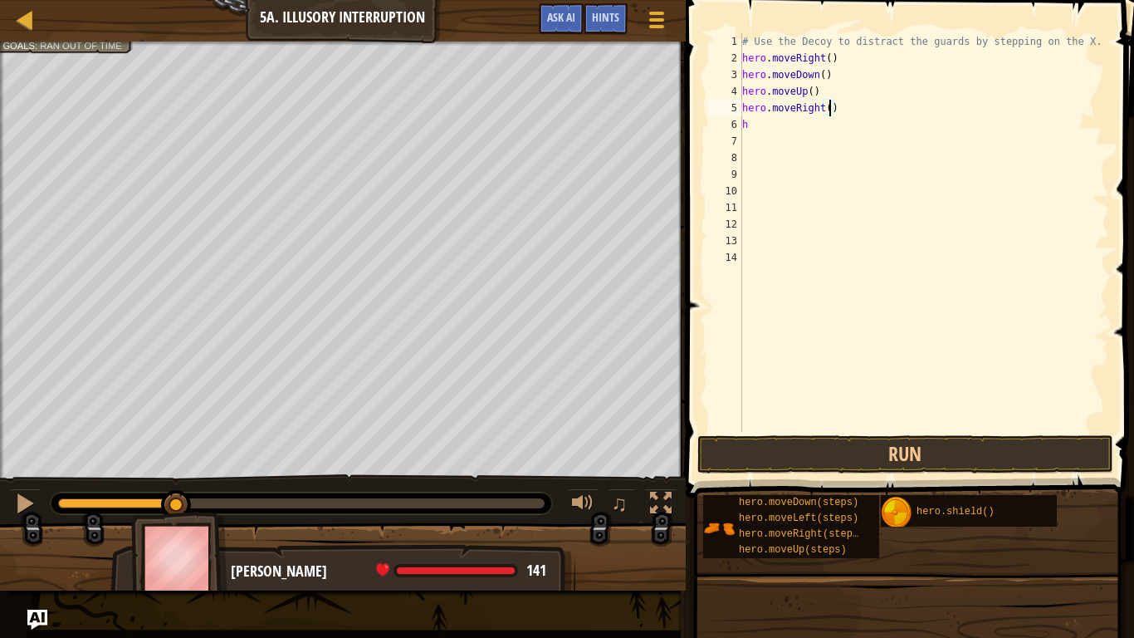
scroll to position [7, 13]
click at [745, 436] on button "Run" at bounding box center [906, 454] width 416 height 38
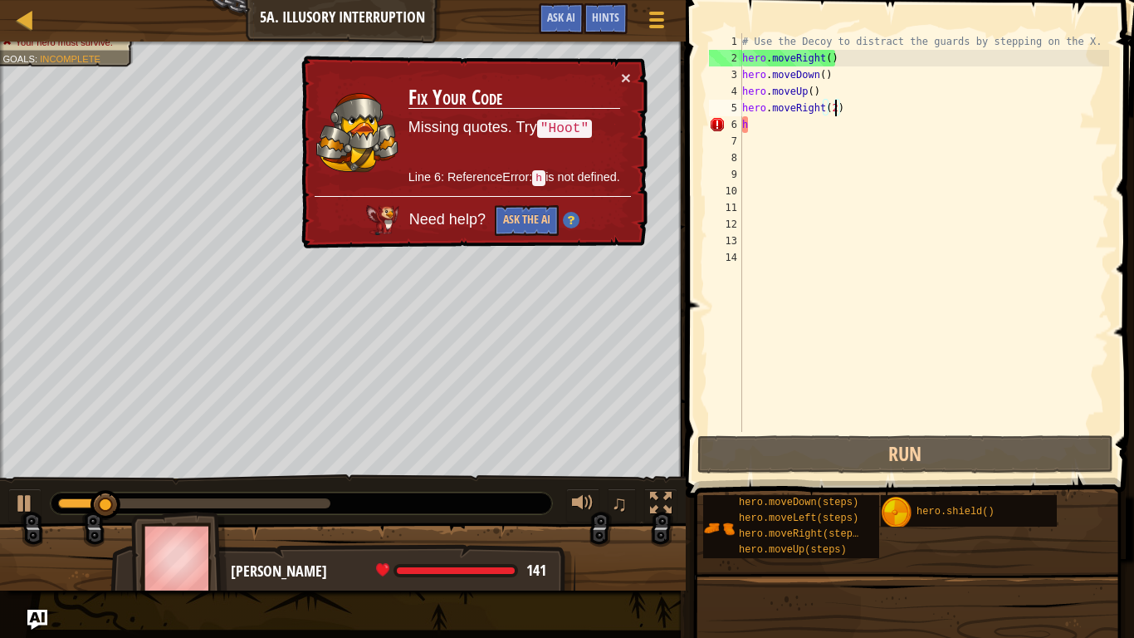
click at [644, 56] on div "× Fix Your Code Missing quotes. Try "Hoot" Line 6: ReferenceError: h is not def…" at bounding box center [473, 152] width 350 height 193
click at [628, 71] on button "×" at bounding box center [626, 77] width 10 height 17
click at [761, 122] on div "# Use the Decoy to distract the guards by stepping on the X. hero . moveRight (…" at bounding box center [924, 249] width 370 height 432
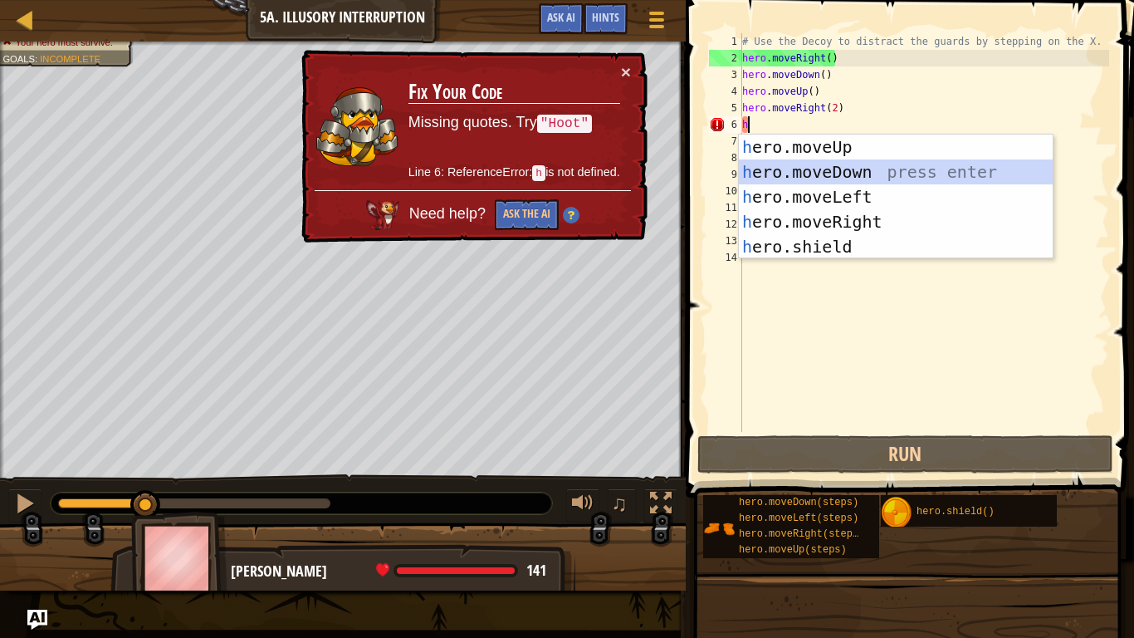
click at [805, 171] on div "h ero.moveUp press enter h ero.moveDown press enter h ero.moveLeft press enter …" at bounding box center [896, 222] width 314 height 174
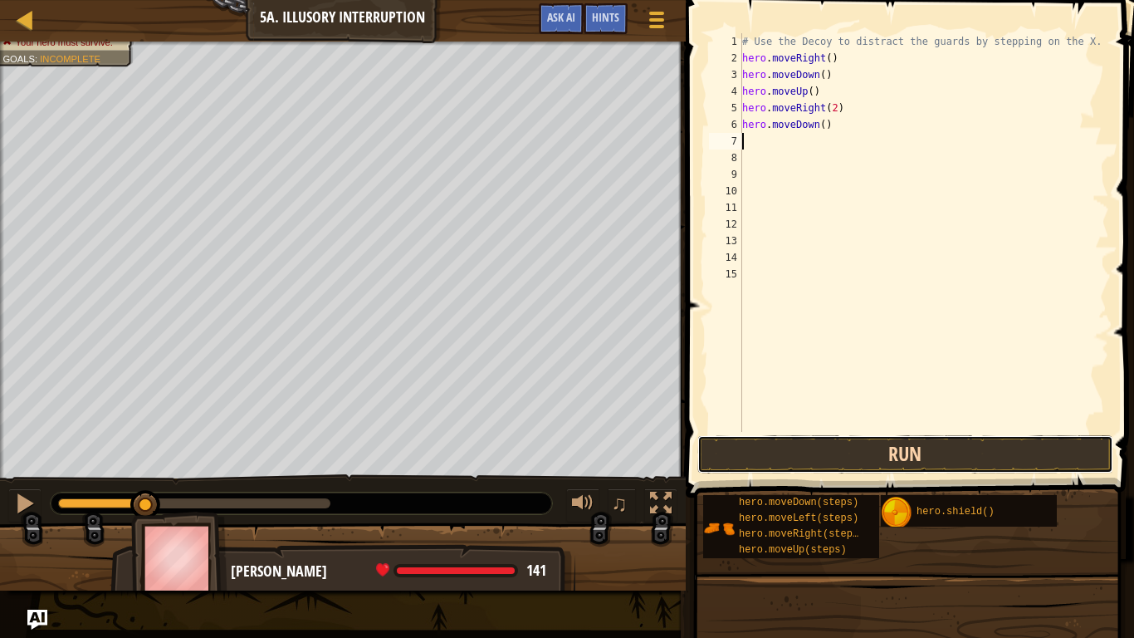
click at [791, 463] on button "Run" at bounding box center [906, 454] width 416 height 38
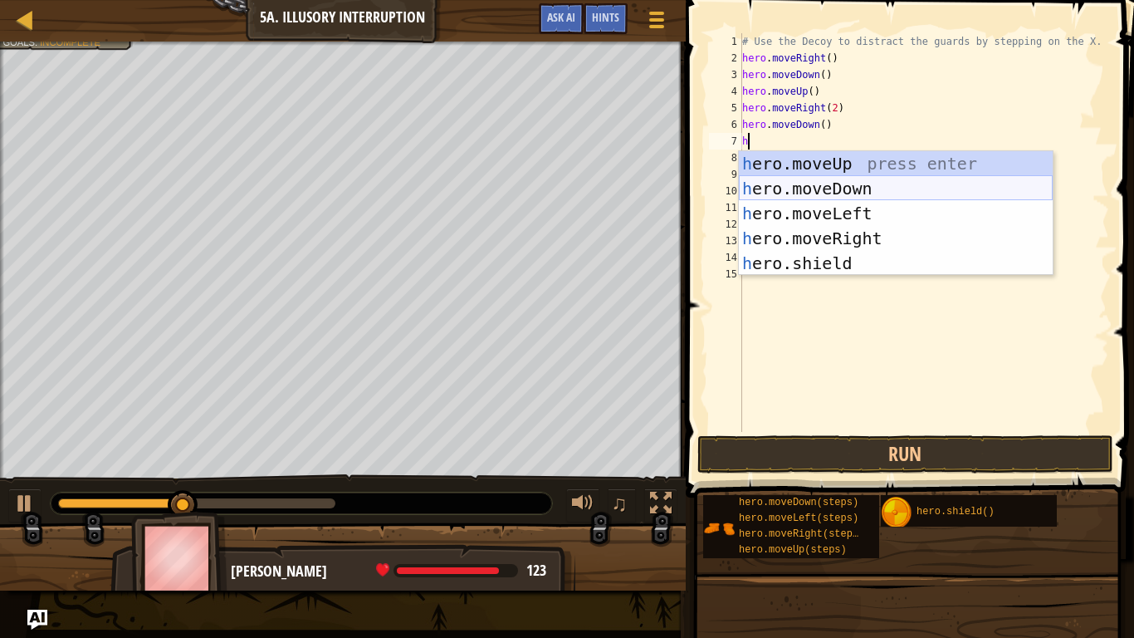
click at [834, 186] on div "h ero.moveUp press enter h ero.moveDown press enter h ero.moveLeft press enter …" at bounding box center [896, 238] width 314 height 174
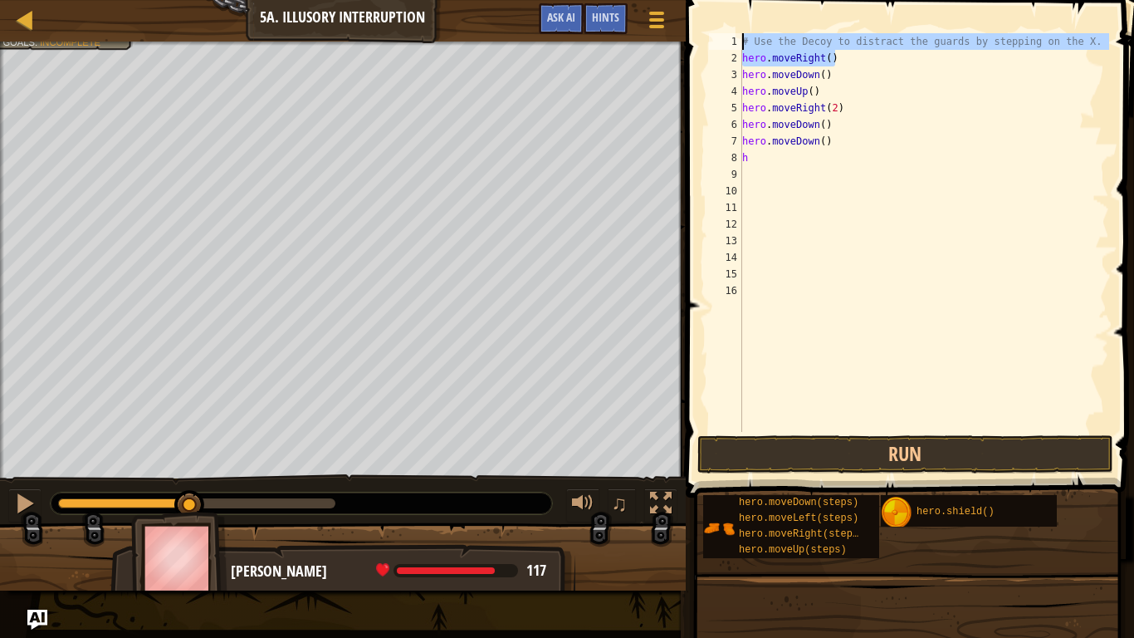
drag, startPoint x: 838, startPoint y: 56, endPoint x: 737, endPoint y: 0, distance: 114.8
click at [737, 8] on div "h 1 2 3 4 5 6 7 8 9 10 11 12 13 14 15 16 # Use the Decoy to distract the guards…" at bounding box center [907, 281] width 453 height 546
click at [678, 38] on div "Map Introduction to Computer Science 5a. Illusory Interruption Game Menu Done H…" at bounding box center [343, 21] width 686 height 42
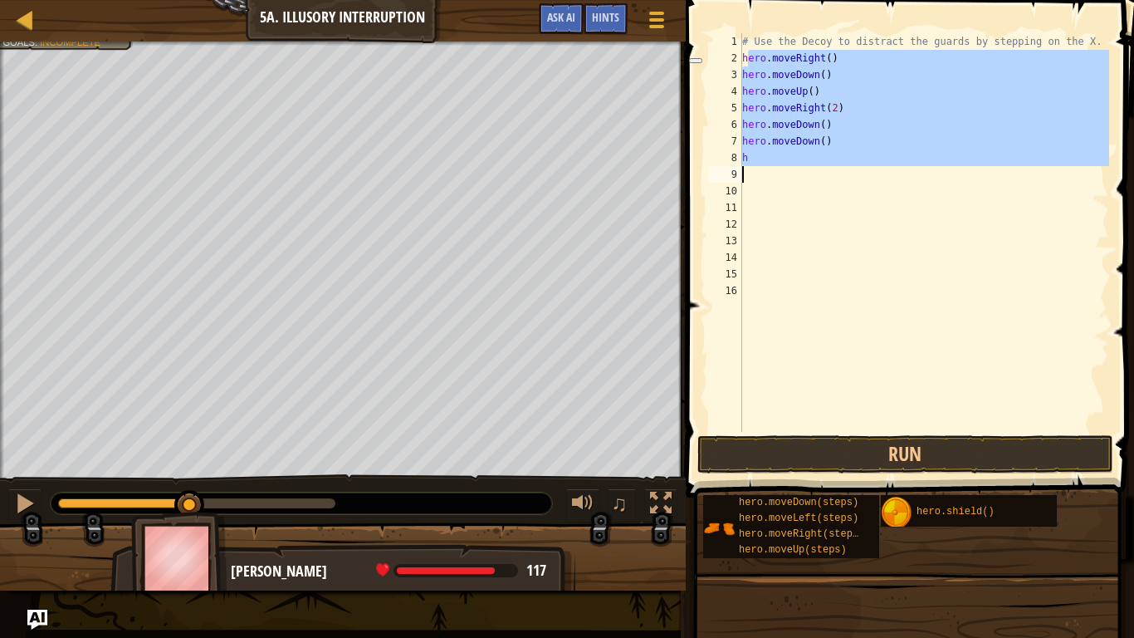
drag, startPoint x: 746, startPoint y: 51, endPoint x: 823, endPoint y: 169, distance: 140.3
click at [823, 169] on div "# Use the Decoy to distract the guards by stepping on the X. hero . moveRight (…" at bounding box center [924, 249] width 370 height 432
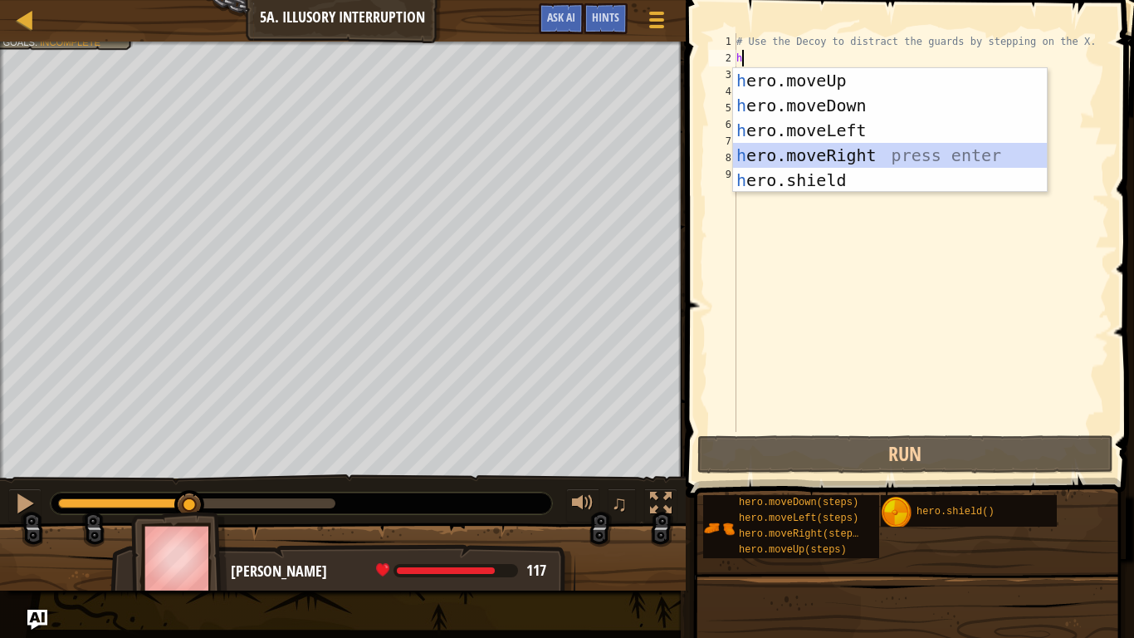
click at [868, 151] on div "h ero.moveUp press enter h ero.moveDown press enter h ero.moveLeft press enter …" at bounding box center [890, 155] width 314 height 174
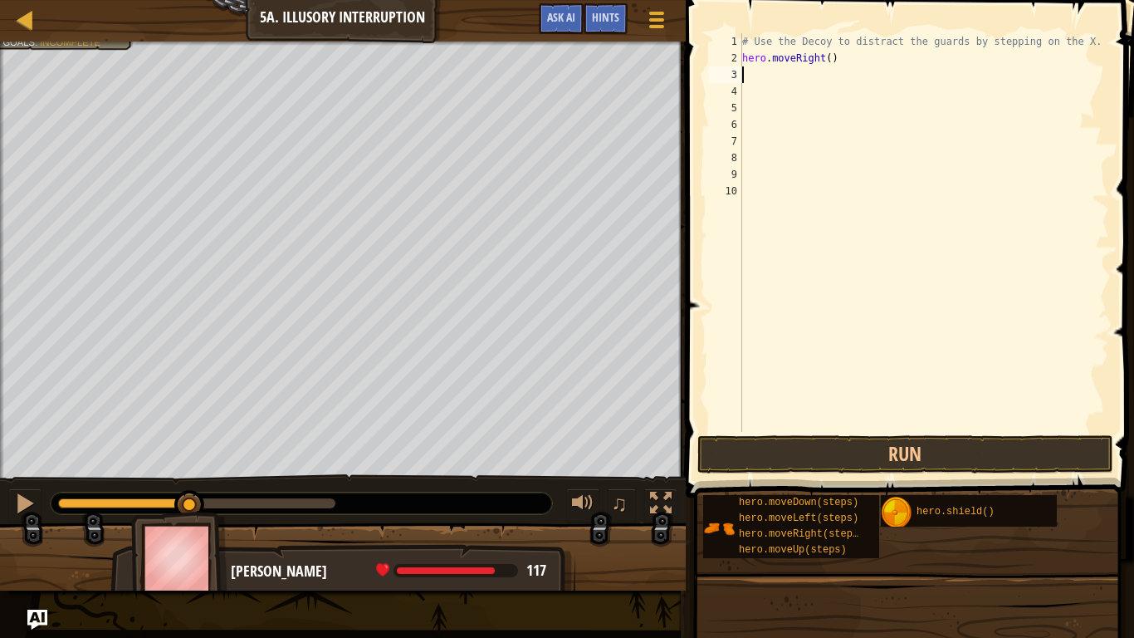
click at [830, 57] on div "# Use the Decoy to distract the guards by stepping on the X. hero . moveRight (…" at bounding box center [924, 249] width 370 height 432
click at [766, 74] on div "# Use the Decoy to distract the guards by stepping on the X. hero . moveRight (…" at bounding box center [924, 249] width 370 height 432
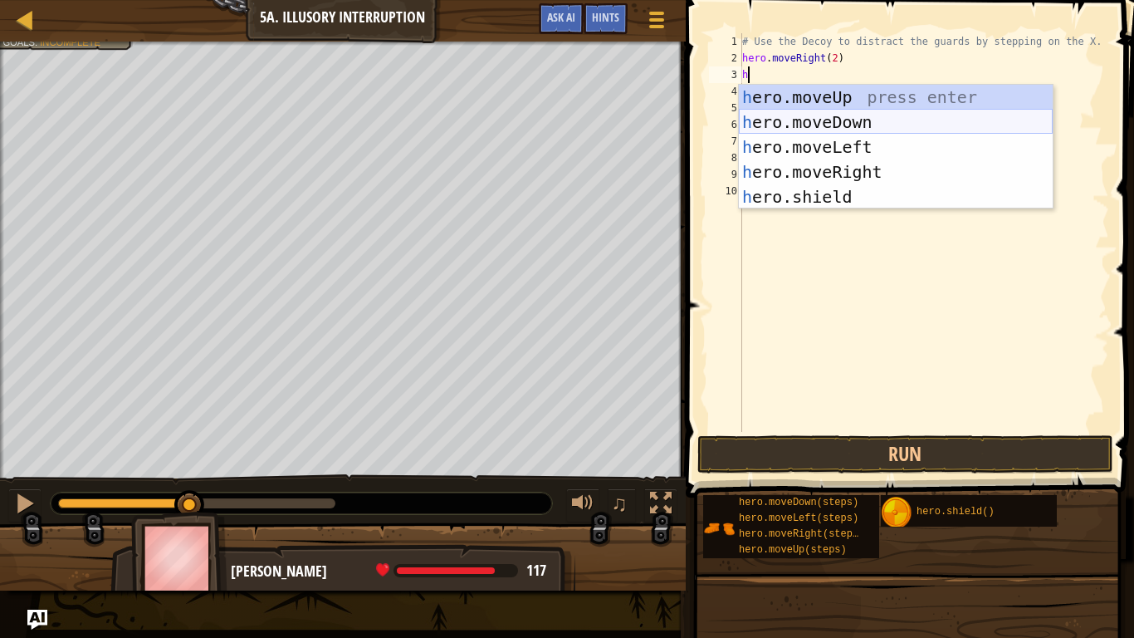
click at [790, 115] on div "h ero.moveUp press enter h ero.moveDown press enter h ero.moveLeft press enter …" at bounding box center [896, 172] width 314 height 174
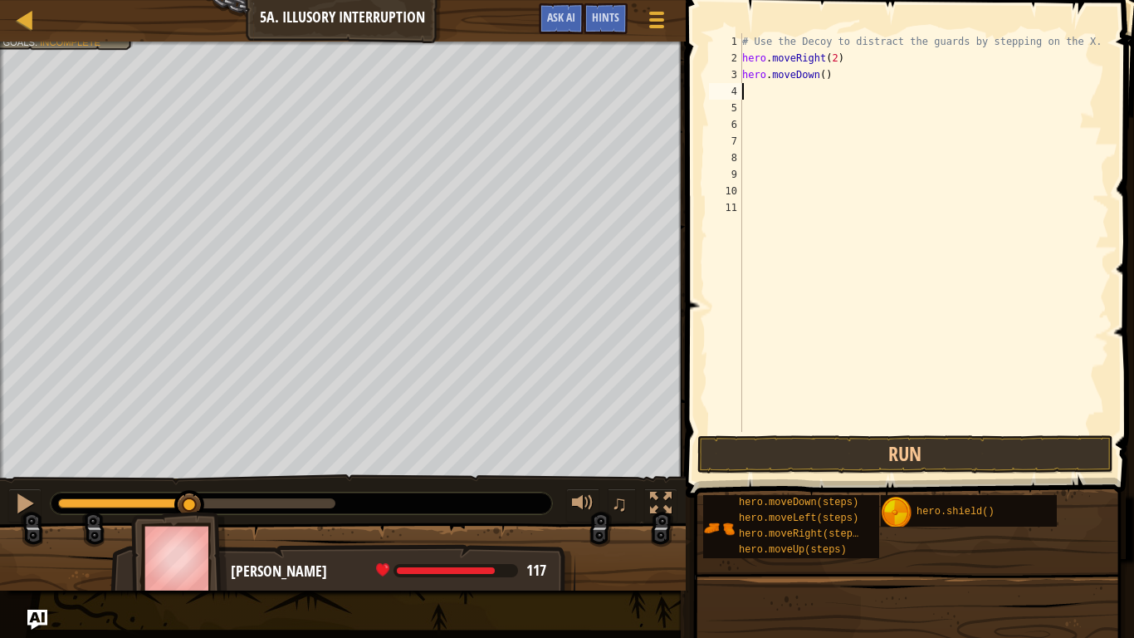
click at [825, 76] on div "# Use the Decoy to distract the guards by stepping on the X. hero . moveRight (…" at bounding box center [924, 249] width 370 height 432
click at [751, 98] on div "# Use the Decoy to distract the guards by stepping on the X. hero . moveRight (…" at bounding box center [924, 249] width 370 height 432
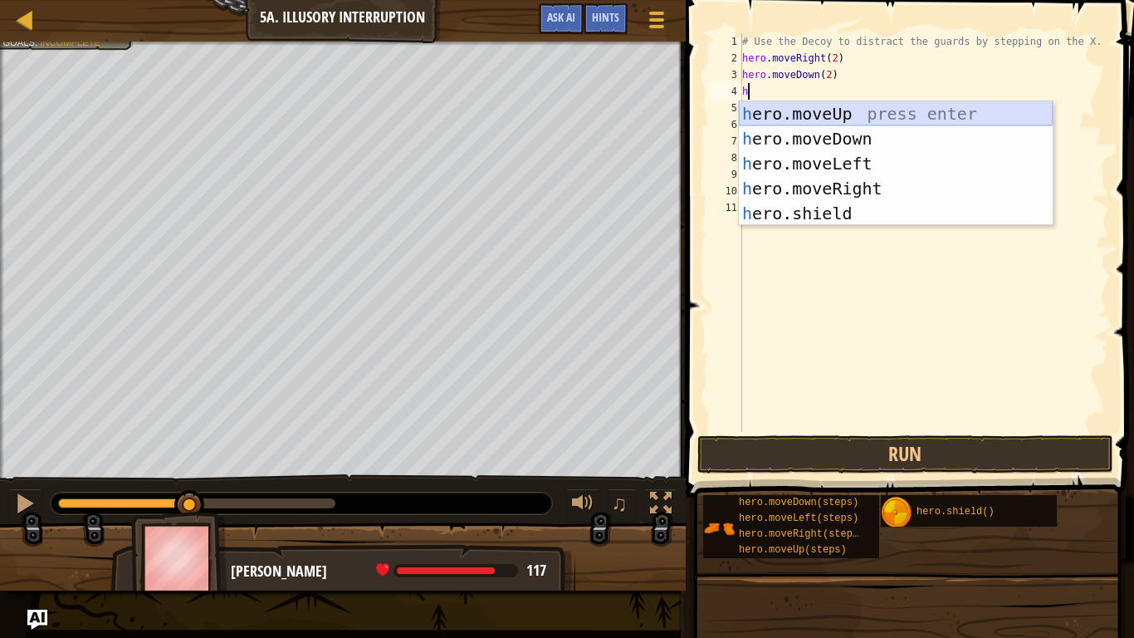
click at [790, 115] on div "h ero.moveUp press enter h ero.moveDown press enter h ero.moveLeft press enter …" at bounding box center [896, 188] width 314 height 174
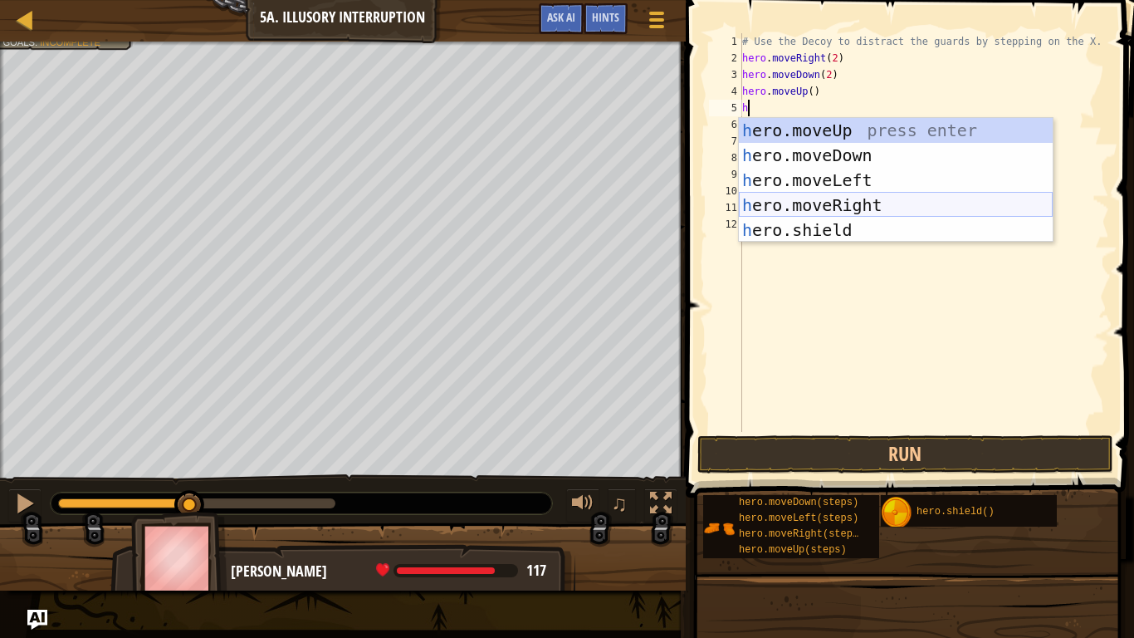
click at [835, 207] on div "h ero.moveUp press enter h ero.moveDown press enter h ero.moveLeft press enter …" at bounding box center [896, 205] width 314 height 174
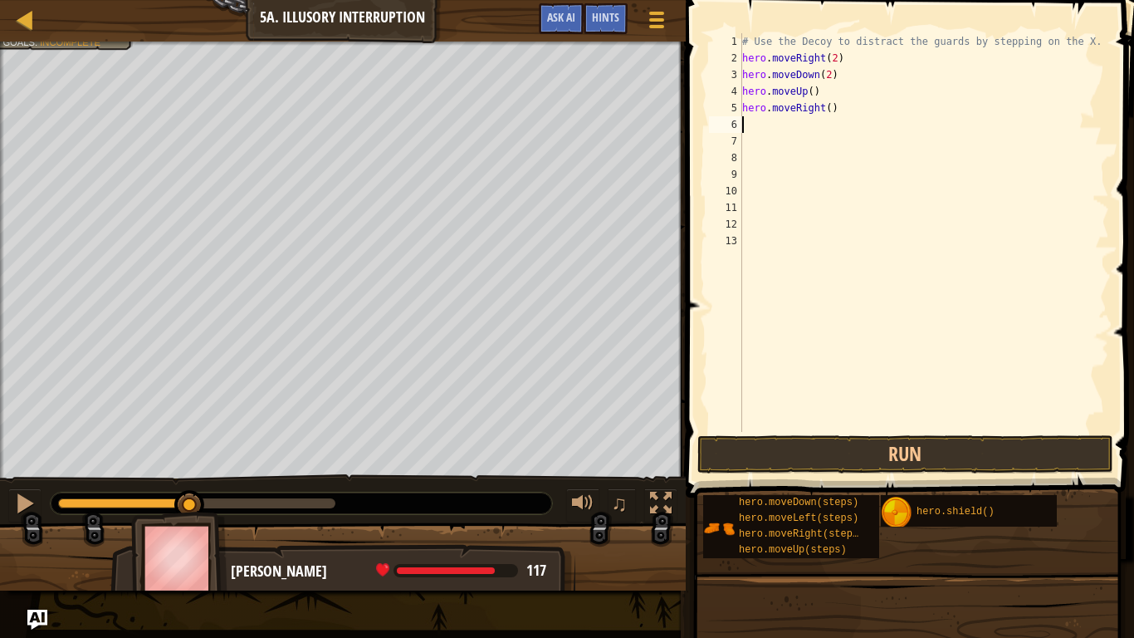
click at [830, 110] on div "# Use the Decoy to distract the guards by stepping on the X. hero . moveRight (…" at bounding box center [924, 249] width 370 height 432
click at [764, 449] on button "Run" at bounding box center [906, 454] width 416 height 38
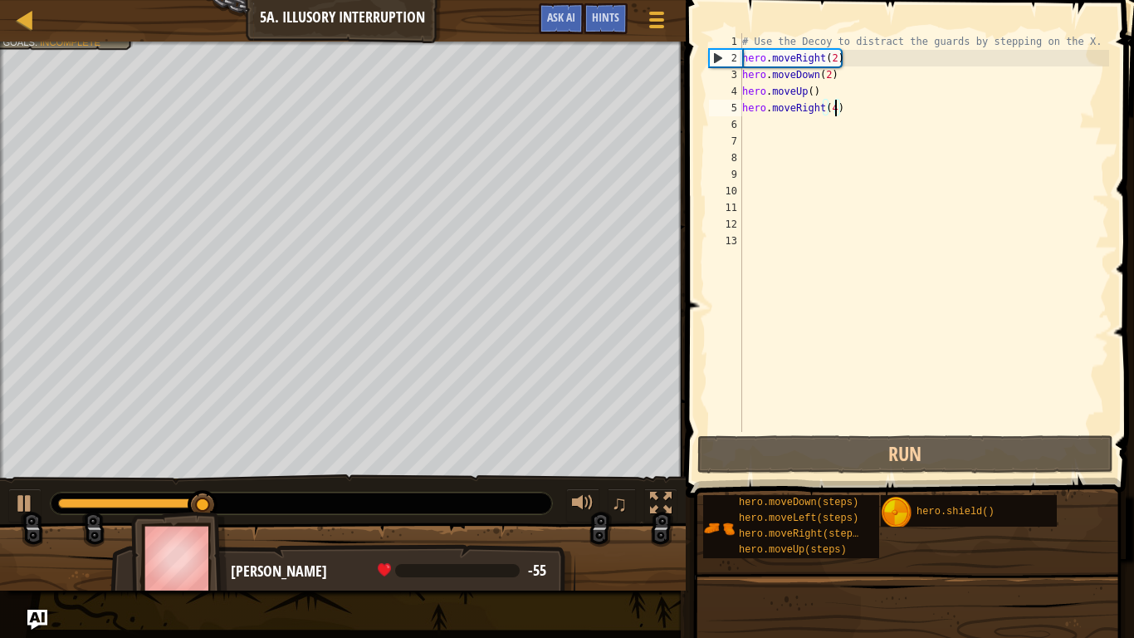
click at [849, 61] on div "# Use the Decoy to distract the guards by stepping on the X. hero . moveRight (…" at bounding box center [924, 249] width 370 height 432
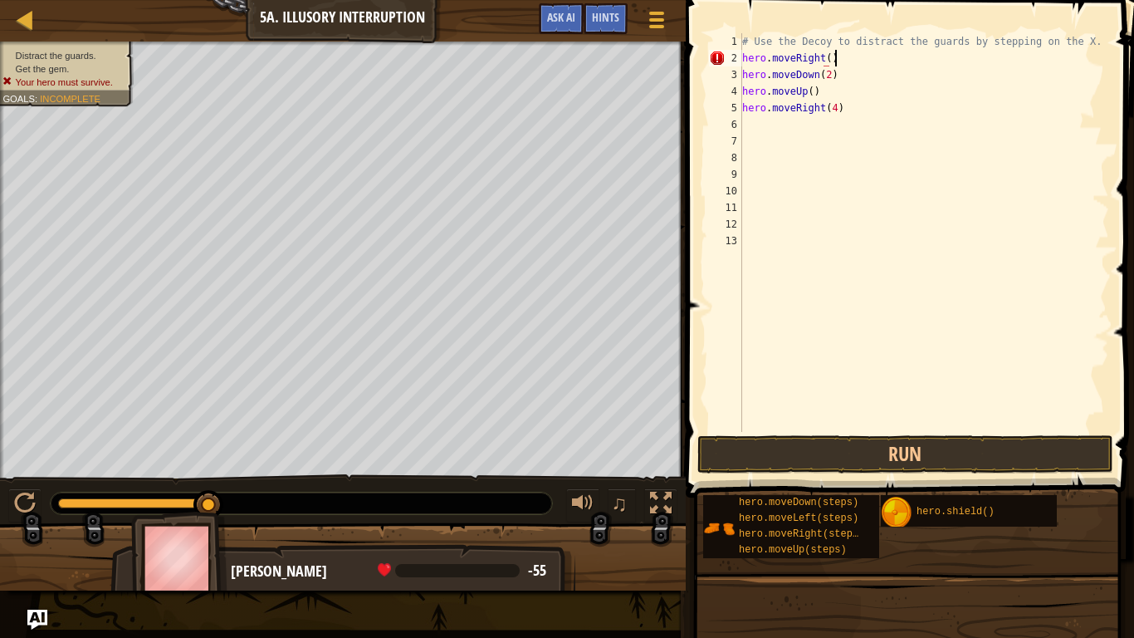
scroll to position [7, 12]
click at [913, 468] on button "Run" at bounding box center [906, 454] width 416 height 38
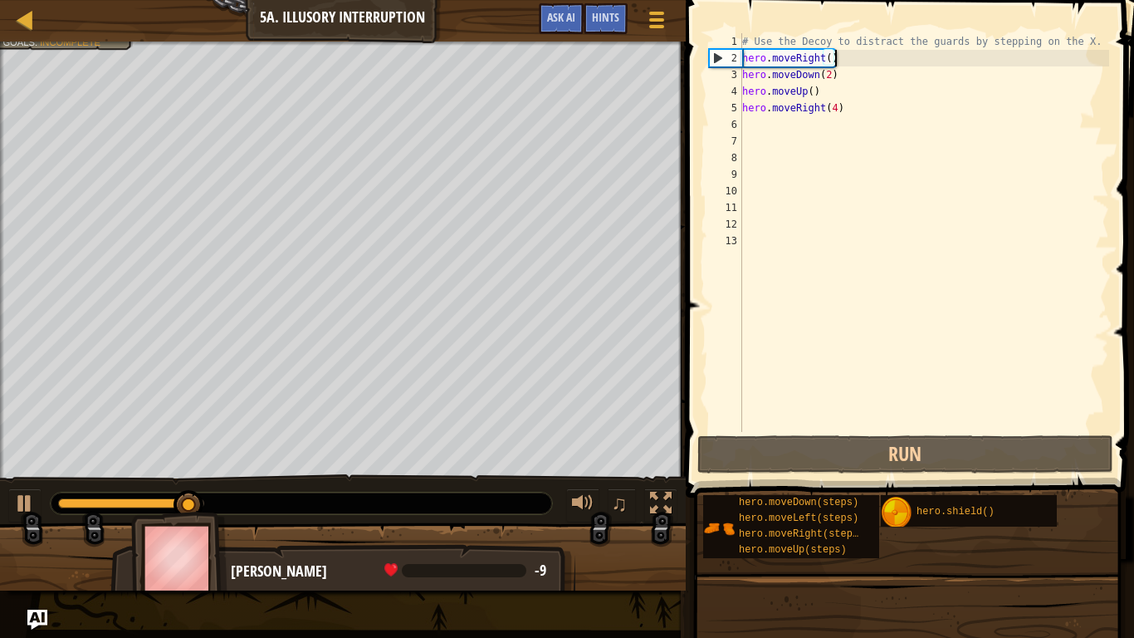
click at [854, 95] on div "# Use the Decoy to distract the guards by stepping on the X. hero . moveRight (…" at bounding box center [924, 249] width 370 height 432
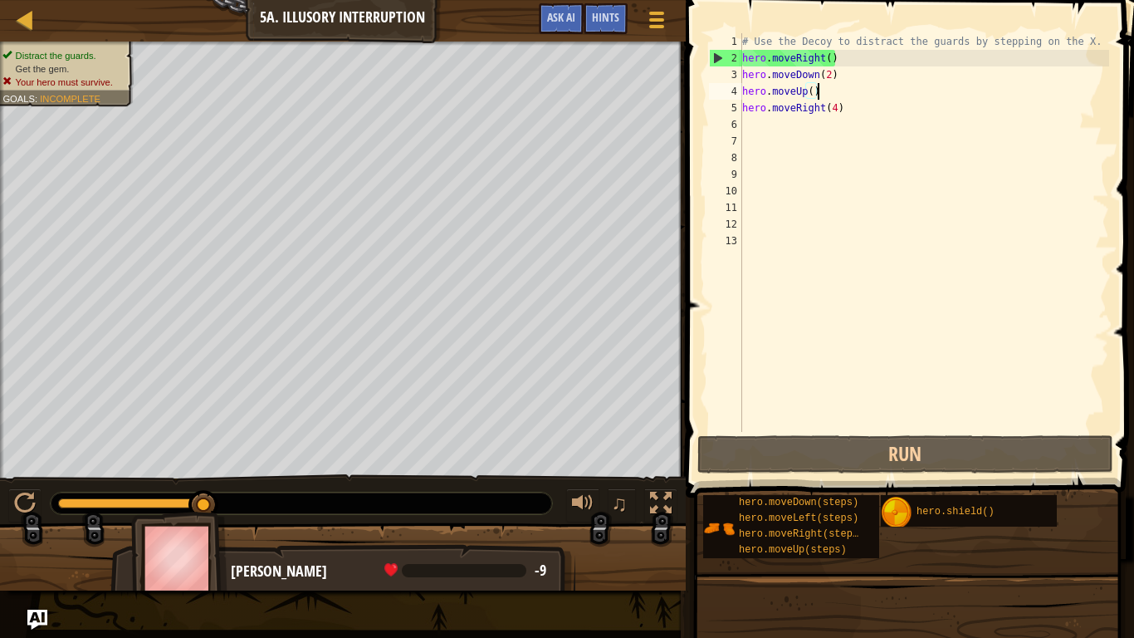
click at [868, 108] on div "# Use the Decoy to distract the guards by stepping on the X. hero . moveRight (…" at bounding box center [924, 249] width 370 height 432
click at [836, 79] on div "# Use the Decoy to distract the guards by stepping on the X. hero . moveRight (…" at bounding box center [924, 249] width 370 height 432
click at [813, 94] on div "# Use the Decoy to distract the guards by stepping on the X. hero . moveRight (…" at bounding box center [924, 249] width 370 height 432
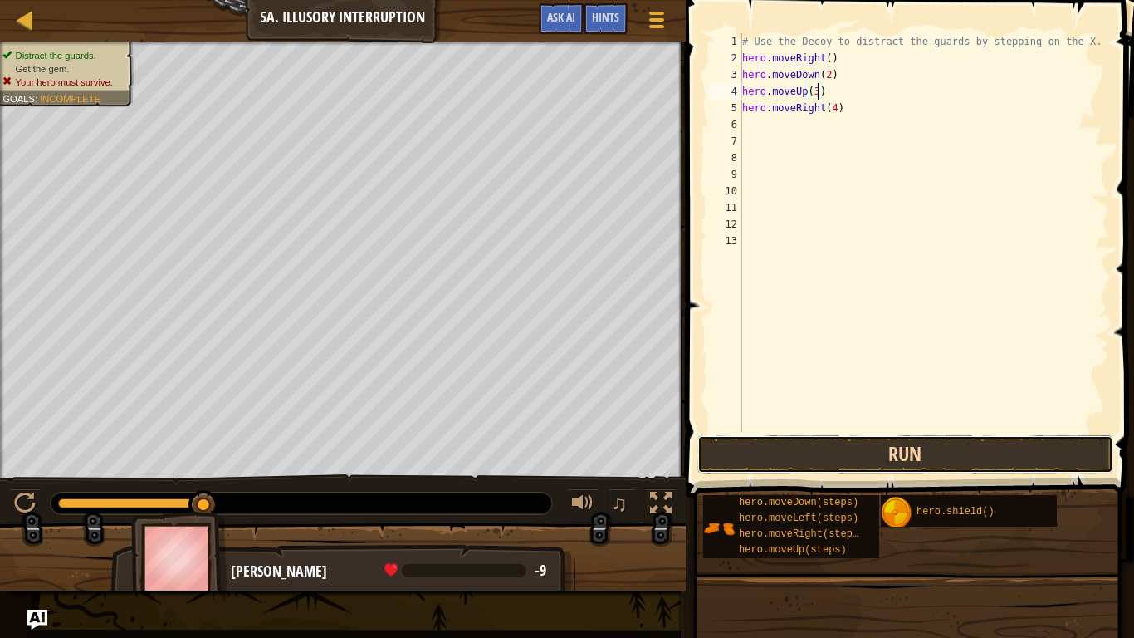
click at [727, 459] on button "Run" at bounding box center [906, 454] width 416 height 38
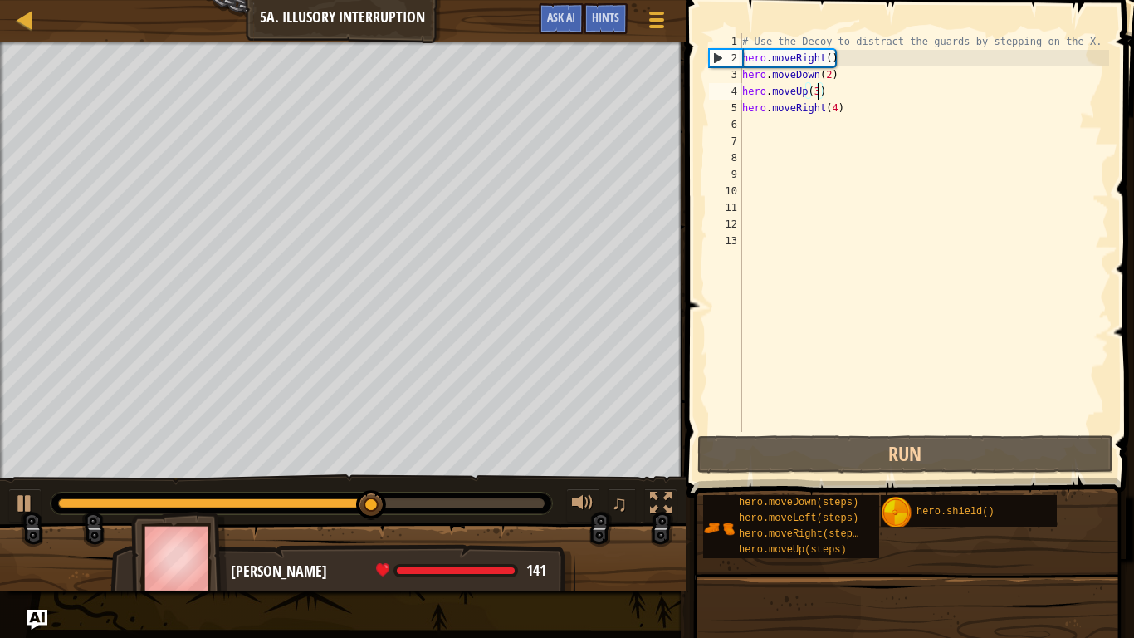
click at [849, 108] on div "# Use the Decoy to distract the guards by stepping on the X. hero . moveRight (…" at bounding box center [924, 249] width 370 height 432
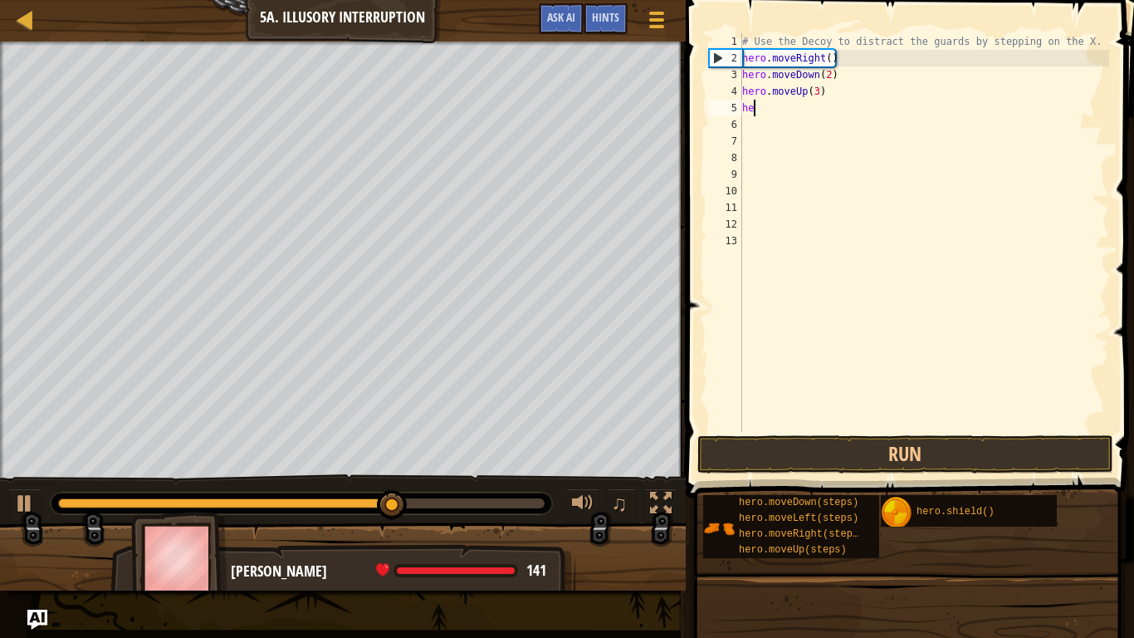
scroll to position [7, 0]
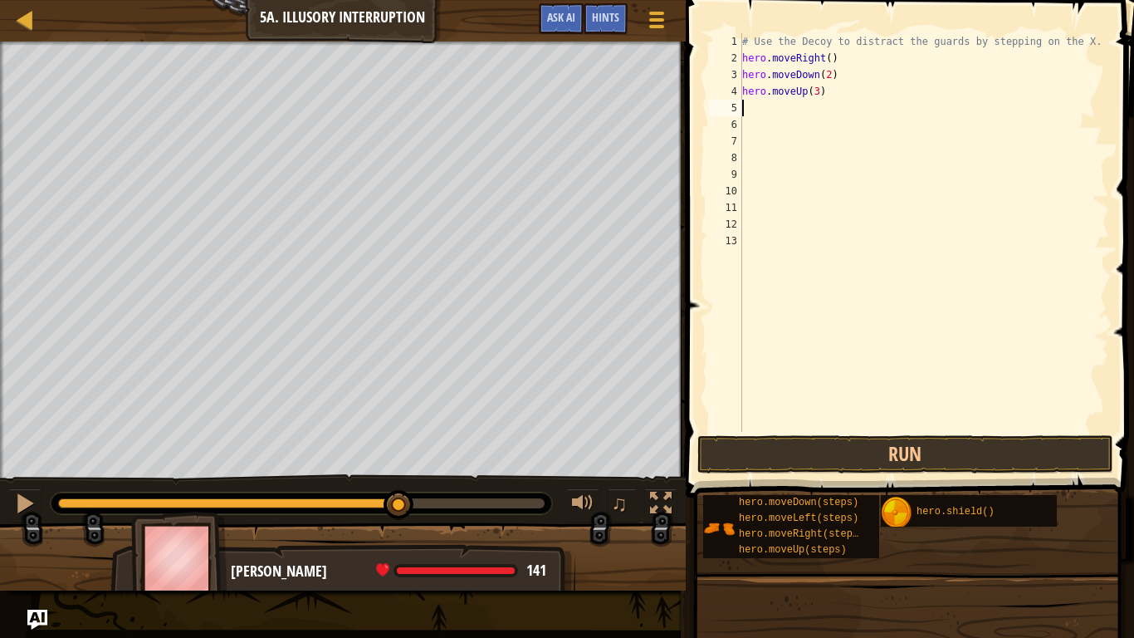
click at [818, 91] on div "# Use the Decoy to distract the guards by stepping on the X. hero . moveRight (…" at bounding box center [924, 249] width 370 height 432
click at [795, 466] on button "Run" at bounding box center [906, 454] width 416 height 38
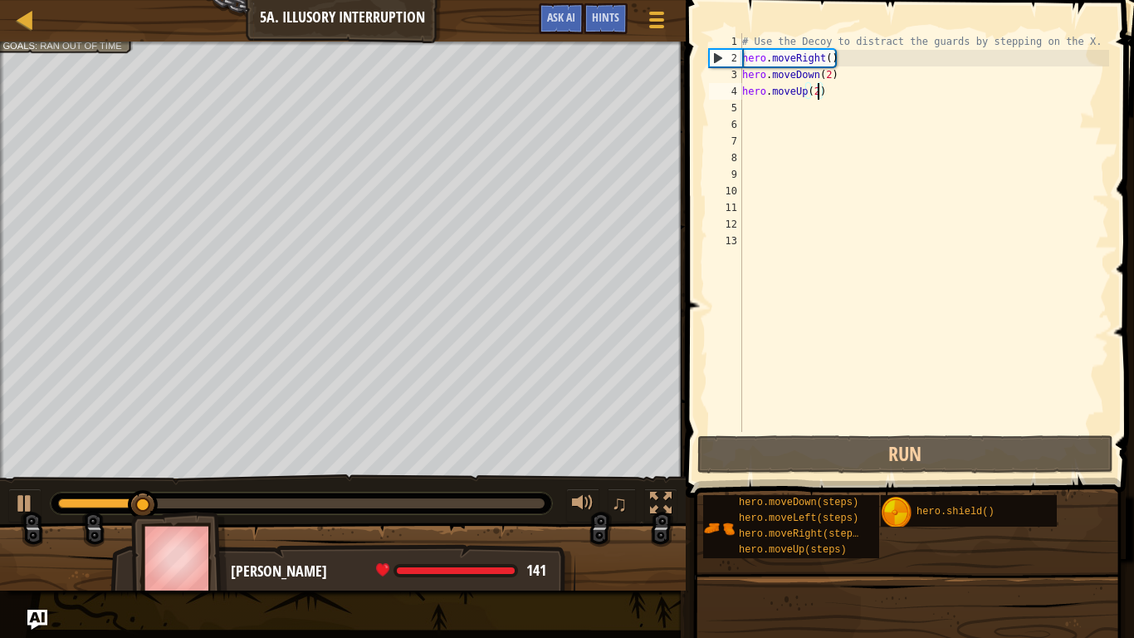
click at [771, 105] on div "# Use the Decoy to distract the guards by stepping on the X. hero . moveRight (…" at bounding box center [924, 249] width 370 height 432
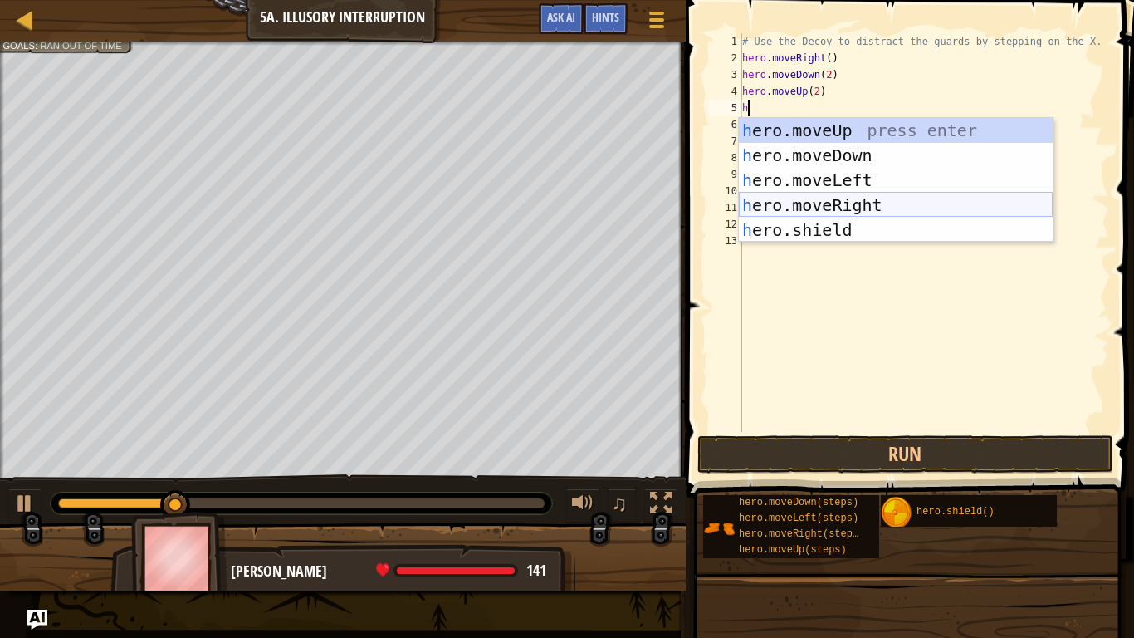
click at [781, 208] on div "h ero.moveUp press enter h ero.moveDown press enter h ero.moveLeft press enter …" at bounding box center [896, 205] width 314 height 174
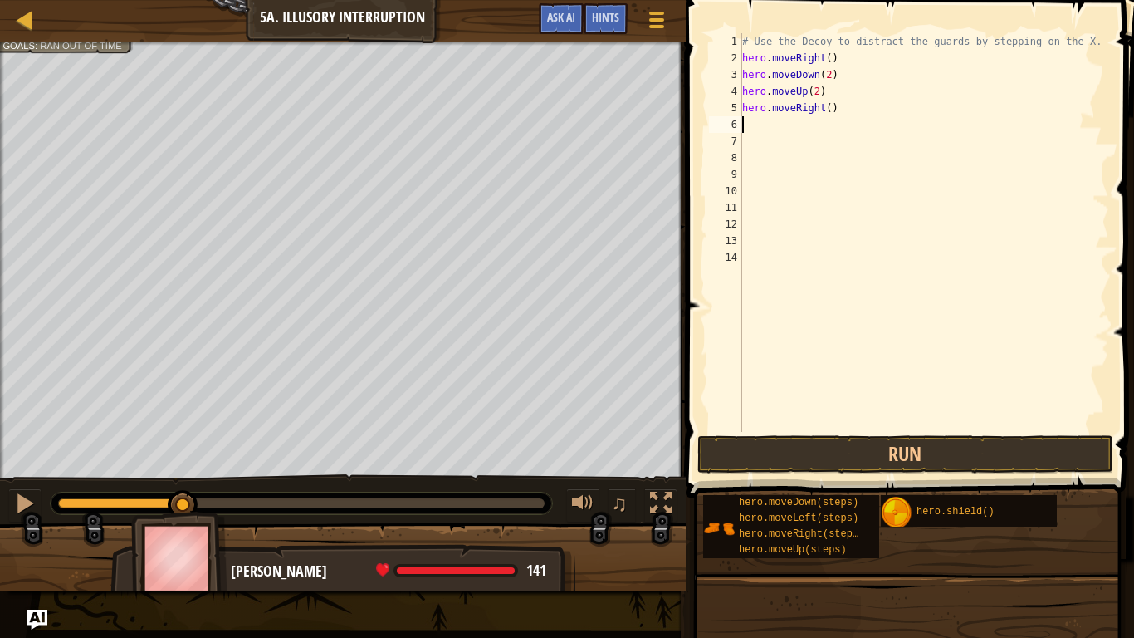
click at [831, 110] on div "# Use the Decoy to distract the guards by stepping on the X. hero . moveRight (…" at bounding box center [924, 249] width 370 height 432
click at [762, 456] on button "Run" at bounding box center [906, 454] width 416 height 38
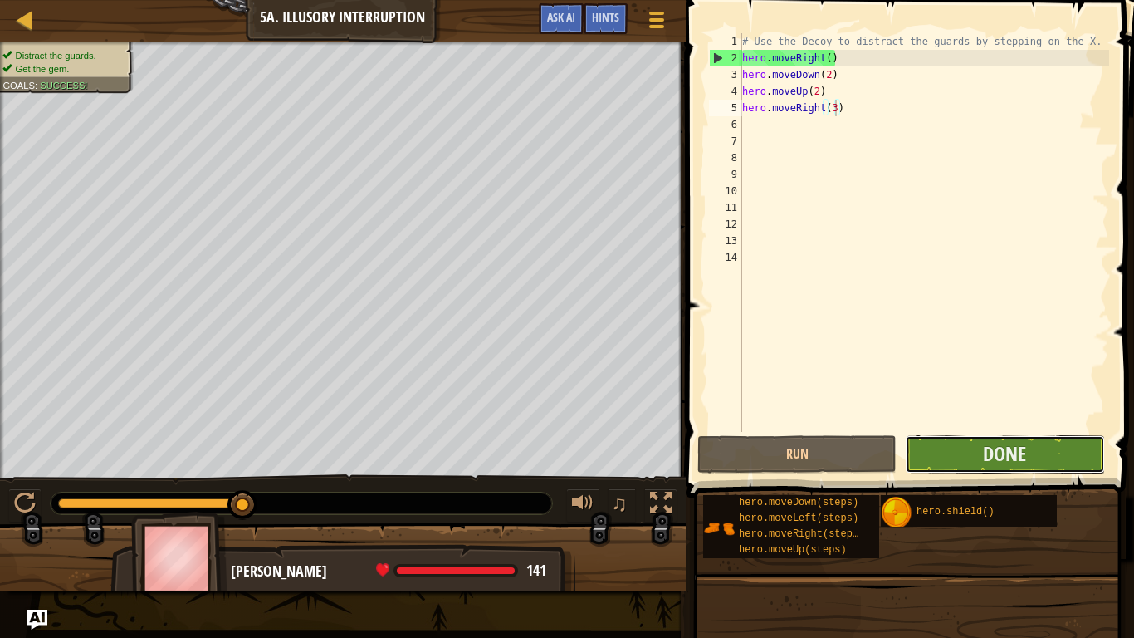
click at [913, 463] on button "Done" at bounding box center [1004, 454] width 199 height 38
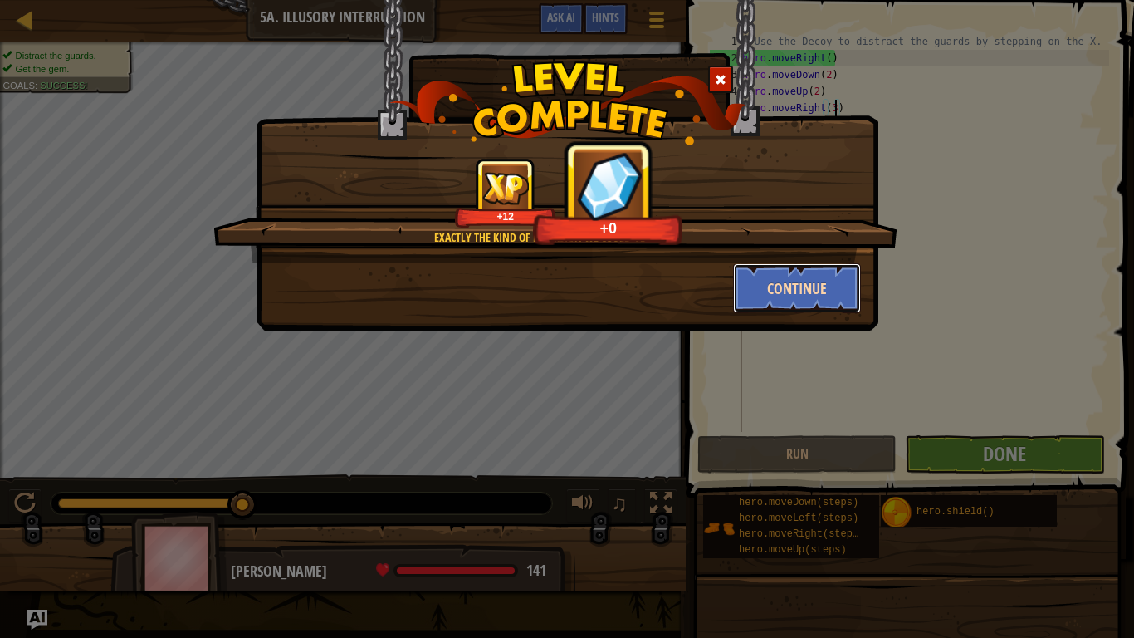
click at [777, 291] on button "Continue" at bounding box center [797, 288] width 129 height 50
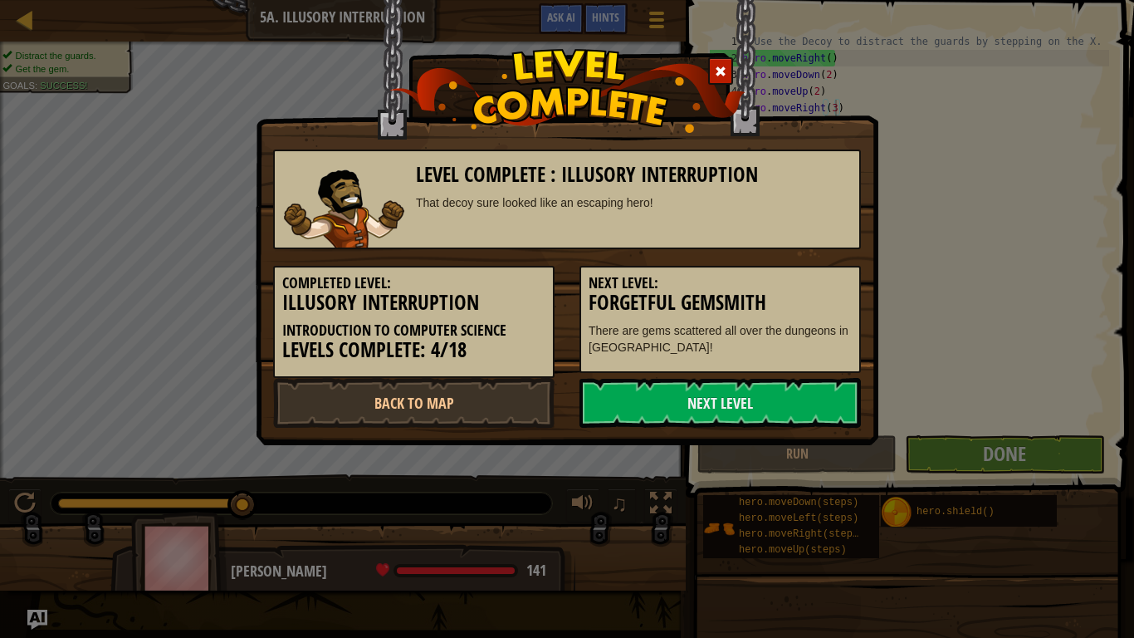
click at [817, 284] on h5 "Next Level:" at bounding box center [720, 283] width 263 height 17
click at [665, 414] on link "Next Level" at bounding box center [720, 403] width 281 height 50
click at [660, 398] on link "Next Level" at bounding box center [720, 403] width 281 height 50
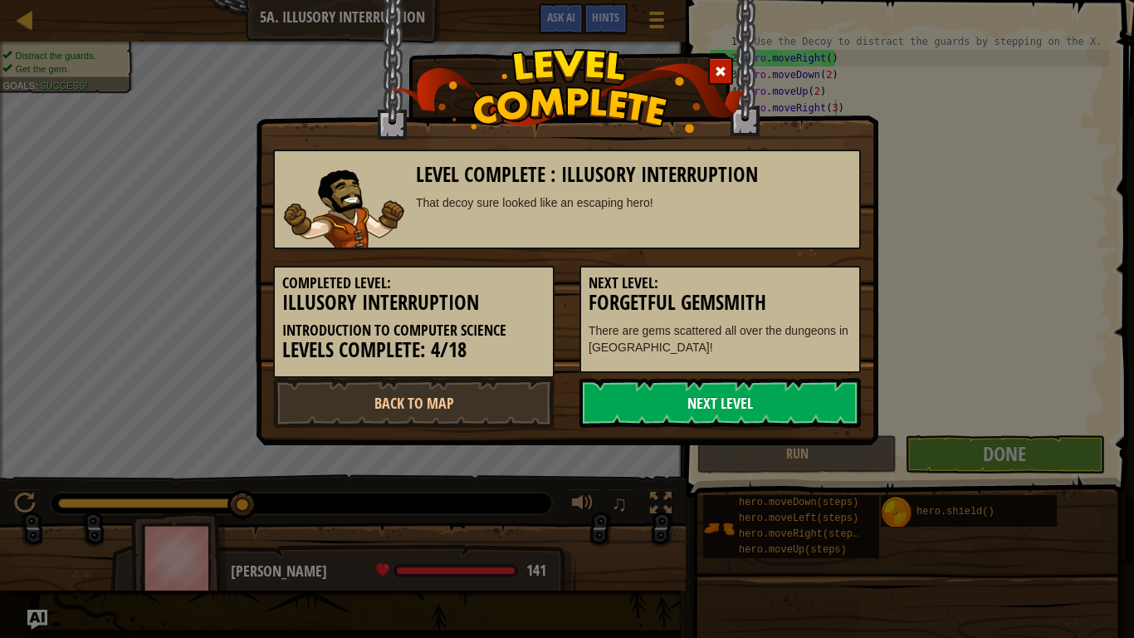
click at [660, 398] on link "Next Level" at bounding box center [720, 403] width 281 height 50
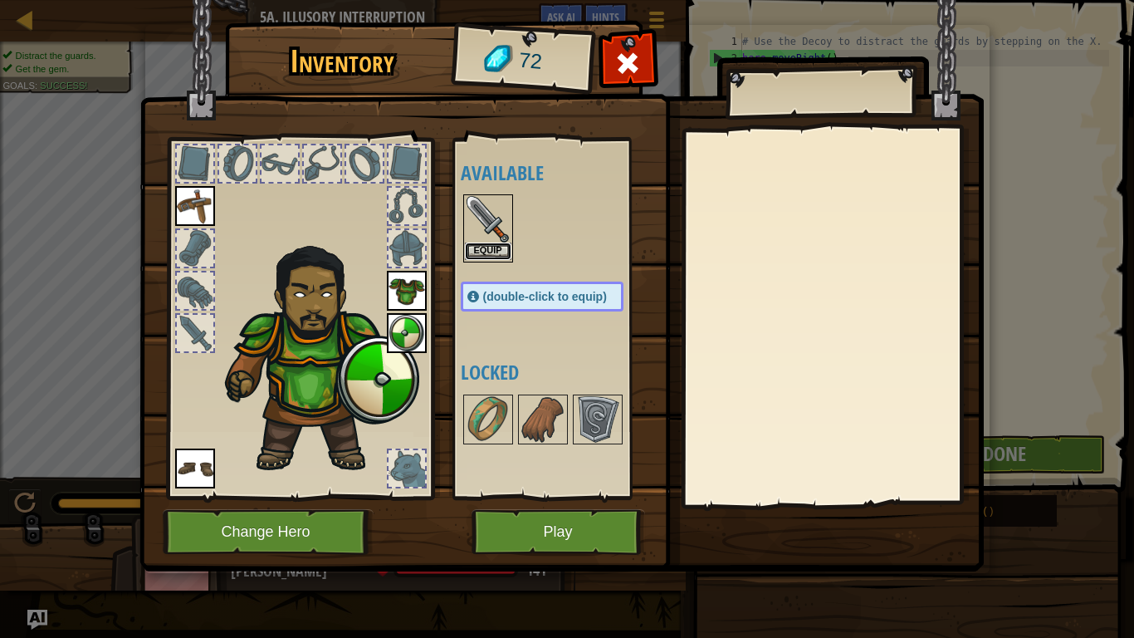
click at [489, 252] on button "Equip" at bounding box center [488, 250] width 47 height 17
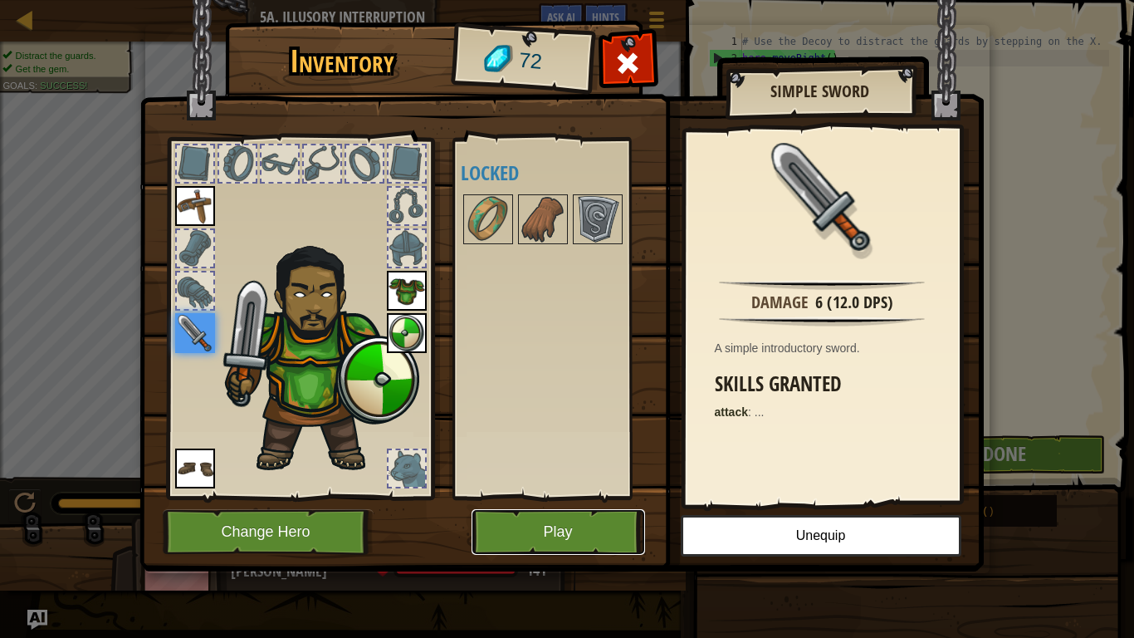
click at [540, 523] on button "Play" at bounding box center [559, 532] width 174 height 46
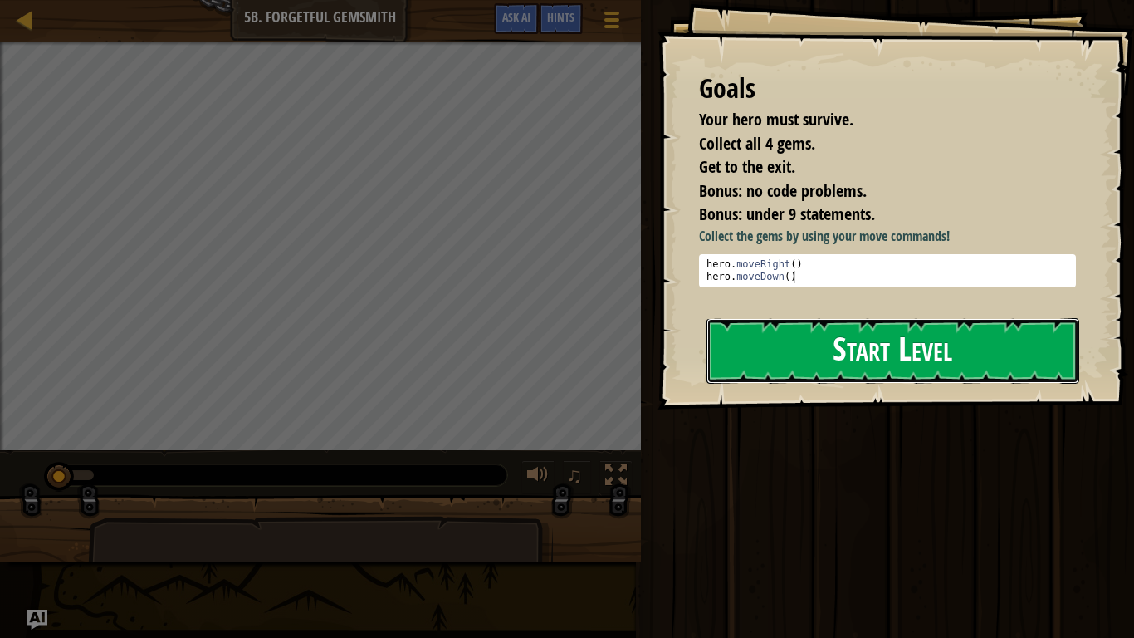
click at [811, 359] on button "Start Level" at bounding box center [893, 351] width 373 height 66
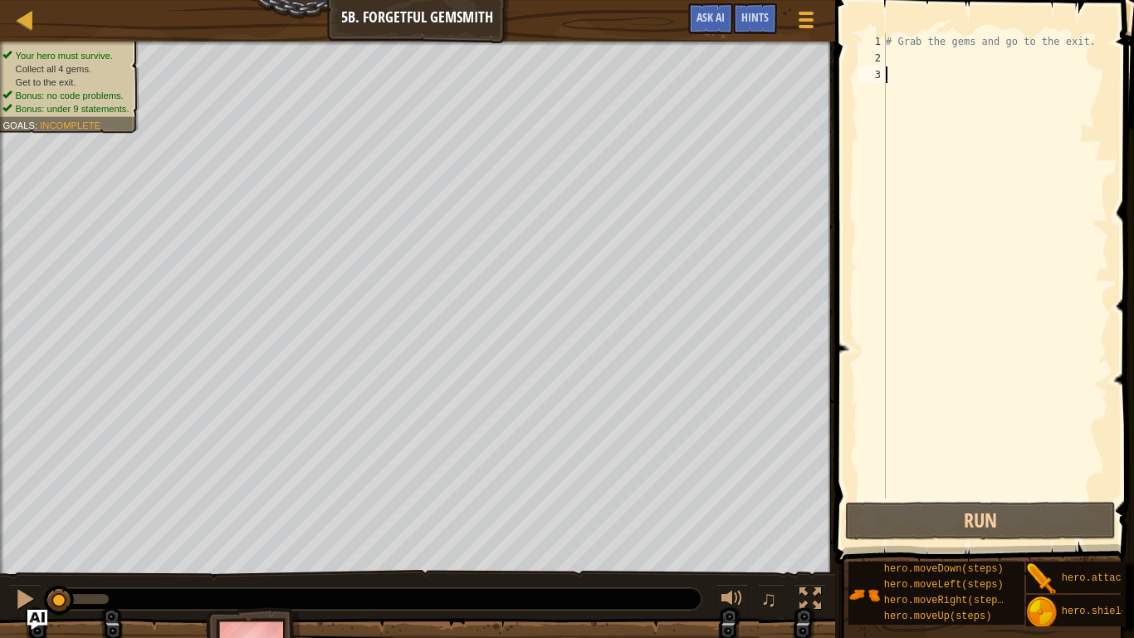
click at [912, 56] on div "# Grab the gems and go to the exit." at bounding box center [996, 282] width 227 height 498
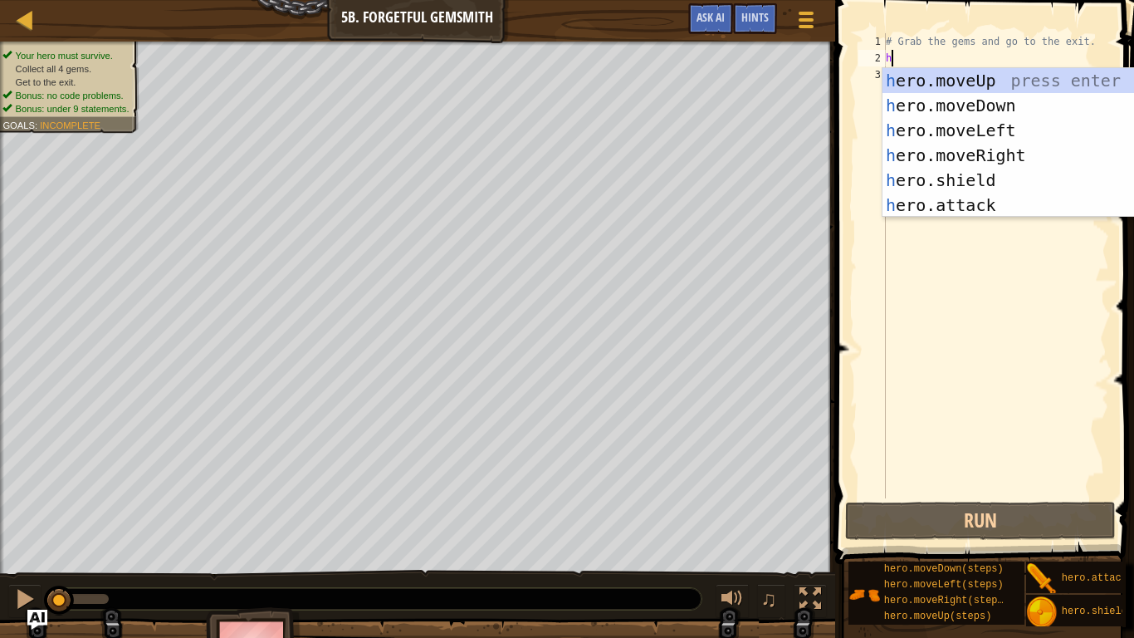
scroll to position [7, 0]
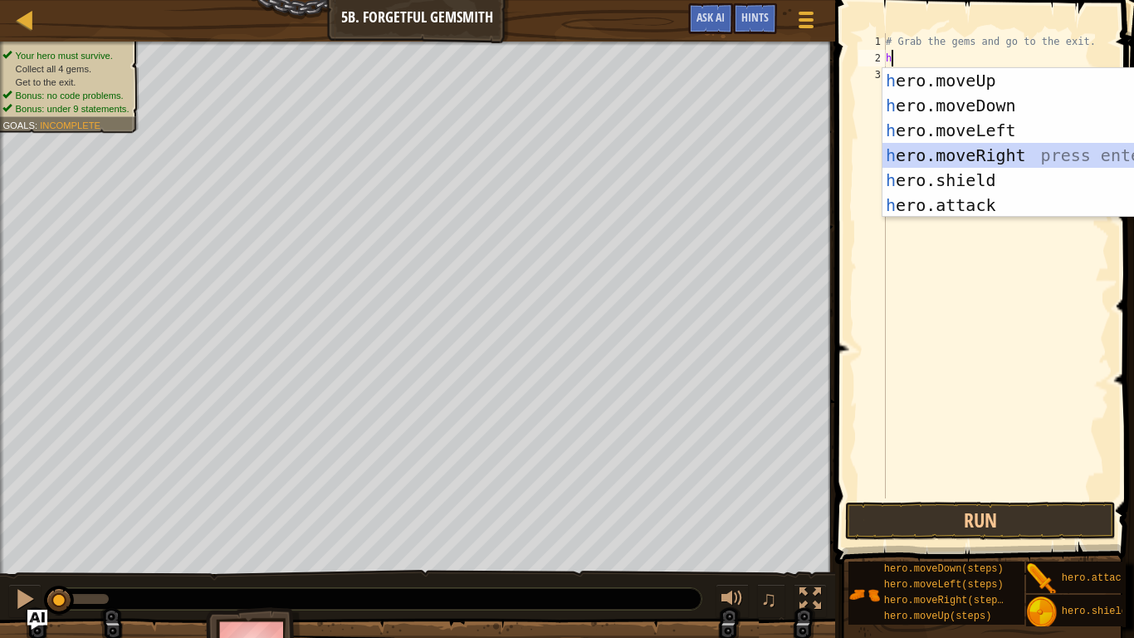
click at [913, 152] on div "h ero.moveUp press enter h ero.moveDown press enter h ero.moveLeft press enter …" at bounding box center [1040, 167] width 314 height 199
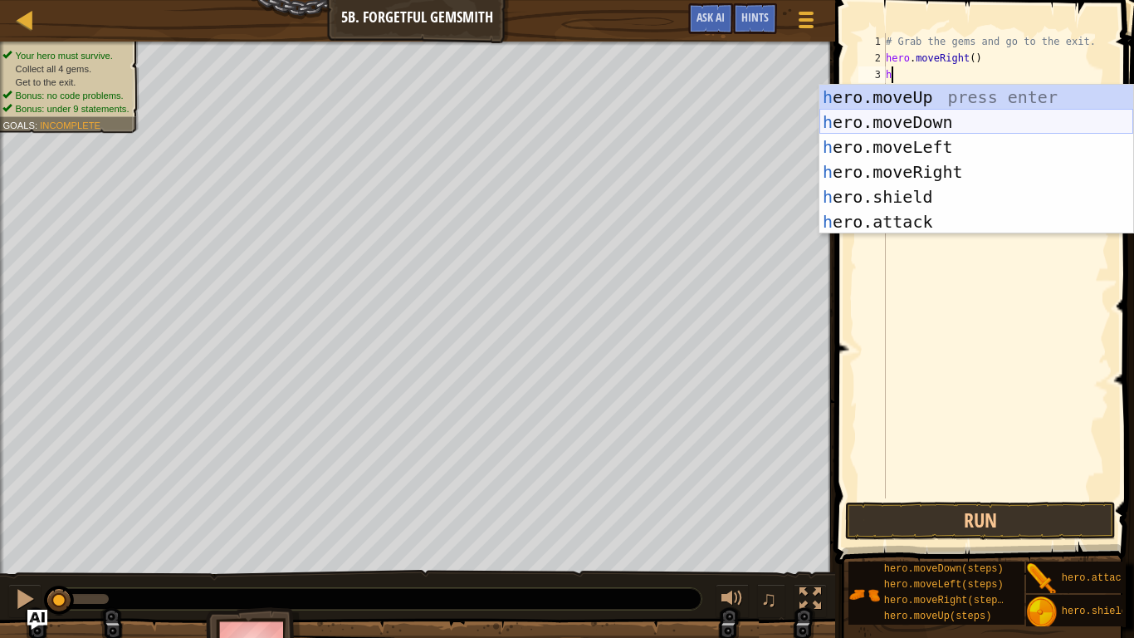
click at [883, 127] on div "h ero.moveUp press enter h ero.moveDown press enter h ero.moveLeft press enter …" at bounding box center [977, 184] width 314 height 199
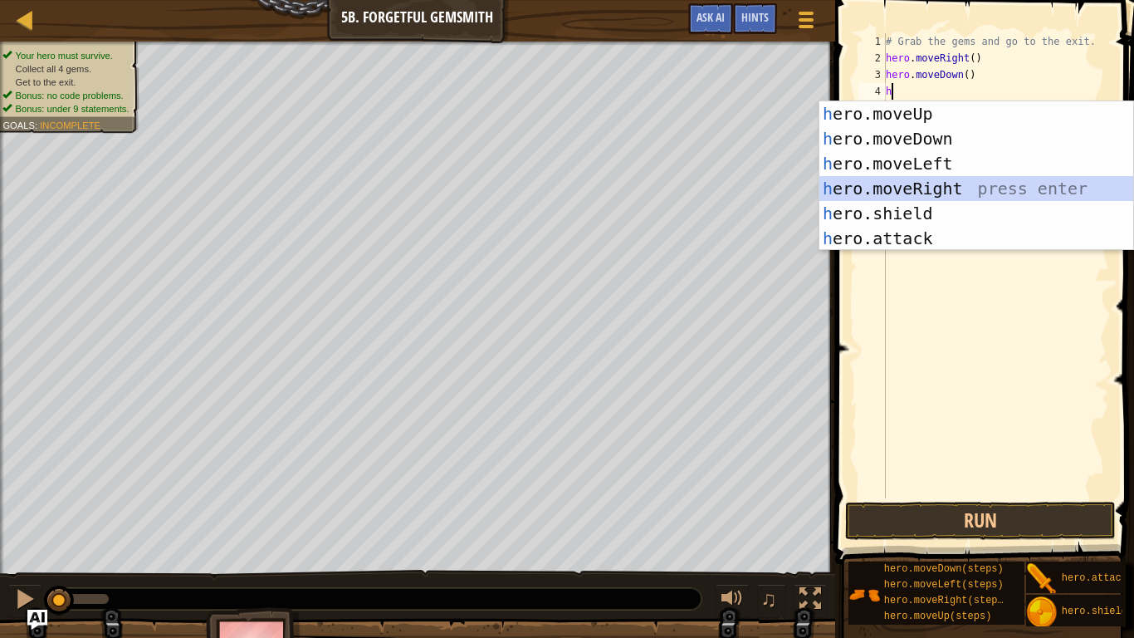
click at [913, 189] on div "h ero.moveUp press enter h ero.moveDown press enter h ero.moveLeft press enter …" at bounding box center [977, 200] width 314 height 199
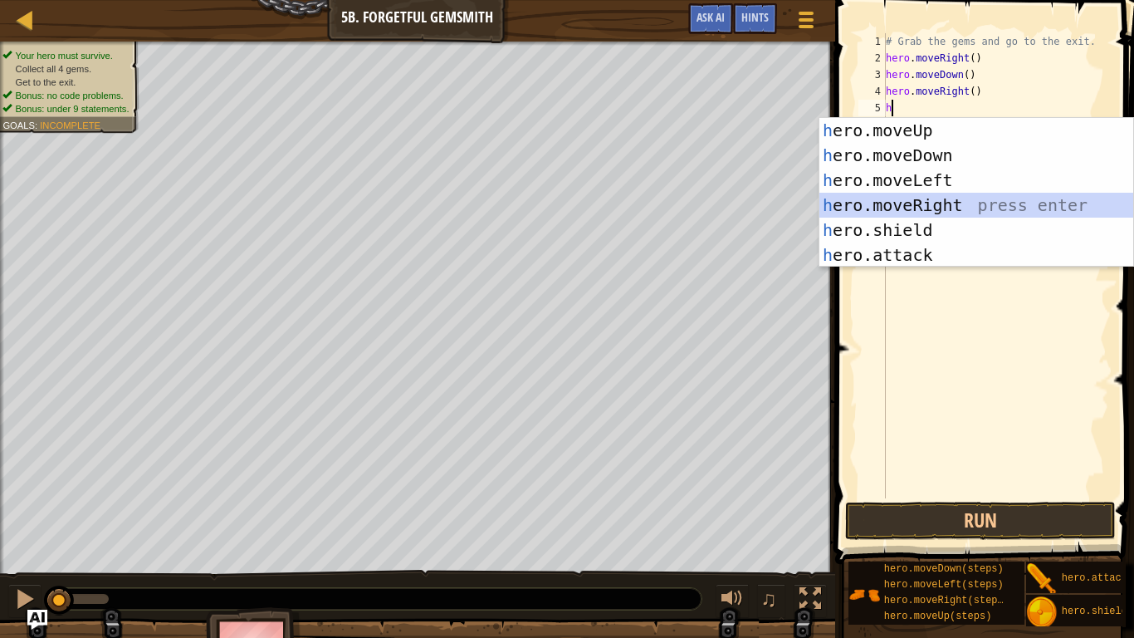
click at [913, 208] on div "h ero.moveUp press enter h ero.moveDown press enter h ero.moveLeft press enter …" at bounding box center [977, 217] width 314 height 199
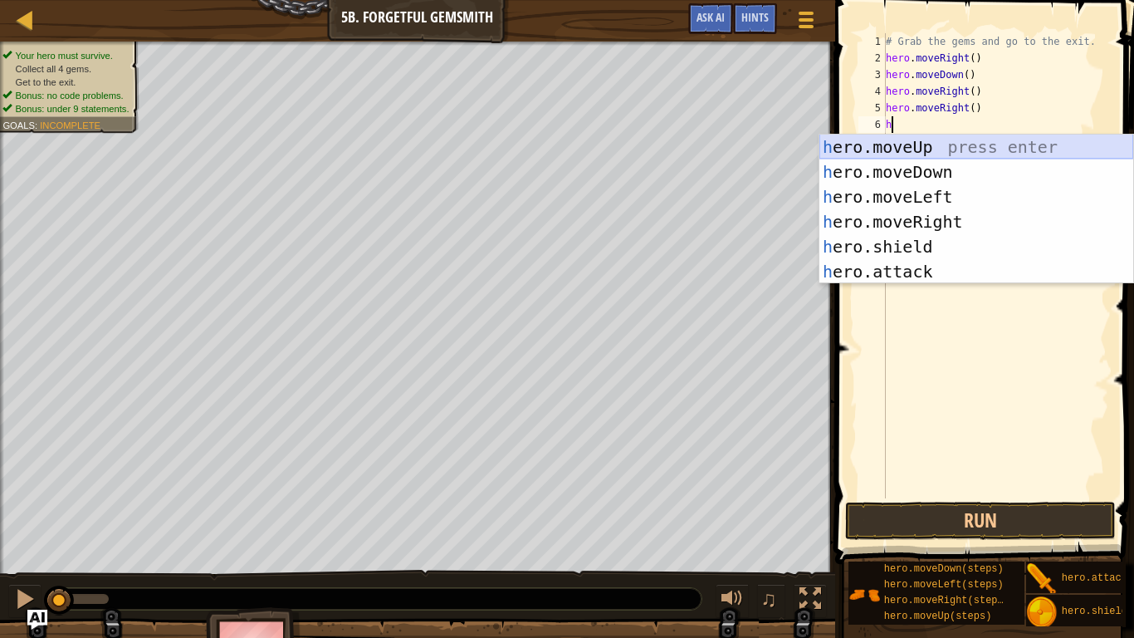
click at [913, 147] on div "h ero.moveUp press enter h ero.moveDown press enter h ero.moveLeft press enter …" at bounding box center [977, 234] width 314 height 199
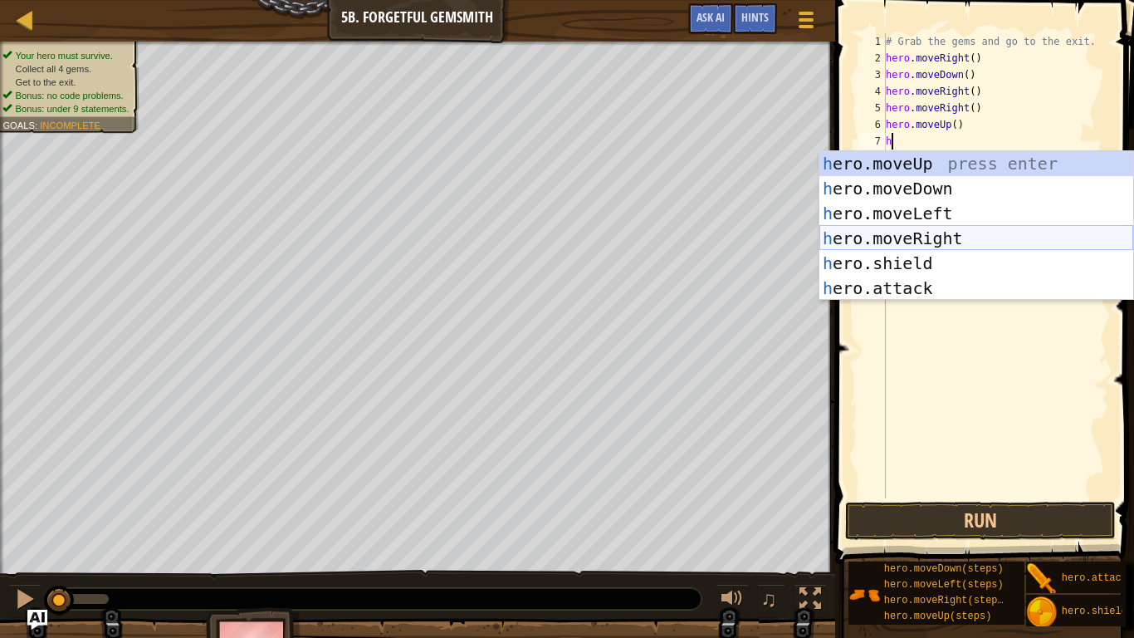
click at [913, 238] on div "h ero.moveUp press enter h ero.moveDown press enter h ero.moveLeft press enter …" at bounding box center [977, 250] width 314 height 199
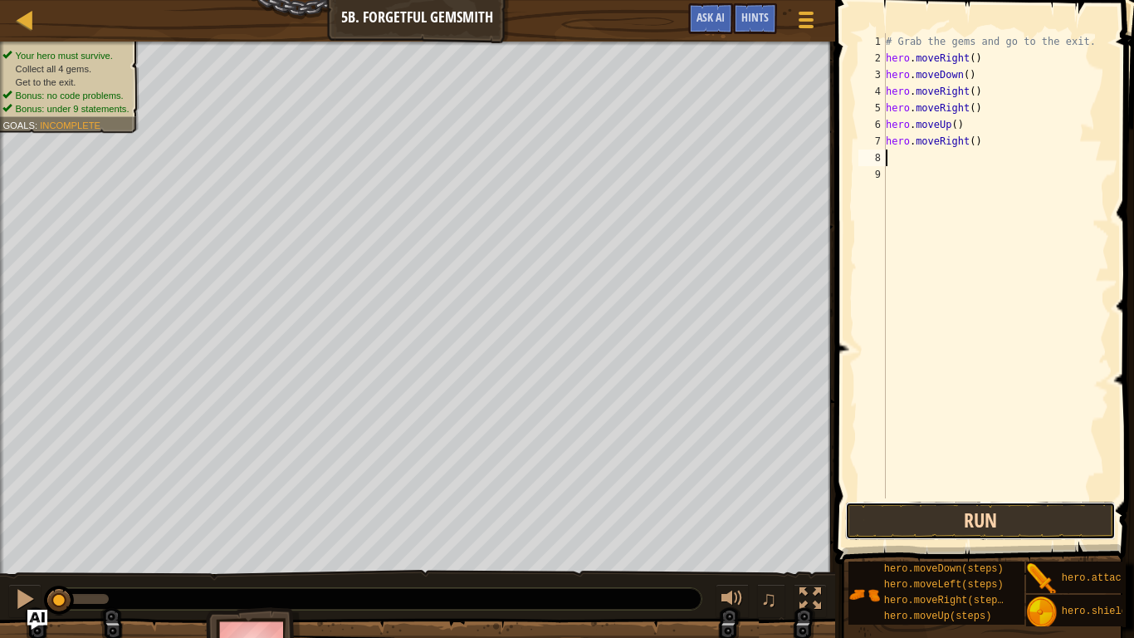
click at [904, 502] on button "Run" at bounding box center [980, 521] width 271 height 38
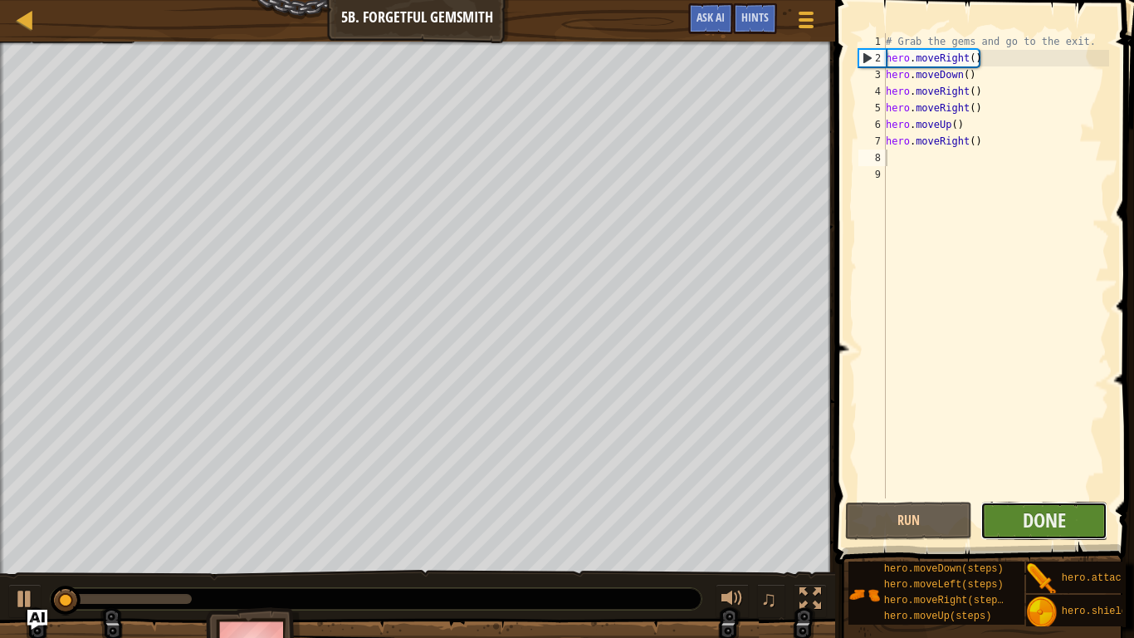
click at [913, 512] on button "Done" at bounding box center [1044, 521] width 127 height 38
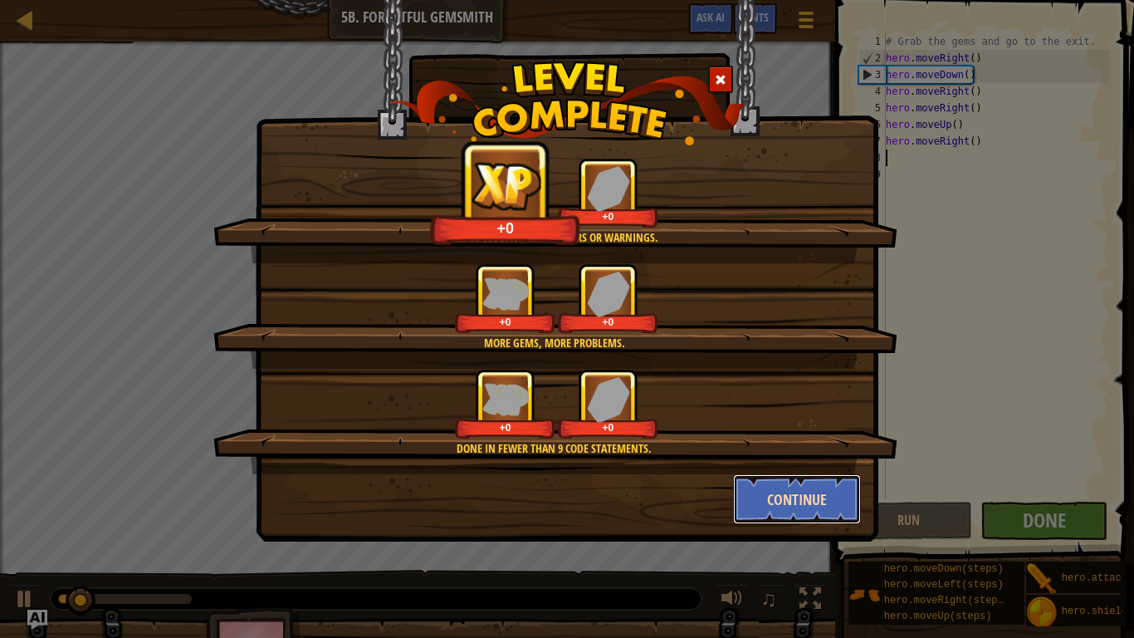
click at [766, 508] on button "Continue" at bounding box center [797, 499] width 129 height 50
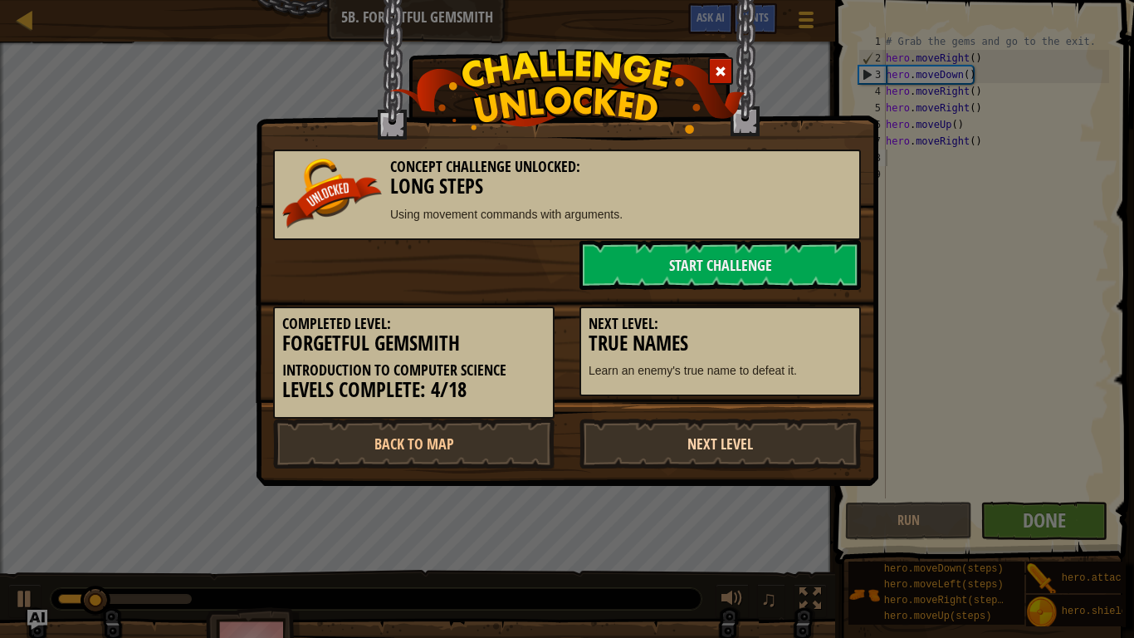
click at [735, 449] on link "Next Level" at bounding box center [720, 444] width 281 height 50
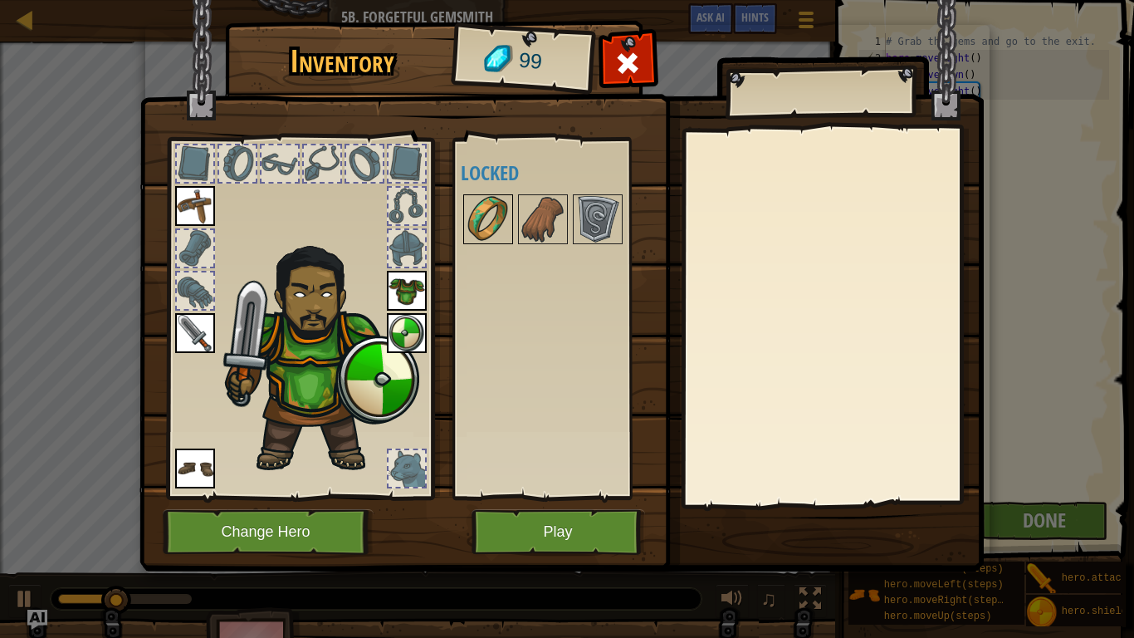
click at [483, 222] on img at bounding box center [488, 219] width 47 height 47
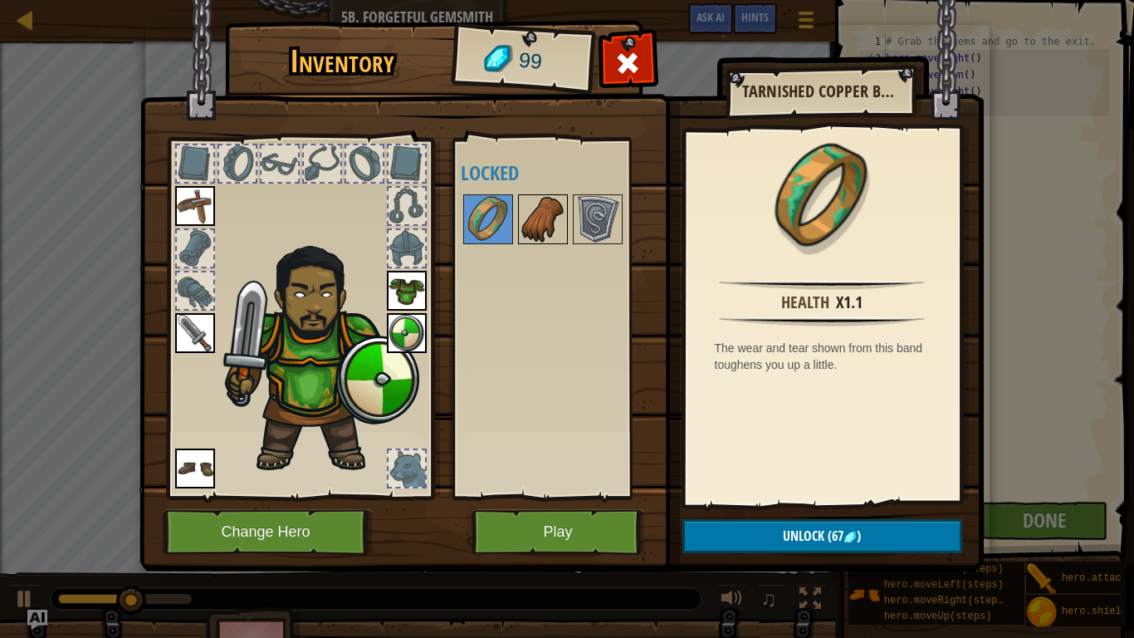
click at [538, 231] on img at bounding box center [543, 219] width 47 height 47
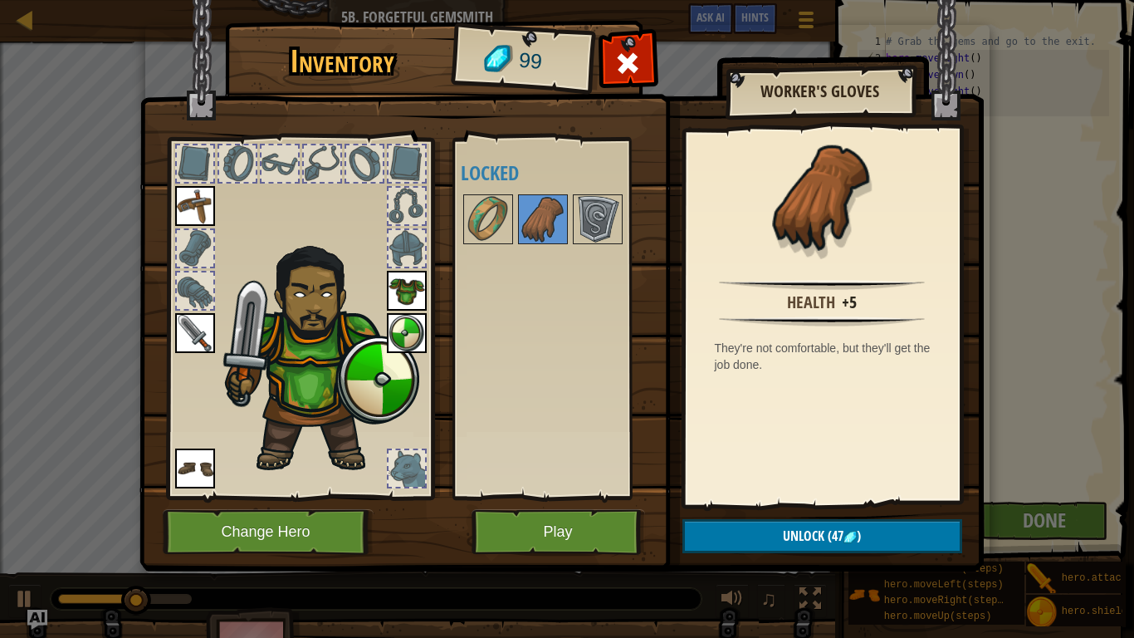
click at [568, 233] on div at bounding box center [559, 219] width 196 height 55
click at [588, 233] on img at bounding box center [598, 219] width 47 height 47
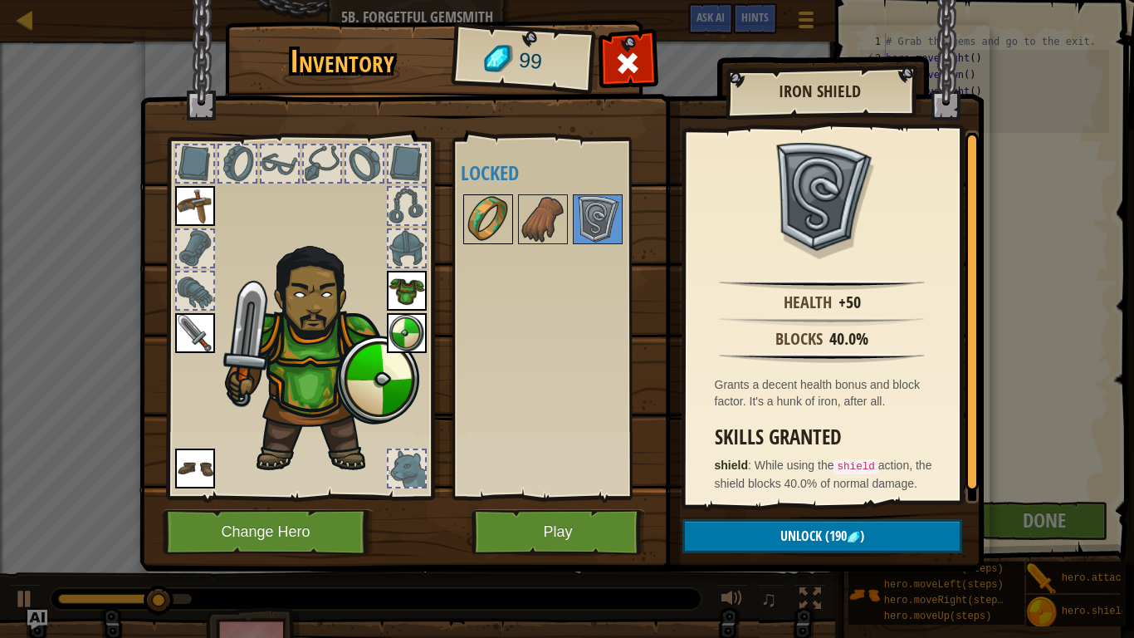
click at [493, 214] on img at bounding box center [488, 219] width 47 height 47
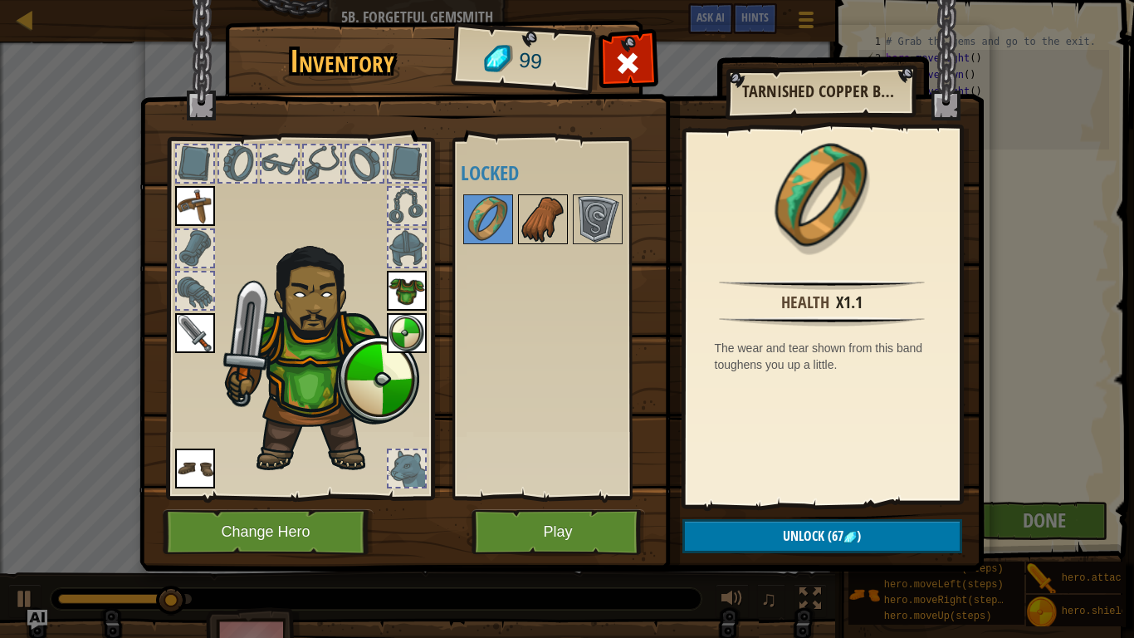
click at [534, 223] on img at bounding box center [543, 219] width 47 height 47
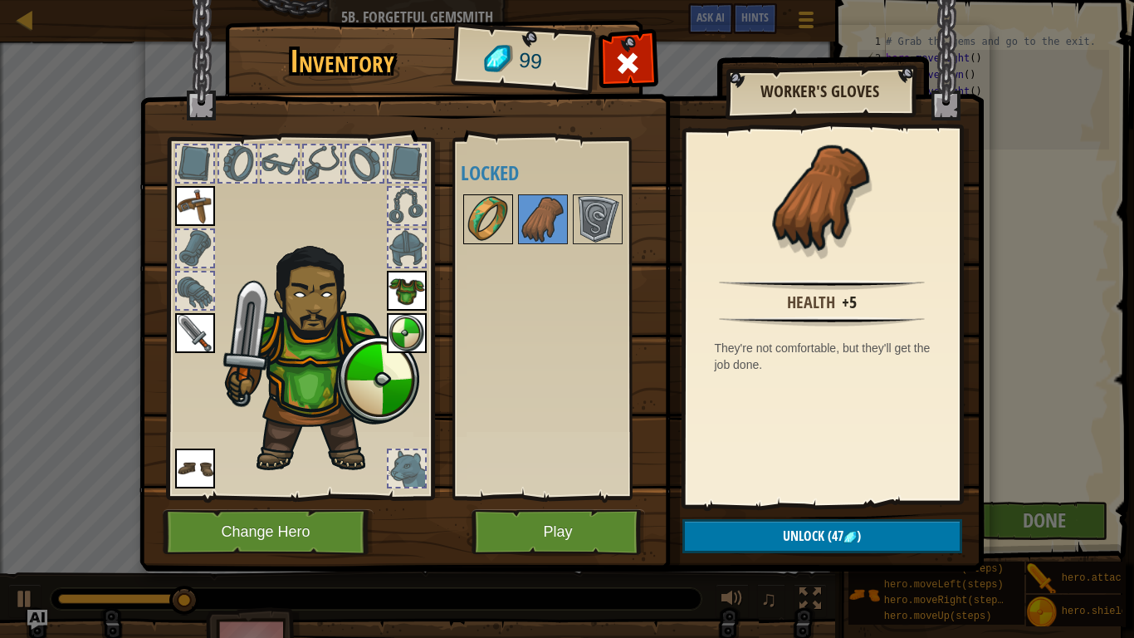
click at [481, 222] on img at bounding box center [488, 219] width 47 height 47
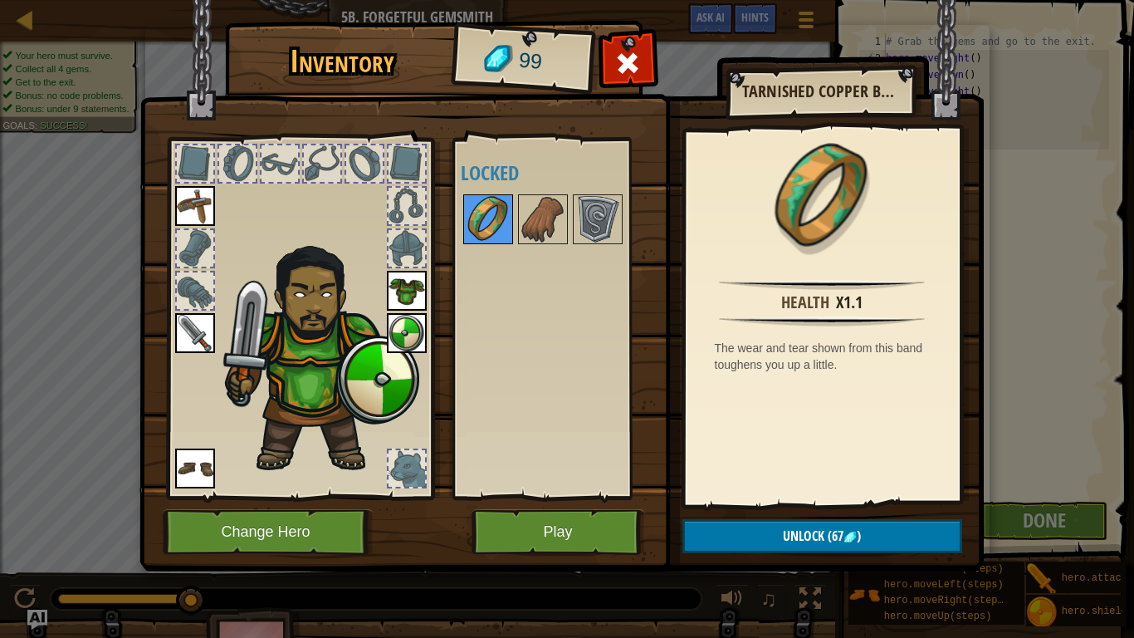
click at [512, 226] on div at bounding box center [488, 219] width 50 height 50
click at [544, 236] on img at bounding box center [543, 219] width 47 height 47
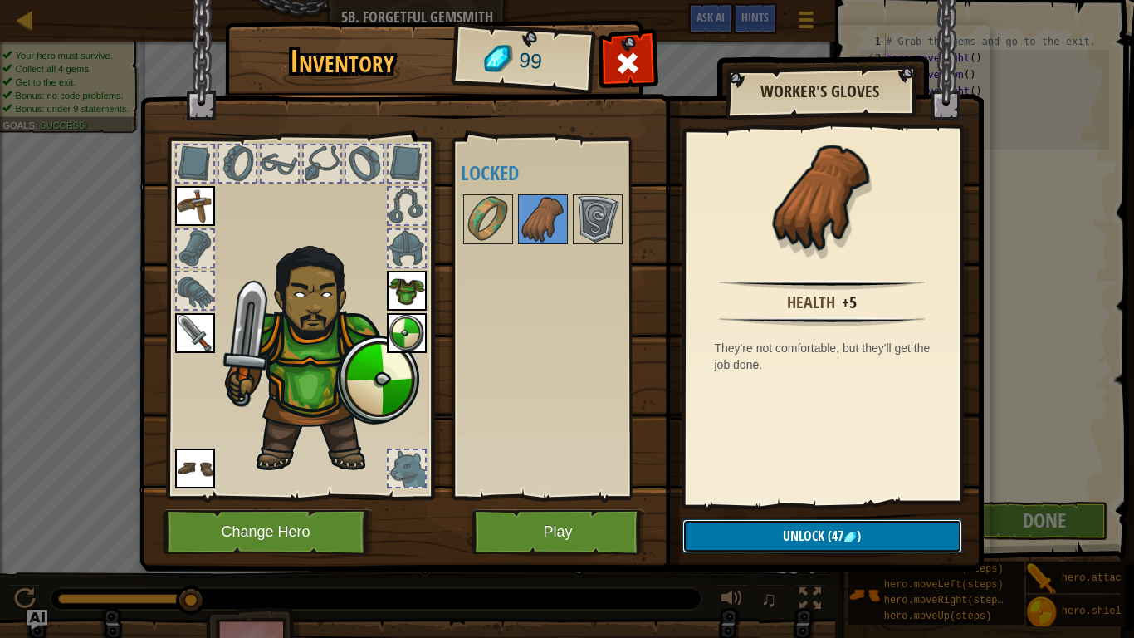
click at [838, 523] on span "(47" at bounding box center [834, 535] width 19 height 18
click at [838, 523] on button "Confirm" at bounding box center [823, 536] width 280 height 34
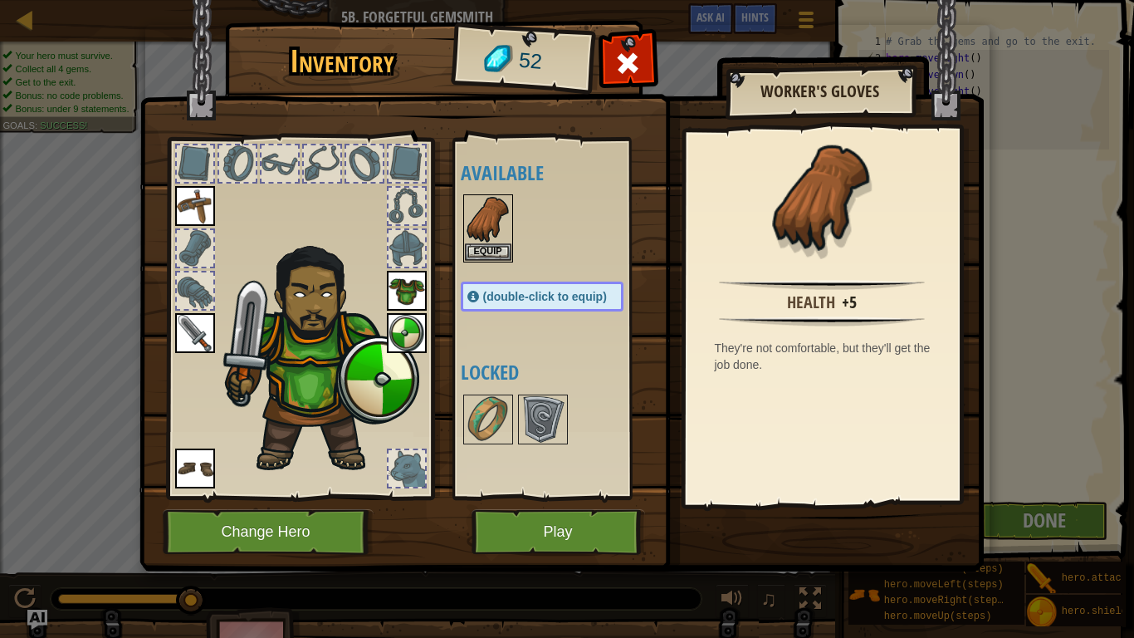
click at [838, 523] on img at bounding box center [562, 269] width 844 height 603
click at [502, 246] on button "Equip" at bounding box center [488, 250] width 47 height 17
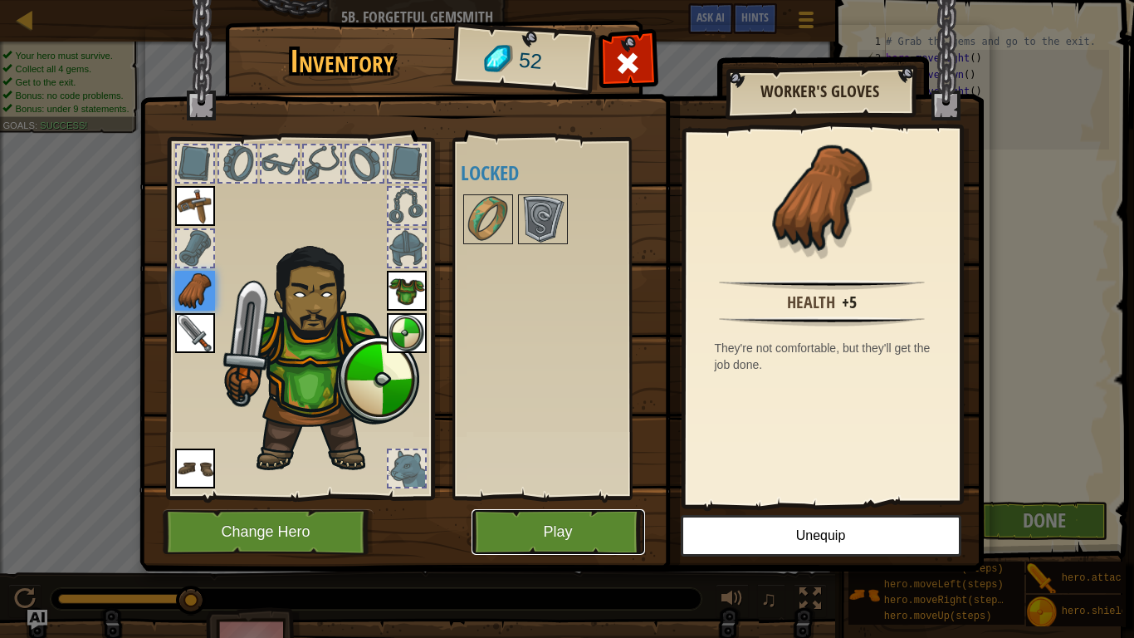
click at [500, 517] on button "Play" at bounding box center [559, 532] width 174 height 46
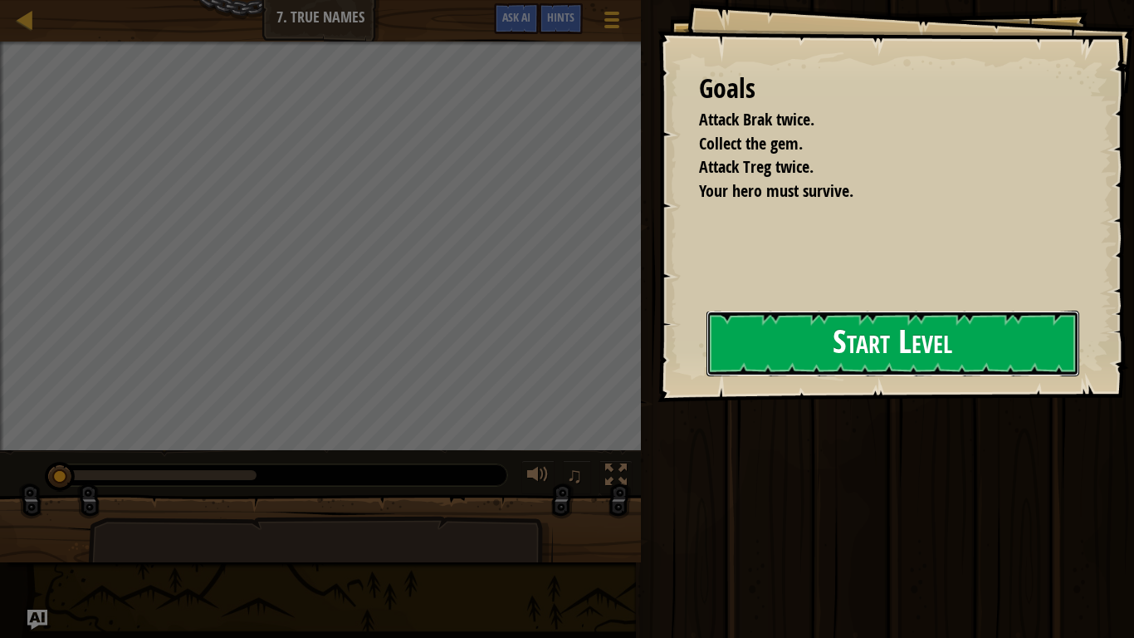
click at [737, 339] on button "Start Level" at bounding box center [893, 344] width 373 height 66
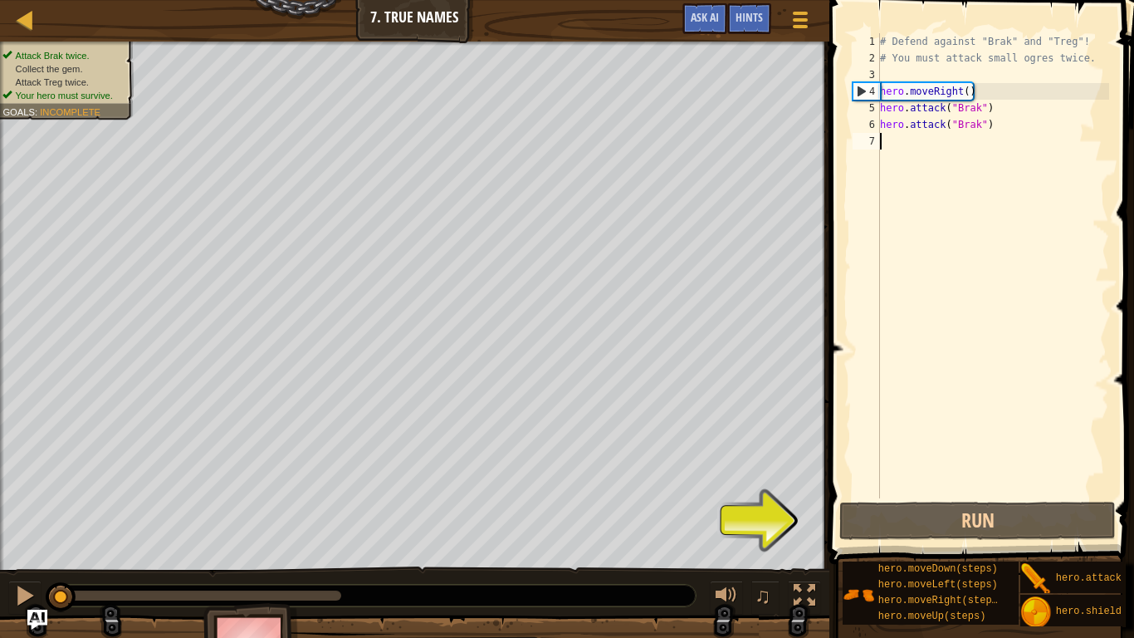
click at [889, 77] on div "# Defend against "Brak" and "Treg"! # You must attack small ogres twice. hero .…" at bounding box center [993, 282] width 233 height 498
click at [903, 92] on div "# Defend against "Brak" and "Treg"! # You must attack small ogres twice. hero .…" at bounding box center [993, 282] width 233 height 498
click at [913, 93] on div "# Defend against "Brak" and "Treg"! # You must attack small ogres twice. hero .…" at bounding box center [993, 282] width 233 height 498
